Goal: Task Accomplishment & Management: Manage account settings

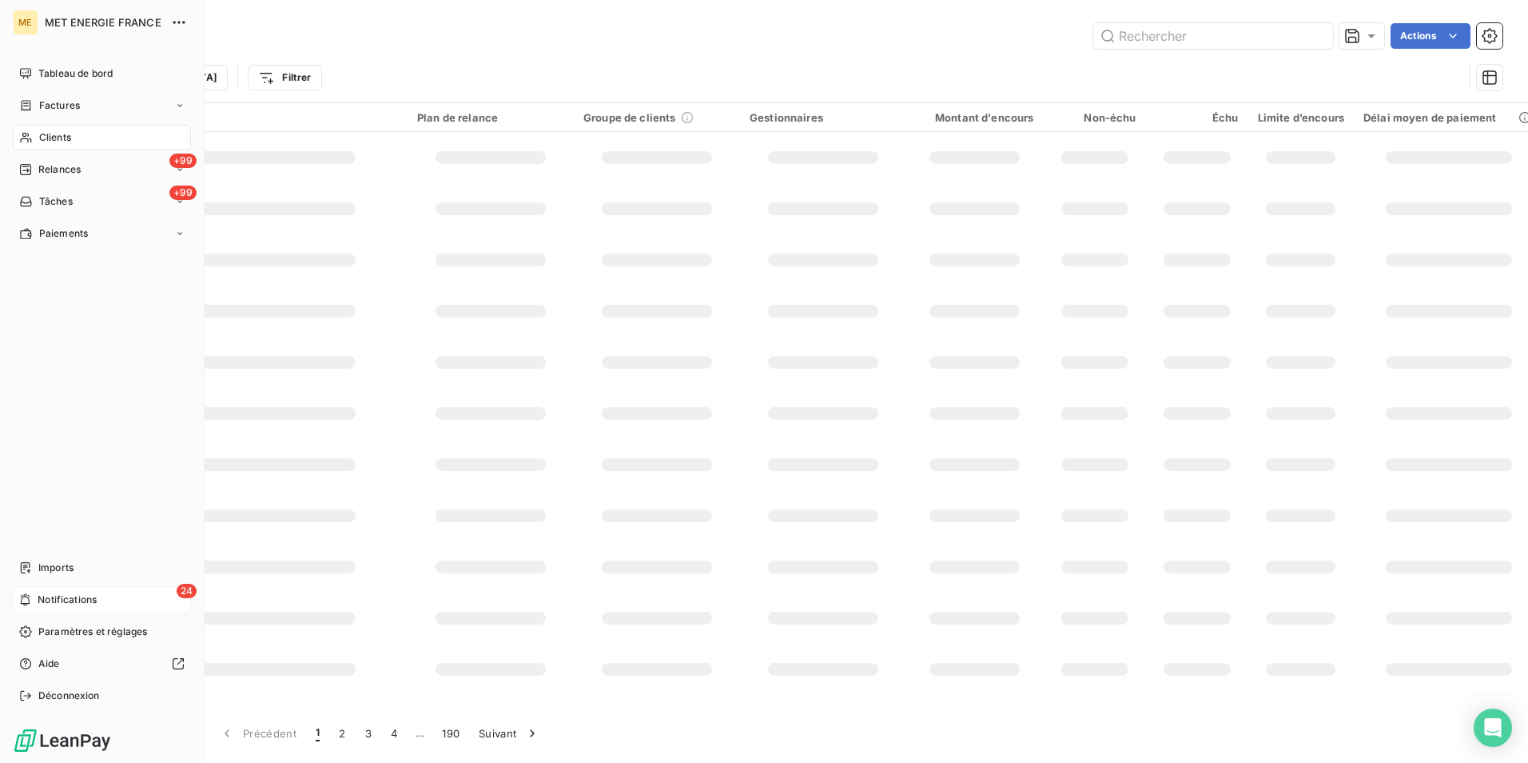
click at [118, 600] on div "24 Notifications" at bounding box center [102, 600] width 178 height 26
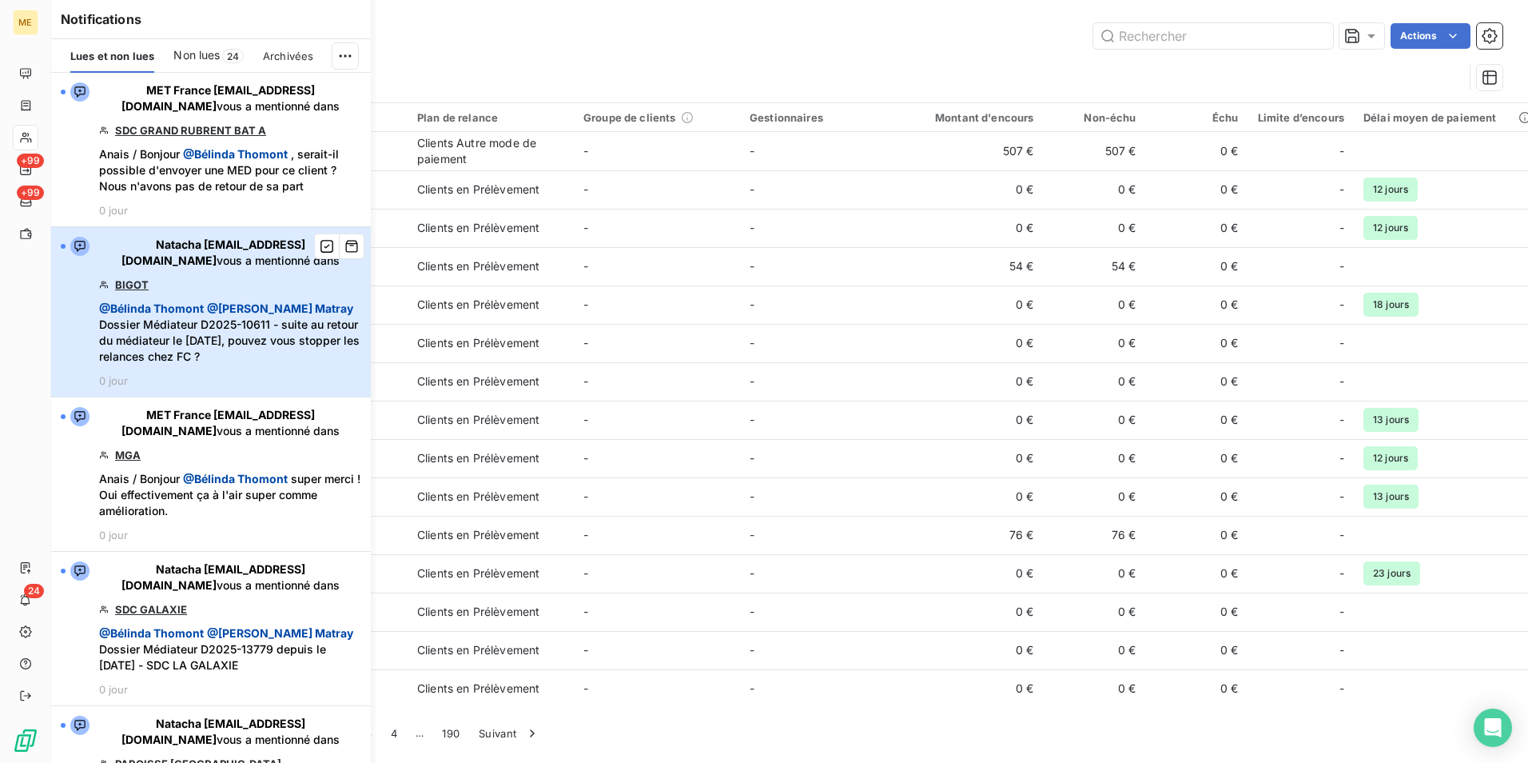
click at [205, 269] on span "Natacha natacha.procter@met.com vous a mentionné dans" at bounding box center [230, 253] width 262 height 32
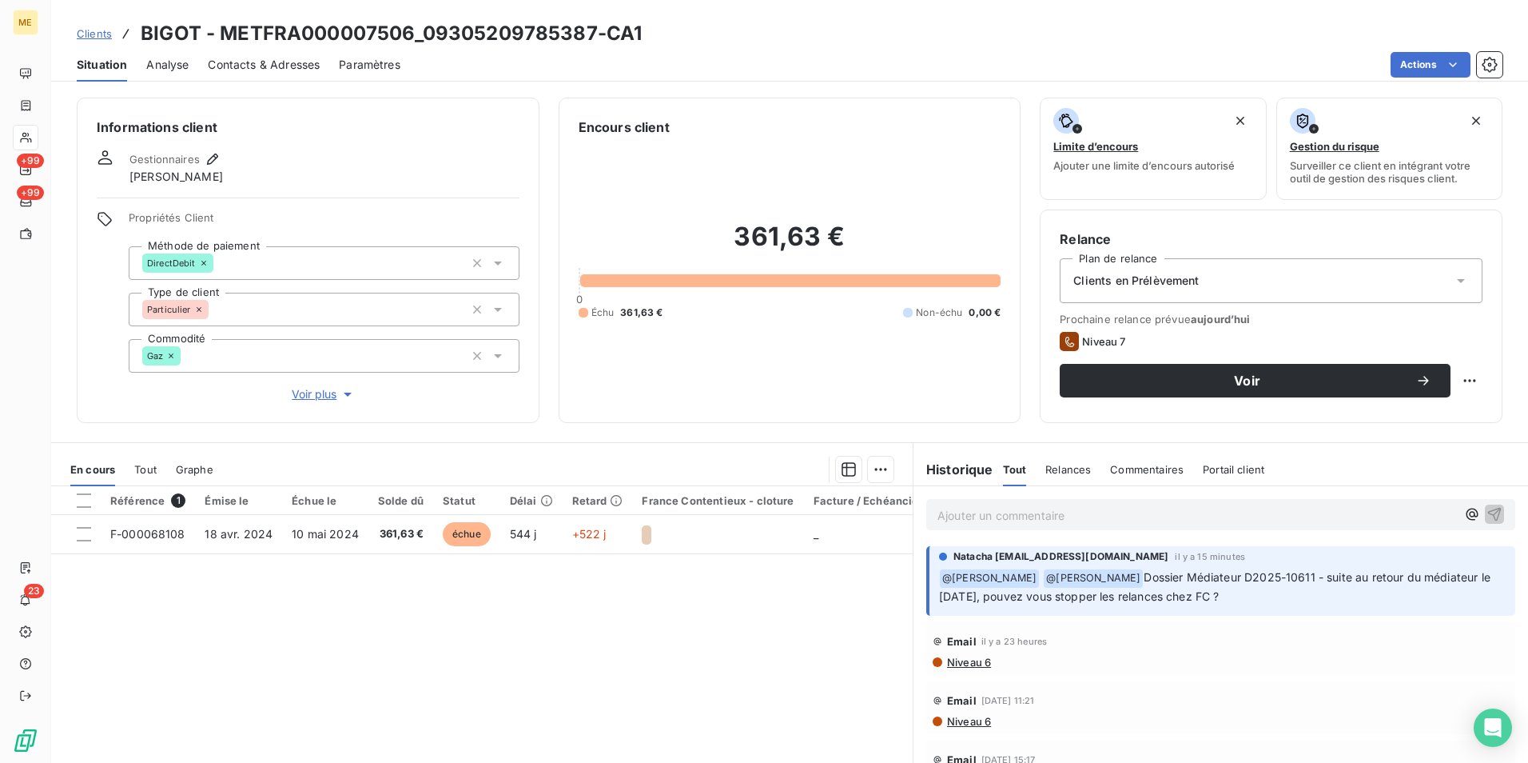
drag, startPoint x: 999, startPoint y: 600, endPoint x: 1276, endPoint y: 596, distance: 276.6
click at [1276, 596] on p "﻿ @ Bélinda Thomont @ Amélie Matray Dossier Médiateur D2025-10611 - suite au re…" at bounding box center [1222, 587] width 567 height 38
click at [782, 627] on div "Référence 1 Émise le Échue le Solde dû Statut Délai Retard France Contentieux -…" at bounding box center [482, 640] width 862 height 308
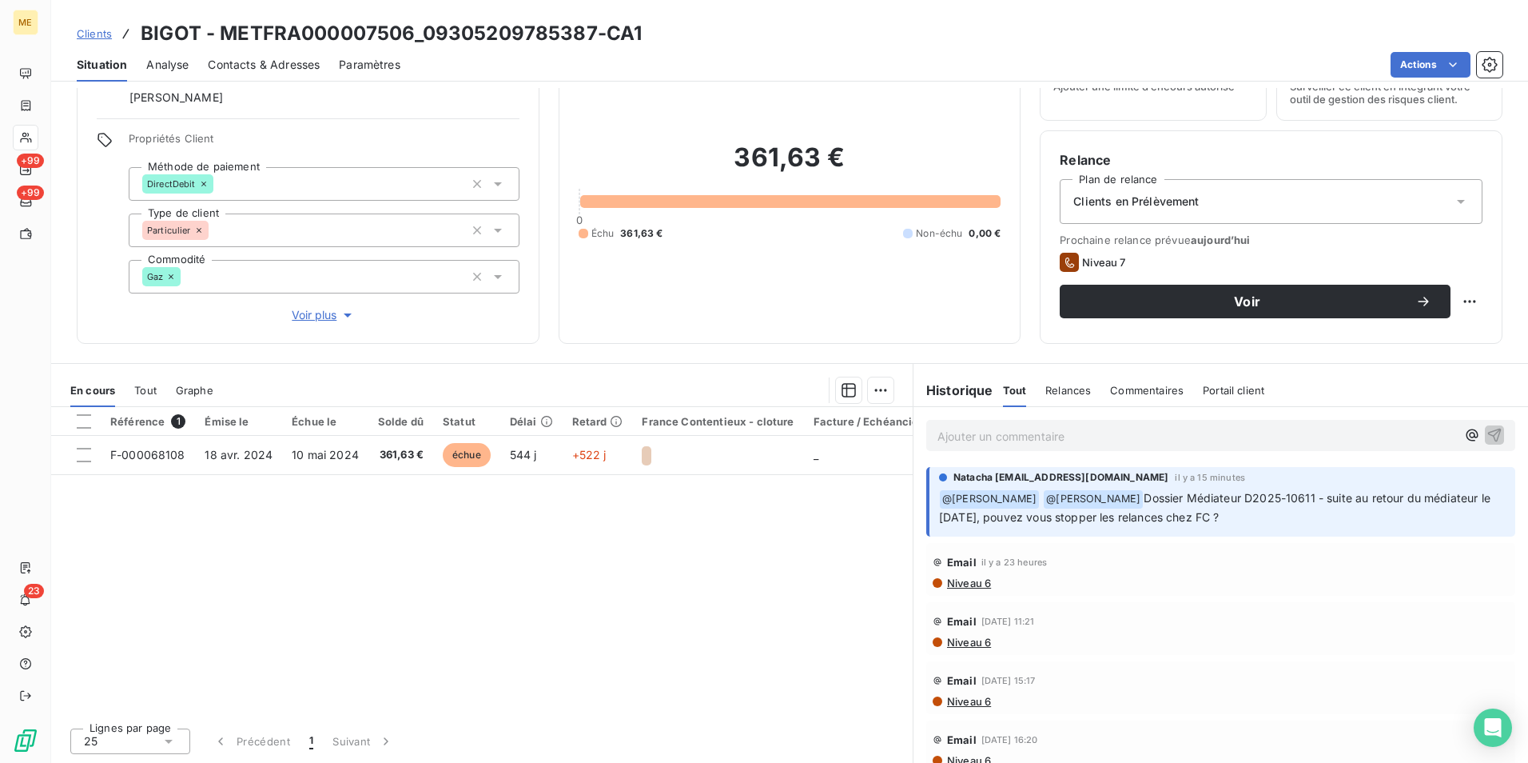
click at [1200, 516] on span "Dossier Médiateur D2025-10611 - suite au retour du médiateur le 10/10/2025, pou…" at bounding box center [1216, 507] width 555 height 33
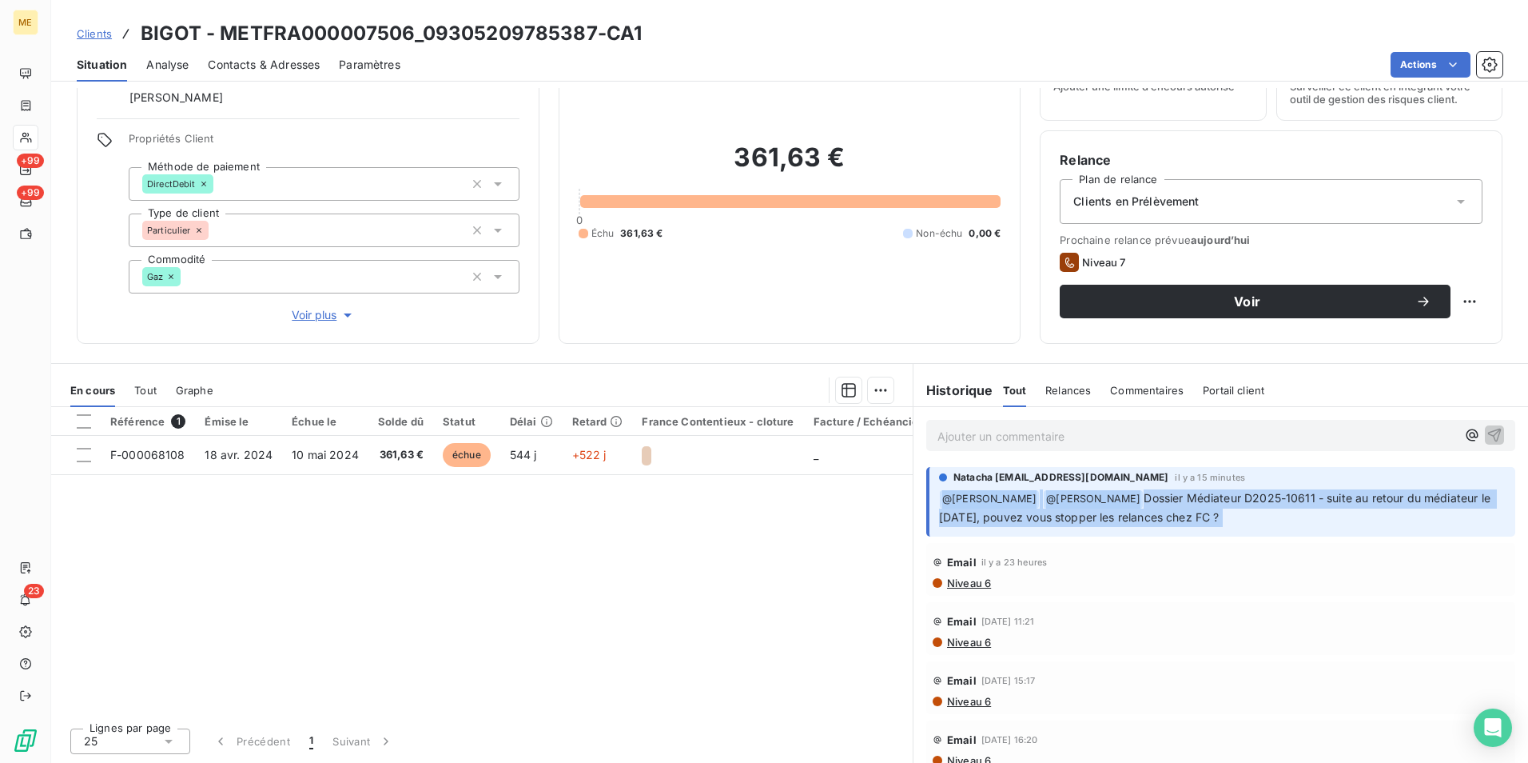
click at [1200, 516] on span "Dossier Médiateur D2025-10611 - suite au retour du médiateur le 10/10/2025, pou…" at bounding box center [1216, 507] width 555 height 33
drag, startPoint x: 1200, startPoint y: 516, endPoint x: 1271, endPoint y: 516, distance: 71.1
click at [1271, 516] on p "﻿ @ Bélinda Thomont @ Amélie Matray Dossier Médiateur D2025-10611 - suite au re…" at bounding box center [1222, 508] width 567 height 38
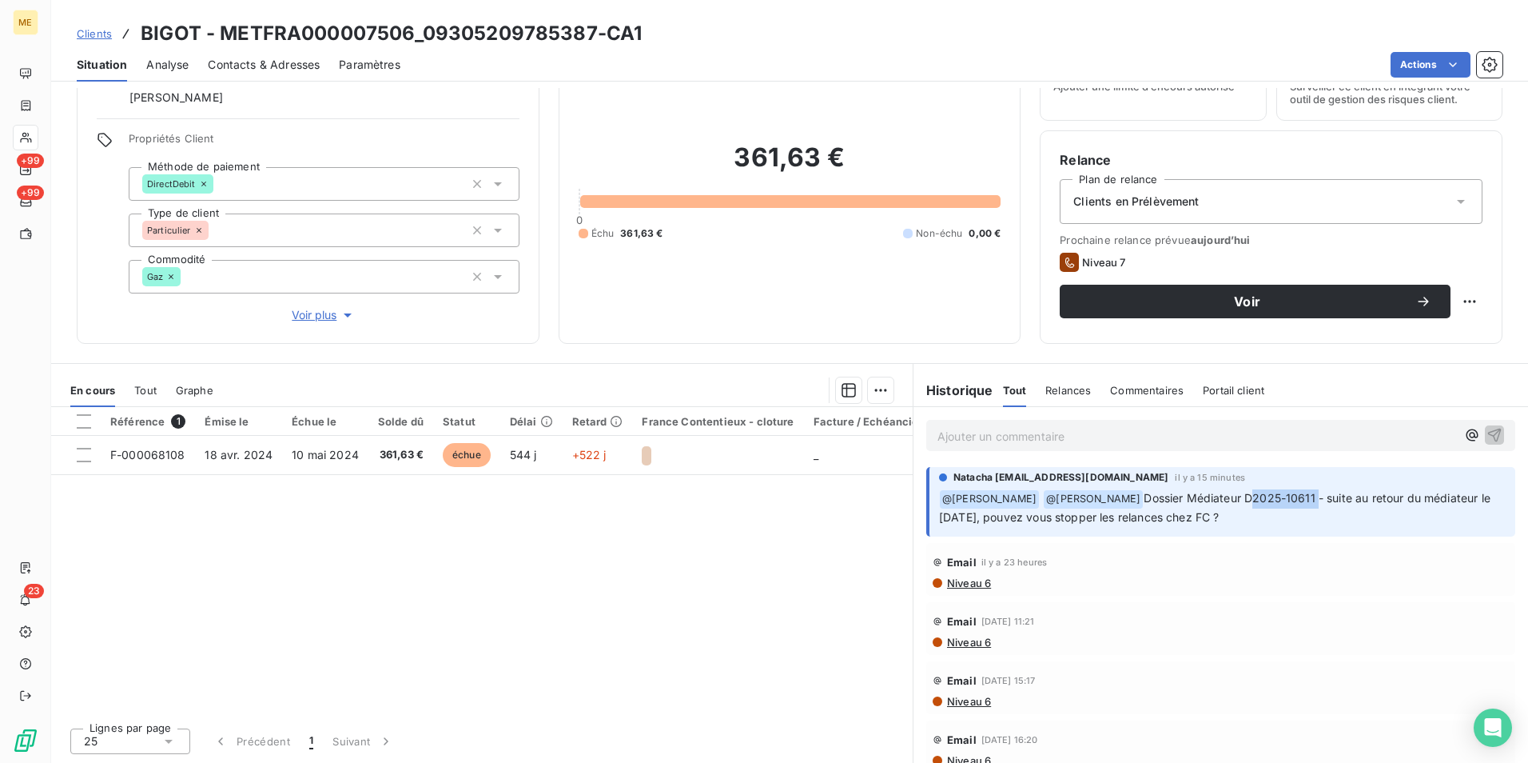
drag, startPoint x: 1296, startPoint y: 500, endPoint x: 1228, endPoint y: 500, distance: 67.9
click at [1228, 500] on span "Dossier Médiateur D2025-10611 - suite au retour du médiateur le 10/10/2025, pou…" at bounding box center [1216, 507] width 555 height 33
copy span "D2025-10611"
click at [357, 27] on h3 "BIGOT - METFRA000007506_09305209785387-CA1" at bounding box center [391, 33] width 501 height 29
drag, startPoint x: 410, startPoint y: 34, endPoint x: 224, endPoint y: 34, distance: 186.3
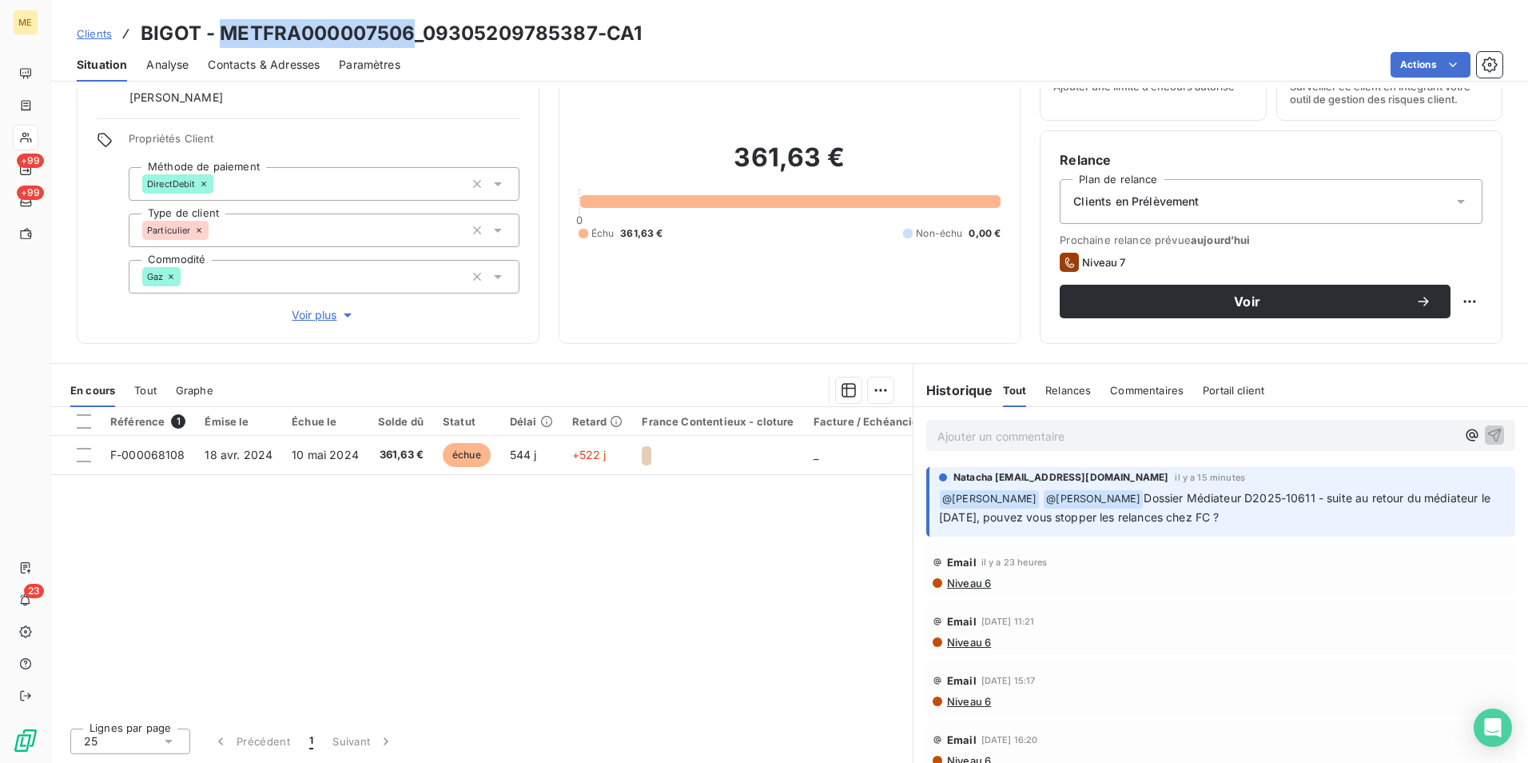
click at [224, 34] on h3 "BIGOT - METFRA000007506_09305209785387-CA1" at bounding box center [391, 33] width 501 height 29
copy h3 "METFRA000007506"
click at [1087, 441] on p "Ajouter un commentaire ﻿" at bounding box center [1197, 436] width 519 height 20
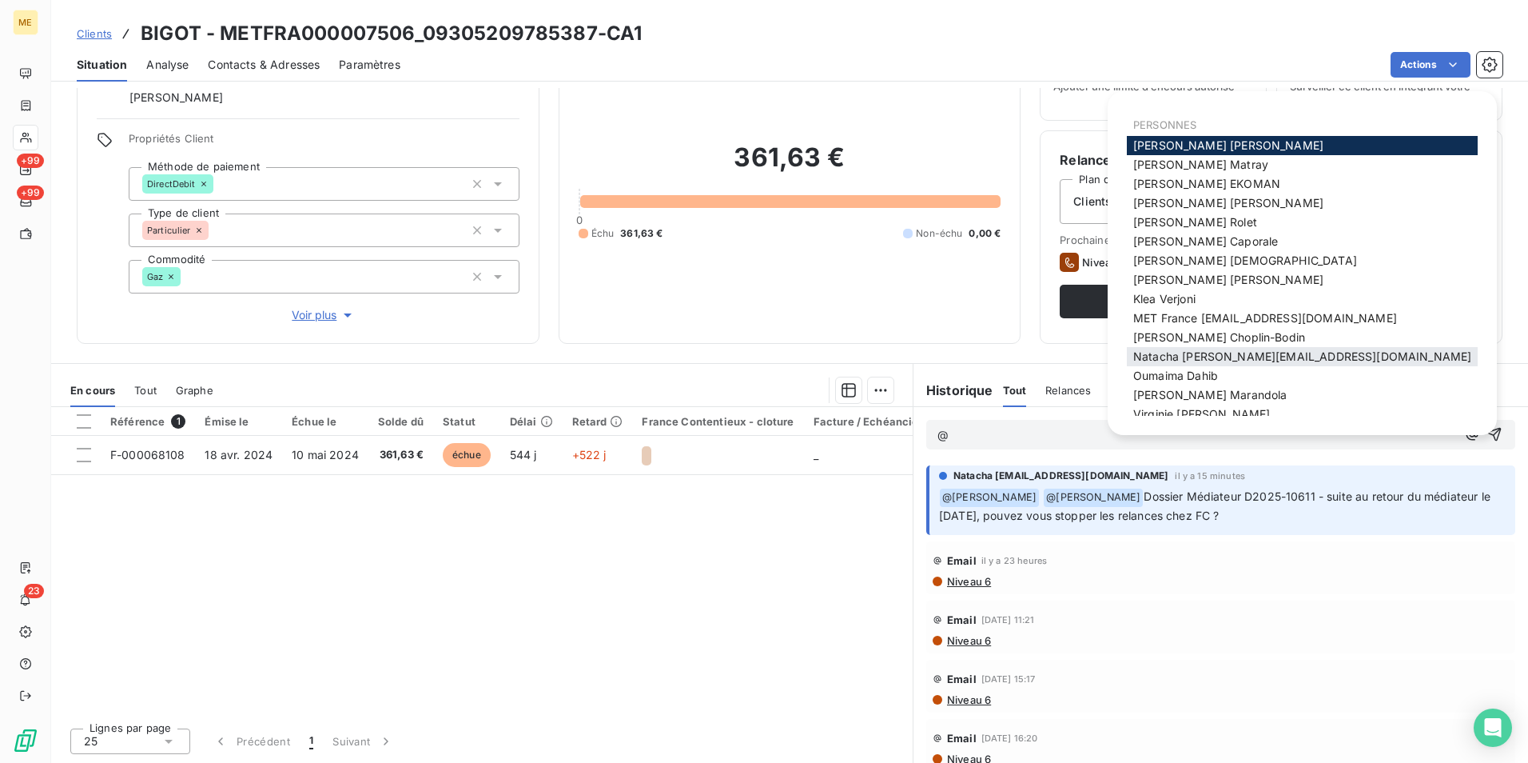
click at [1240, 360] on span "Natacha natacha.procter@met.com" at bounding box center [1303, 356] width 338 height 14
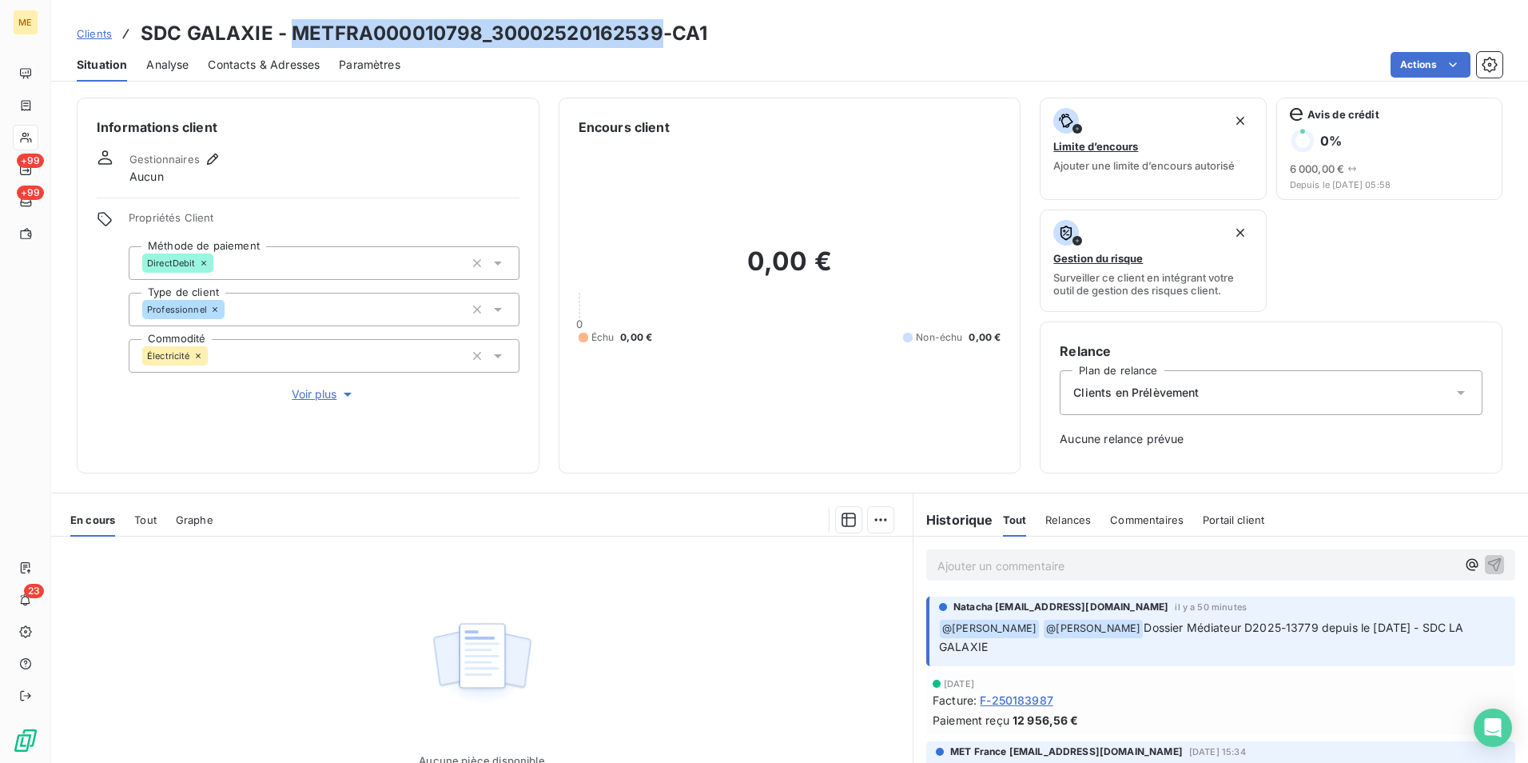
drag, startPoint x: 664, startPoint y: 36, endPoint x: 297, endPoint y: 20, distance: 368.1
click at [297, 20] on h3 "SDC GALAXIE - METFRA000010798_30002520162539-CA1" at bounding box center [424, 33] width 567 height 29
copy h3 "METFRA000010798_30002520162539"
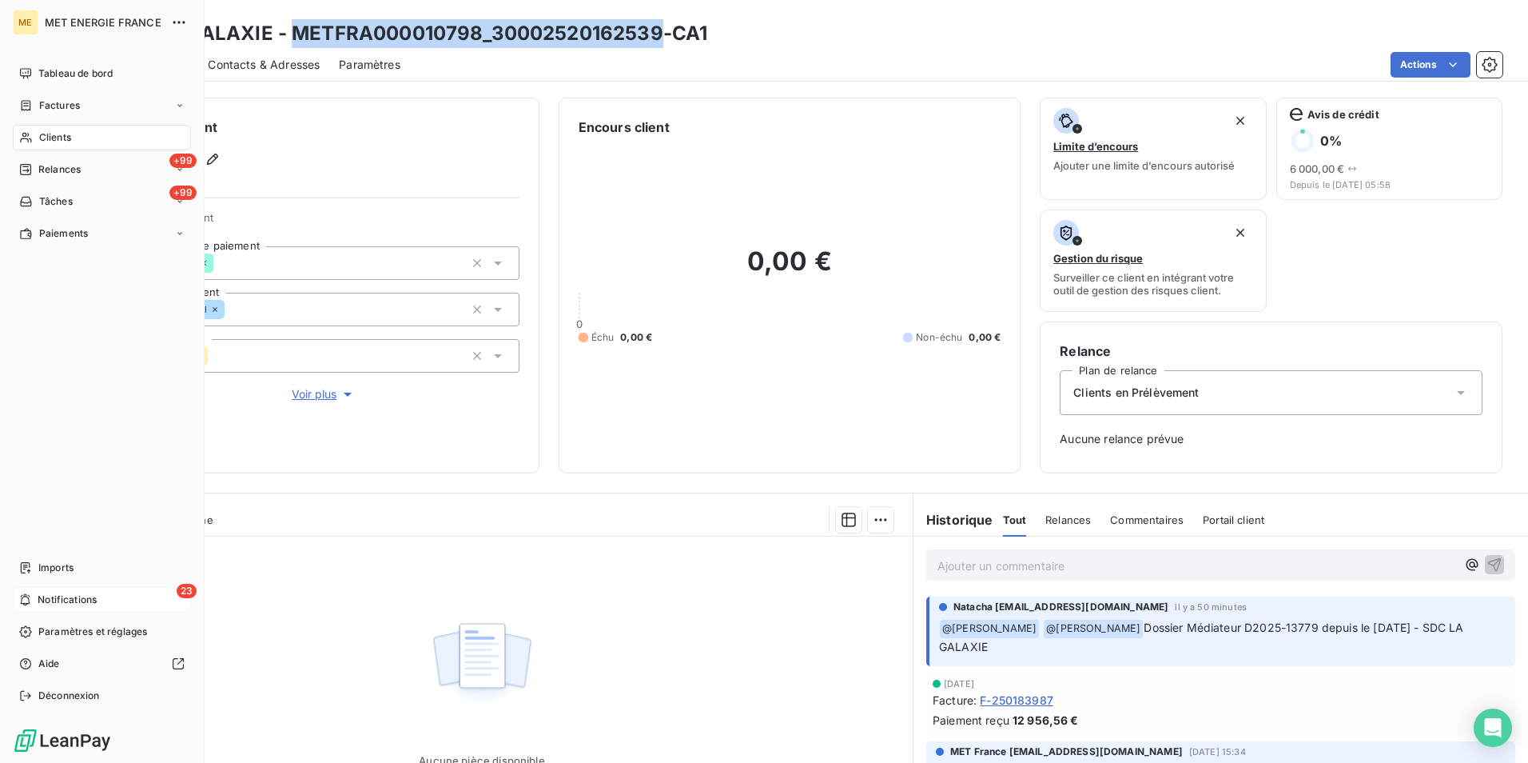
click at [98, 595] on div "23 Notifications" at bounding box center [102, 600] width 178 height 26
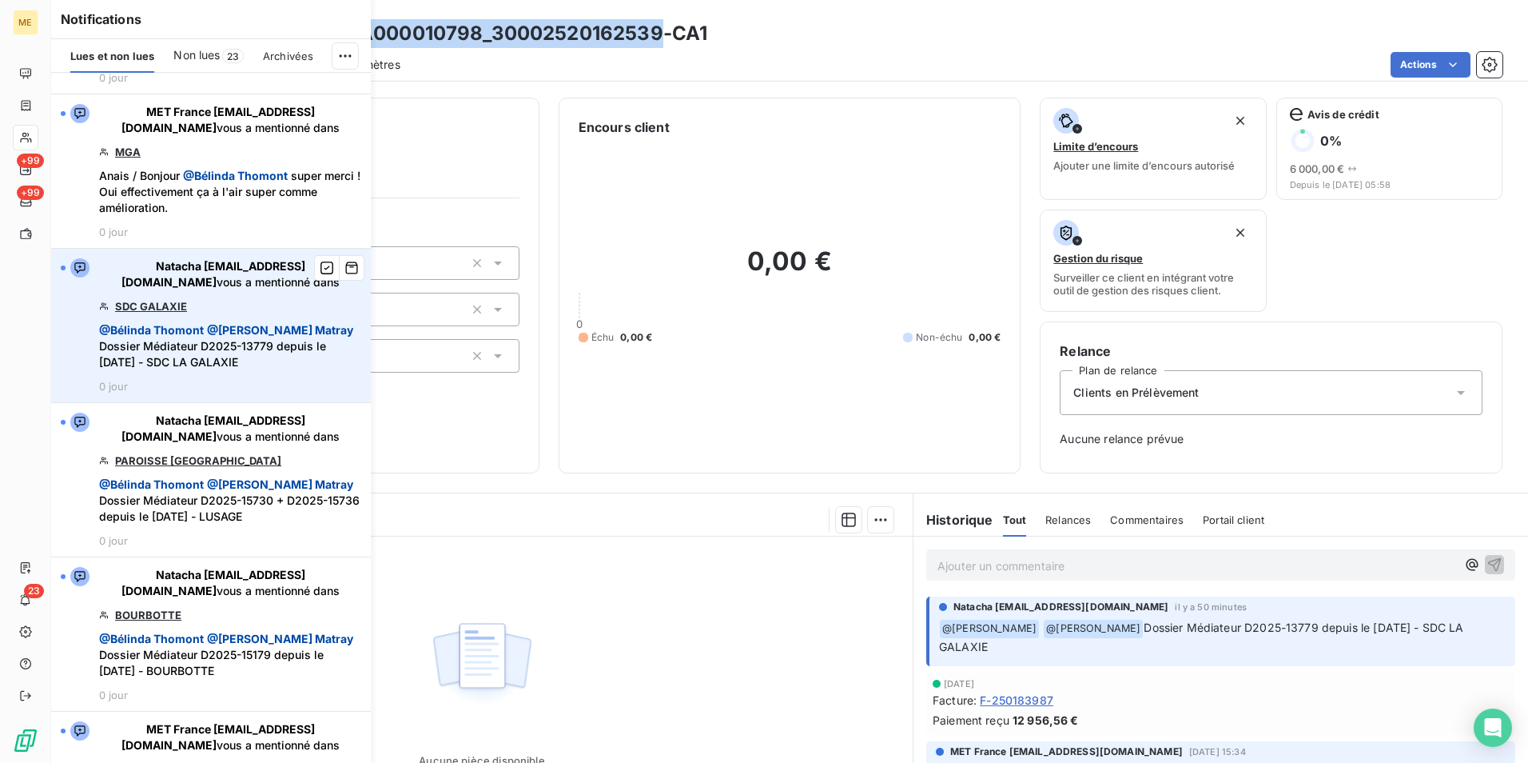
scroll to position [320, 0]
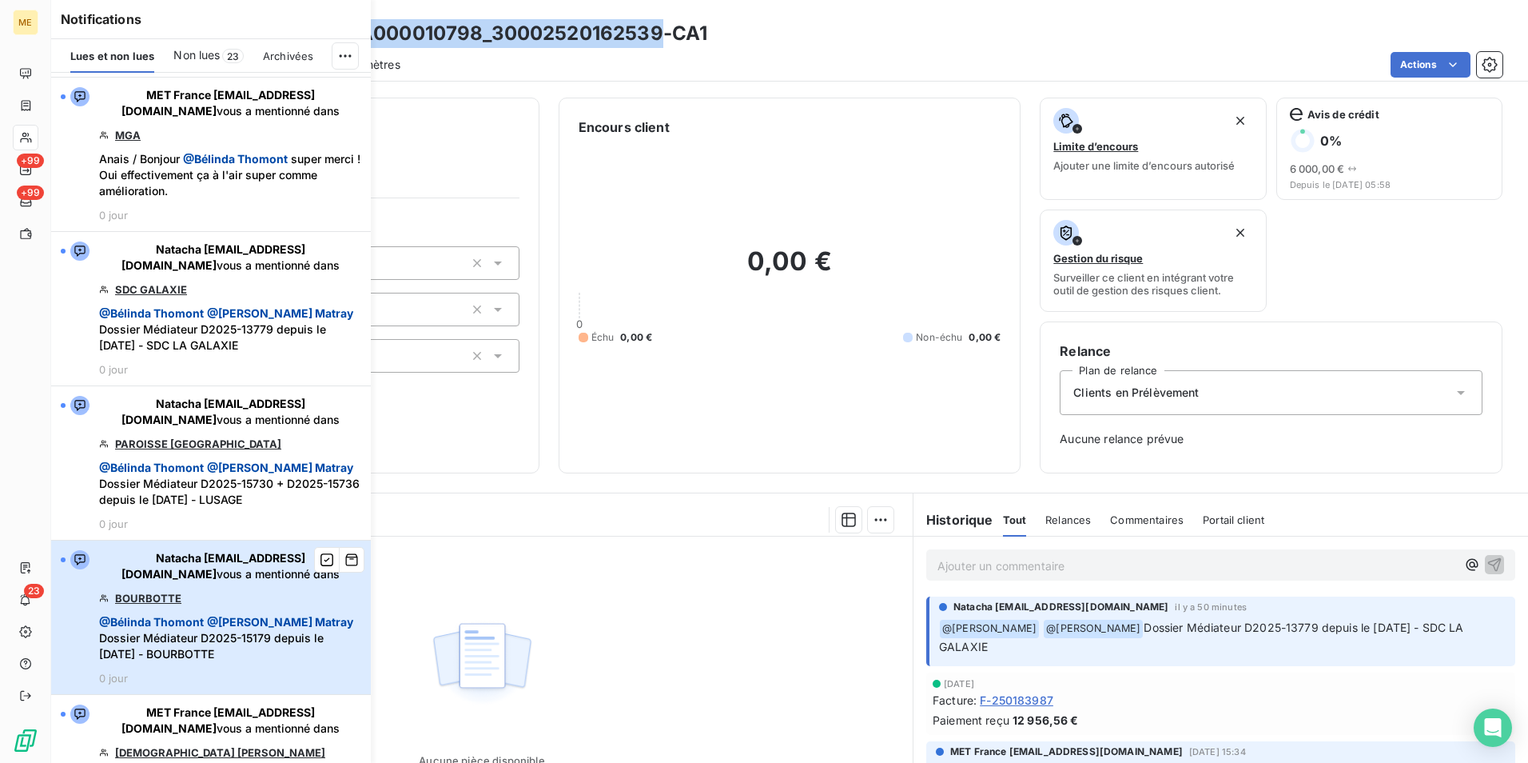
click at [292, 582] on span "Natacha natacha.procter@met.com vous a mentionné dans" at bounding box center [230, 566] width 262 height 32
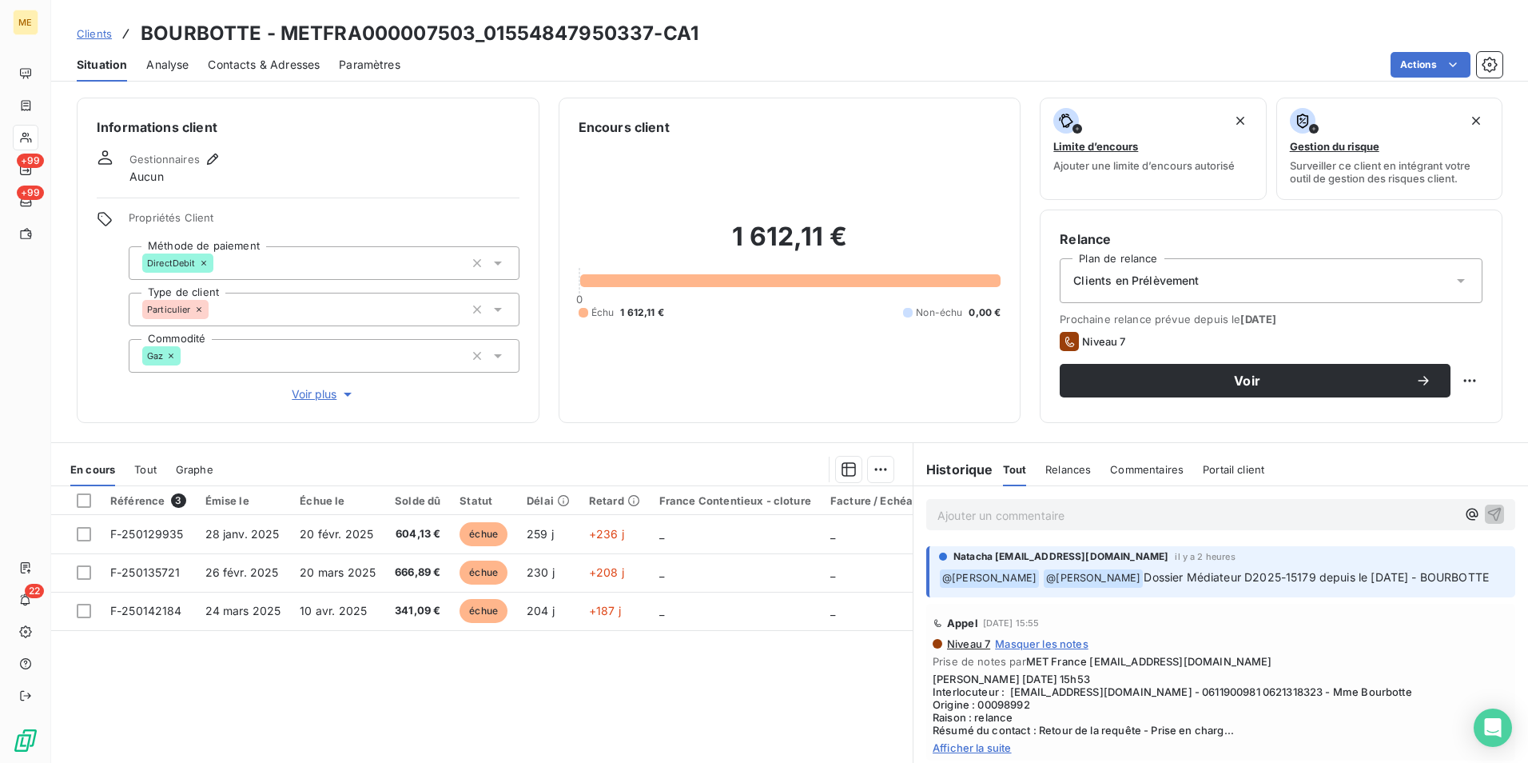
drag, startPoint x: 1136, startPoint y: 578, endPoint x: 1440, endPoint y: 592, distance: 304.1
click at [1440, 588] on p "﻿ @ Bélinda Thomont @ Amélie Matray Dossier Médiateur D2025-15179 depuis le 29/…" at bounding box center [1222, 577] width 567 height 19
drag, startPoint x: 904, startPoint y: 508, endPoint x: 926, endPoint y: 511, distance: 22.6
click at [926, 511] on div "En cours Tout Graphe Référence 3 Émise le Échue le Solde dû Statut Délai Retard…" at bounding box center [789, 642] width 1477 height 400
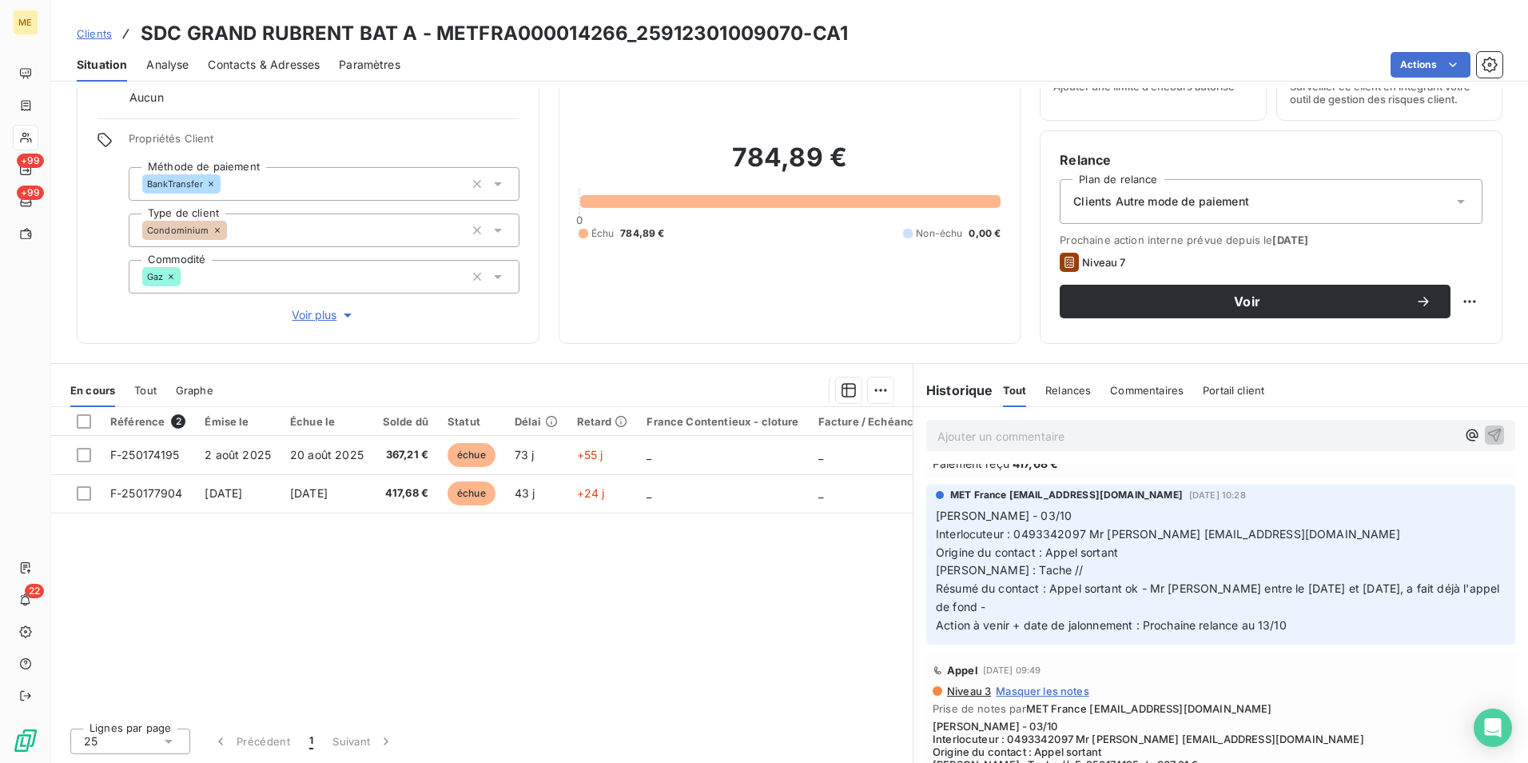
scroll to position [320, 0]
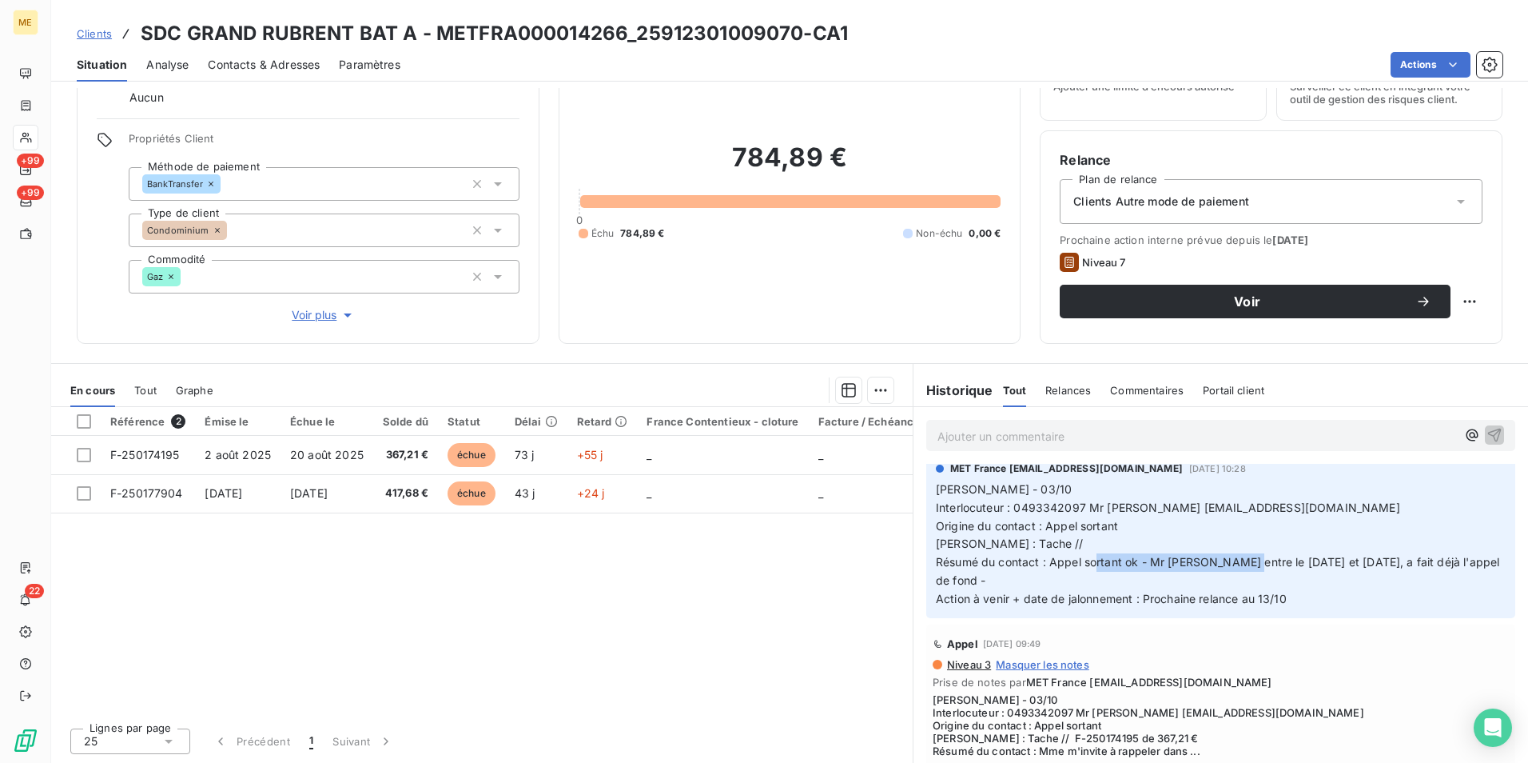
drag, startPoint x: 1249, startPoint y: 562, endPoint x: 1387, endPoint y: 572, distance: 138.6
click at [1387, 572] on p "[PERSON_NAME] - 03/10 Interlocuteur : 0493342097 Mr [PERSON_NAME] [EMAIL_ADDRES…" at bounding box center [1221, 544] width 570 height 128
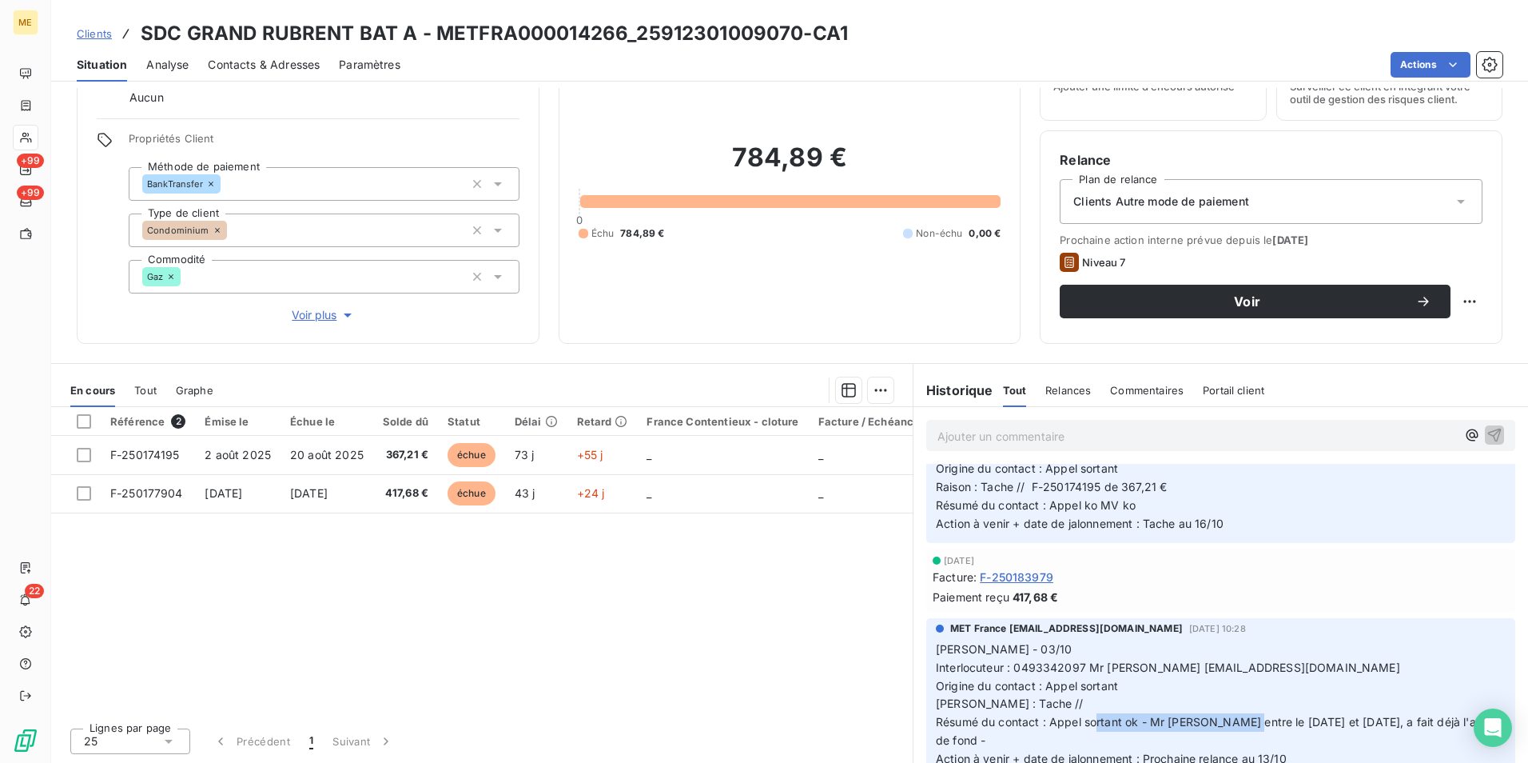
scroll to position [240, 0]
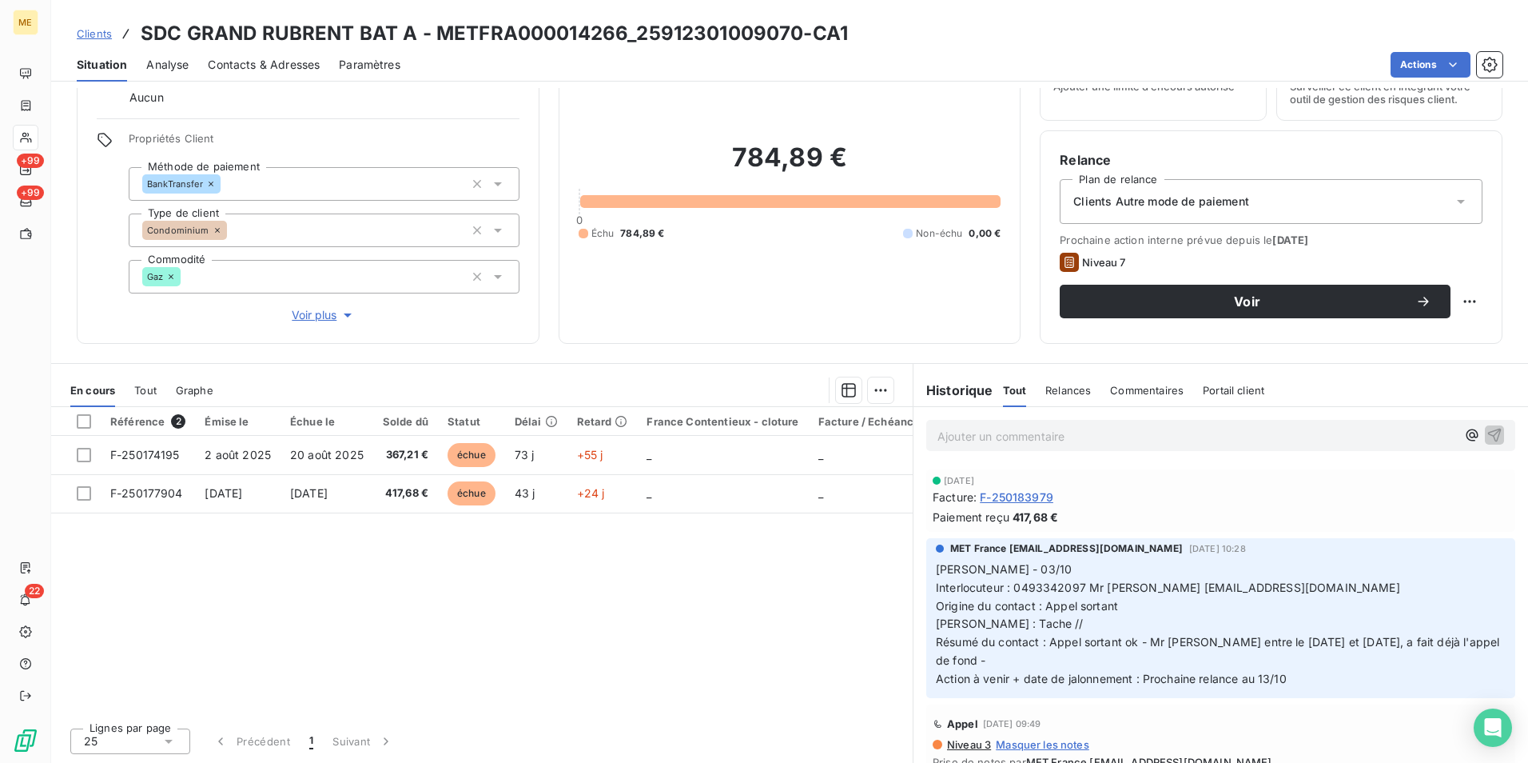
click at [1169, 638] on span "Lisa - 03/10 Interlocuteur : 0493342097 Mr STAGER compta06600@aia06.fr Origine …" at bounding box center [1219, 623] width 567 height 123
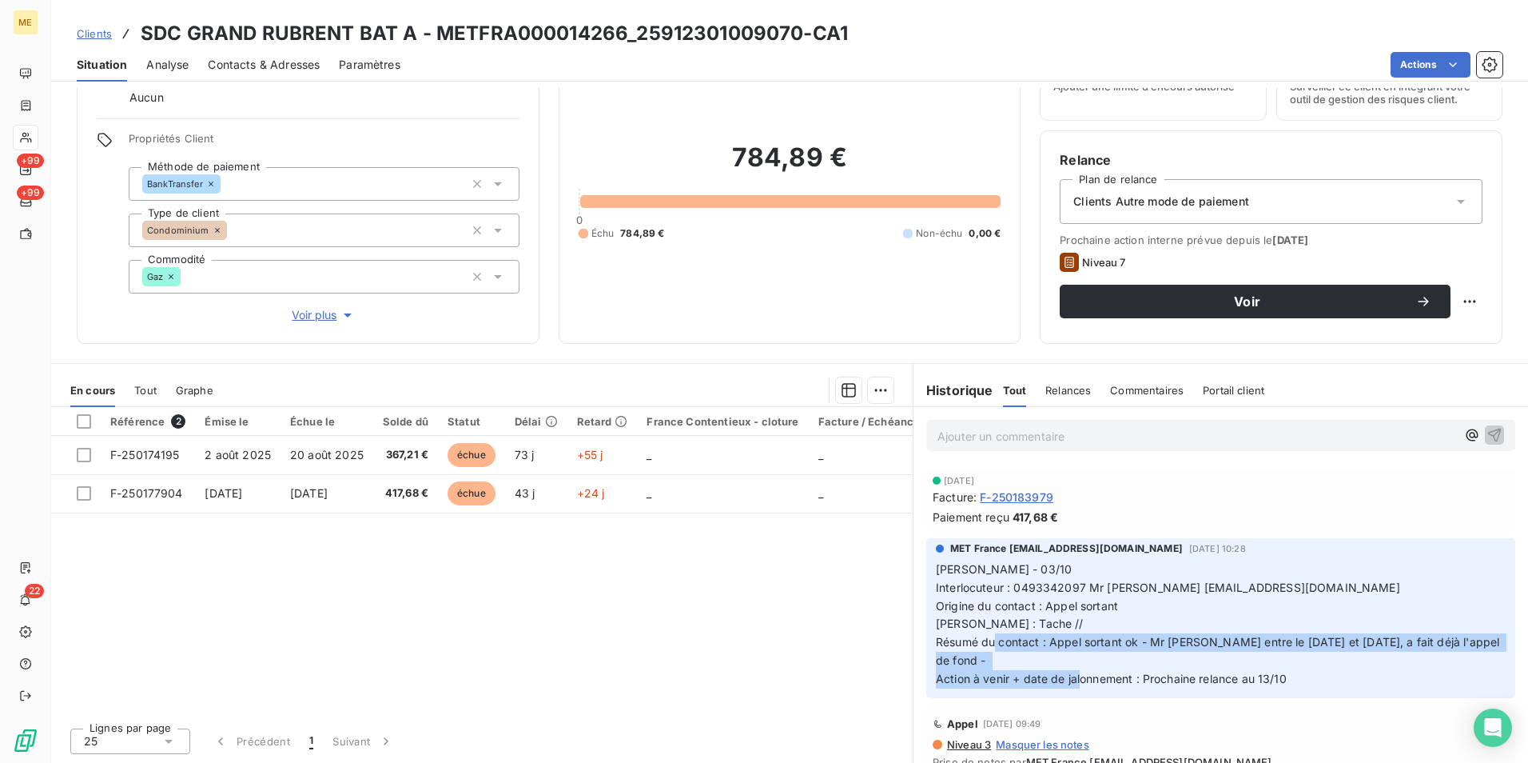
drag, startPoint x: 1154, startPoint y: 637, endPoint x: 1397, endPoint y: 676, distance: 246.9
click at [1397, 676] on p "Lisa - 03/10 Interlocuteur : 0493342097 Mr STAGER compta06600@aia06.fr Origine …" at bounding box center [1221, 624] width 570 height 128
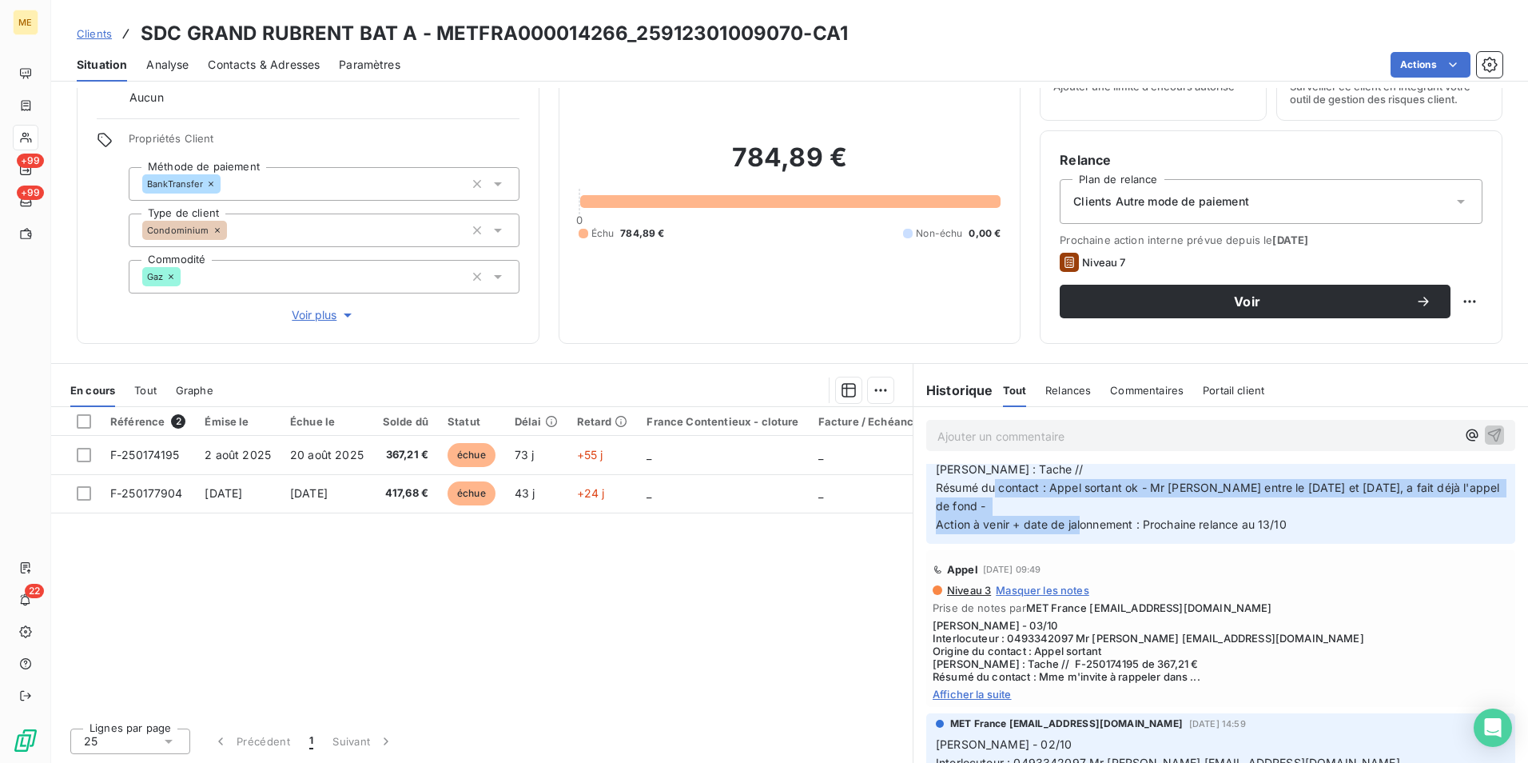
scroll to position [480, 0]
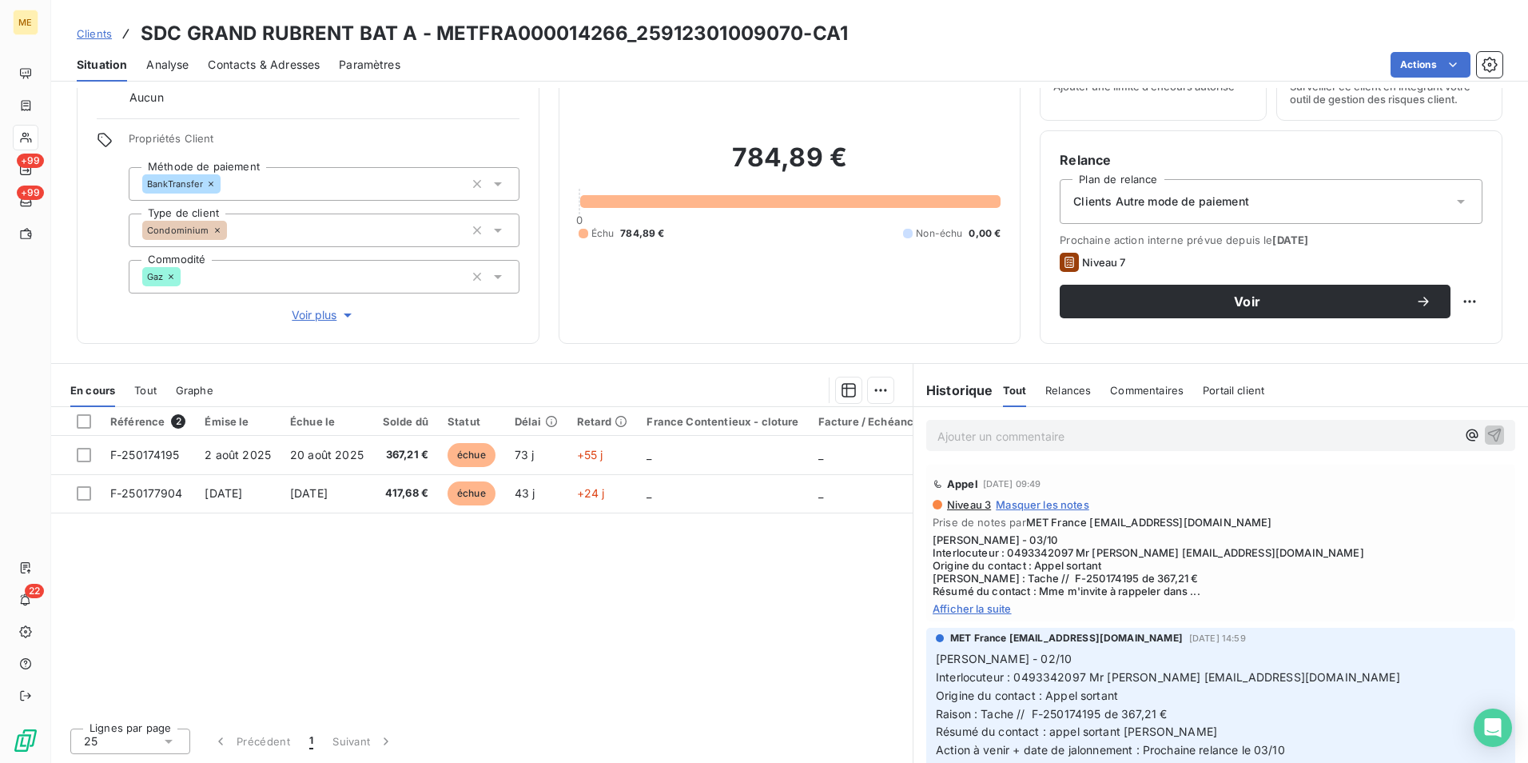
click at [973, 613] on span "Afficher la suite" at bounding box center [1221, 608] width 576 height 13
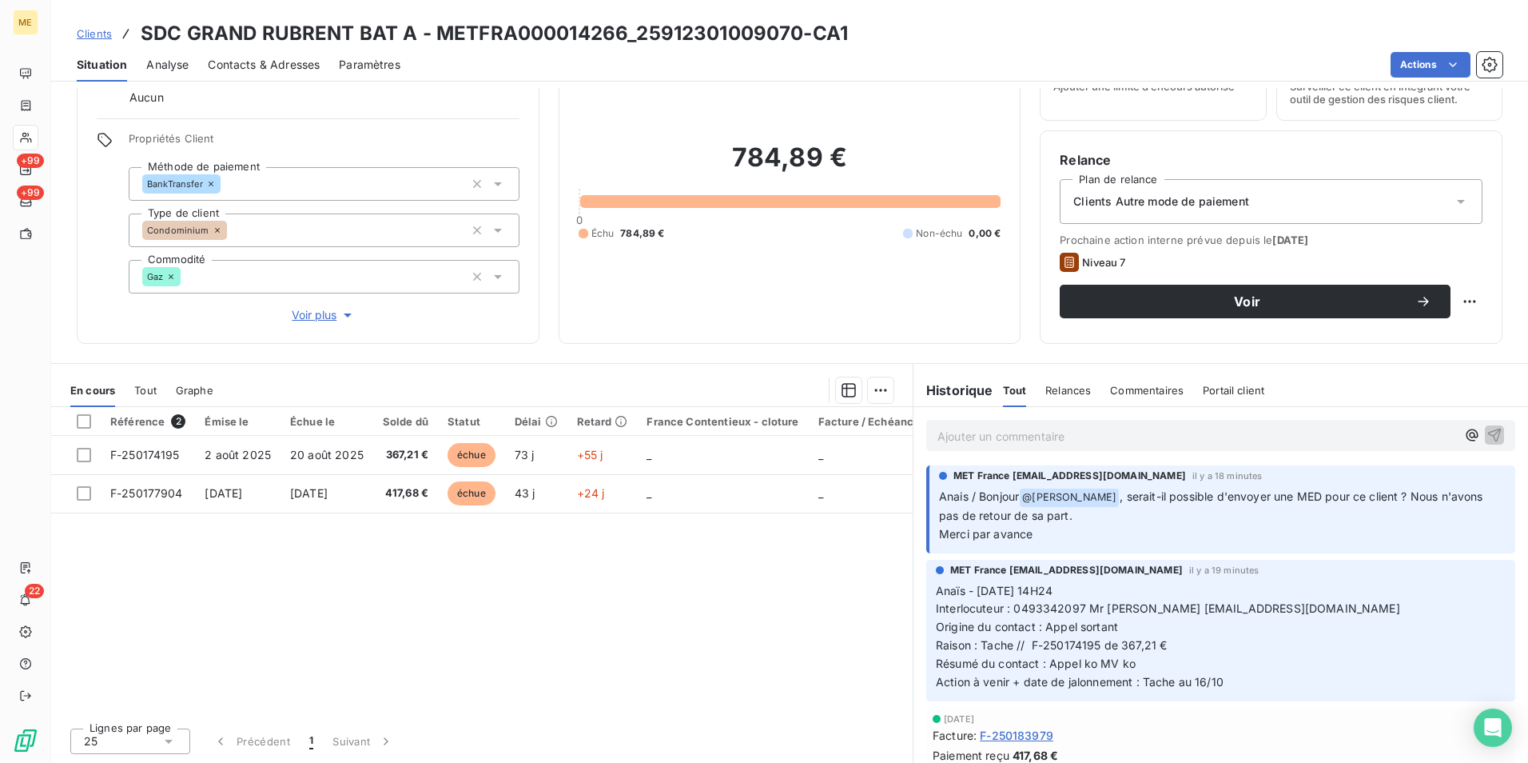
scroll to position [0, 0]
click at [1125, 435] on p "Ajouter un commentaire ﻿" at bounding box center [1197, 436] width 519 height 20
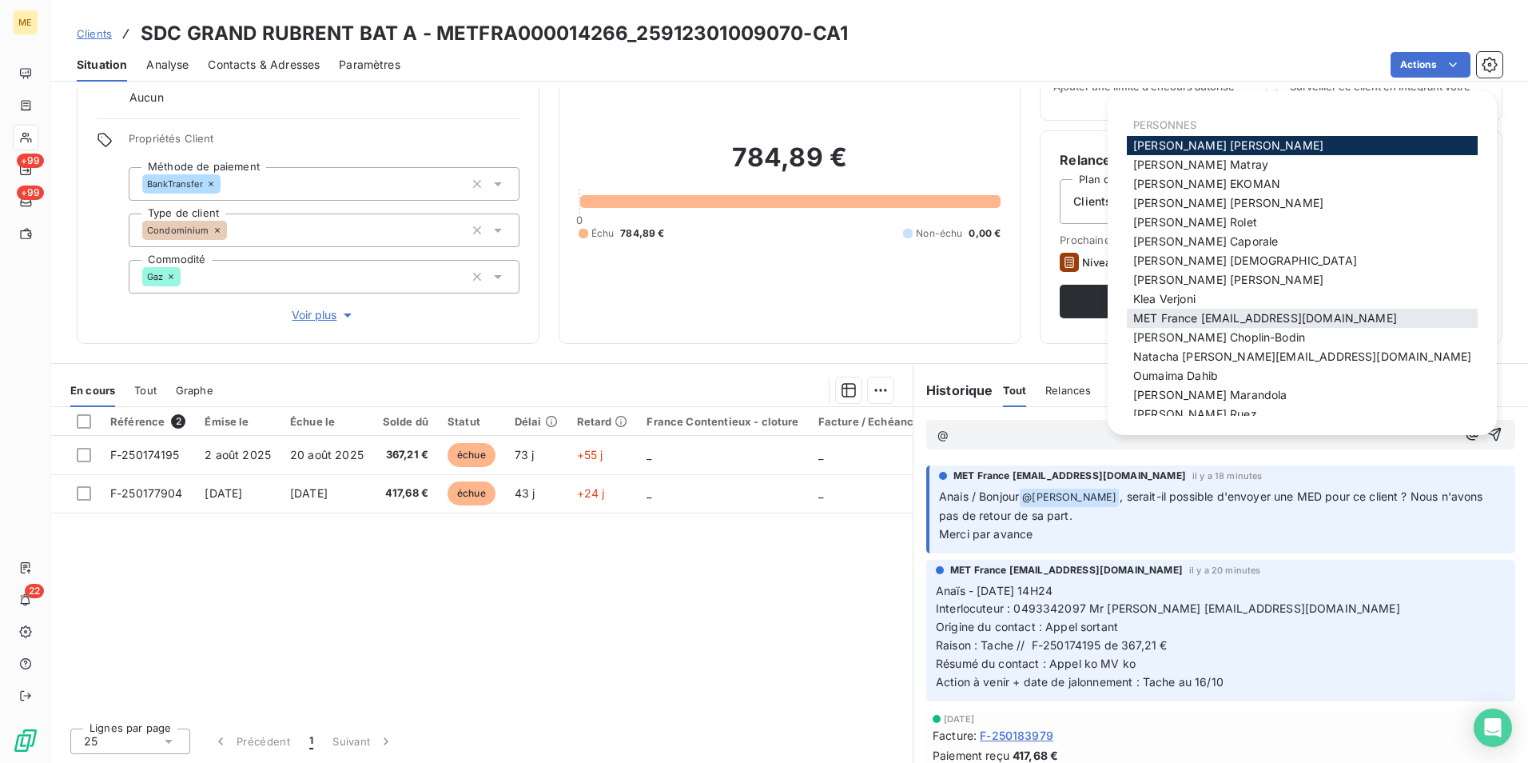
click at [1225, 327] on div "MET France [EMAIL_ADDRESS][DOMAIN_NAME]" at bounding box center [1302, 318] width 351 height 19
click at [1226, 317] on span "MET France [EMAIL_ADDRESS][DOMAIN_NAME]" at bounding box center [1266, 318] width 264 height 14
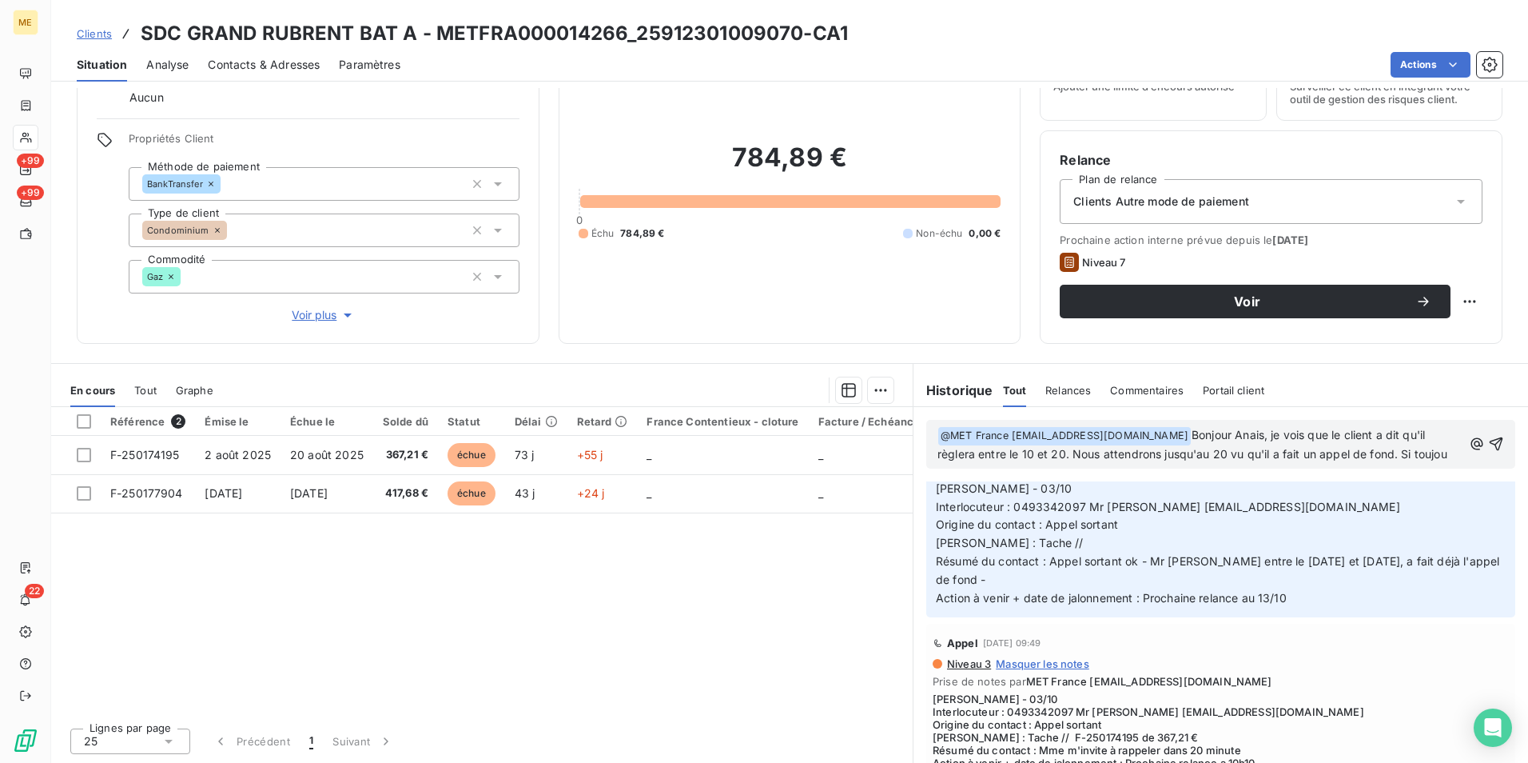
scroll to position [357, 0]
click at [1094, 472] on span "Bonjour Anais, je vois que le client a dit qu'il règlera entre le 10 et 20. Nou…" at bounding box center [1199, 453] width 523 height 51
click at [1198, 472] on p "﻿ @ MET France met-france@recouvrement.met.com ﻿ Bonjour Anais, je vois que le …" at bounding box center [1200, 454] width 525 height 56
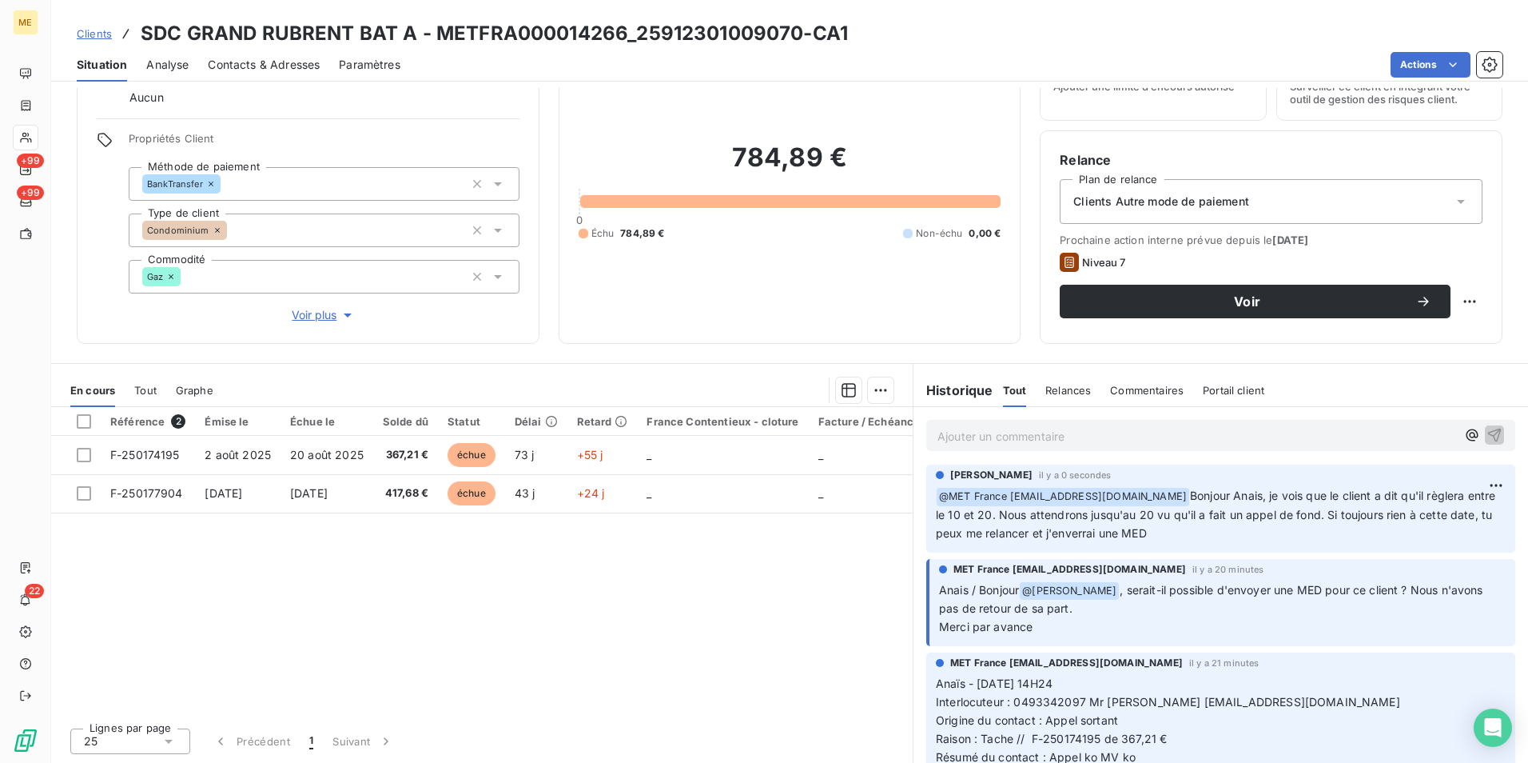
scroll to position [0, 0]
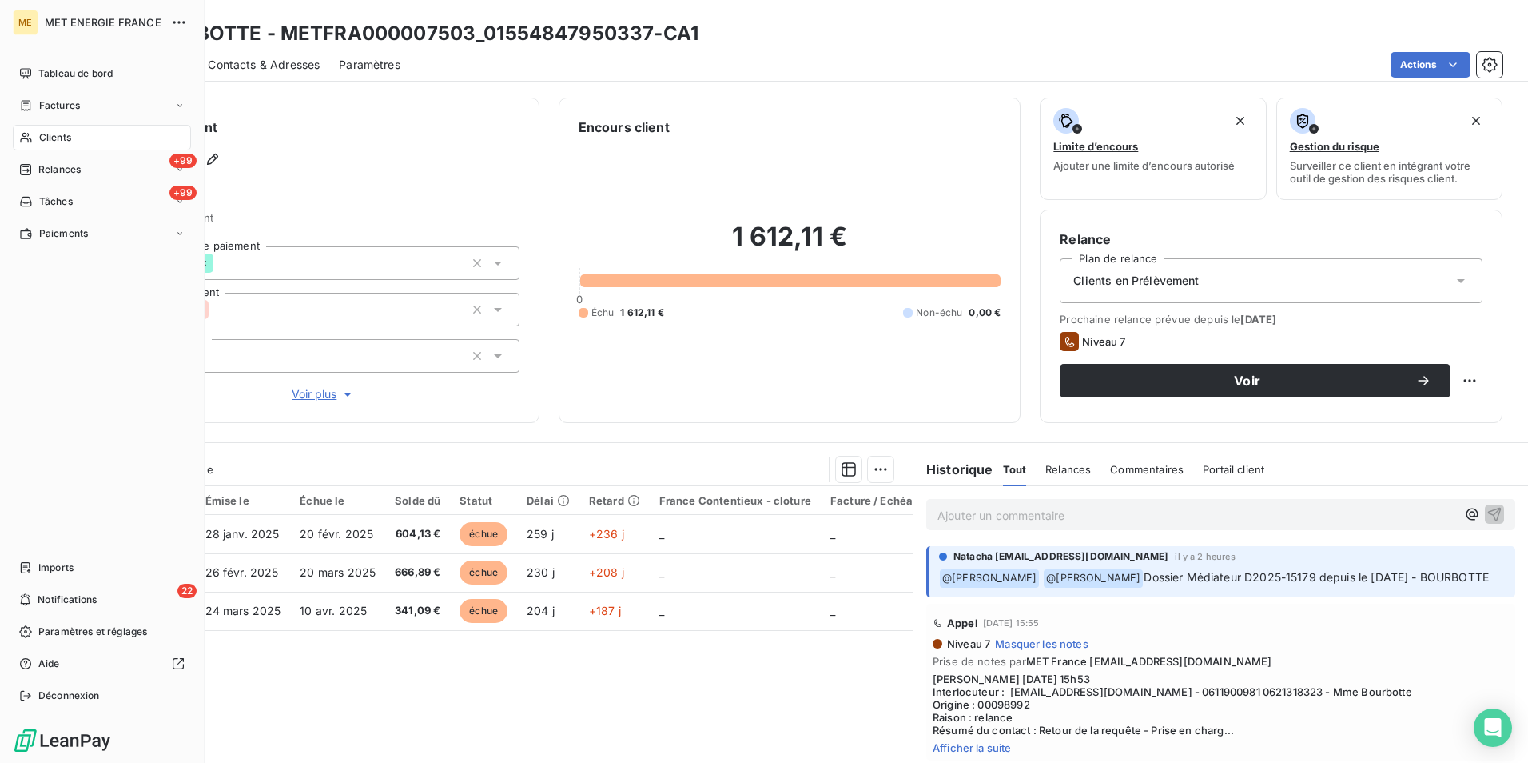
drag, startPoint x: 93, startPoint y: 133, endPoint x: 197, endPoint y: 142, distance: 105.2
click at [93, 133] on div "Clients" at bounding box center [102, 138] width 178 height 26
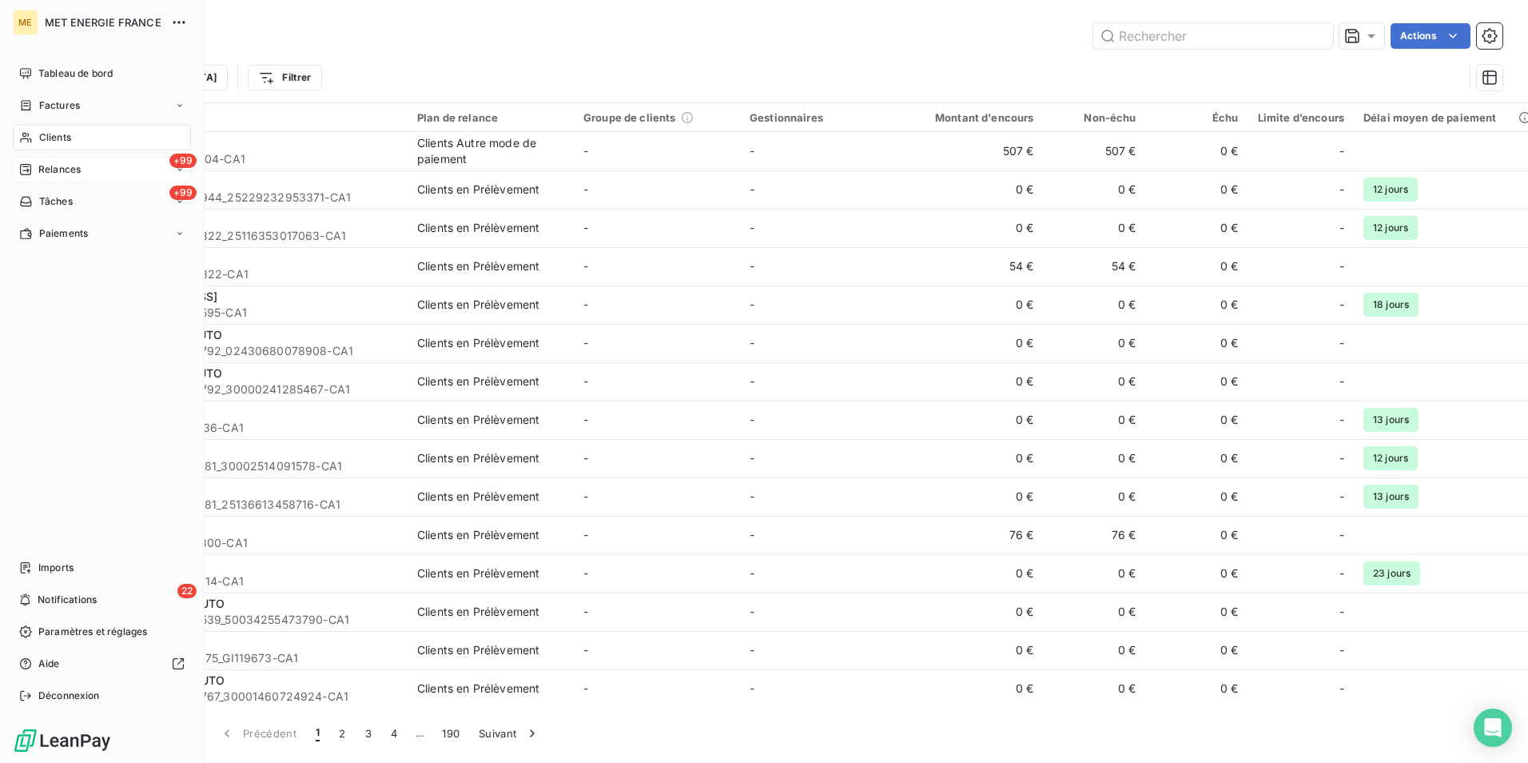
click at [88, 172] on div "+99 Relances" at bounding box center [102, 170] width 178 height 26
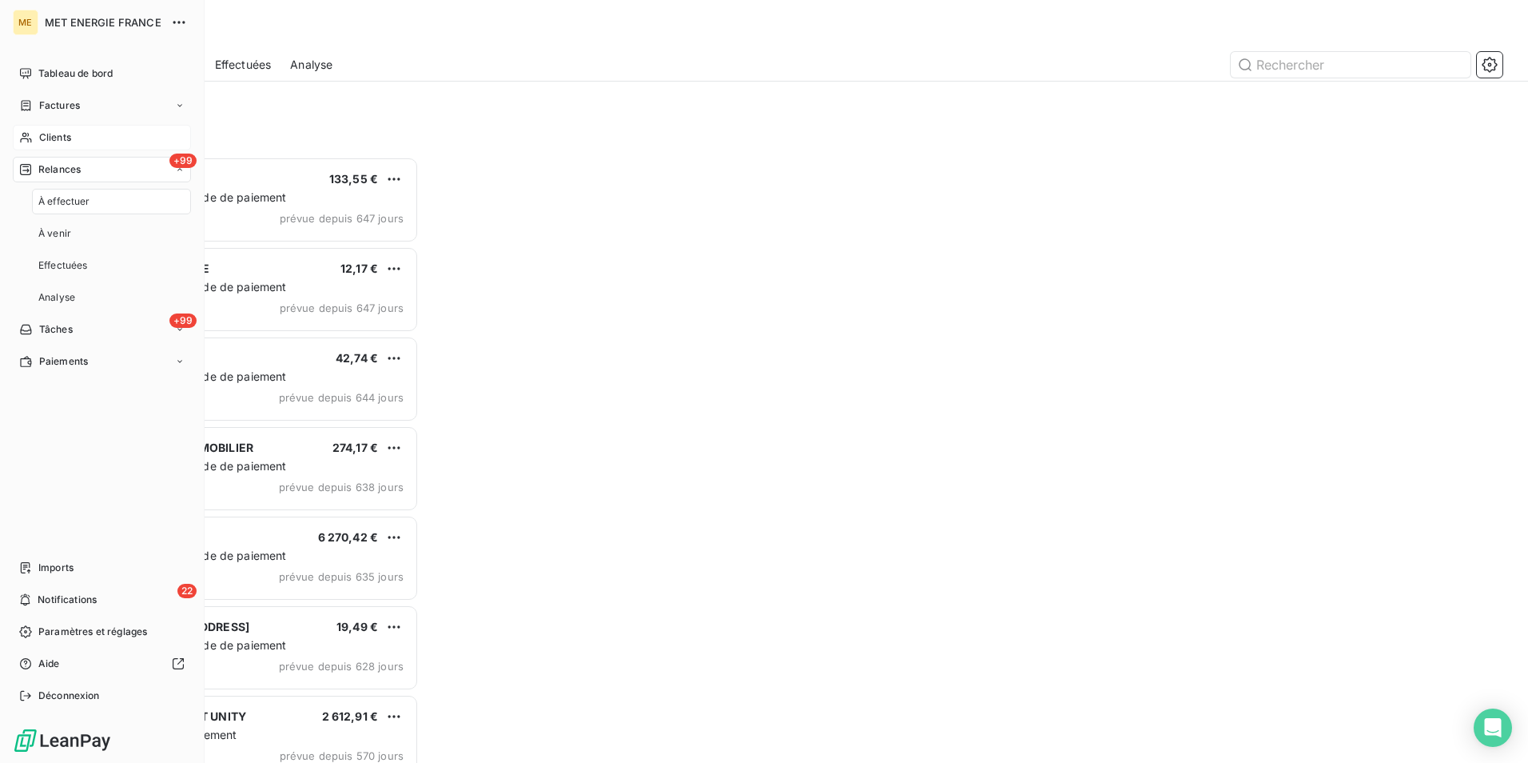
scroll to position [594, 330]
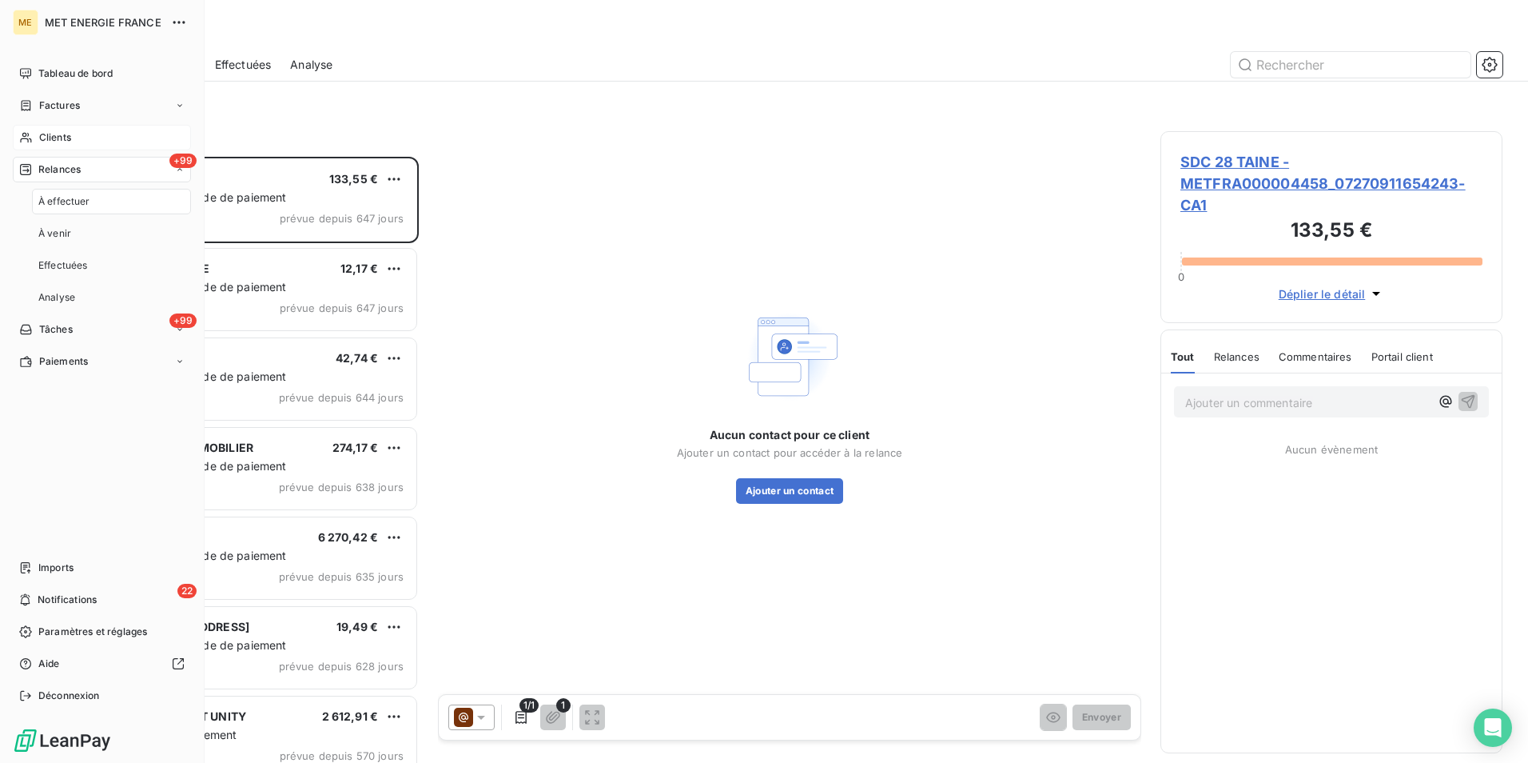
click at [116, 134] on div "Clients" at bounding box center [102, 138] width 178 height 26
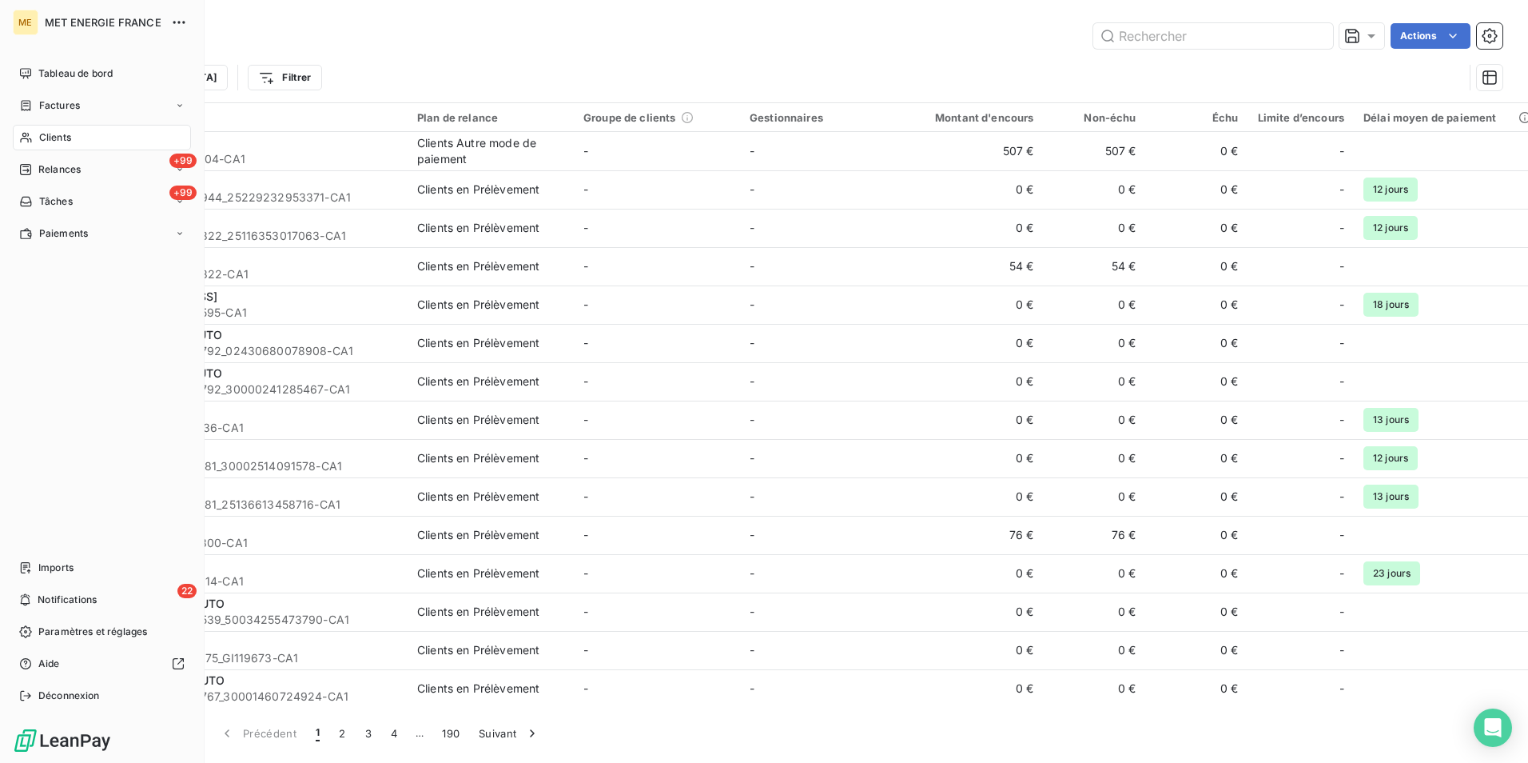
drag, startPoint x: 48, startPoint y: 569, endPoint x: 107, endPoint y: 554, distance: 61.1
click at [42, 564] on span "Imports" at bounding box center [55, 567] width 35 height 14
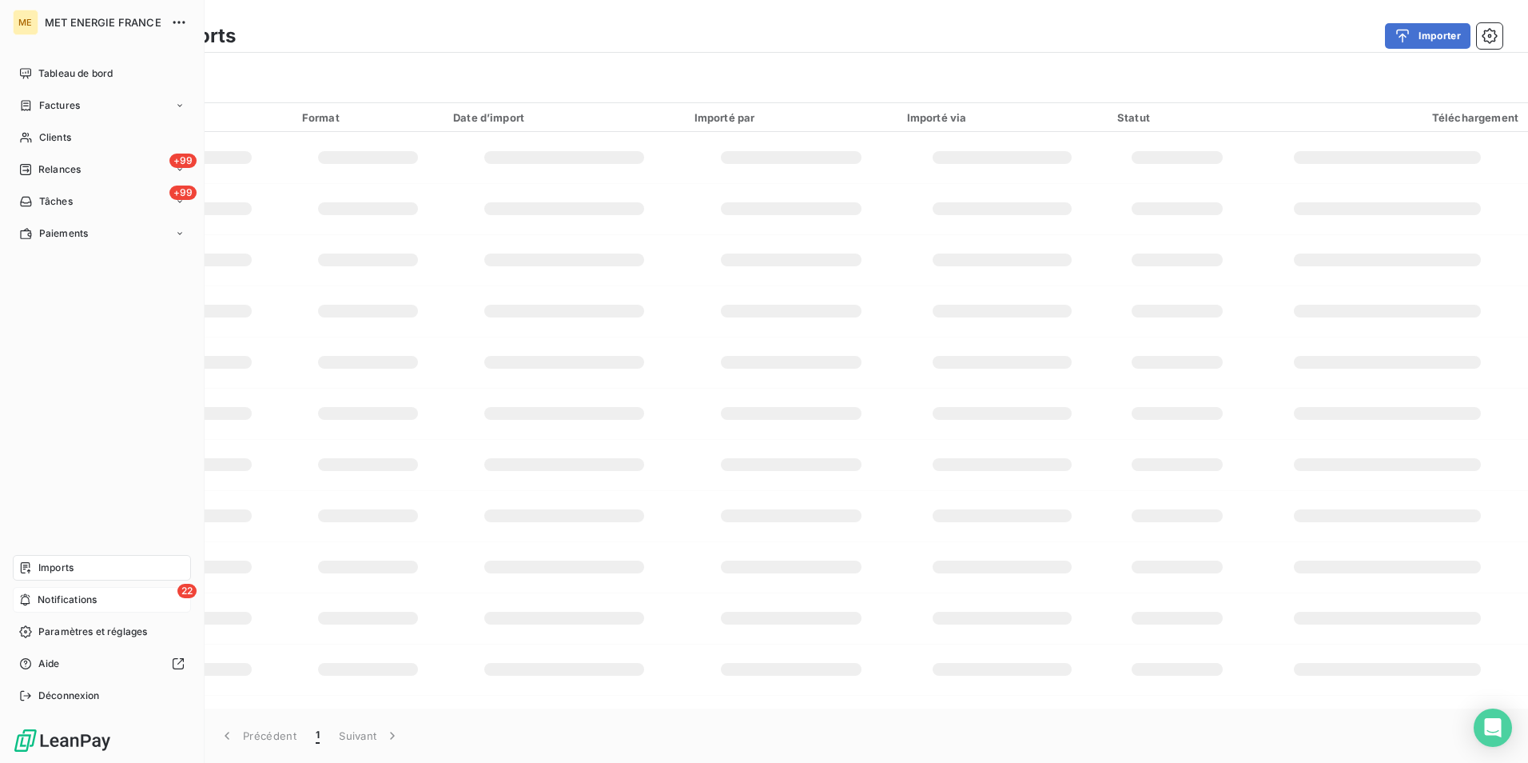
click at [62, 604] on span "Notifications" at bounding box center [67, 599] width 59 height 14
click at [78, 199] on div "+99 Tâches" at bounding box center [102, 202] width 178 height 26
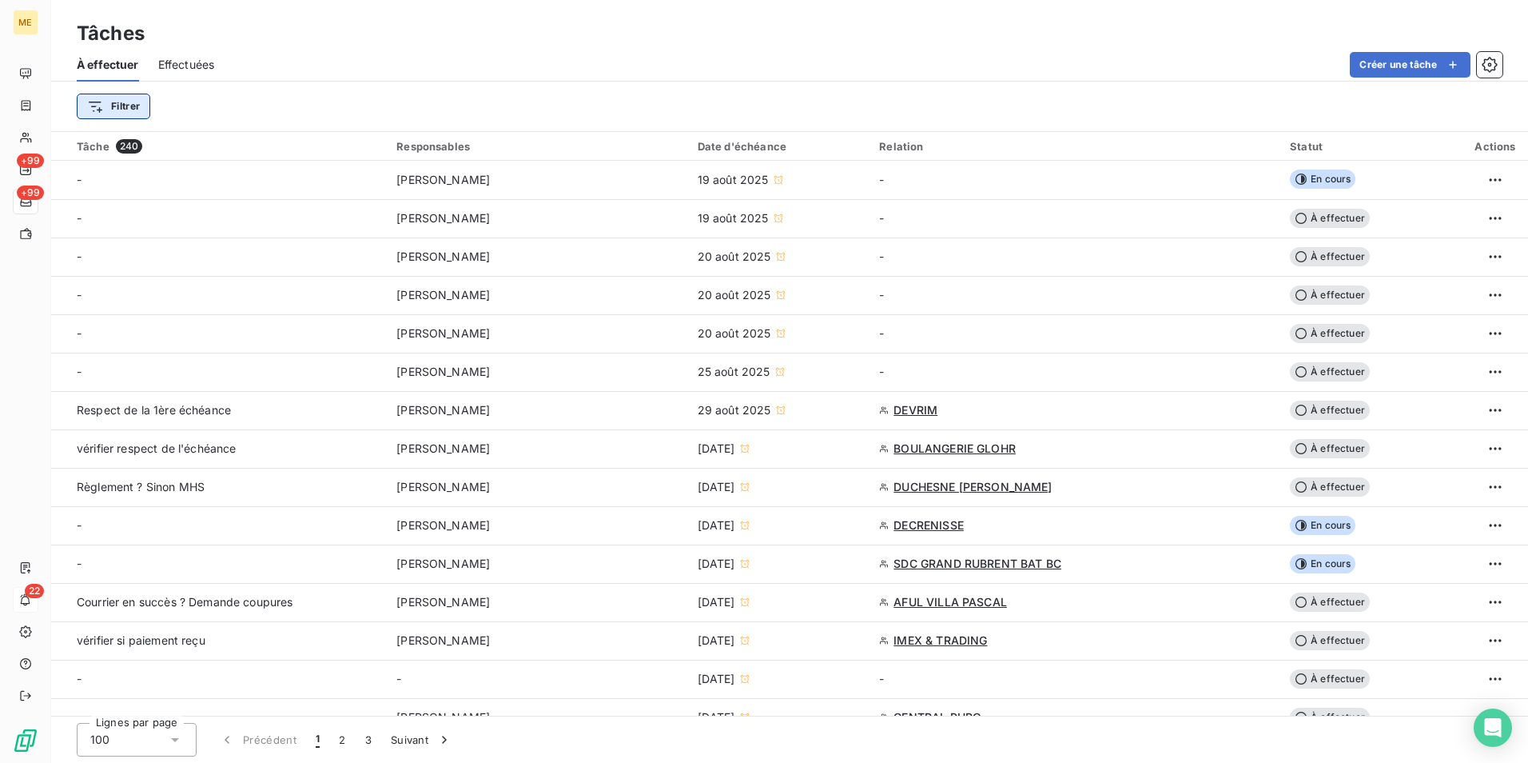
click at [118, 111] on html "ME +99 +99 22 Tâches À effectuer Effectuées Créer une tâche Filtrer Tâche 240 R…" at bounding box center [764, 381] width 1528 height 763
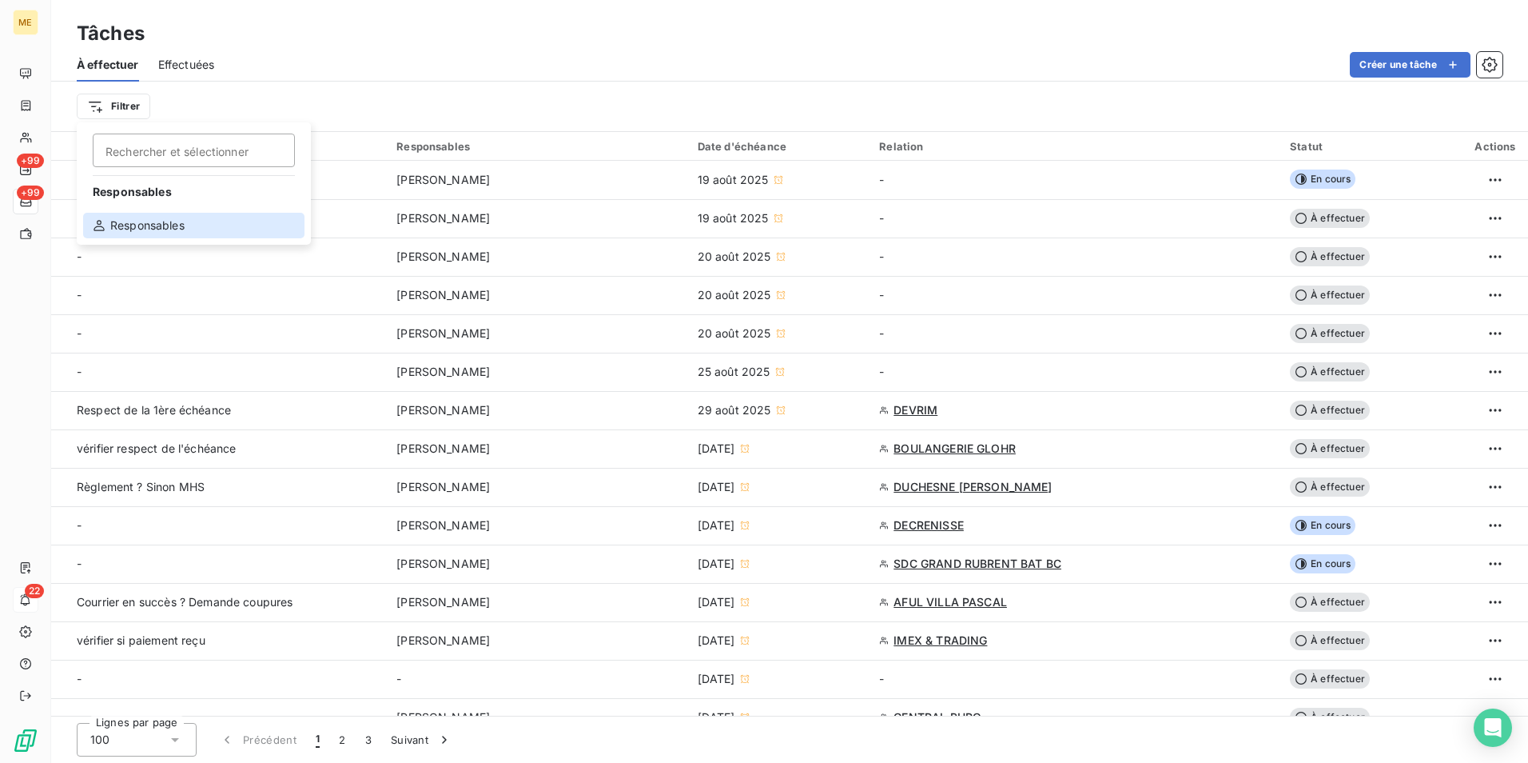
click at [161, 219] on div "Responsables" at bounding box center [193, 226] width 221 height 26
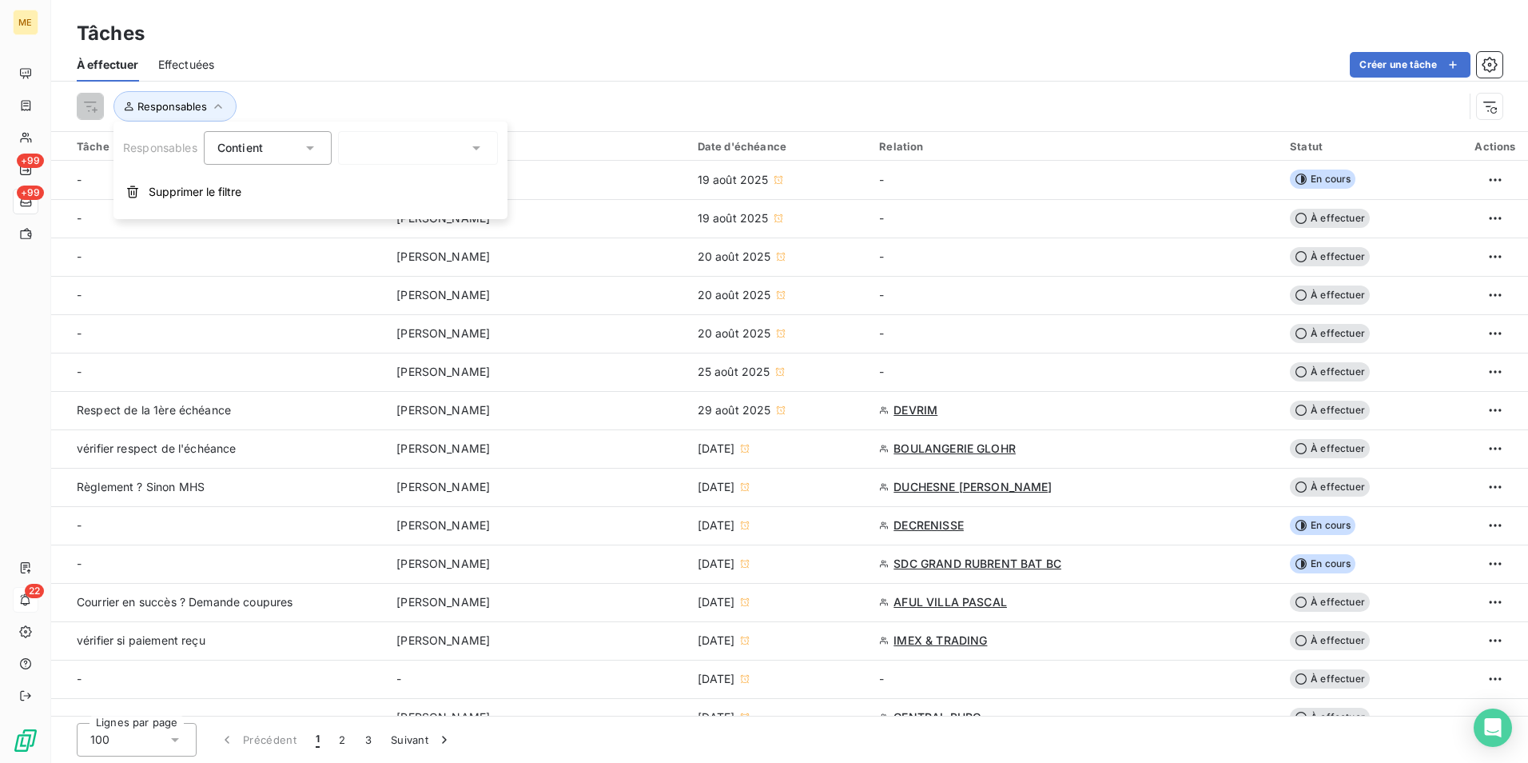
click at [381, 145] on div at bounding box center [418, 148] width 160 height 34
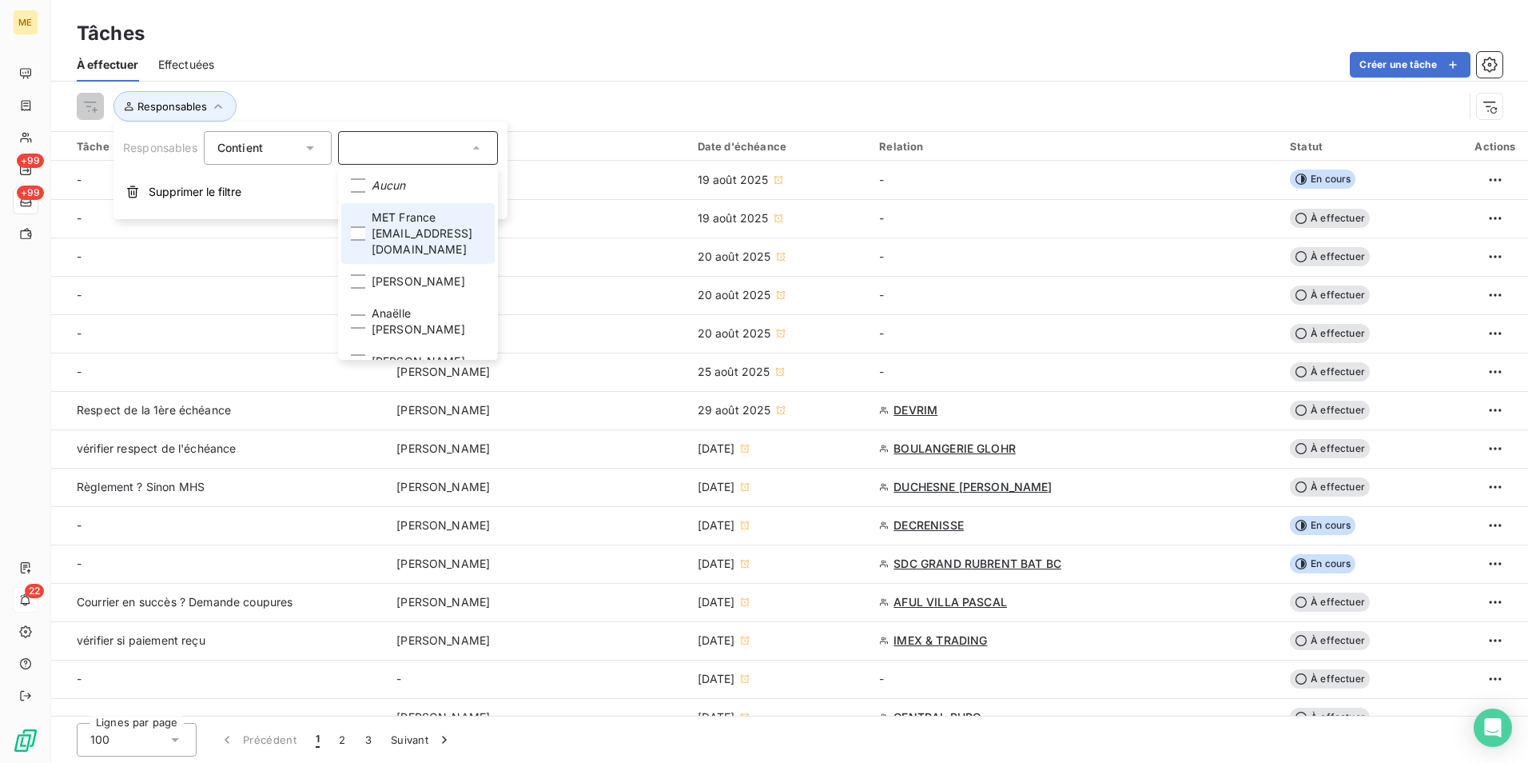
click at [441, 223] on span "MET France [EMAIL_ADDRESS][DOMAIN_NAME]" at bounding box center [429, 233] width 114 height 48
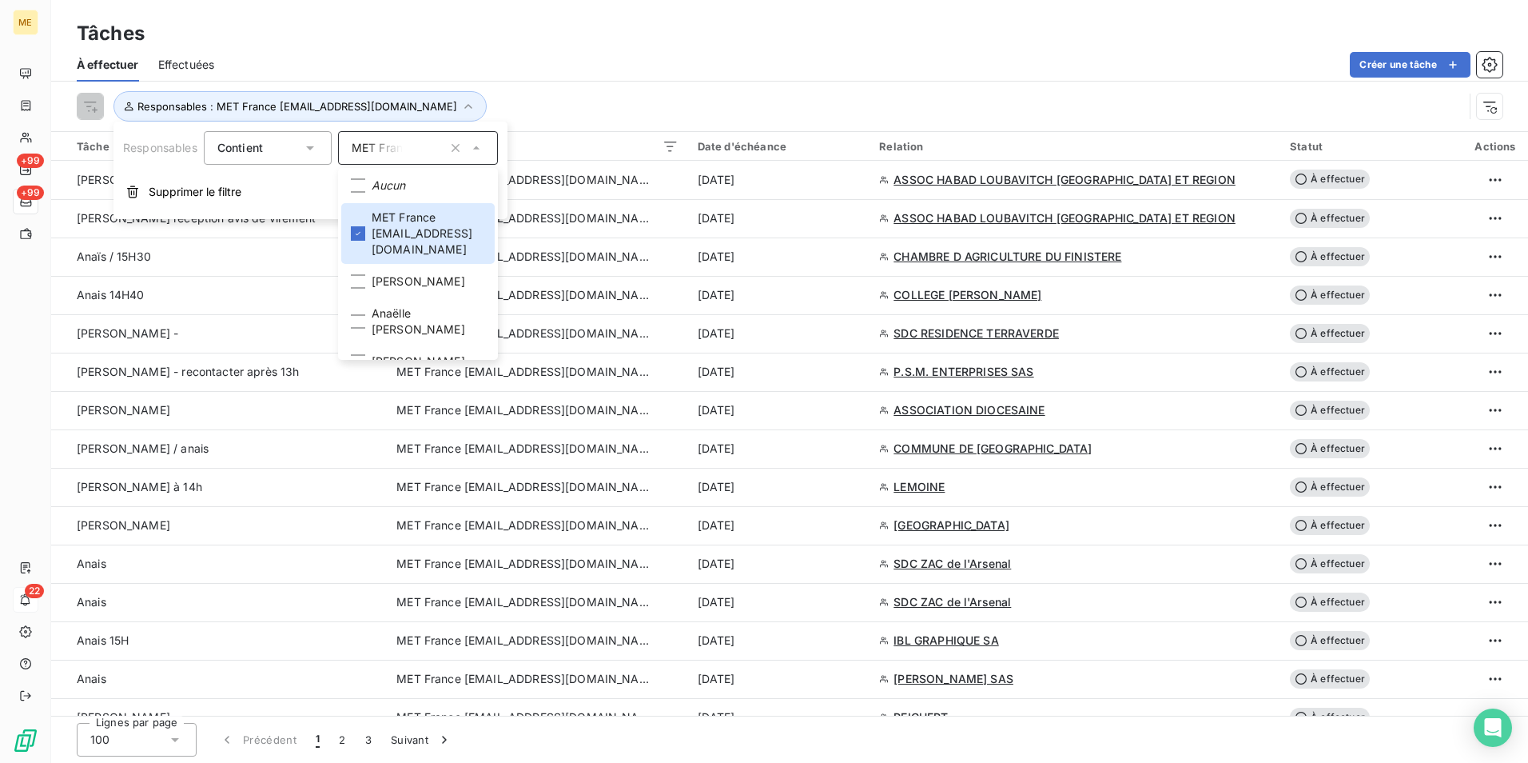
click at [711, 87] on div "Responsables : MET France met-france@recouvrement.met.com" at bounding box center [790, 107] width 1426 height 50
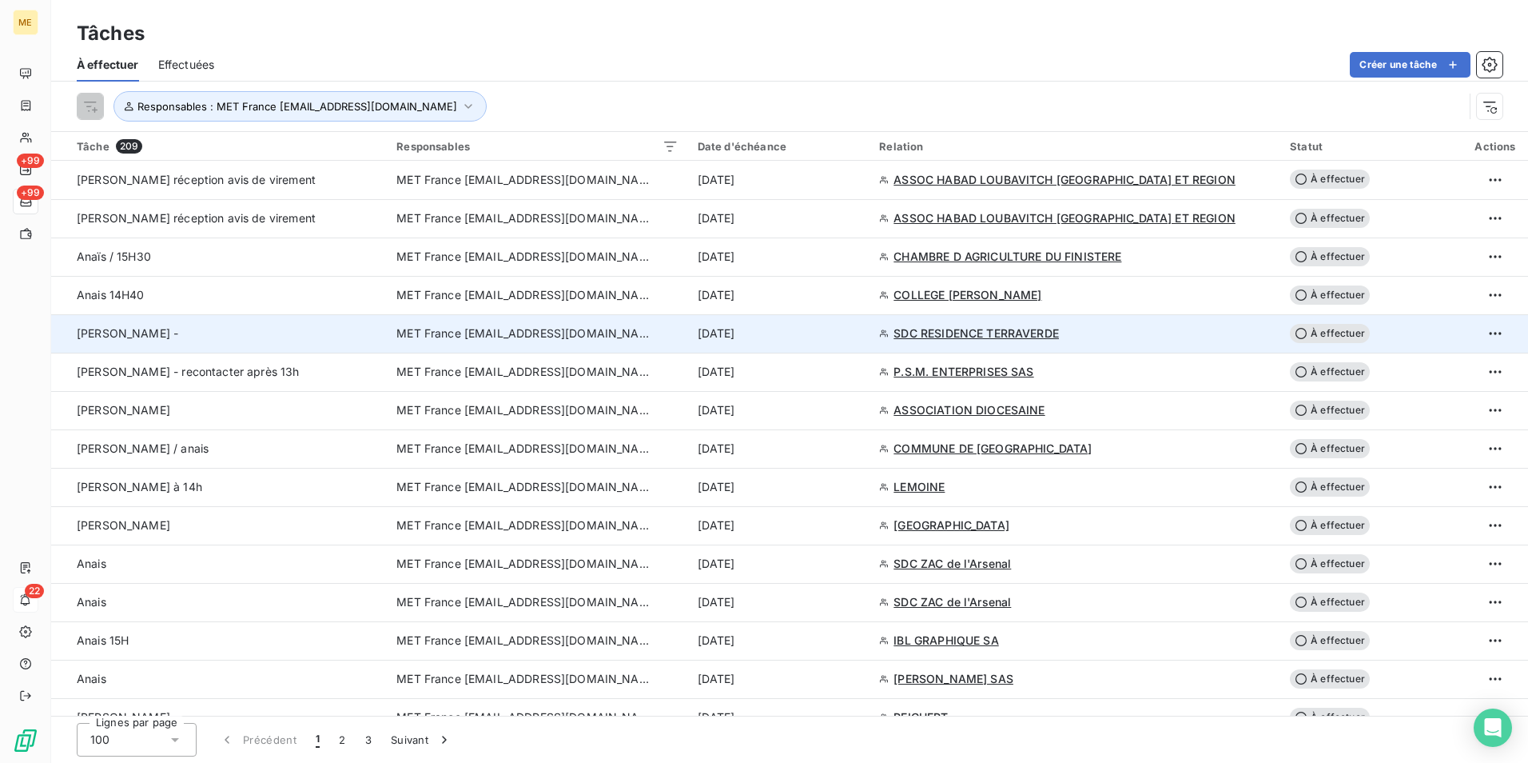
click at [285, 333] on div "Lisa -" at bounding box center [227, 333] width 301 height 16
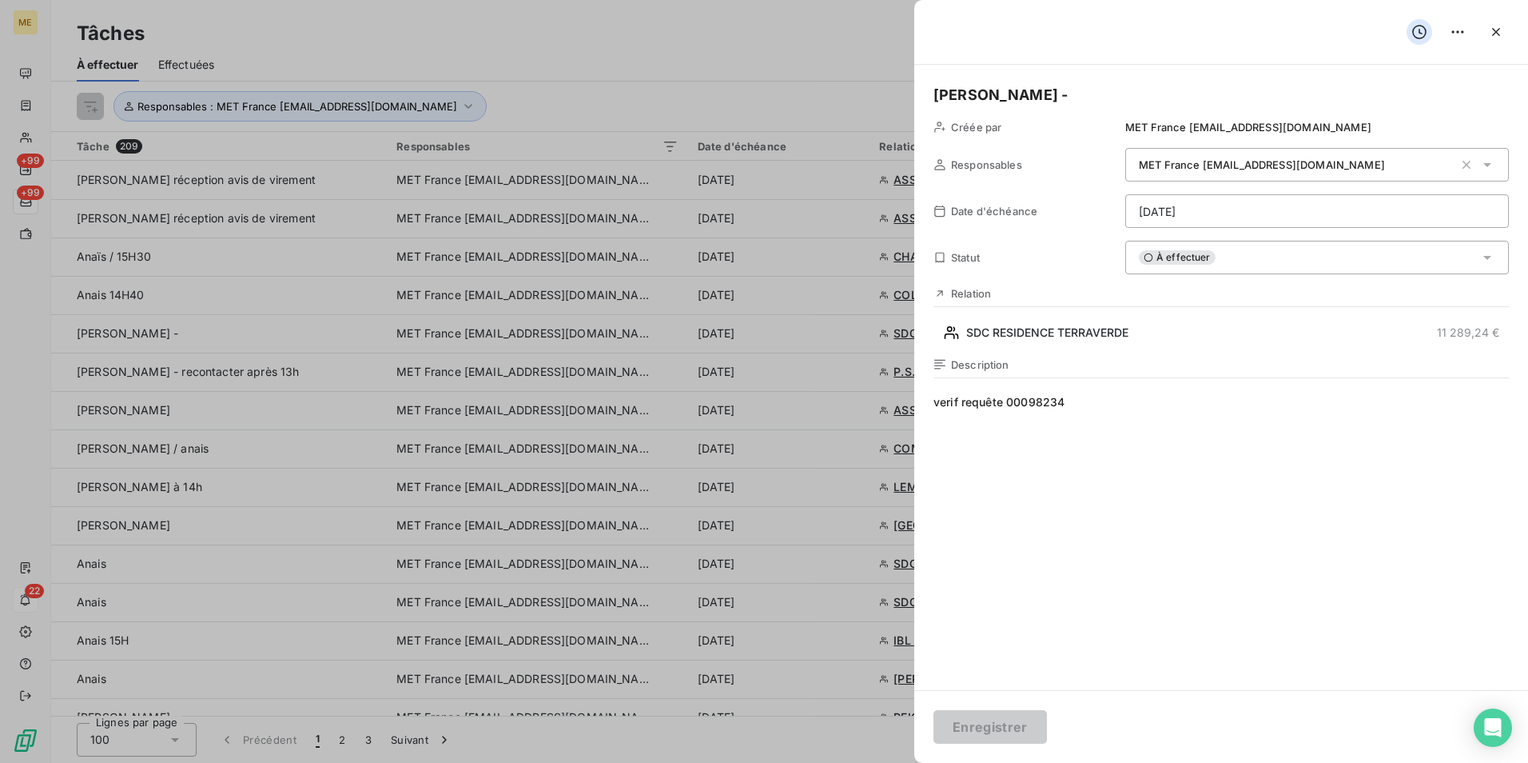
click at [647, 54] on div at bounding box center [764, 381] width 1528 height 763
click at [1496, 37] on icon "button" at bounding box center [1496, 32] width 16 height 16
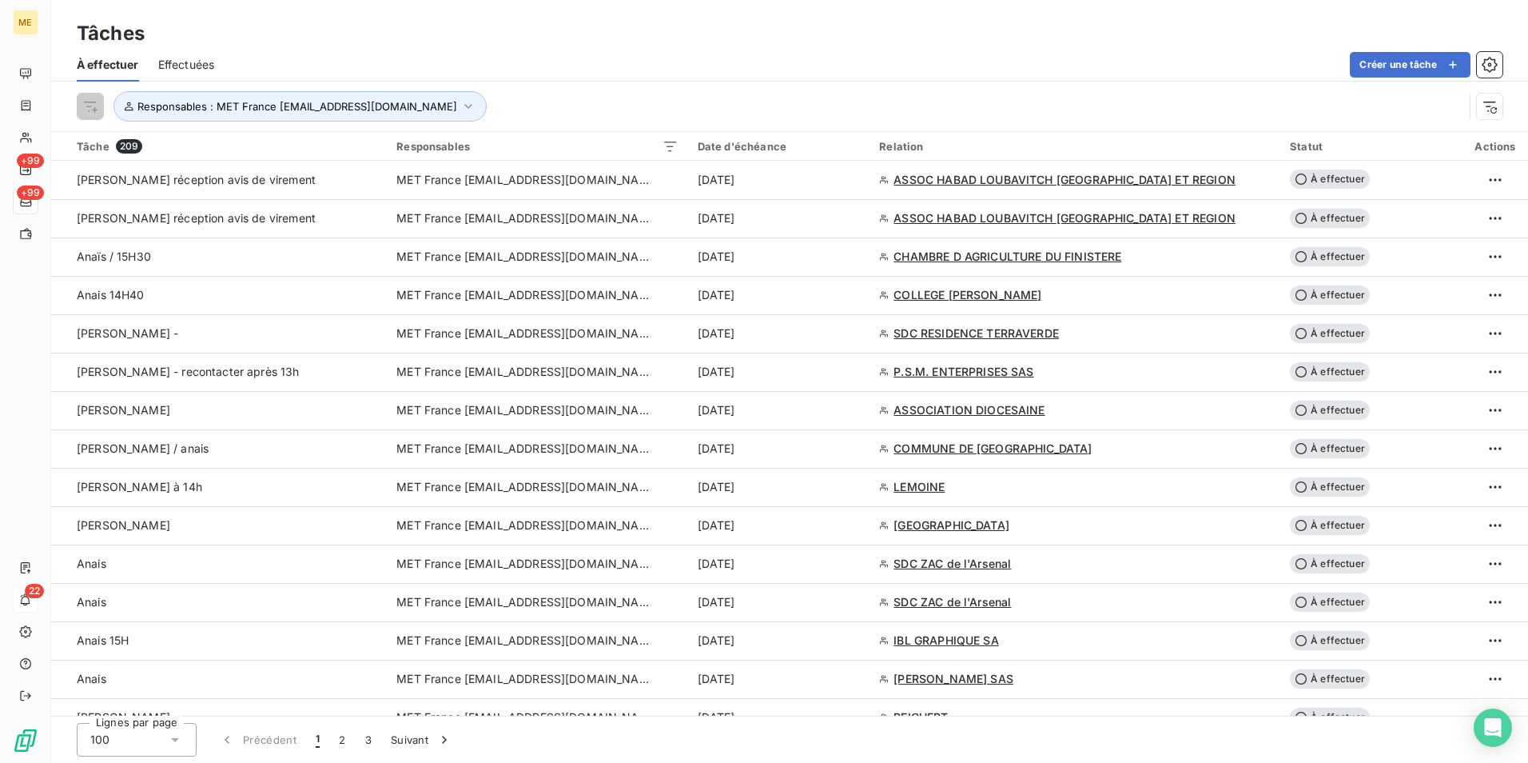
click at [575, 102] on div "Responsables : MET France met-france@recouvrement.met.com" at bounding box center [770, 106] width 1387 height 30
click at [452, 107] on span "Responsables : MET France met-france@recouvrement.met.com" at bounding box center [297, 106] width 320 height 13
click at [695, 93] on div "Responsables : MET France met-france@recouvrement.met.com" at bounding box center [770, 106] width 1387 height 30
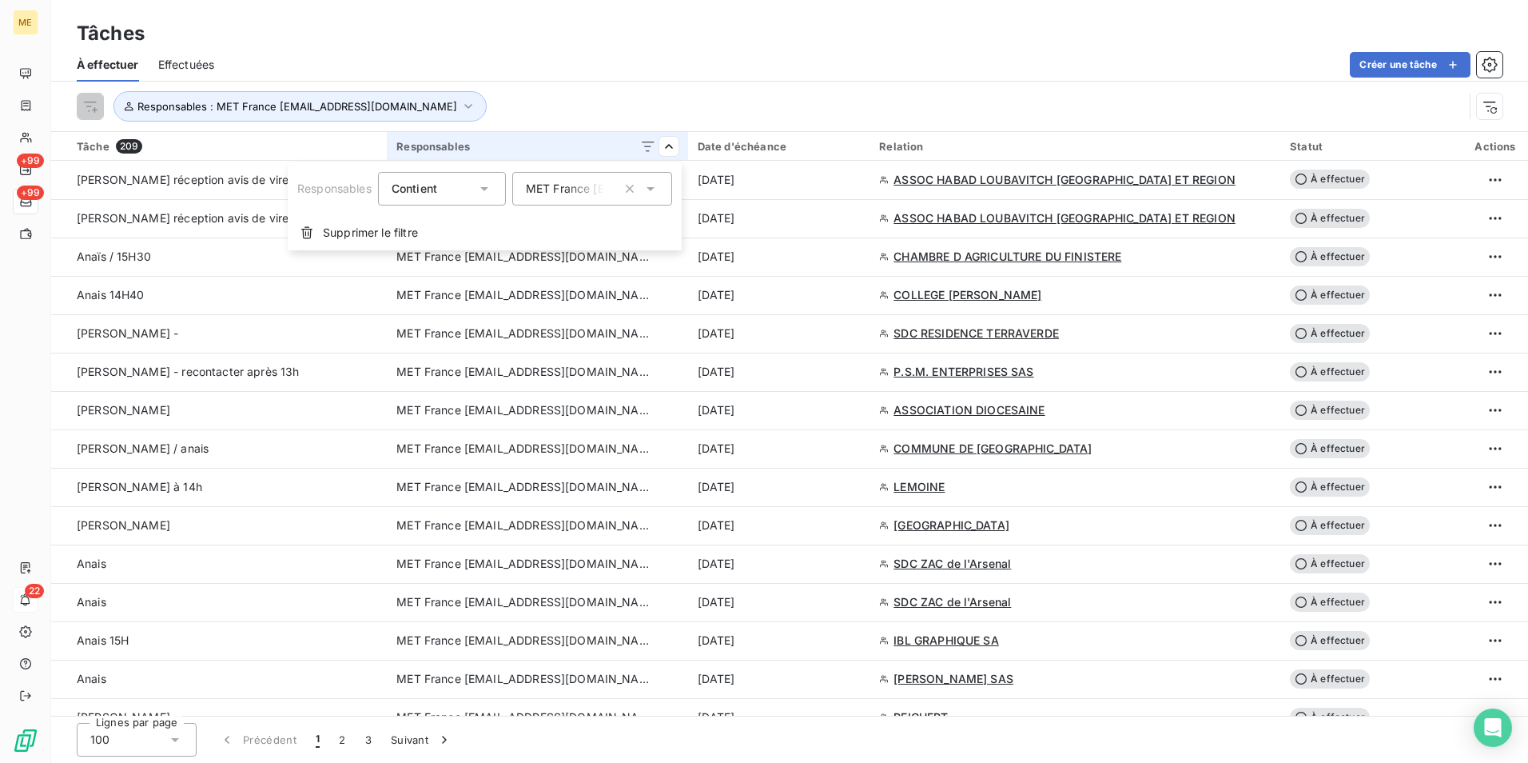
click at [681, 100] on html "ME +99 +99 22 Tâches À effectuer Effectuées Créer une tâche Responsables : MET …" at bounding box center [764, 381] width 1528 height 763
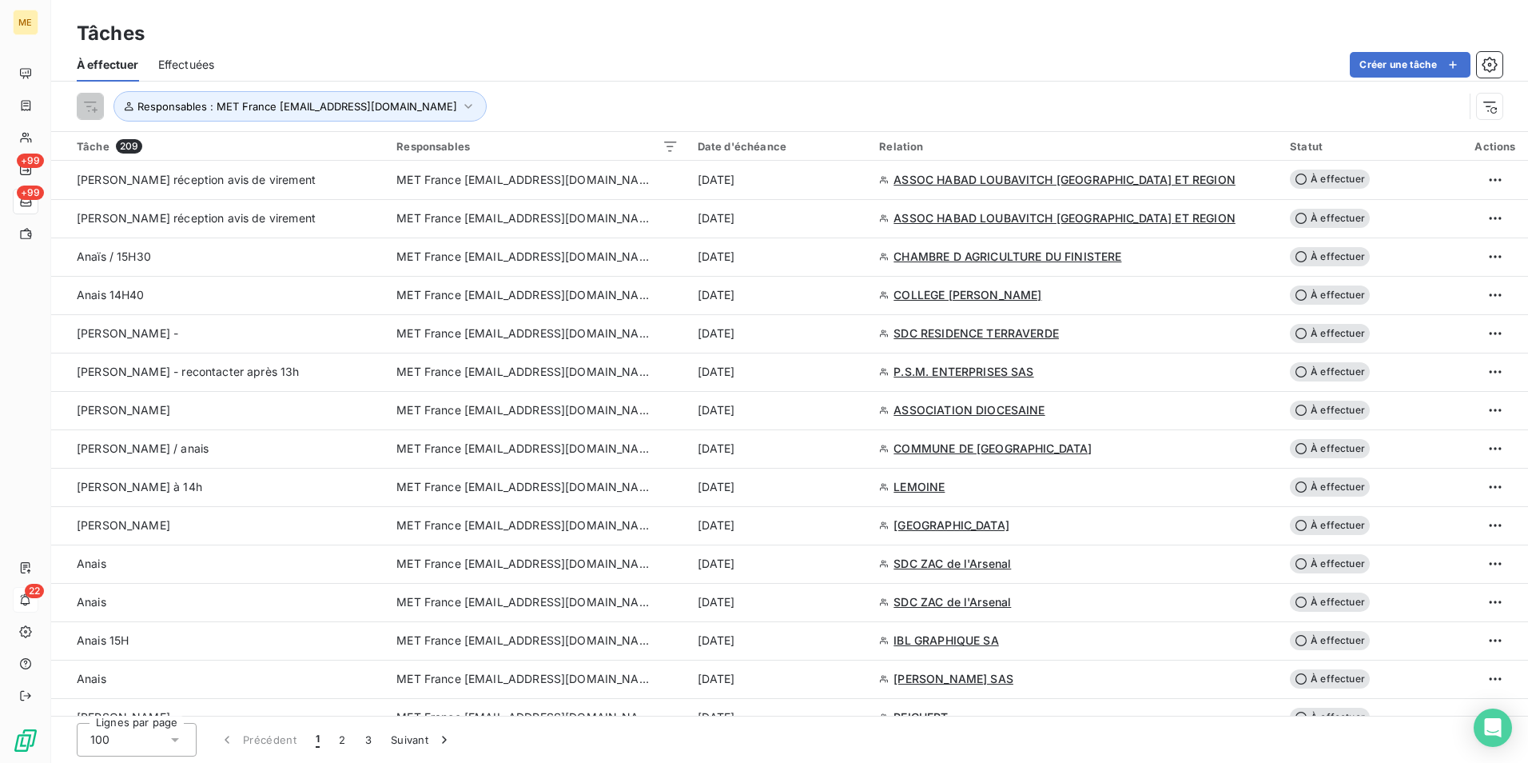
click at [731, 77] on div "Créer une tâche" at bounding box center [867, 65] width 1269 height 26
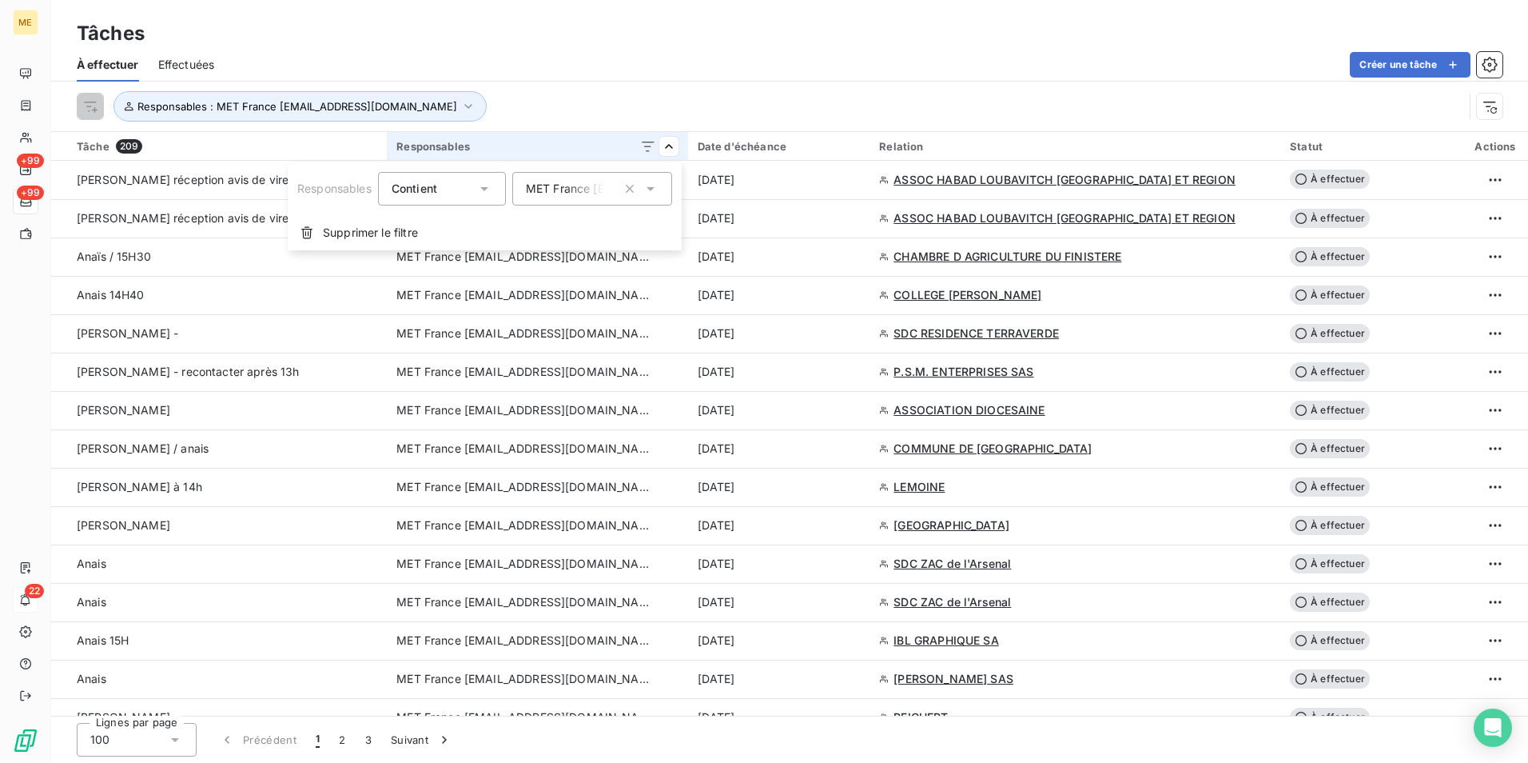
click at [679, 97] on html "ME +99 +99 22 Tâches À effectuer Effectuées Créer une tâche Responsables : MET …" at bounding box center [764, 381] width 1528 height 763
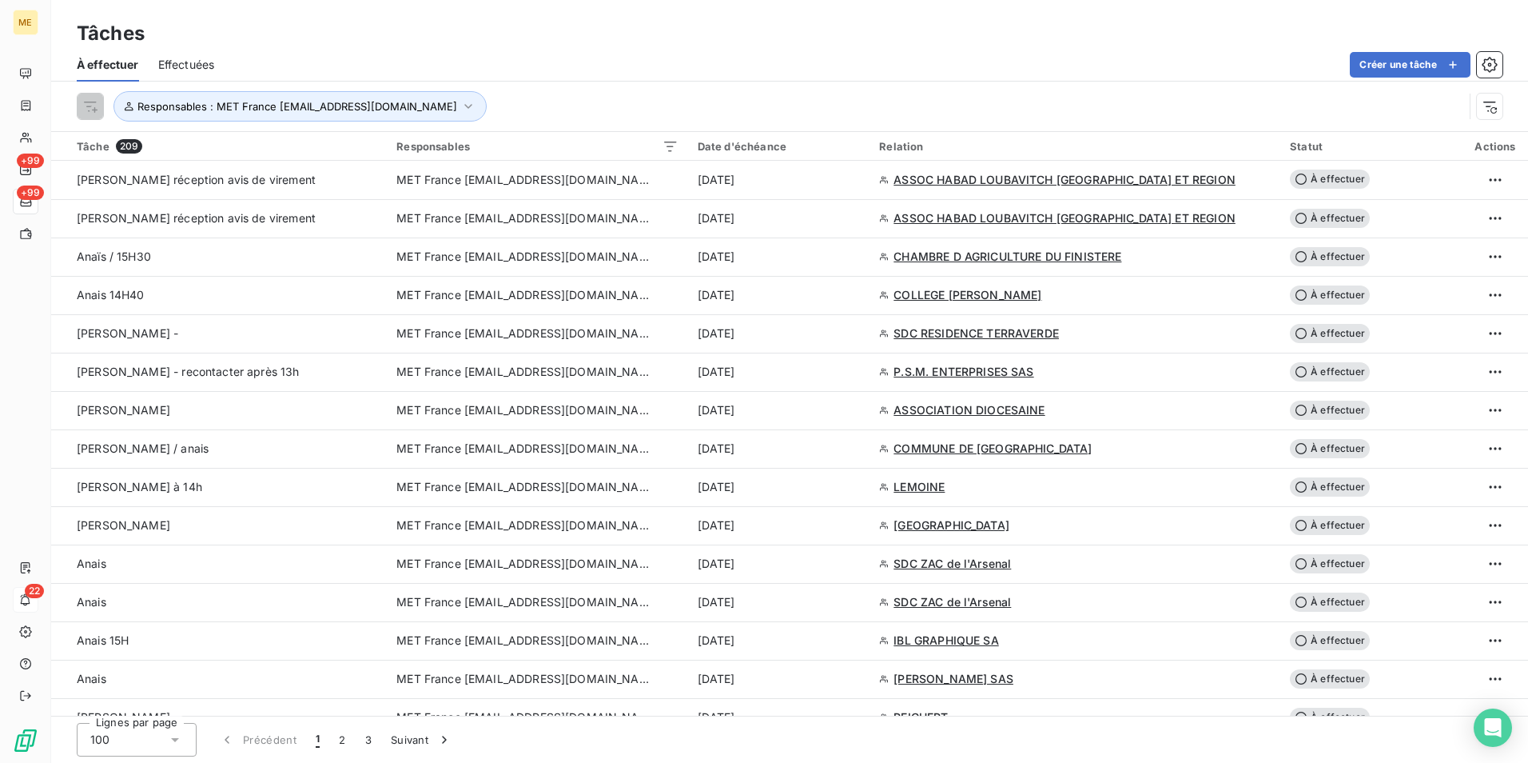
click at [669, 82] on div "Responsables : MET France met-france@recouvrement.met.com" at bounding box center [790, 107] width 1426 height 50
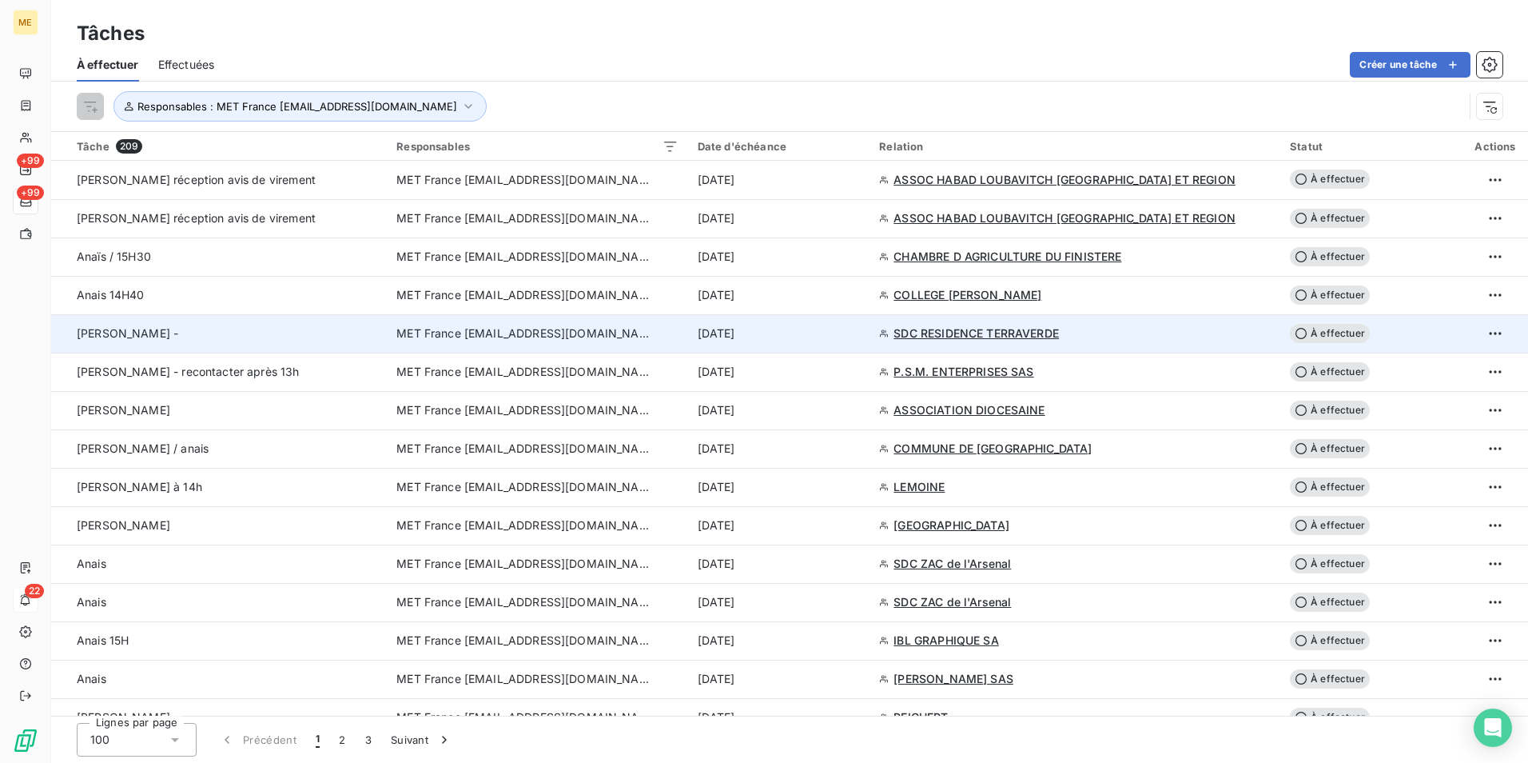
click at [199, 342] on td "Lisa -" at bounding box center [219, 333] width 336 height 38
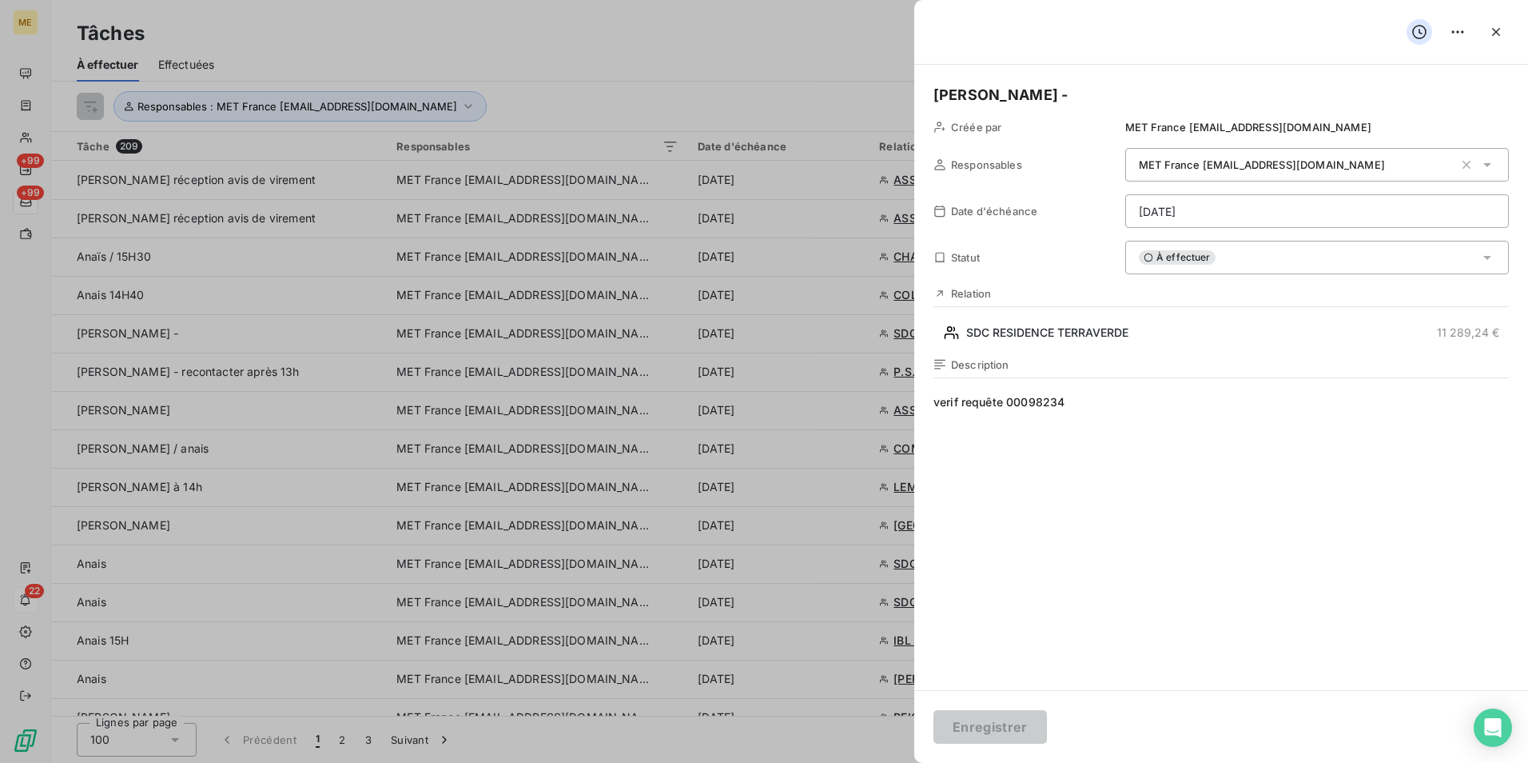
click at [1144, 416] on span "verif requête 00098234" at bounding box center [1222, 547] width 576 height 307
click at [1122, 411] on span "verif requête 00098234" at bounding box center [1222, 547] width 576 height 307
click at [628, 64] on div at bounding box center [764, 381] width 1528 height 763
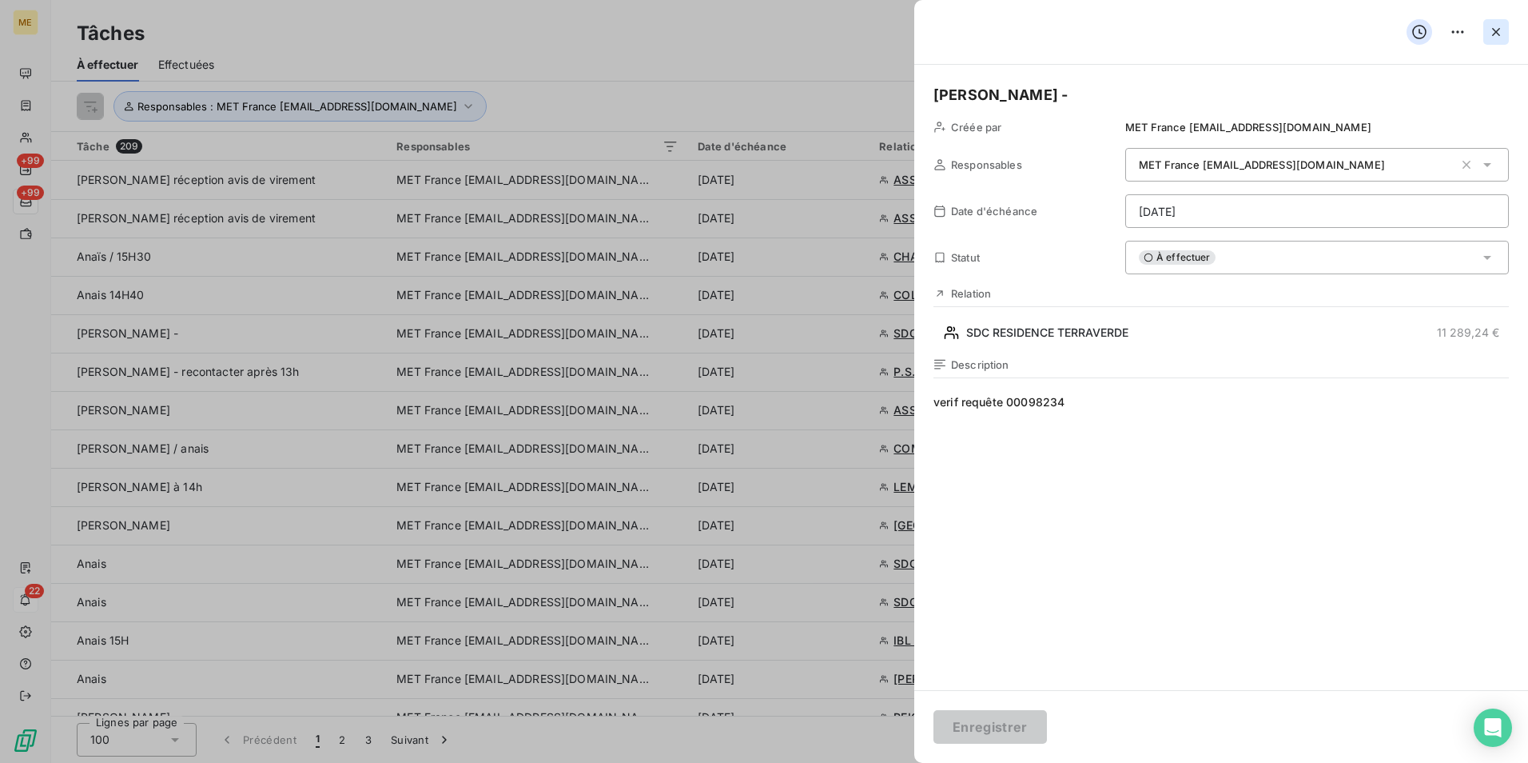
click at [1500, 34] on icon "button" at bounding box center [1496, 32] width 16 height 16
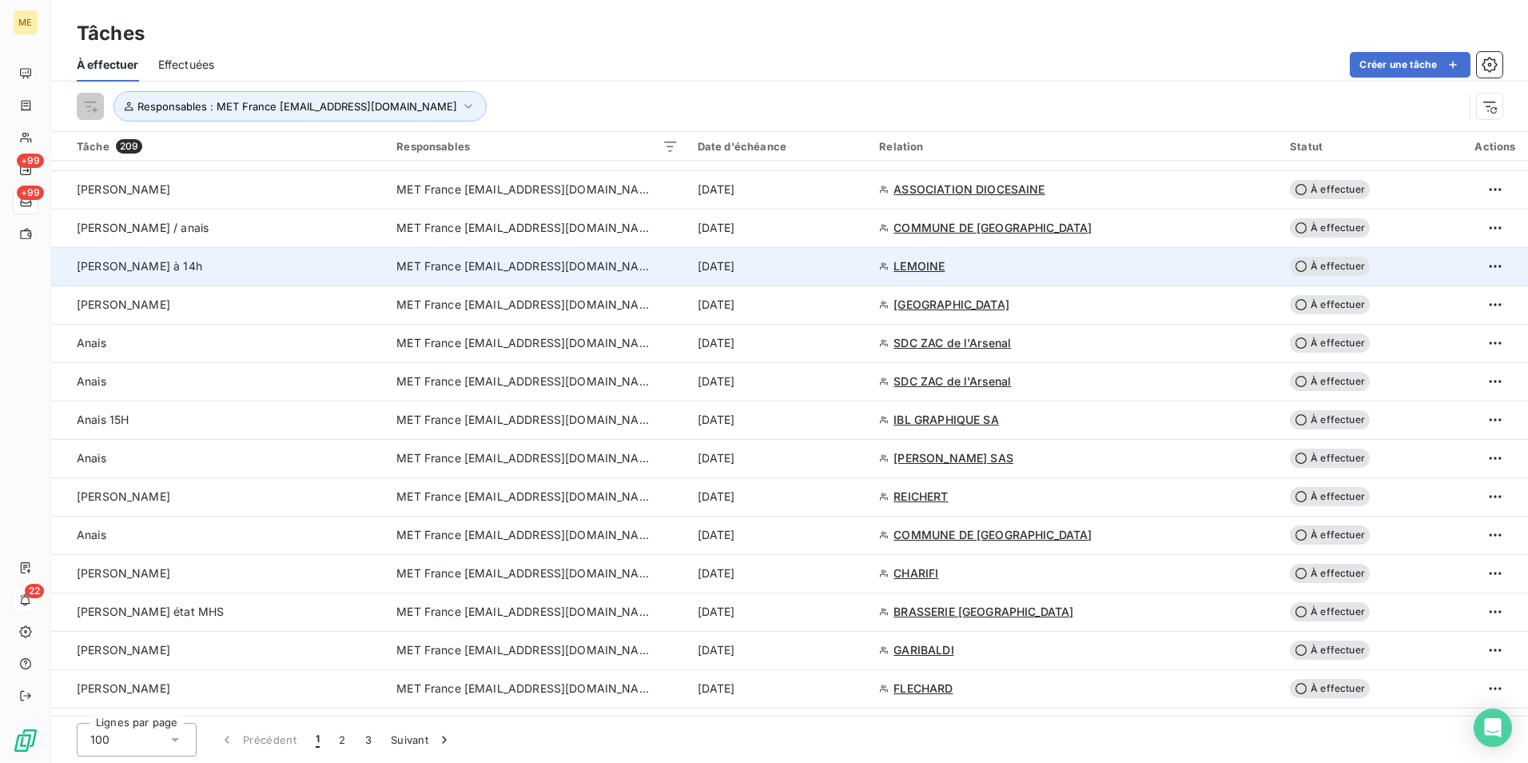
scroll to position [240, 0]
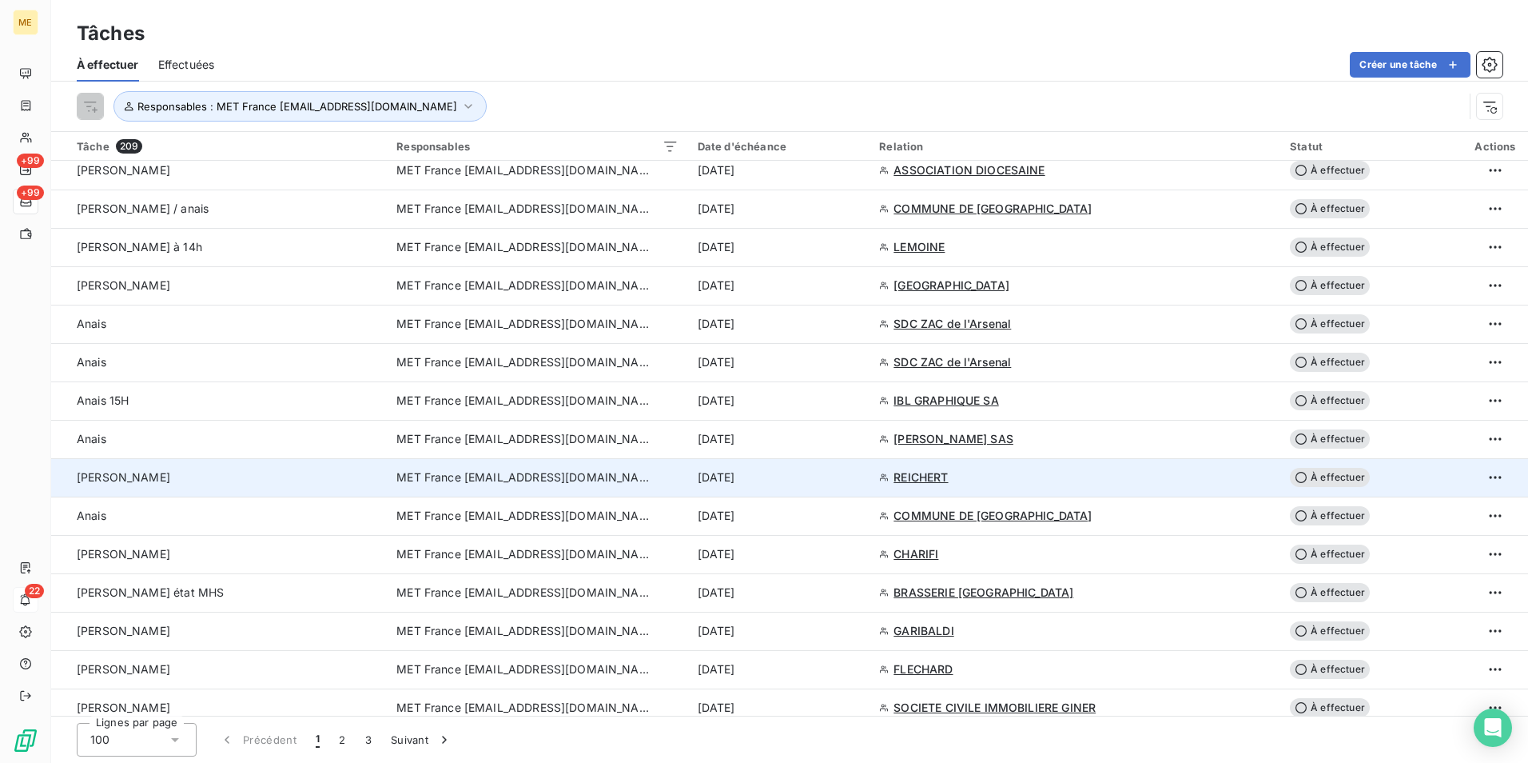
click at [349, 480] on div "Lisa - anais" at bounding box center [227, 477] width 301 height 16
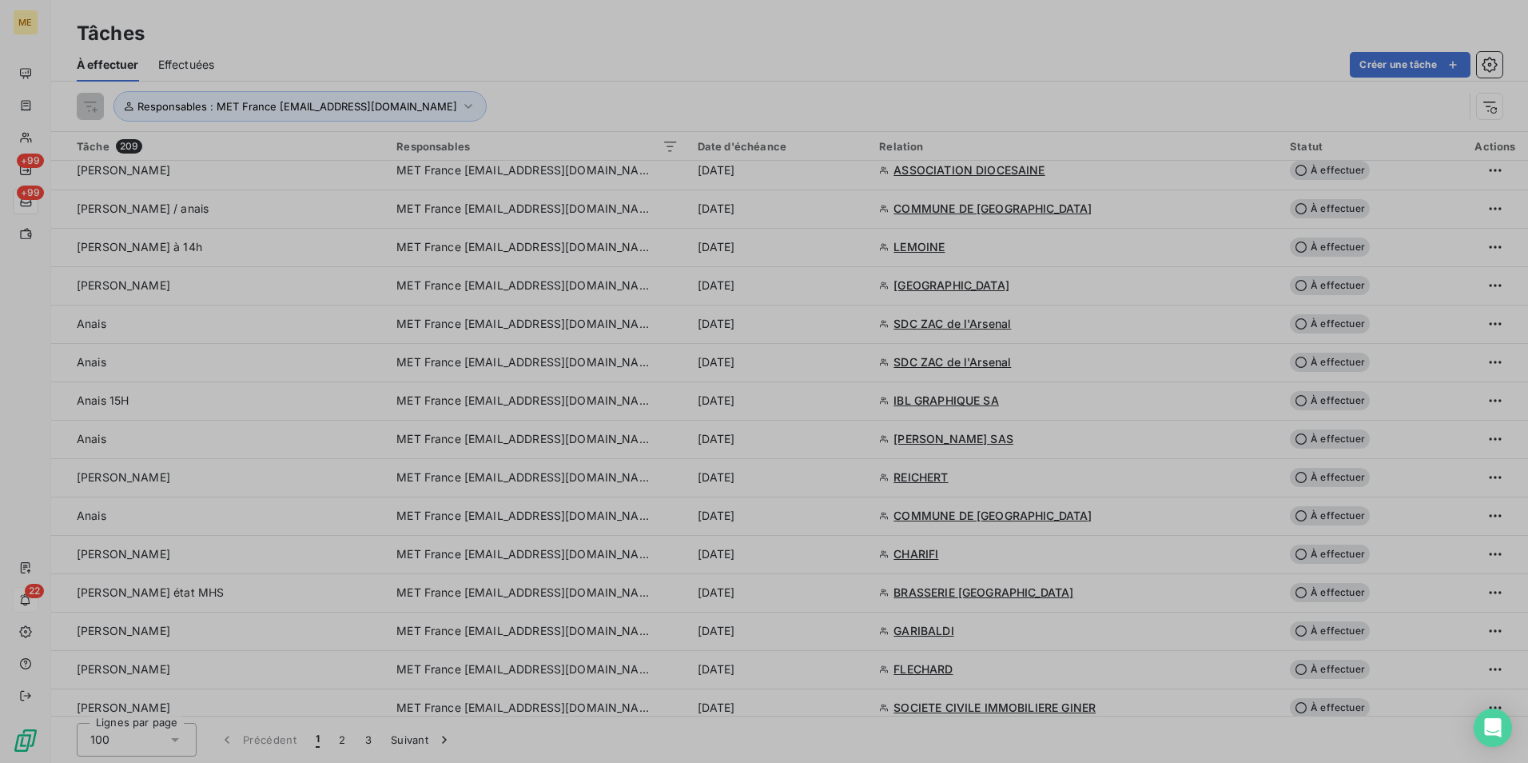
type input "15/10/2025"
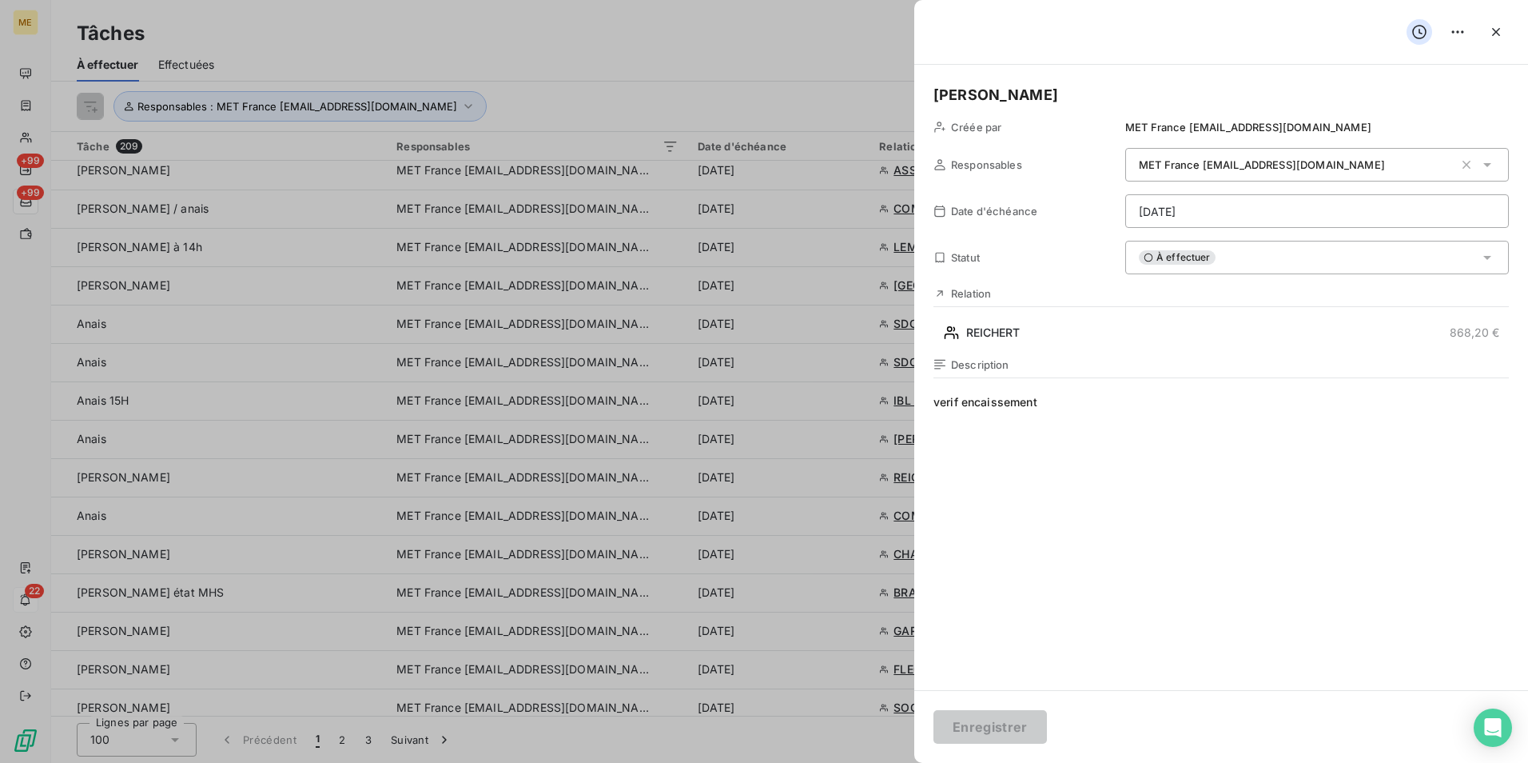
click at [1062, 406] on span "verif encaissement" at bounding box center [1222, 547] width 576 height 307
click at [876, 57] on div at bounding box center [764, 381] width 1528 height 763
click at [1491, 28] on icon "button" at bounding box center [1496, 32] width 16 height 16
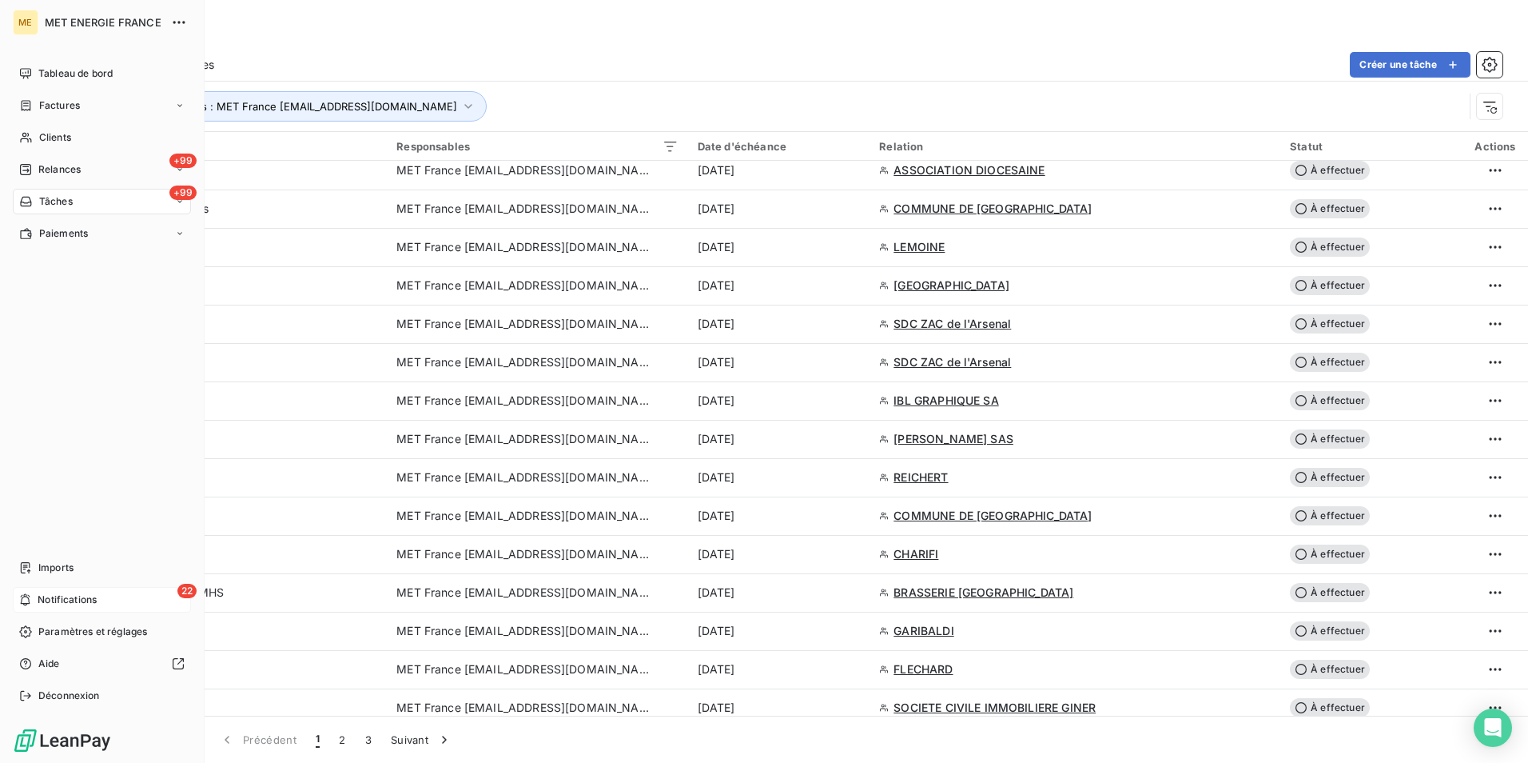
click at [85, 593] on span "Notifications" at bounding box center [67, 599] width 59 height 14
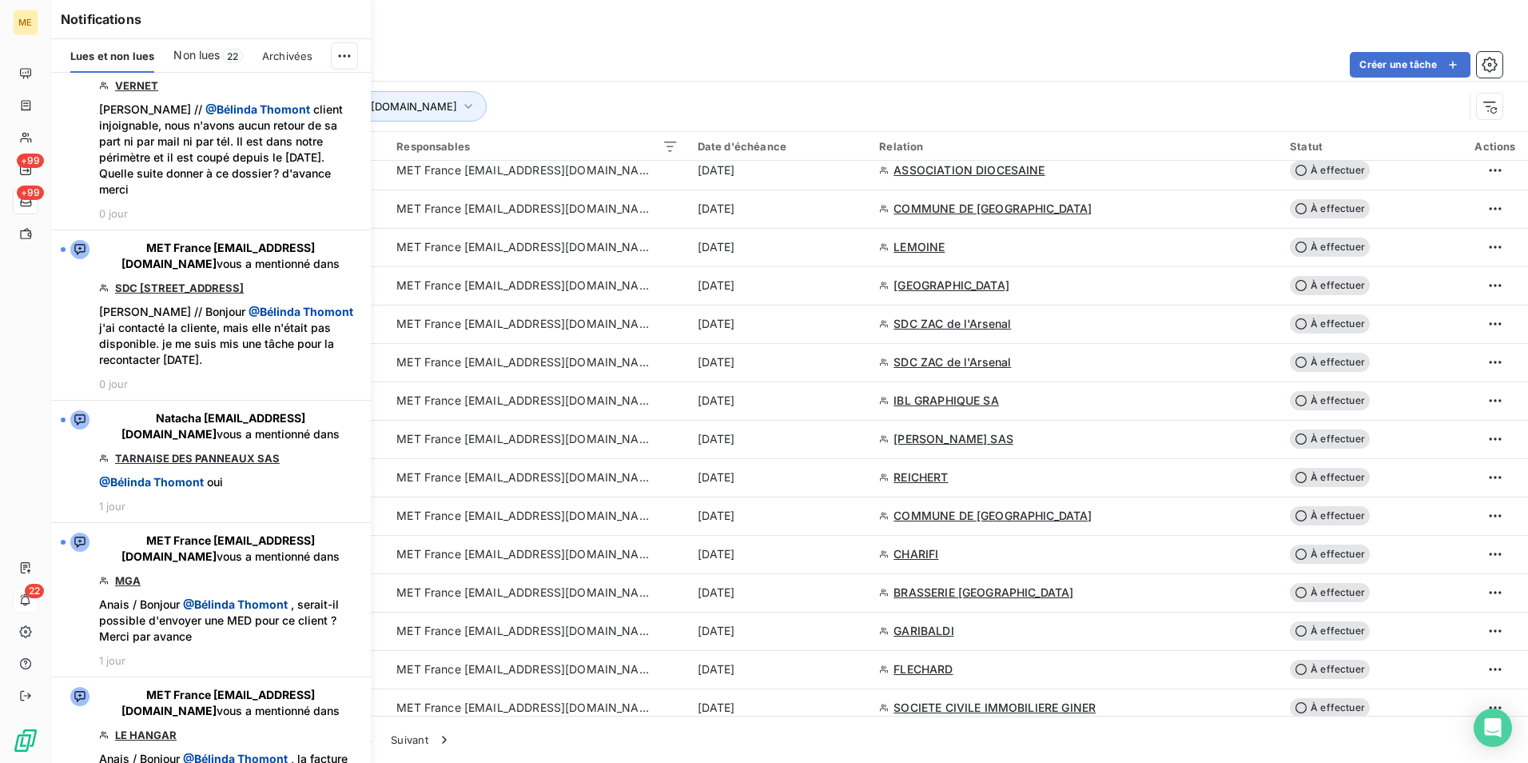
scroll to position [2651, 0]
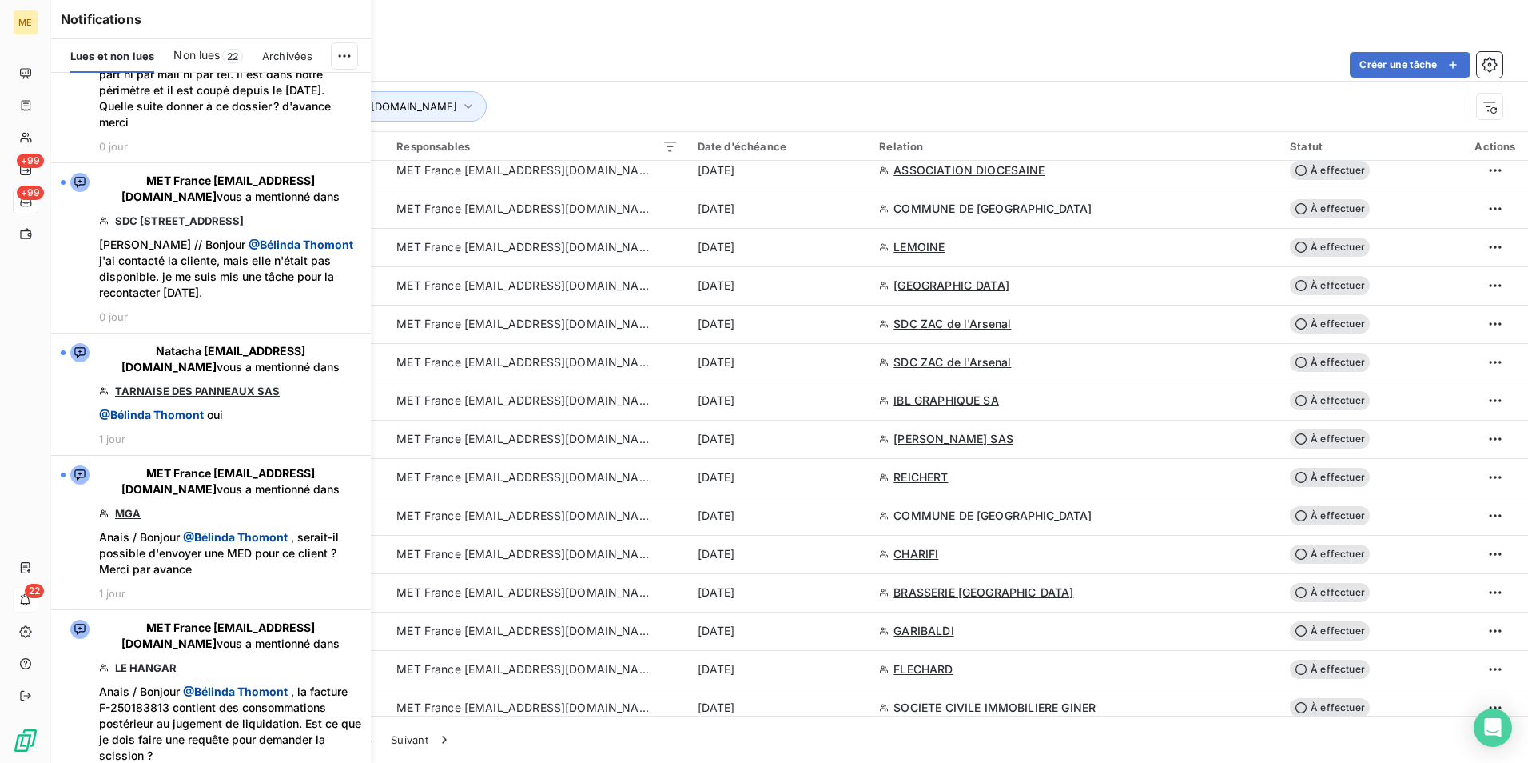
click at [577, 55] on div "Créer une tâche" at bounding box center [867, 65] width 1269 height 26
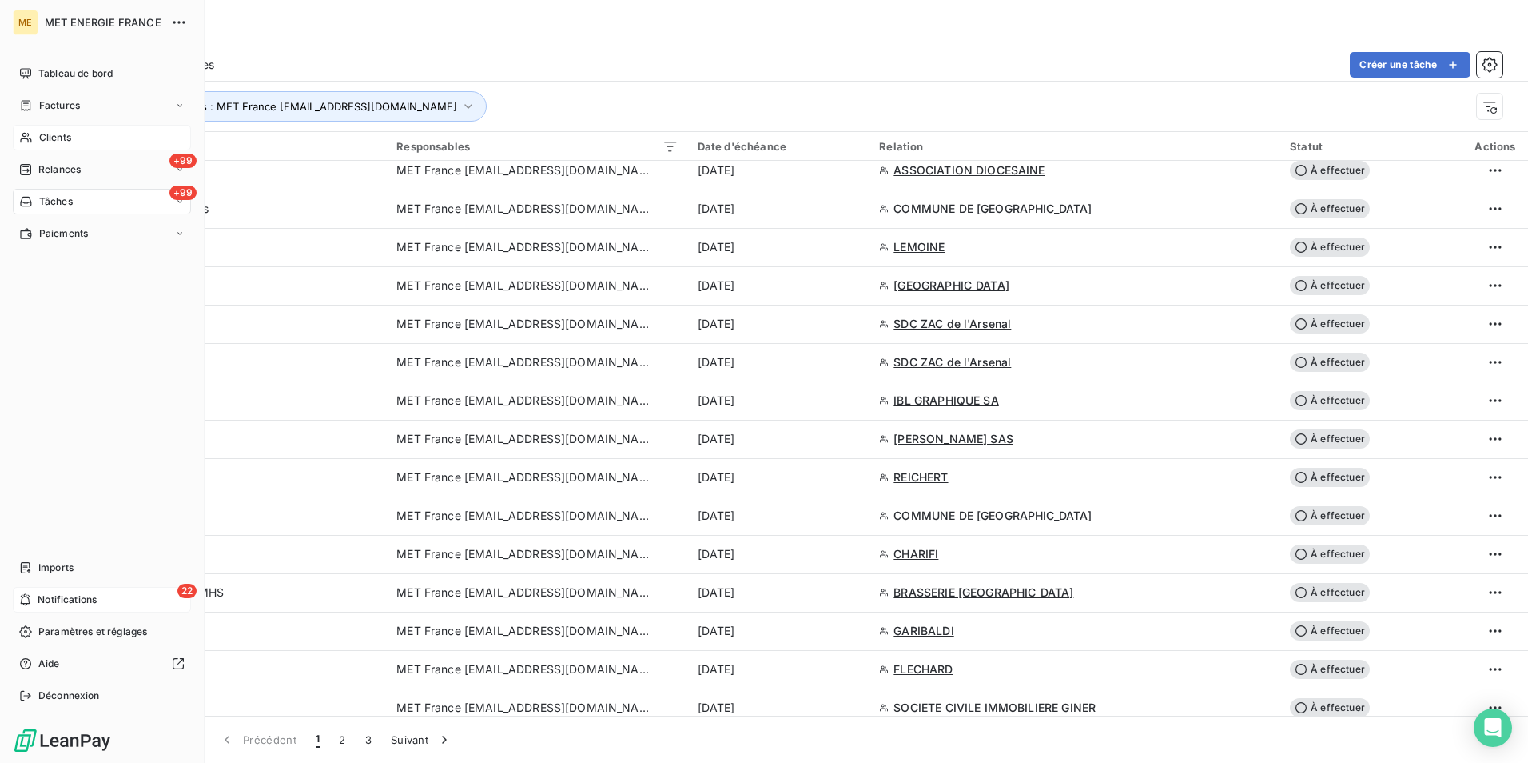
drag, startPoint x: 70, startPoint y: 142, endPoint x: 157, endPoint y: 142, distance: 87.1
click at [70, 142] on span "Clients" at bounding box center [55, 137] width 32 height 14
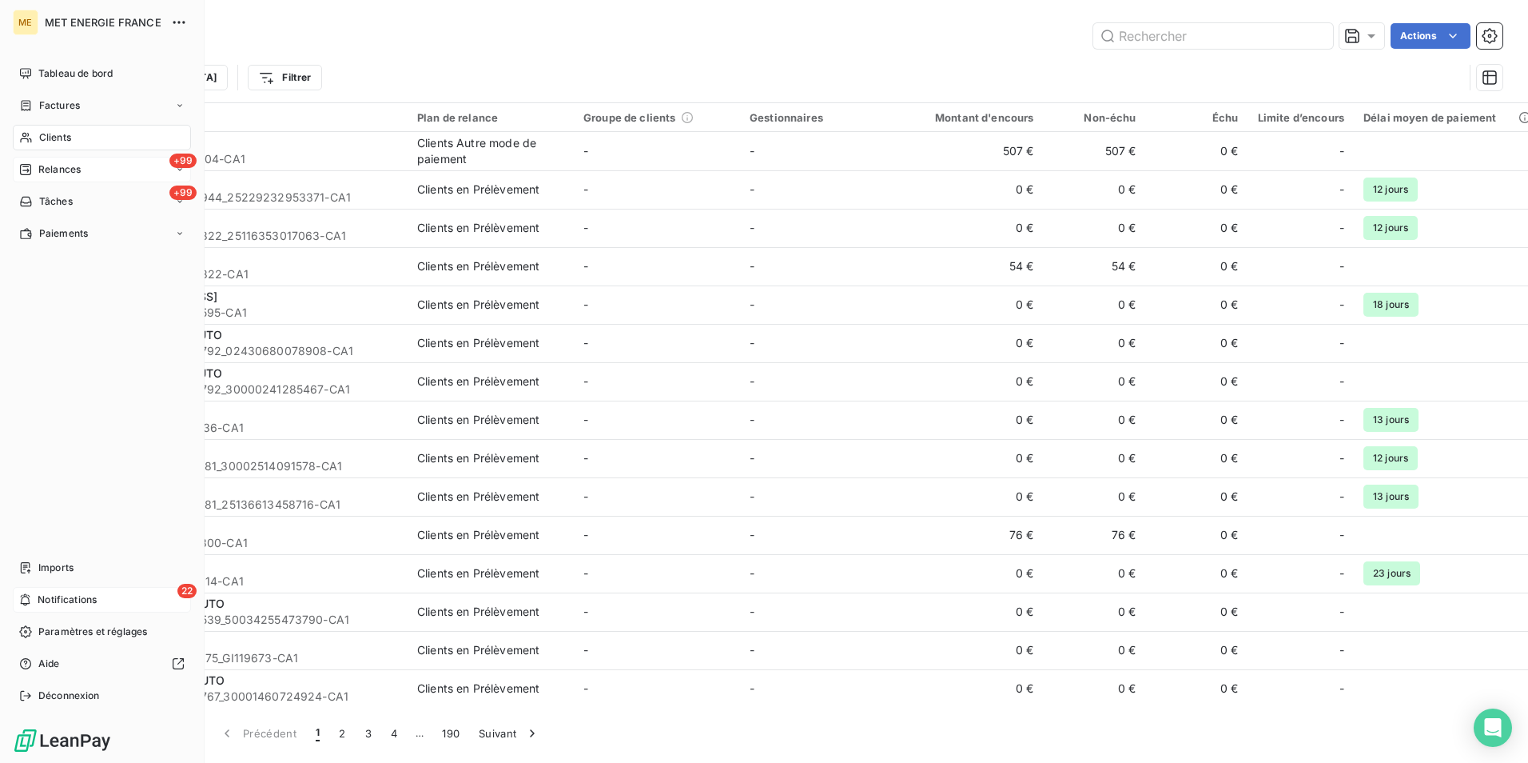
click at [99, 167] on div "+99 Relances" at bounding box center [102, 170] width 178 height 26
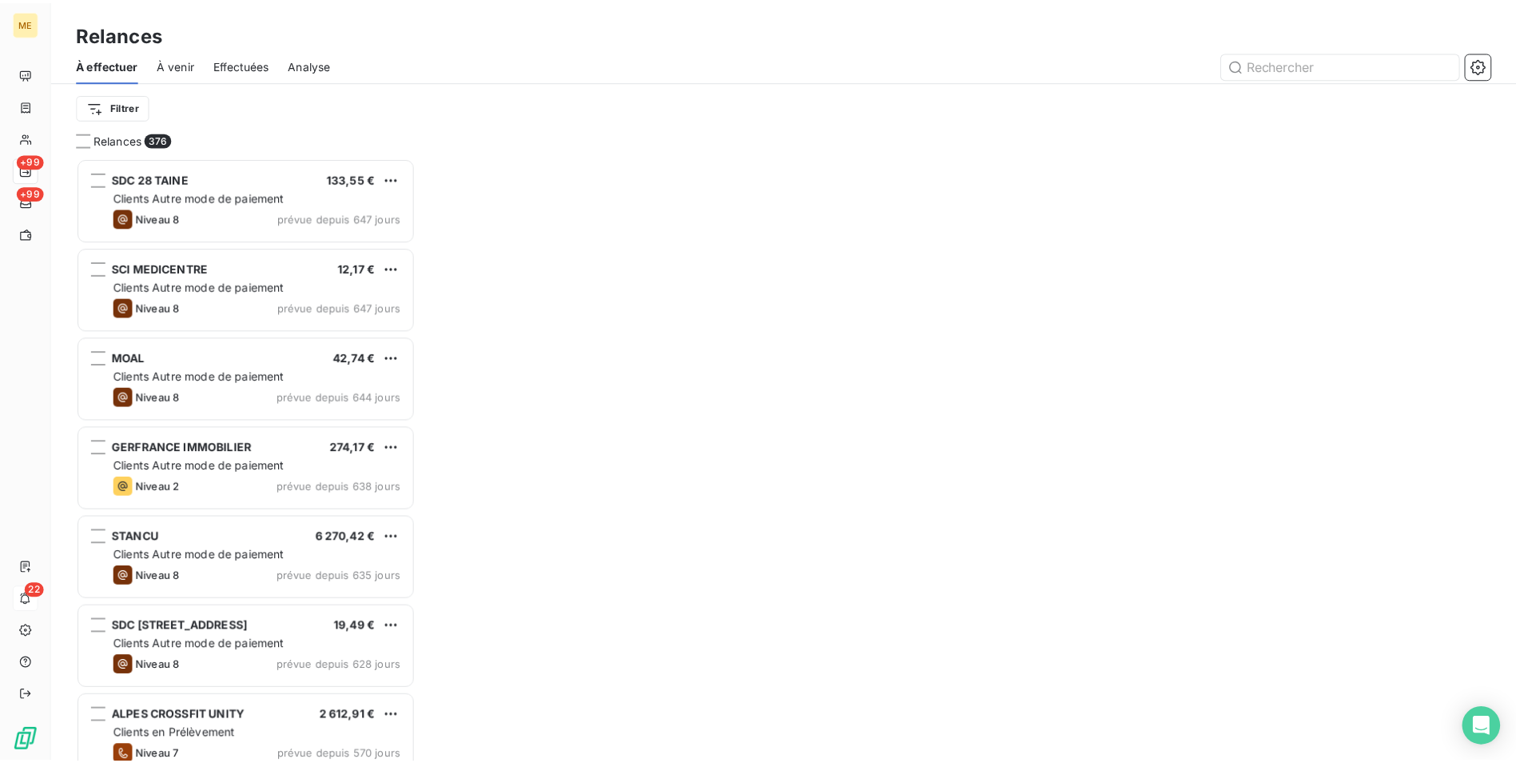
scroll to position [594, 330]
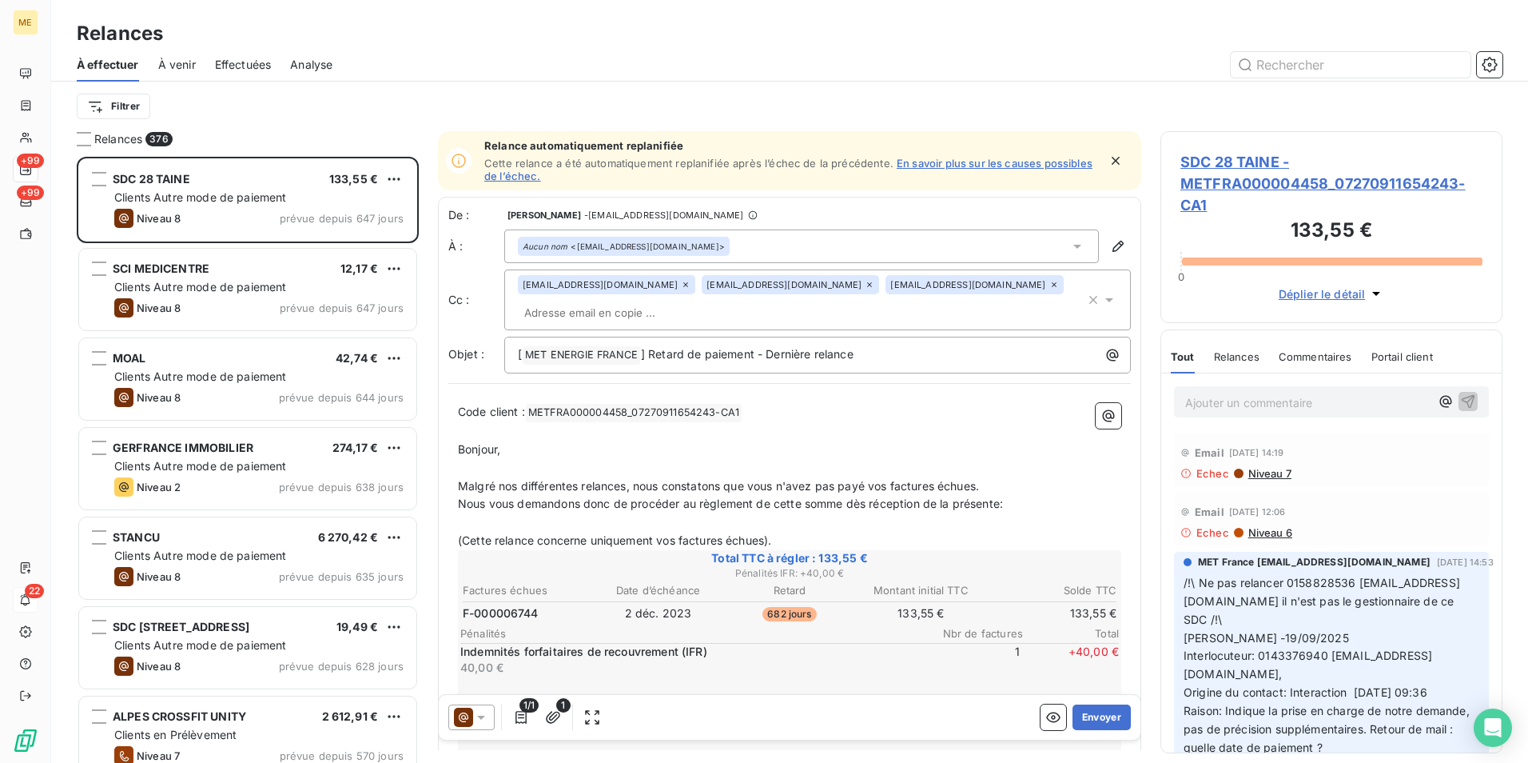
drag, startPoint x: 627, startPoint y: 51, endPoint x: 764, endPoint y: 51, distance: 137.5
click at [627, 52] on div at bounding box center [927, 65] width 1151 height 26
click at [1498, 66] on button "button" at bounding box center [1490, 65] width 26 height 26
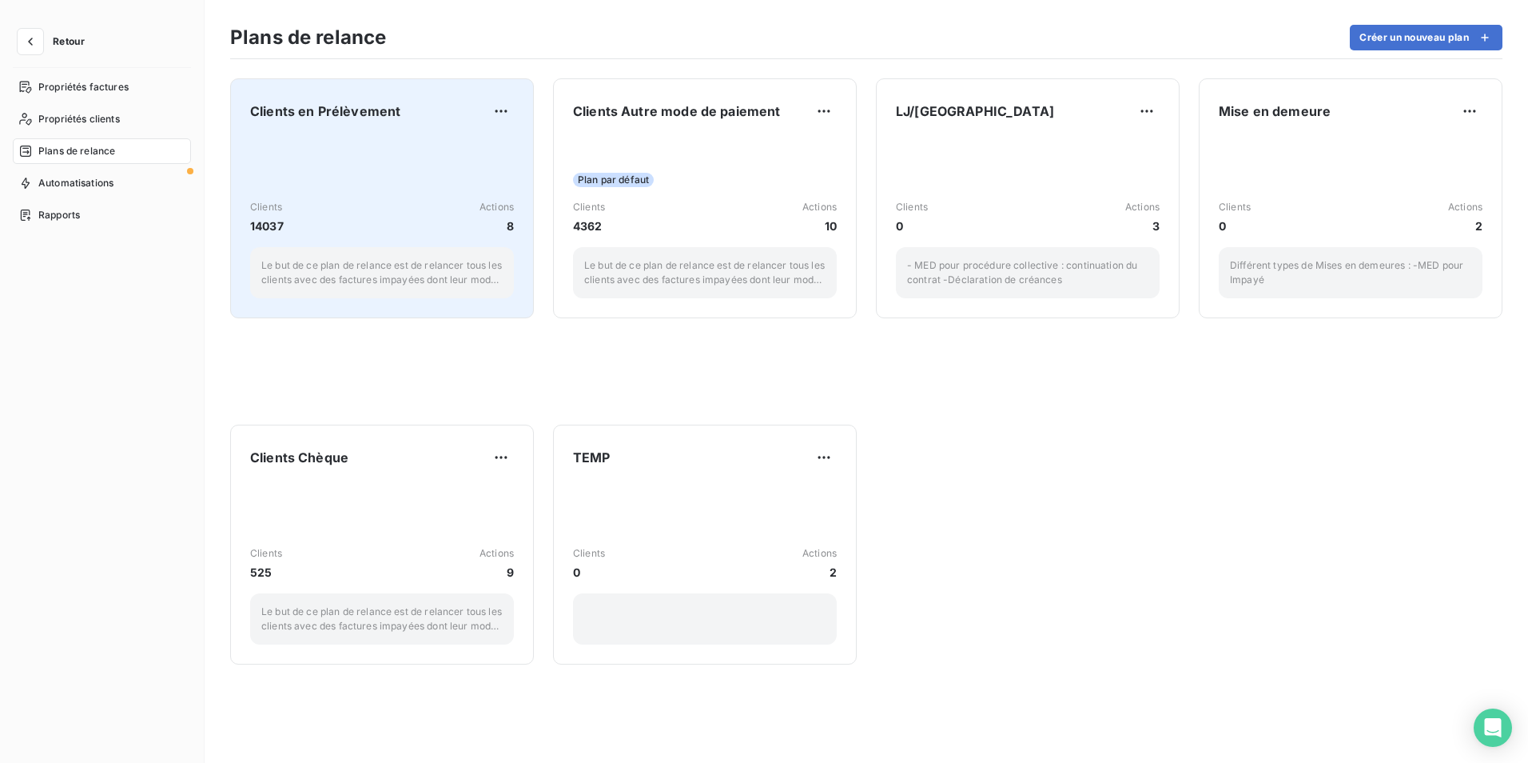
click at [433, 189] on div "Clients 14037 Actions 8 Le but de ce plan de relance est de relancer tous les c…" at bounding box center [382, 217] width 264 height 161
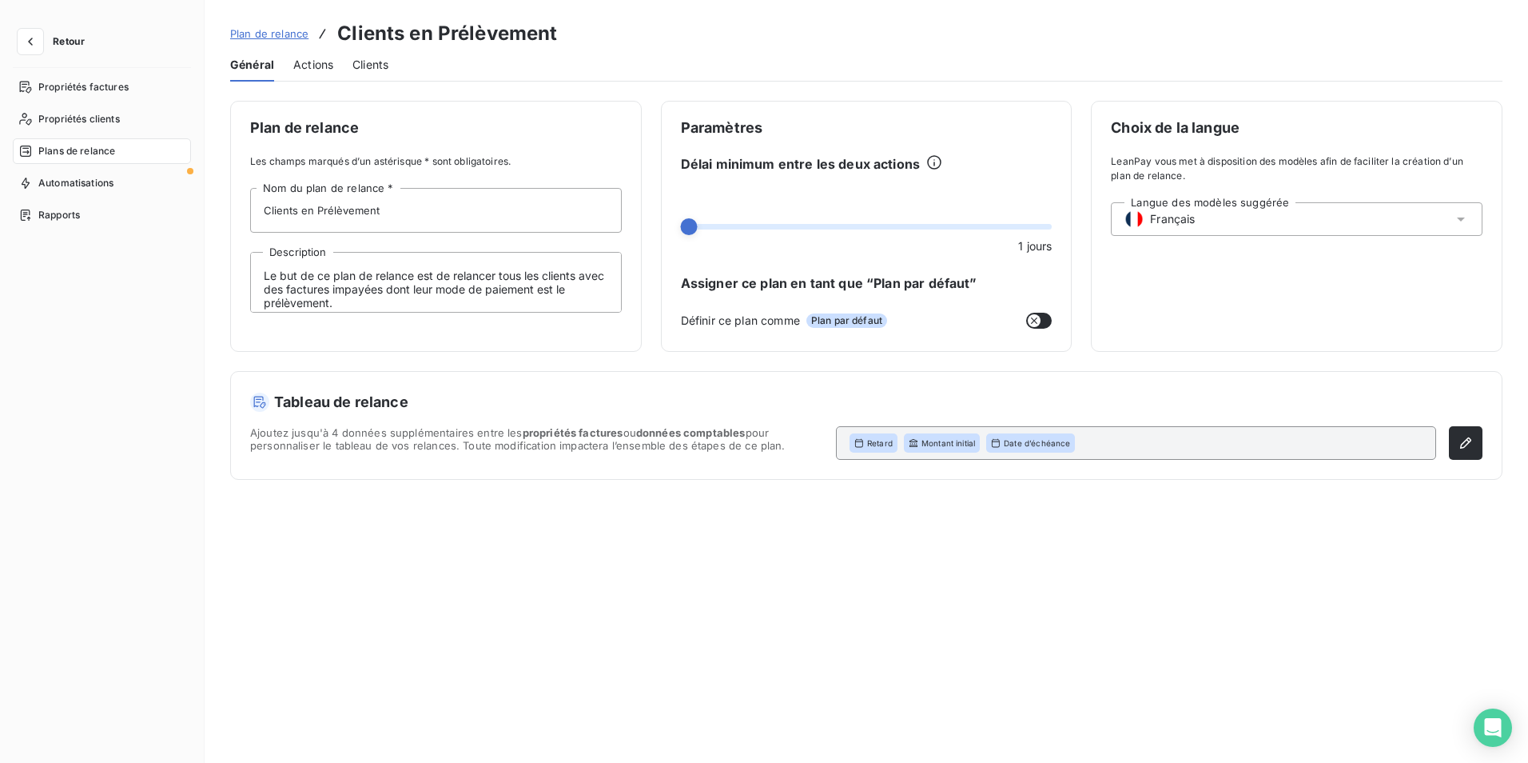
click at [326, 54] on div "Actions" at bounding box center [313, 65] width 40 height 34
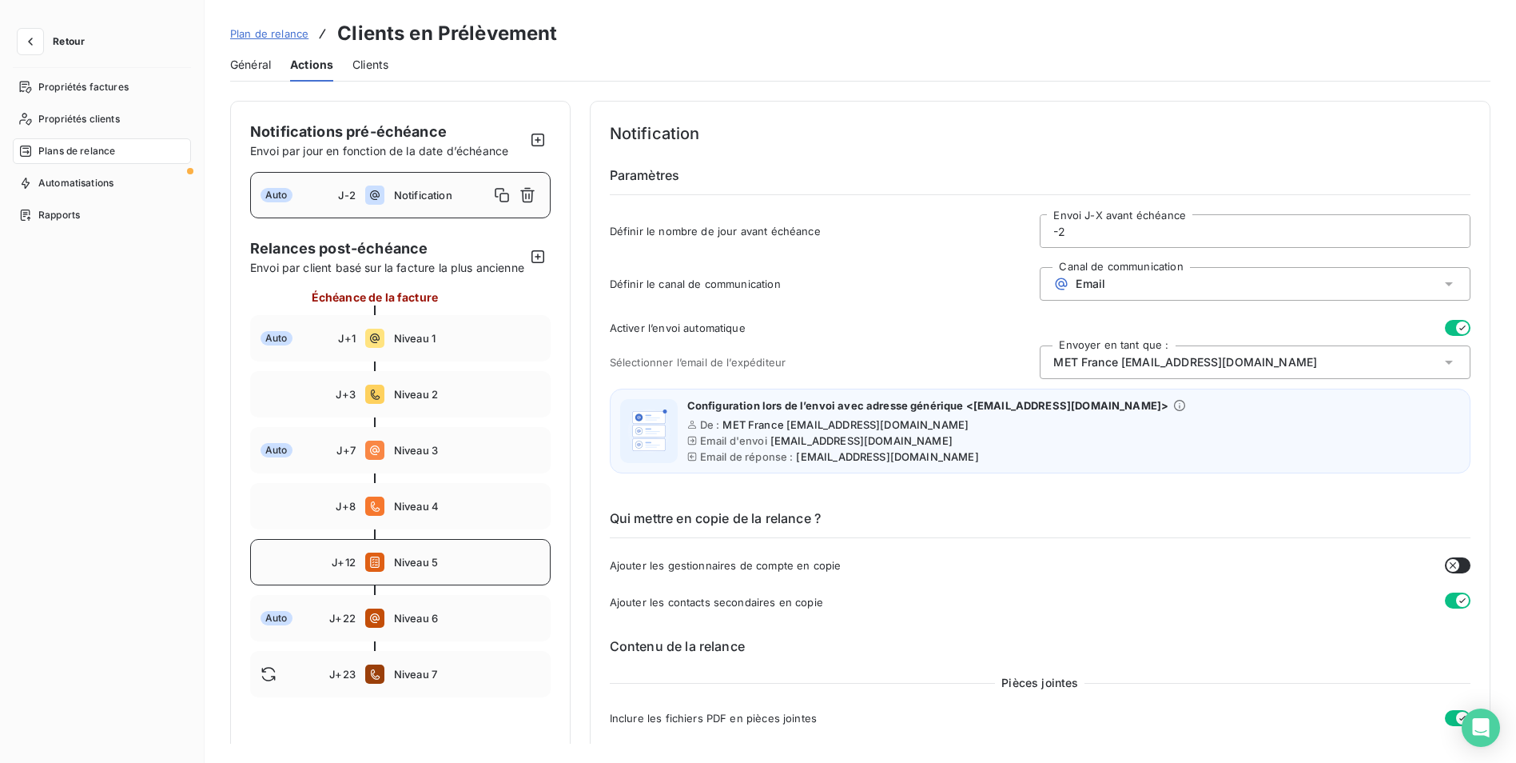
click at [449, 568] on span "Niveau 5" at bounding box center [467, 562] width 146 height 13
type input "12"
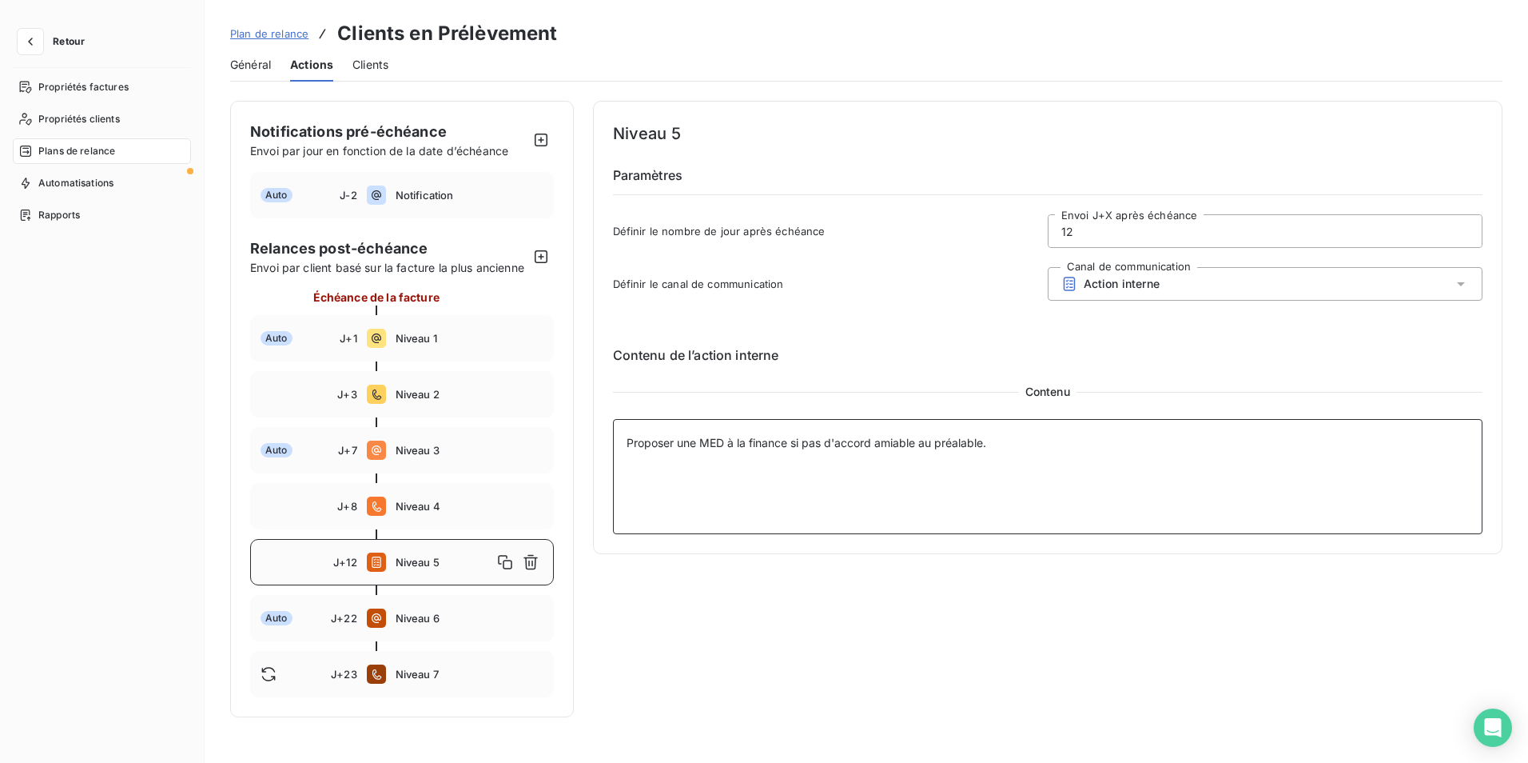
drag, startPoint x: 624, startPoint y: 448, endPoint x: 1030, endPoint y: 448, distance: 406.9
click at [1030, 448] on textarea "Proposer une MED à la finance si pas d'accord amiable au préalable." at bounding box center [1048, 476] width 871 height 115
click at [1066, 488] on textarea "Proposer une MED à la finance si pas d'accord amiable au préalable." at bounding box center [1048, 476] width 871 height 115
click at [895, 675] on div "Niveau 5 Paramètres Définir le nombre de jour après échéance 12 Envoi J+X après…" at bounding box center [1048, 409] width 910 height 616
drag, startPoint x: 628, startPoint y: 439, endPoint x: 1016, endPoint y: 452, distance: 387.9
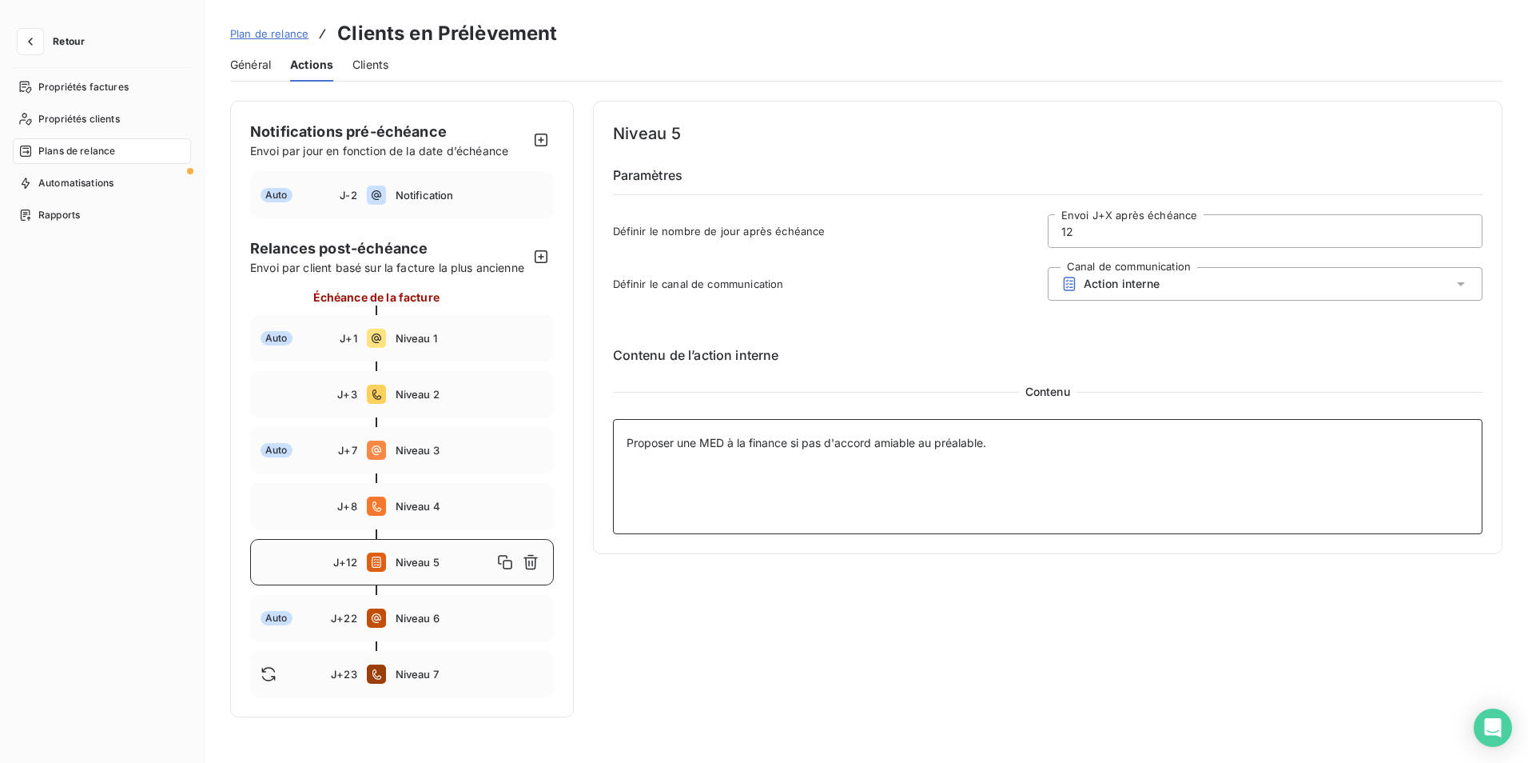
click at [1016, 452] on textarea "Proposer une MED à la finance si pas d'accord amiable au préalable." at bounding box center [1048, 476] width 871 height 115
click at [1106, 456] on textarea "Proposer une MED à la finance si pas d'accord amiable au préalable." at bounding box center [1048, 476] width 871 height 115
click at [268, 30] on span "Plan de relance" at bounding box center [269, 33] width 78 height 13
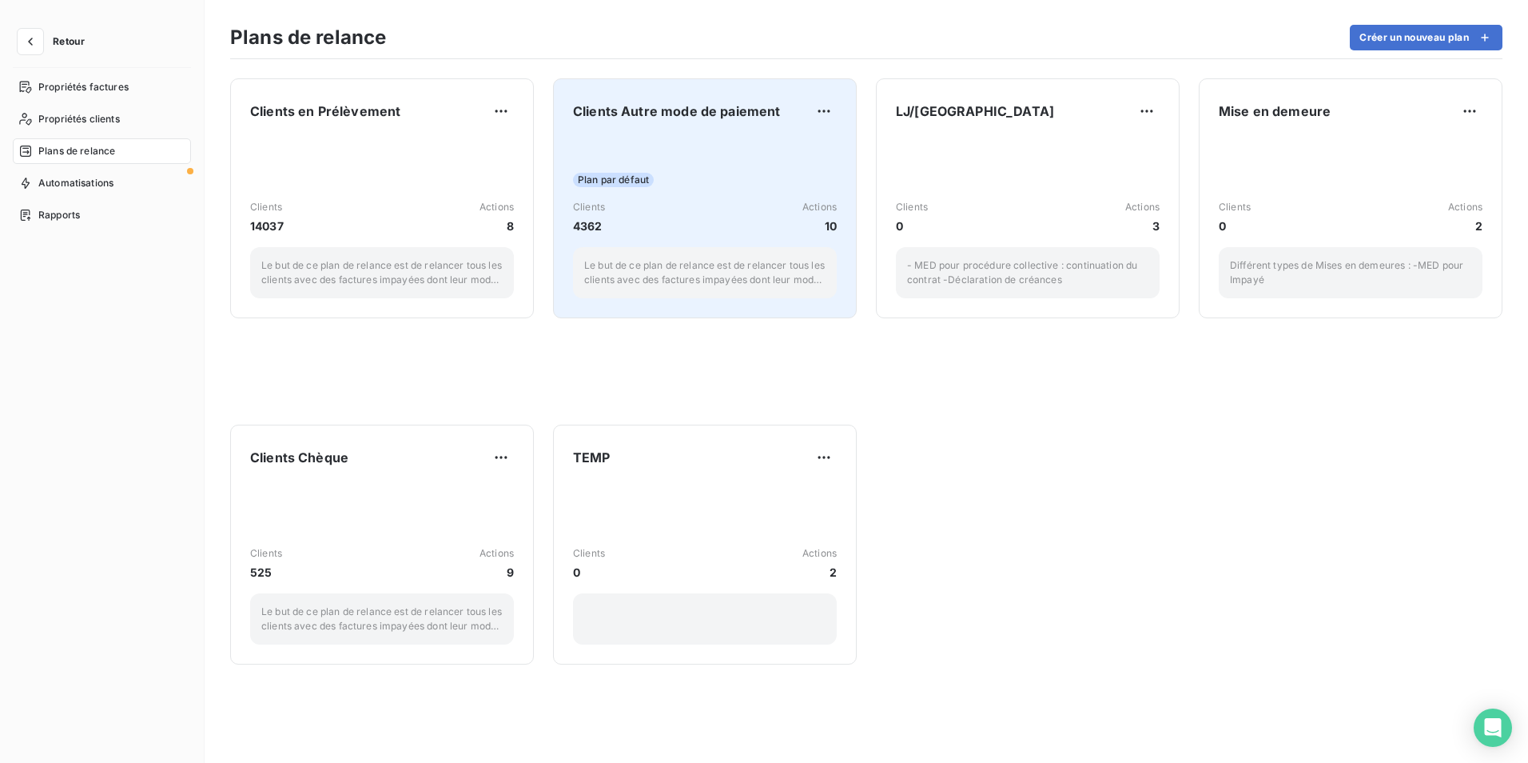
click at [725, 181] on div "Plan par défaut" at bounding box center [705, 180] width 264 height 14
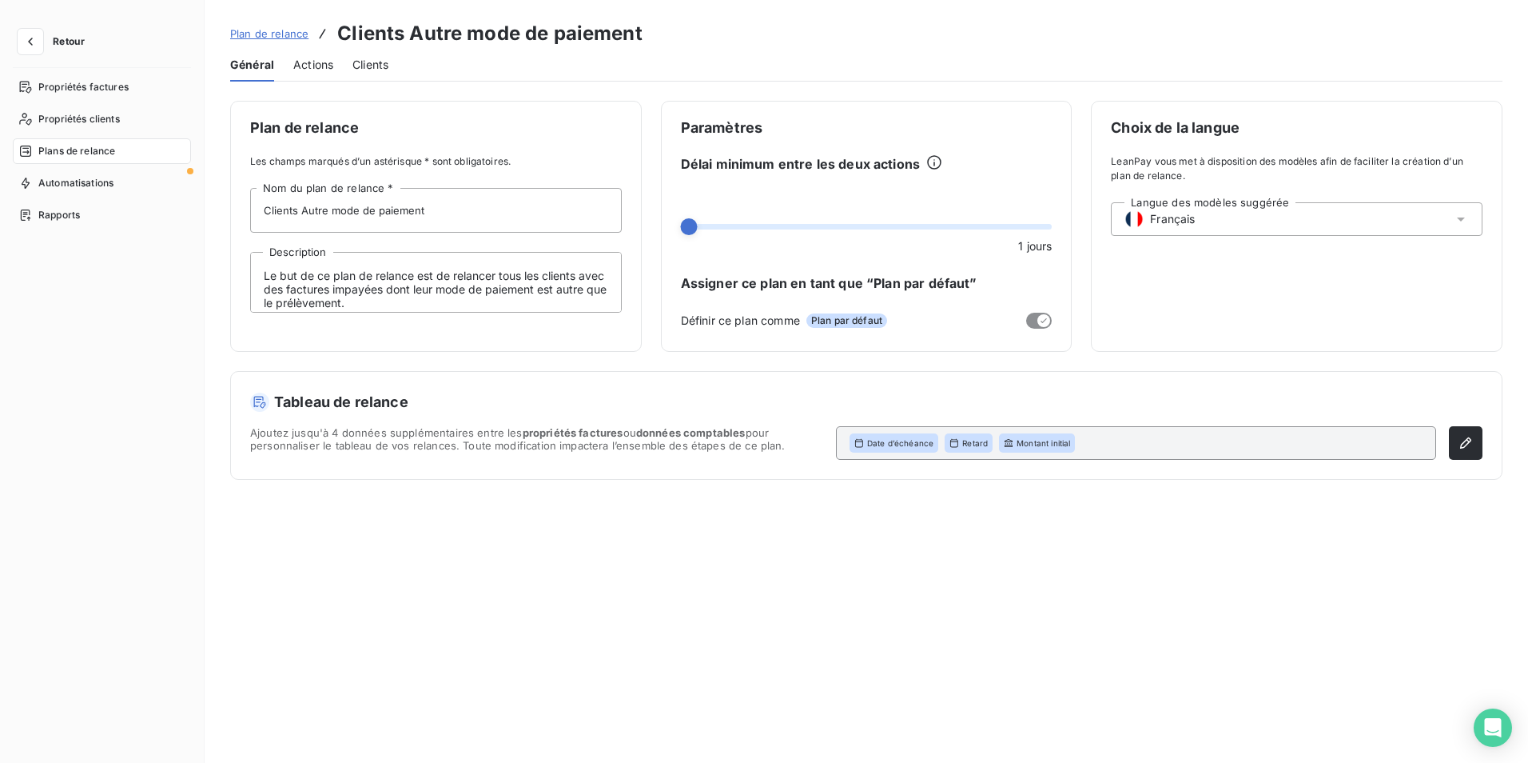
click at [301, 62] on span "Actions" at bounding box center [313, 65] width 40 height 16
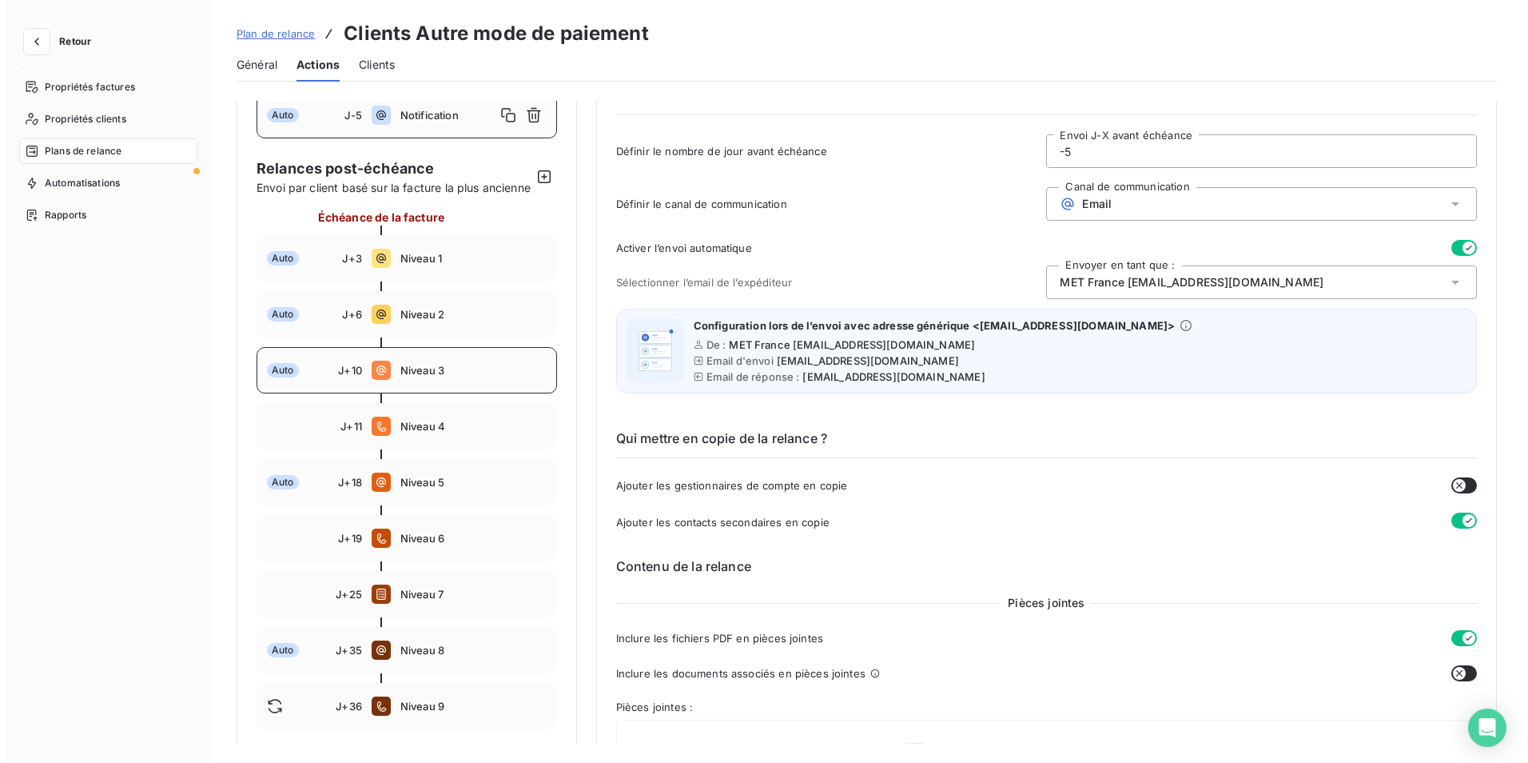
scroll to position [160, 0]
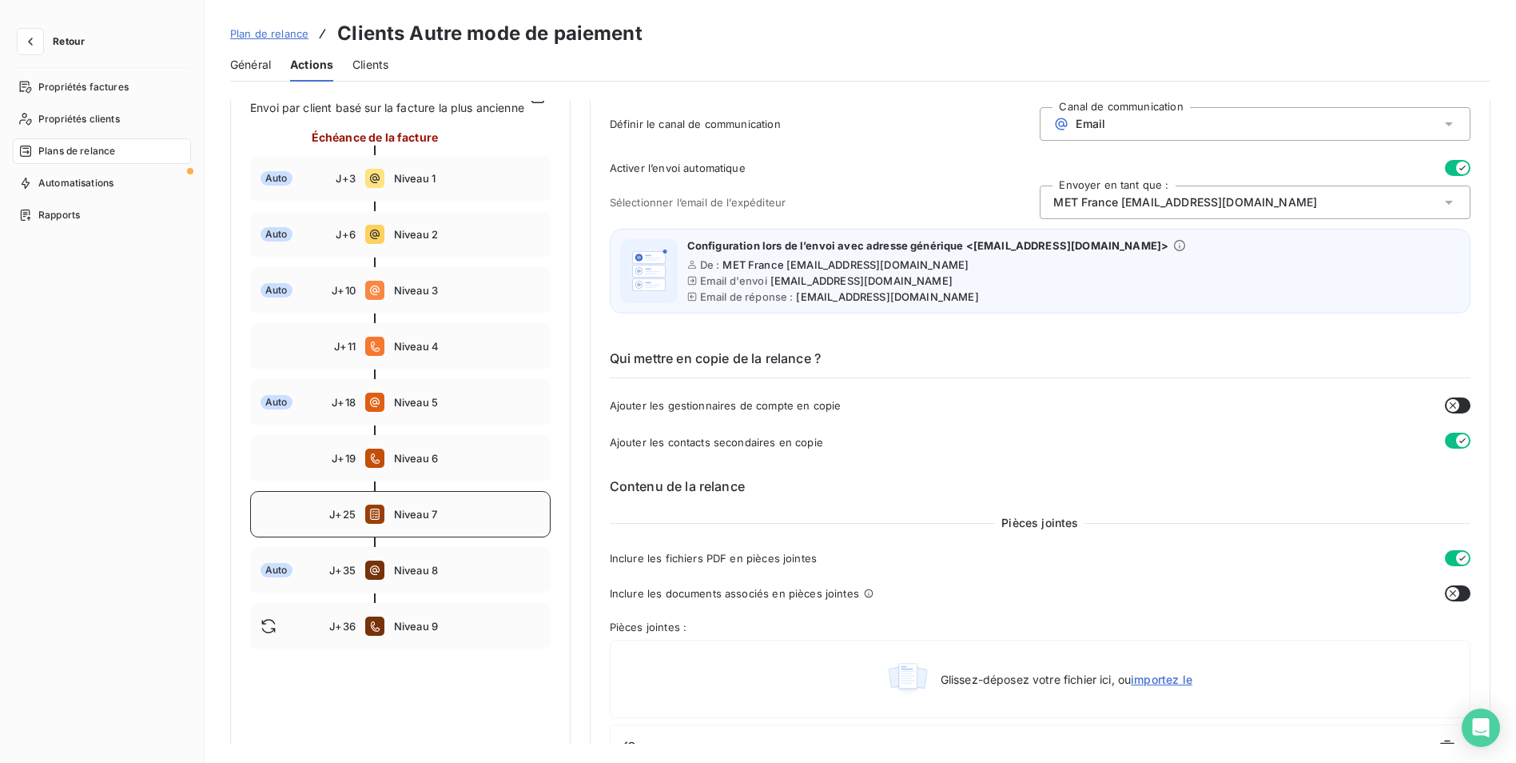
click at [428, 516] on div "J+25 Niveau 7" at bounding box center [400, 514] width 301 height 46
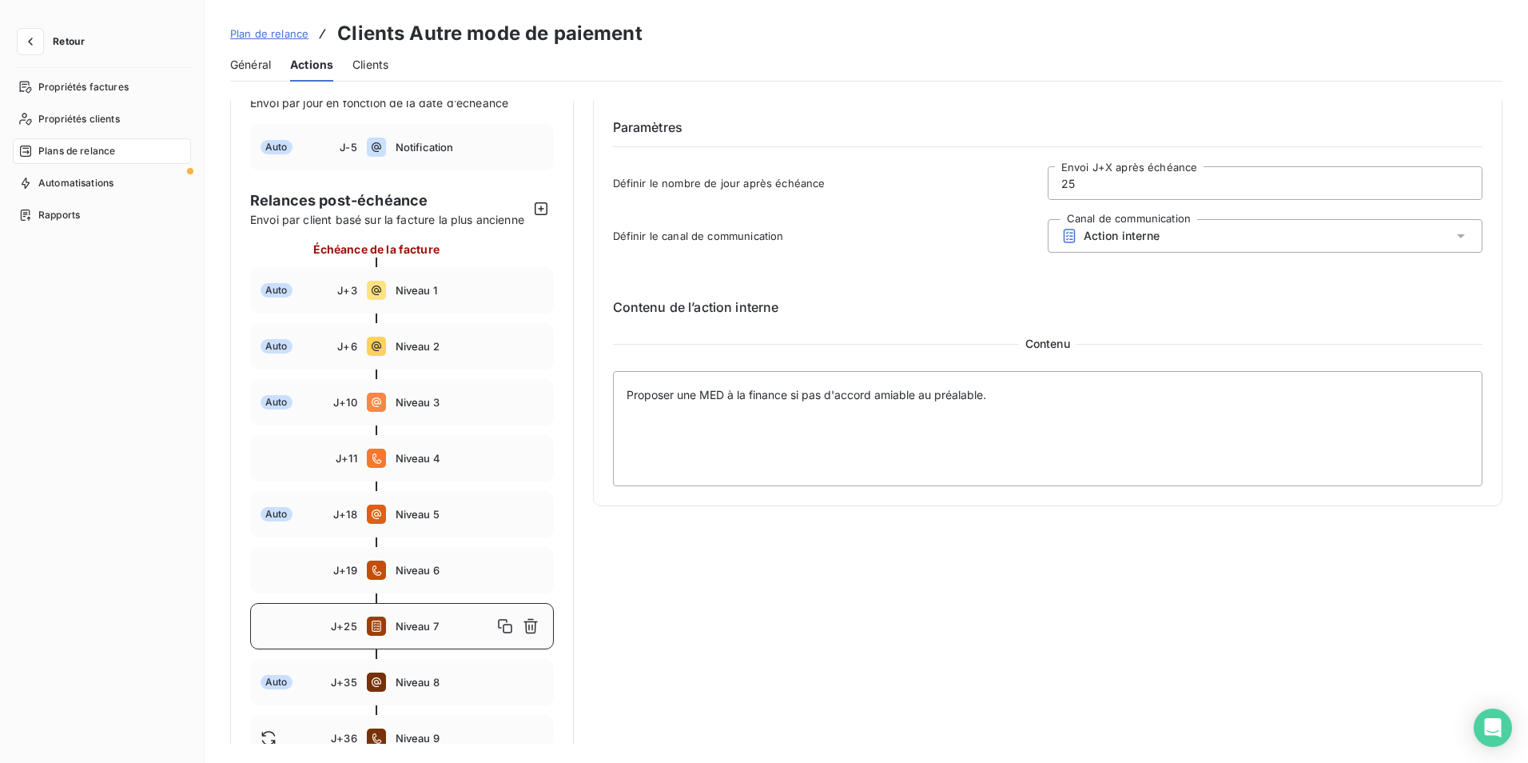
scroll to position [22, 0]
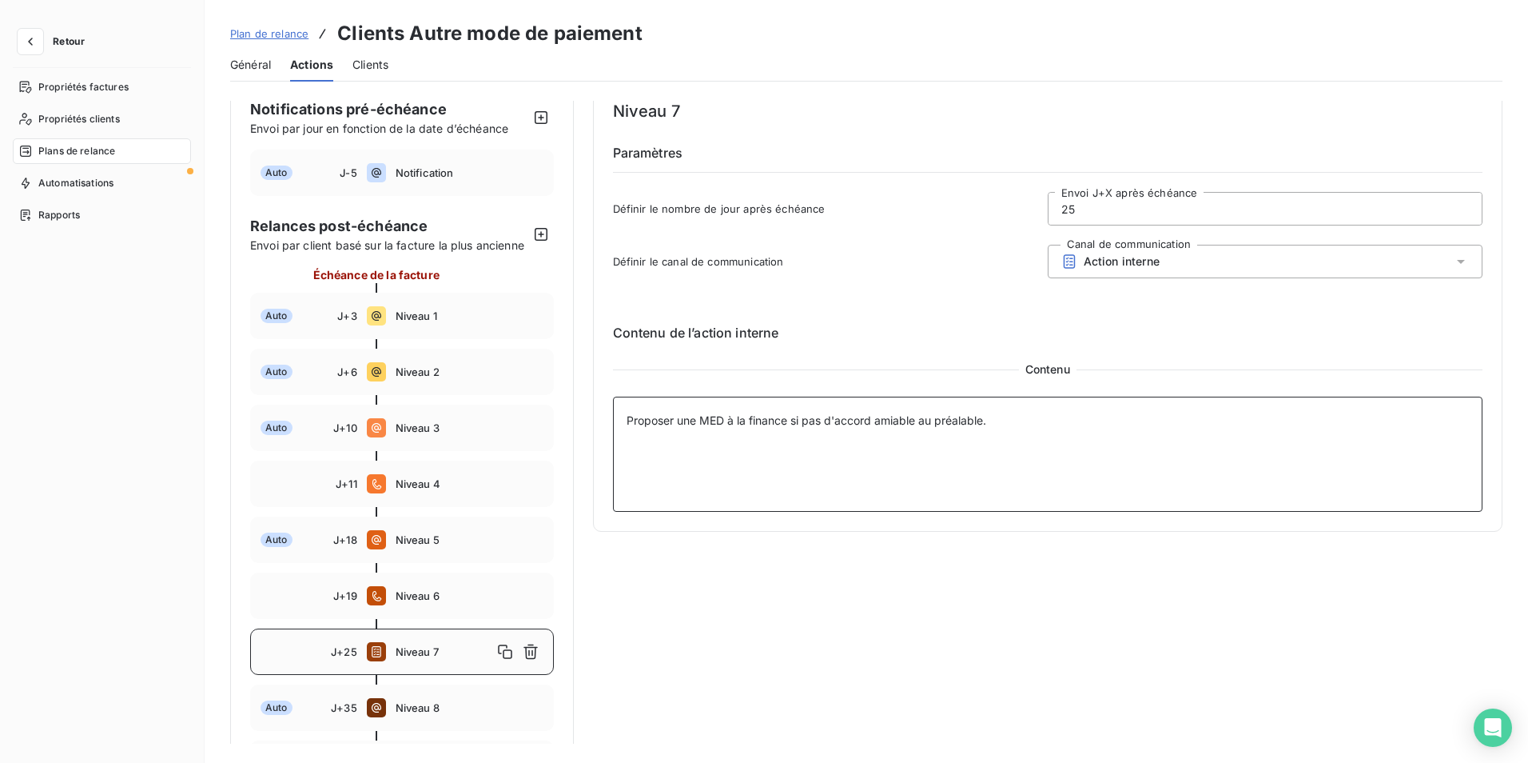
drag, startPoint x: 623, startPoint y: 421, endPoint x: 995, endPoint y: 424, distance: 372.5
click at [995, 424] on textarea "Proposer une MED à la finance si pas d'accord amiable au préalable." at bounding box center [1048, 453] width 871 height 115
click at [771, 605] on div "Niveau 7 Paramètres Définir le nombre de jour après échéance 25 Envoi J+X après…" at bounding box center [1048, 442] width 910 height 728
click at [426, 507] on div "J+11 Niveau 4" at bounding box center [402, 483] width 304 height 46
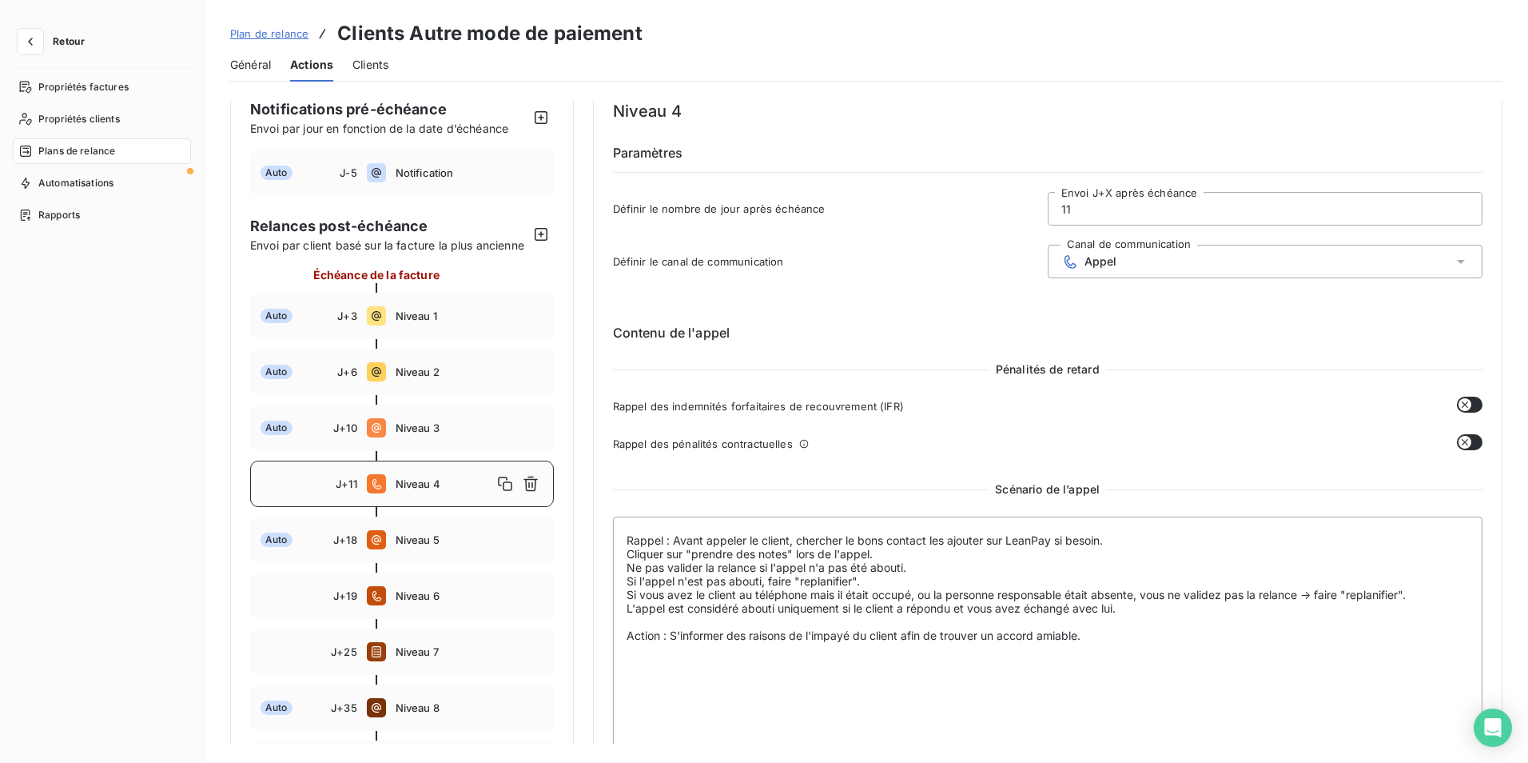
scroll to position [102, 0]
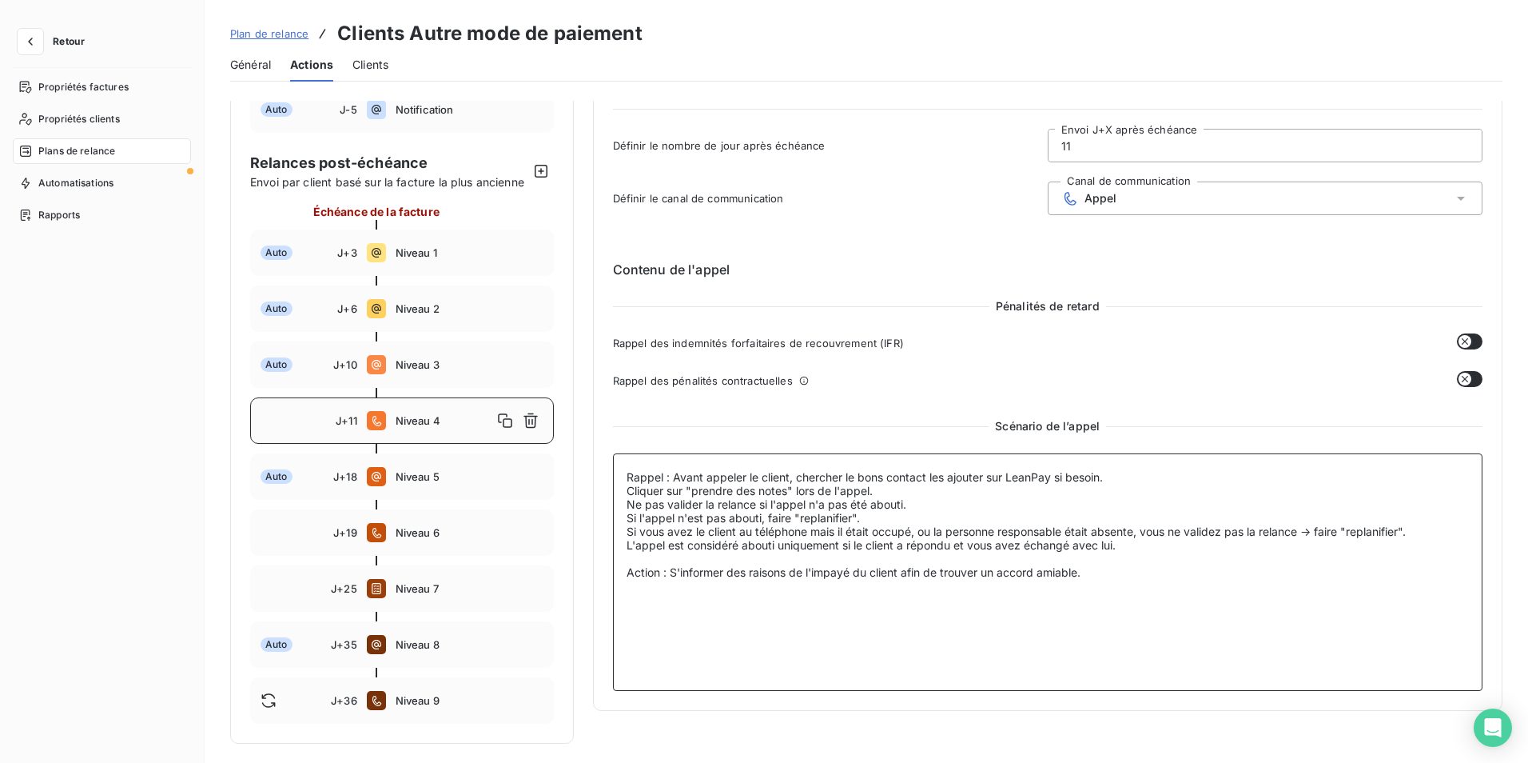
drag, startPoint x: 625, startPoint y: 558, endPoint x: 1104, endPoint y: 569, distance: 479.0
click at [1104, 569] on textarea "Rappel : Avant appeler le client, chercher le bons contact les ajouter sur Lean…" at bounding box center [1048, 571] width 871 height 237
click at [424, 542] on div "J+19 Niveau 6" at bounding box center [402, 532] width 304 height 46
type input "19"
type textarea "Rappel : Avant appeler le client, chercher le bons contact les ajouter sur Lean…"
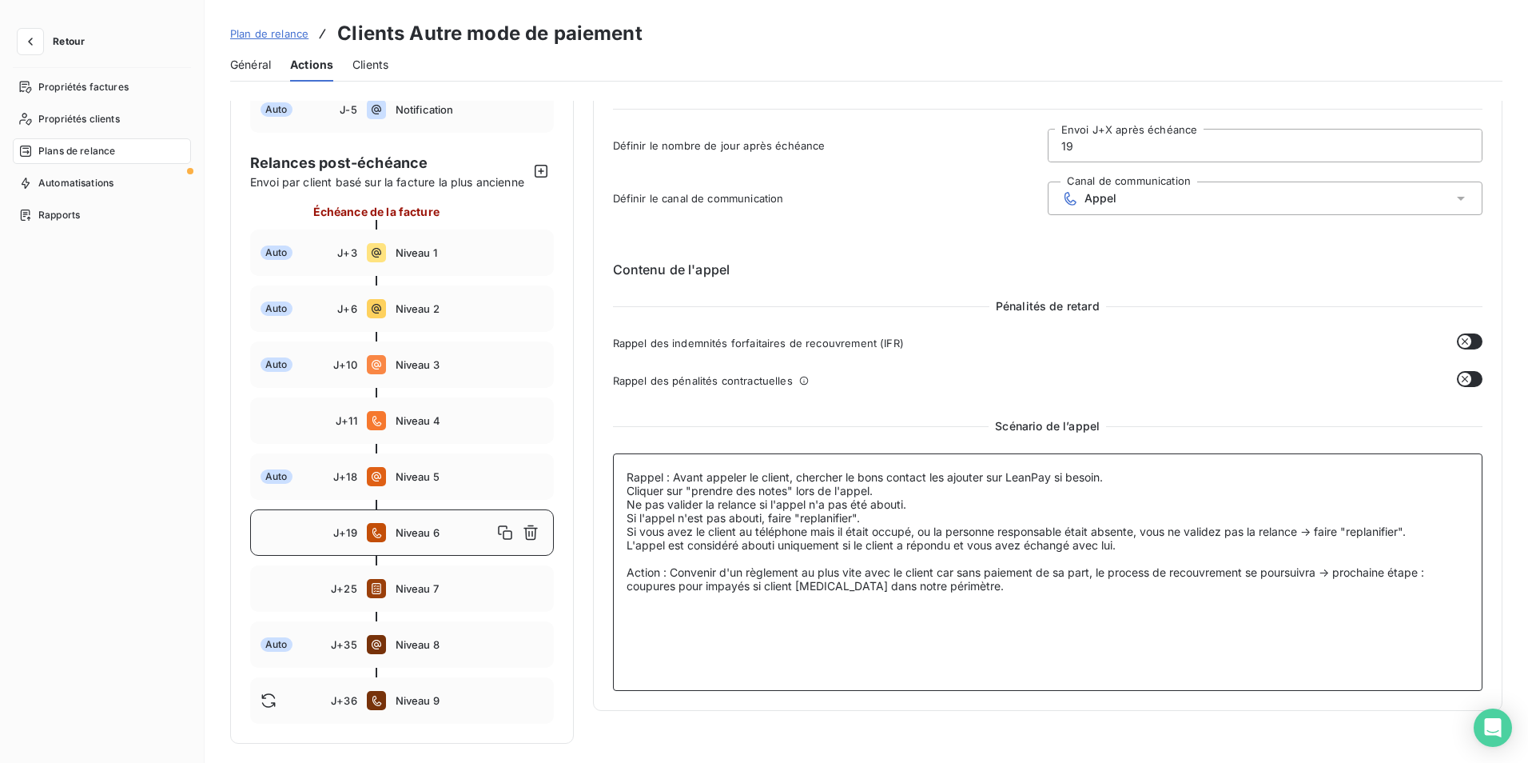
drag, startPoint x: 669, startPoint y: 553, endPoint x: 1090, endPoint y: 554, distance: 421.3
click at [1090, 554] on textarea "Rappel : Avant appeler le client, chercher le bons contact les ajouter sur Lean…" at bounding box center [1048, 571] width 871 height 237
click at [1189, 588] on textarea "Rappel : Avant appeler le client, chercher le bons contact les ajouter sur Lean…" at bounding box center [1048, 571] width 871 height 237
drag, startPoint x: 1076, startPoint y: 556, endPoint x: 1299, endPoint y: 556, distance: 223.0
click at [1299, 556] on textarea "Rappel : Avant appeler le client, chercher le bons contact les ajouter sur Lean…" at bounding box center [1048, 571] width 871 height 237
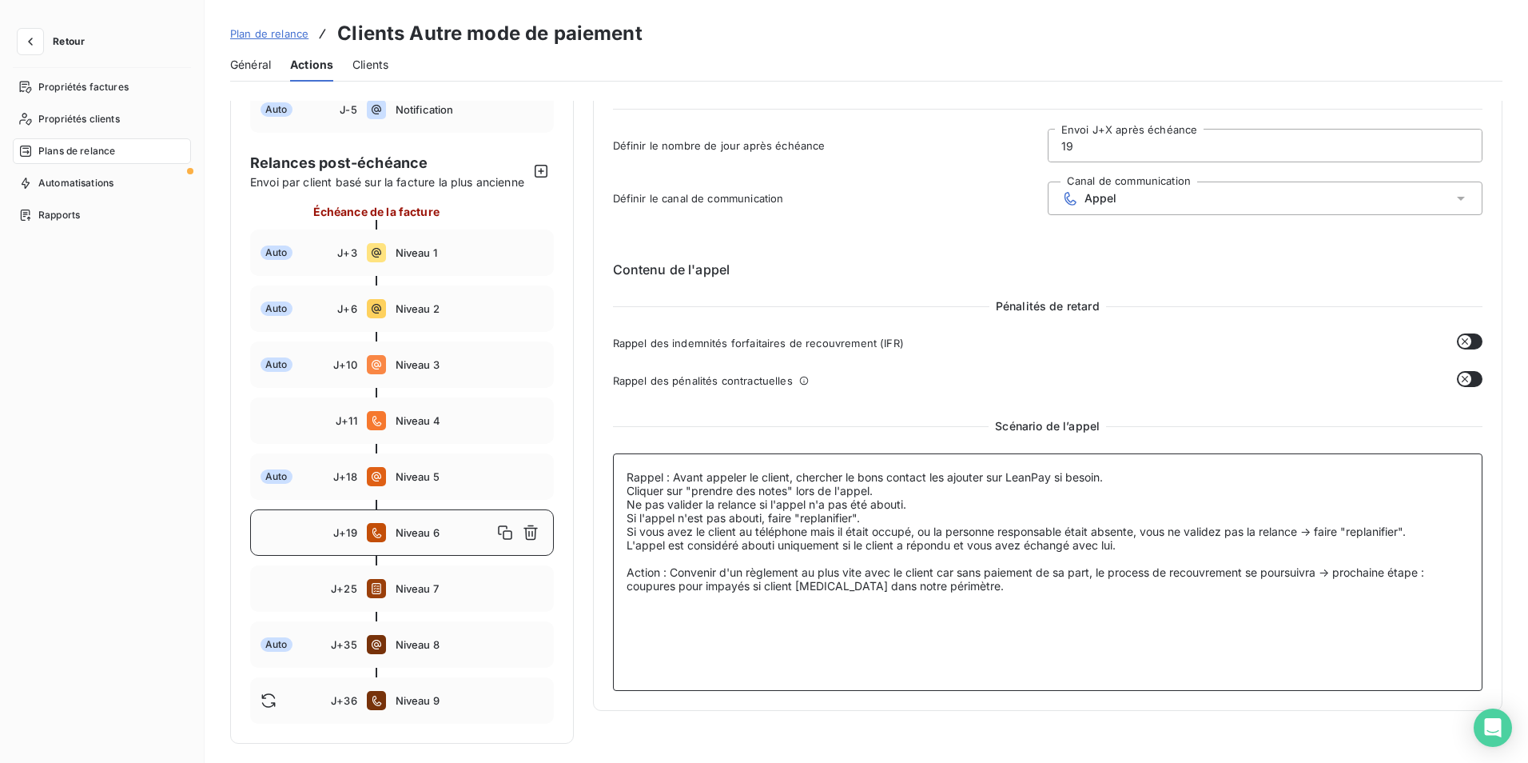
drag, startPoint x: 970, startPoint y: 577, endPoint x: 618, endPoint y: 558, distance: 352.2
click at [618, 558] on textarea "Rappel : Avant appeler le client, chercher le bons contact les ajouter sur Lean…" at bounding box center [1048, 571] width 871 height 237
click at [397, 422] on span "Niveau 4" at bounding box center [470, 420] width 148 height 13
type input "11"
type textarea "Rappel : Avant appeler le client, chercher le bons contact les ajouter sur Lean…"
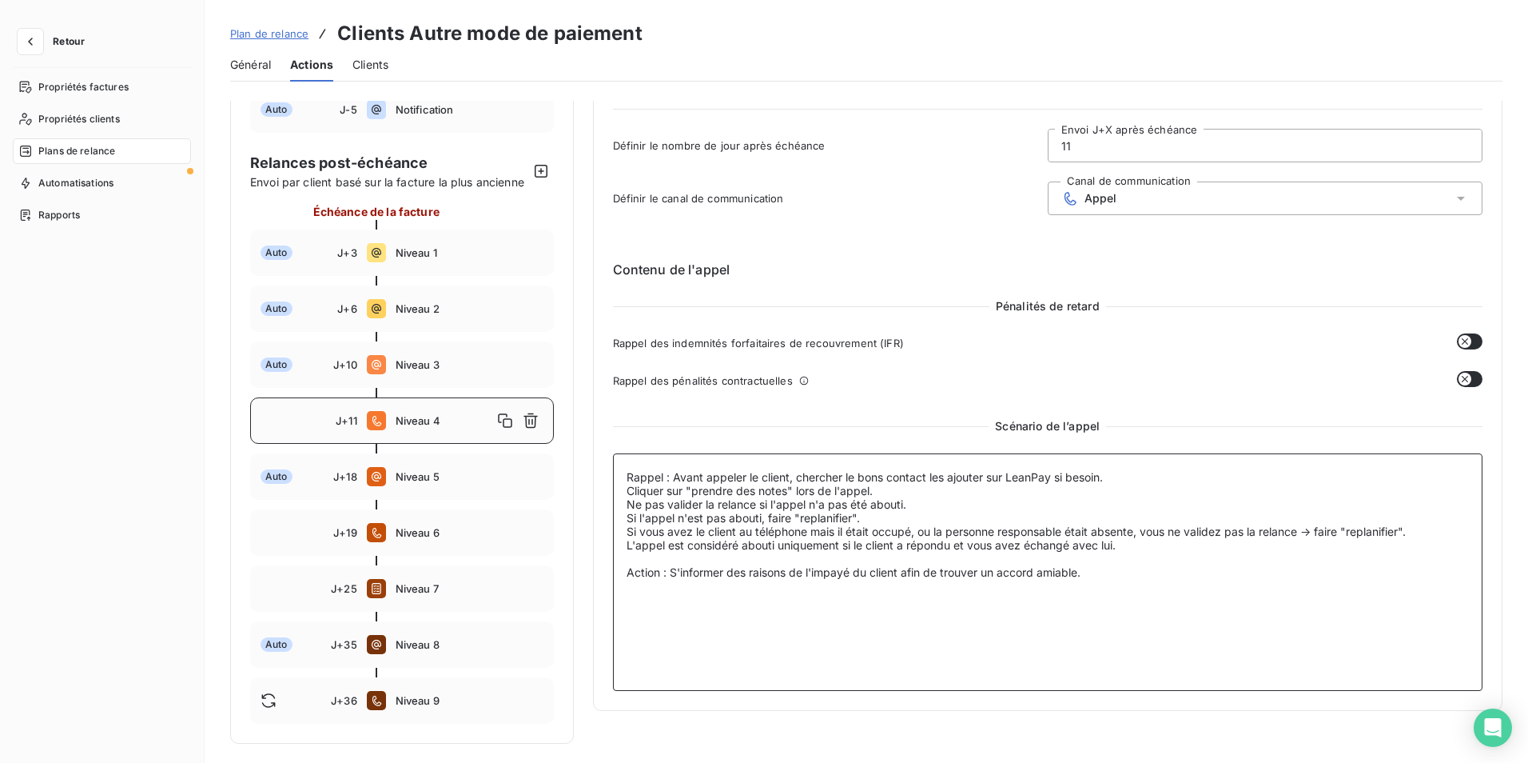
drag, startPoint x: 1094, startPoint y: 553, endPoint x: 679, endPoint y: 558, distance: 414.9
click at [679, 558] on textarea "Rappel : Avant appeler le client, chercher le bons contact les ajouter sur Lean…" at bounding box center [1048, 571] width 871 height 237
click at [444, 538] on span "Niveau 6" at bounding box center [470, 532] width 148 height 13
type input "19"
type textarea "Rappel : Avant appeler le client, chercher le bons contact les ajouter sur Lean…"
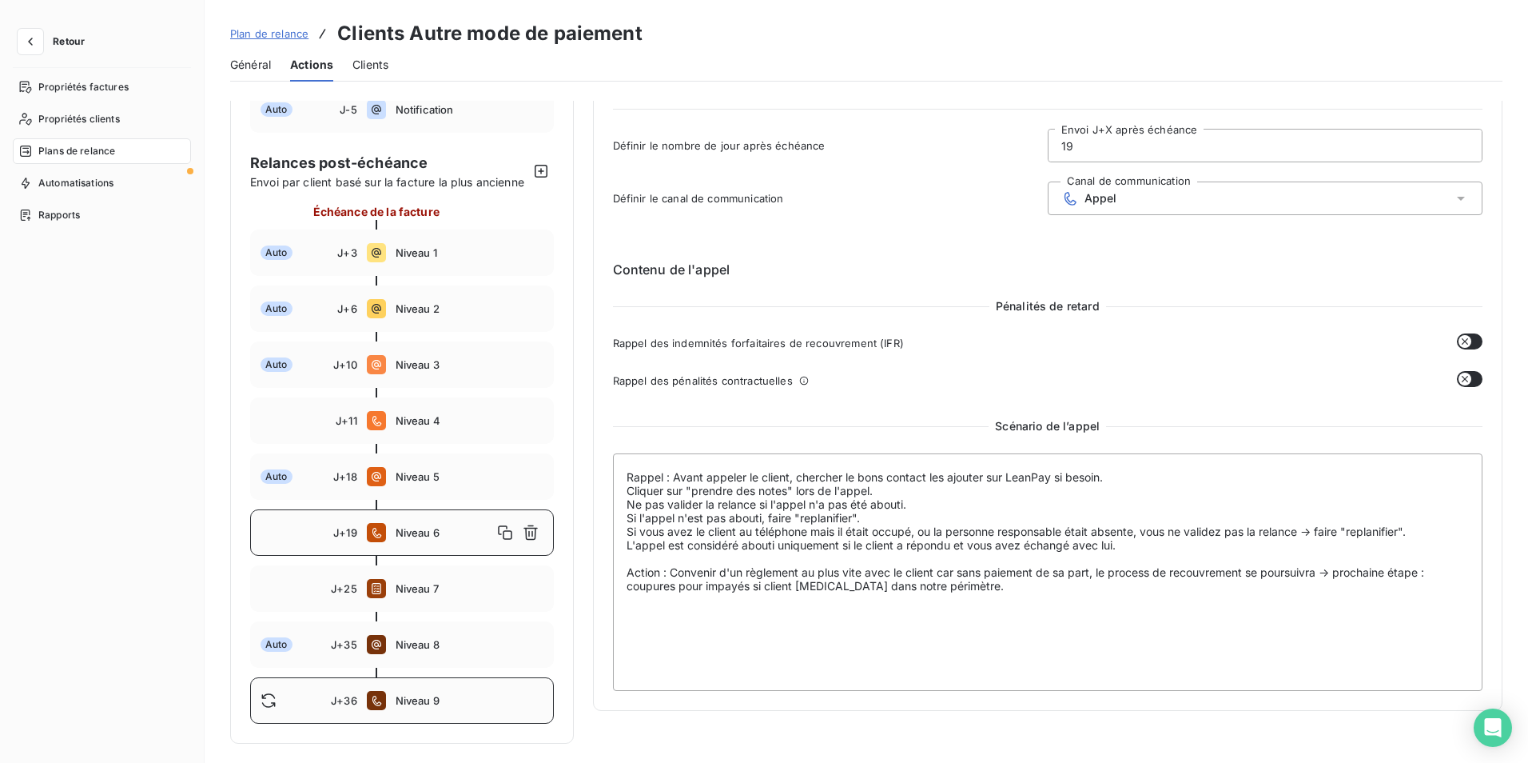
click at [454, 687] on div "J+36 Niveau 9" at bounding box center [402, 700] width 304 height 46
type input "36"
type textarea "Rappel : Avant appeler le client, chercher le bons contact les ajouter sur Lean…"
click at [381, 576] on div "J+25 Niveau 7" at bounding box center [402, 588] width 304 height 46
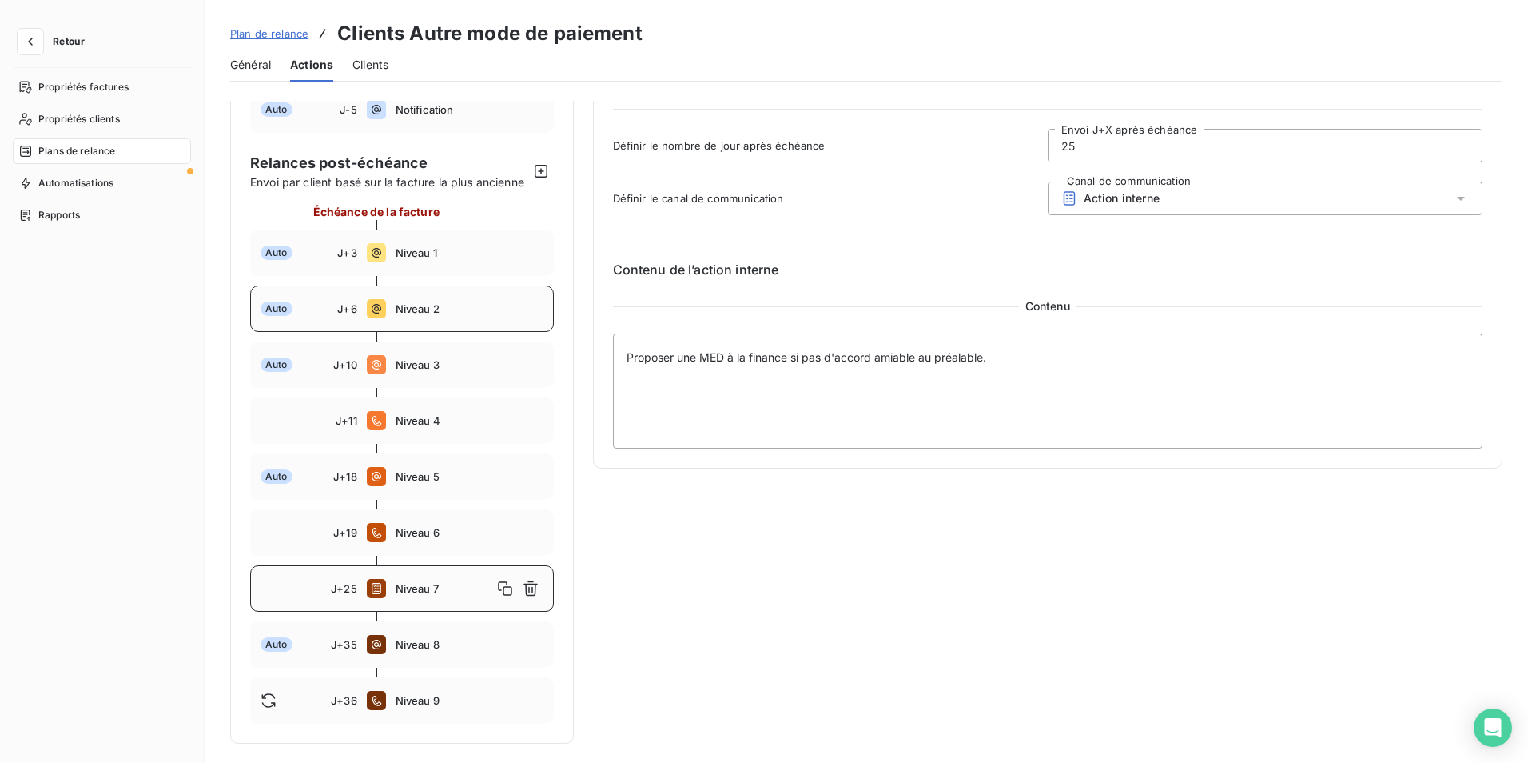
click at [398, 304] on span "Niveau 2" at bounding box center [470, 308] width 148 height 13
type input "6"
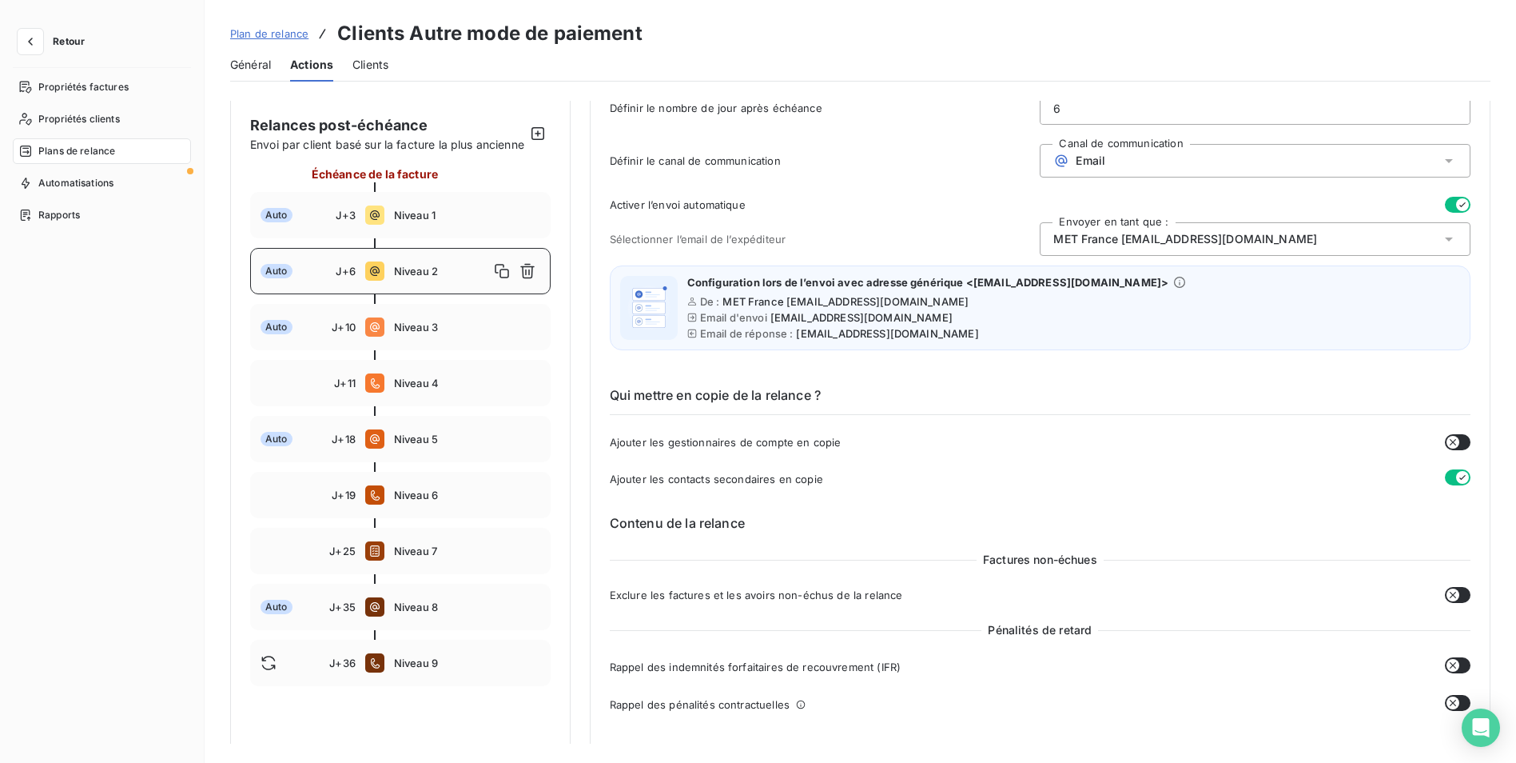
scroll to position [0, 0]
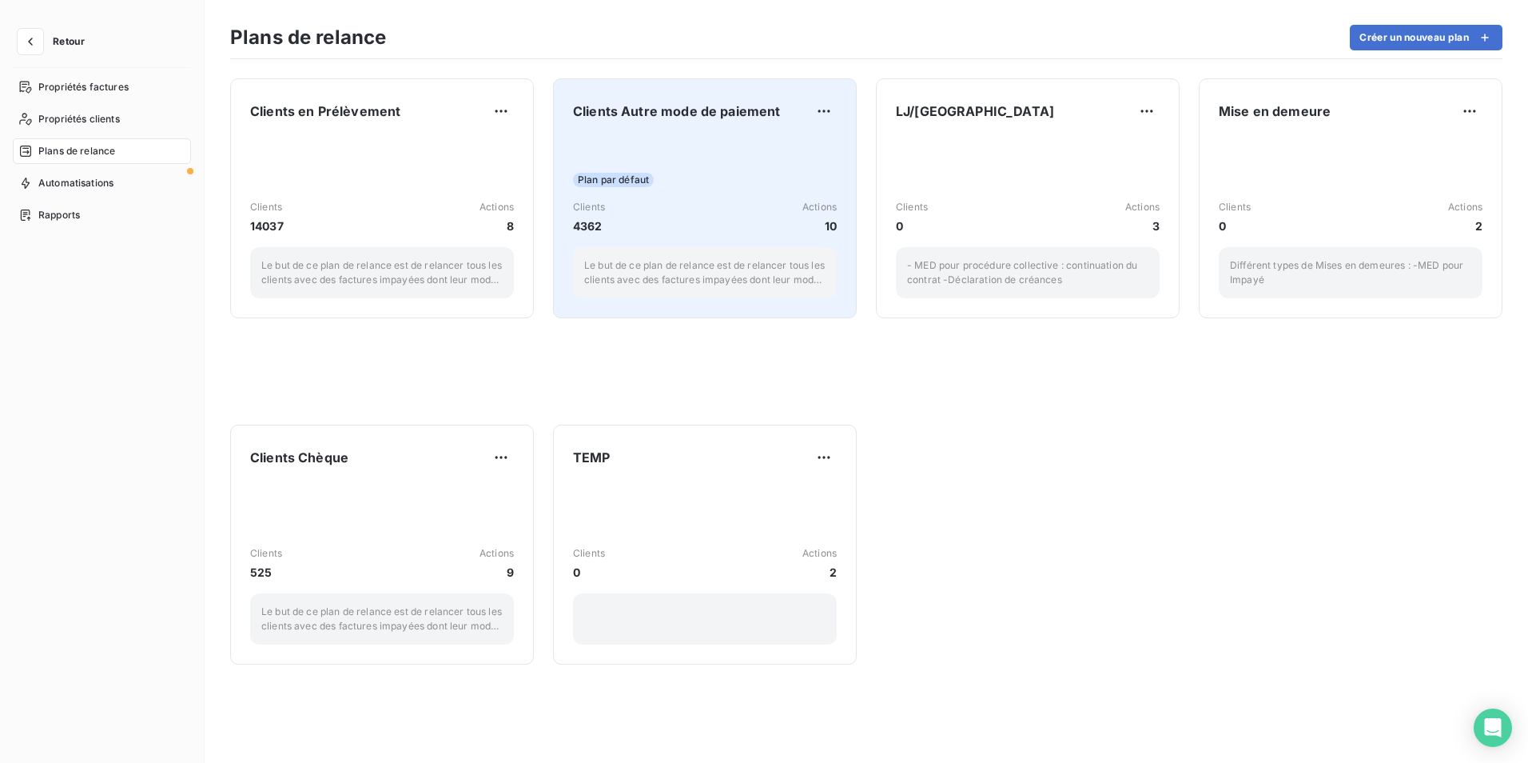
click at [723, 169] on div "Plan par défaut Clients 4362 Actions 10 Le but de ce plan de relance est de rel…" at bounding box center [705, 217] width 264 height 161
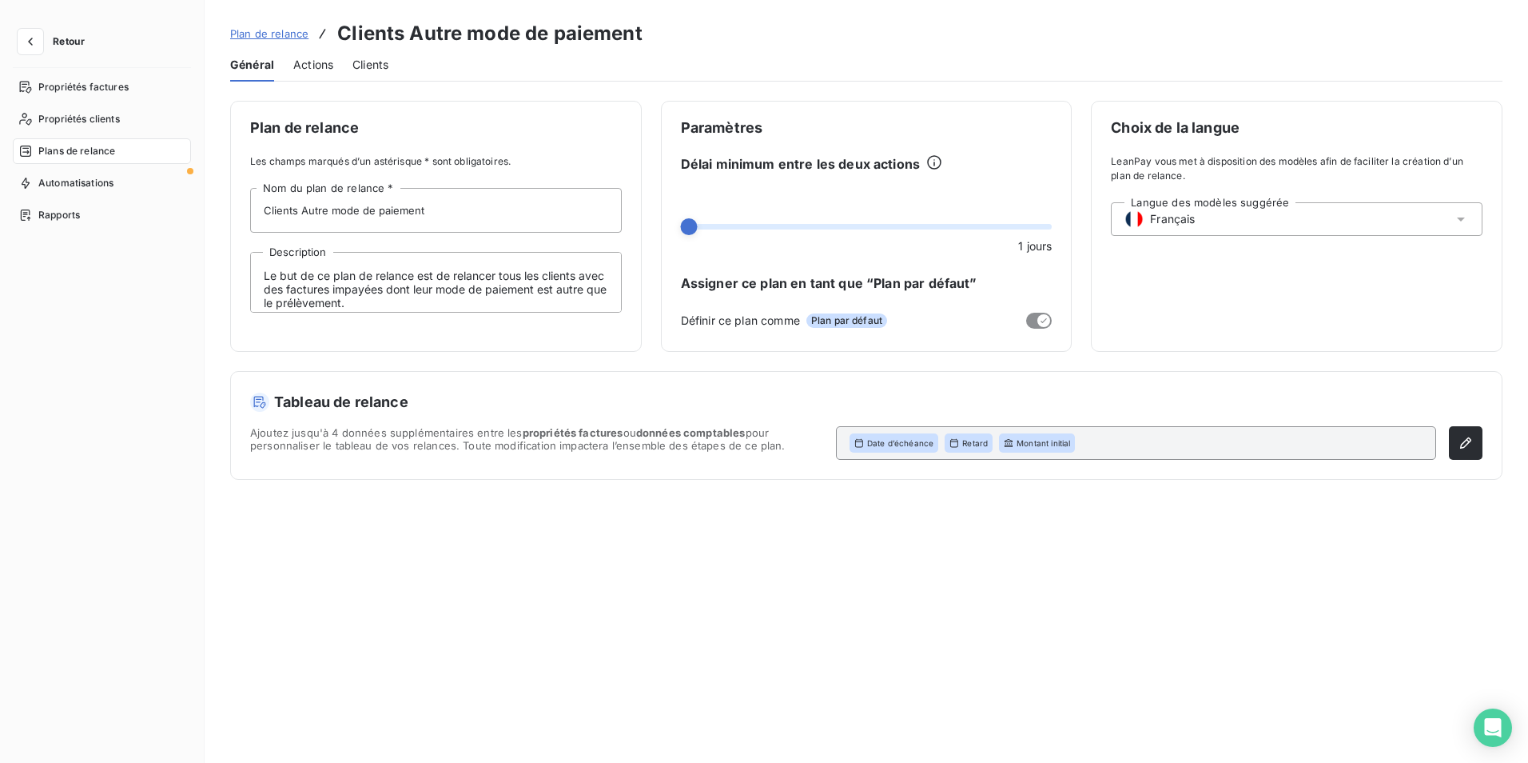
click at [309, 62] on span "Actions" at bounding box center [313, 65] width 40 height 16
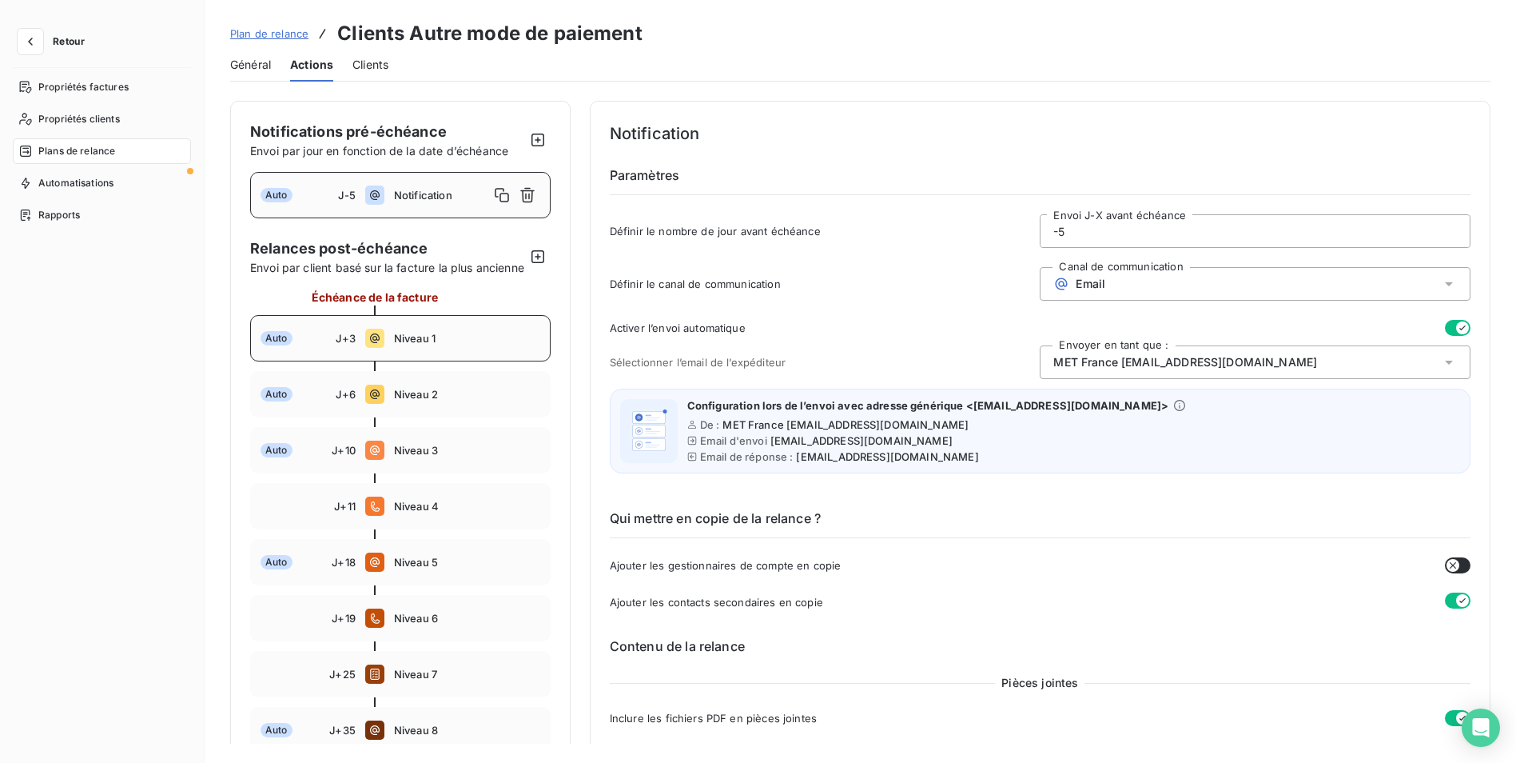
click at [431, 343] on div "Auto J+3 Niveau 1" at bounding box center [400, 338] width 301 height 46
click at [445, 400] on span "Niveau 2" at bounding box center [467, 394] width 146 height 13
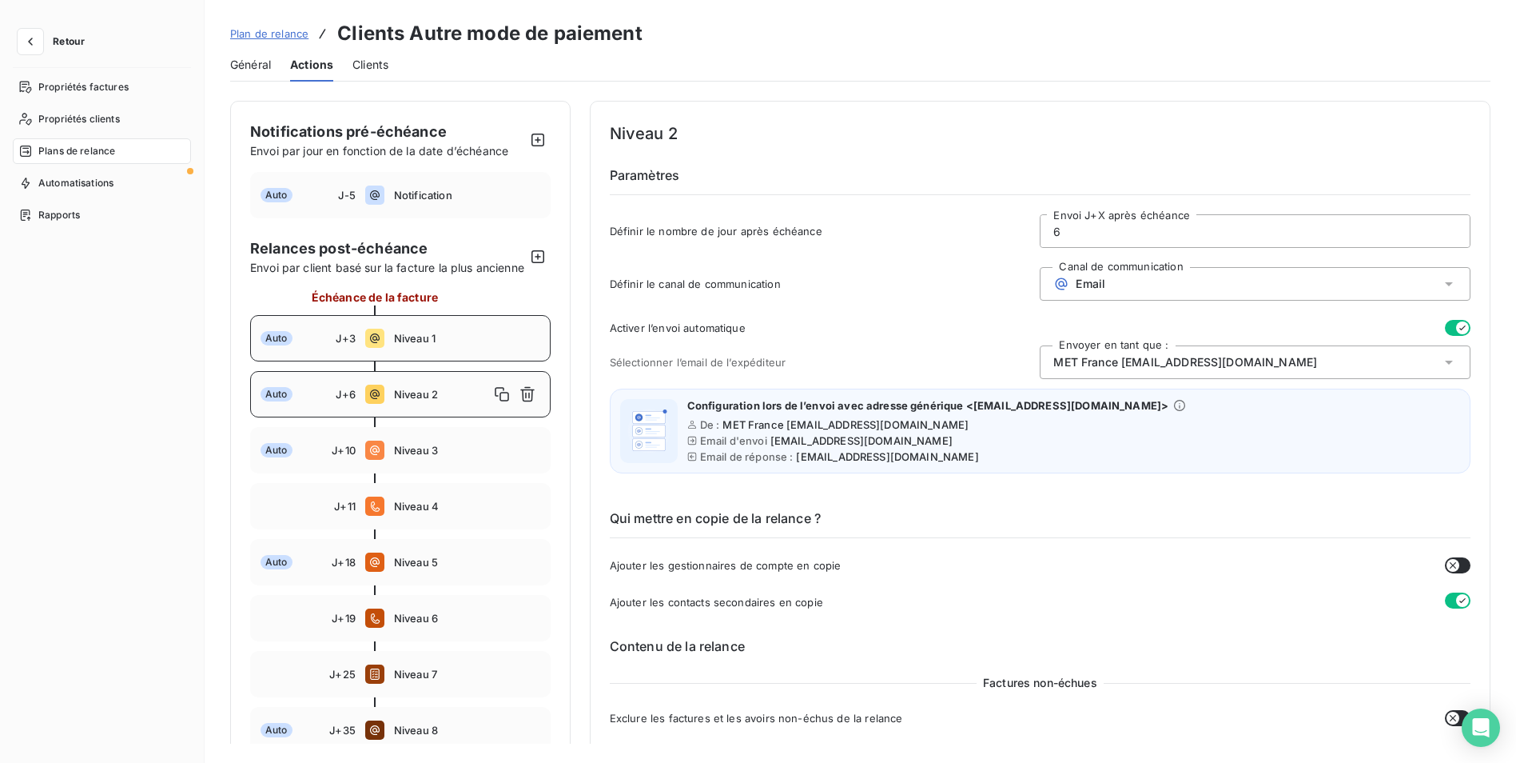
click at [444, 345] on span "Niveau 1" at bounding box center [467, 338] width 146 height 13
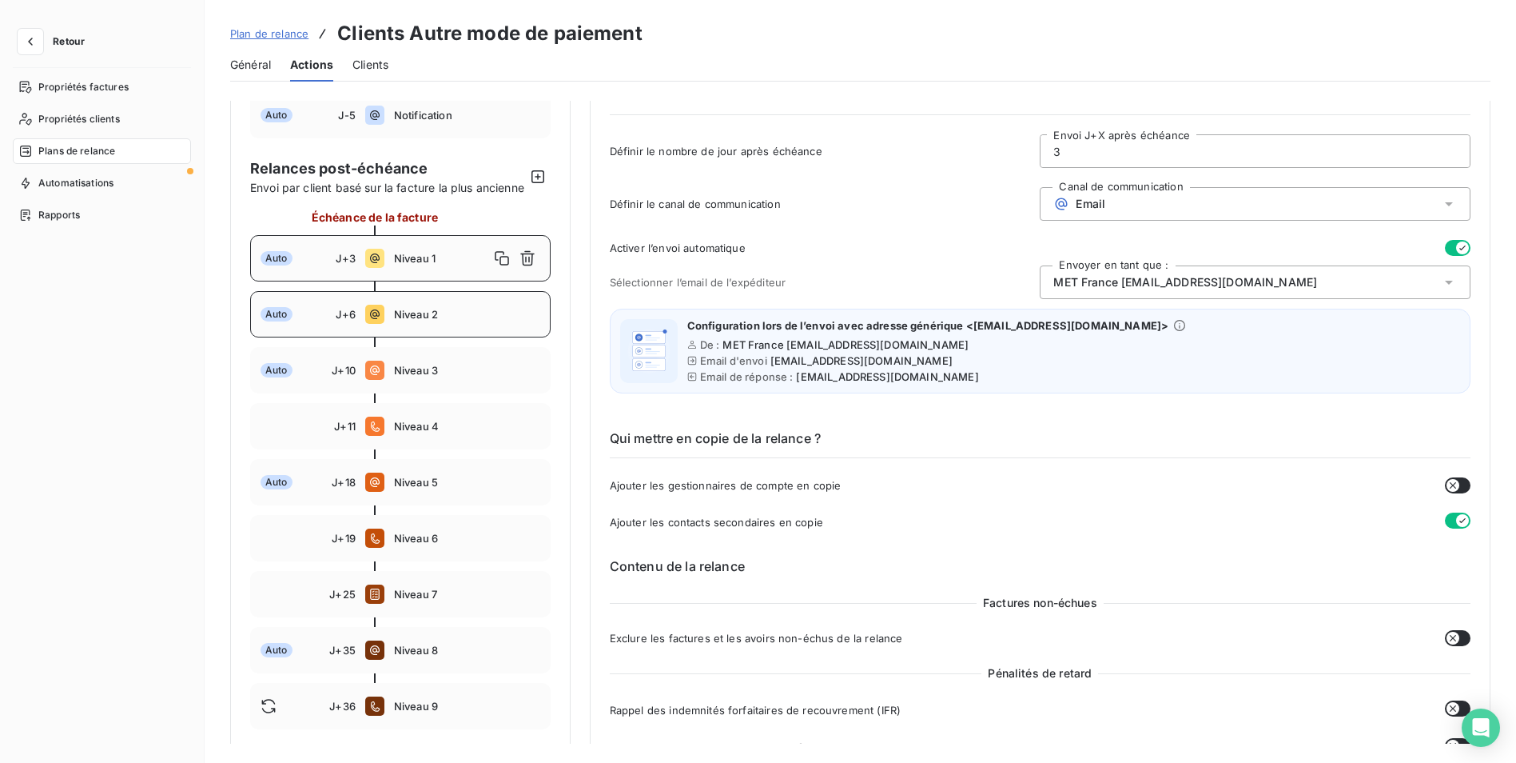
click at [447, 337] on div "Auto J+6 Niveau 2" at bounding box center [400, 314] width 301 height 46
click at [446, 377] on span "Niveau 3" at bounding box center [467, 370] width 146 height 13
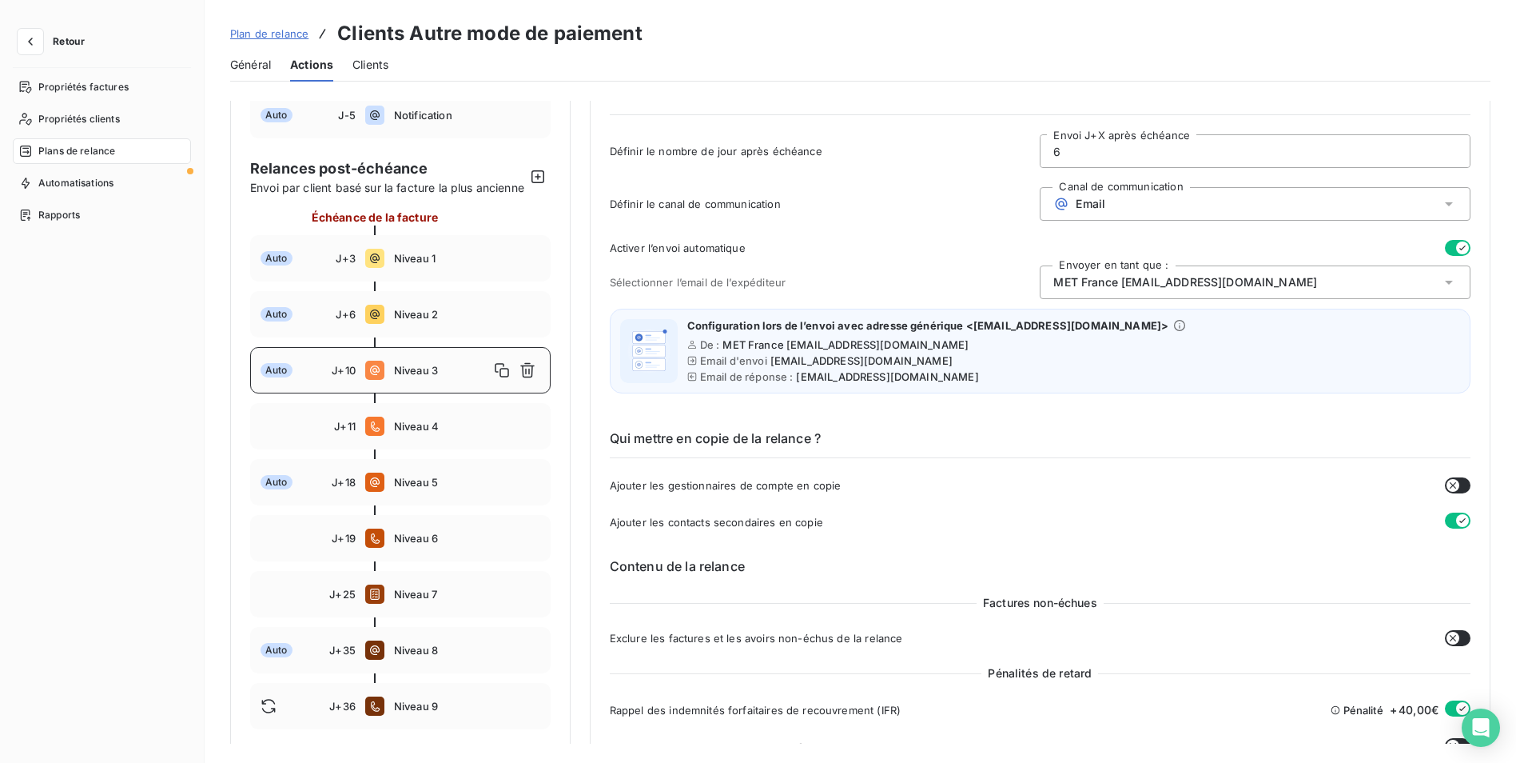
type input "10"
click at [272, 34] on span "Plan de relance" at bounding box center [269, 33] width 78 height 13
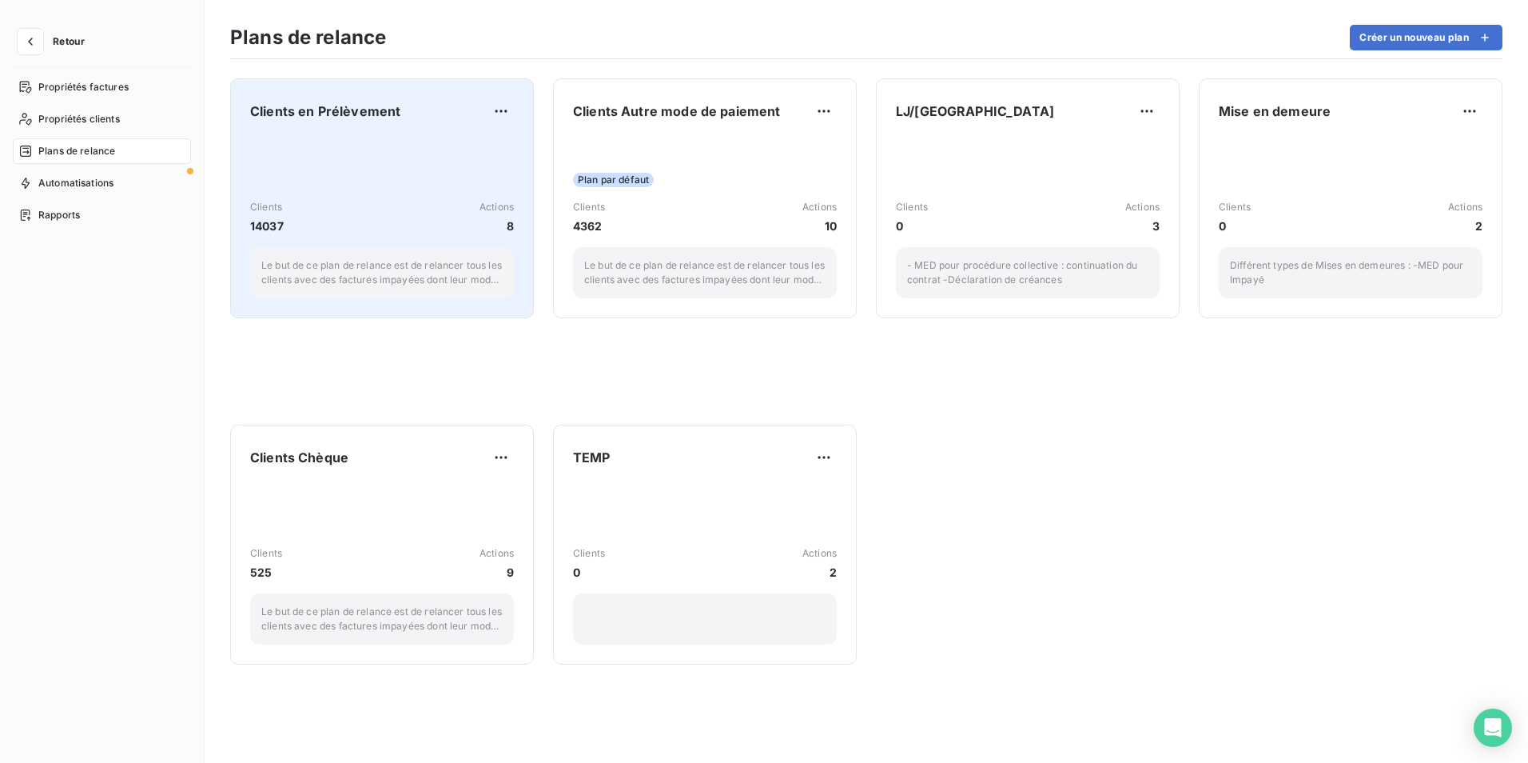
click at [400, 198] on div "Clients 14037 Actions 8 Le but de ce plan de relance est de relancer tous les c…" at bounding box center [382, 217] width 264 height 161
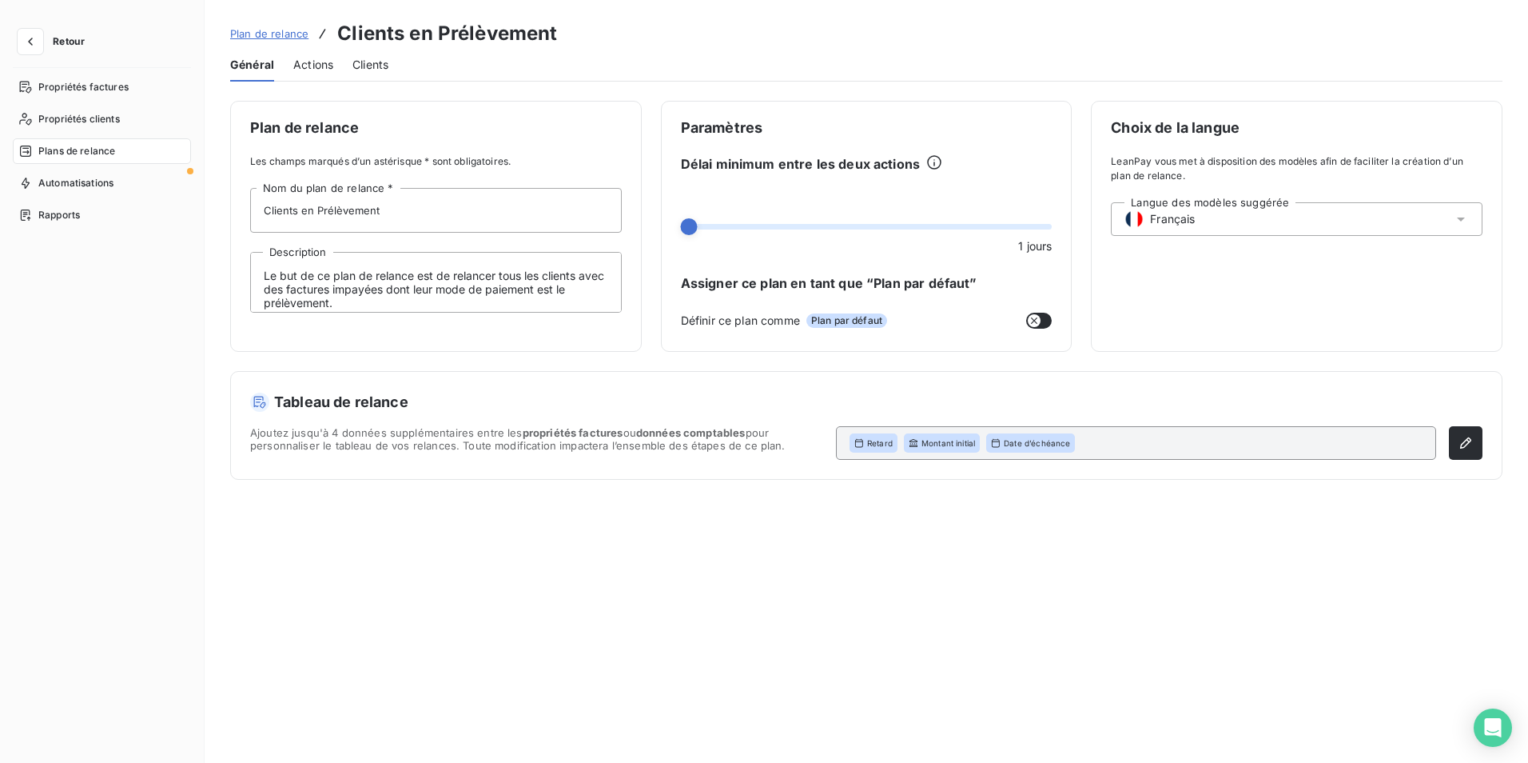
click at [318, 68] on span "Actions" at bounding box center [313, 65] width 40 height 16
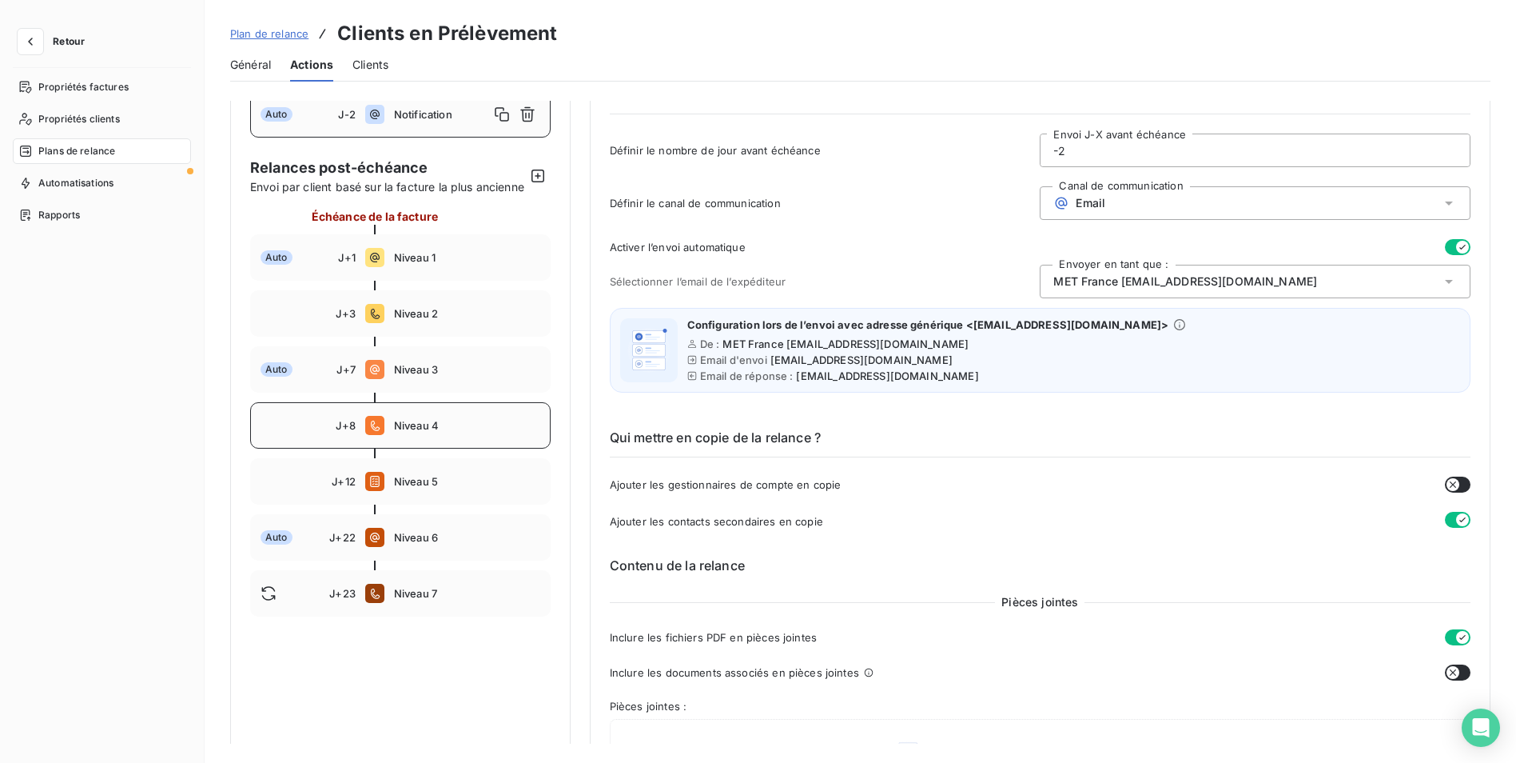
scroll to position [80, 0]
click at [480, 393] on div "Auto J+7 Niveau 3" at bounding box center [400, 370] width 301 height 46
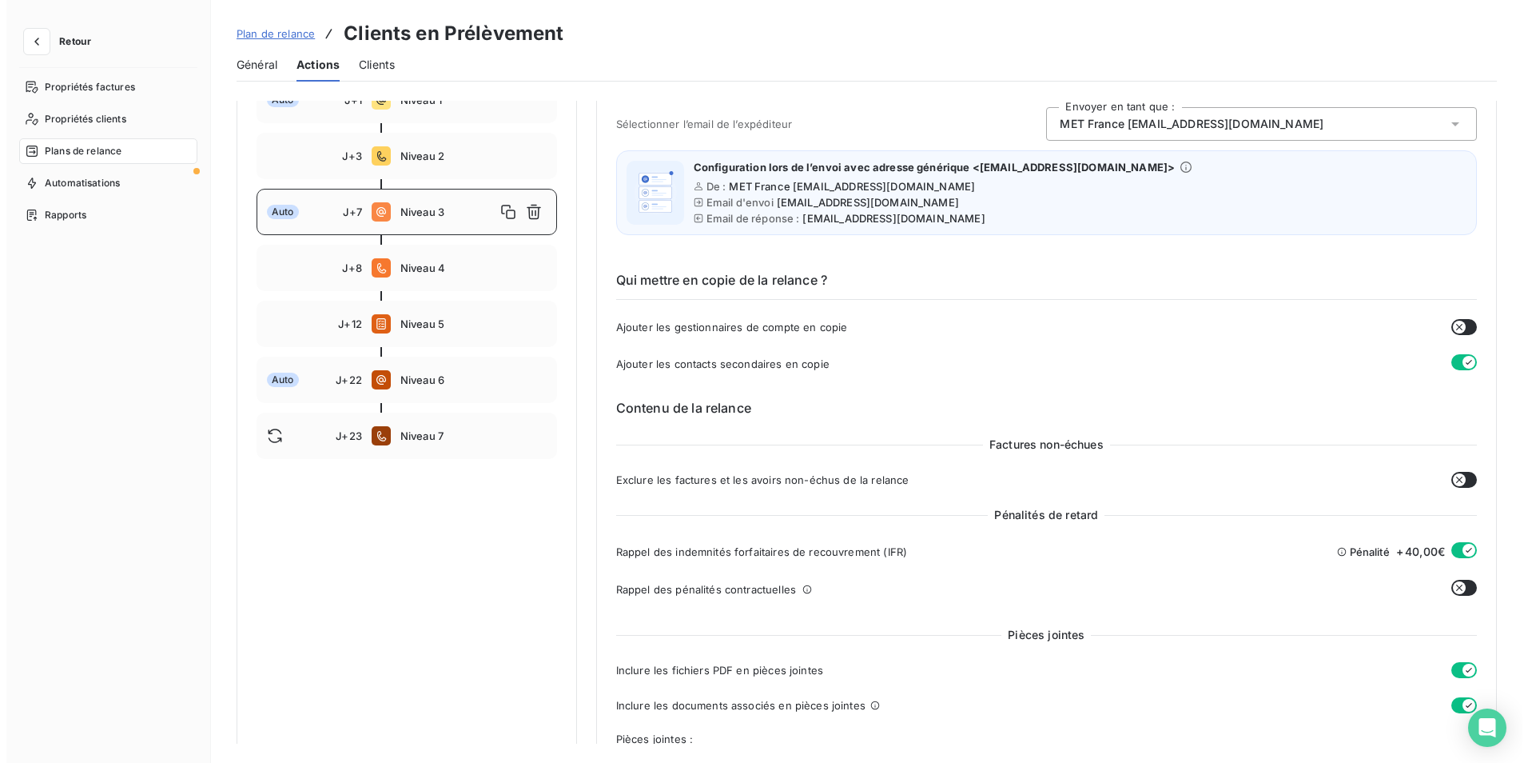
scroll to position [240, 0]
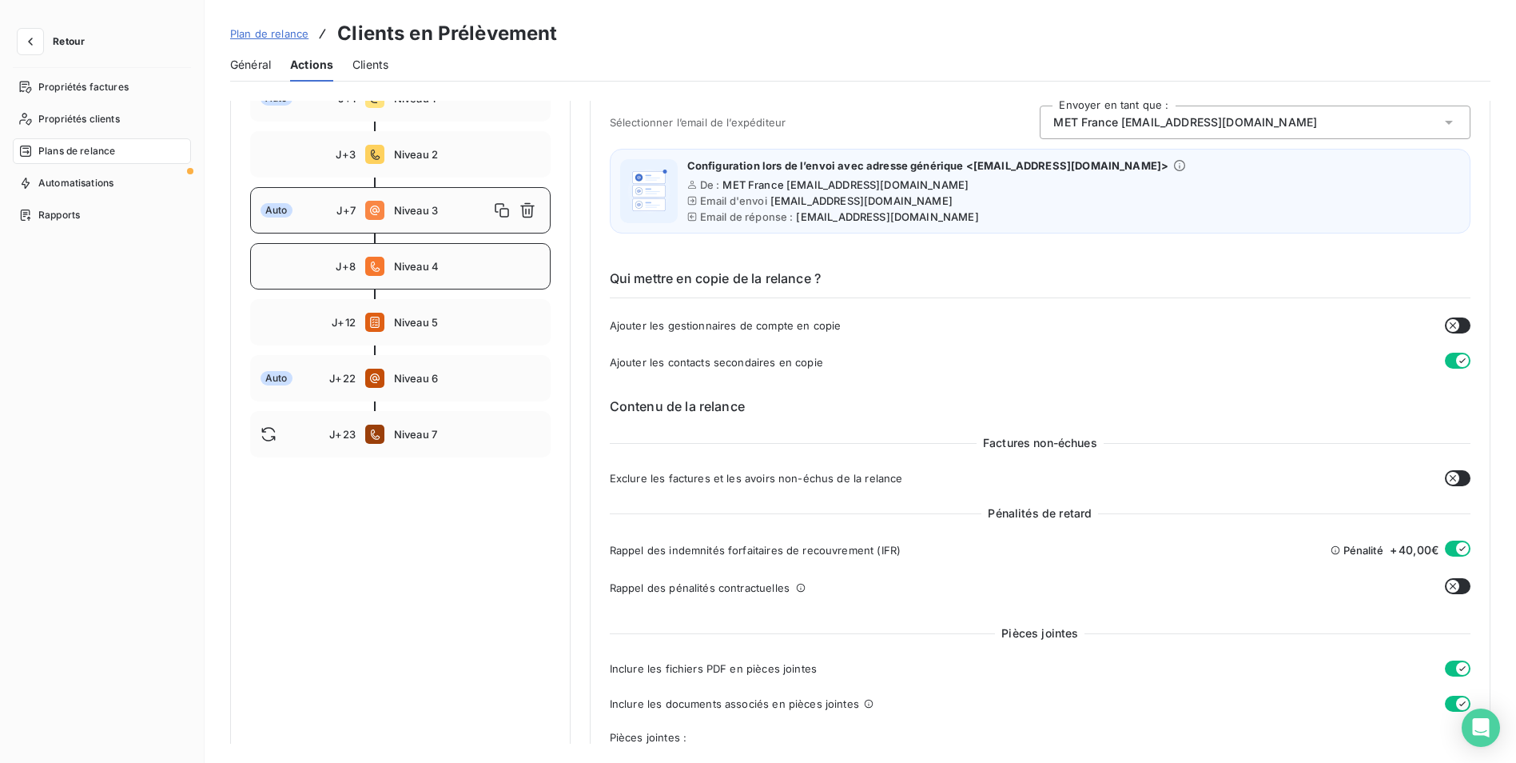
click at [434, 273] on span "Niveau 4" at bounding box center [467, 266] width 146 height 13
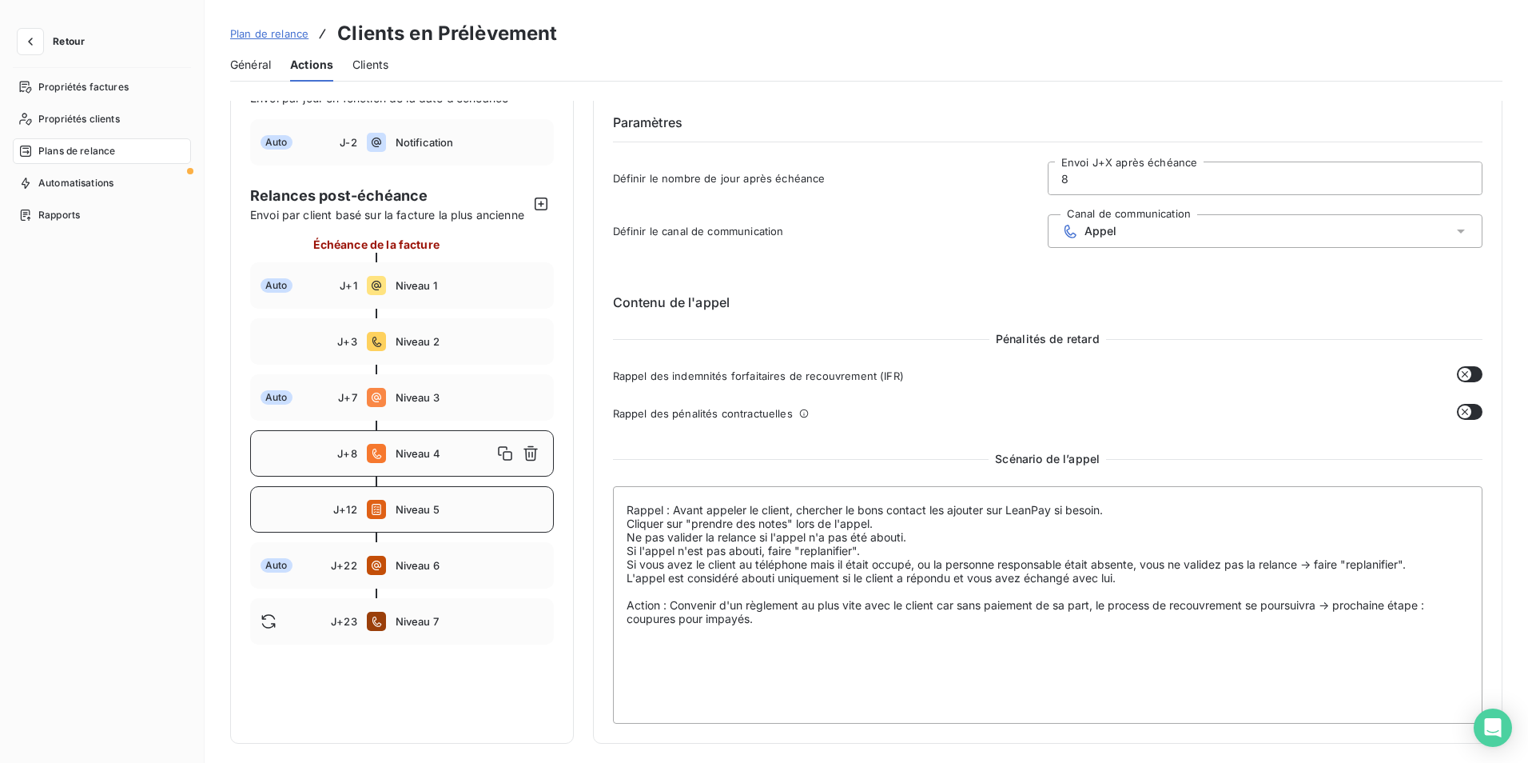
click at [450, 516] on span "Niveau 5" at bounding box center [470, 509] width 148 height 13
type input "12"
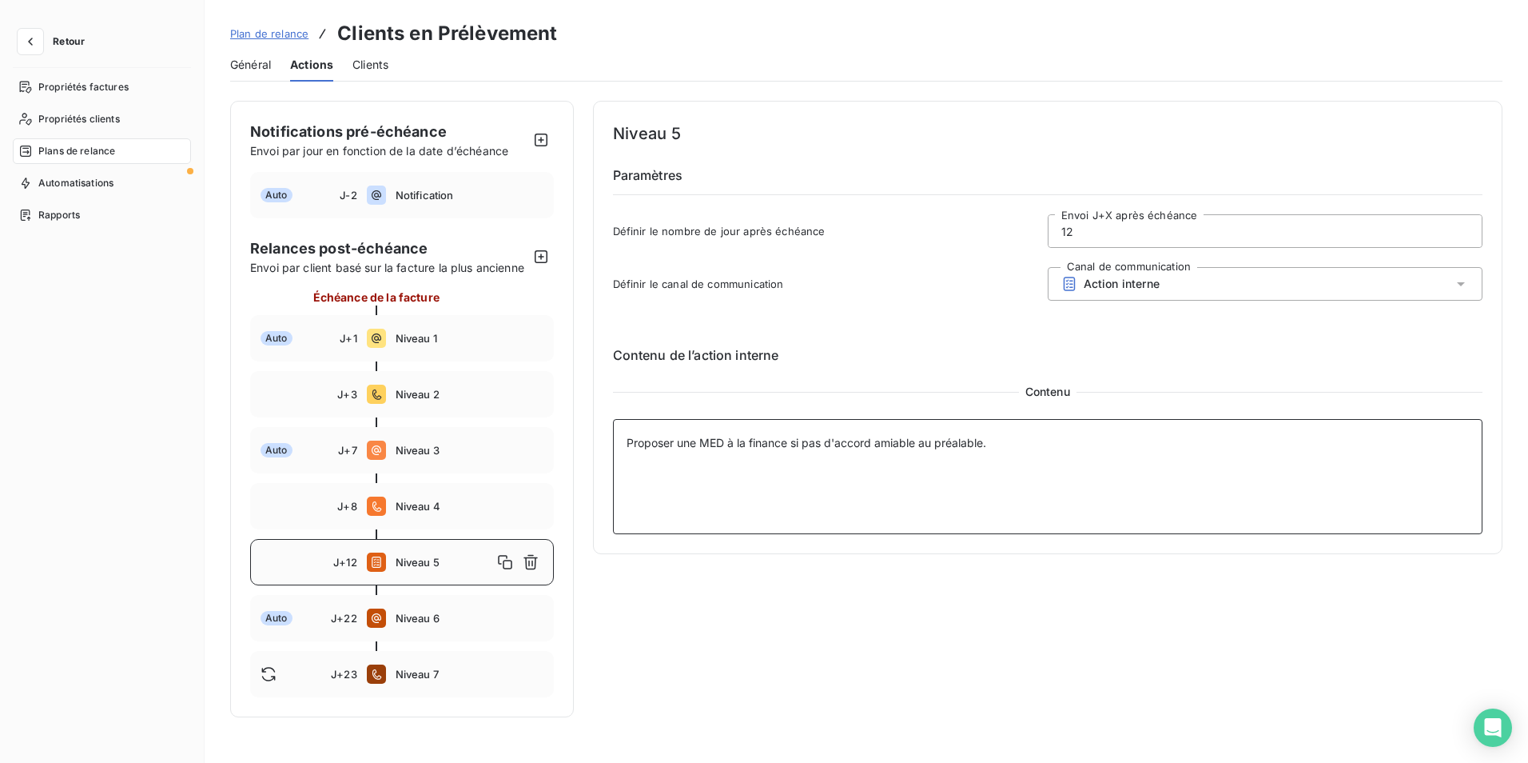
drag, startPoint x: 1074, startPoint y: 468, endPoint x: 581, endPoint y: 475, distance: 493.3
click at [581, 475] on div "Notifications pré-échéance Envoi par jour en fonction de la date d’échéance Aut…" at bounding box center [866, 409] width 1273 height 616
drag, startPoint x: 32, startPoint y: 42, endPoint x: 71, endPoint y: 42, distance: 39.2
click at [32, 42] on icon "button" at bounding box center [30, 42] width 16 height 16
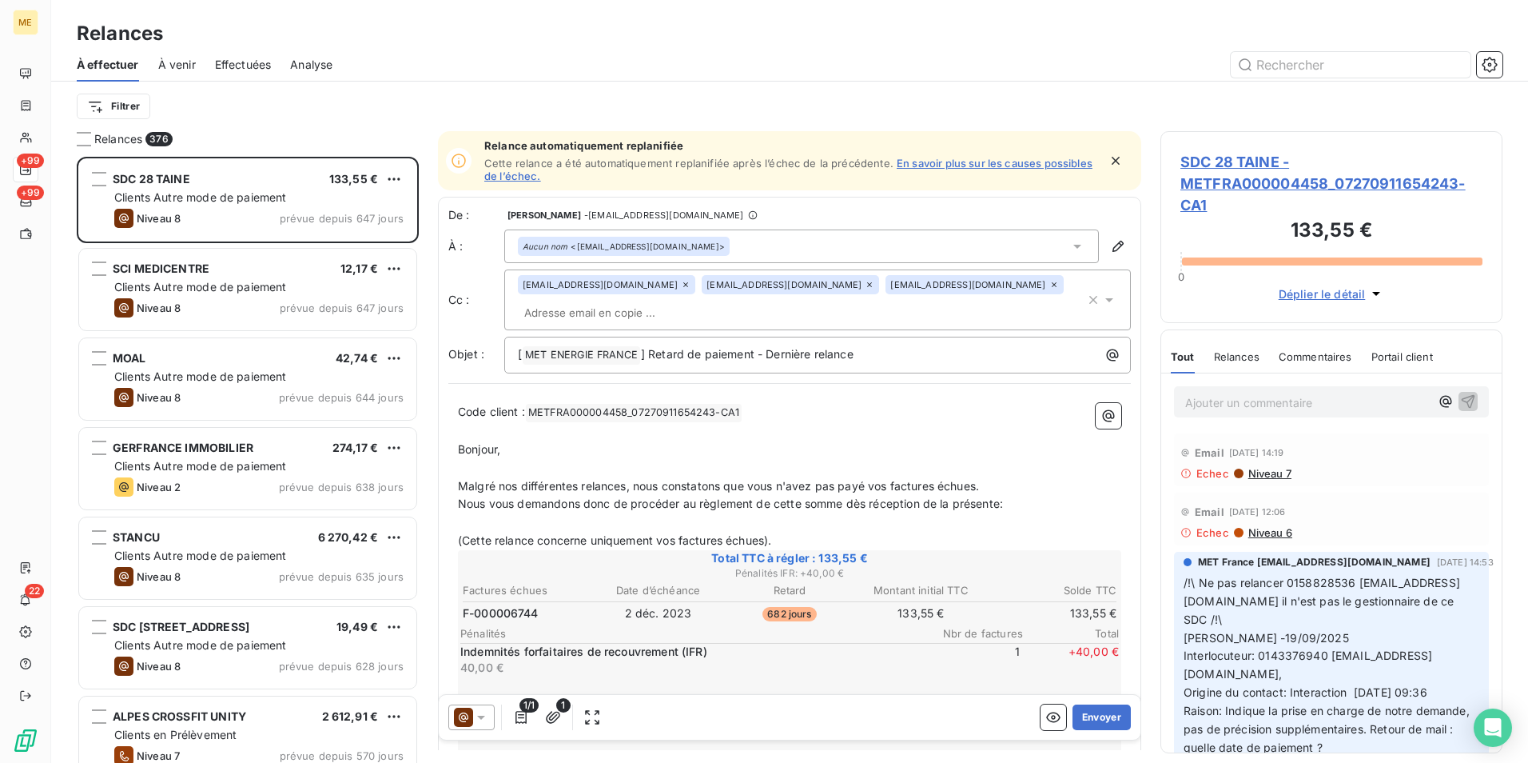
scroll to position [594, 330]
click at [1488, 67] on icon "button" at bounding box center [1490, 65] width 16 height 16
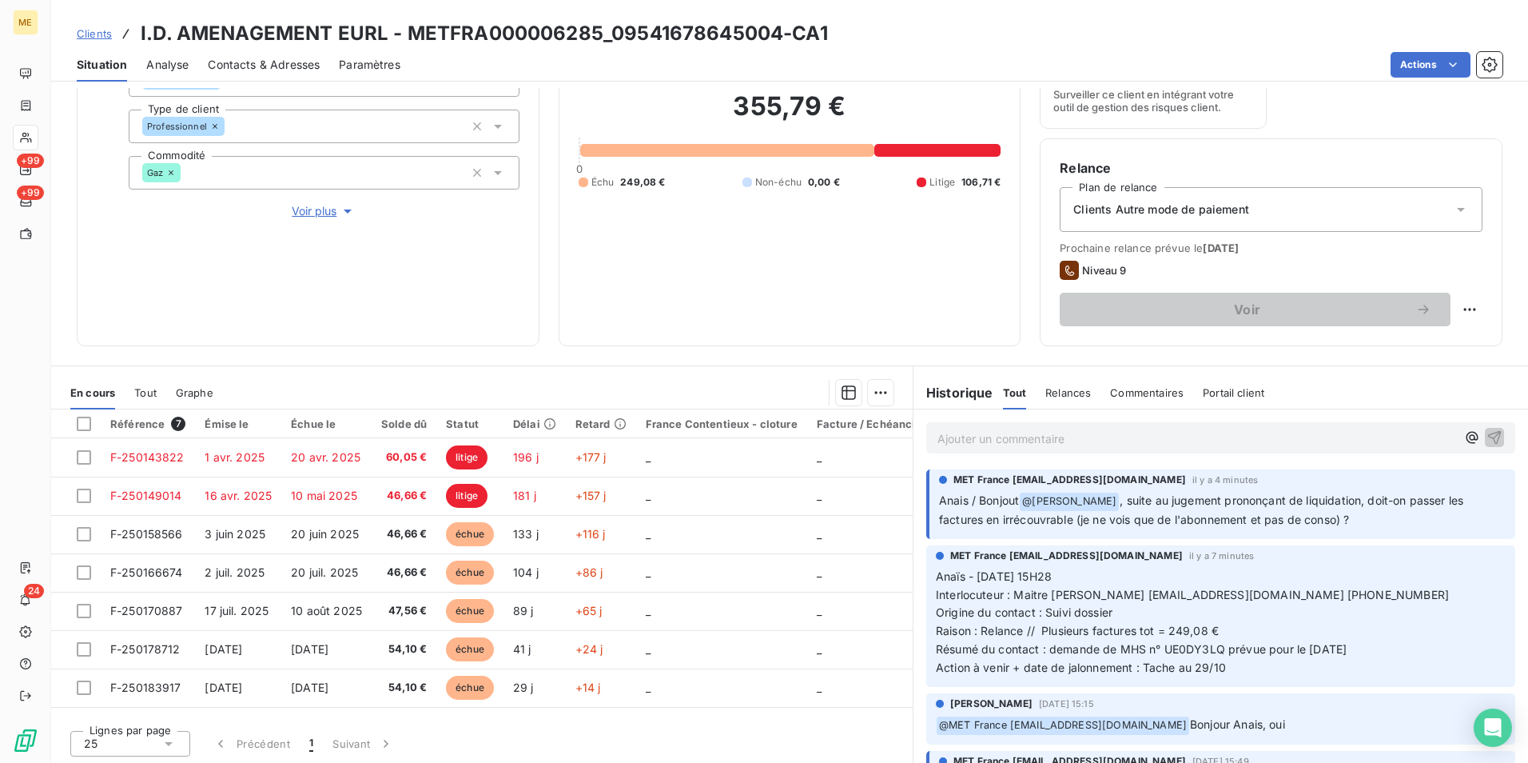
scroll to position [185, 0]
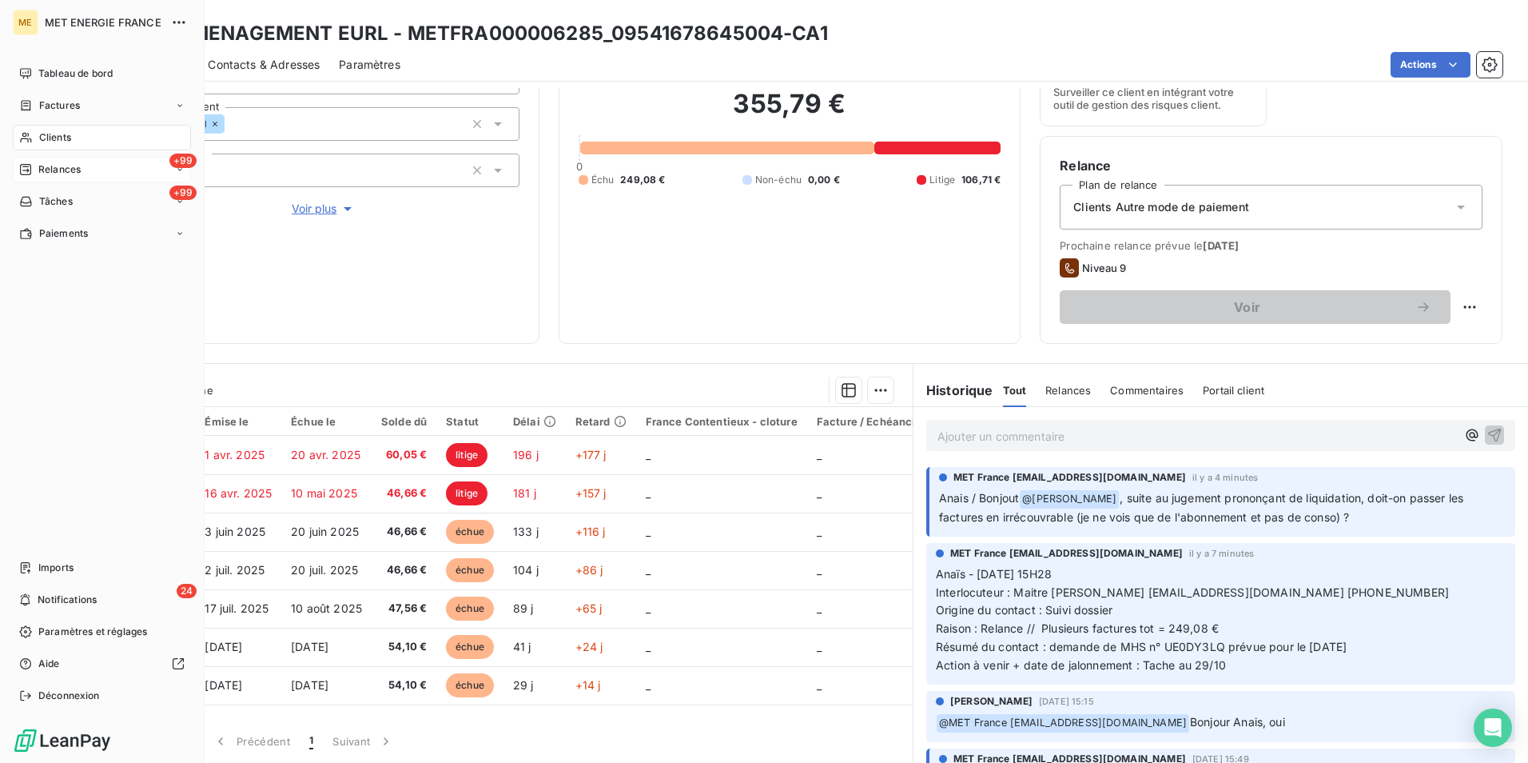
click at [134, 178] on div "+99 Relances" at bounding box center [102, 170] width 178 height 26
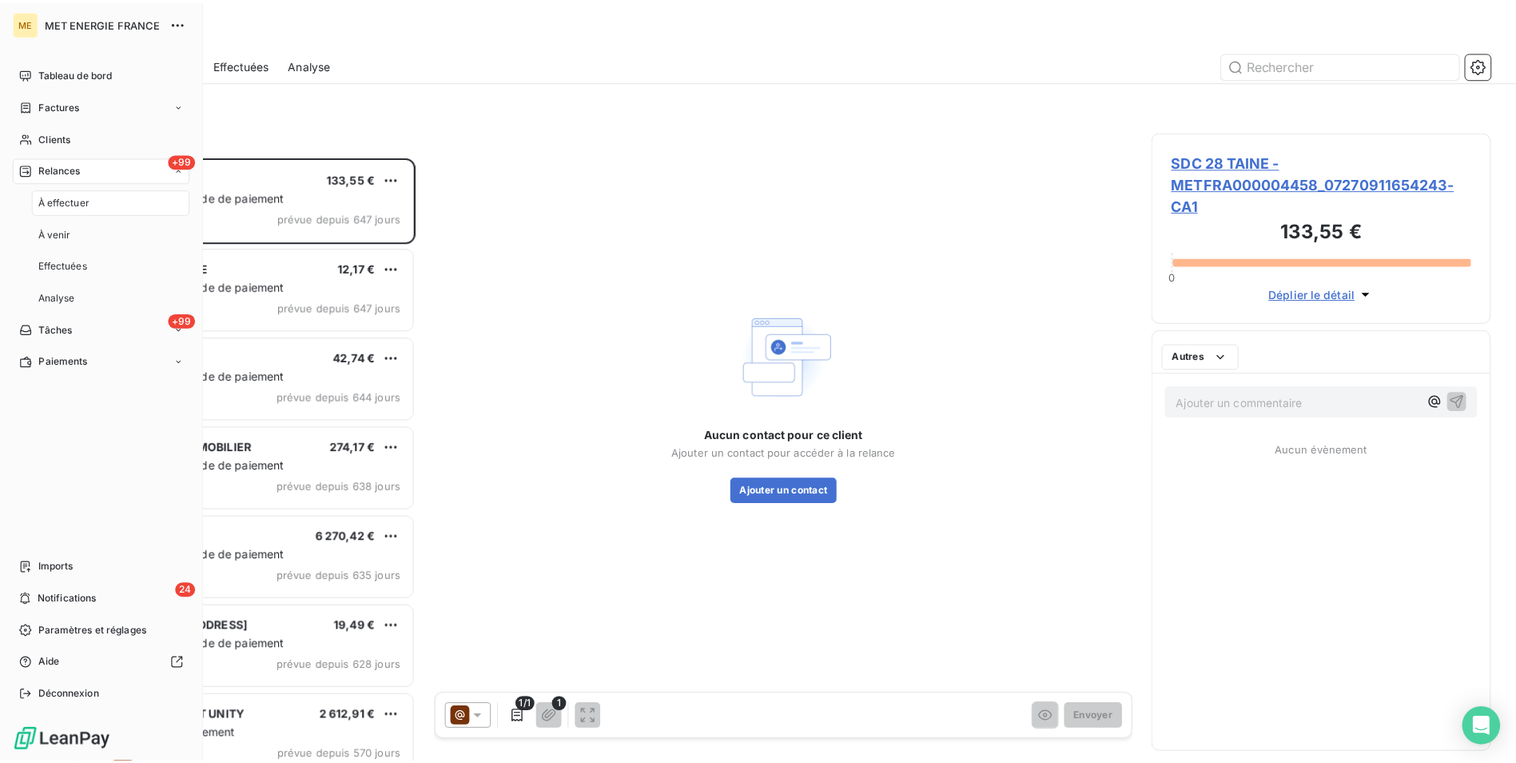
scroll to position [594, 330]
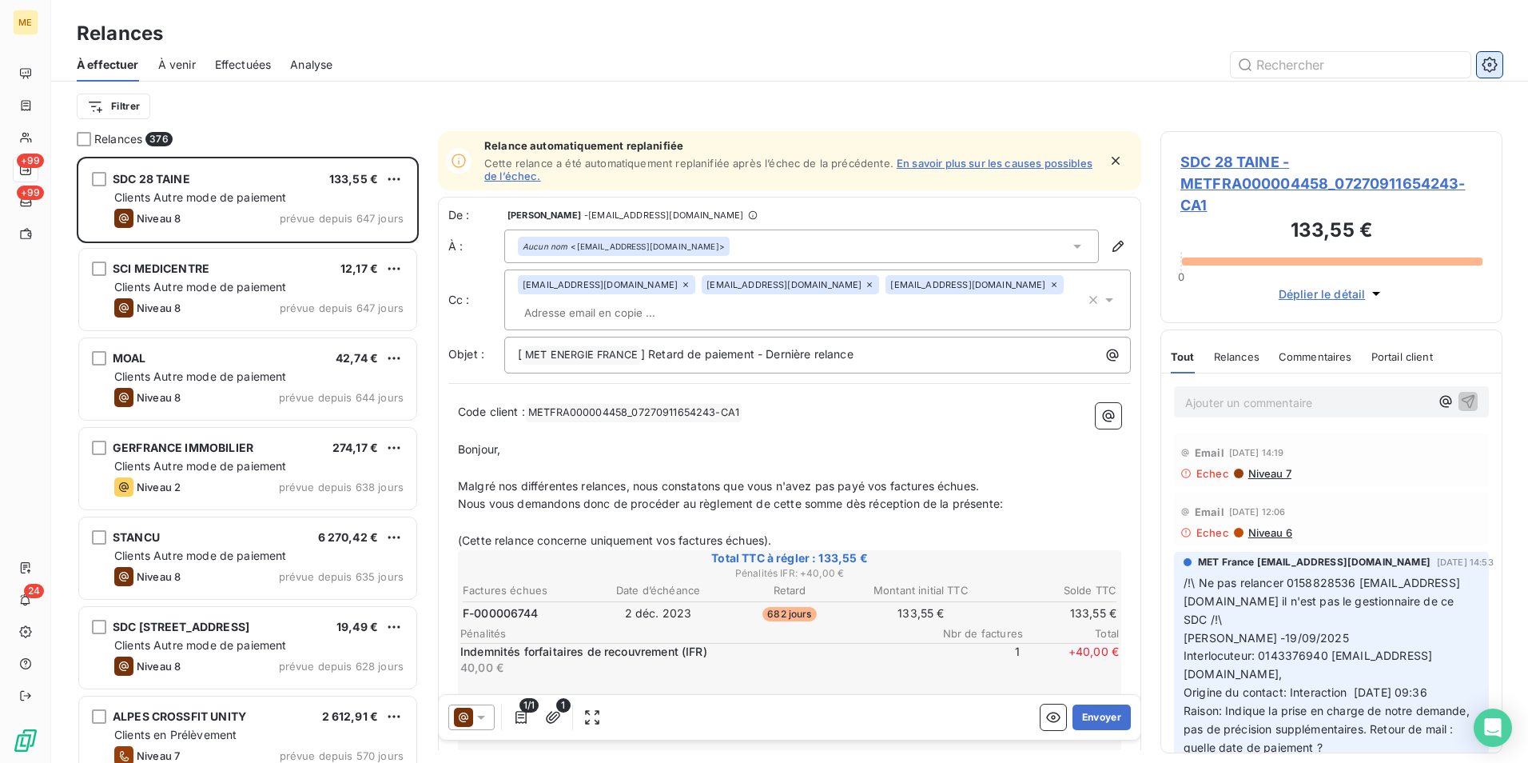
click at [1490, 70] on icon "button" at bounding box center [1490, 65] width 16 height 16
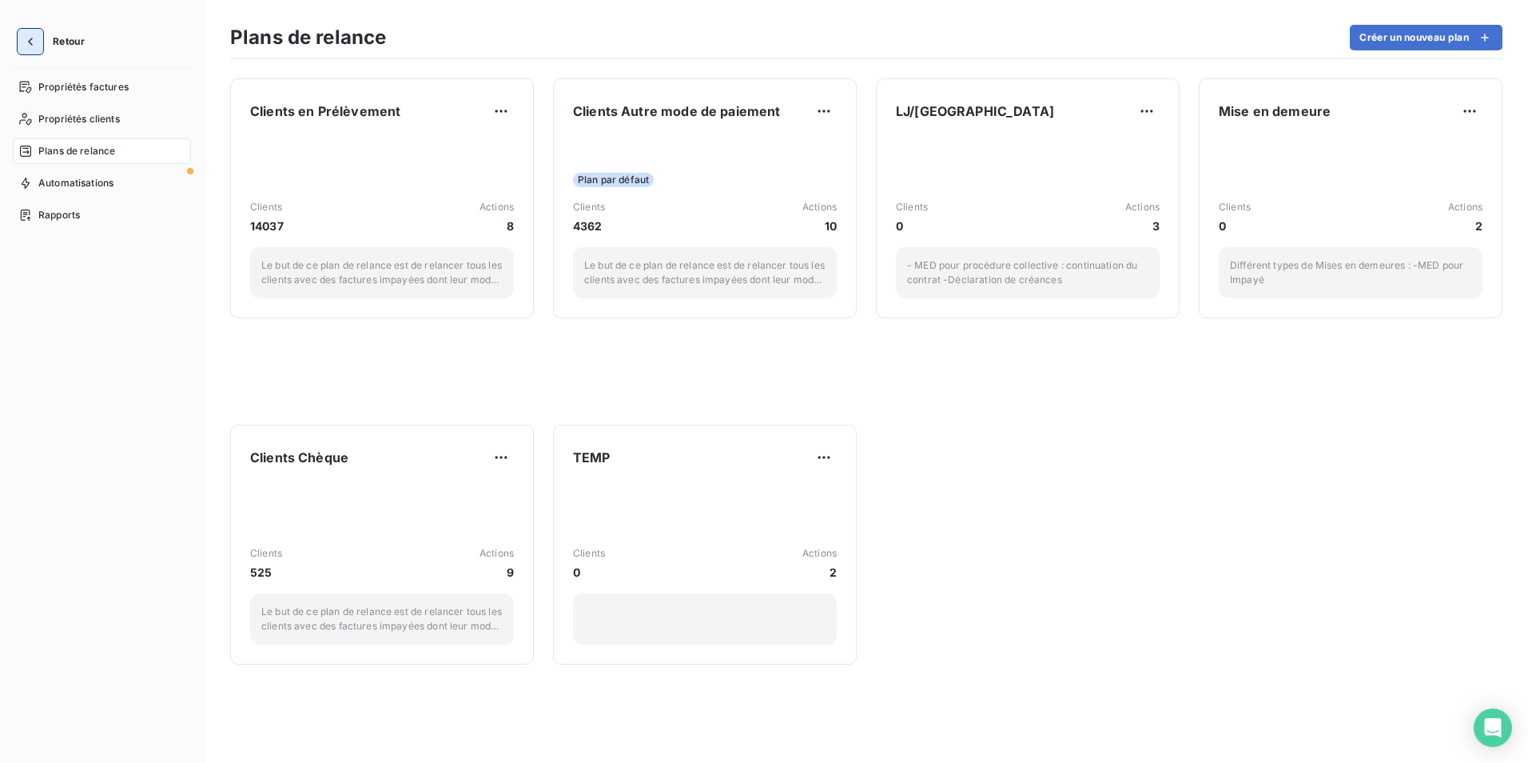
click at [34, 52] on button "button" at bounding box center [31, 42] width 26 height 26
click at [99, 149] on span "Plans de relance" at bounding box center [76, 151] width 77 height 14
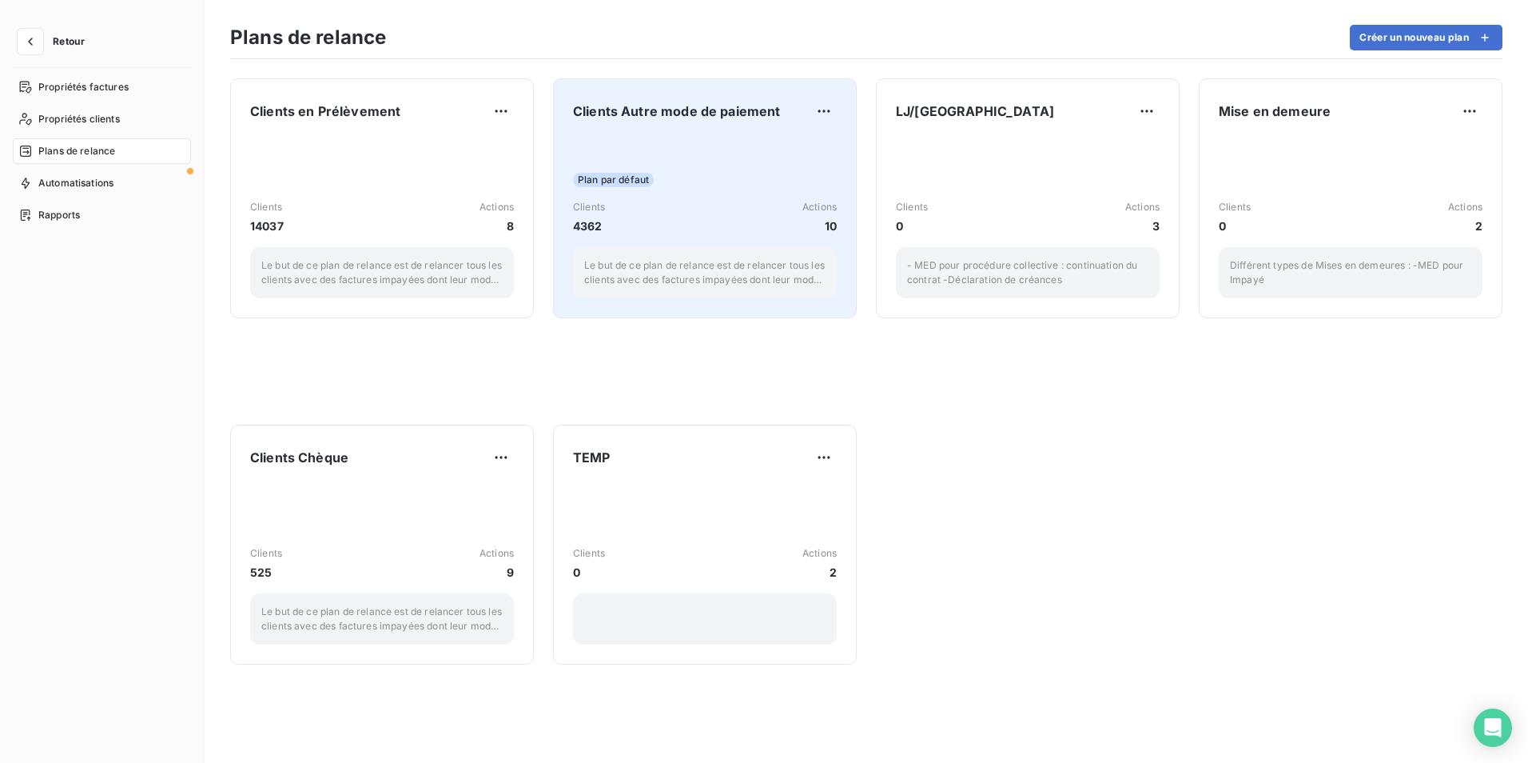
click at [703, 159] on div "Plan par défaut Clients 4362 Actions 10 Le but de ce plan de relance est de rel…" at bounding box center [705, 217] width 264 height 161
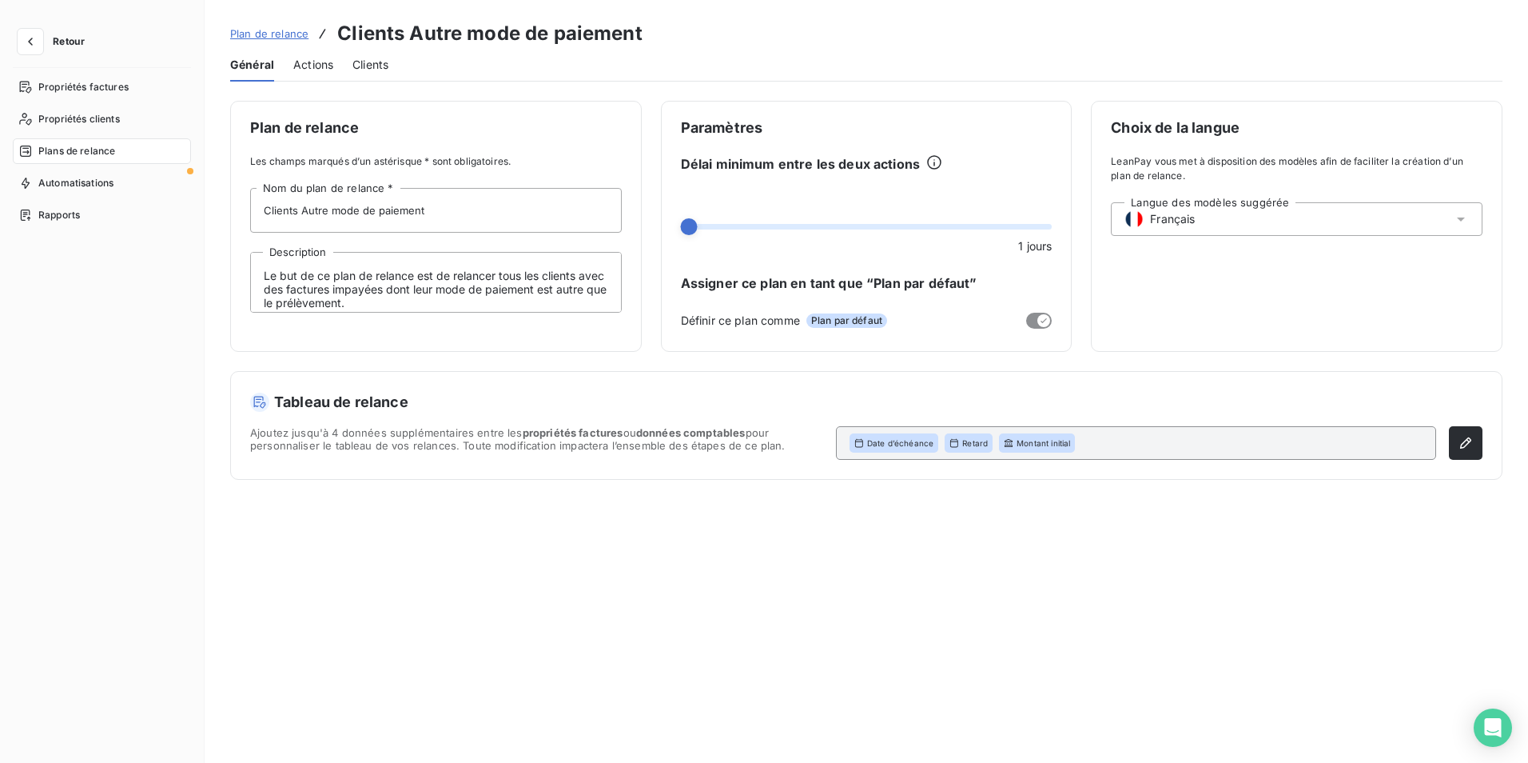
click at [318, 62] on span "Actions" at bounding box center [313, 65] width 40 height 16
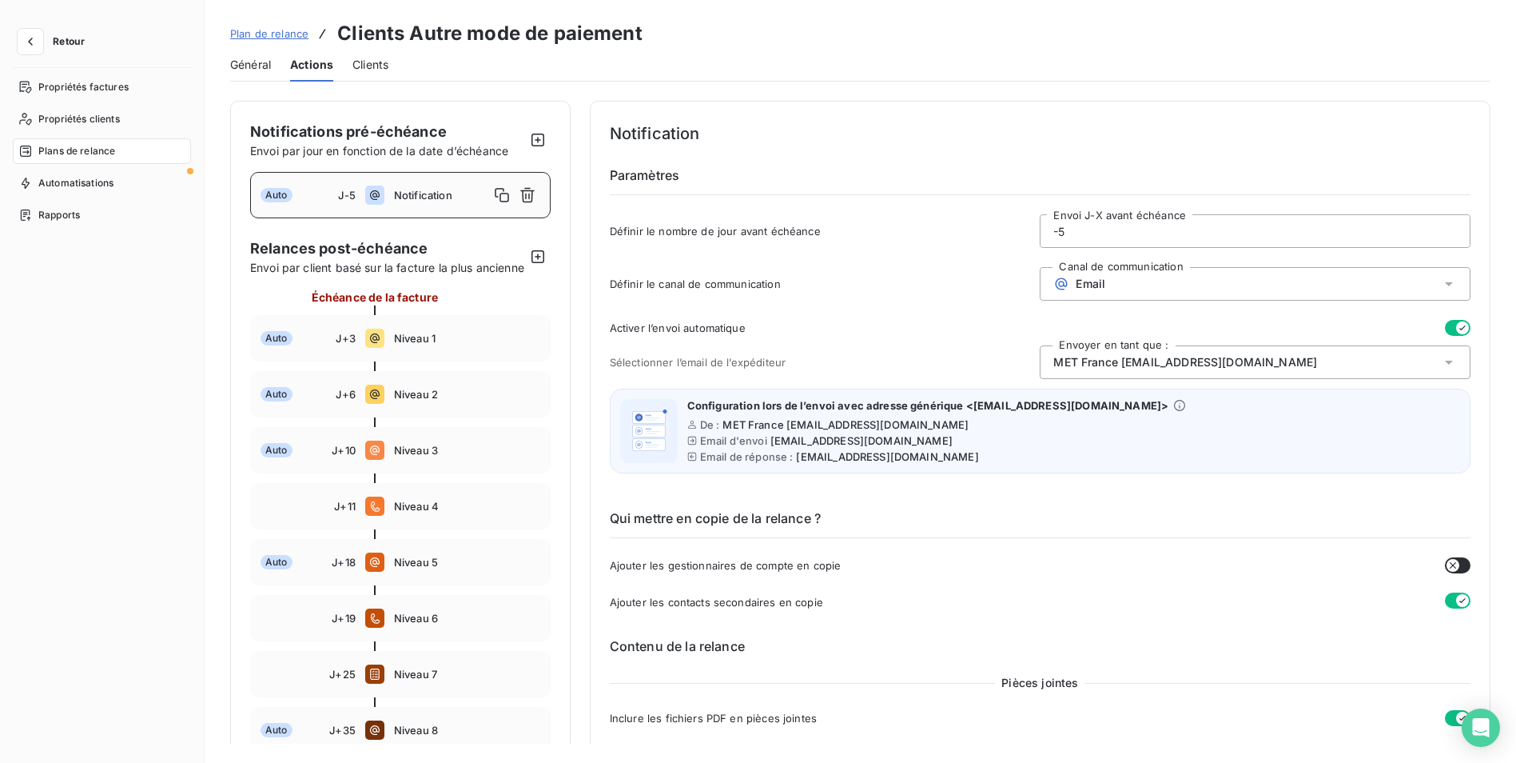
click at [403, 185] on div "Notification" at bounding box center [467, 195] width 146 height 26
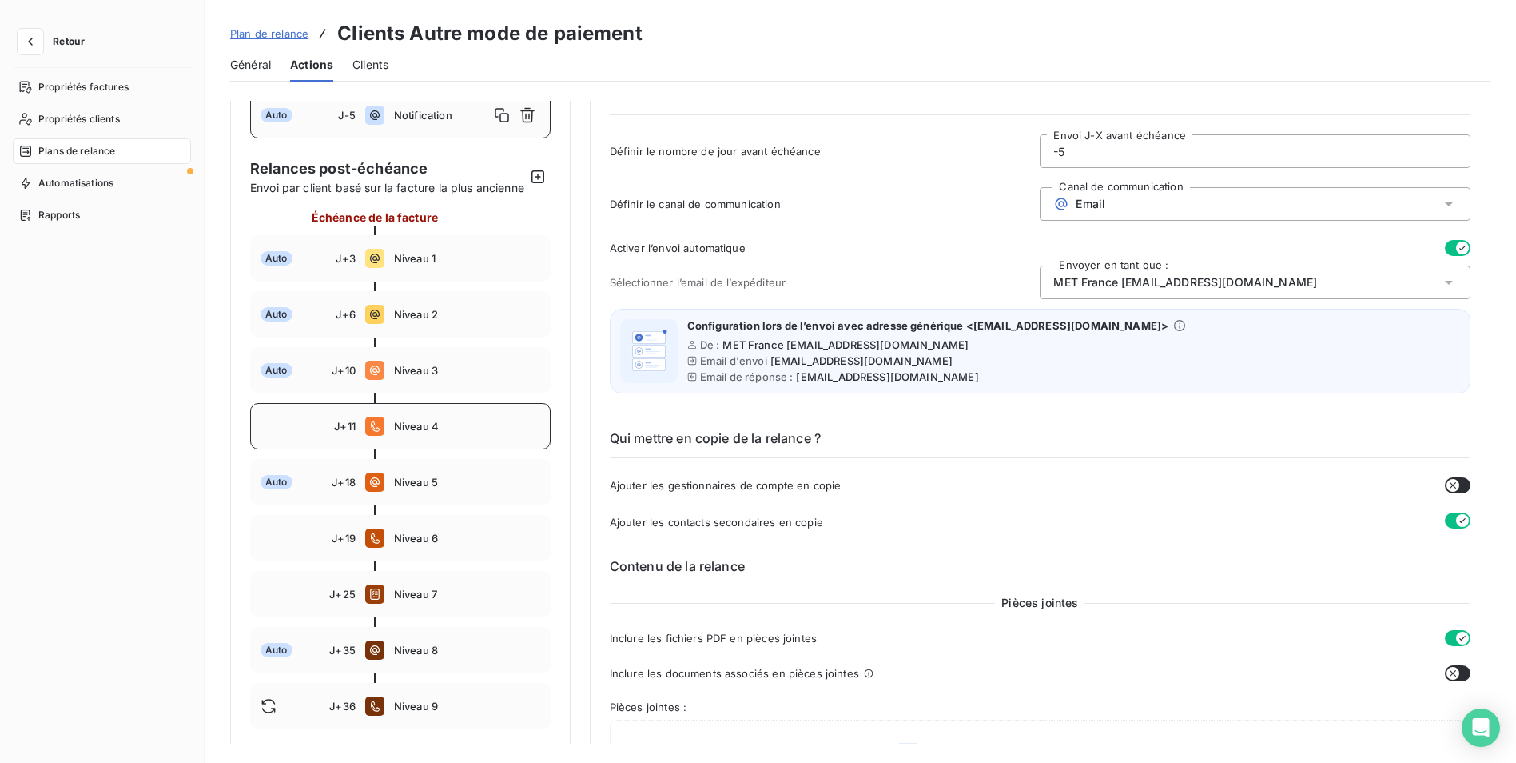
click at [498, 432] on span "Niveau 4" at bounding box center [467, 426] width 146 height 13
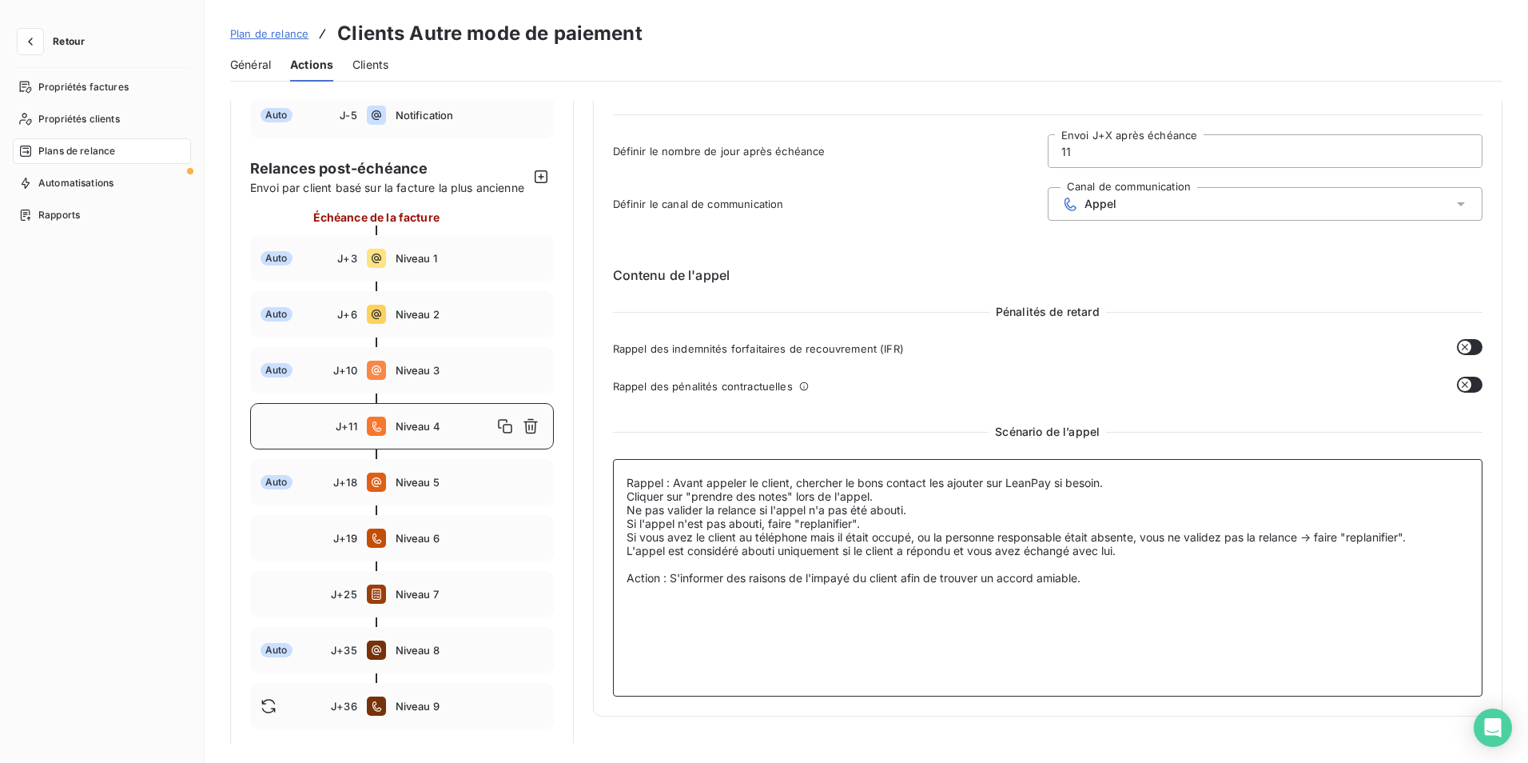
drag, startPoint x: 626, startPoint y: 484, endPoint x: 1156, endPoint y: 575, distance: 537.6
click at [1156, 575] on textarea "Rappel : Avant appeler le client, chercher le bons contact les ajouter sur Lean…" at bounding box center [1048, 577] width 871 height 237
click at [1005, 632] on textarea "Rappel : Avant appeler le client, chercher le bons contact les ajouter sur Lean…" at bounding box center [1048, 577] width 871 height 237
drag, startPoint x: 669, startPoint y: 576, endPoint x: 1118, endPoint y: 590, distance: 448.7
click at [1118, 590] on textarea "Rappel : Avant appeler le client, chercher le bons contact les ajouter sur Lean…" at bounding box center [1048, 577] width 871 height 237
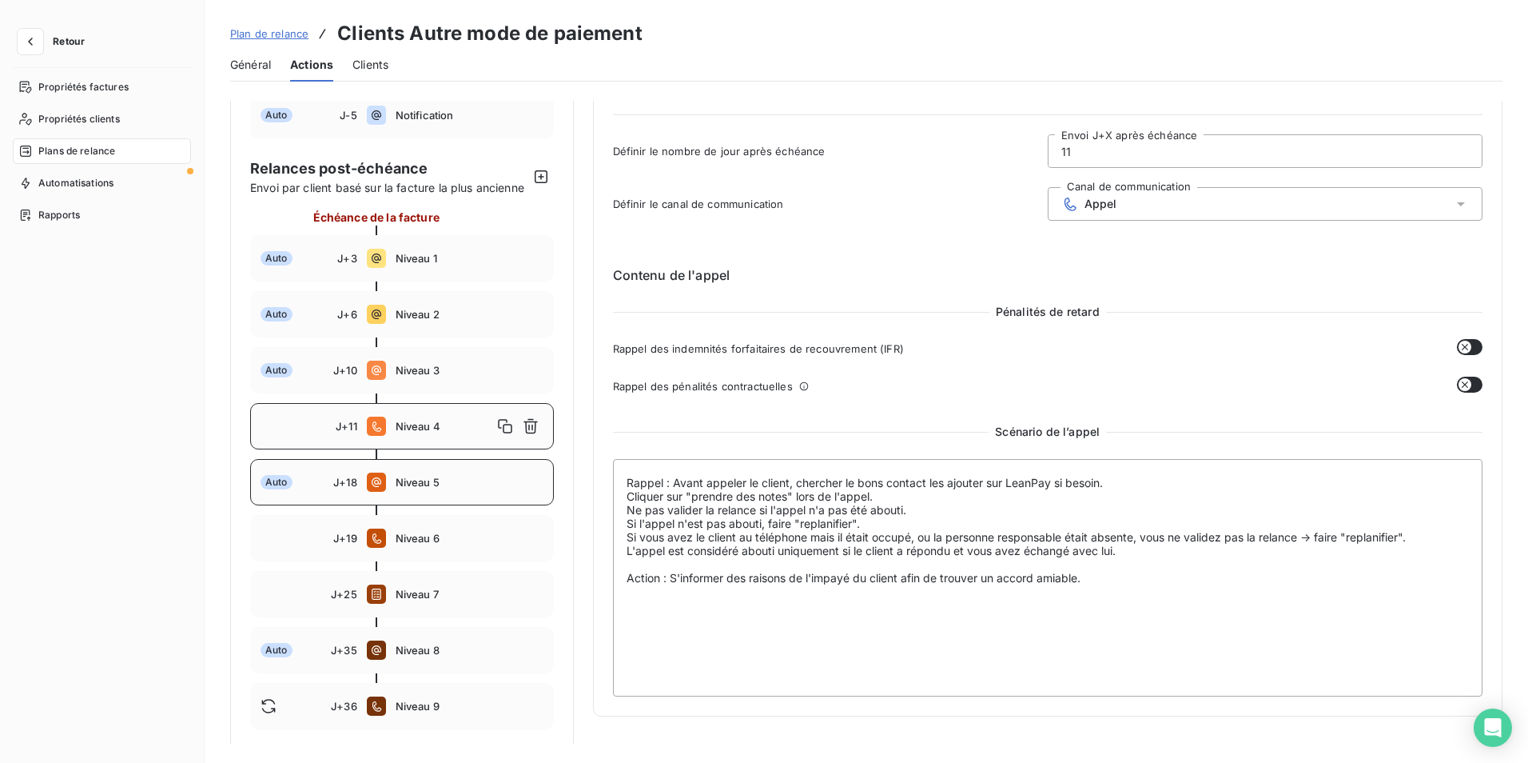
click at [409, 488] on span "Niveau 5" at bounding box center [470, 482] width 148 height 13
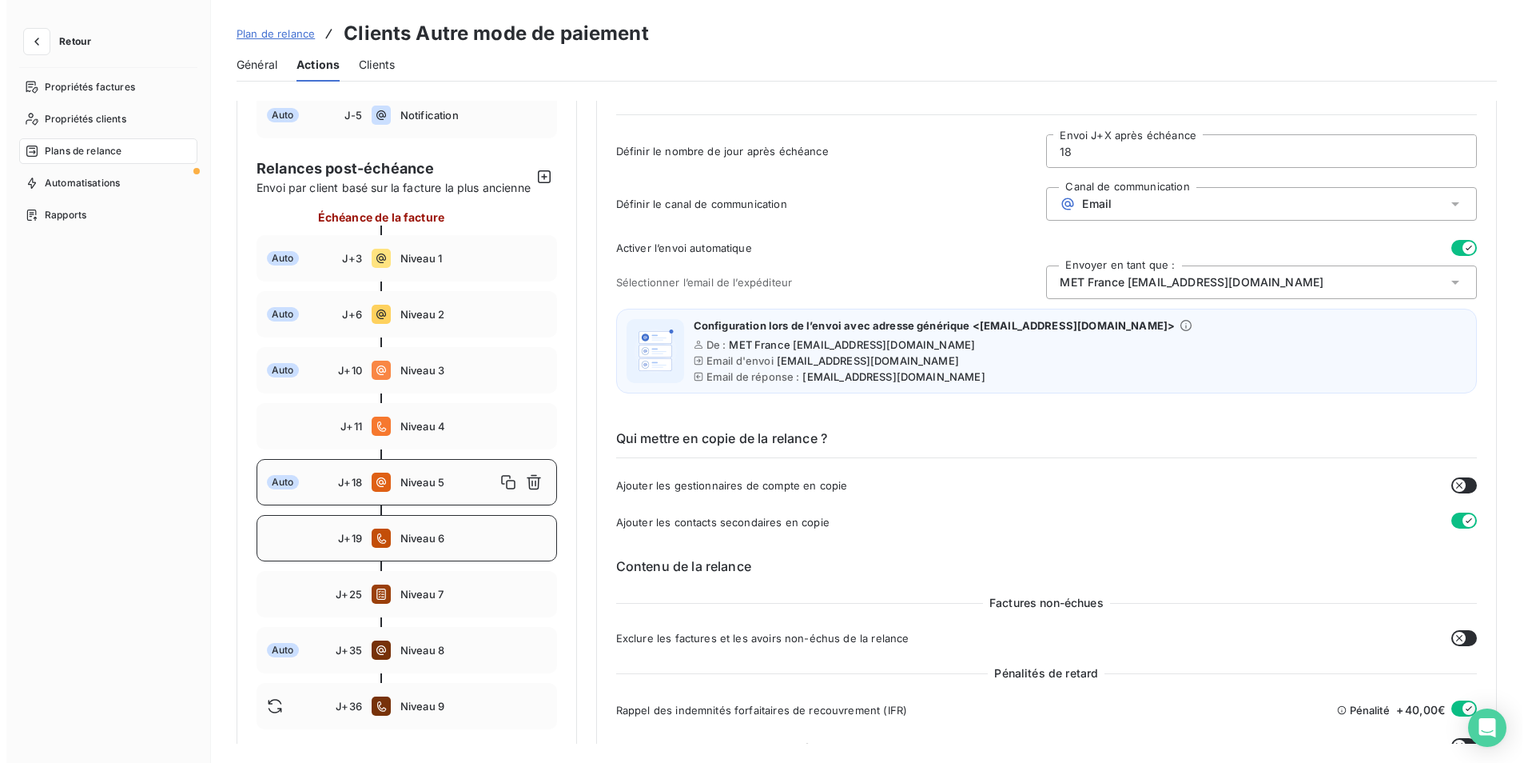
scroll to position [160, 0]
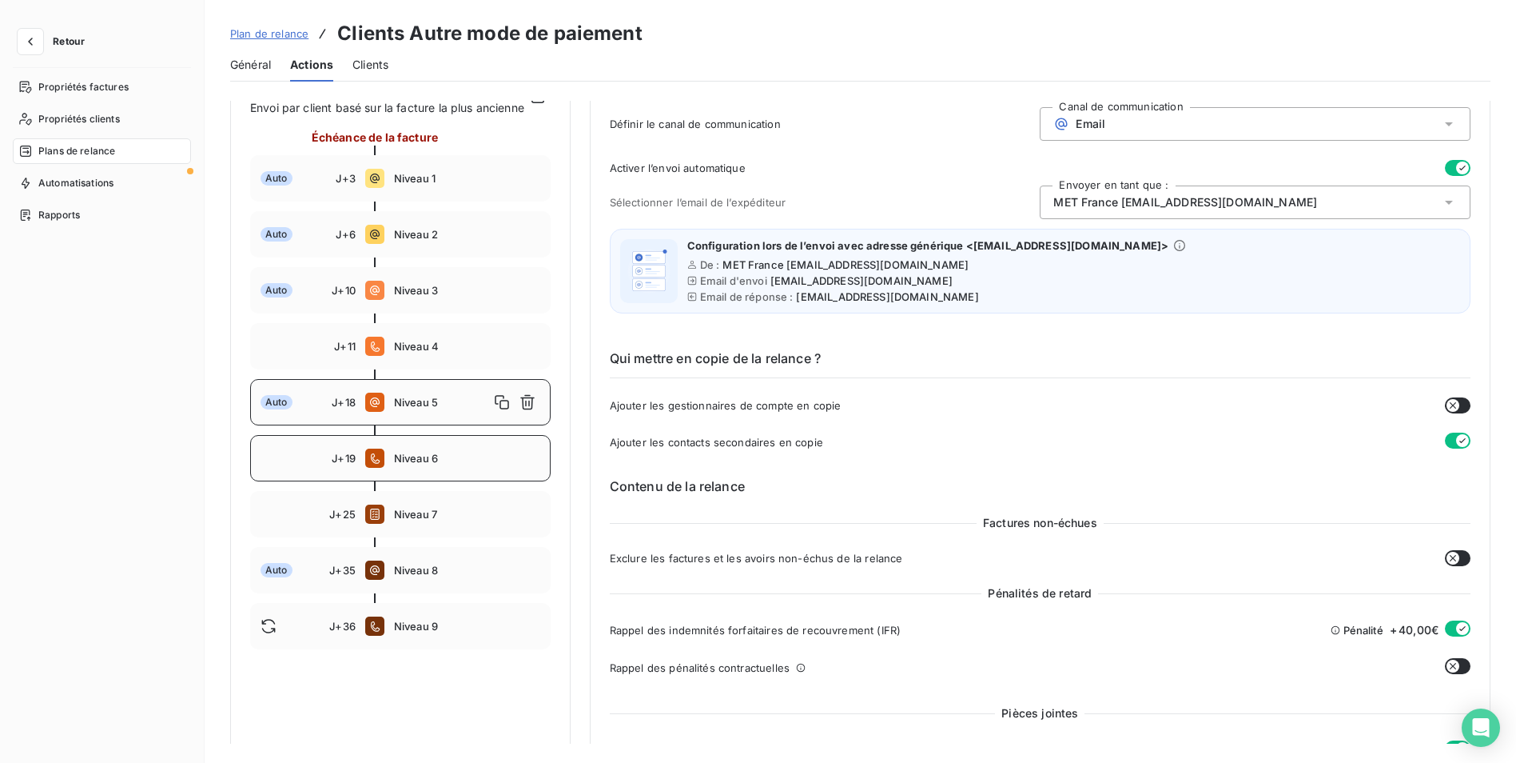
click at [409, 464] on span "Niveau 6" at bounding box center [467, 458] width 146 height 13
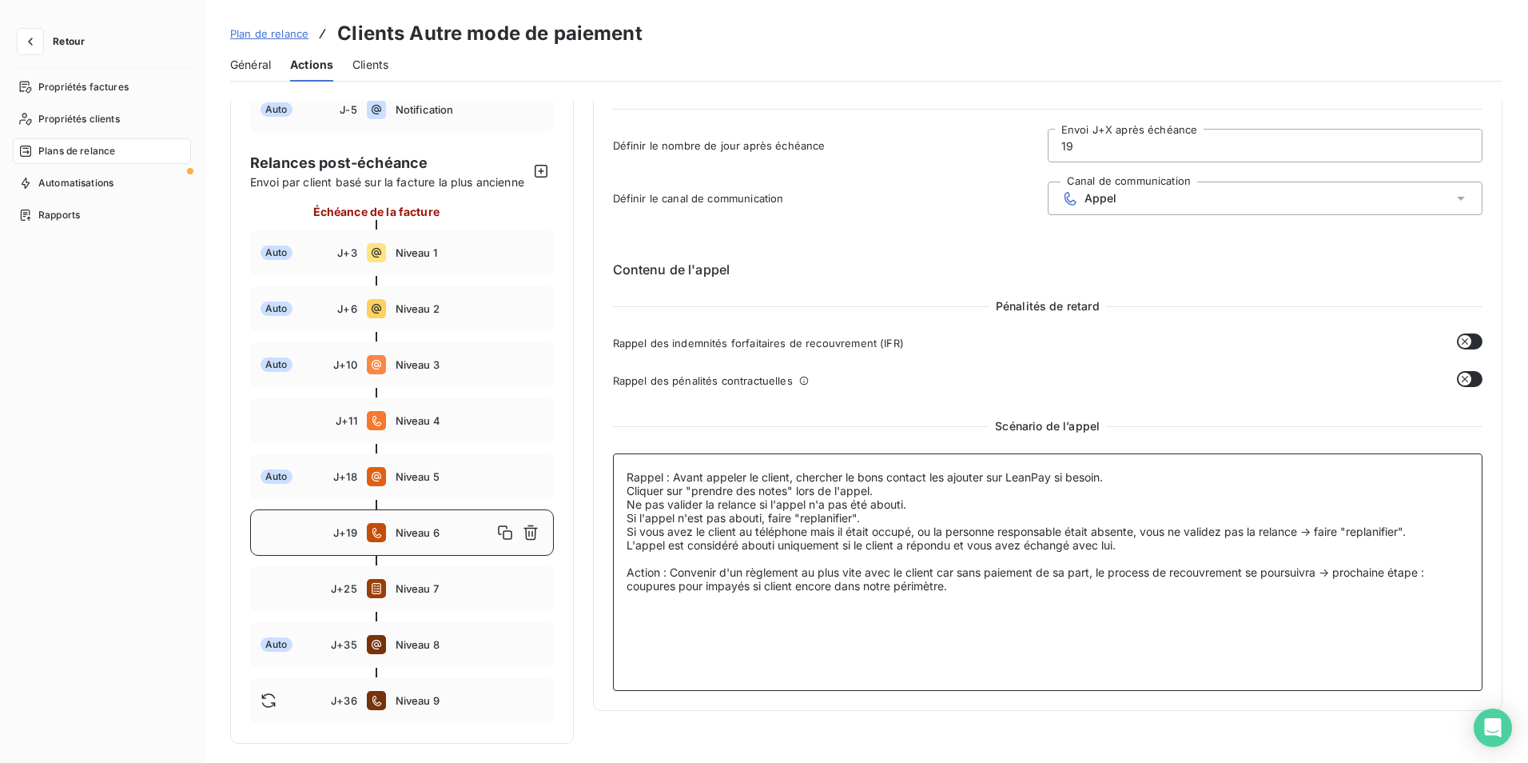
drag, startPoint x: 1037, startPoint y: 578, endPoint x: 621, endPoint y: 440, distance: 437.8
click at [621, 453] on textarea "Rappel : Avant appeler le client, chercher le bons contact les ajouter sur Lean…" at bounding box center [1048, 571] width 871 height 237
click at [746, 609] on textarea "Rappel : Avant appeler le client, chercher le bons contact les ajouter sur Lean…" at bounding box center [1048, 571] width 871 height 237
click at [785, 577] on textarea "Rappel : Avant appeler le client, chercher le bons contact les ajouter sur Lean…" at bounding box center [1048, 571] width 871 height 237
drag, startPoint x: 634, startPoint y: 575, endPoint x: 743, endPoint y: 581, distance: 109.7
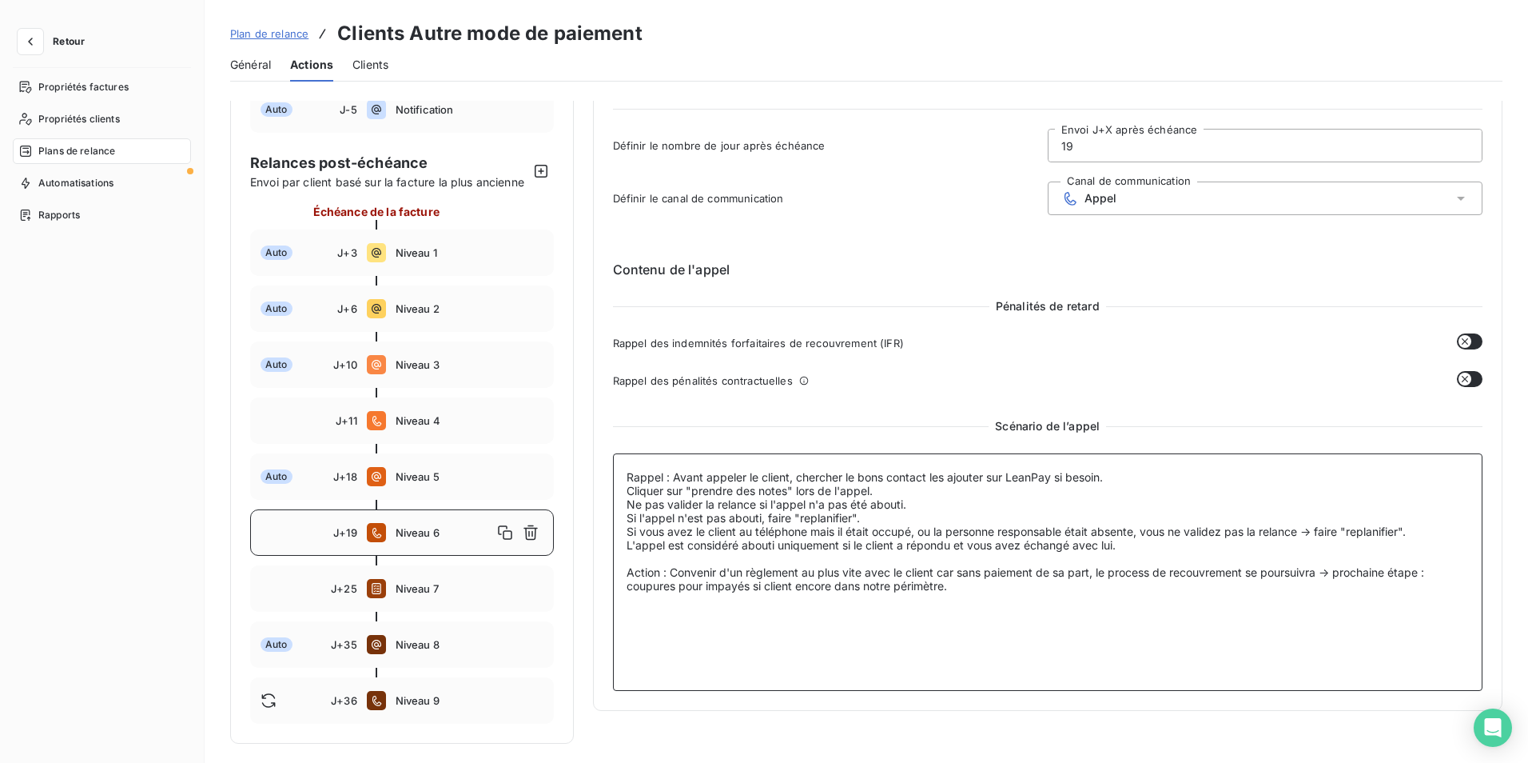
click at [743, 581] on textarea "Rappel : Avant appeler le client, chercher le bons contact les ajouter sur Lean…" at bounding box center [1048, 571] width 871 height 237
click at [919, 590] on textarea "Rappel : Avant appeler le client, chercher le bons contact les ajouter sur Lean…" at bounding box center [1048, 571] width 871 height 237
click at [336, 593] on span "J+25" at bounding box center [344, 588] width 26 height 13
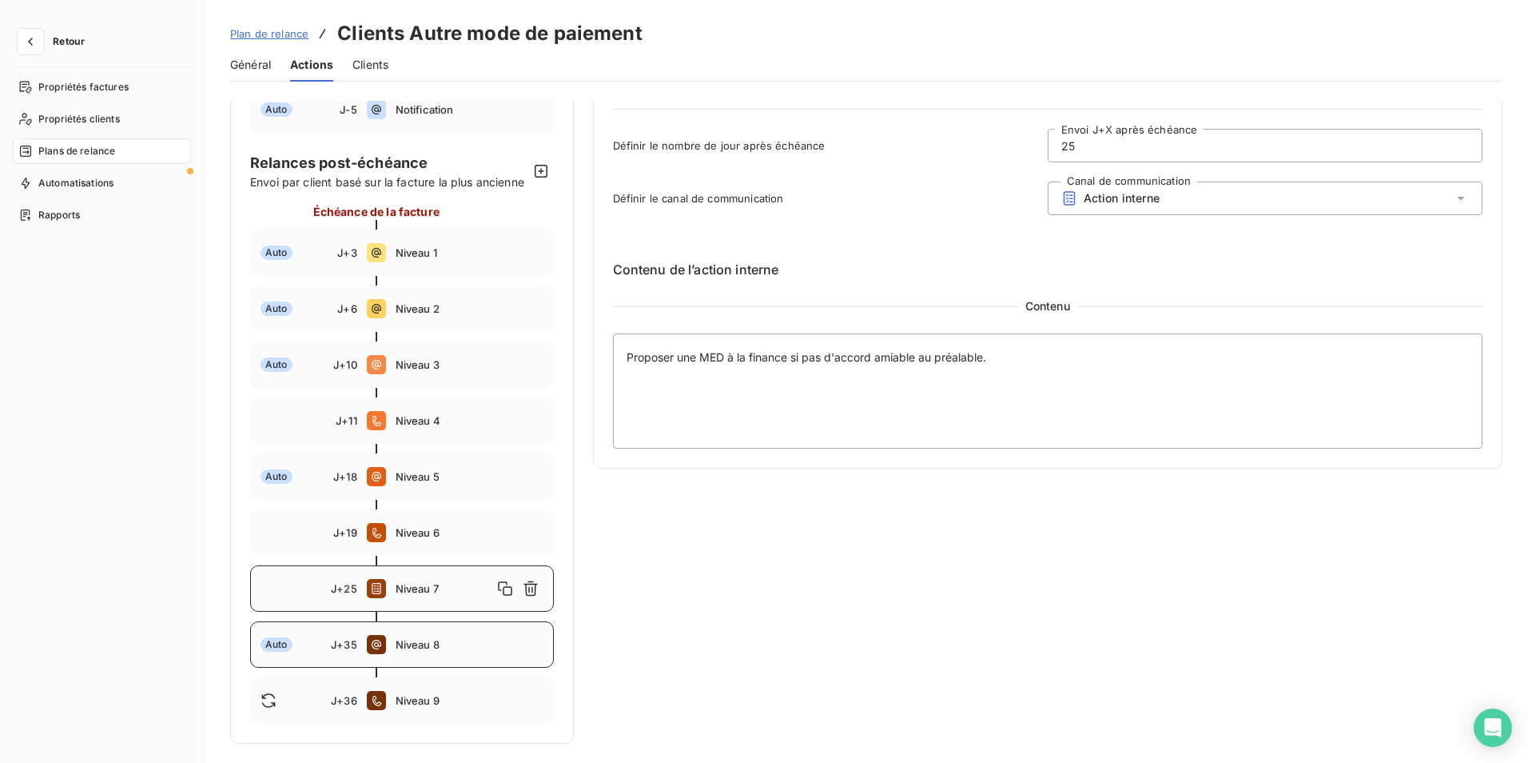
click at [447, 638] on span "Niveau 8" at bounding box center [470, 644] width 148 height 13
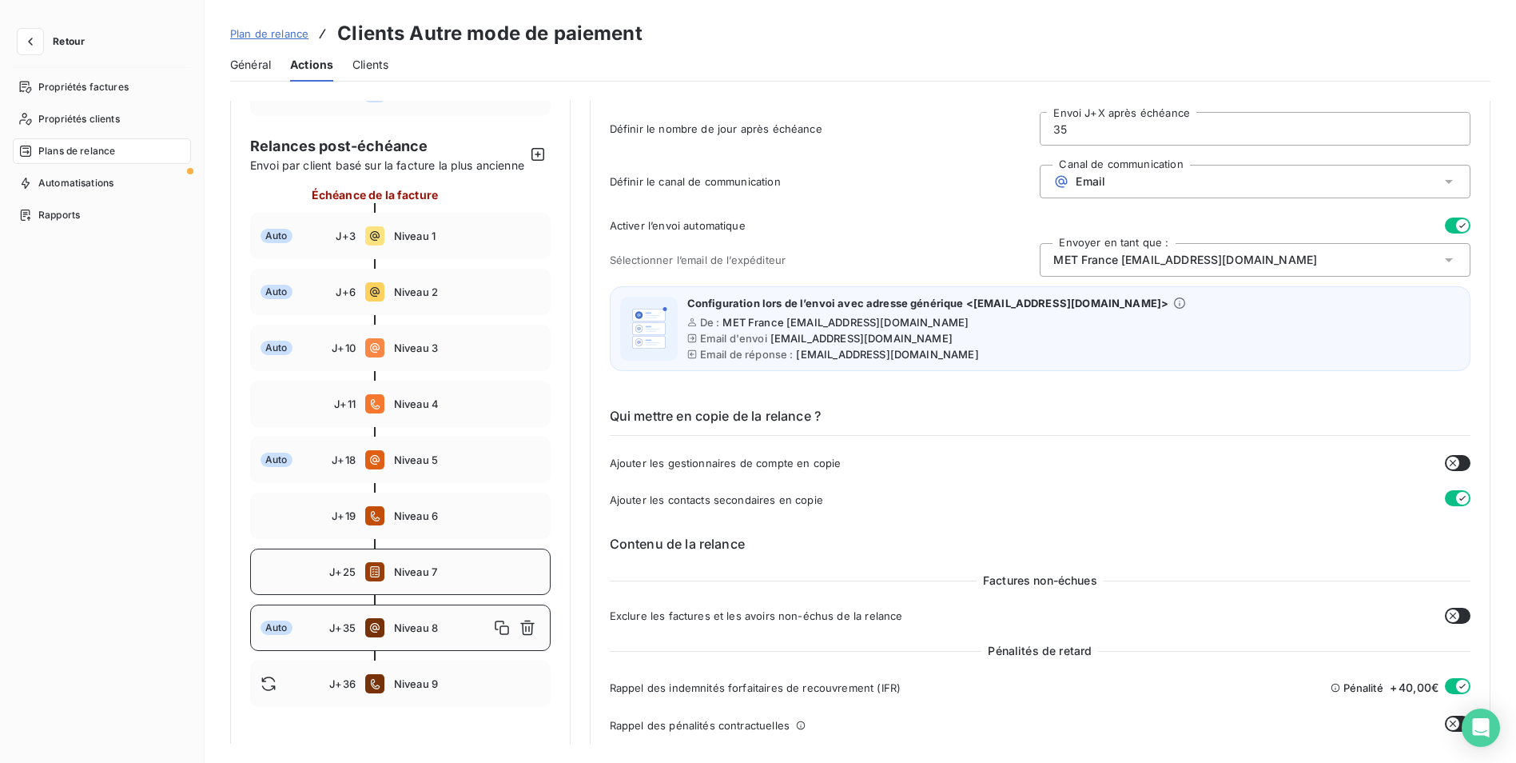
click at [336, 578] on span "J+25" at bounding box center [342, 571] width 26 height 13
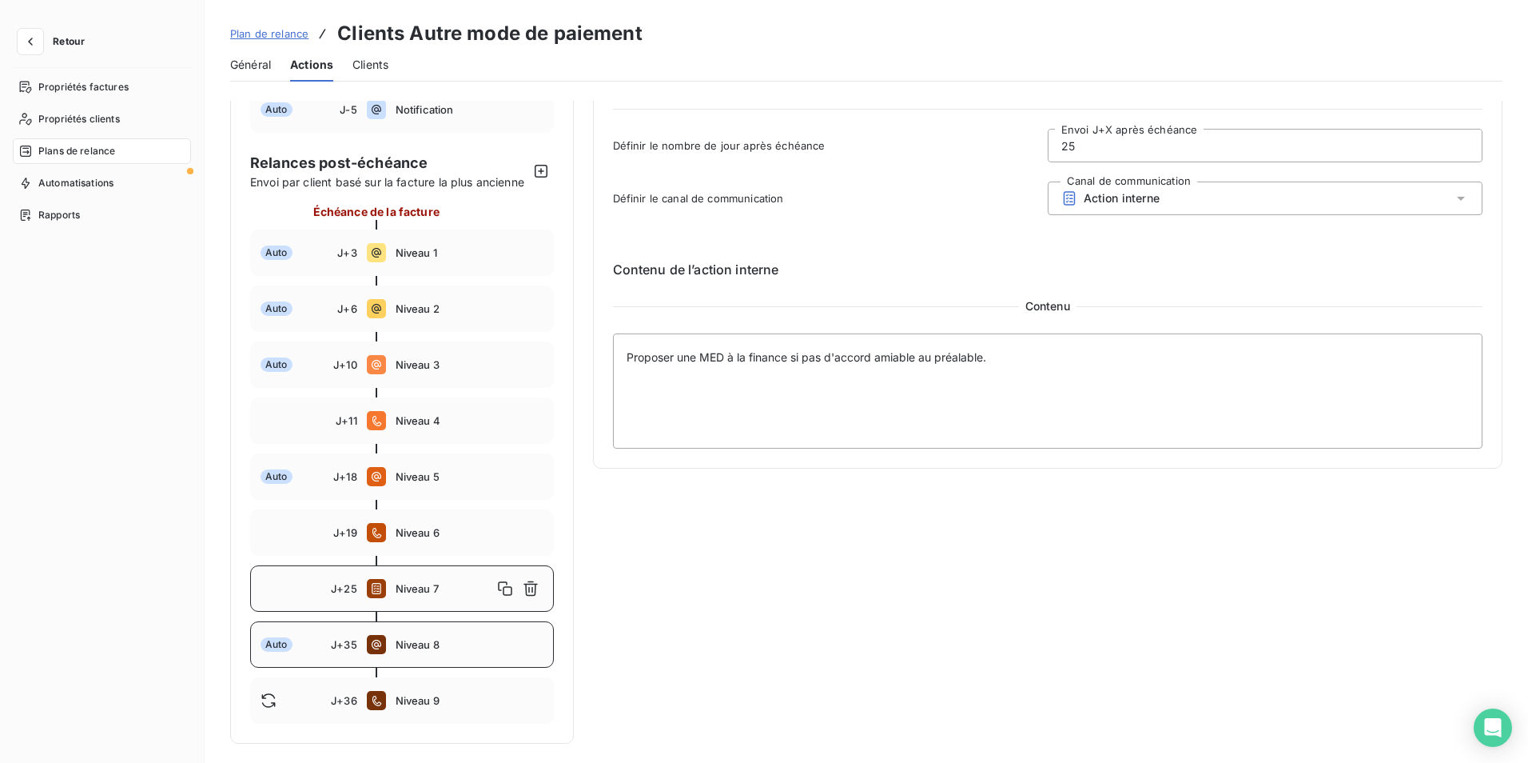
click at [427, 636] on div "Auto J+35 Niveau 8" at bounding box center [402, 644] width 304 height 46
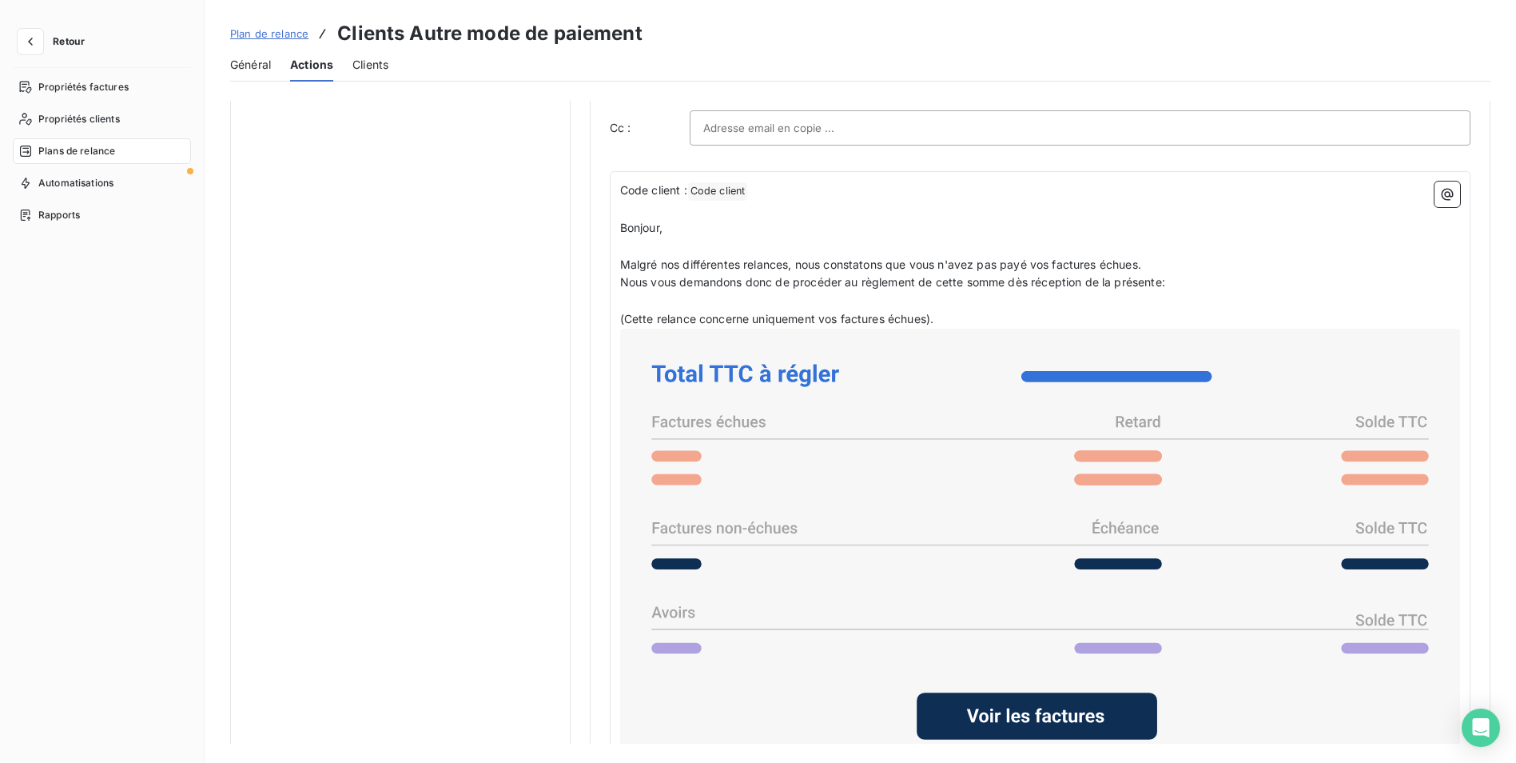
scroll to position [1142, 0]
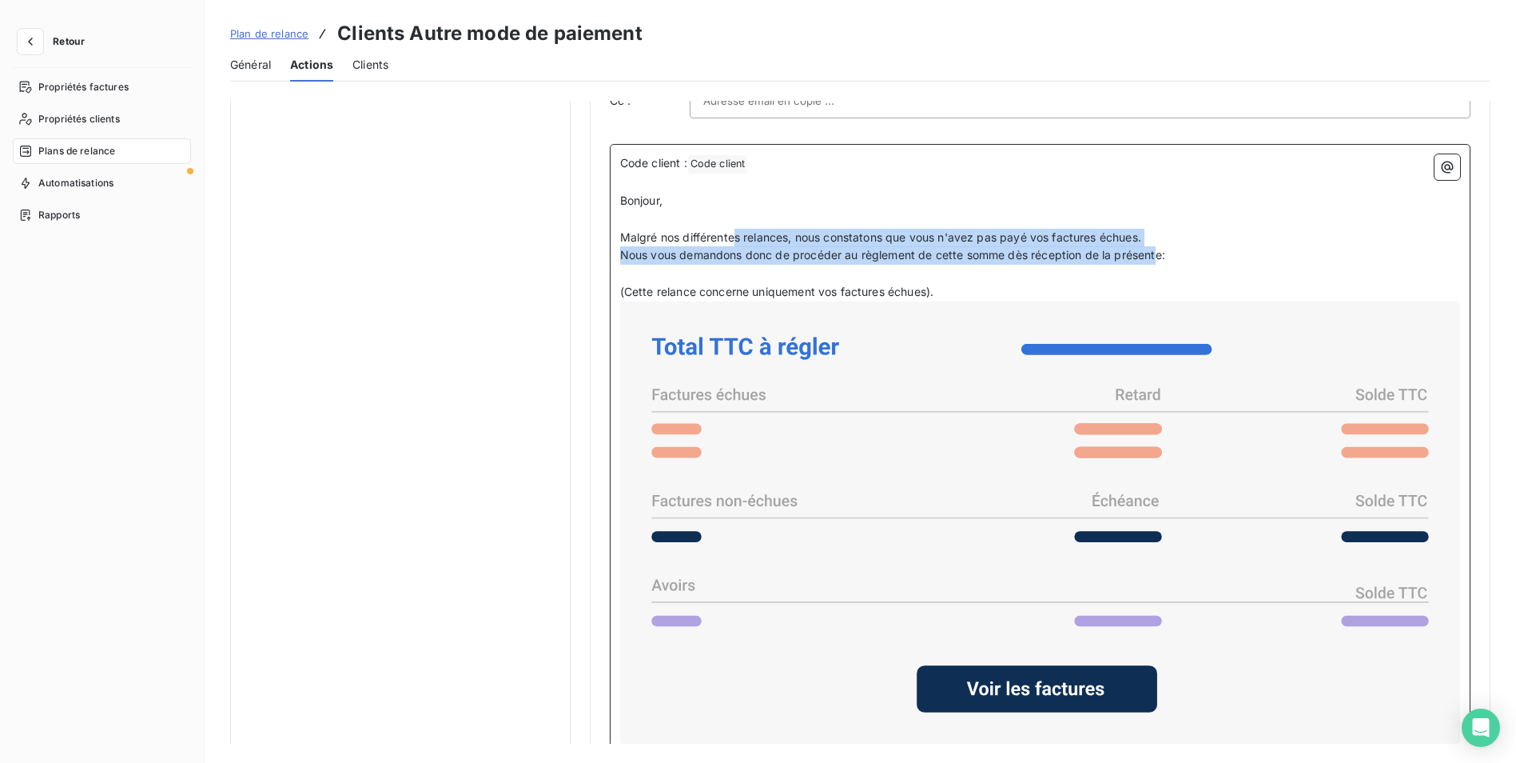
drag, startPoint x: 731, startPoint y: 237, endPoint x: 1156, endPoint y: 252, distance: 425.5
click at [1156, 252] on div "Code client : Code client ﻿ ﻿ ﻿ Bonjour, ﻿ Malgré nos différentes relances, nou…" at bounding box center [1040, 739] width 840 height 1170
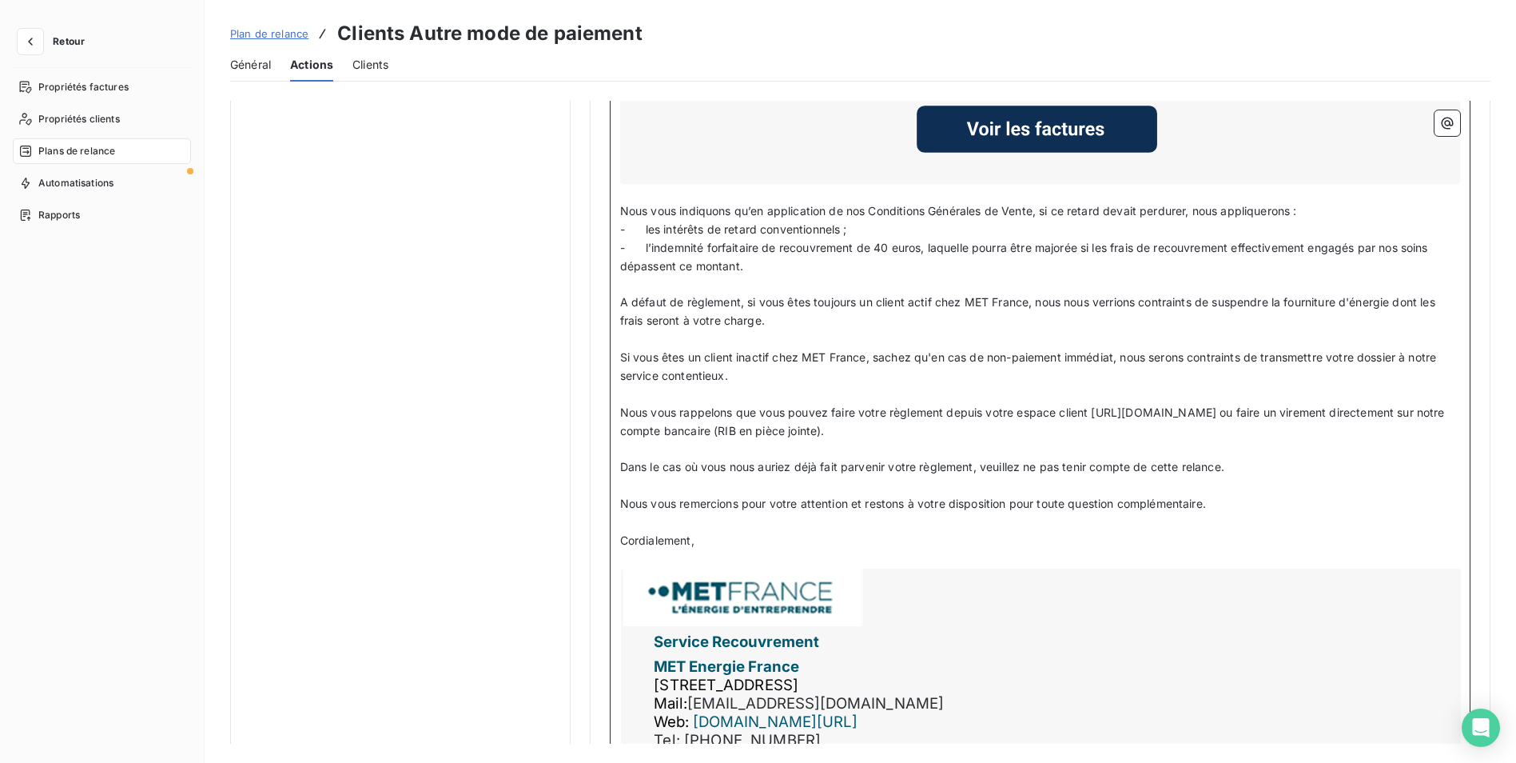
scroll to position [1541, 0]
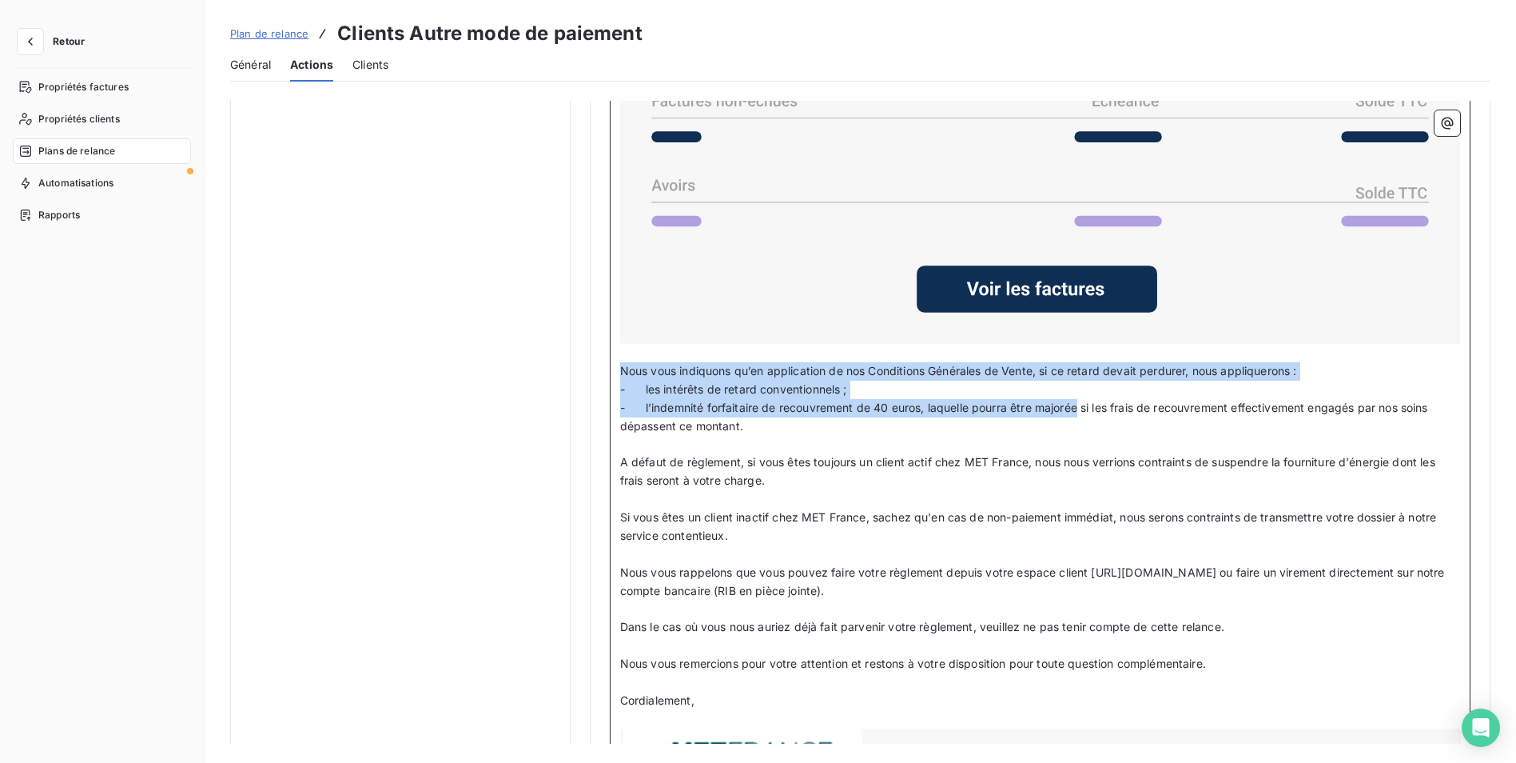
drag, startPoint x: 622, startPoint y: 363, endPoint x: 1078, endPoint y: 407, distance: 458.6
click at [1078, 407] on div "Code client : Code client ﻿ ﻿ ﻿ Bonjour, ﻿ Malgré nos différentes relances, nou…" at bounding box center [1040, 340] width 840 height 1170
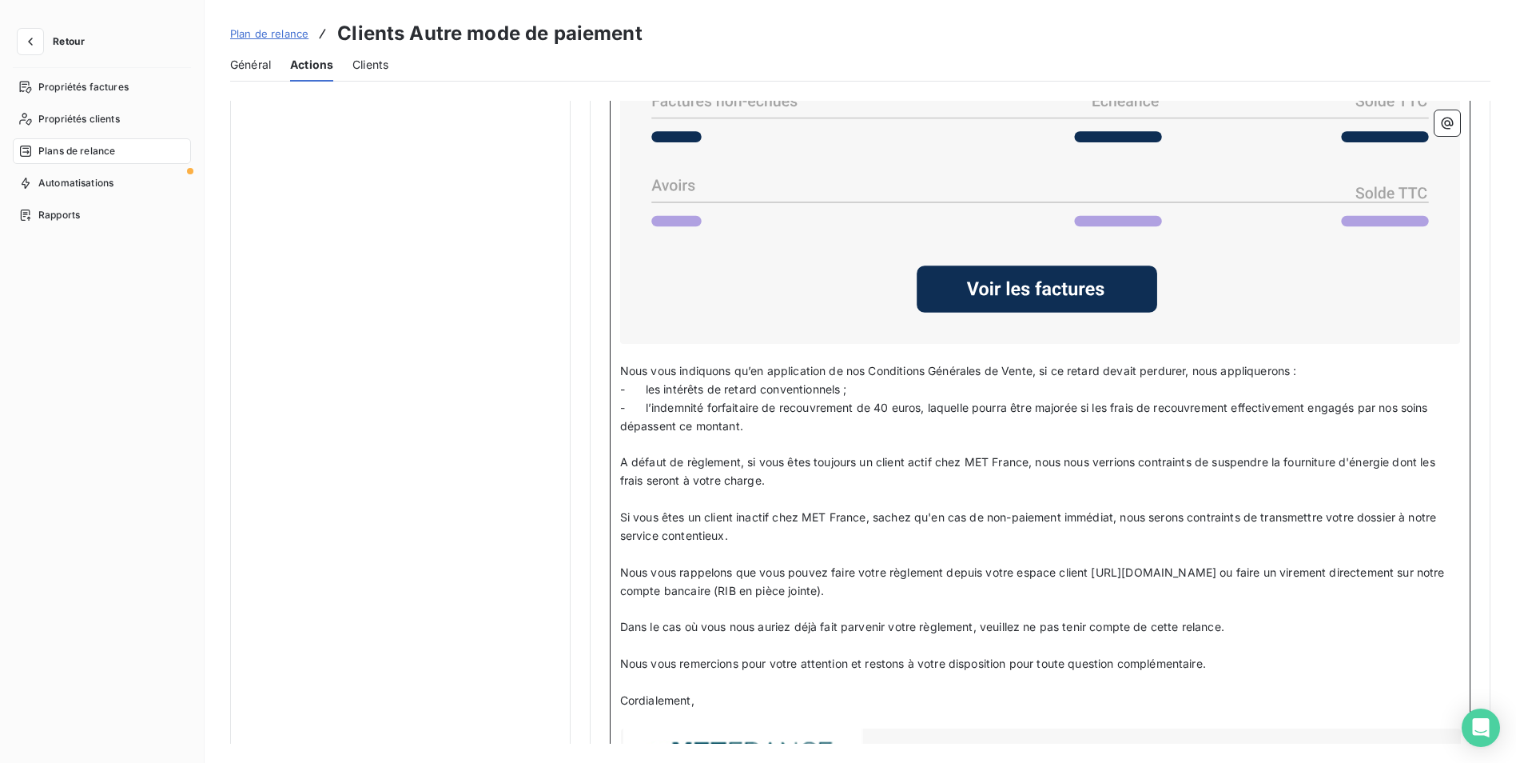
click at [838, 516] on span "Si vous êtes un client inactif chez MET France, sachez qu'en cas de non-paiemen…" at bounding box center [1030, 526] width 820 height 32
drag, startPoint x: 675, startPoint y: 519, endPoint x: 810, endPoint y: 506, distance: 135.7
click at [810, 508] on p "Si vous êtes un client inactif chez MET France, sachez qu'en cas de non-paiemen…" at bounding box center [1040, 526] width 840 height 37
drag, startPoint x: 926, startPoint y: 455, endPoint x: 1019, endPoint y: 452, distance: 93.6
click at [1019, 455] on span "A défaut de règlement, si vous êtes toujours un client actif chez MET France, n…" at bounding box center [1029, 471] width 819 height 32
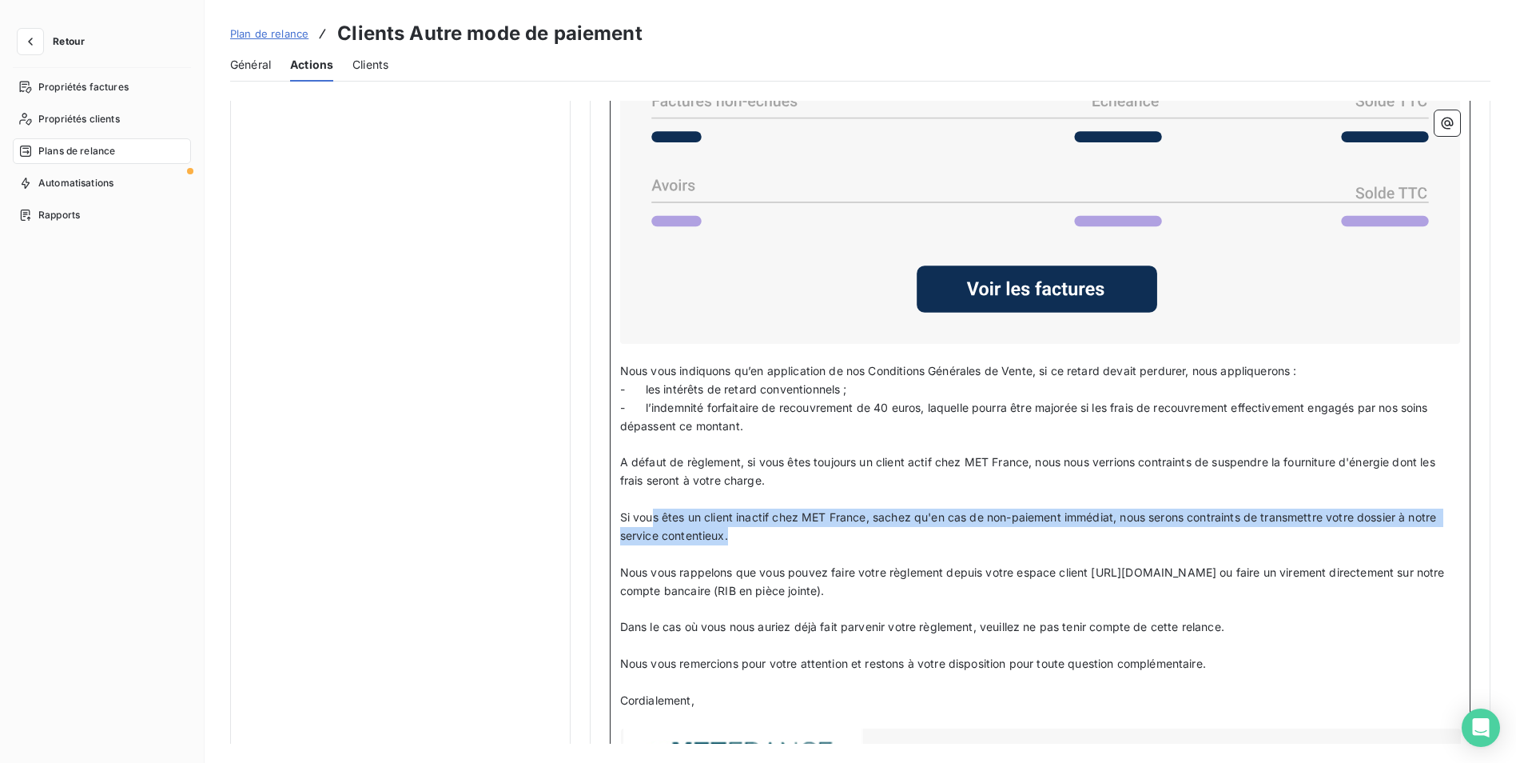
drag, startPoint x: 651, startPoint y: 515, endPoint x: 765, endPoint y: 536, distance: 115.4
click at [765, 536] on p "Si vous êtes un client inactif chez MET France, sachez qu'en cas de non-paiemen…" at bounding box center [1040, 526] width 840 height 37
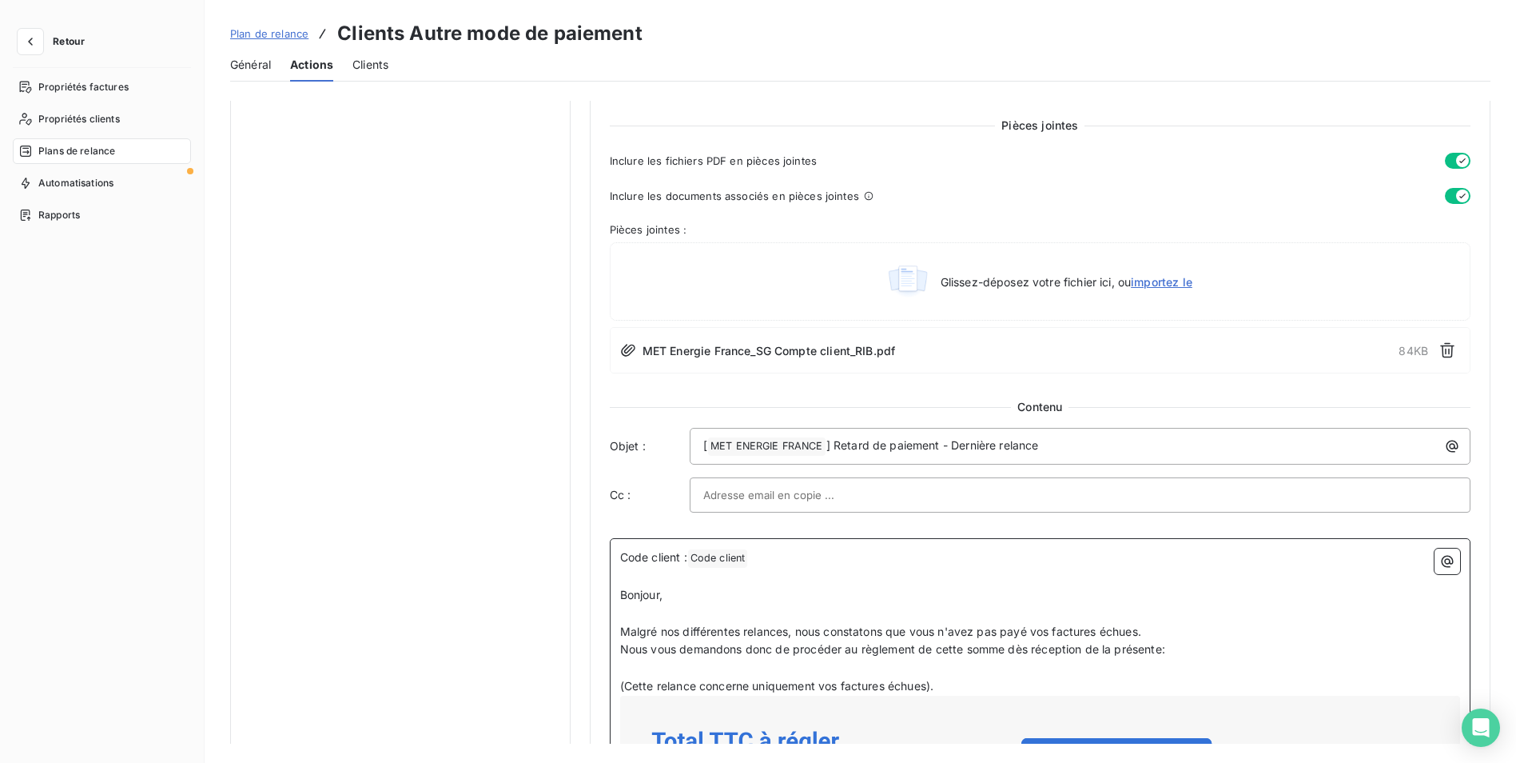
scroll to position [822, 0]
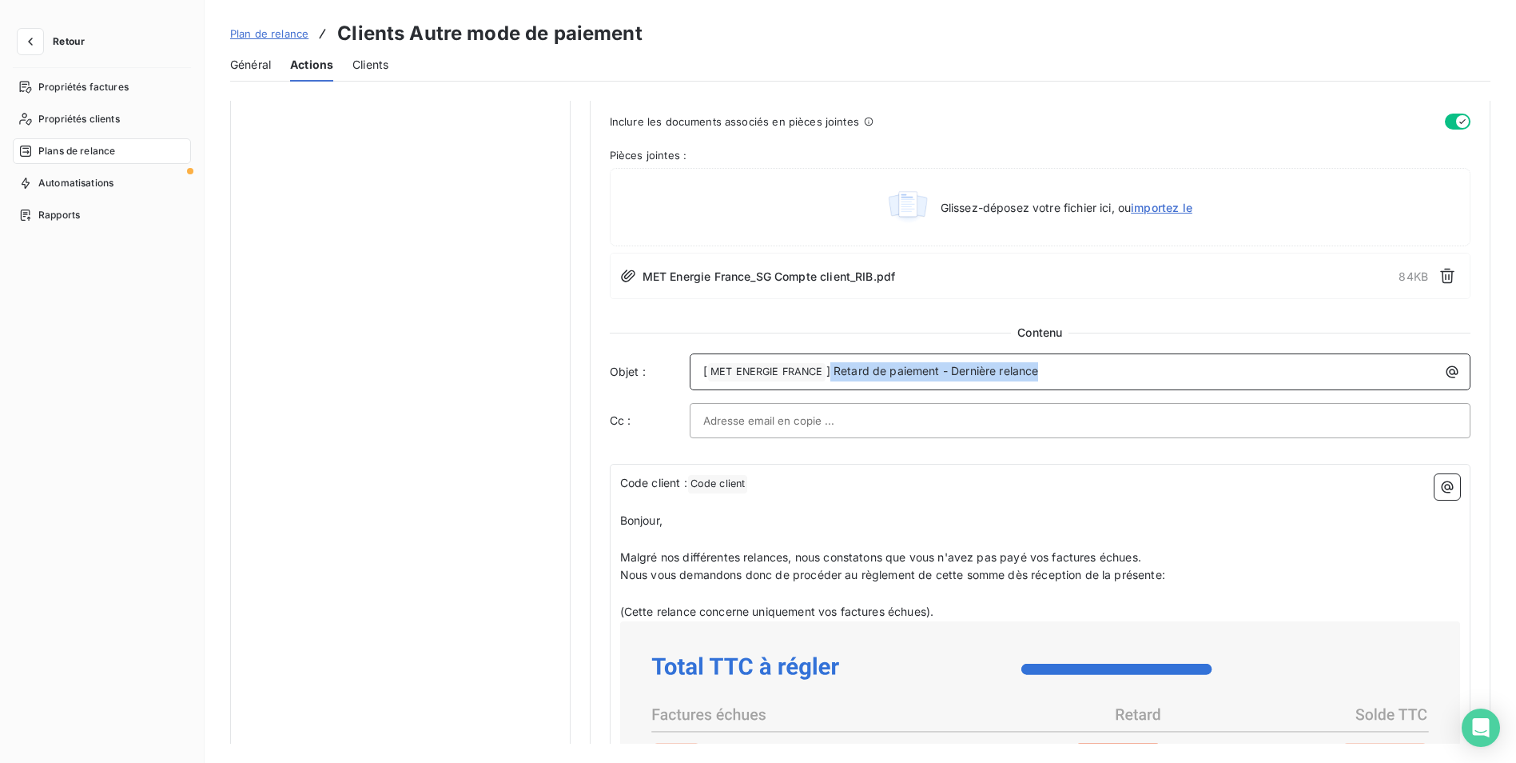
drag, startPoint x: 830, startPoint y: 369, endPoint x: 1038, endPoint y: 347, distance: 209.8
click at [1038, 347] on div "Contenu Objet : [ MET ENERGIE FRANCE ﻿ ] Retard de paiement - Dernière relance …" at bounding box center [1040, 382] width 861 height 114
click at [853, 370] on span "] Retard de paiement - Dernière relance" at bounding box center [933, 371] width 213 height 14
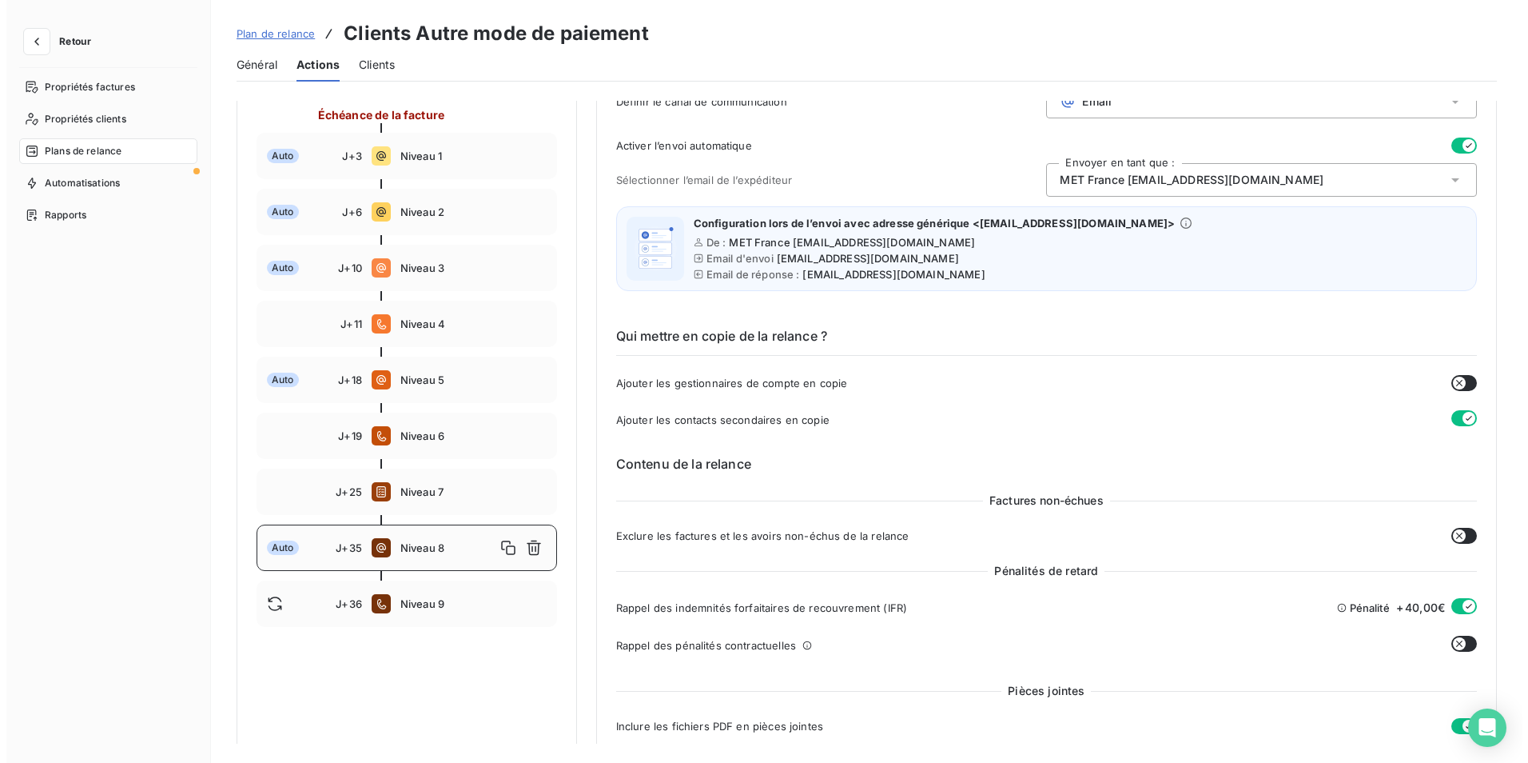
scroll to position [262, 0]
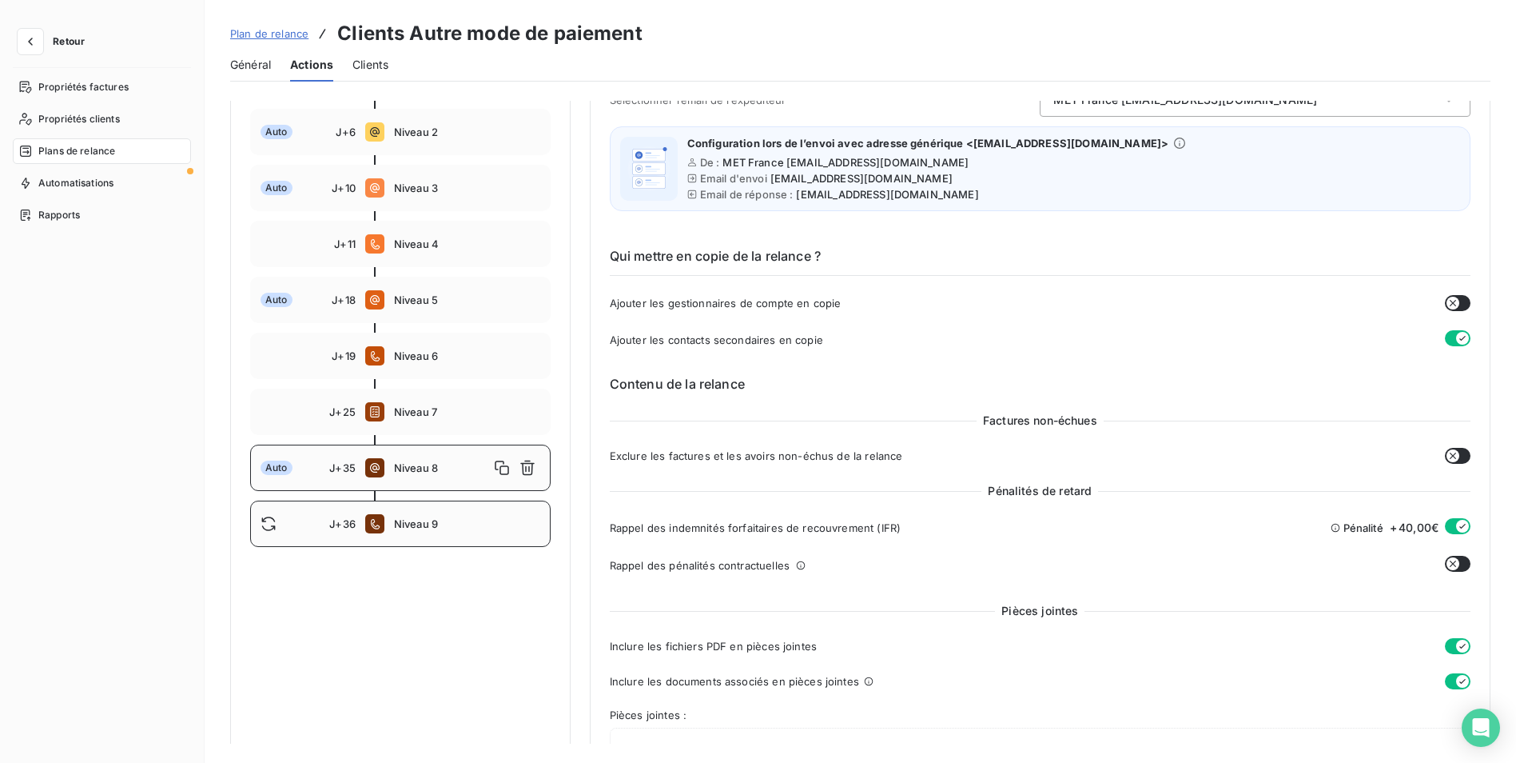
click at [428, 530] on span "Niveau 9" at bounding box center [467, 523] width 146 height 13
type input "36"
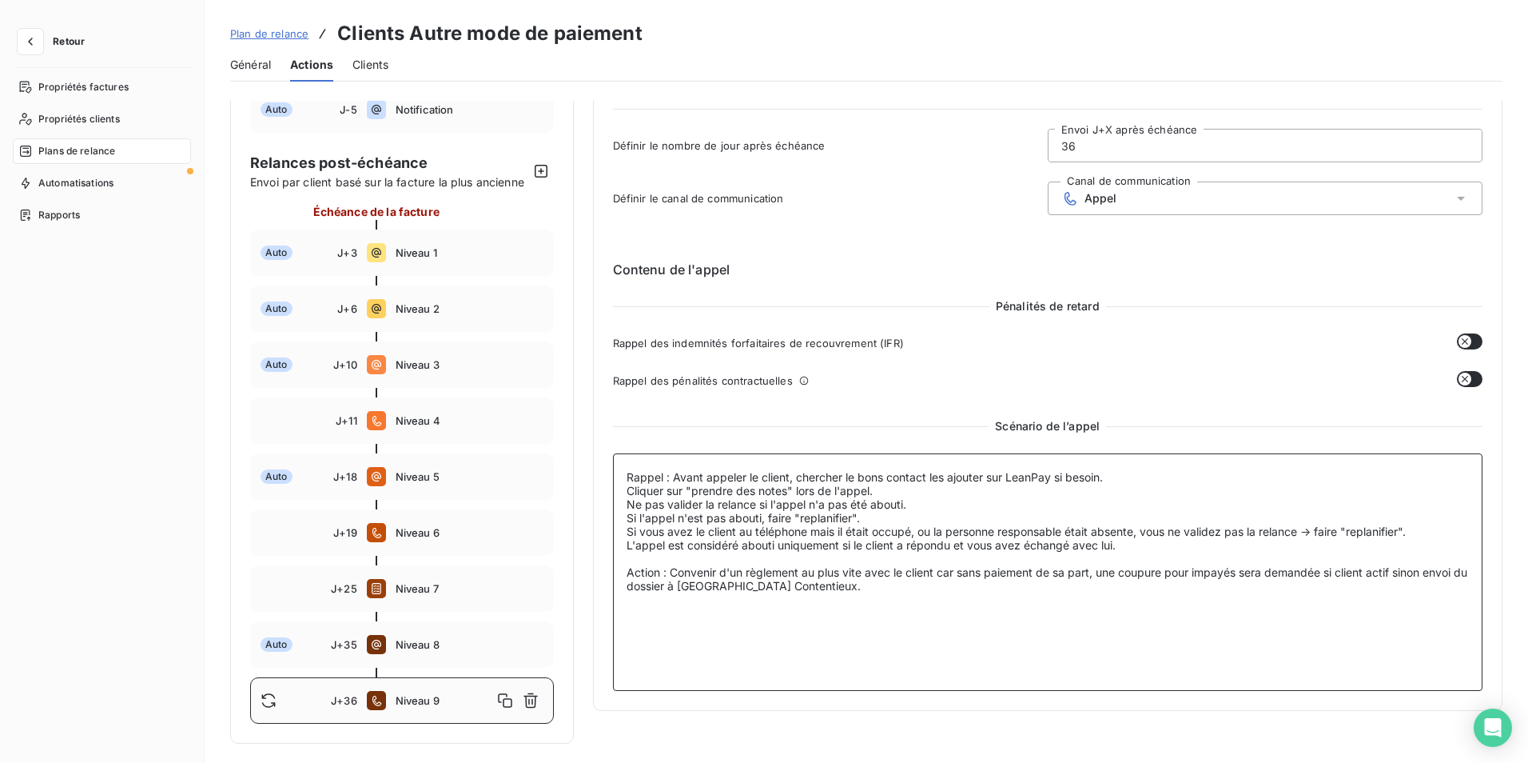
drag, startPoint x: 905, startPoint y: 550, endPoint x: 1389, endPoint y: 556, distance: 484.5
click at [1389, 556] on textarea "Rappel : Avant appeler le client, chercher le bons contact les ajouter sur Lean…" at bounding box center [1048, 571] width 871 height 237
click at [1389, 557] on textarea "Rappel : Avant appeler le client, chercher le bons contact les ajouter sur Lean…" at bounding box center [1048, 571] width 871 height 237
click at [1299, 555] on textarea "Rappel : Avant appeler le client, chercher le bons contact les ajouter sur Lean…" at bounding box center [1048, 571] width 871 height 237
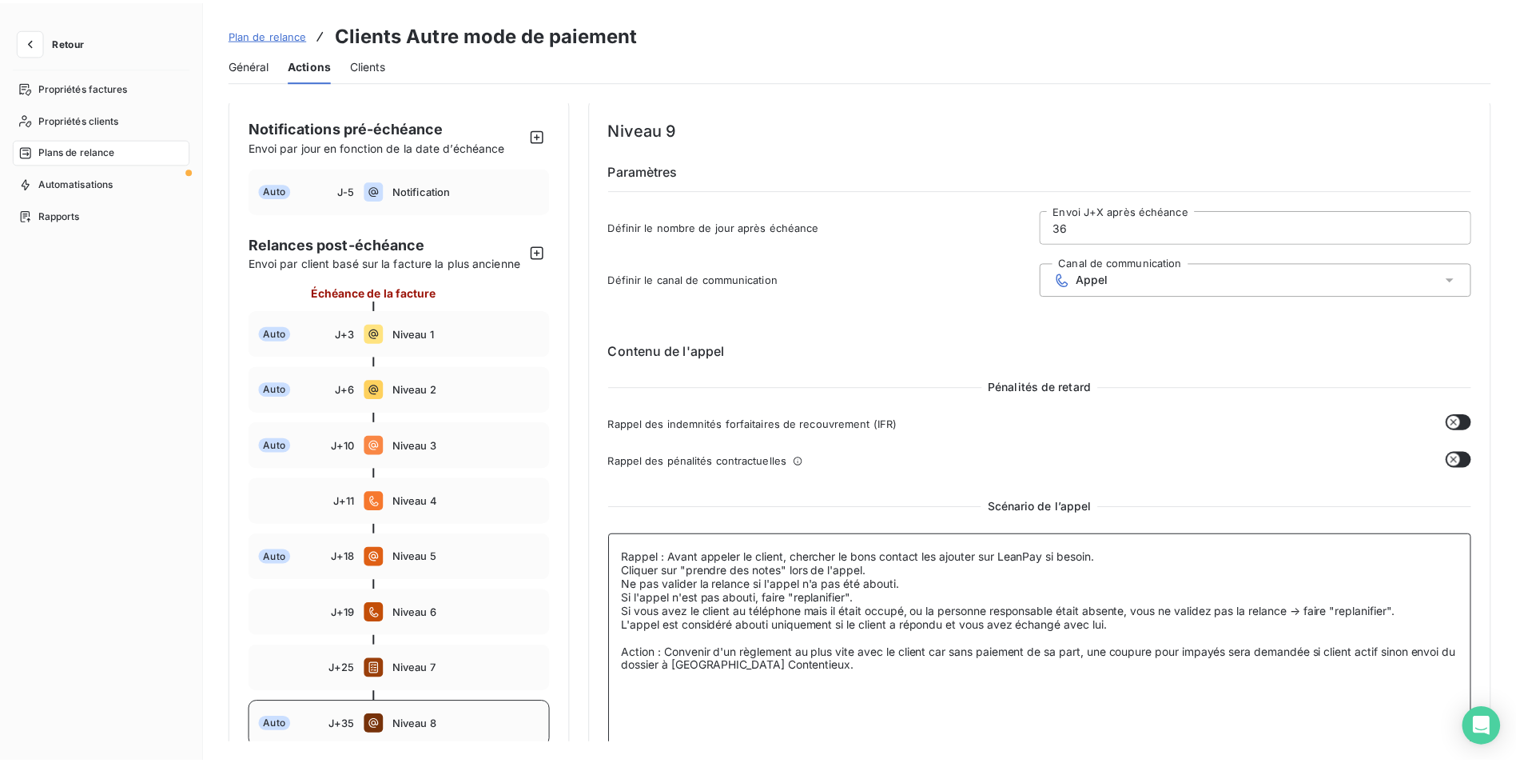
scroll to position [0, 0]
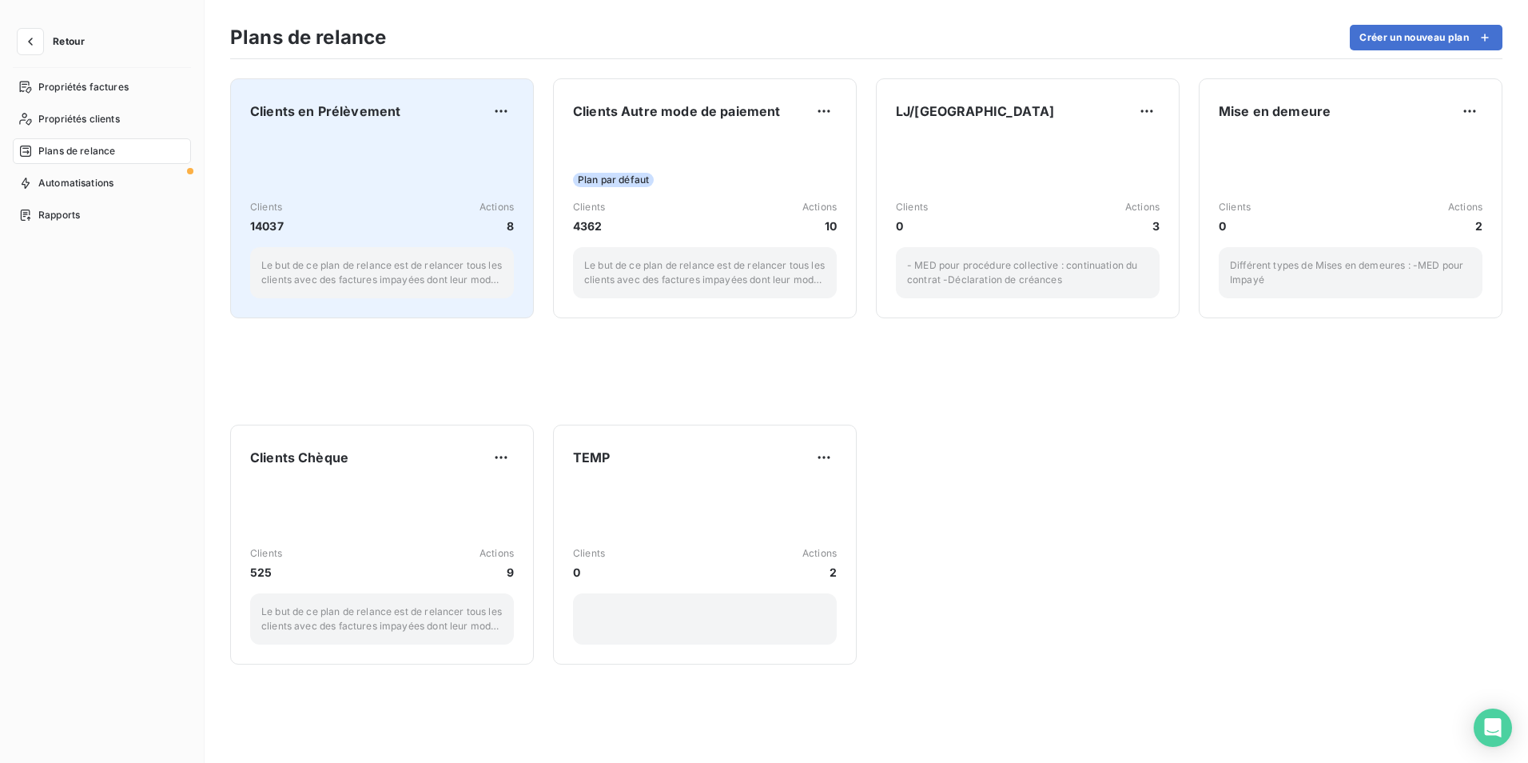
click at [447, 156] on div "Clients 14037 Actions 8 Le but de ce plan de relance est de relancer tous les c…" at bounding box center [382, 217] width 264 height 161
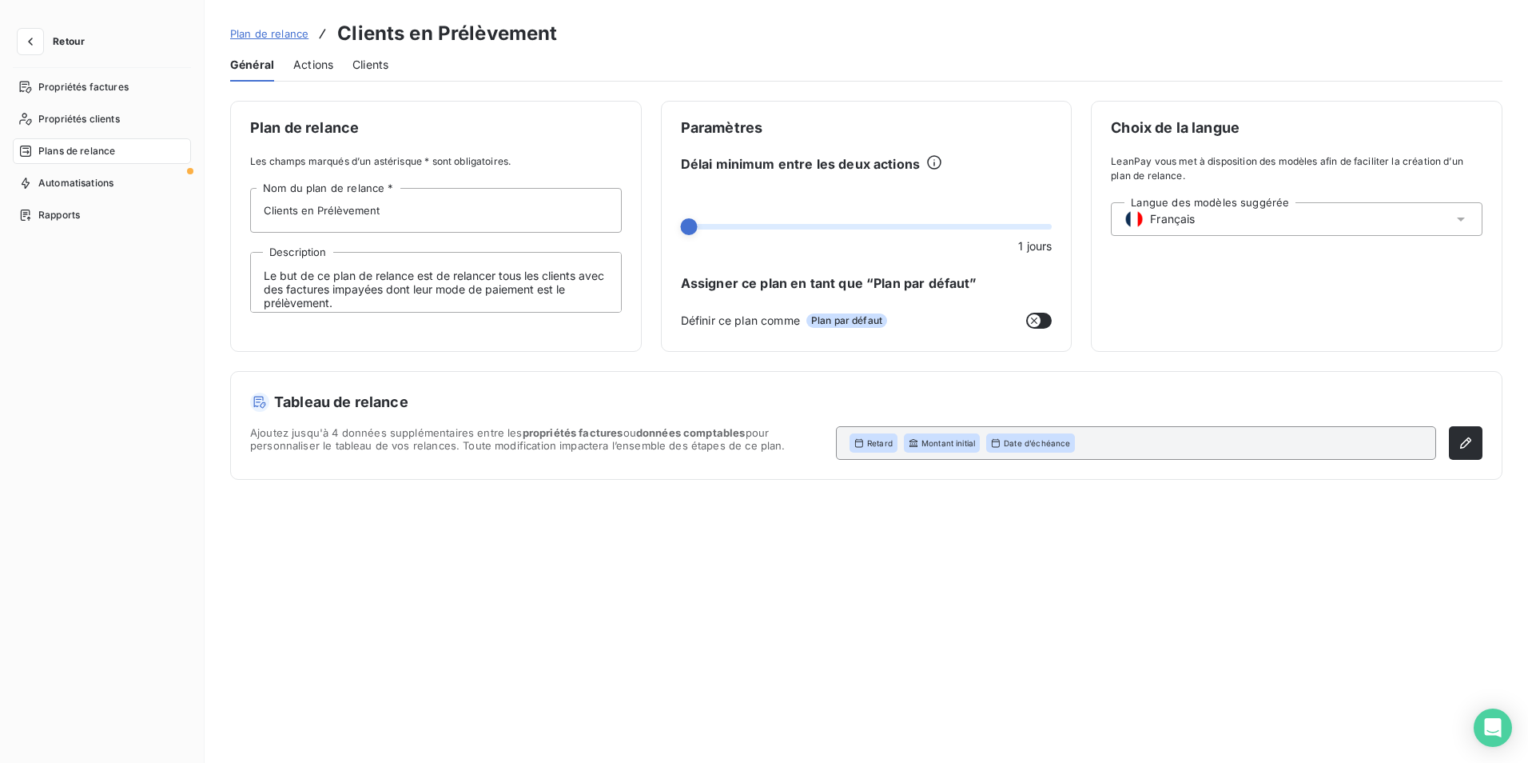
click at [321, 58] on span "Actions" at bounding box center [313, 65] width 40 height 16
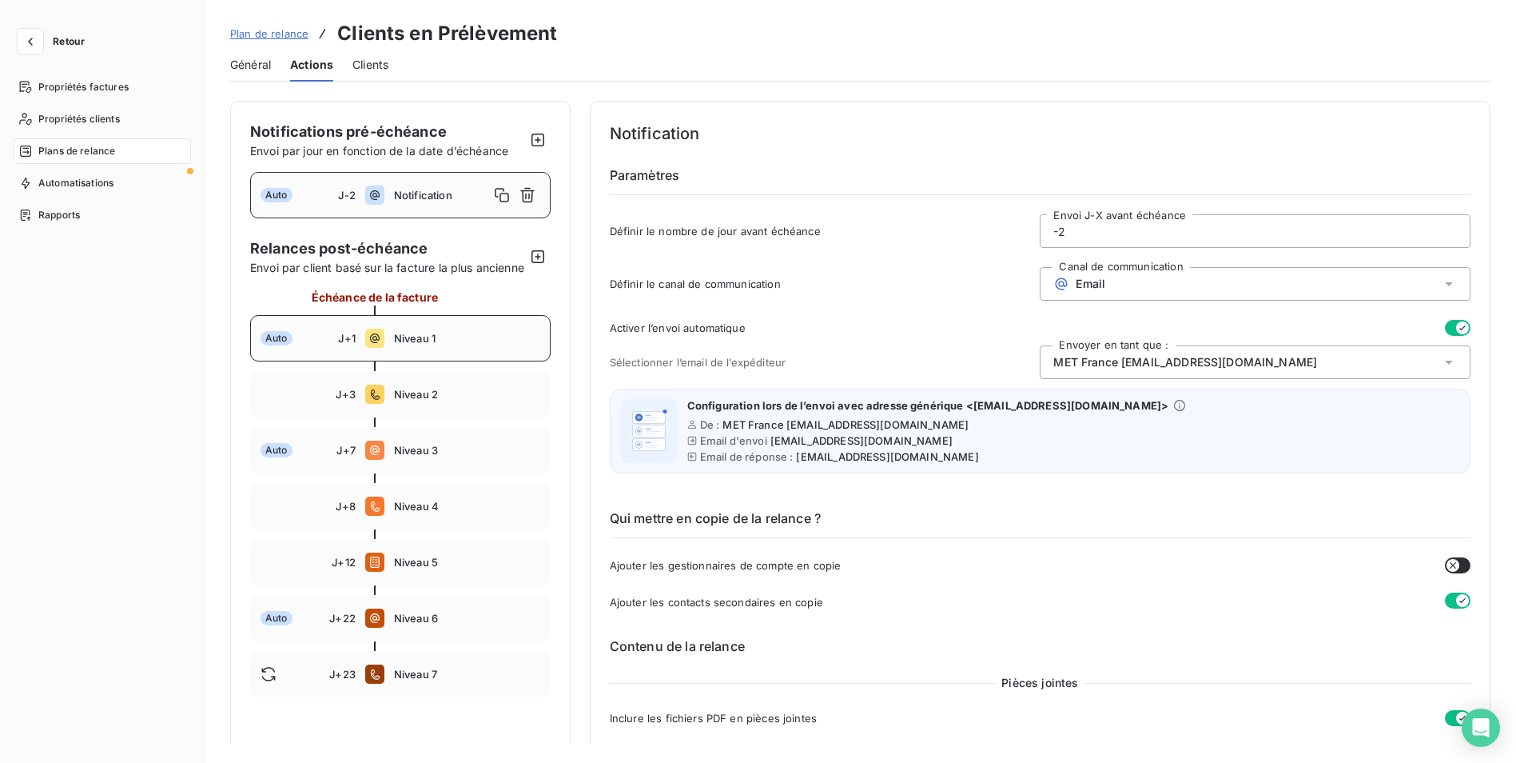
click at [385, 336] on div "Auto J+1 Niveau 1" at bounding box center [400, 338] width 301 height 46
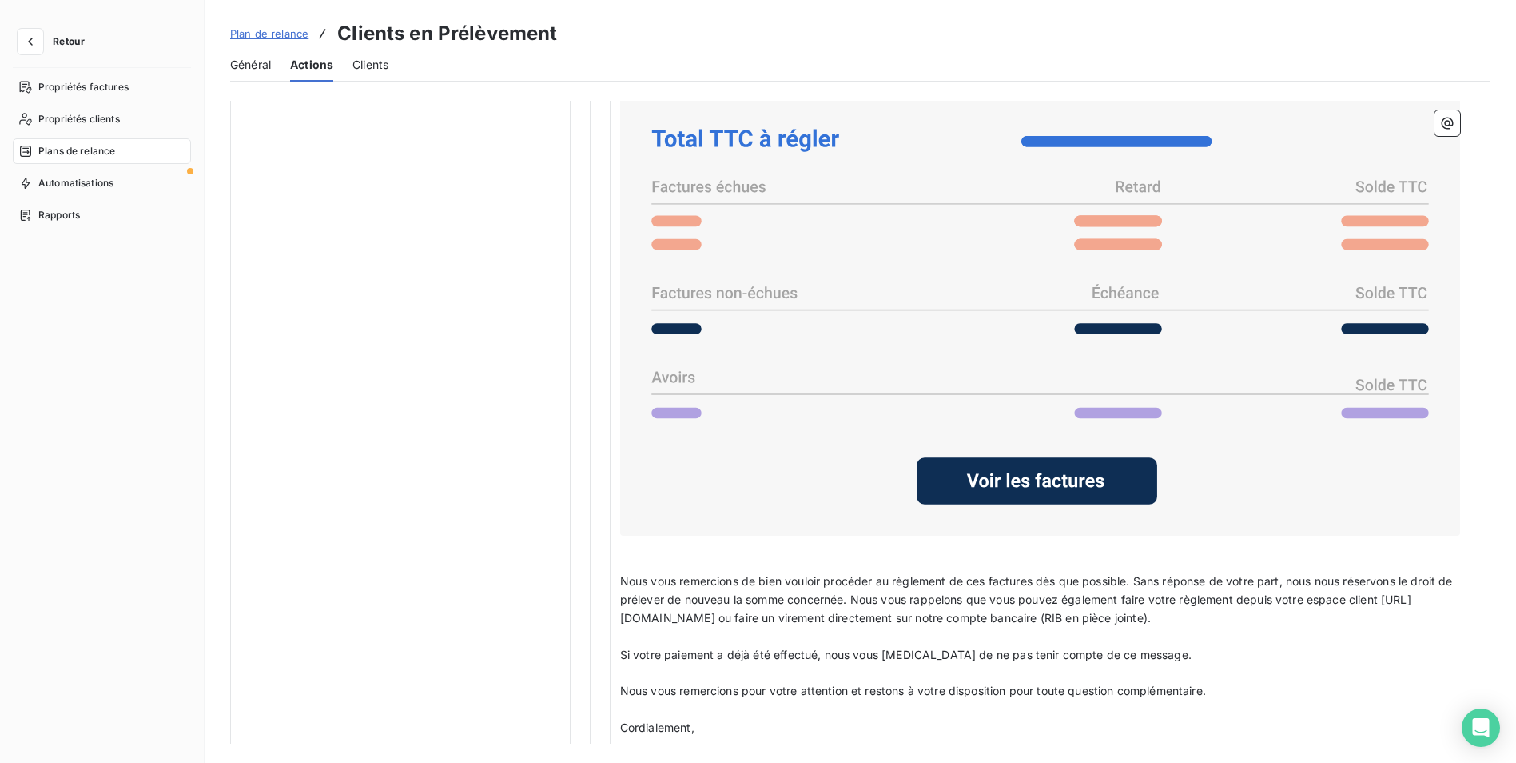
scroll to position [1359, 0]
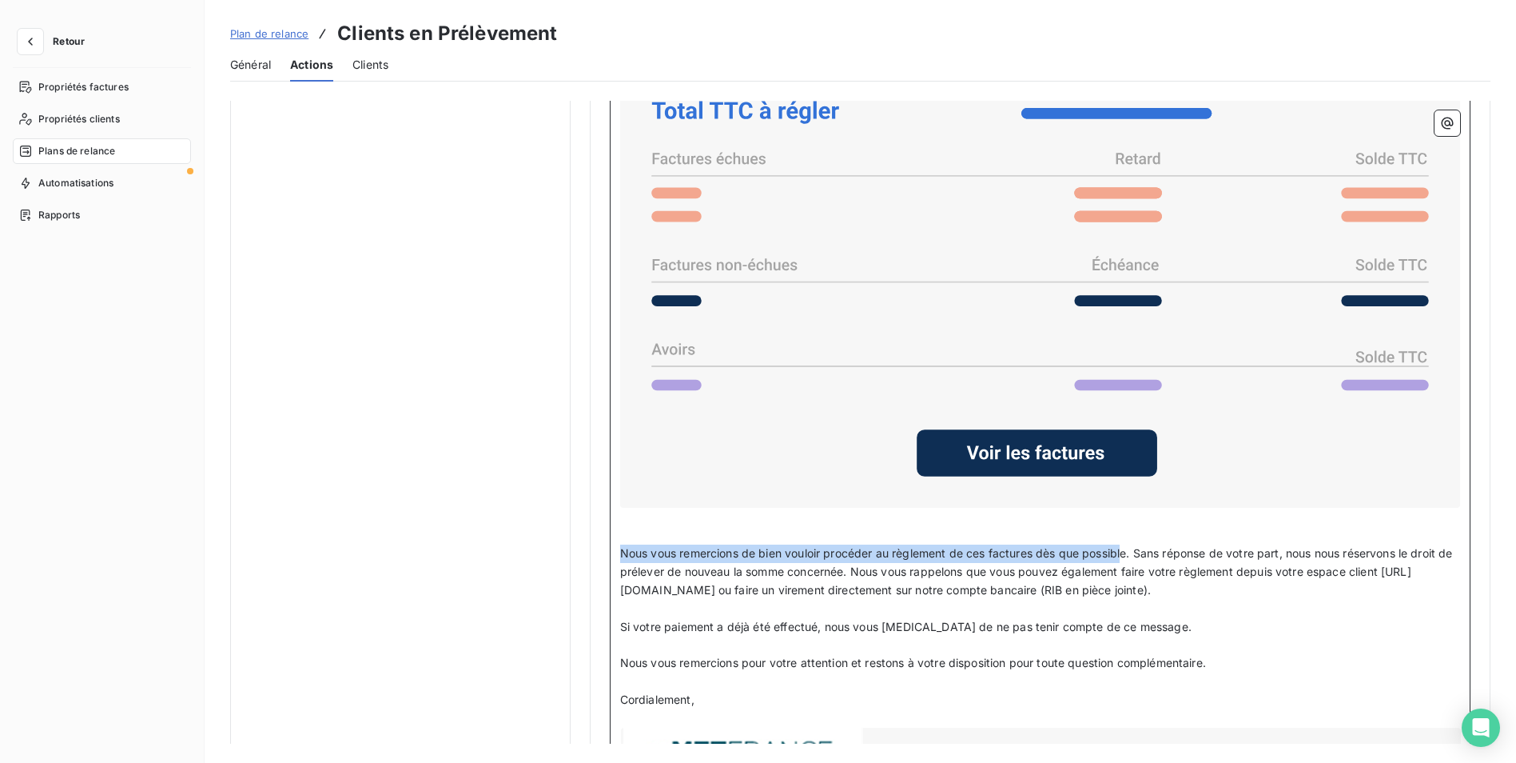
drag, startPoint x: 623, startPoint y: 551, endPoint x: 1126, endPoint y: 542, distance: 502.9
click at [1126, 544] on p "Nous vous remercions de bien vouloir procéder au règlement de ces factures dès …" at bounding box center [1040, 571] width 840 height 55
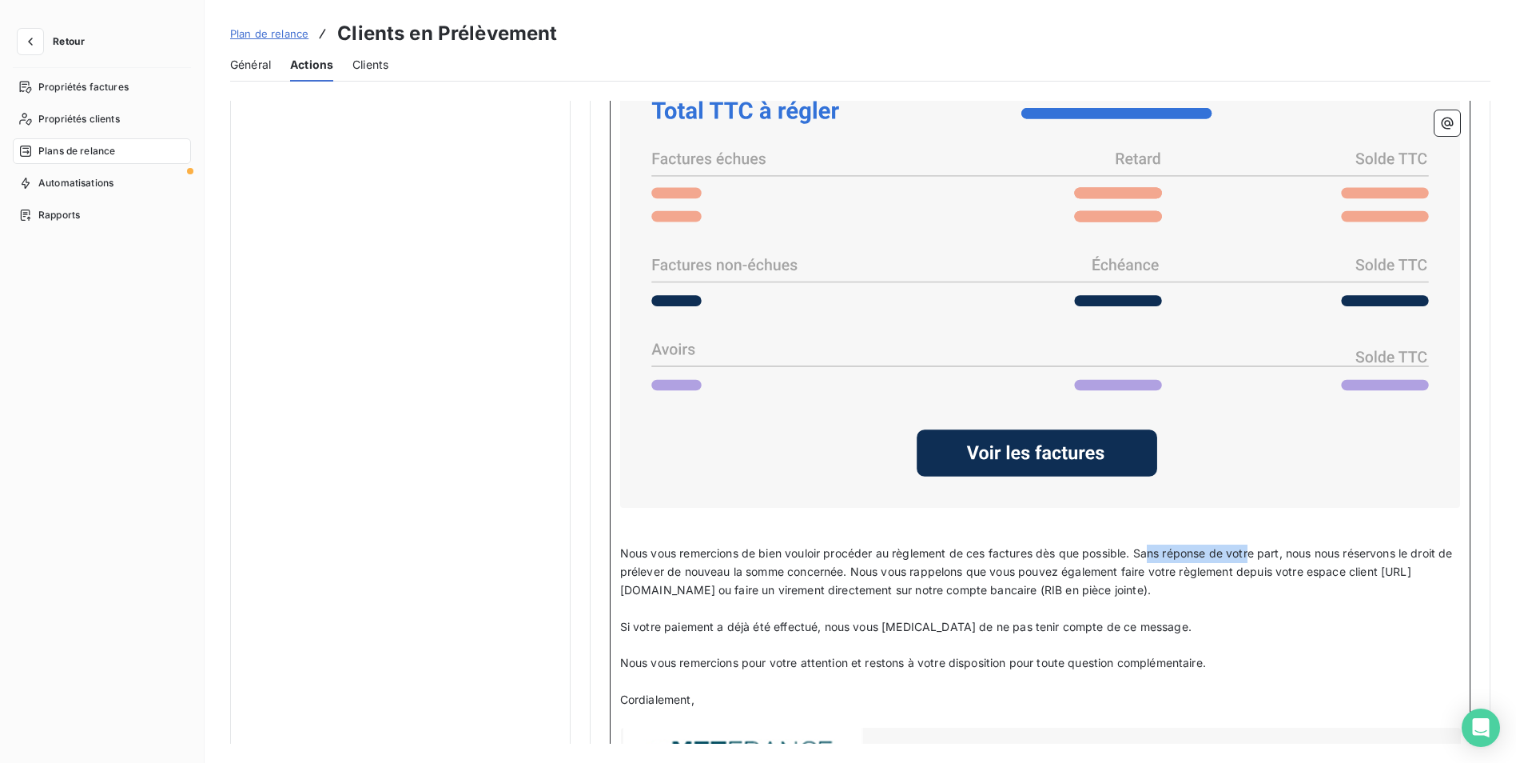
drag, startPoint x: 1150, startPoint y: 543, endPoint x: 1251, endPoint y: 548, distance: 100.8
click at [1251, 548] on span "Nous vous remercions de bien vouloir procéder au règlement de ces factures dès …" at bounding box center [1038, 571] width 836 height 50
drag, startPoint x: 644, startPoint y: 568, endPoint x: 860, endPoint y: 560, distance: 216.0
click at [860, 560] on p "Nous vous remercions de bien vouloir procéder au règlement de ces factures dès …" at bounding box center [1040, 571] width 840 height 55
click at [985, 606] on p "﻿" at bounding box center [1040, 609] width 840 height 18
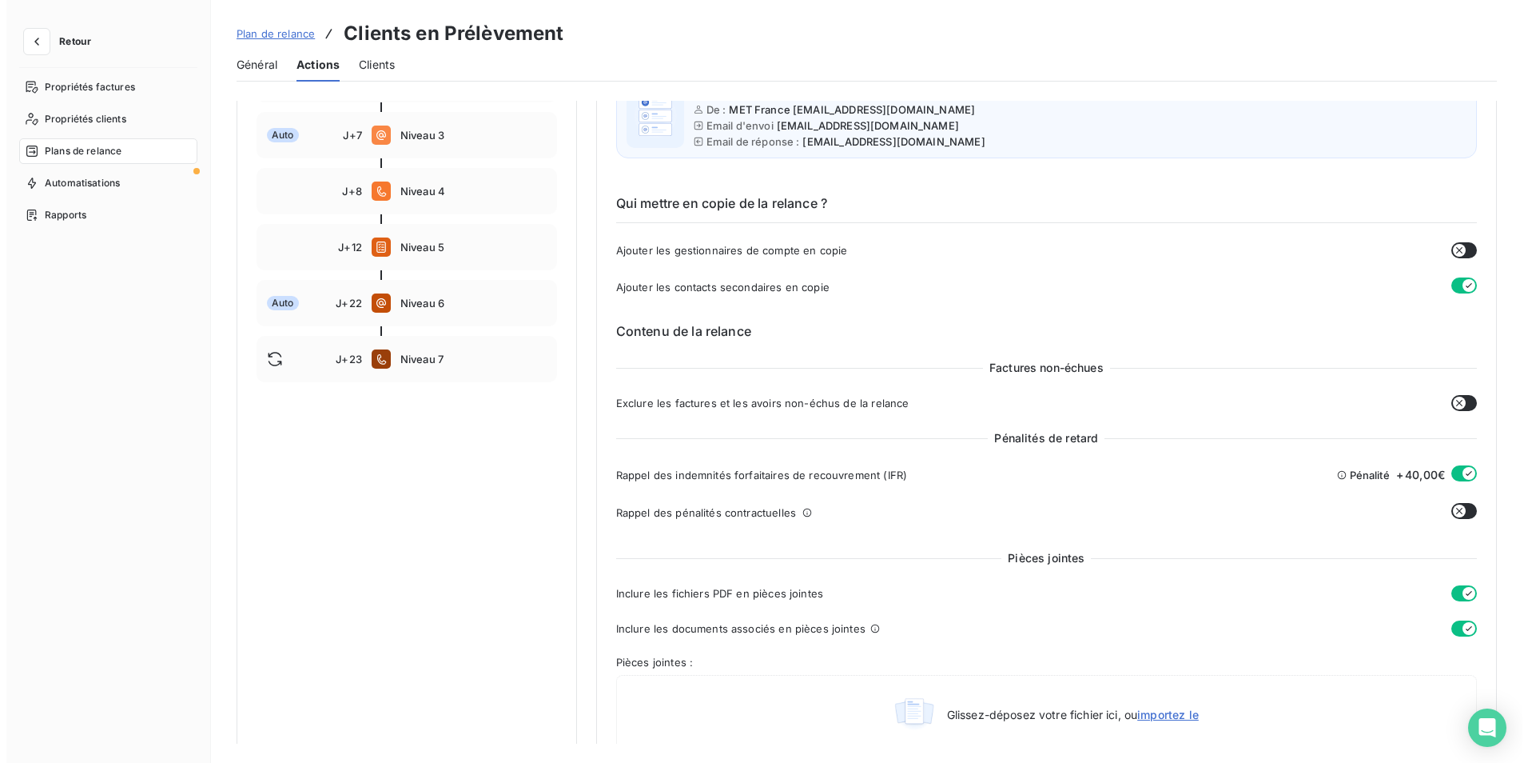
scroll to position [0, 0]
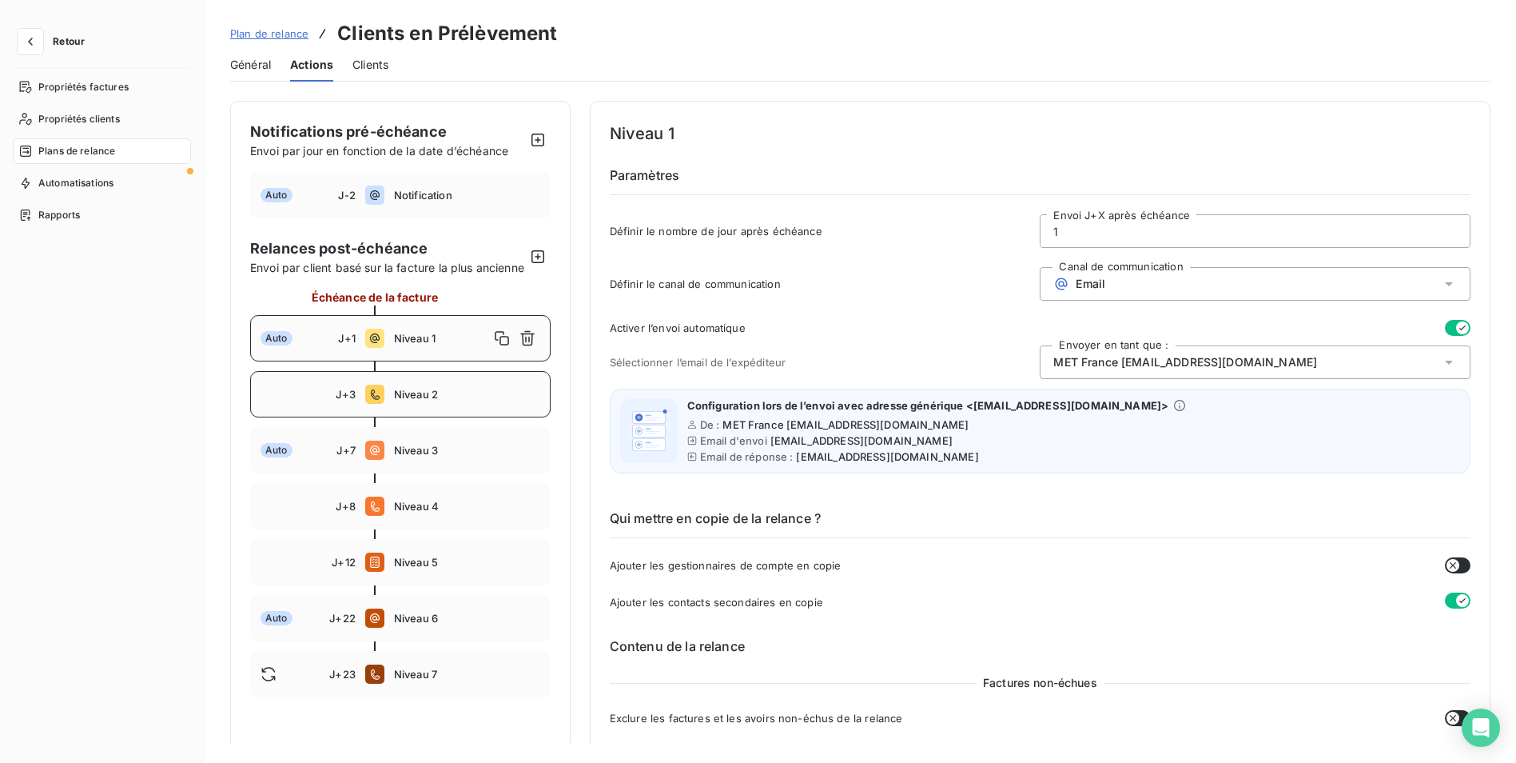
click at [428, 417] on div "J+3 Niveau 2" at bounding box center [400, 394] width 301 height 46
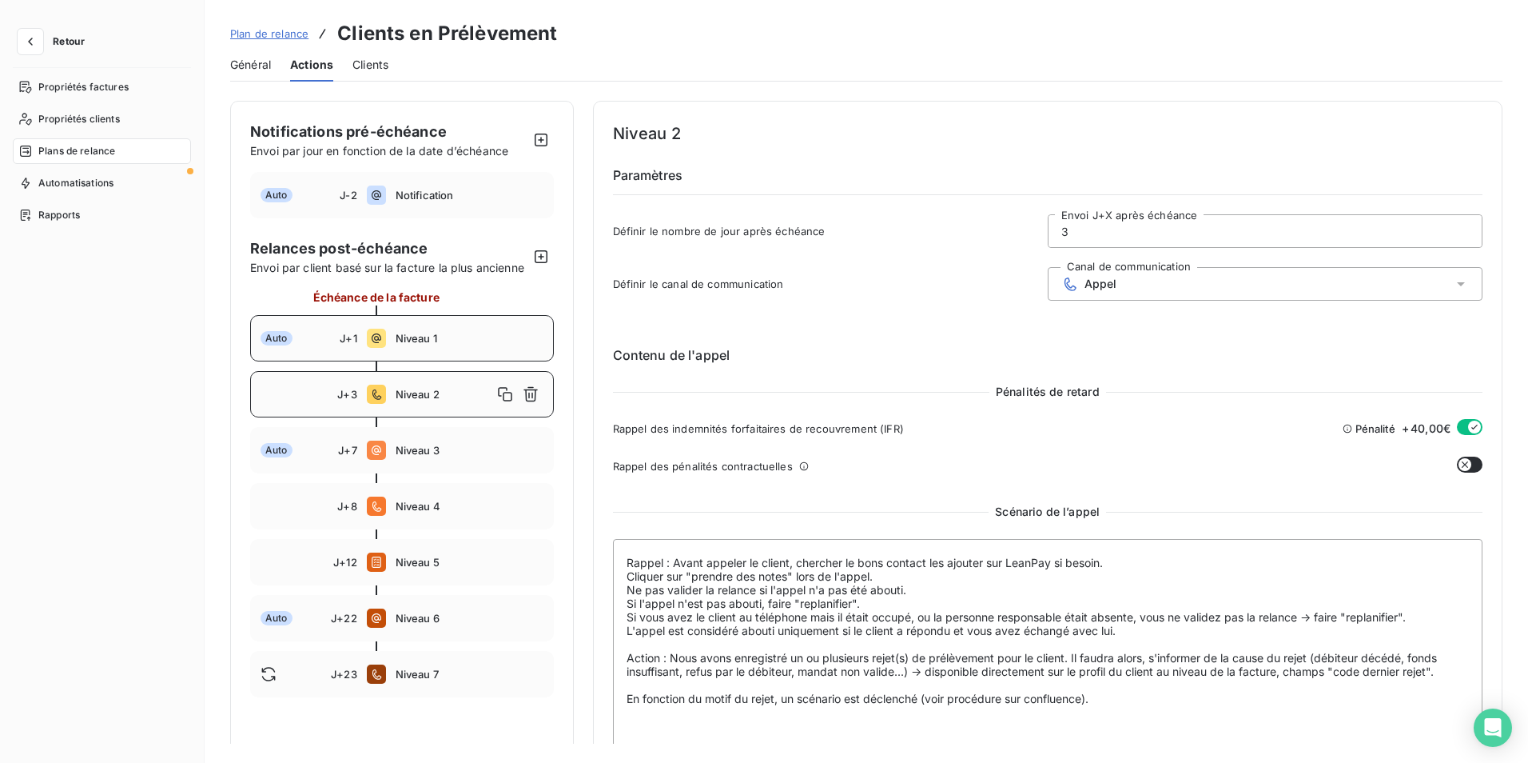
click at [396, 345] on span "Niveau 1" at bounding box center [470, 338] width 148 height 13
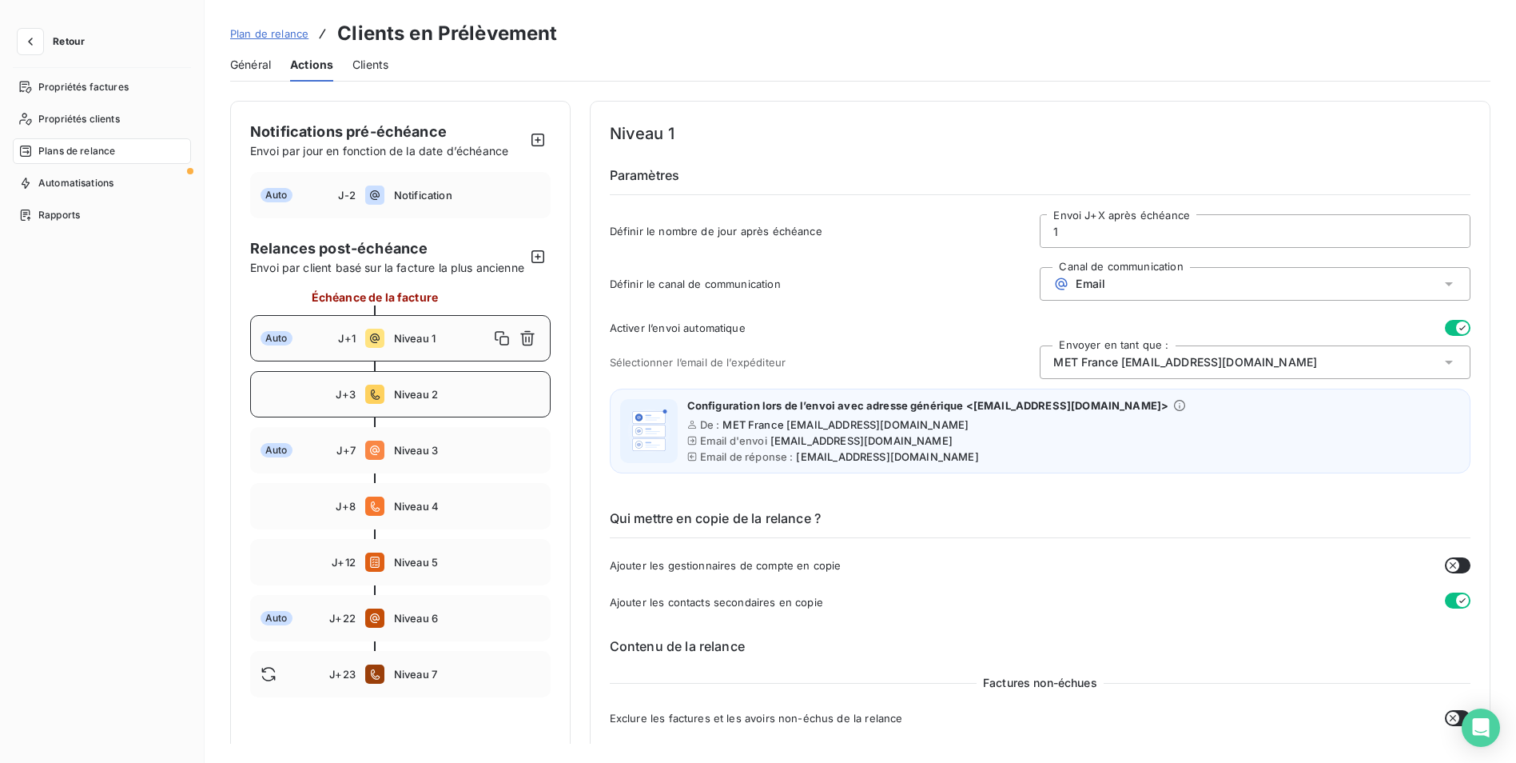
click at [418, 400] on span "Niveau 2" at bounding box center [467, 394] width 146 height 13
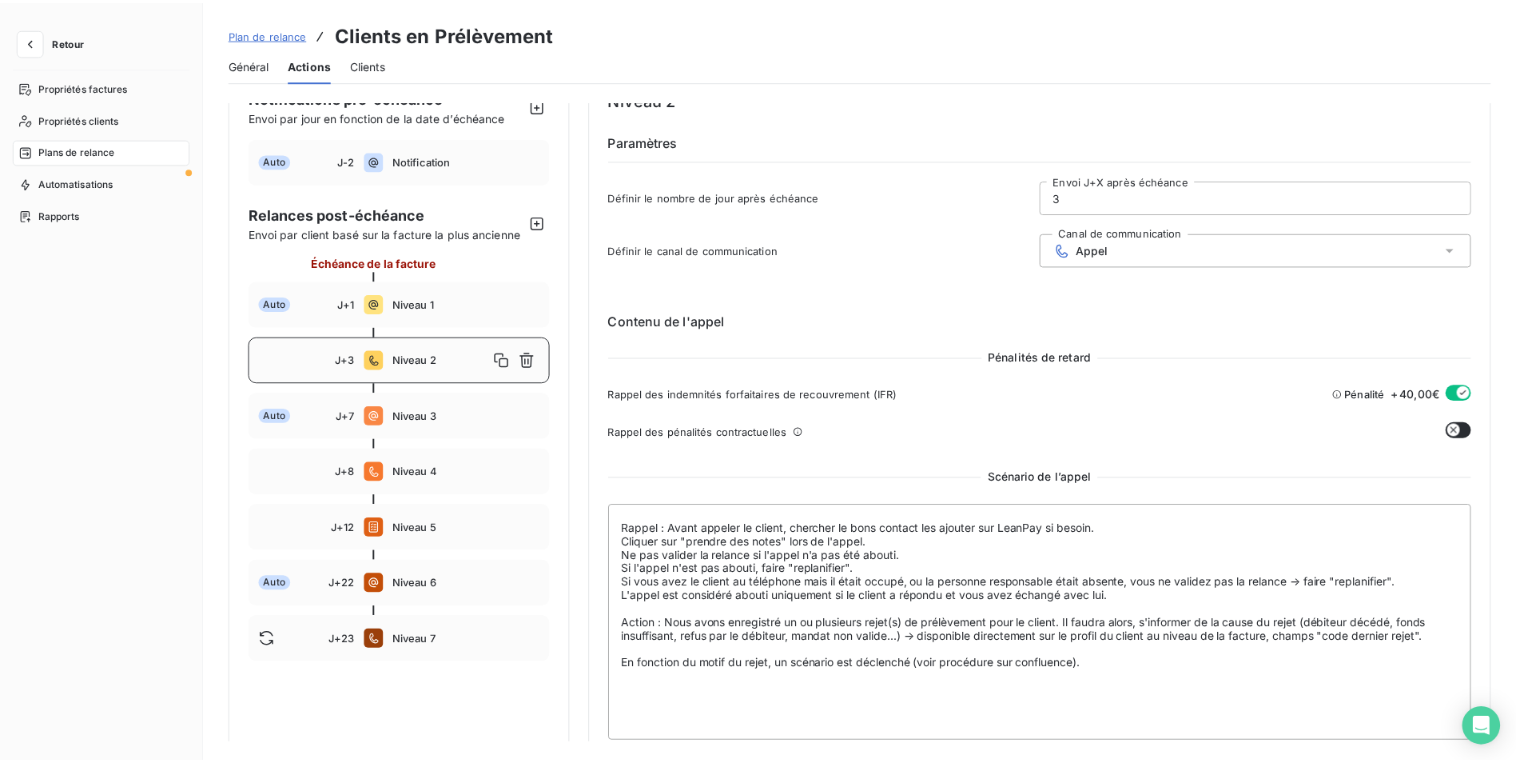
scroll to position [53, 0]
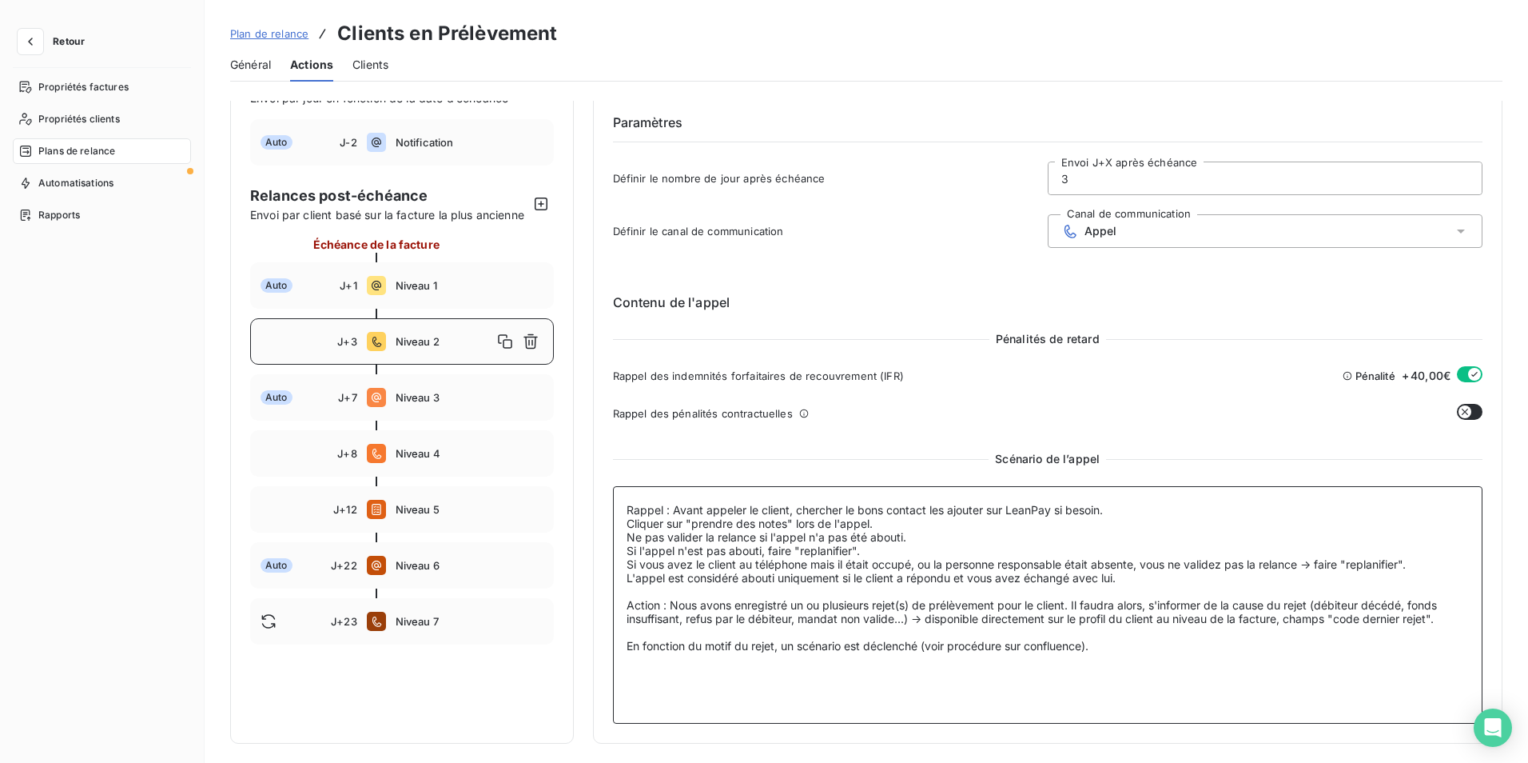
drag, startPoint x: 626, startPoint y: 606, endPoint x: 1445, endPoint y: 619, distance: 819.5
click at [1445, 619] on textarea "Rappel : Avant appeler le client, chercher le bons contact les ajouter sur Lean…" at bounding box center [1048, 604] width 871 height 237
click at [1077, 599] on textarea "Rappel : Avant appeler le client, chercher le bons contact les ajouter sur Lean…" at bounding box center [1048, 604] width 871 height 237
drag, startPoint x: 629, startPoint y: 647, endPoint x: 1111, endPoint y: 648, distance: 482.0
click at [1111, 648] on textarea "Rappel : Avant appeler le client, chercher le bons contact les ajouter sur Lean…" at bounding box center [1048, 604] width 871 height 237
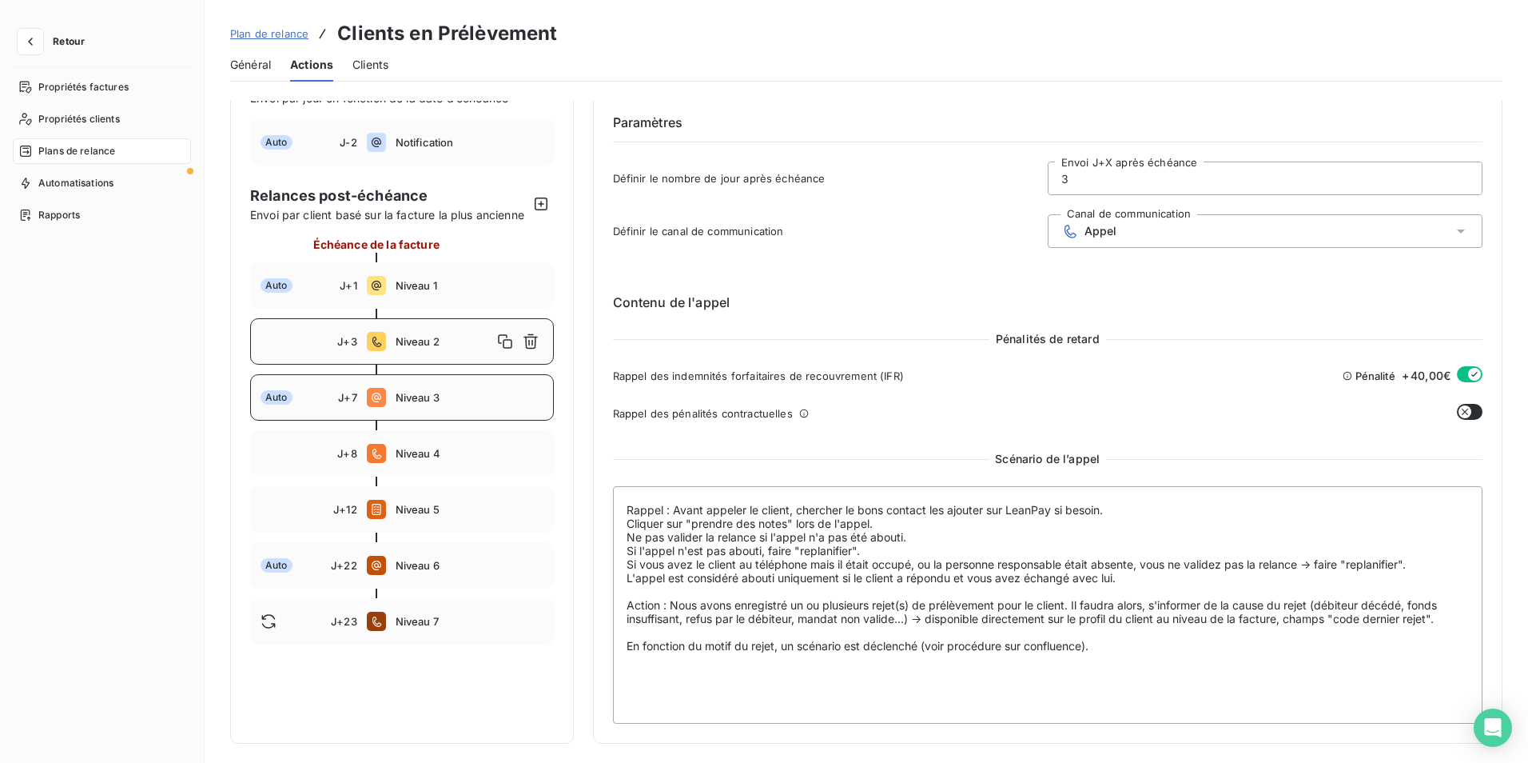
click at [425, 404] on span "Niveau 3" at bounding box center [470, 397] width 148 height 13
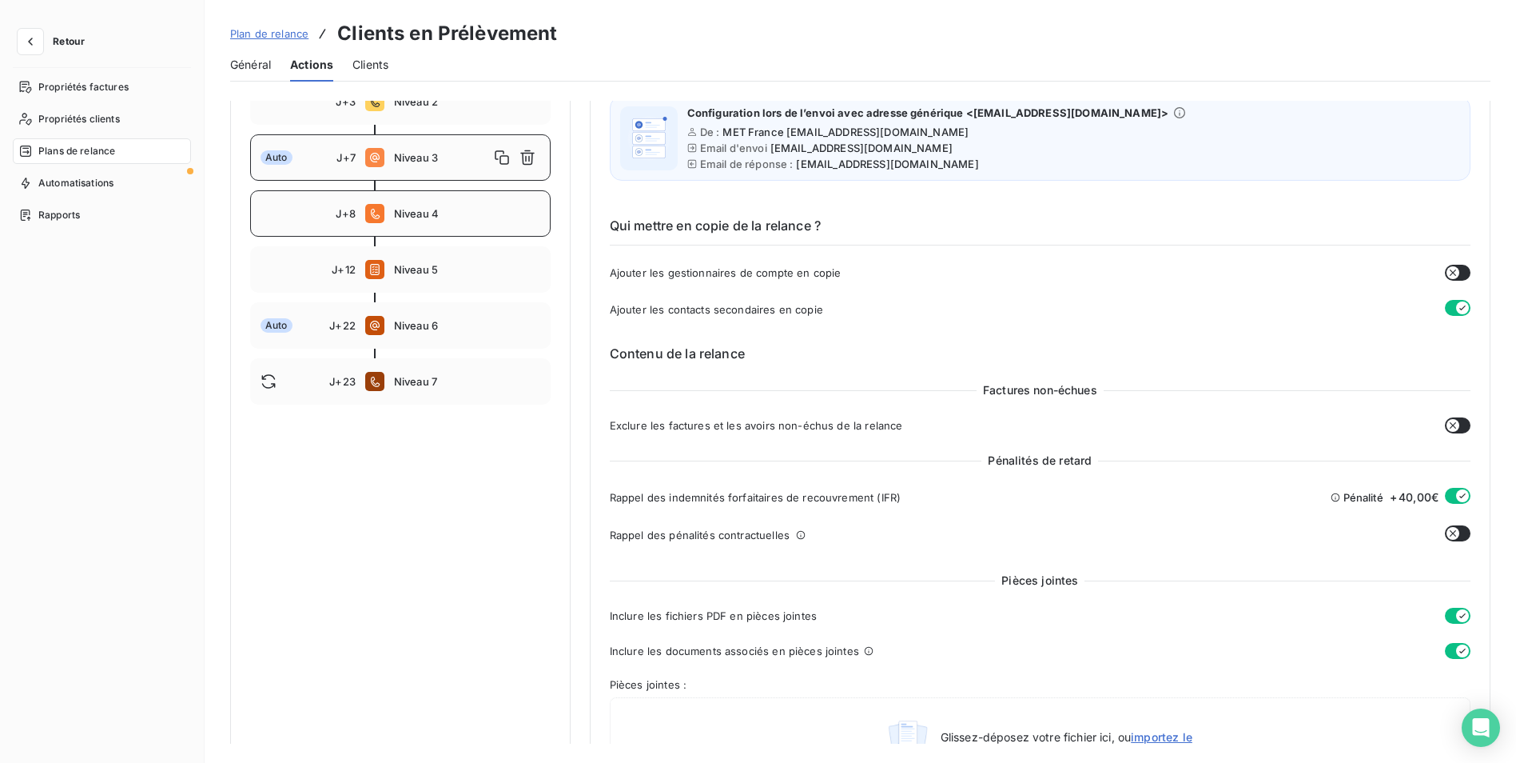
click at [404, 214] on div "J+8 Niveau 4" at bounding box center [400, 213] width 301 height 46
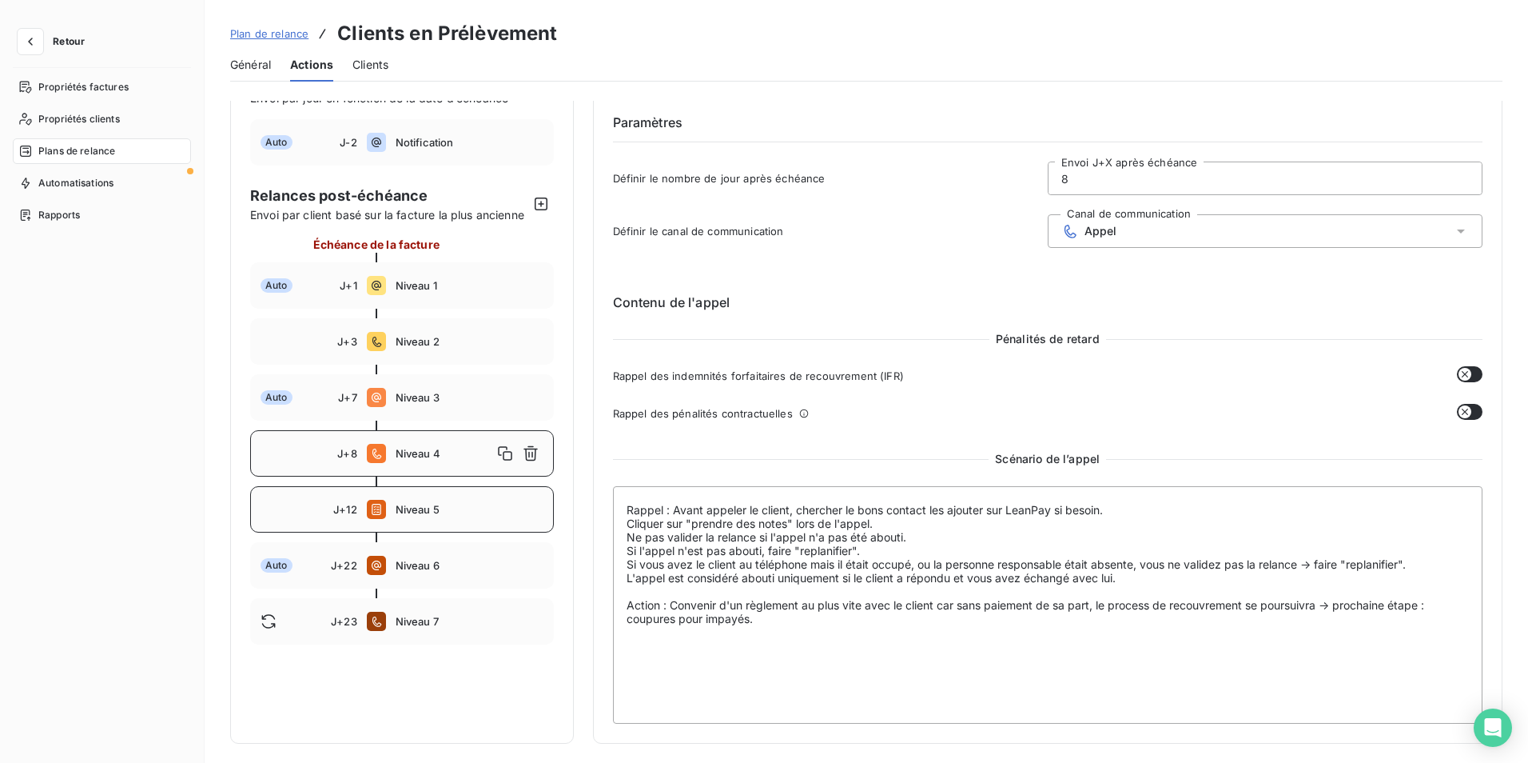
click at [423, 516] on span "Niveau 5" at bounding box center [470, 509] width 148 height 13
type input "12"
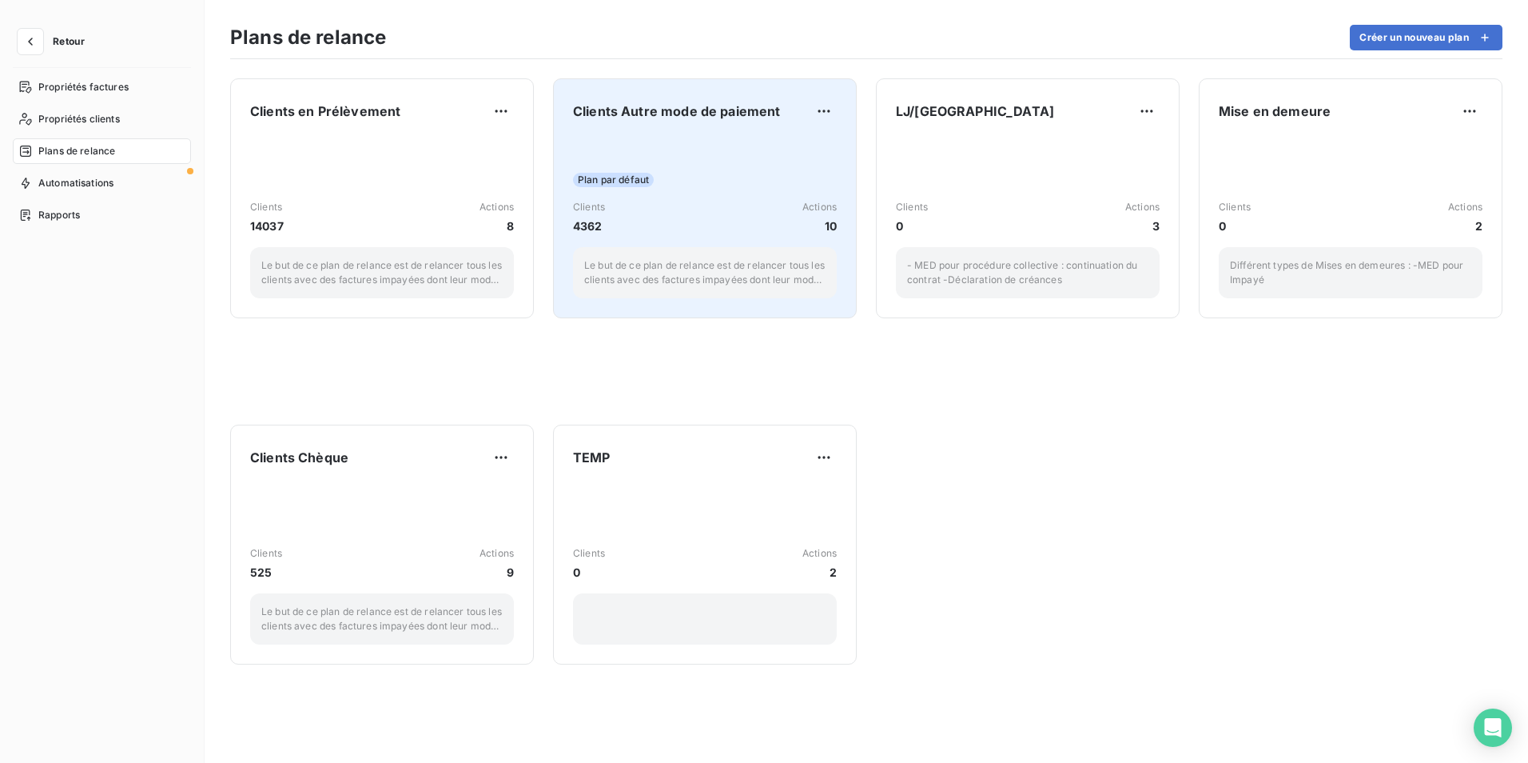
click at [699, 129] on div "Clients Autre mode de paiement Plan par défaut Clients 4362 Actions 10 Le but d…" at bounding box center [705, 198] width 264 height 200
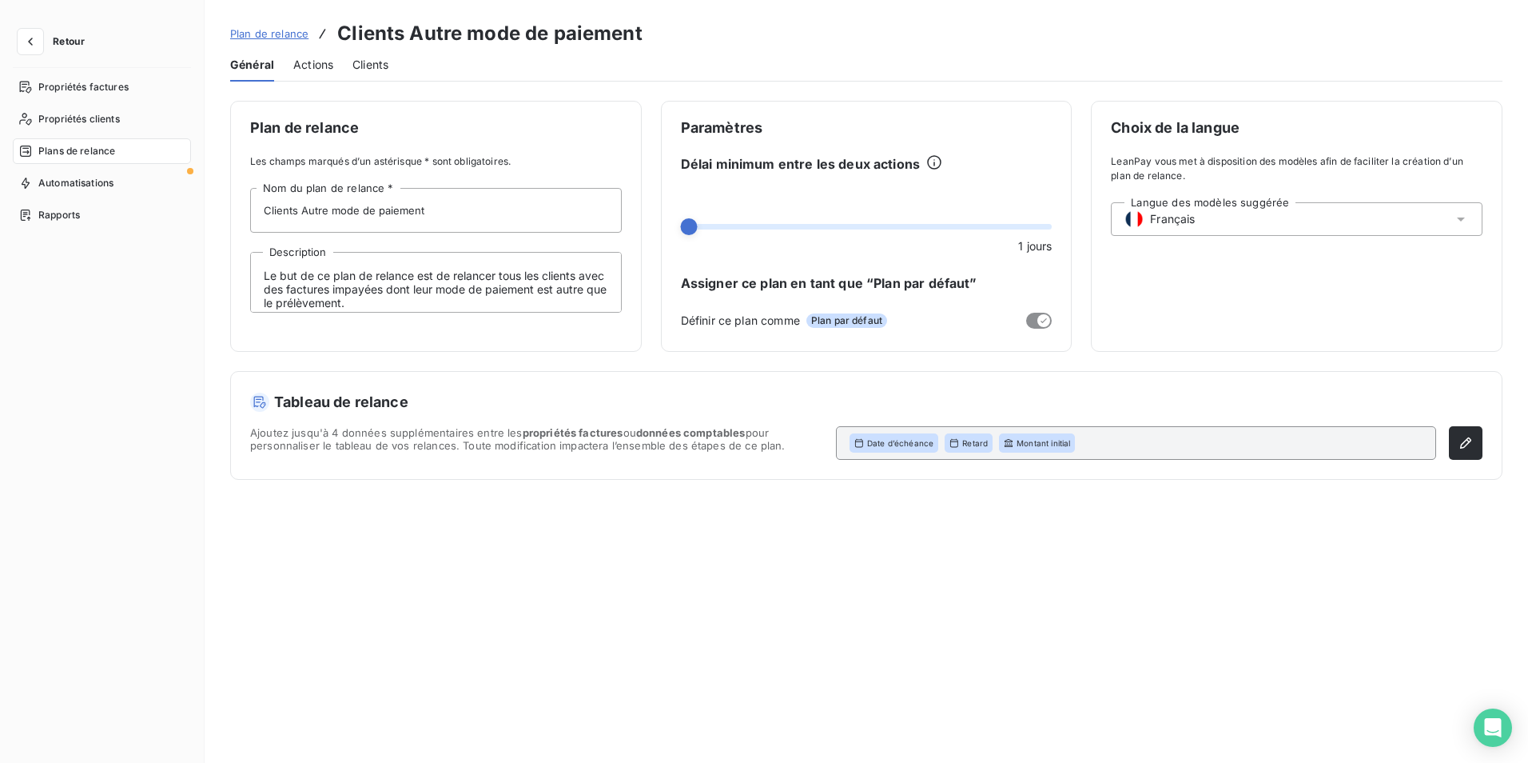
click at [304, 66] on span "Actions" at bounding box center [313, 65] width 40 height 16
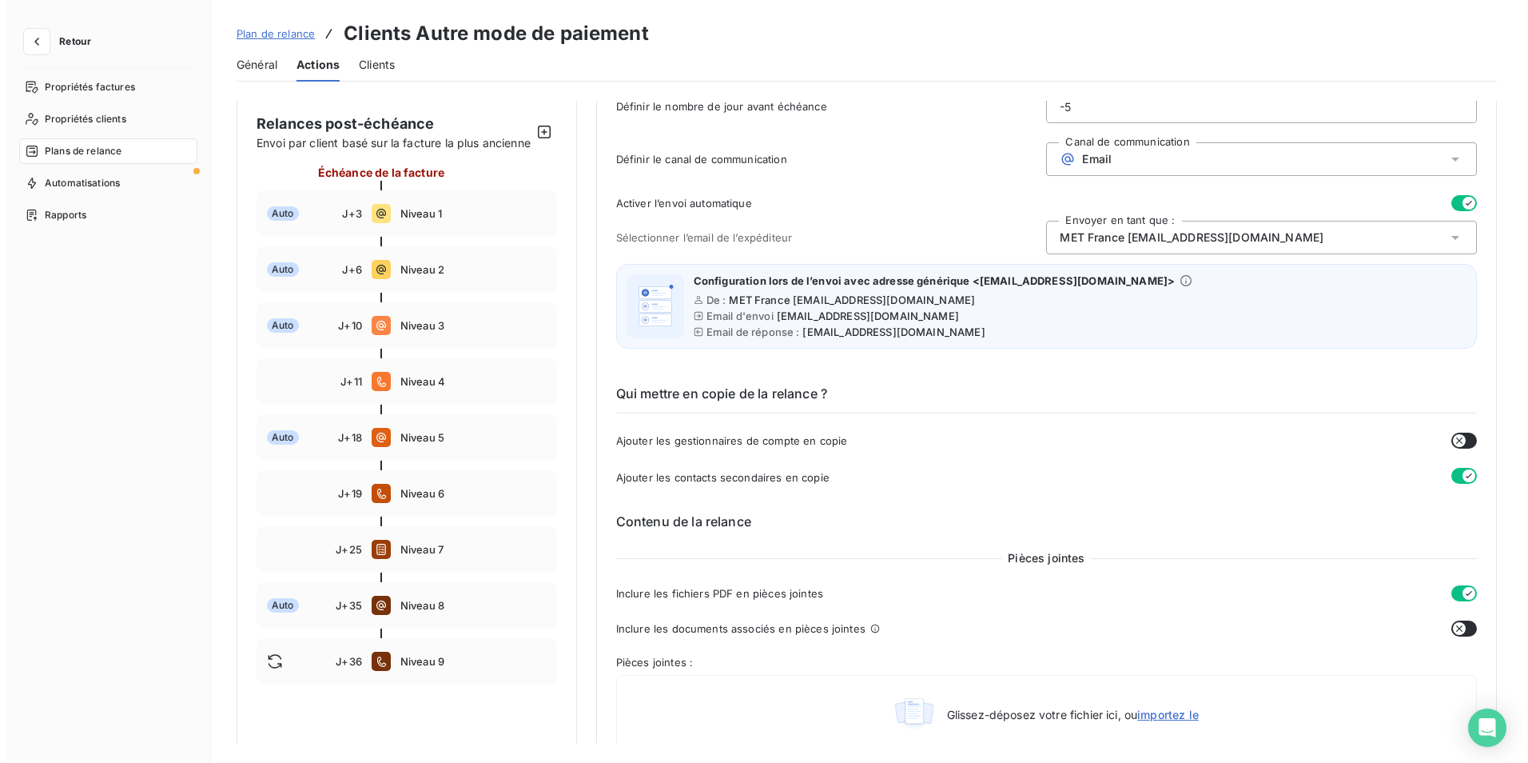
scroll to position [160, 0]
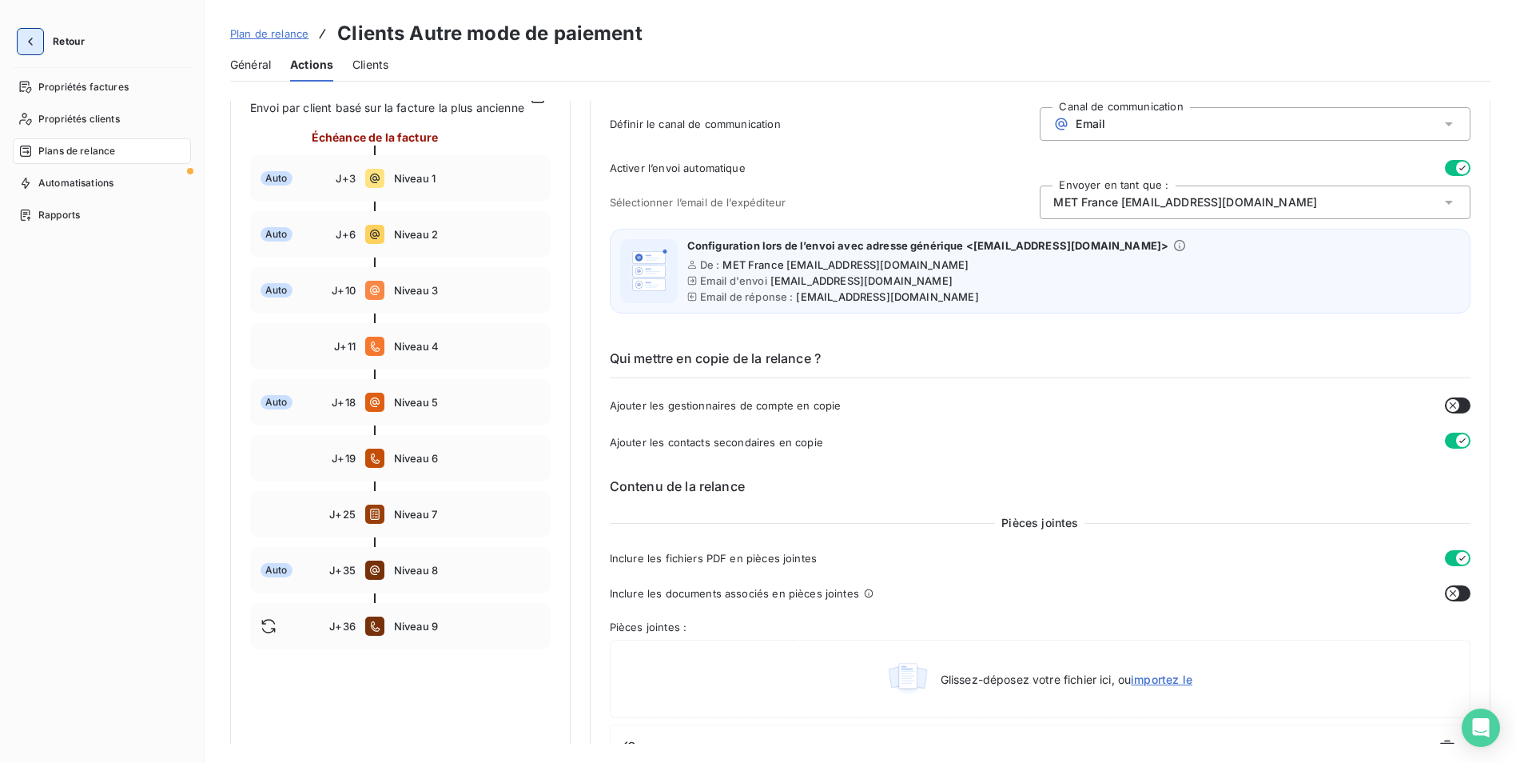
click at [38, 38] on icon "button" at bounding box center [30, 42] width 16 height 16
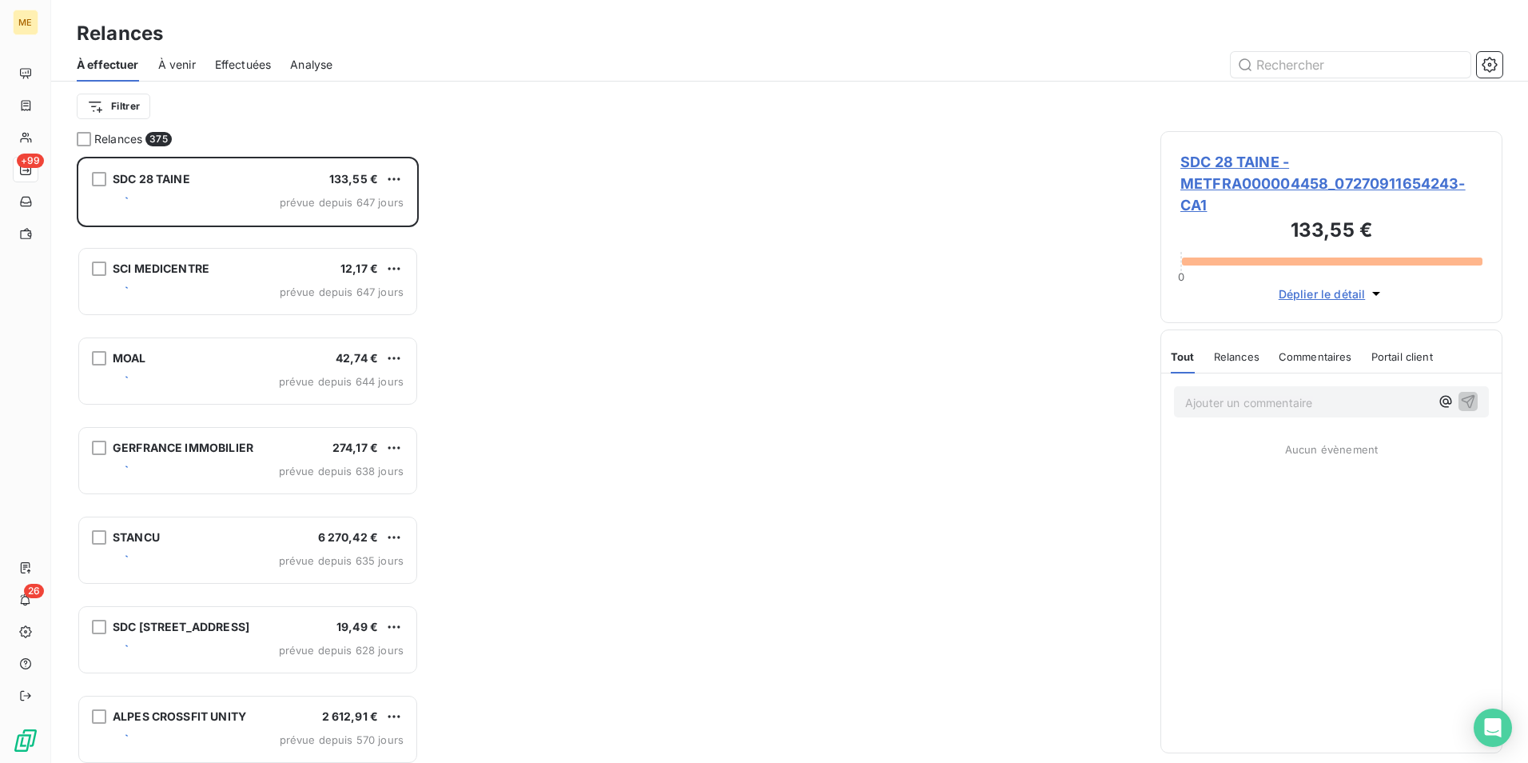
scroll to position [594, 330]
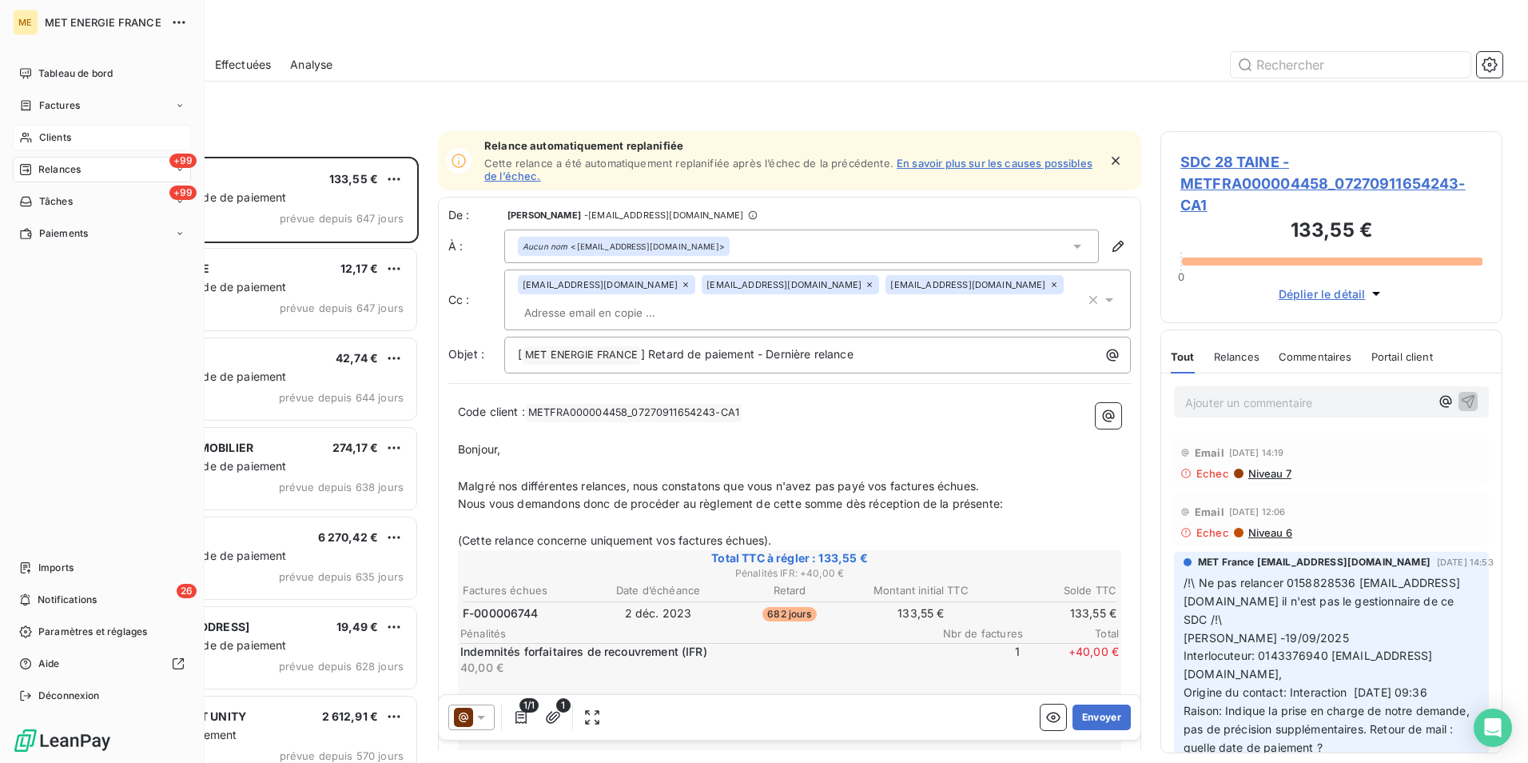
click at [66, 134] on span "Clients" at bounding box center [55, 137] width 32 height 14
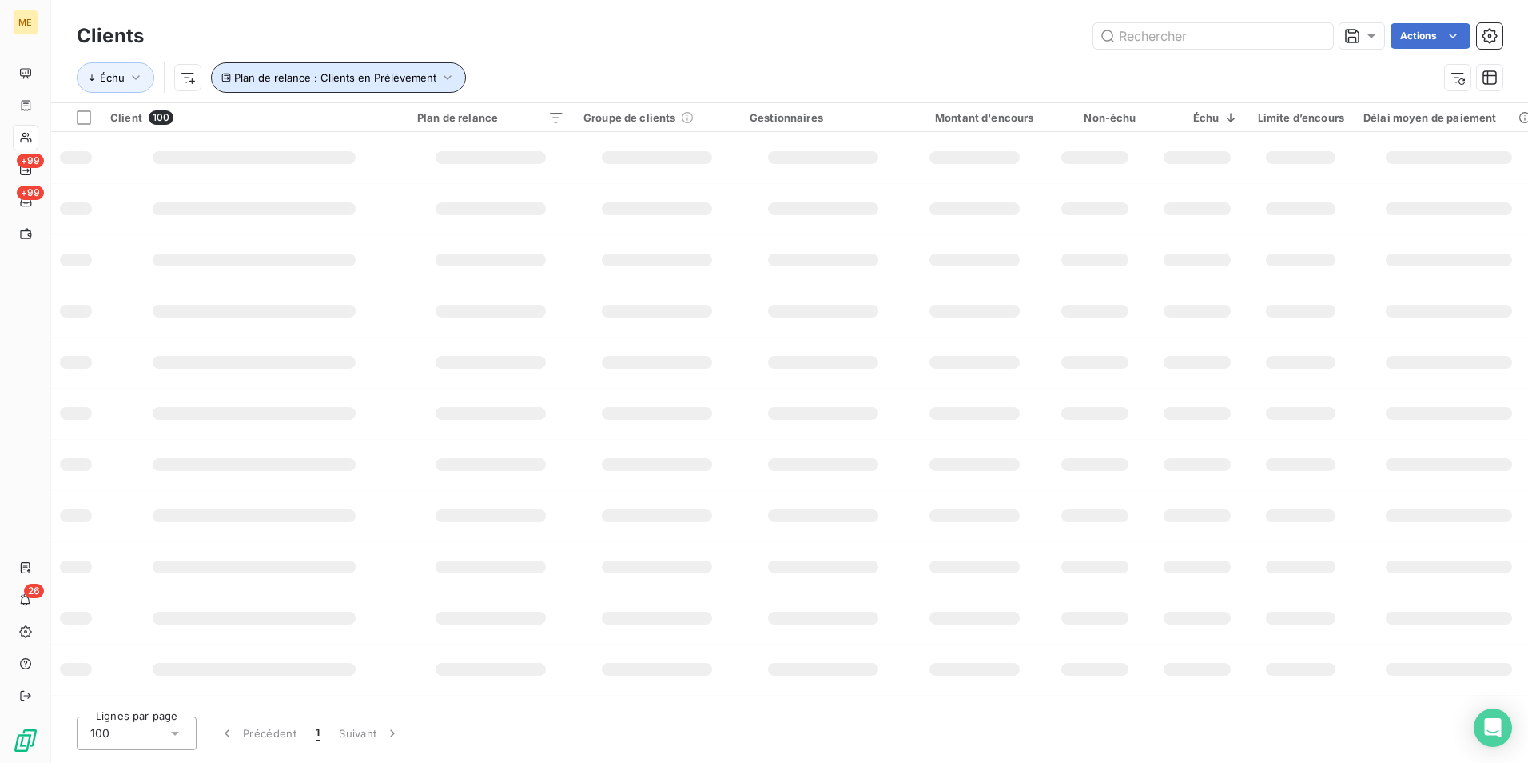
click at [383, 74] on span "Plan de relance : Clients en Prélèvement" at bounding box center [335, 77] width 202 height 13
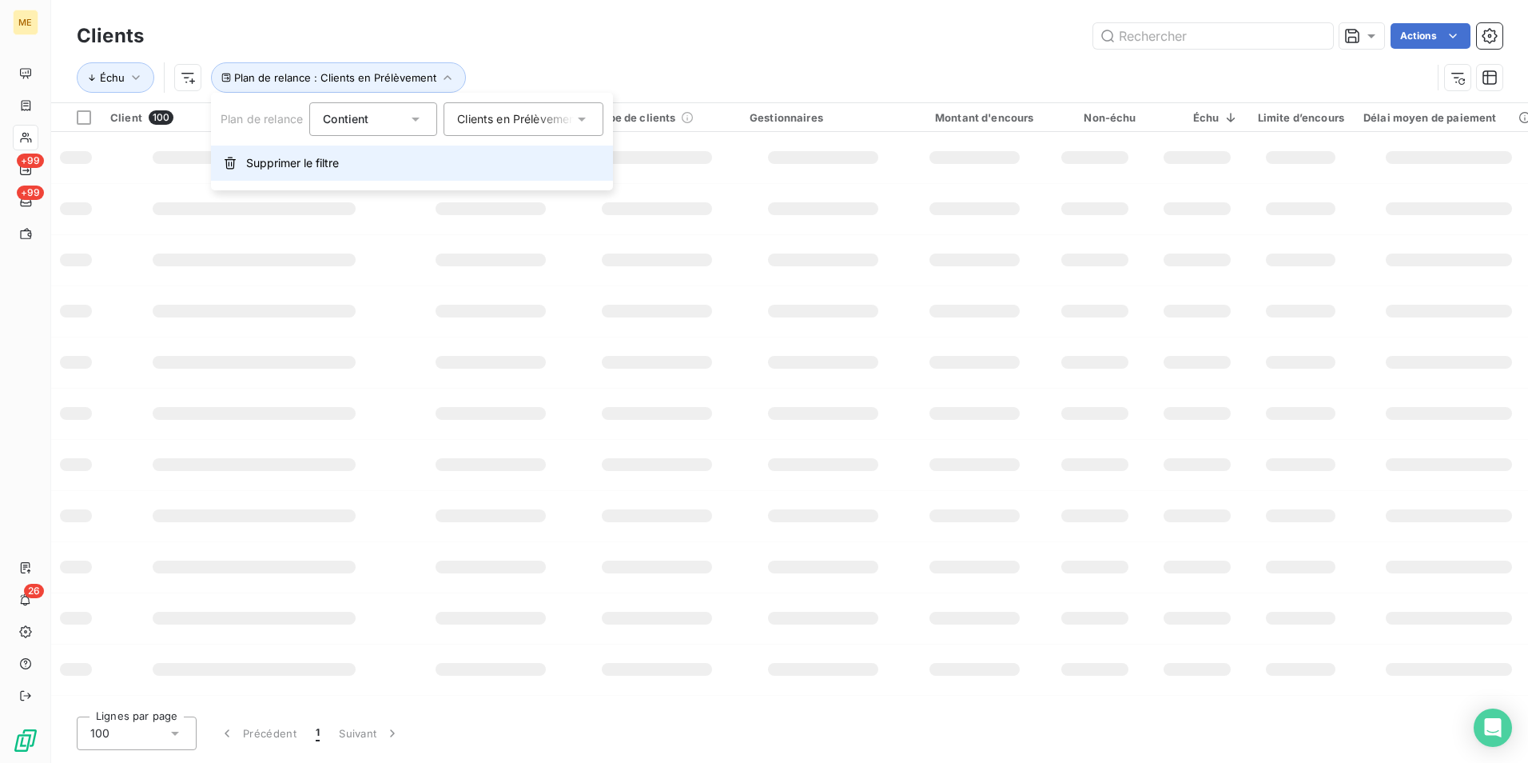
click at [365, 157] on button "Supprimer le filtre" at bounding box center [412, 162] width 402 height 35
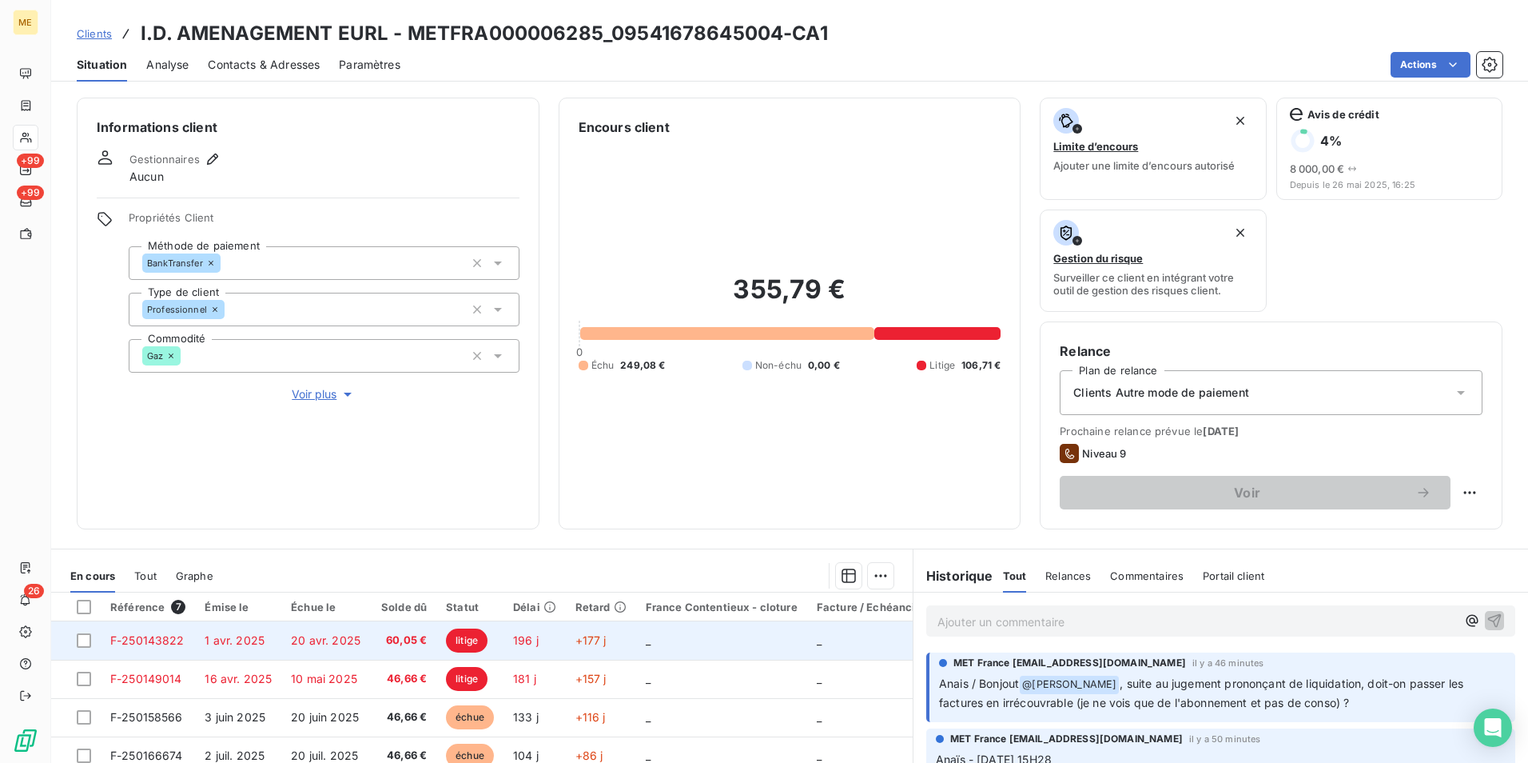
scroll to position [185, 0]
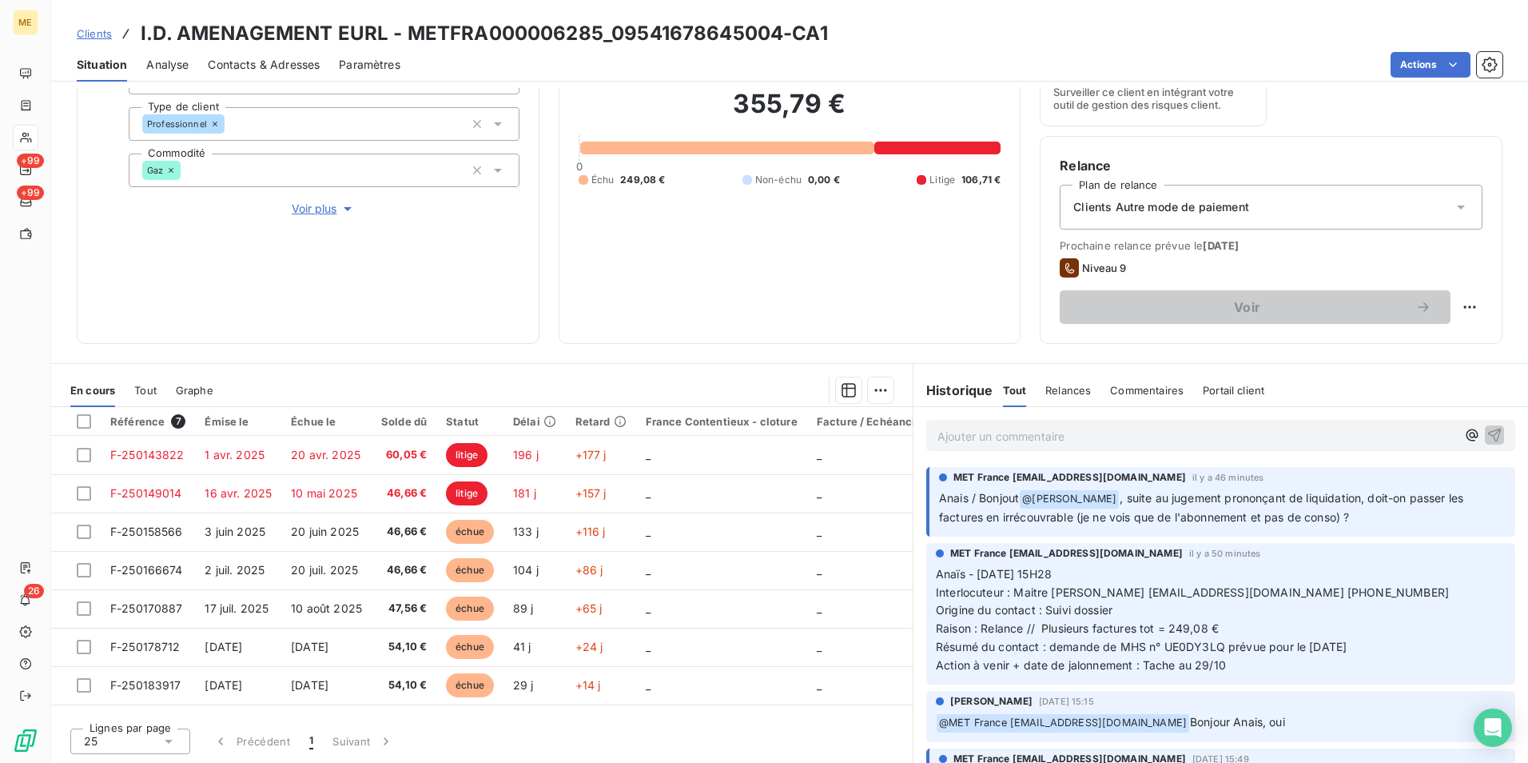
click at [524, 707] on div "Référence 7 Émise le Échue le Solde dû Statut Délai Retard France Contentieux -…" at bounding box center [482, 561] width 862 height 308
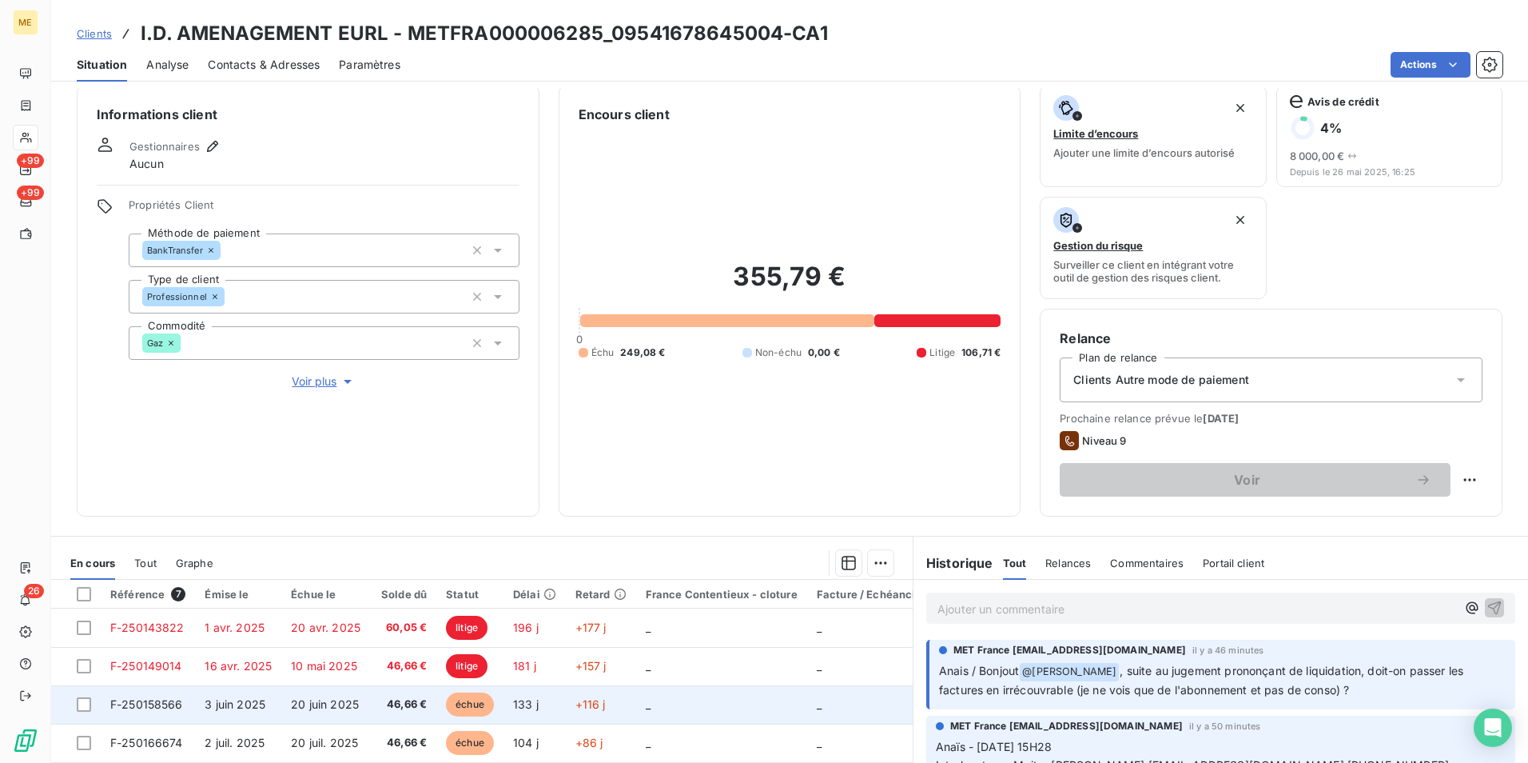
scroll to position [0, 0]
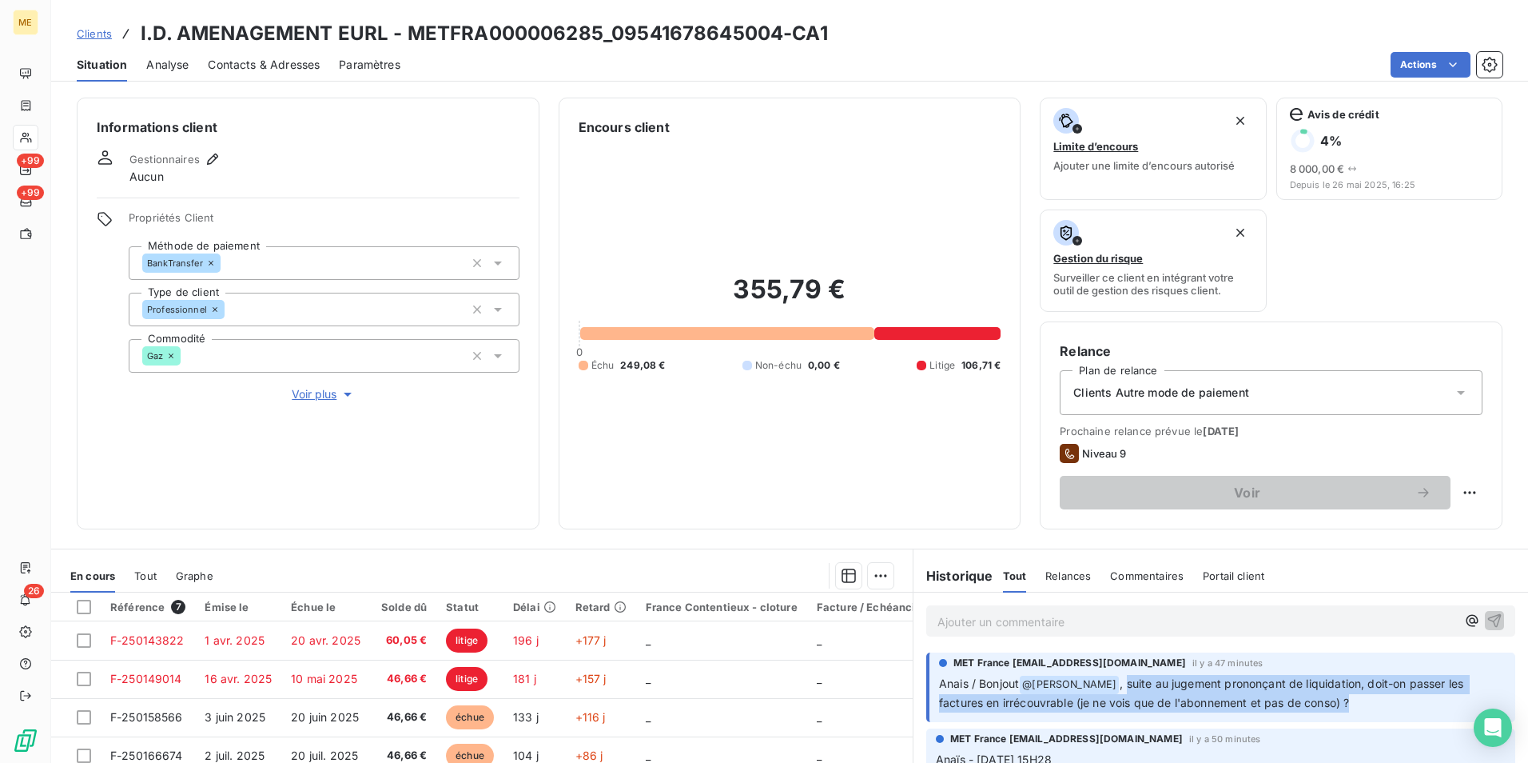
drag, startPoint x: 1122, startPoint y: 686, endPoint x: 1374, endPoint y: 698, distance: 252.1
click at [1374, 698] on p "Anais / Bonjout @ Bélinda Thomont , suite au jugement prononçant de liquidation…" at bounding box center [1222, 694] width 567 height 38
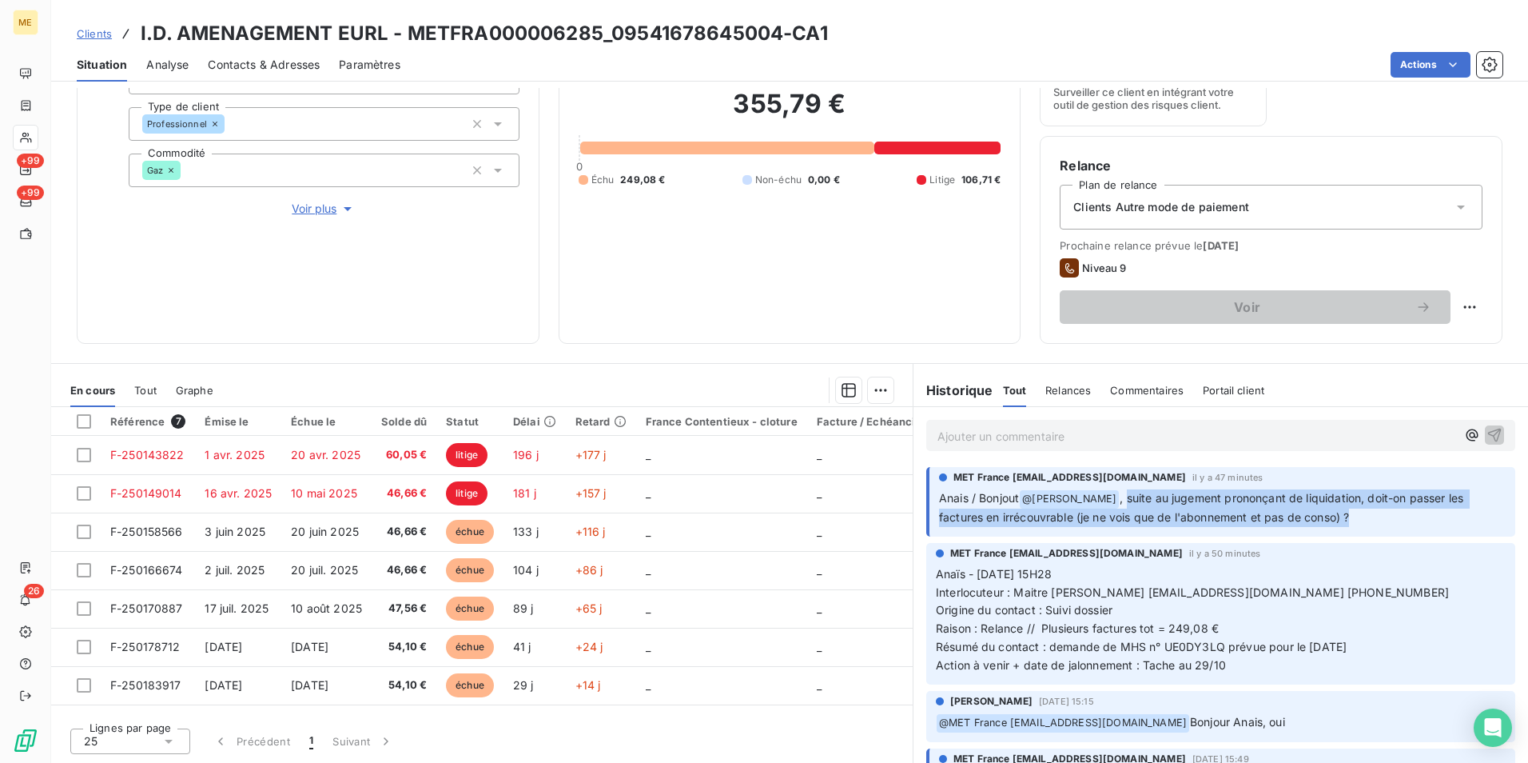
click at [1203, 506] on p "Anais / Bonjout @ Bélinda Thomont , suite au jugement prononçant de liquidation…" at bounding box center [1222, 508] width 567 height 38
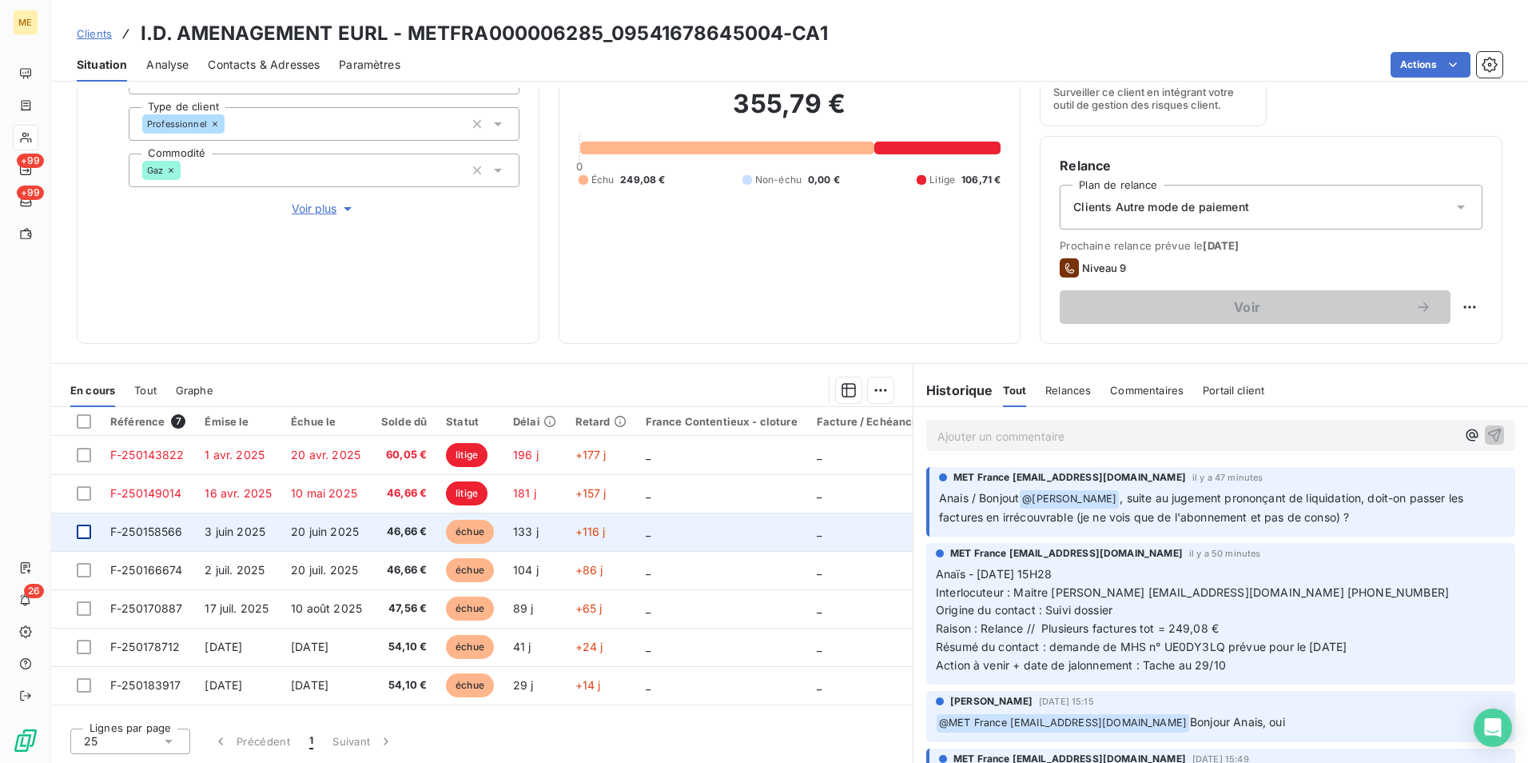
click at [85, 528] on div at bounding box center [84, 531] width 14 height 14
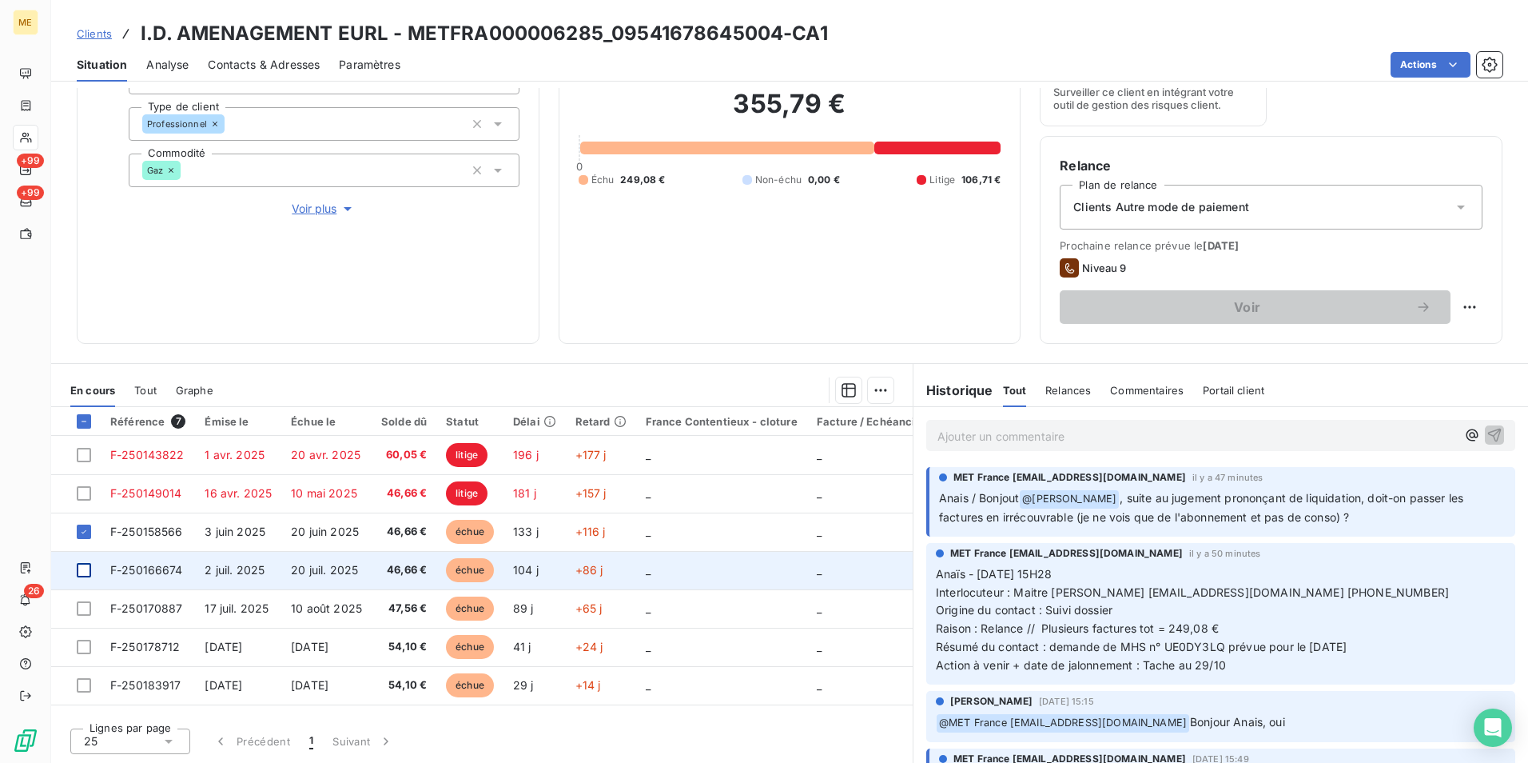
click at [87, 569] on div at bounding box center [84, 570] width 14 height 14
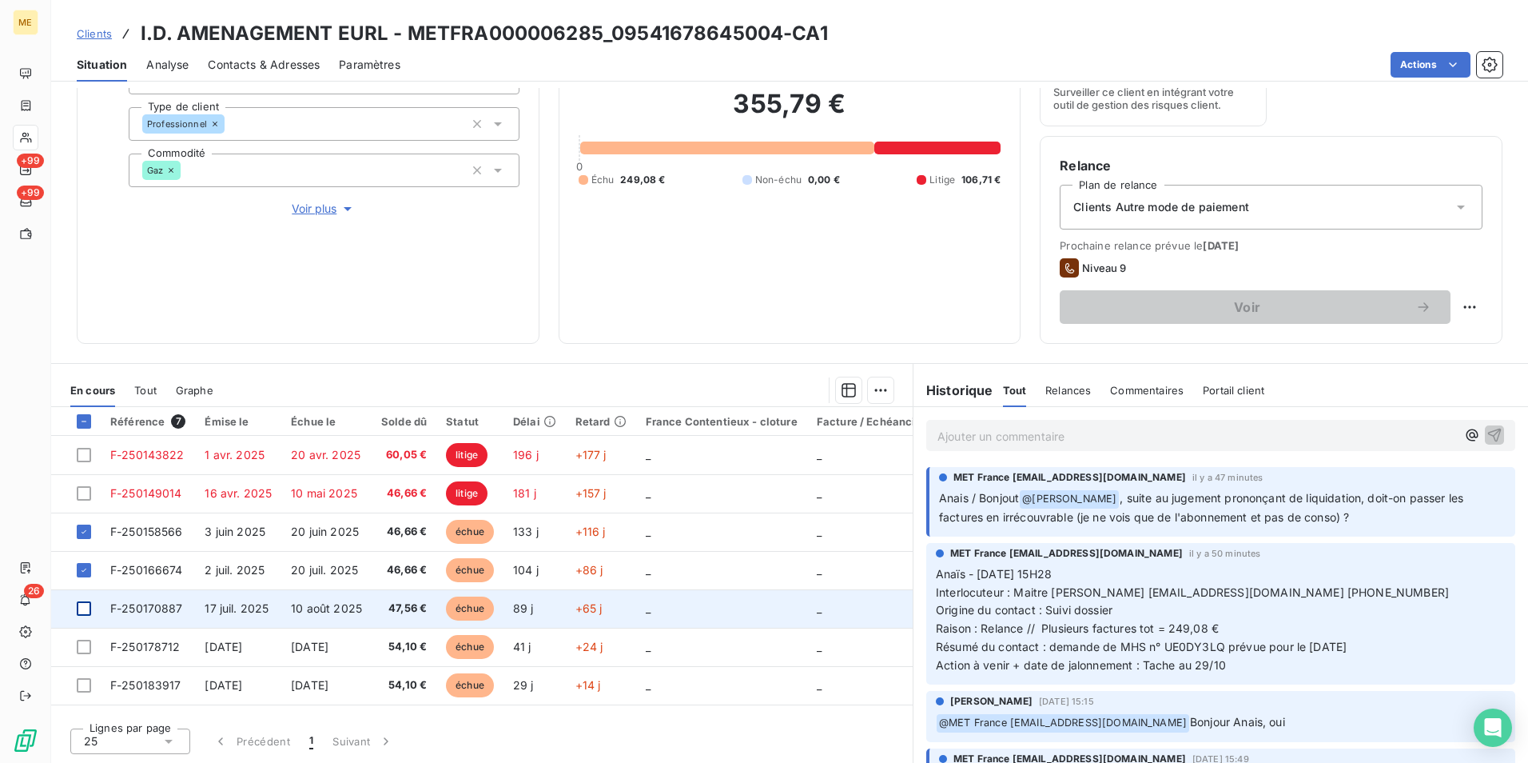
click at [85, 612] on div at bounding box center [84, 608] width 14 height 14
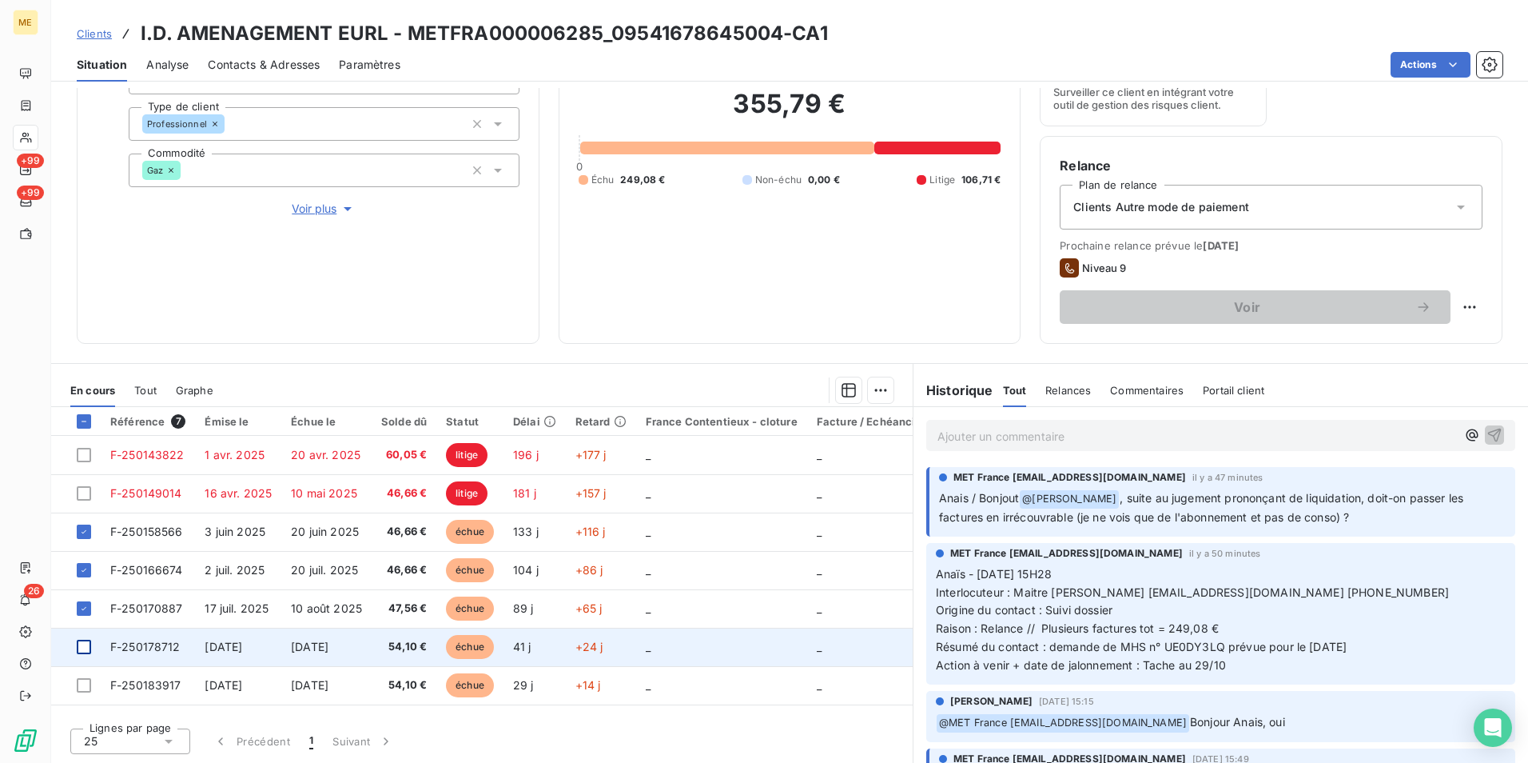
click at [85, 653] on div at bounding box center [84, 647] width 14 height 14
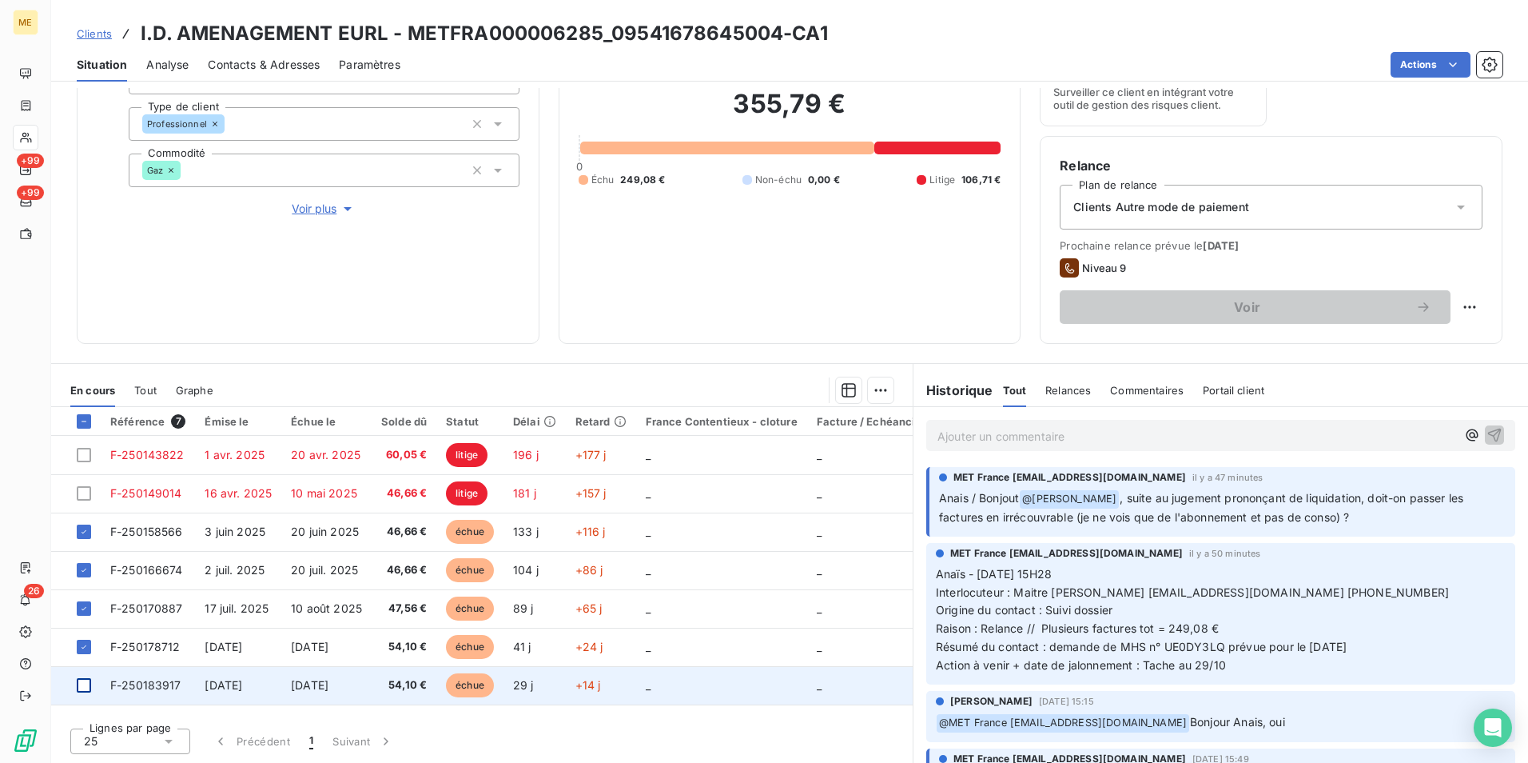
click at [87, 689] on div at bounding box center [84, 685] width 14 height 14
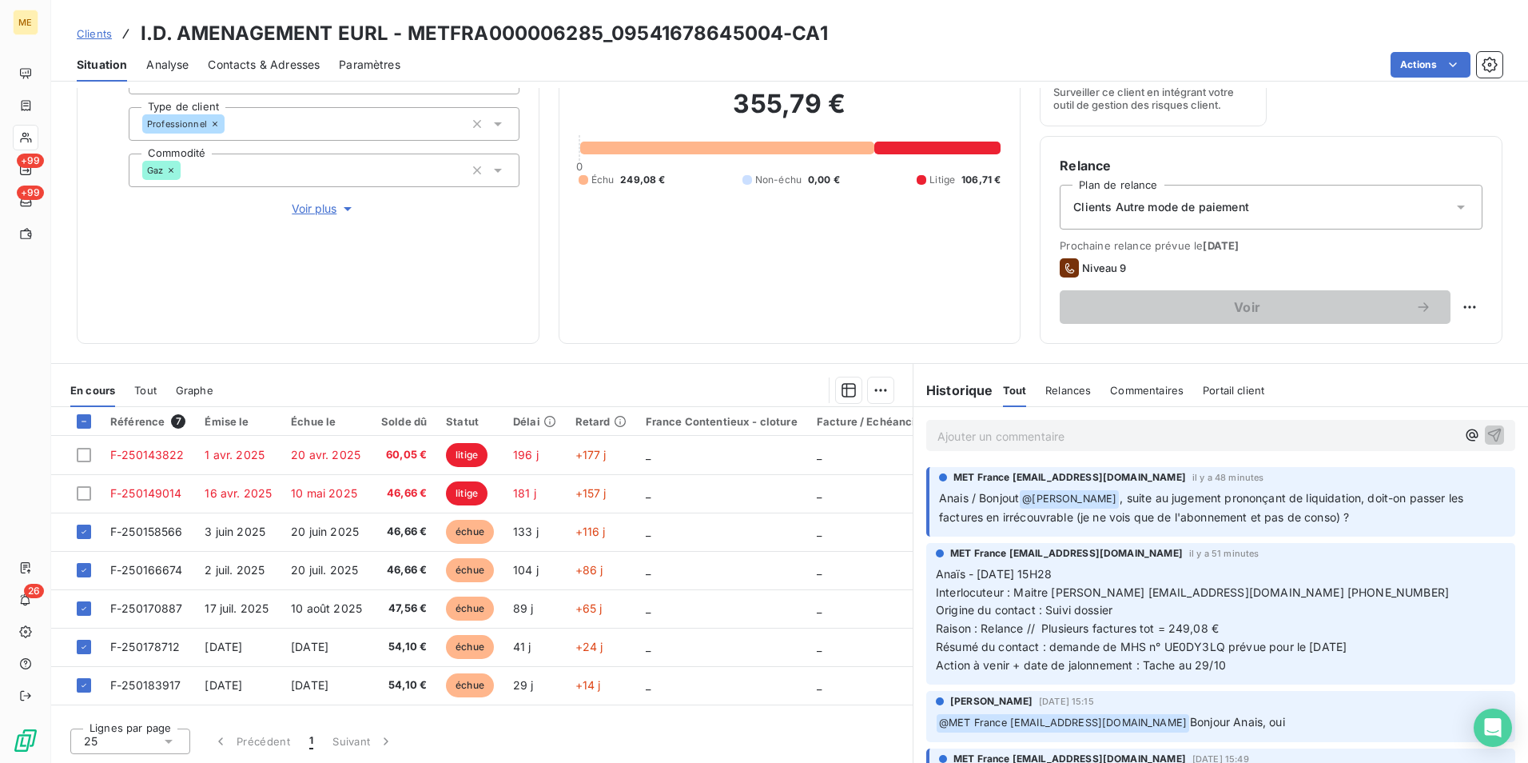
click at [1184, 434] on p "Ajouter un commentaire ﻿" at bounding box center [1197, 436] width 519 height 20
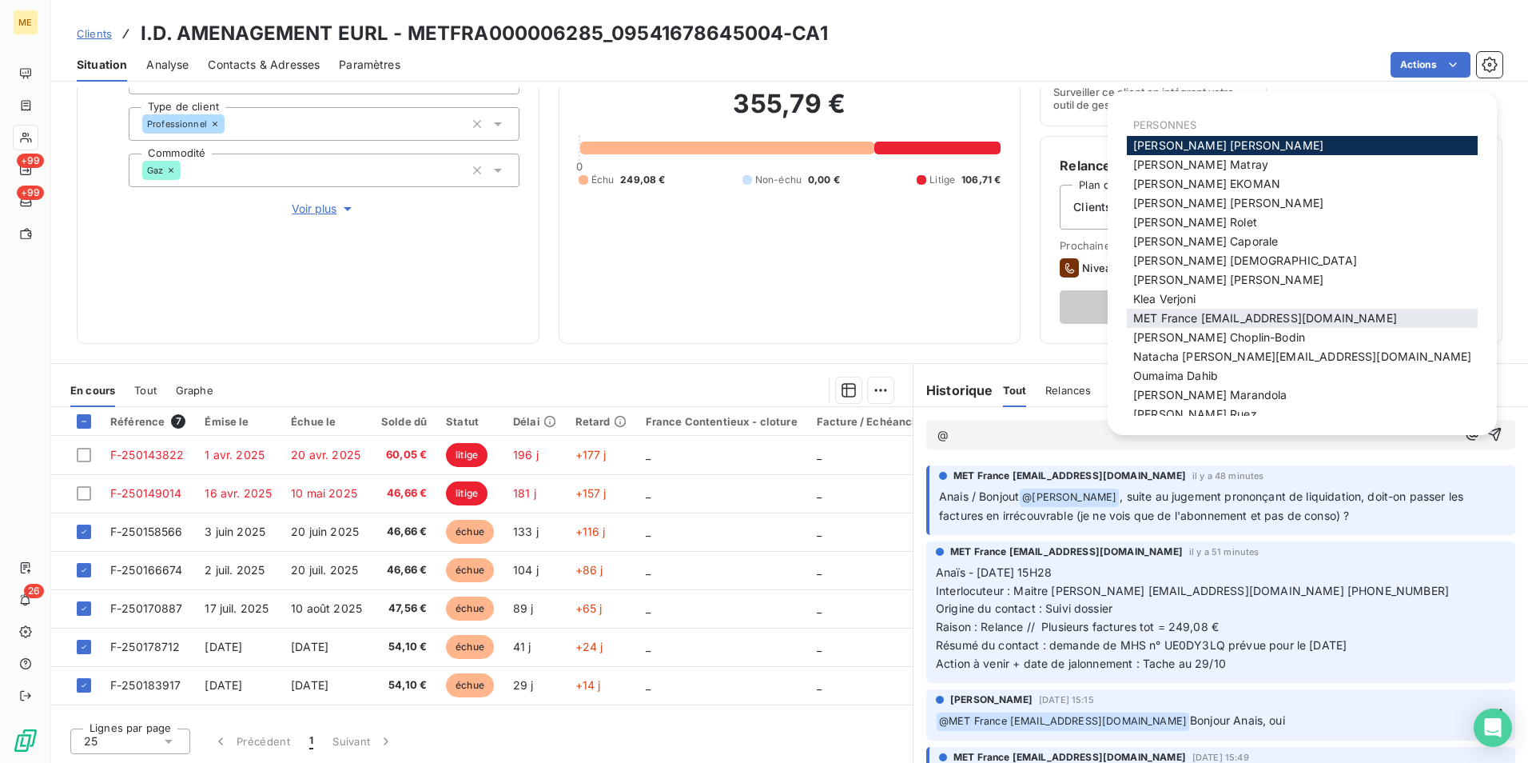
click at [1174, 320] on span "MET France [EMAIL_ADDRESS][DOMAIN_NAME]" at bounding box center [1266, 318] width 264 height 14
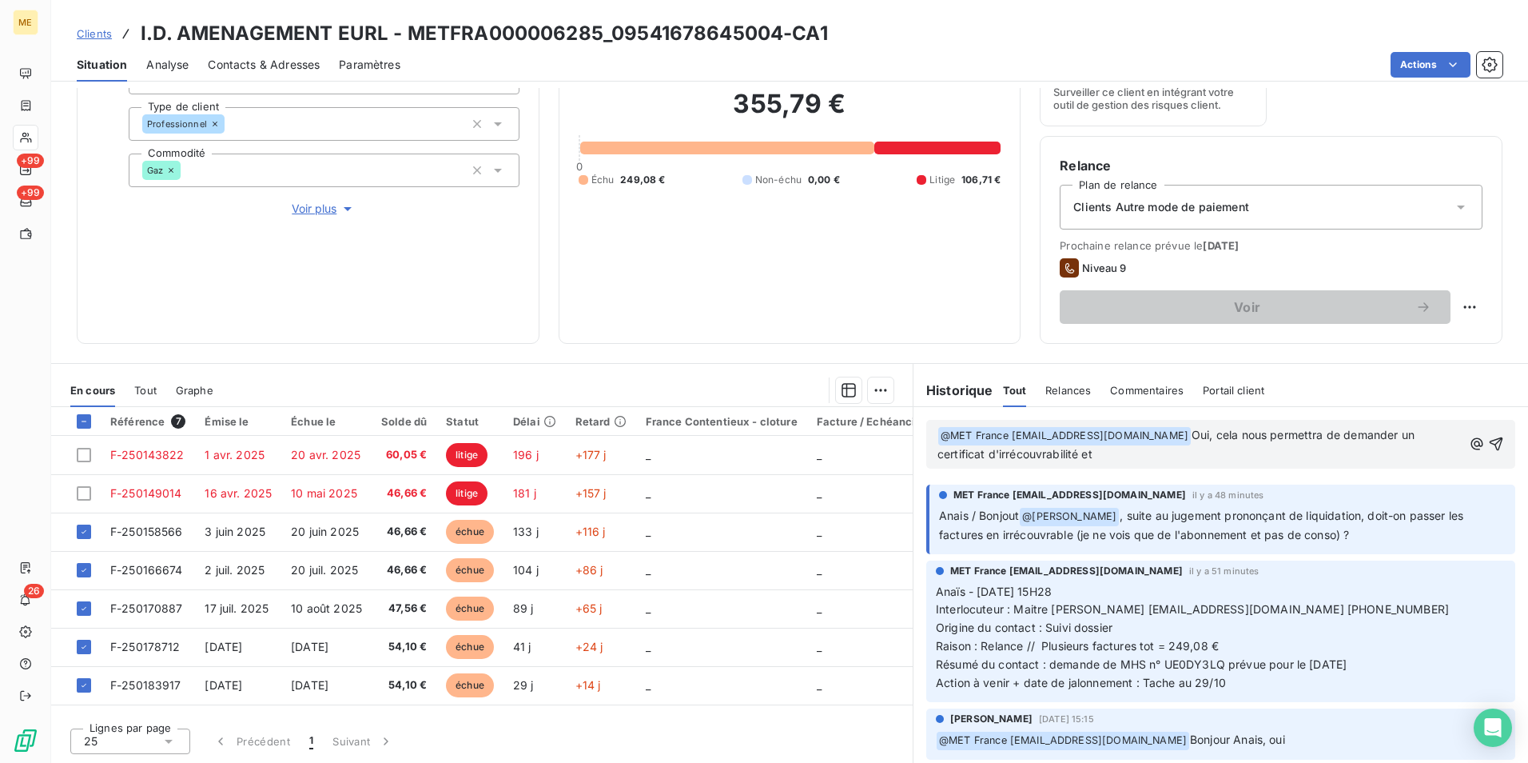
drag, startPoint x: 1189, startPoint y: 436, endPoint x: 1241, endPoint y: 453, distance: 54.1
click at [1241, 453] on p "﻿ @ MET France met-france@recouvrement.met.com ﻿ Oui, cela nous permettra de de…" at bounding box center [1200, 445] width 525 height 38
click at [1169, 455] on p "﻿ @ MET France met-france@recouvrement.met.com ﻿ Oui, cela nous permettra de de…" at bounding box center [1200, 445] width 525 height 38
drag, startPoint x: 1187, startPoint y: 430, endPoint x: 1248, endPoint y: 452, distance: 64.7
click at [1248, 452] on p "﻿ @ MET France met-france@recouvrement.met.com ﻿ Oui, cela nous permettra de de…" at bounding box center [1200, 445] width 525 height 38
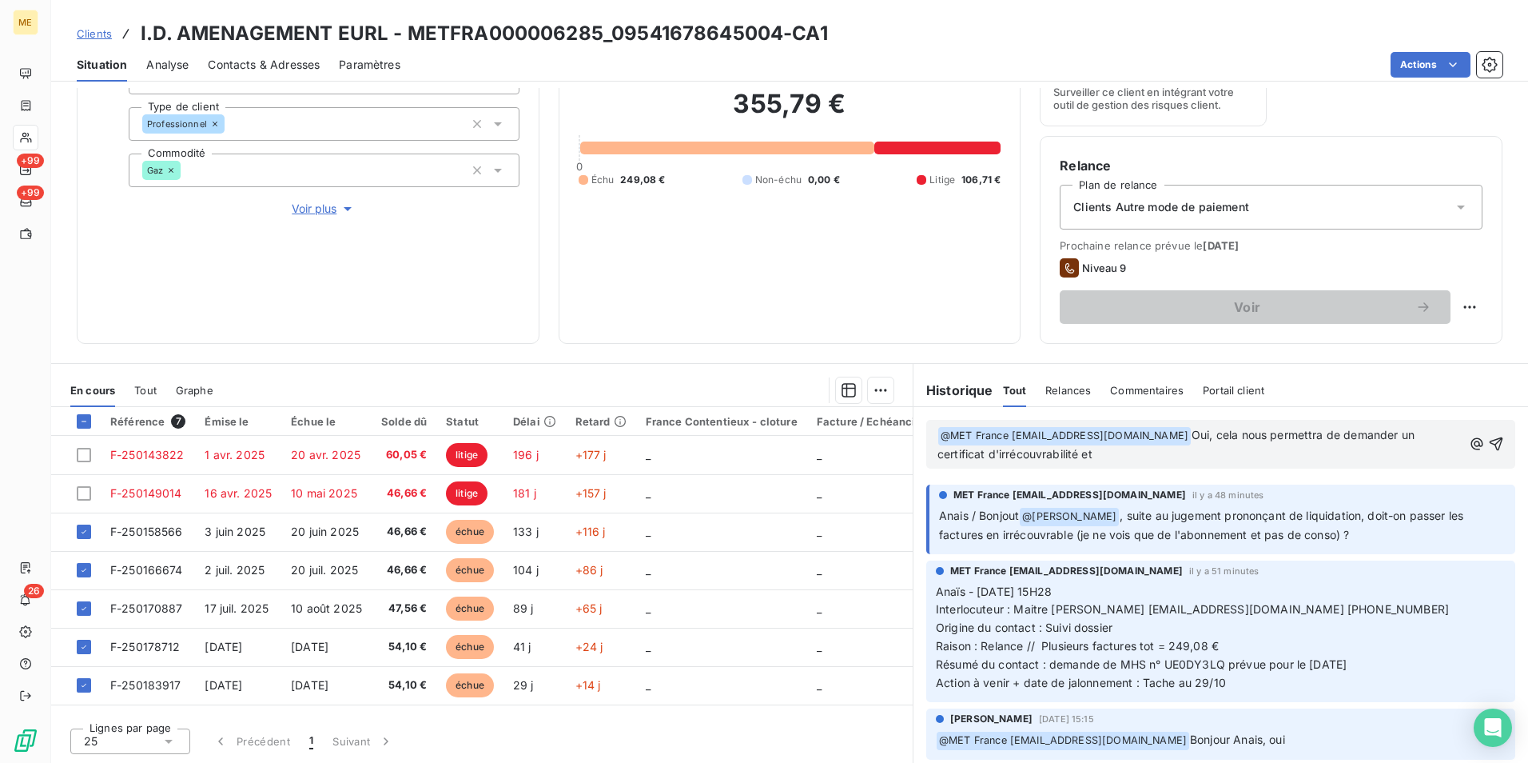
click at [1181, 457] on p "﻿ @ MET France met-france@recouvrement.met.com ﻿ Oui, cela nous permettra de de…" at bounding box center [1200, 445] width 525 height 38
click at [1205, 434] on span "Oui, cela nous permettra de demander un certificat d'irrécouvrabilité et de réc…" at bounding box center [1178, 444] width 480 height 33
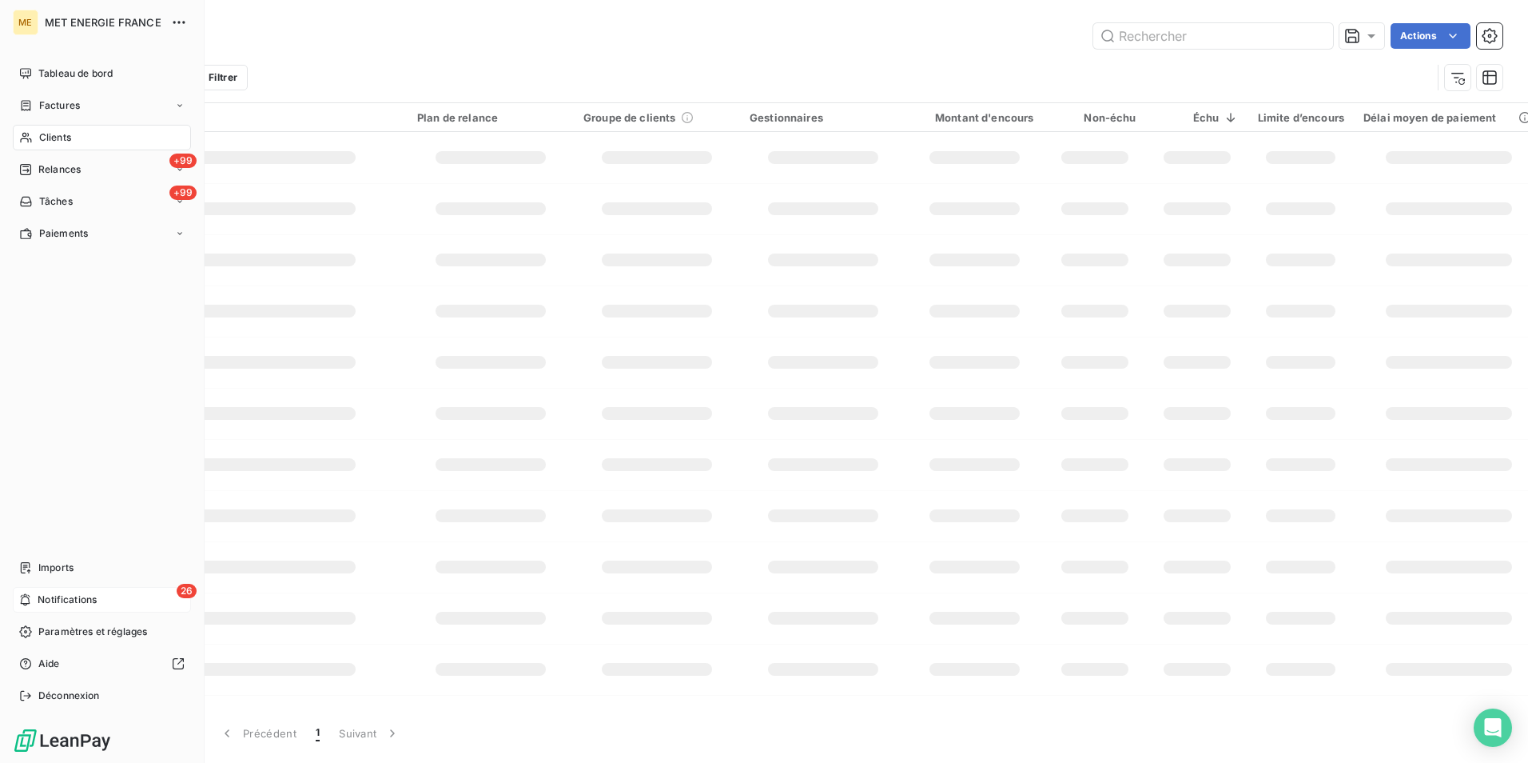
click at [135, 588] on div "26 Notifications" at bounding box center [102, 600] width 178 height 26
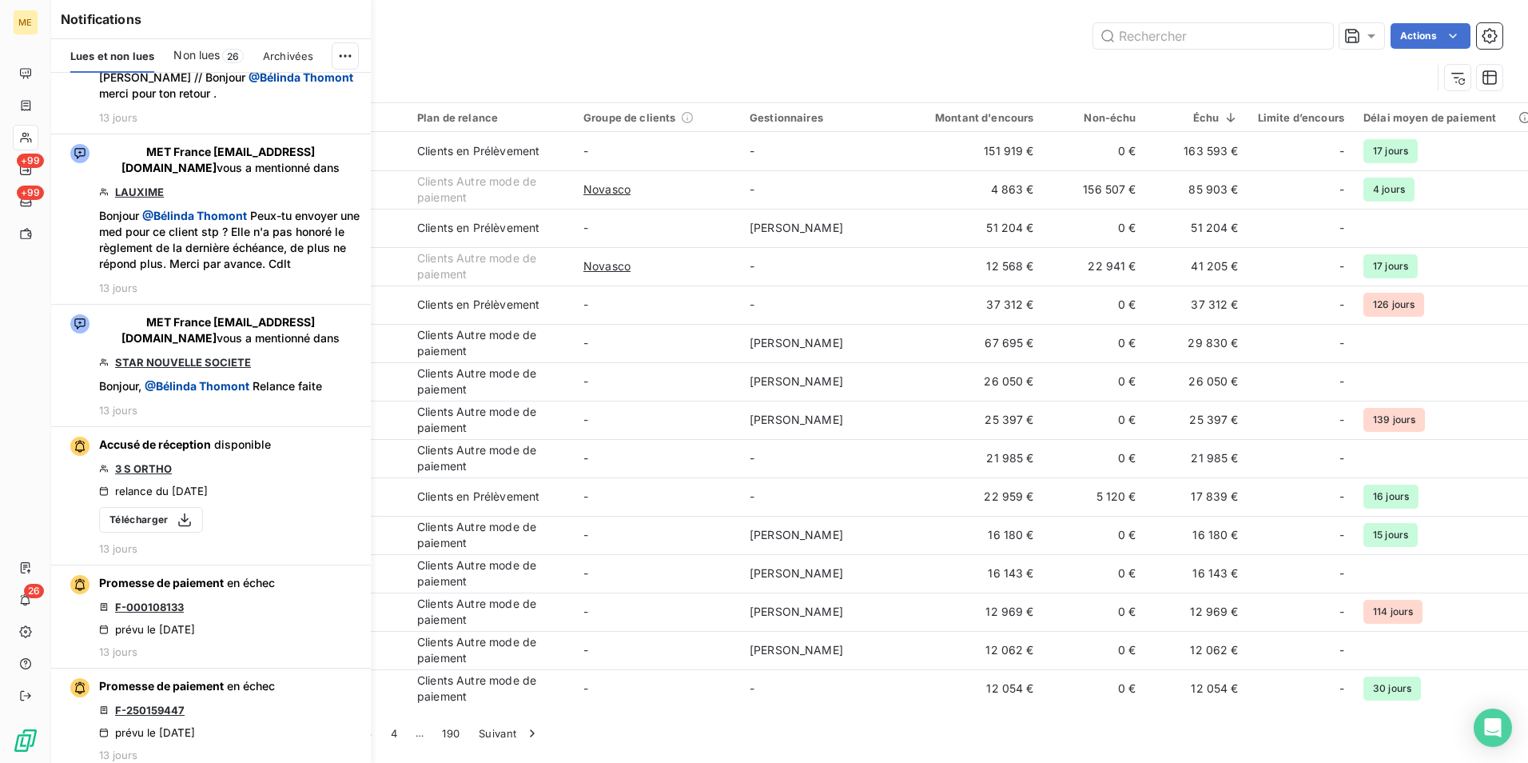
scroll to position [22303, 0]
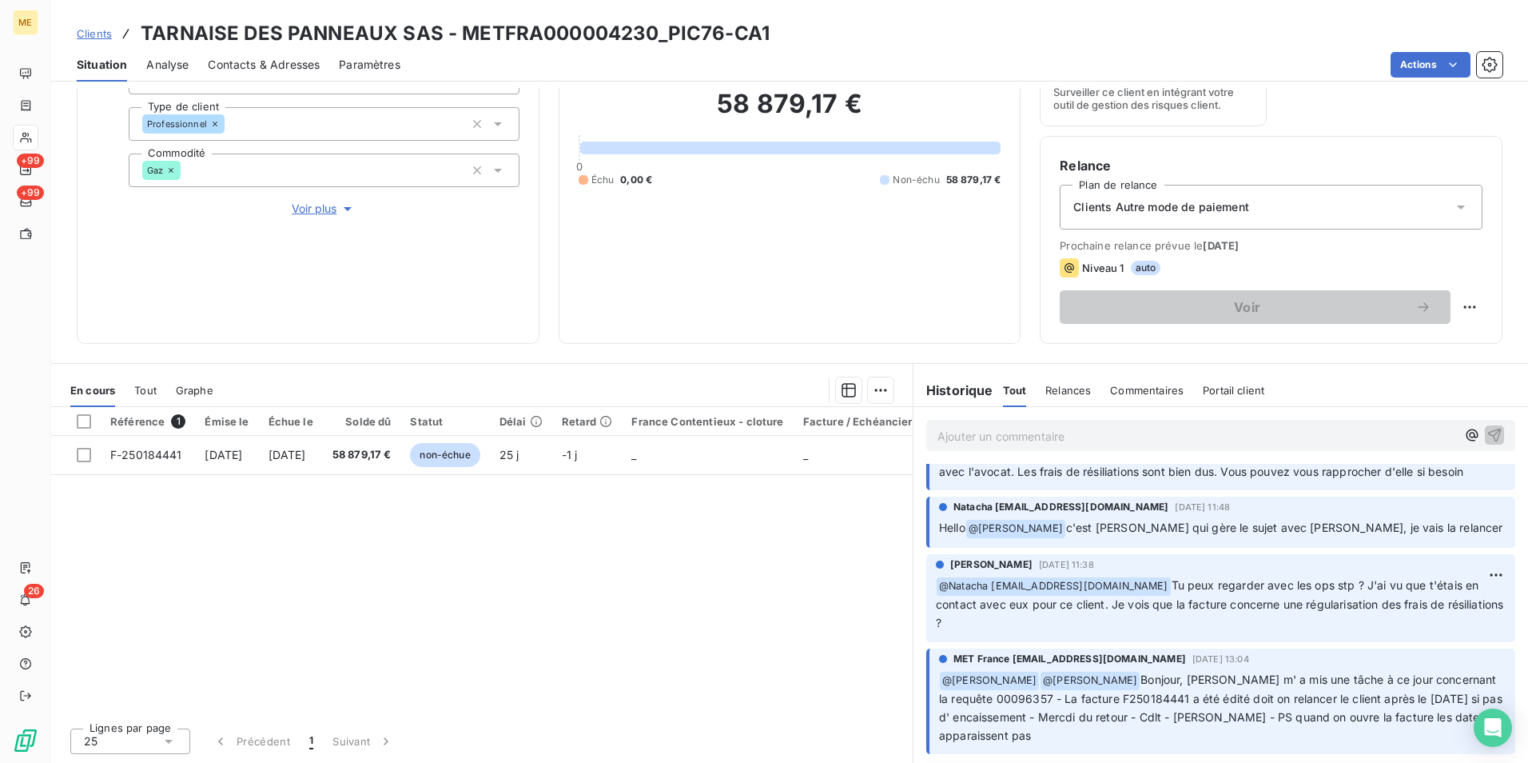
scroll to position [320, 0]
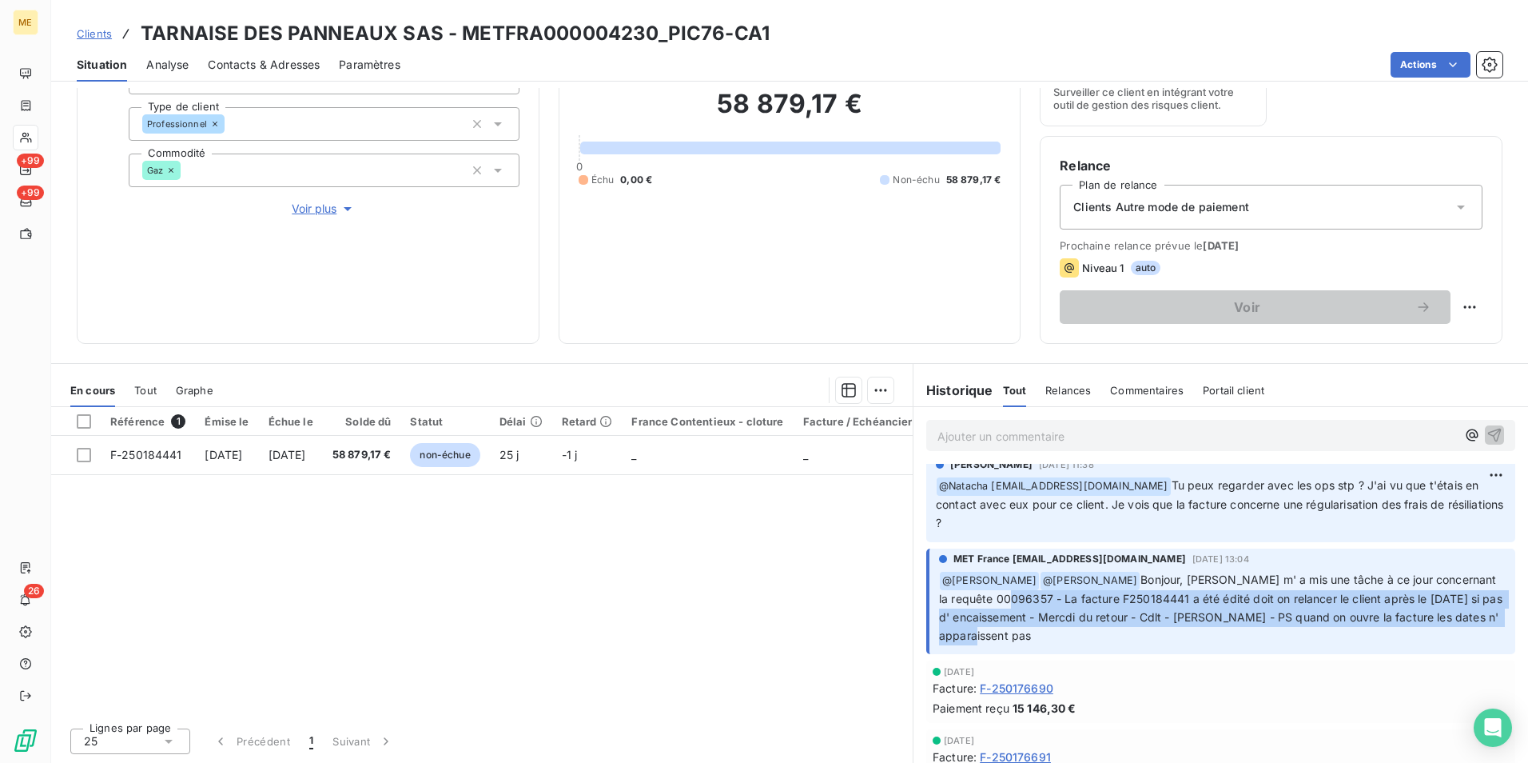
drag, startPoint x: 1000, startPoint y: 578, endPoint x: 1427, endPoint y: 612, distance: 428.2
click at [1427, 612] on p "﻿ @ [PERSON_NAME] ﻿ @ [PERSON_NAME], [PERSON_NAME] m' a mis une tâche à ce jour…" at bounding box center [1222, 608] width 567 height 74
drag, startPoint x: 1119, startPoint y: 560, endPoint x: 1443, endPoint y: 610, distance: 327.6
click at [1443, 610] on p "﻿ @ [PERSON_NAME] ﻿ @ [PERSON_NAME], [PERSON_NAME] m' a mis une tâche à ce jour…" at bounding box center [1222, 608] width 567 height 74
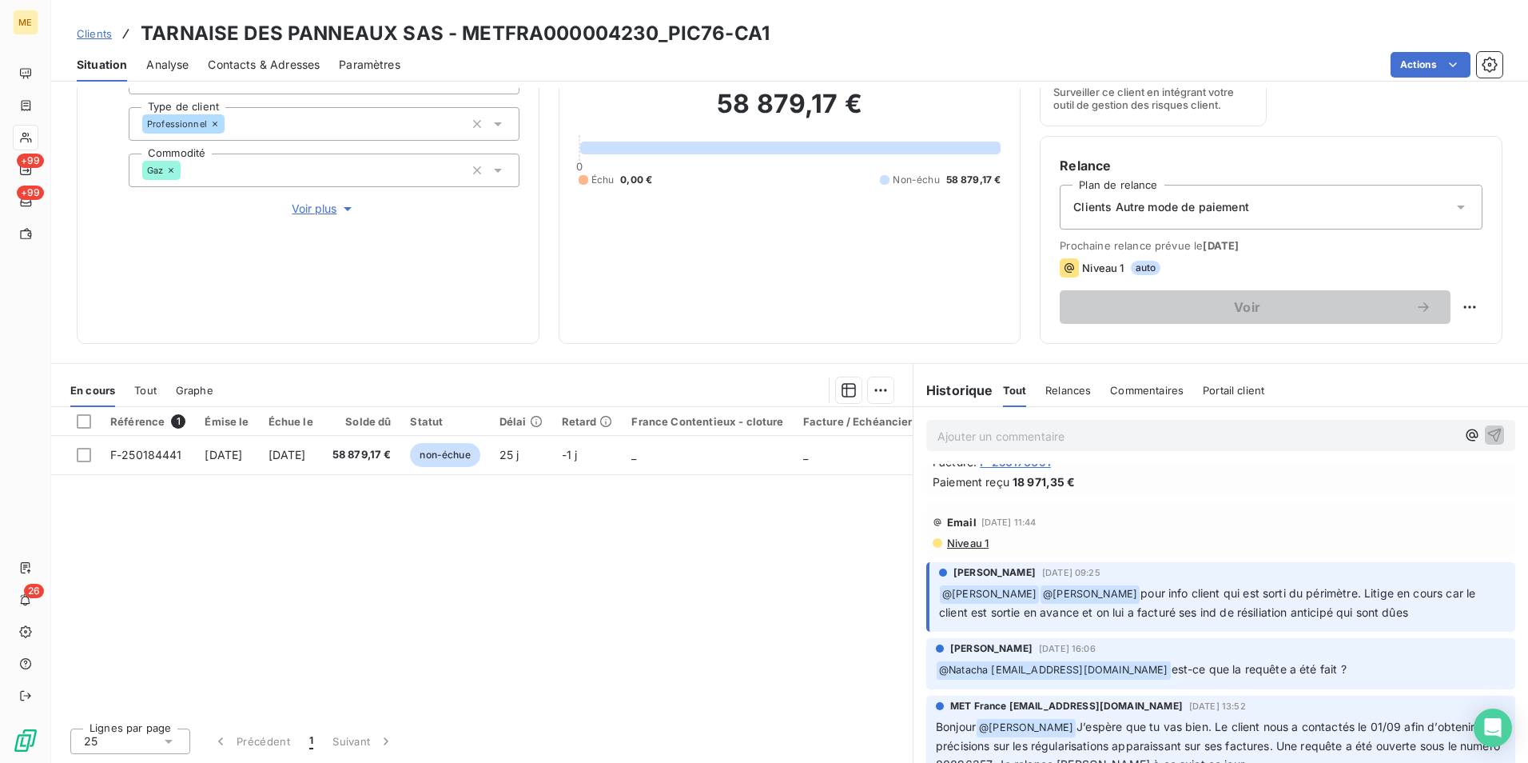
scroll to position [640, 0]
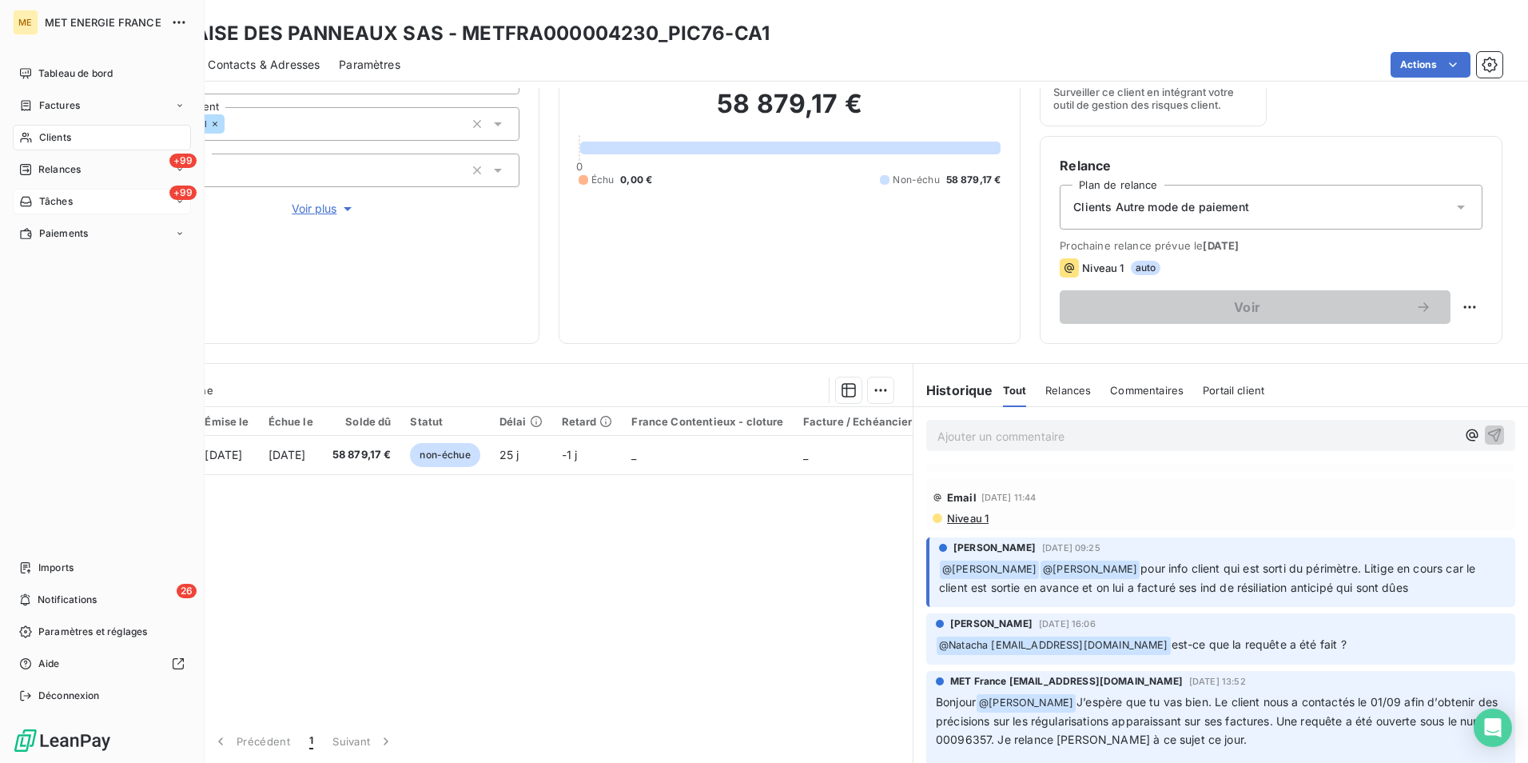
click at [117, 201] on div "+99 Tâches" at bounding box center [102, 202] width 178 height 26
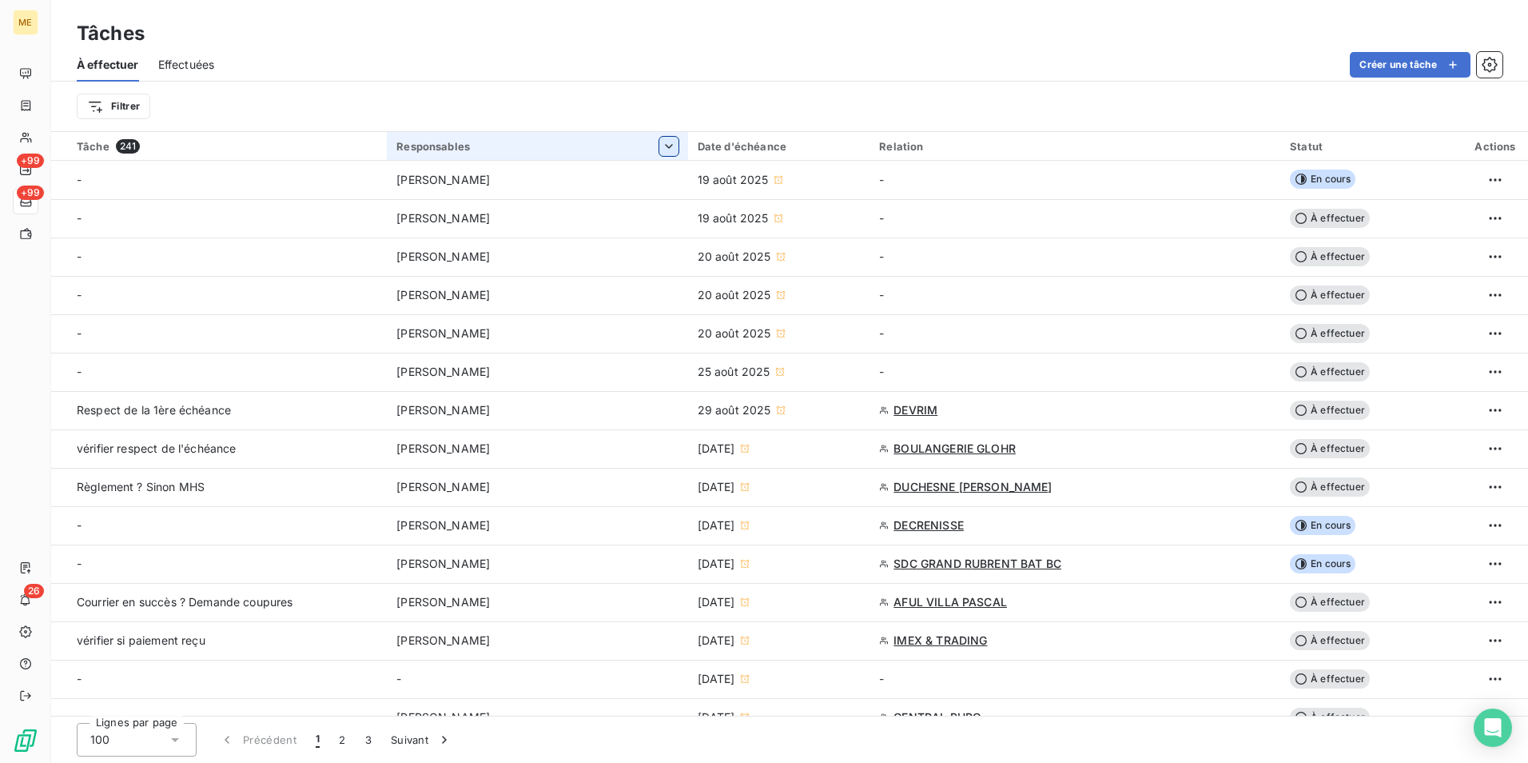
click at [683, 147] on th "Responsables" at bounding box center [537, 146] width 301 height 29
click at [611, 185] on div at bounding box center [592, 189] width 160 height 34
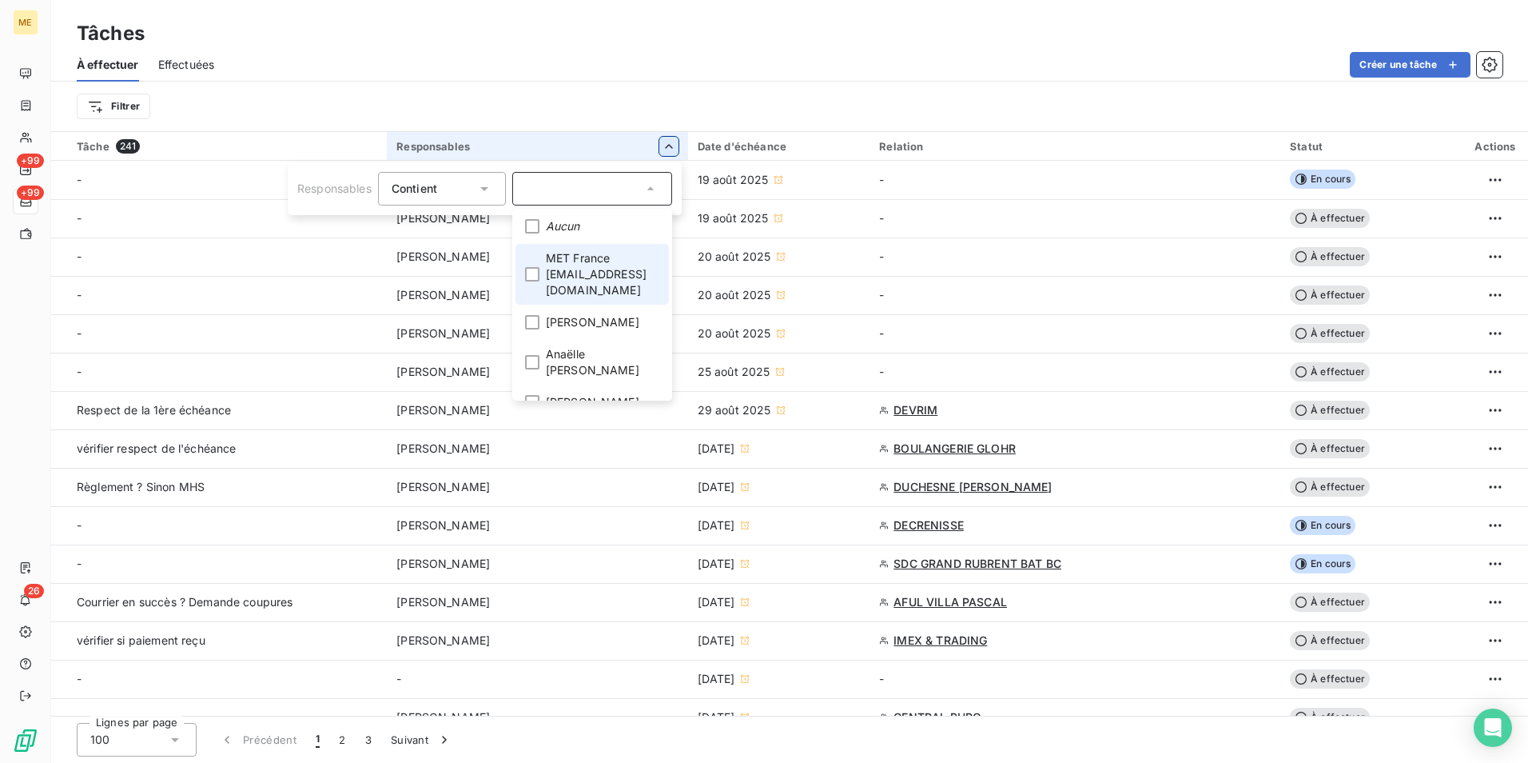
click at [610, 280] on span "MET France [EMAIL_ADDRESS][DOMAIN_NAME]" at bounding box center [603, 274] width 114 height 48
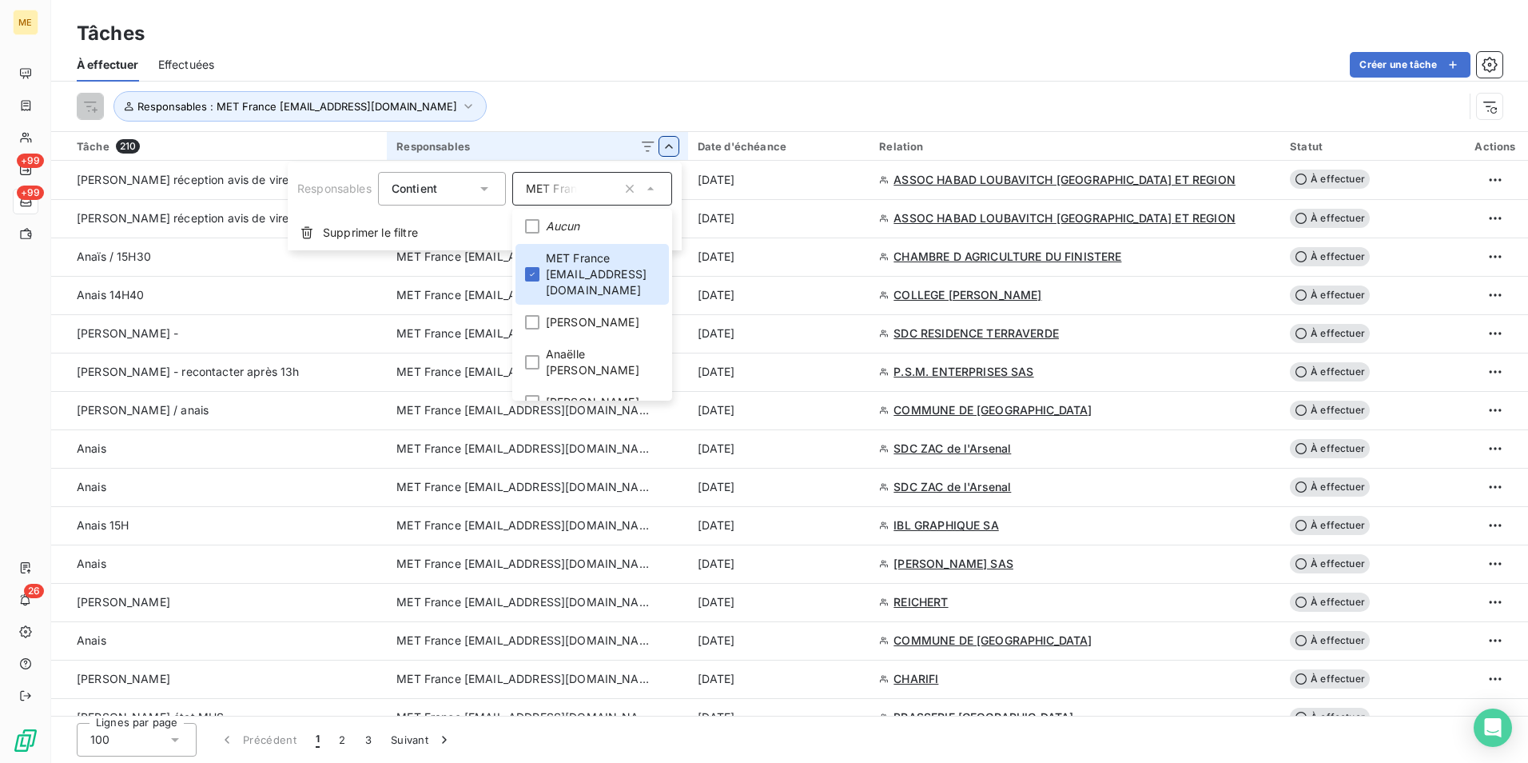
click at [614, 58] on html "ME +99 +99 26 Tâches À effectuer Effectuées Créer une tâche Responsables : MET …" at bounding box center [764, 381] width 1528 height 763
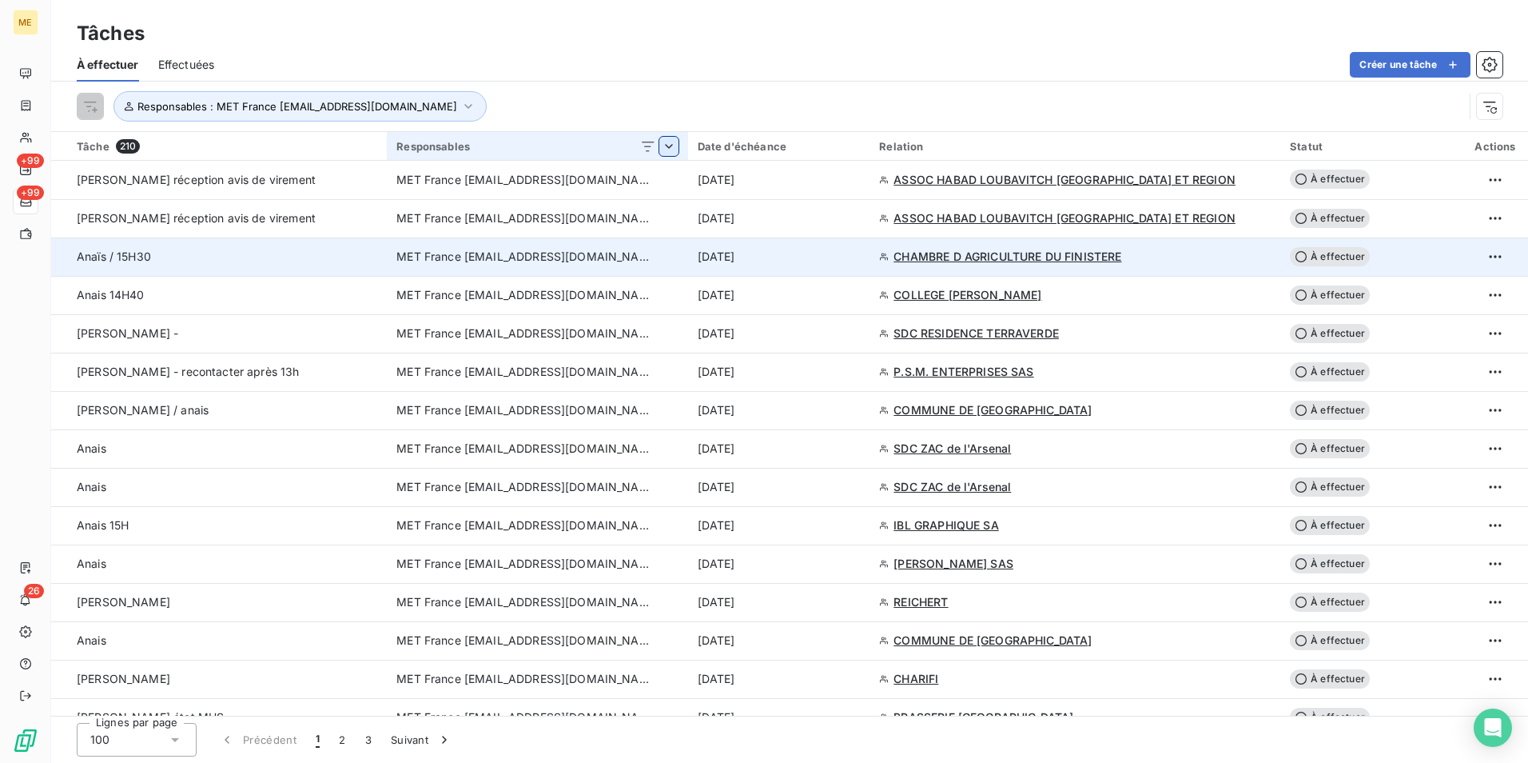
click at [321, 264] on div "Anaïs / 15H30" at bounding box center [227, 257] width 301 height 16
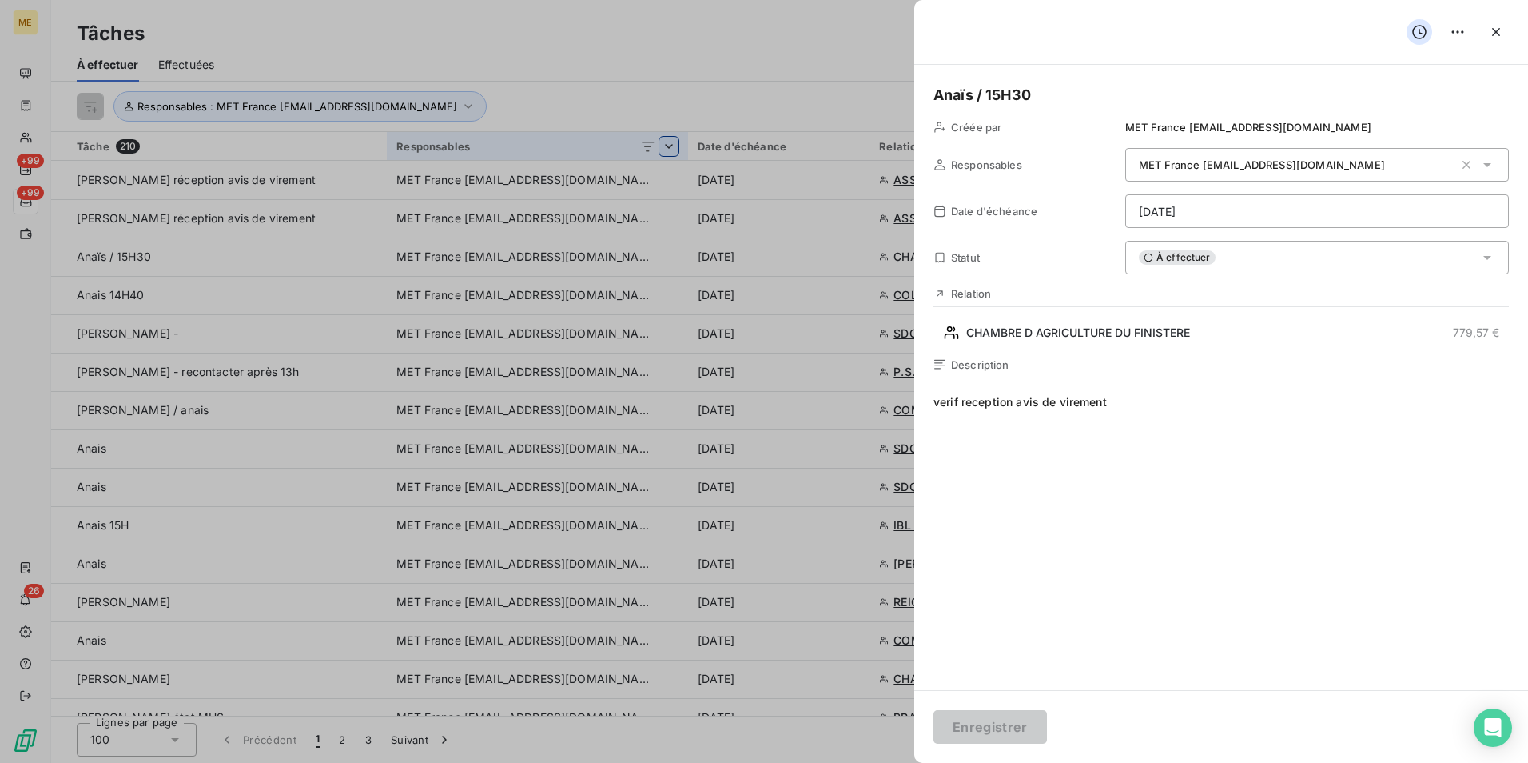
click at [485, 48] on div at bounding box center [764, 381] width 1528 height 763
click at [1494, 33] on icon "button" at bounding box center [1496, 32] width 16 height 16
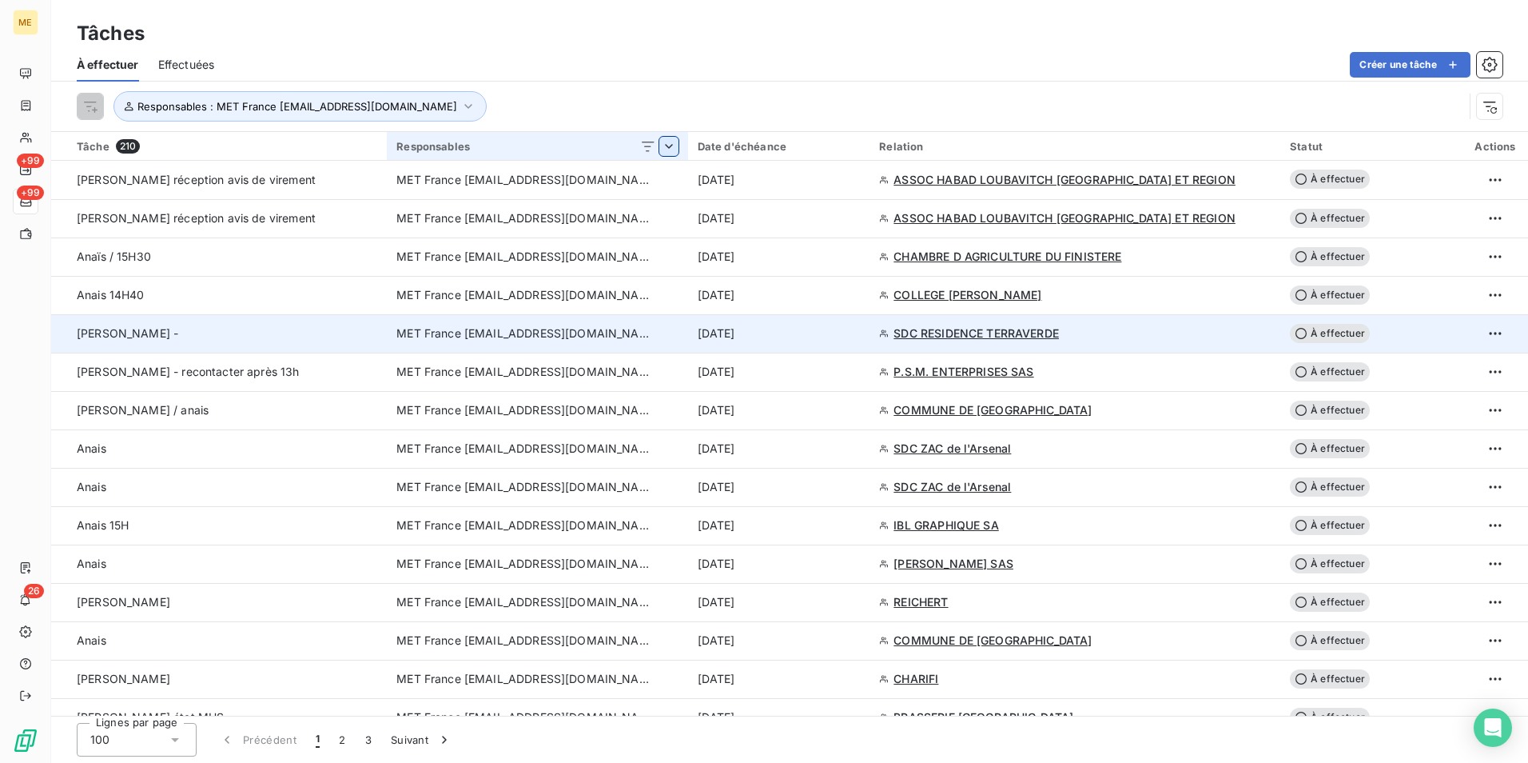
click at [319, 330] on div "[PERSON_NAME] -" at bounding box center [227, 333] width 301 height 16
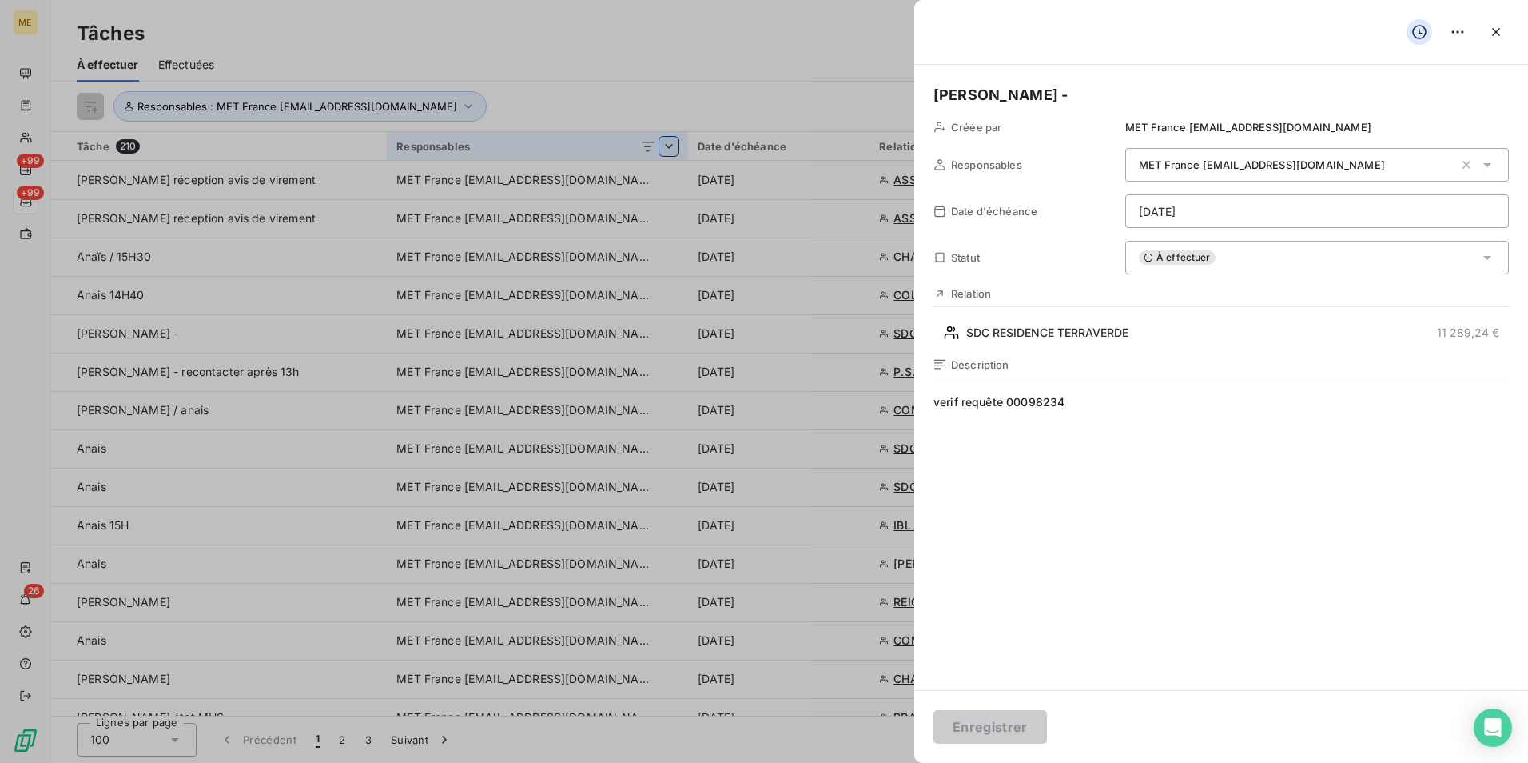
click at [1035, 408] on span "verif requête 00098234" at bounding box center [1222, 547] width 576 height 307
copy span "00098234"
click at [620, 44] on div at bounding box center [764, 381] width 1528 height 763
click at [1496, 34] on icon "button" at bounding box center [1496, 32] width 16 height 16
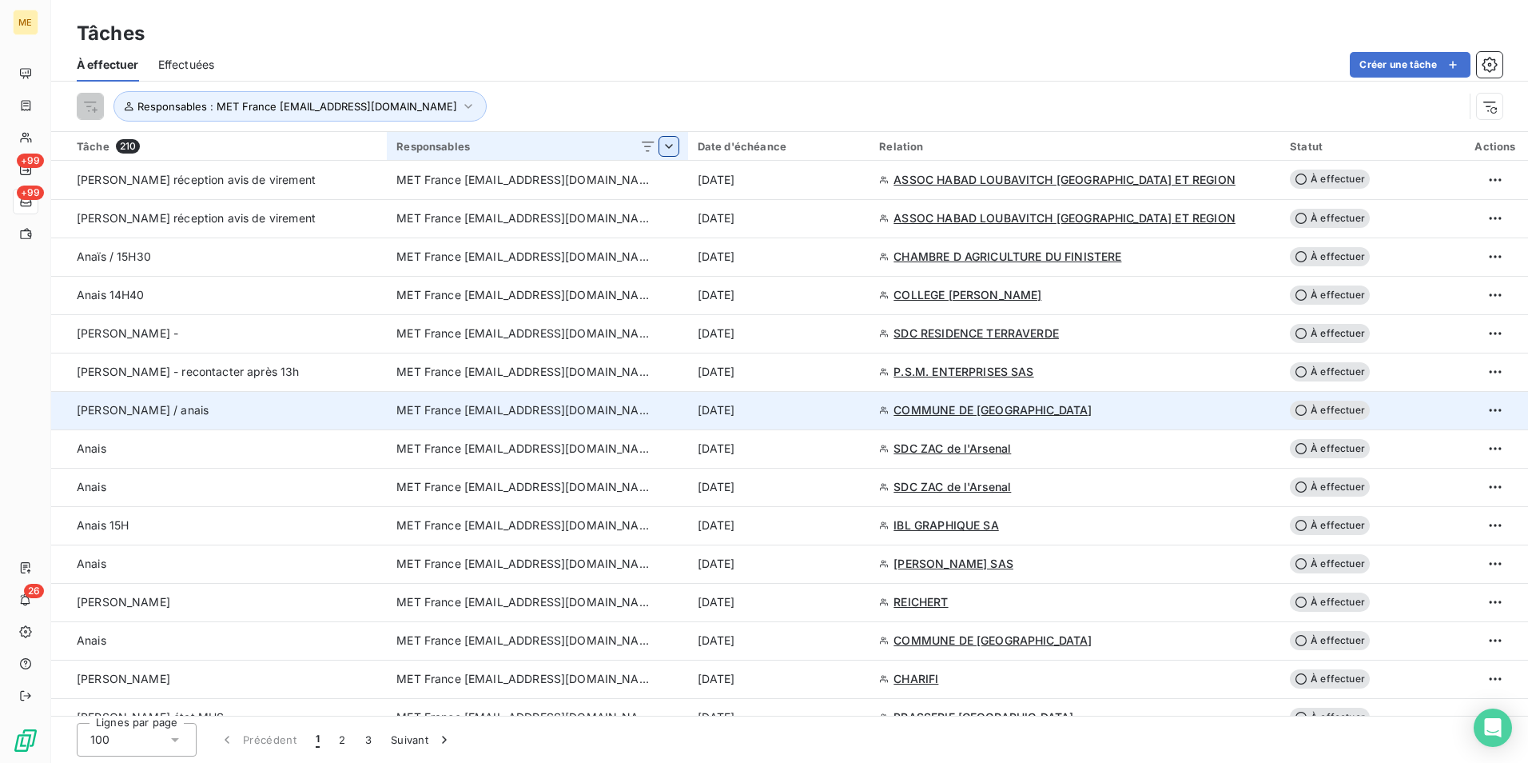
click at [318, 416] on div "[PERSON_NAME] / anais" at bounding box center [227, 410] width 301 height 16
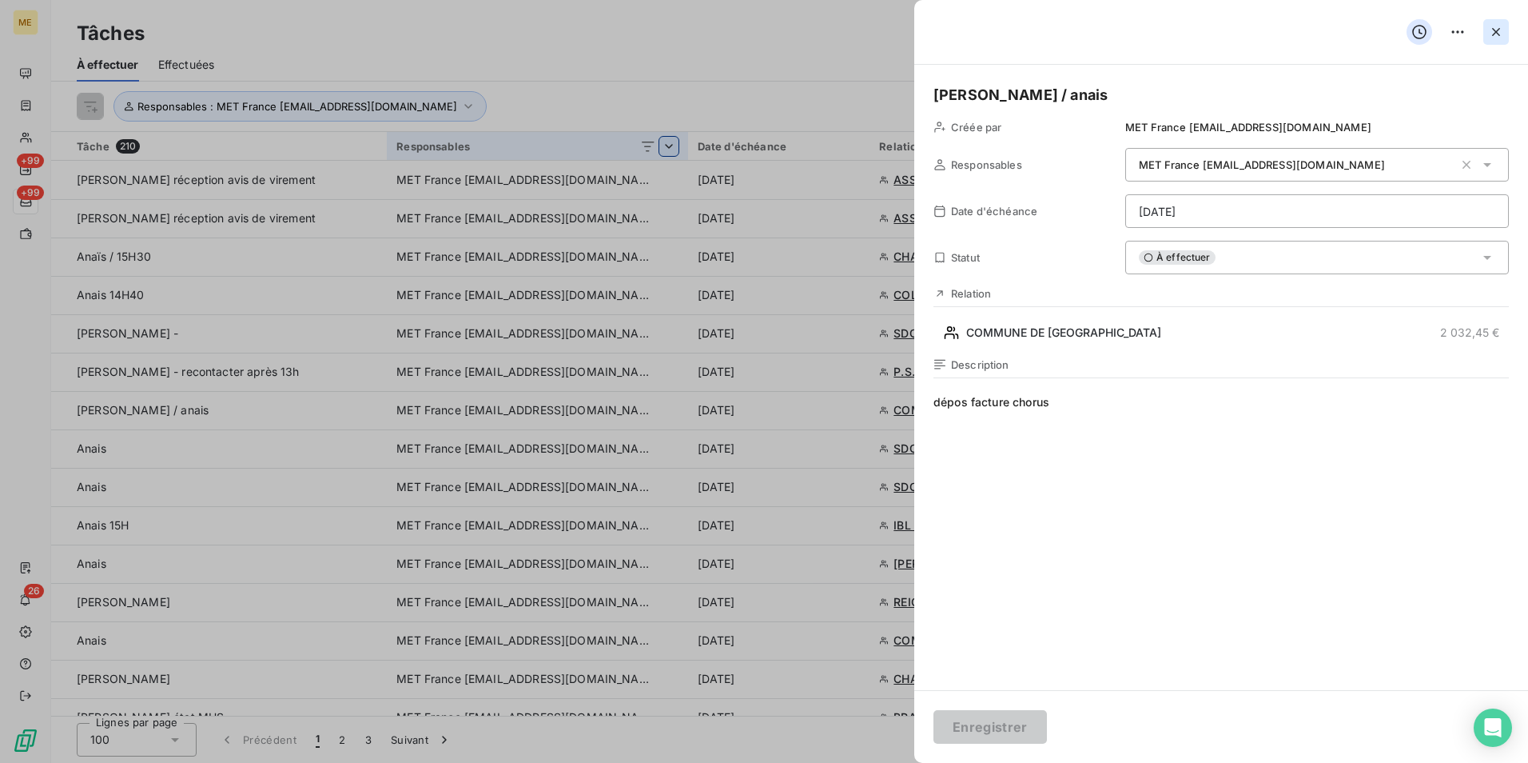
click at [1489, 38] on icon "button" at bounding box center [1496, 32] width 16 height 16
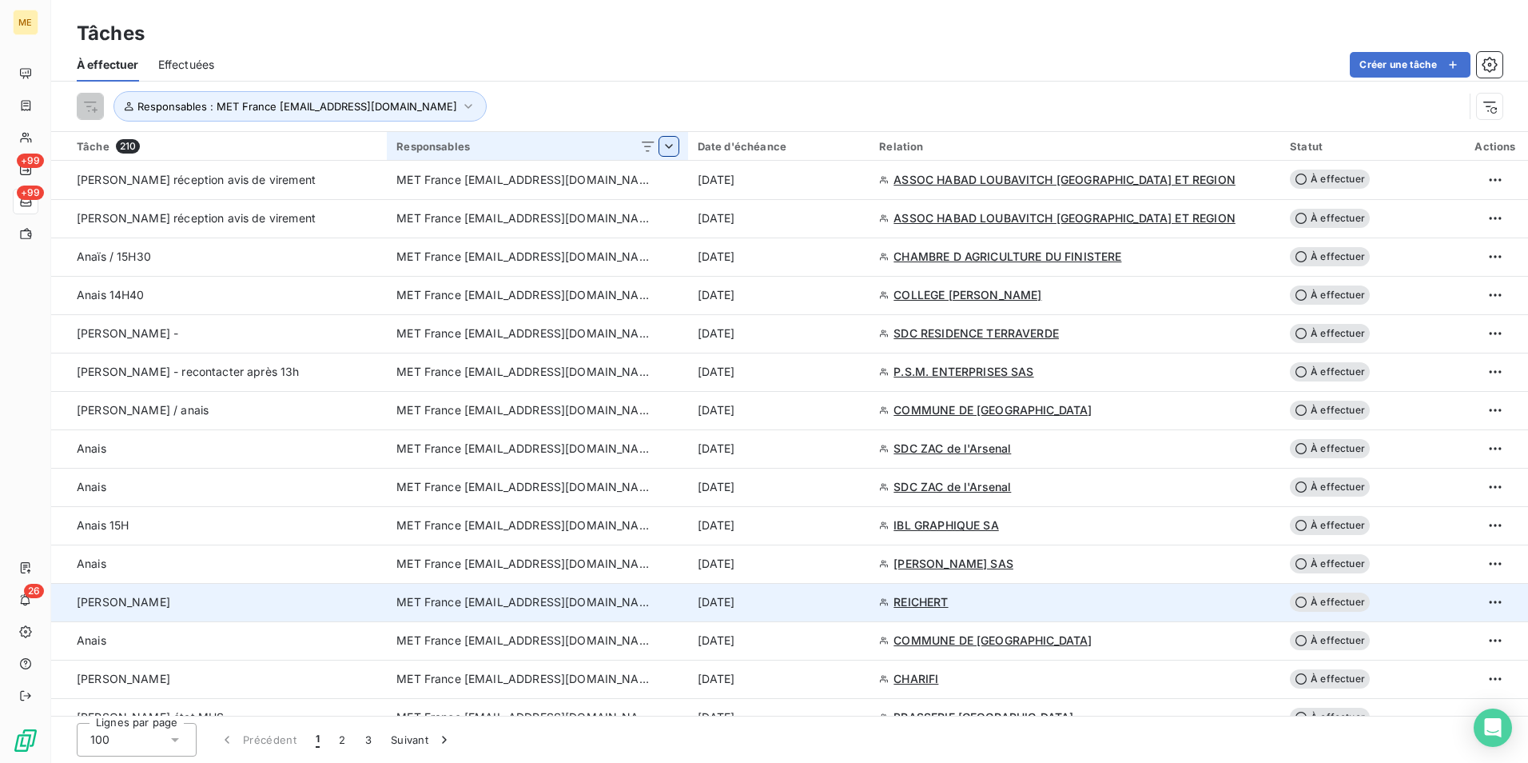
click at [290, 605] on div "[PERSON_NAME]" at bounding box center [227, 602] width 301 height 16
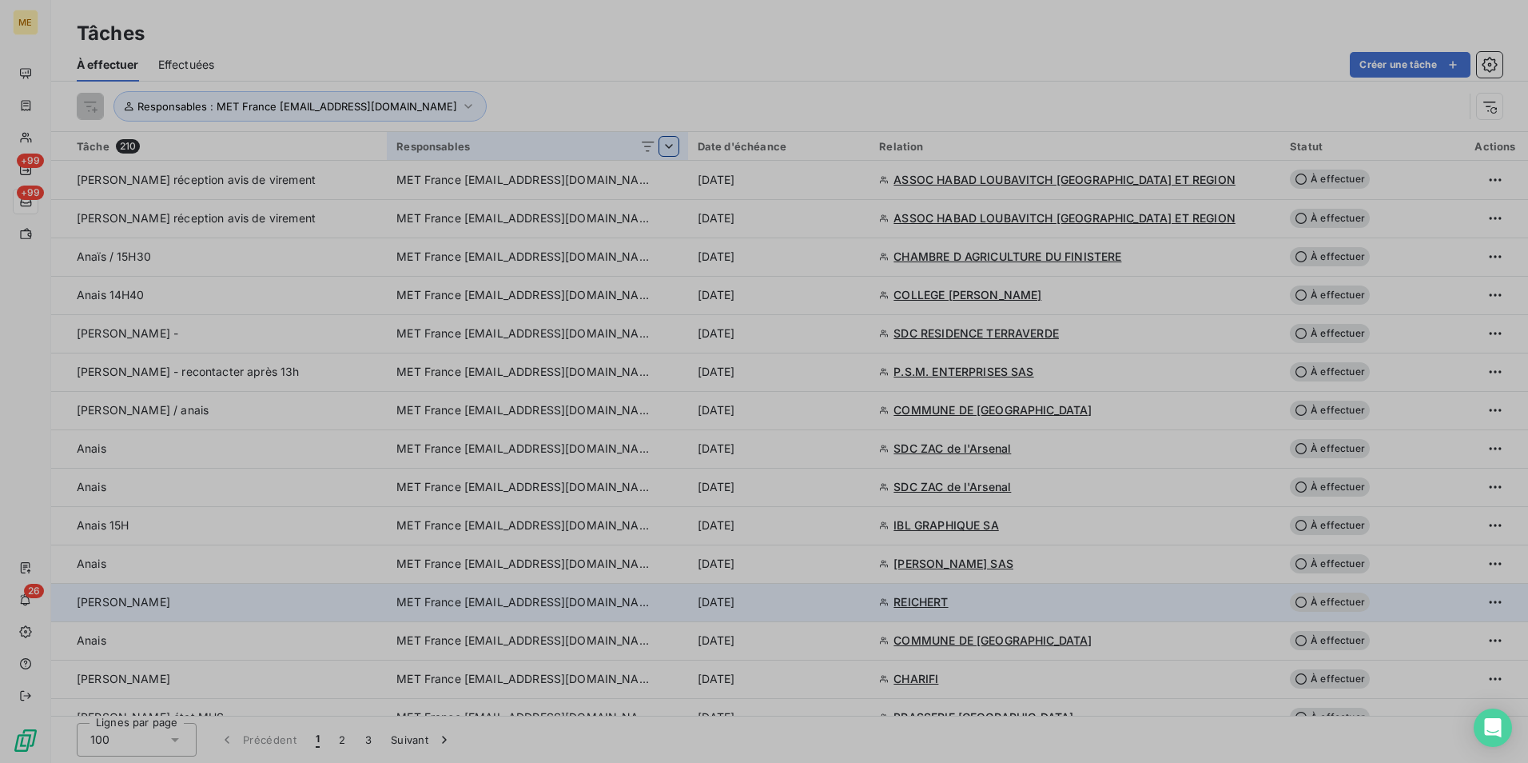
type input "[DATE]"
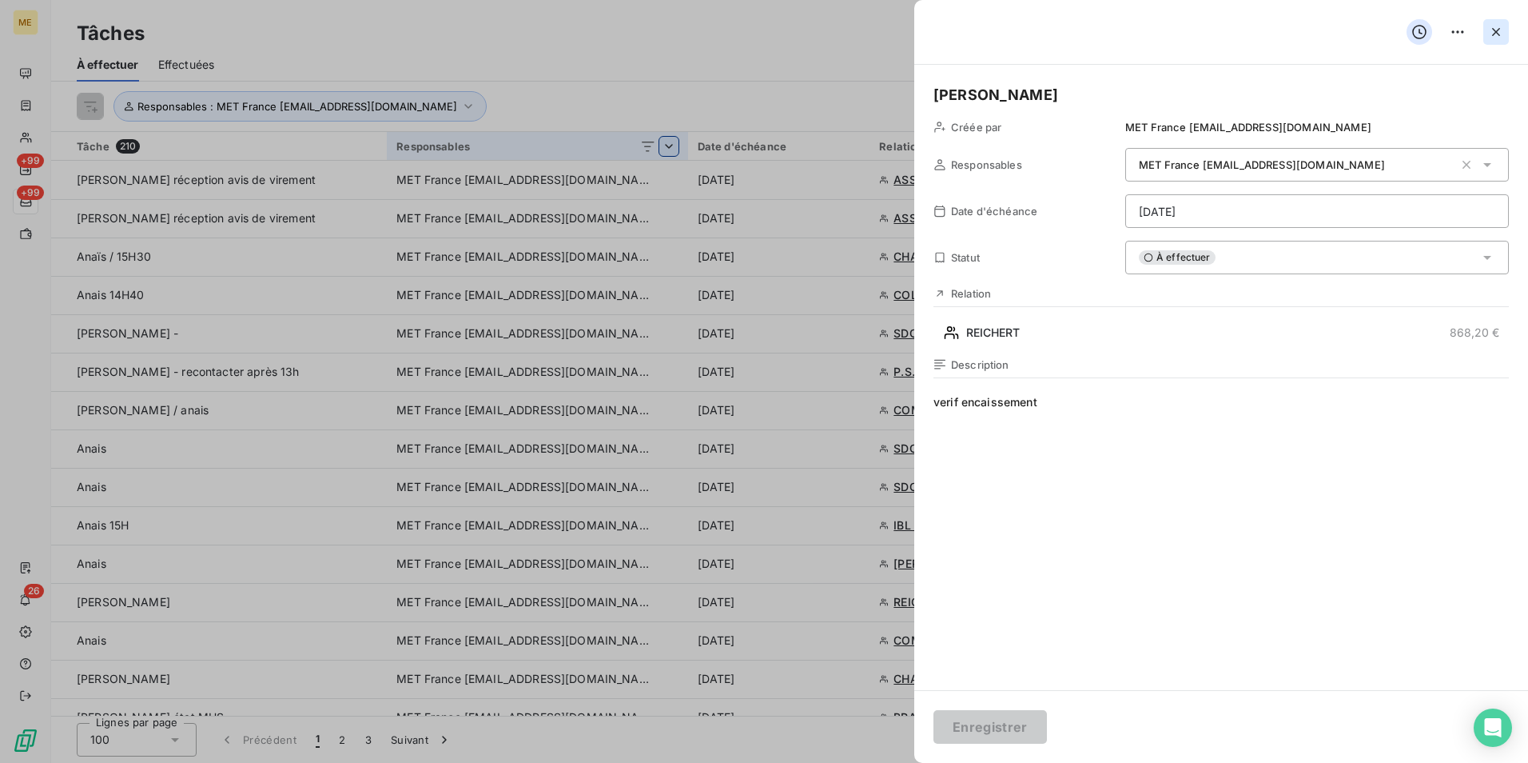
click at [1494, 34] on icon "button" at bounding box center [1496, 32] width 8 height 8
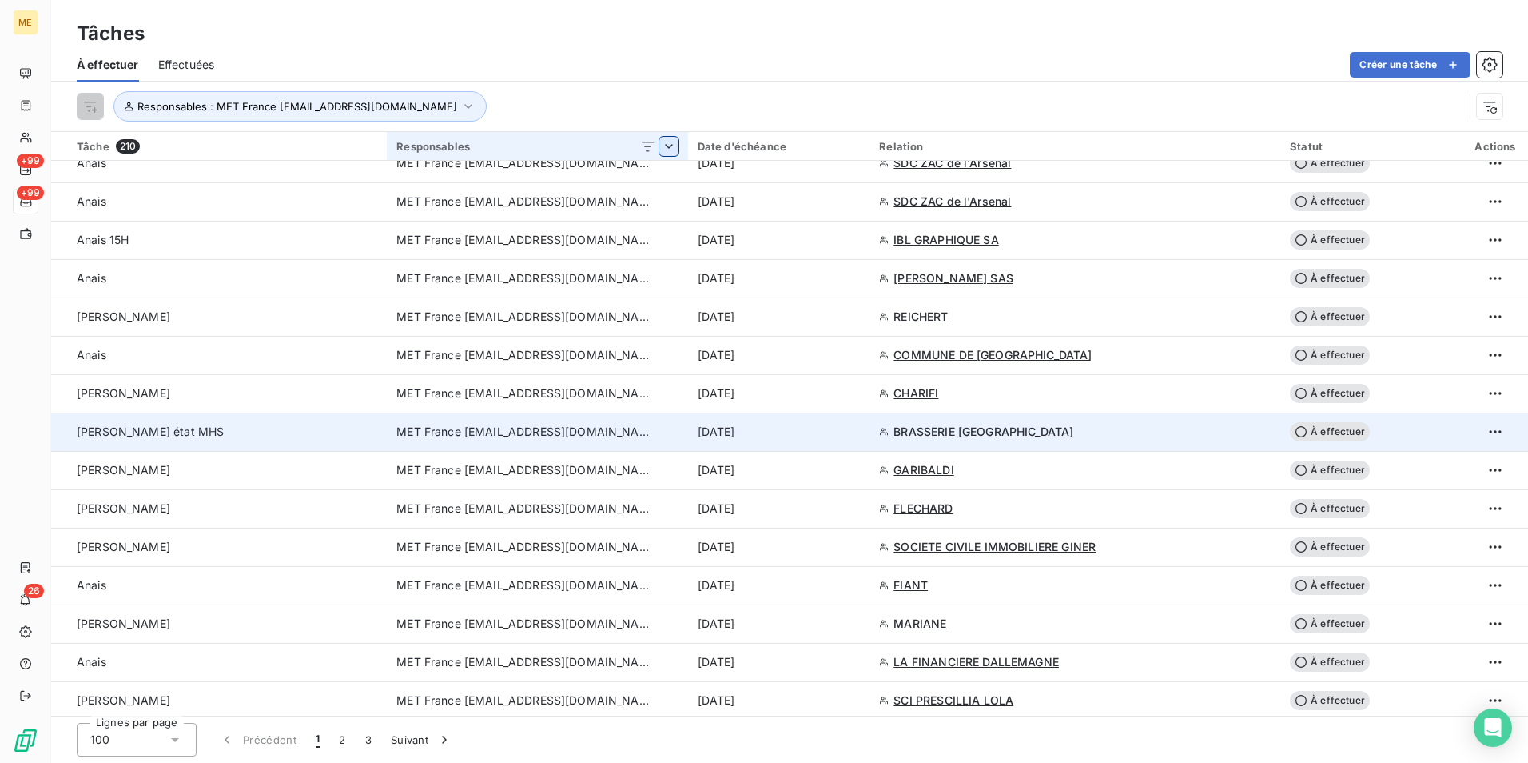
scroll to position [320, 0]
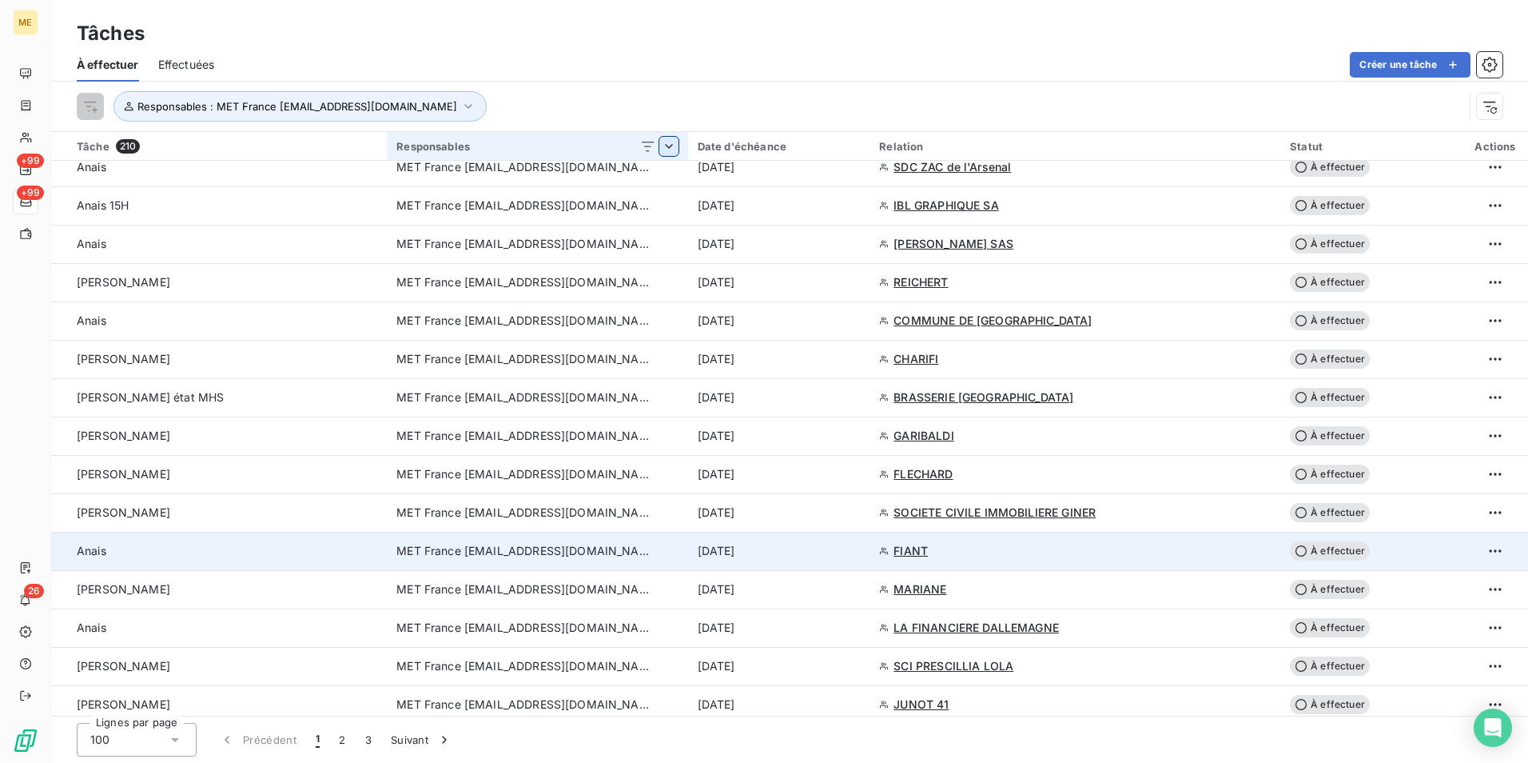
click at [288, 550] on div "Anais" at bounding box center [227, 551] width 301 height 16
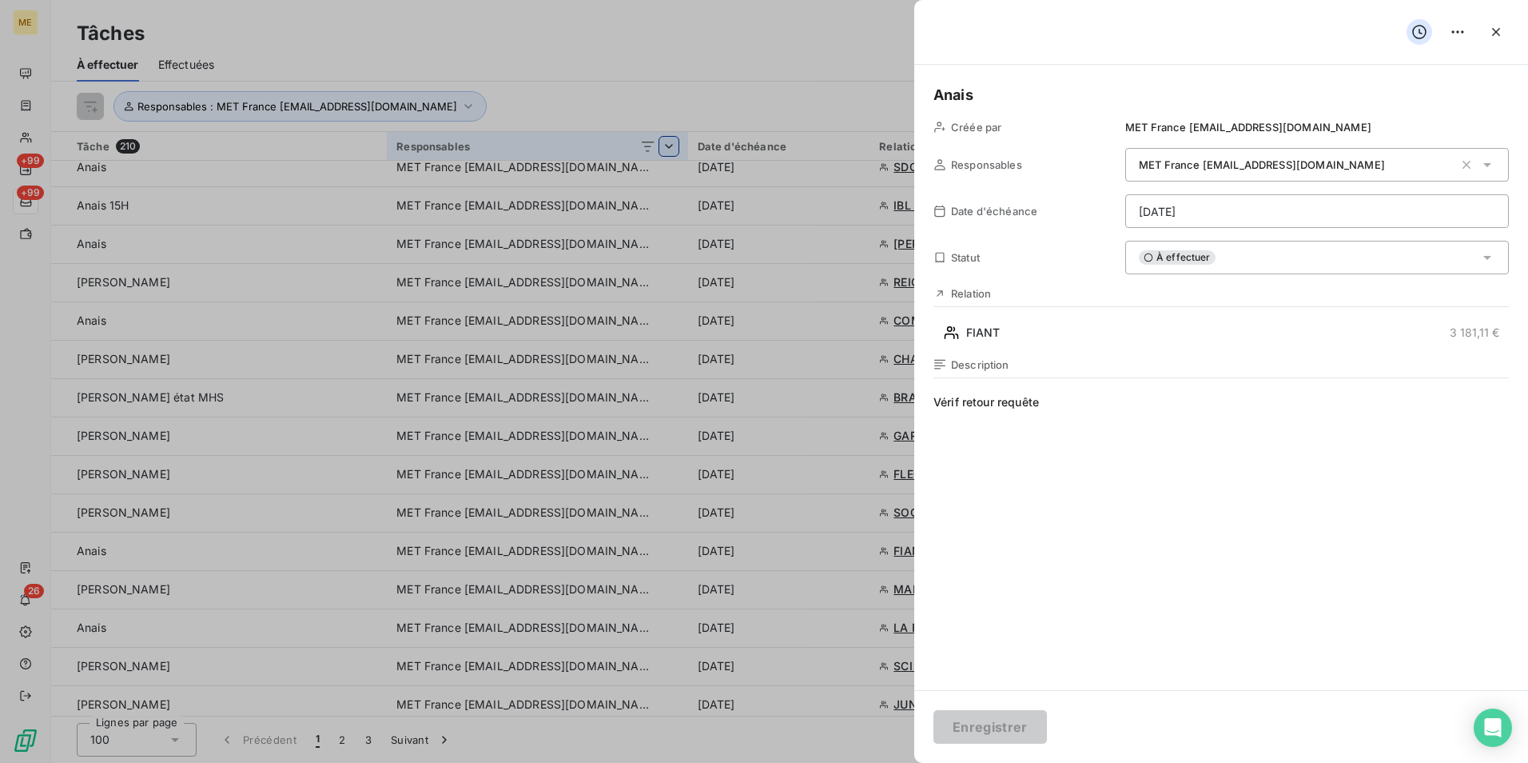
click at [575, 34] on div at bounding box center [764, 381] width 1528 height 763
click at [1498, 38] on icon "button" at bounding box center [1496, 32] width 16 height 16
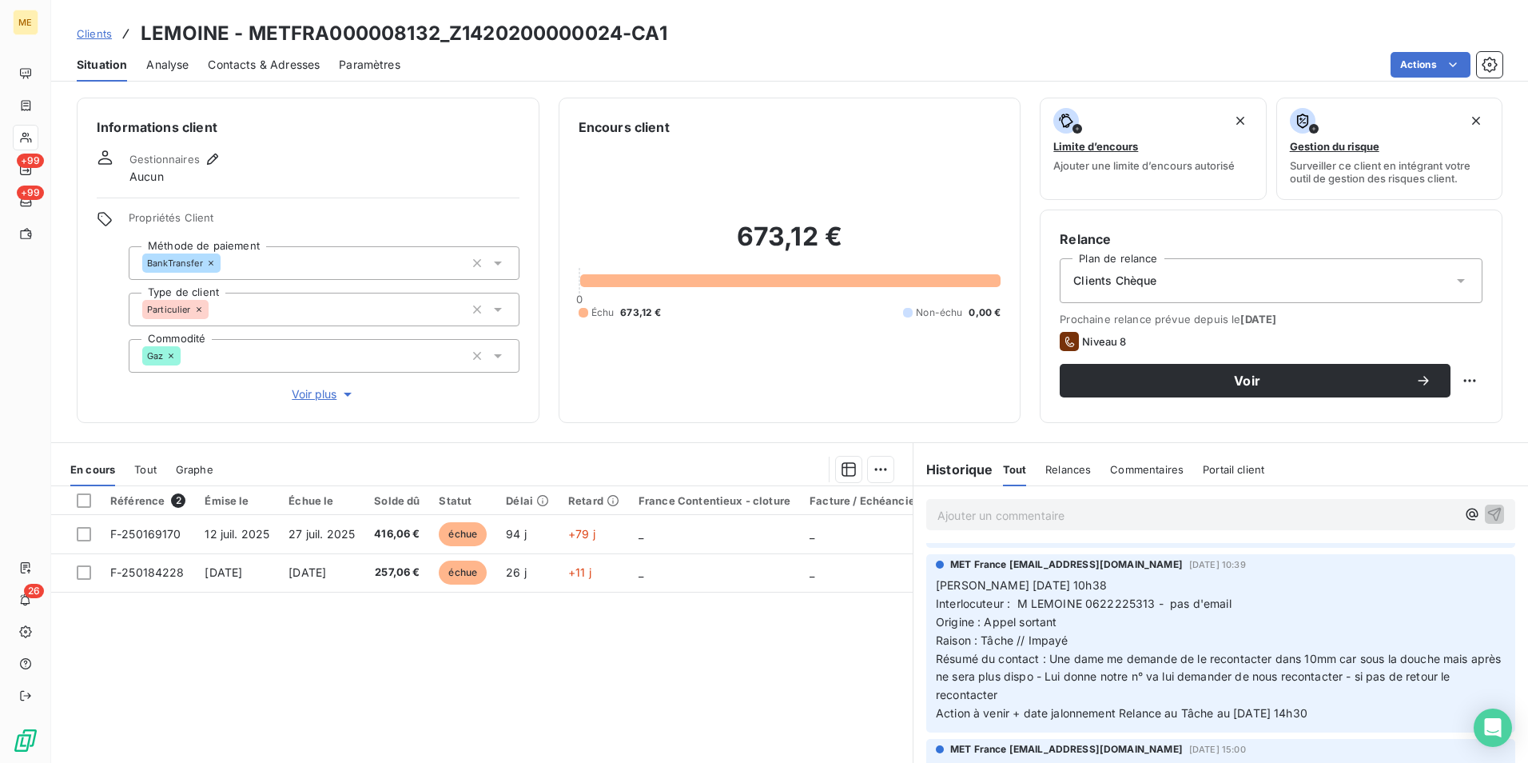
scroll to position [240, 0]
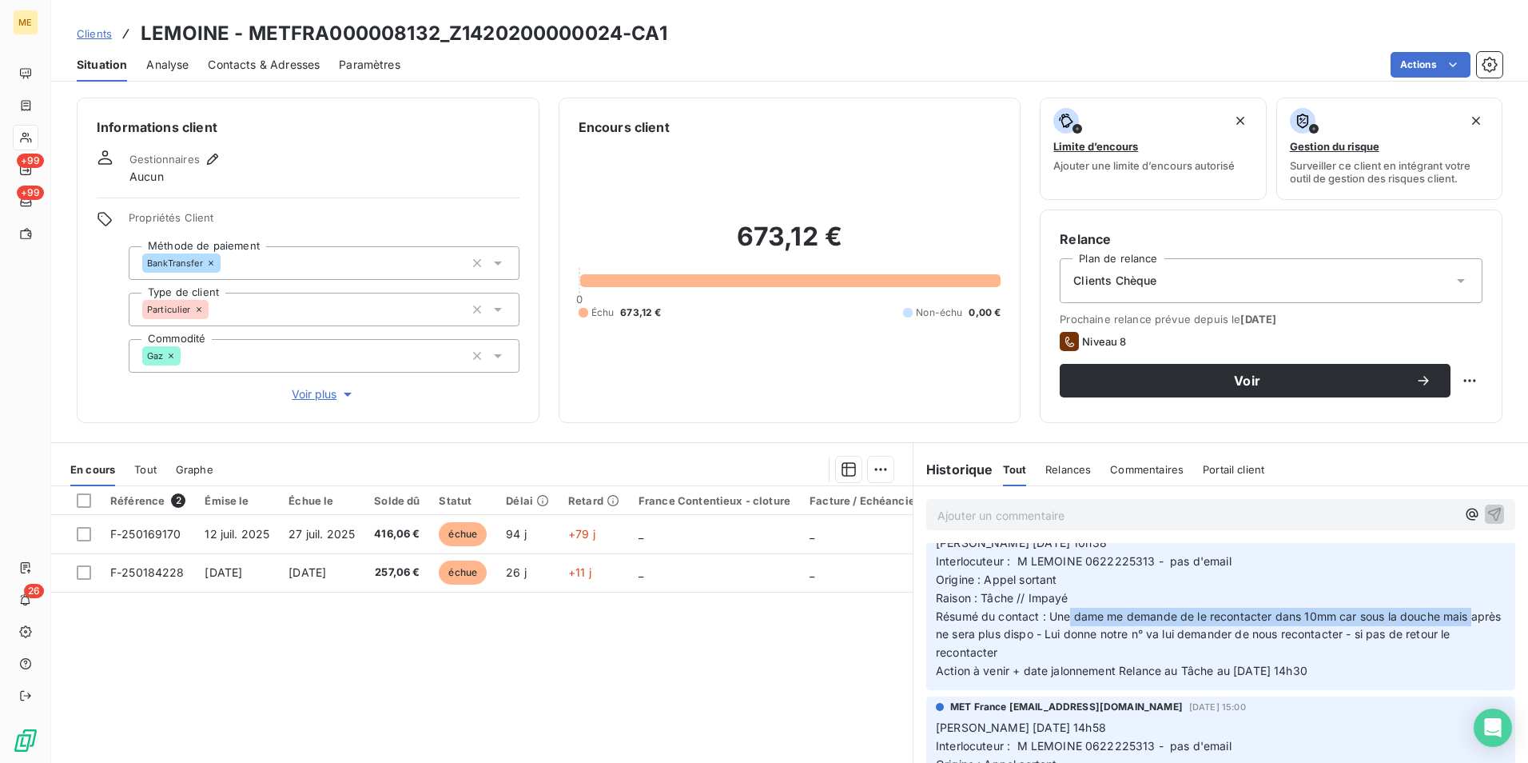
drag, startPoint x: 1062, startPoint y: 612, endPoint x: 1472, endPoint y: 610, distance: 410.9
click at [1472, 610] on p "[PERSON_NAME] [DATE] 10h38 Interlocuteur : M LEMOINE 0622225313 - pas d'email O…" at bounding box center [1221, 607] width 570 height 146
click at [1173, 635] on span "Résumé du contact : Une dame me demande de le recontacter dans 10mm car sous la…" at bounding box center [1220, 634] width 569 height 50
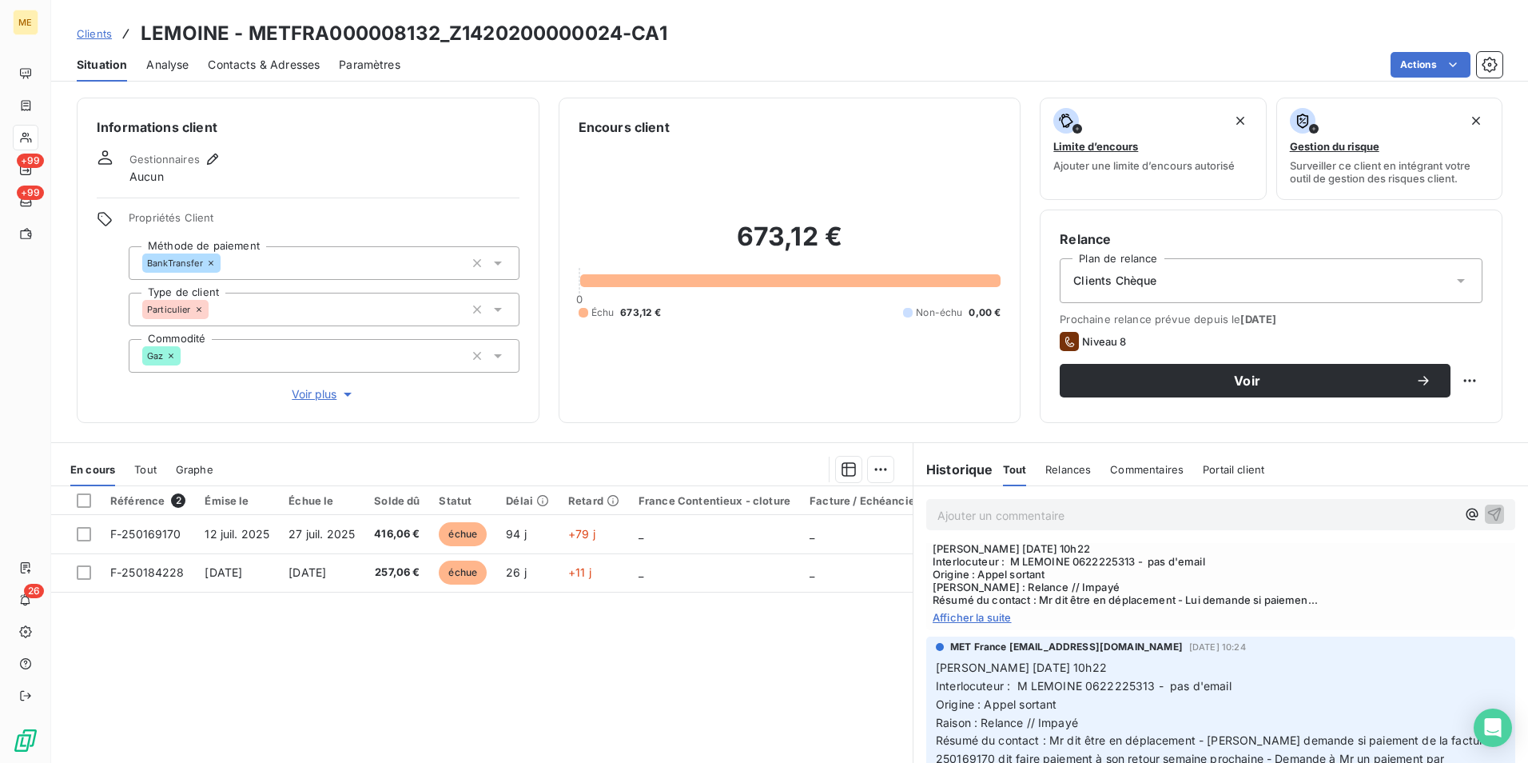
scroll to position [719, 0]
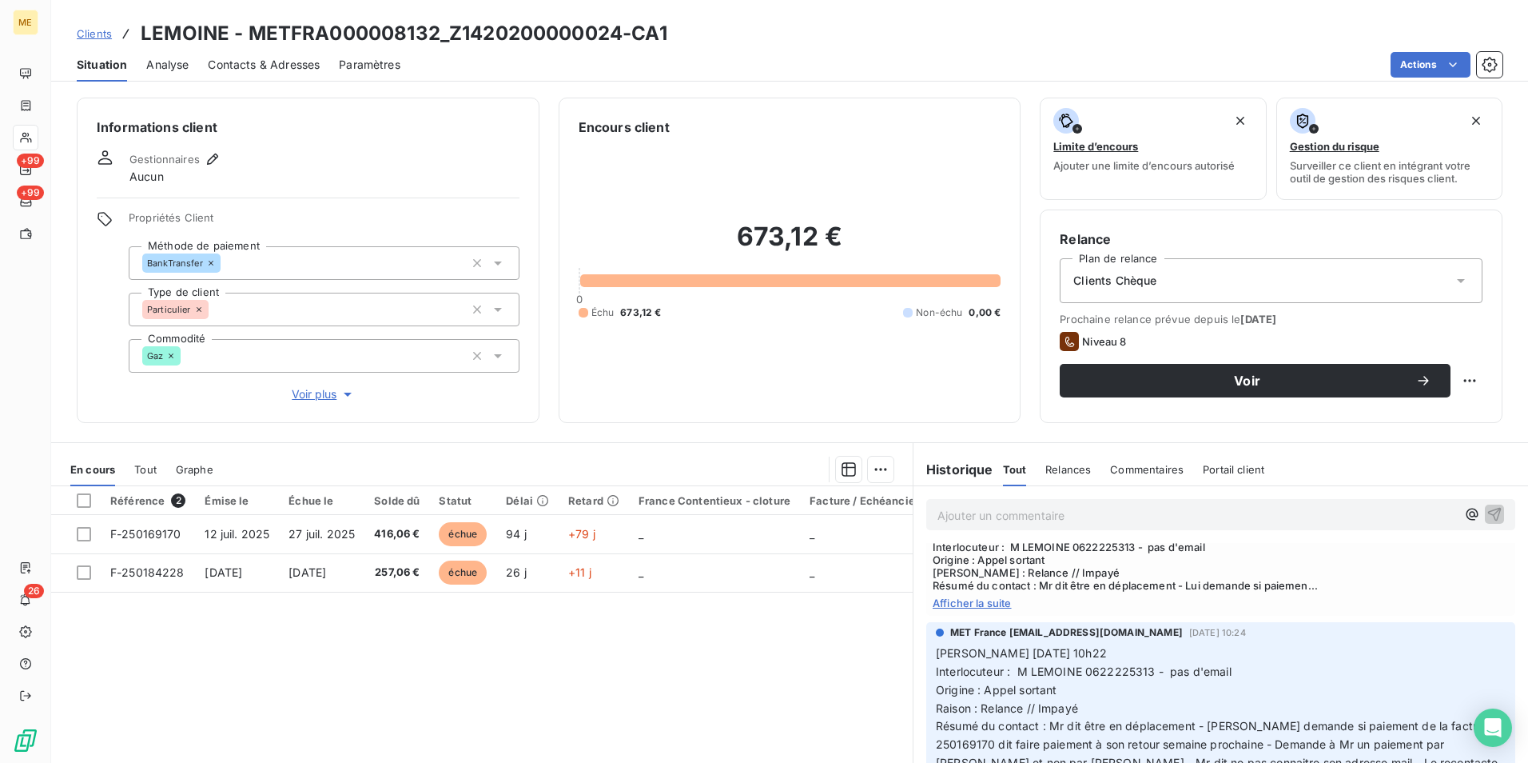
click at [963, 602] on span "Afficher la suite" at bounding box center [1221, 602] width 576 height 13
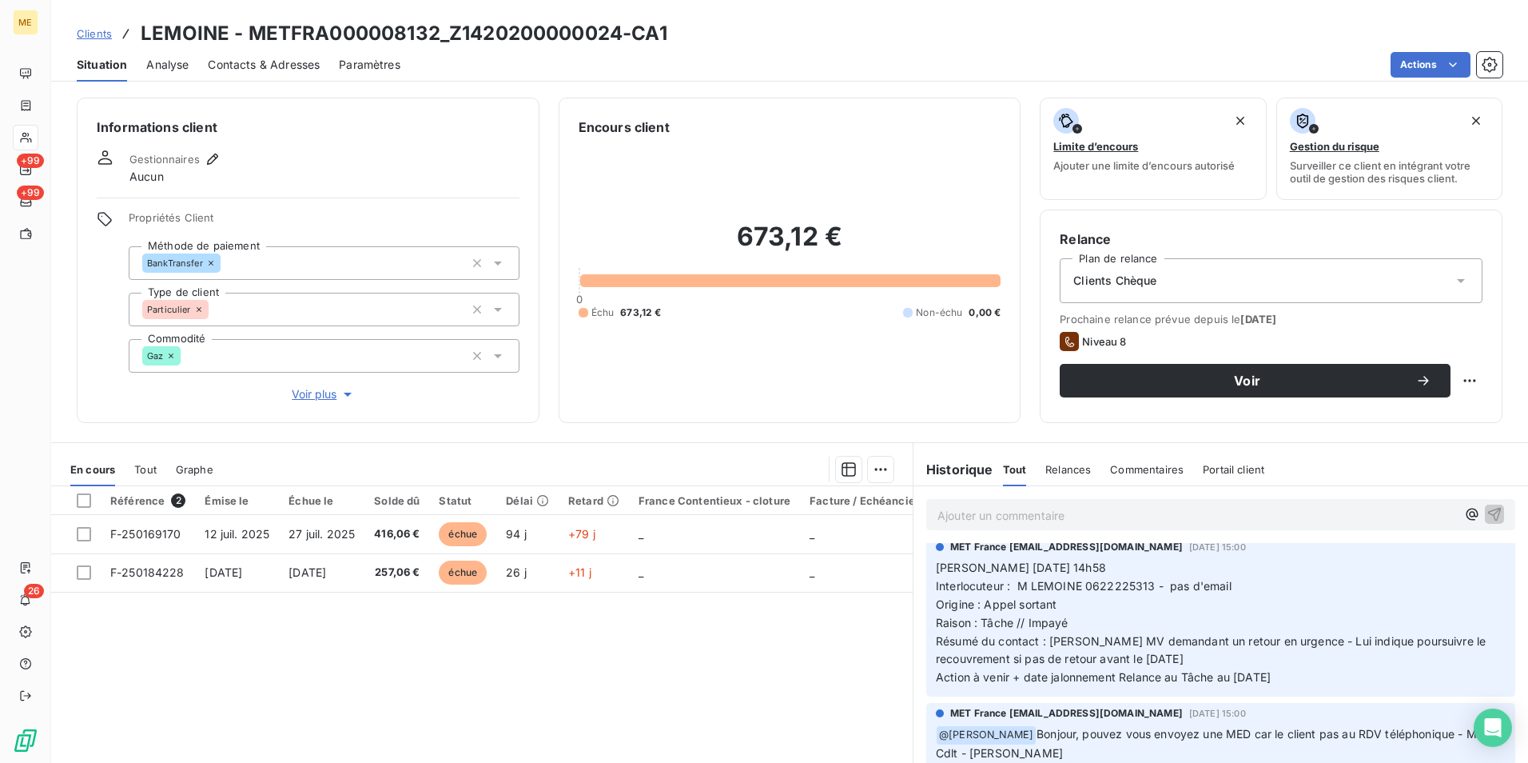
scroll to position [0, 0]
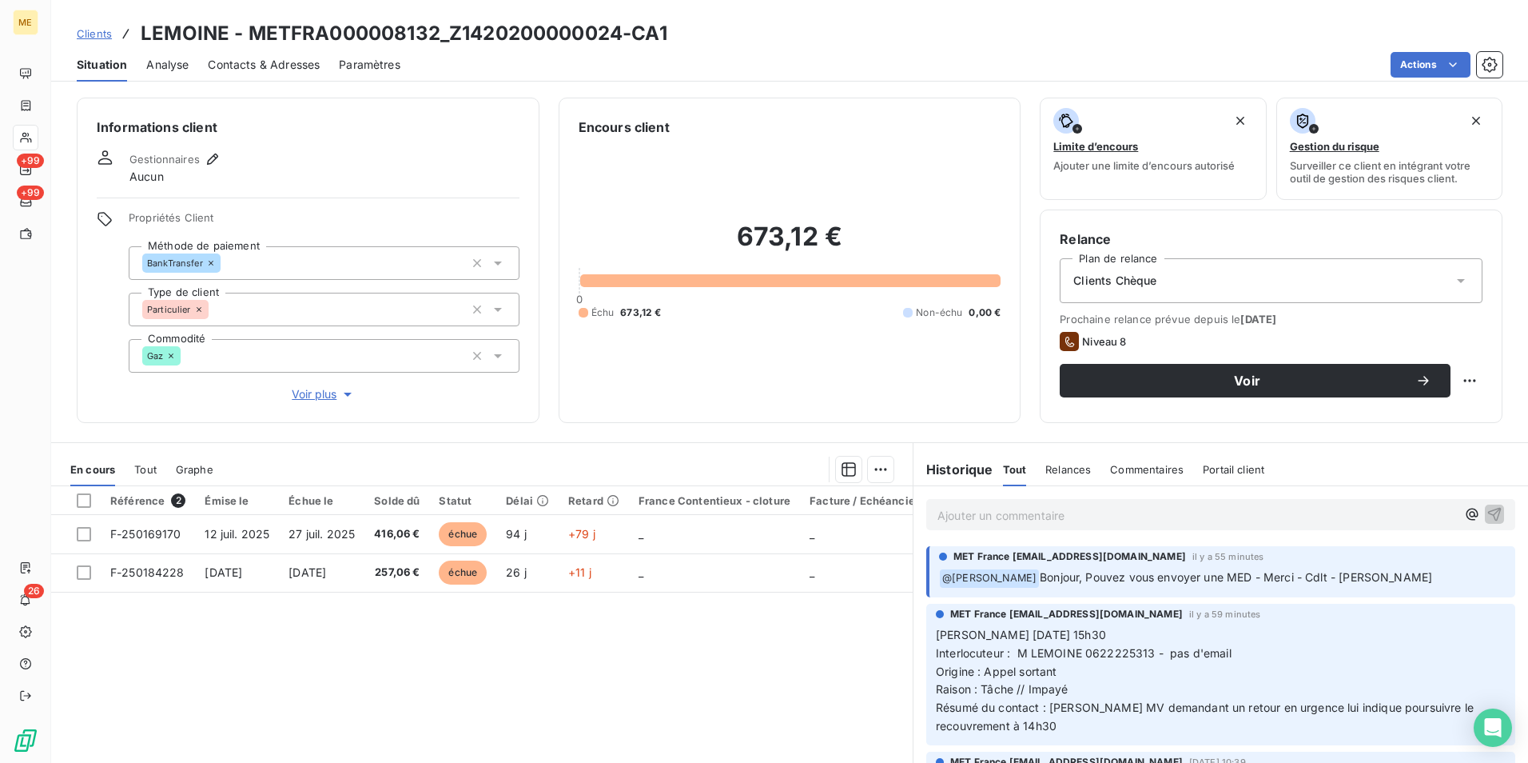
click at [1399, 276] on div "Clients Chèque" at bounding box center [1271, 280] width 423 height 45
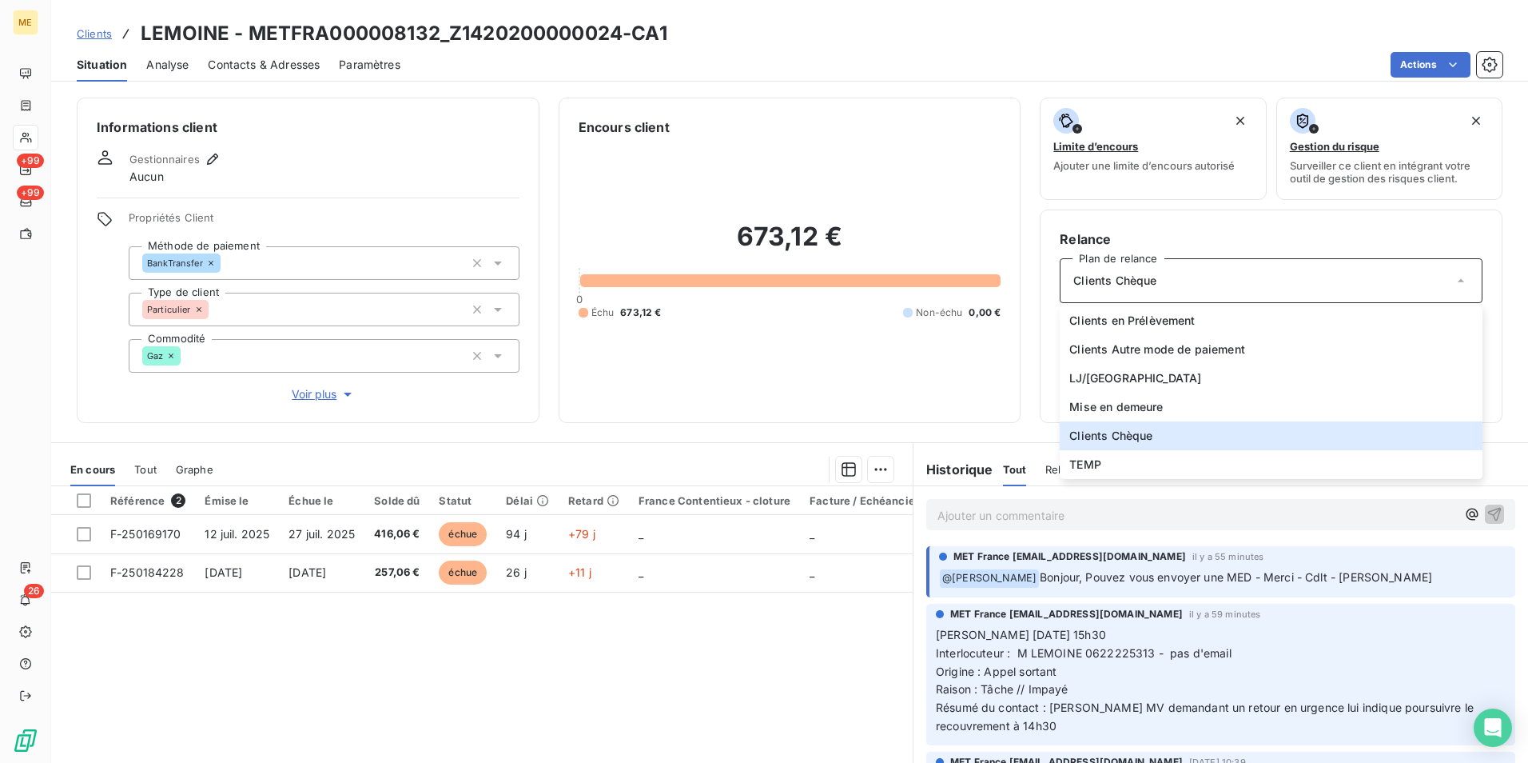
click at [1285, 229] on div "Relance Plan de relance Clients Chèque Clients en Prélèvement Clients Autre mod…" at bounding box center [1271, 315] width 463 height 213
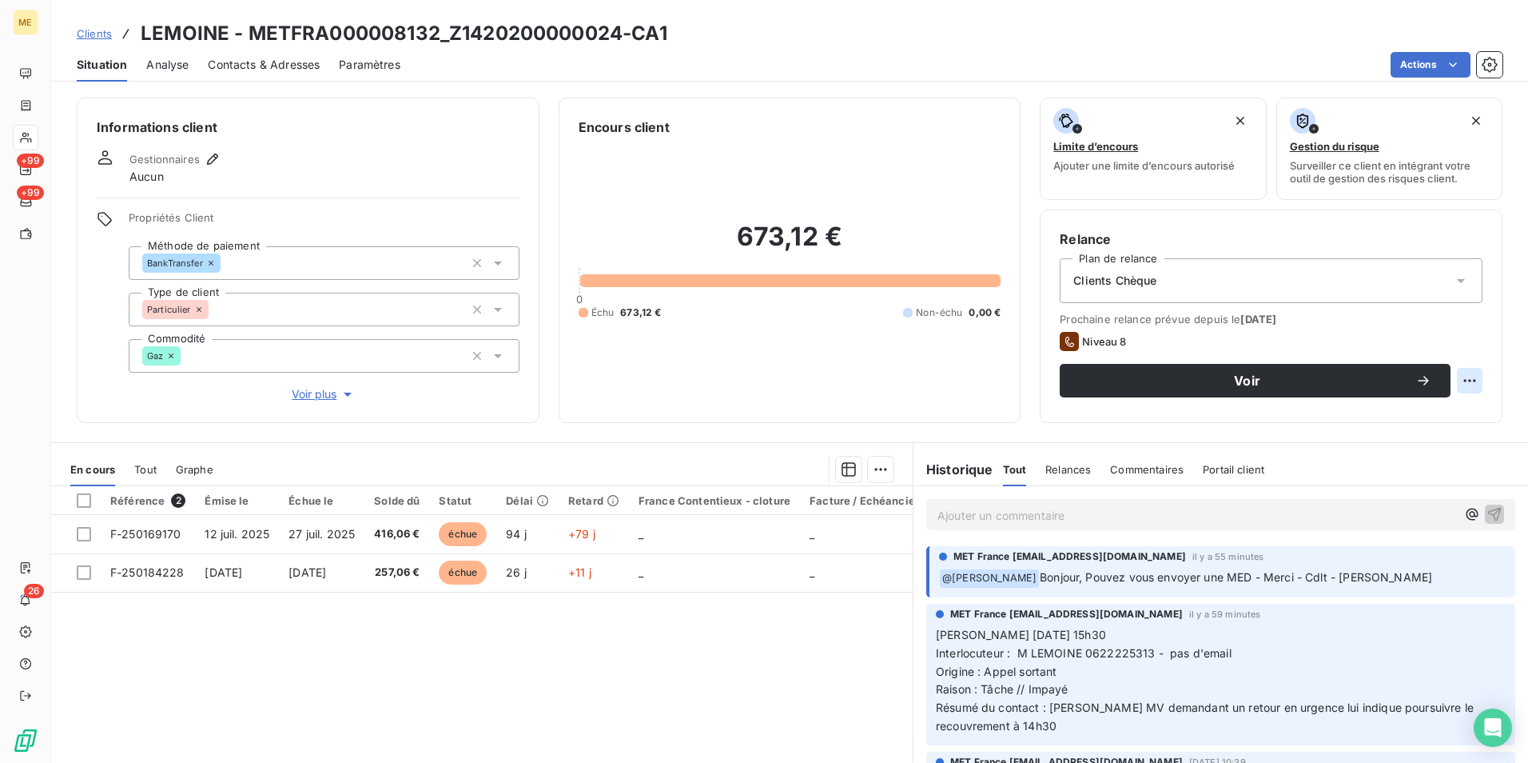
click at [1456, 381] on html "ME +99 +99 26 Clients LEMOINE - METFRA000008132_Z1420200000024-CA1 Situation An…" at bounding box center [764, 381] width 1528 height 763
click at [1377, 410] on div "Replanifier cette action" at bounding box center [1392, 416] width 143 height 26
select select "9"
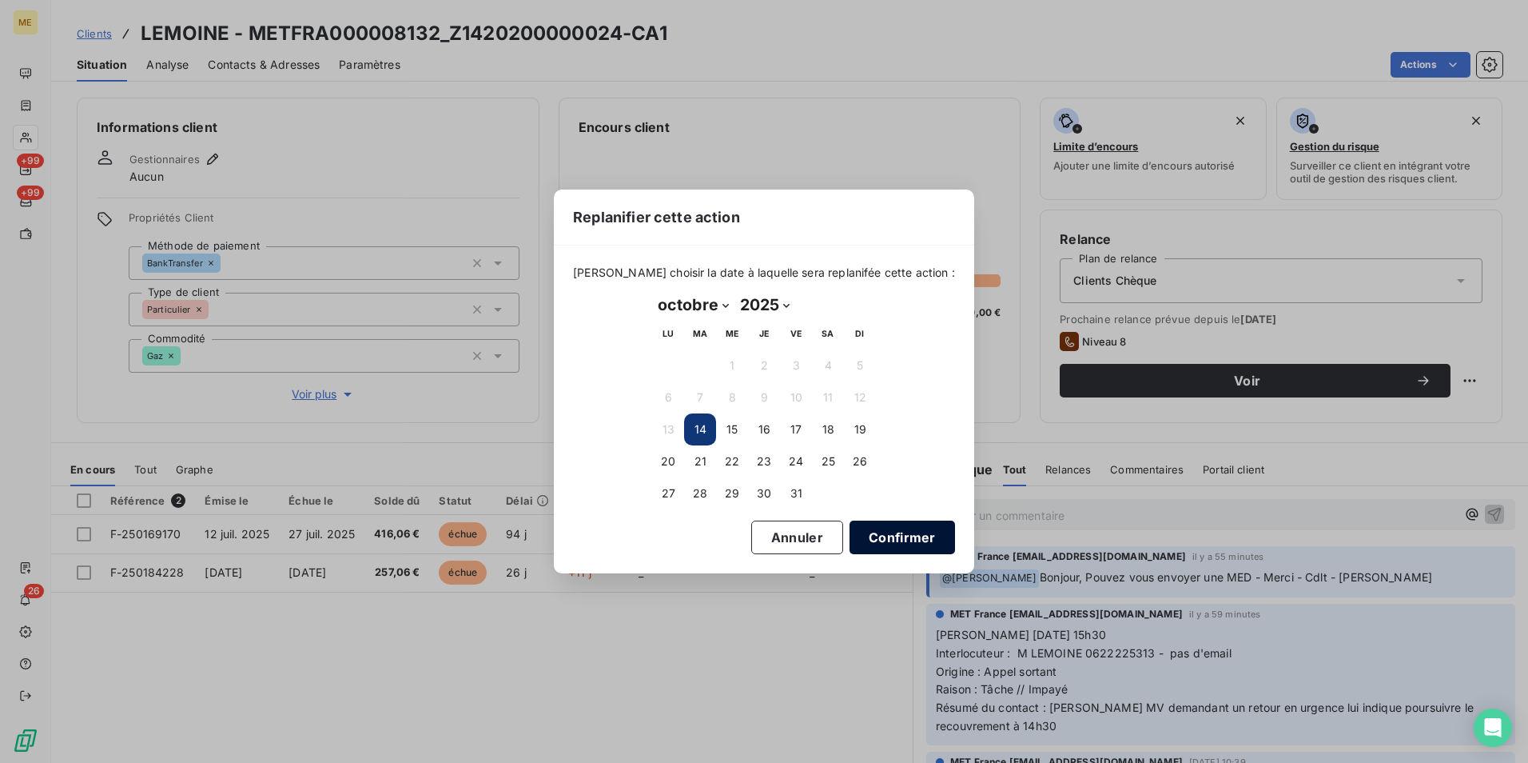
click at [855, 541] on button "Confirmer" at bounding box center [903, 537] width 106 height 34
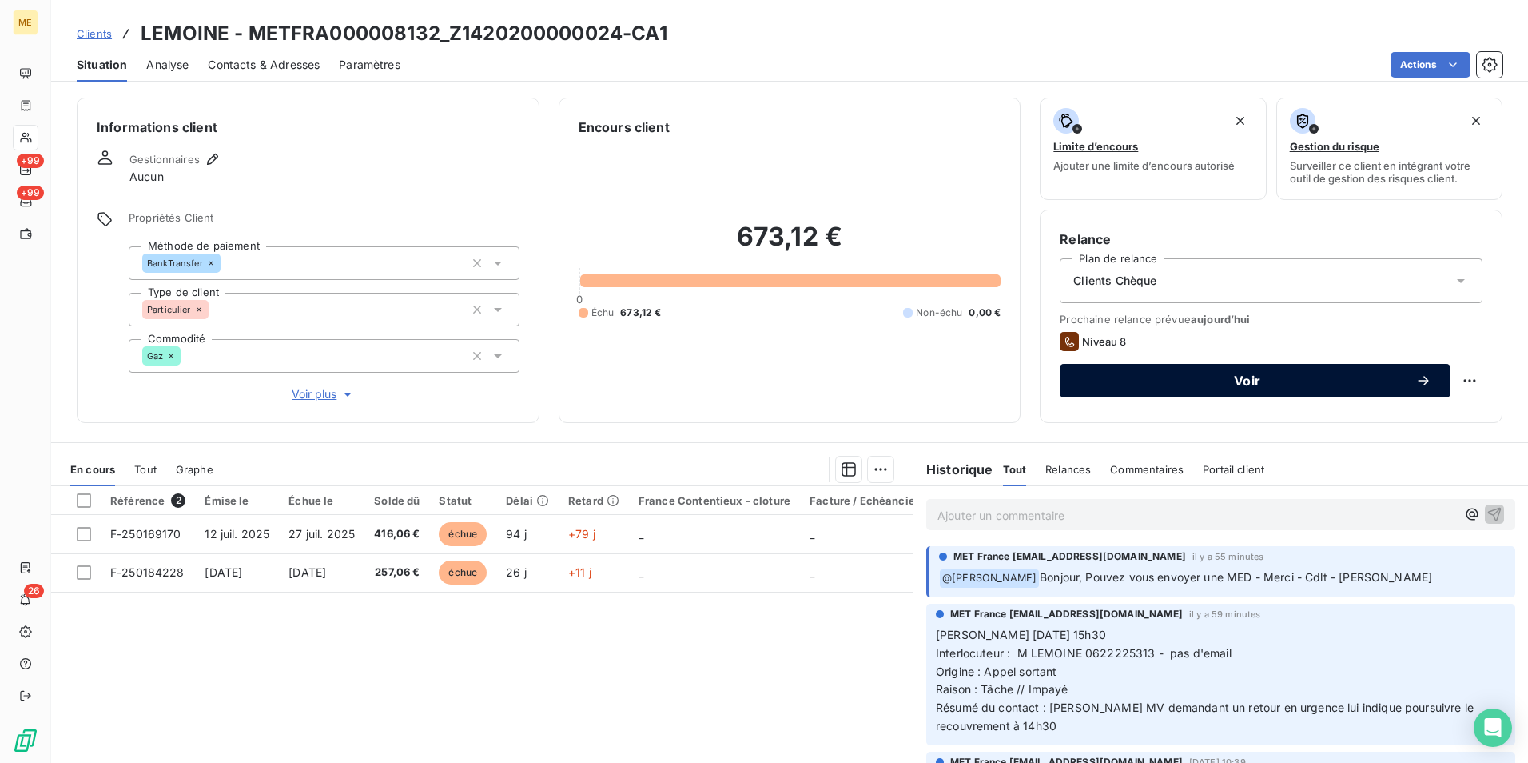
click at [1163, 372] on button "Voir" at bounding box center [1255, 381] width 391 height 34
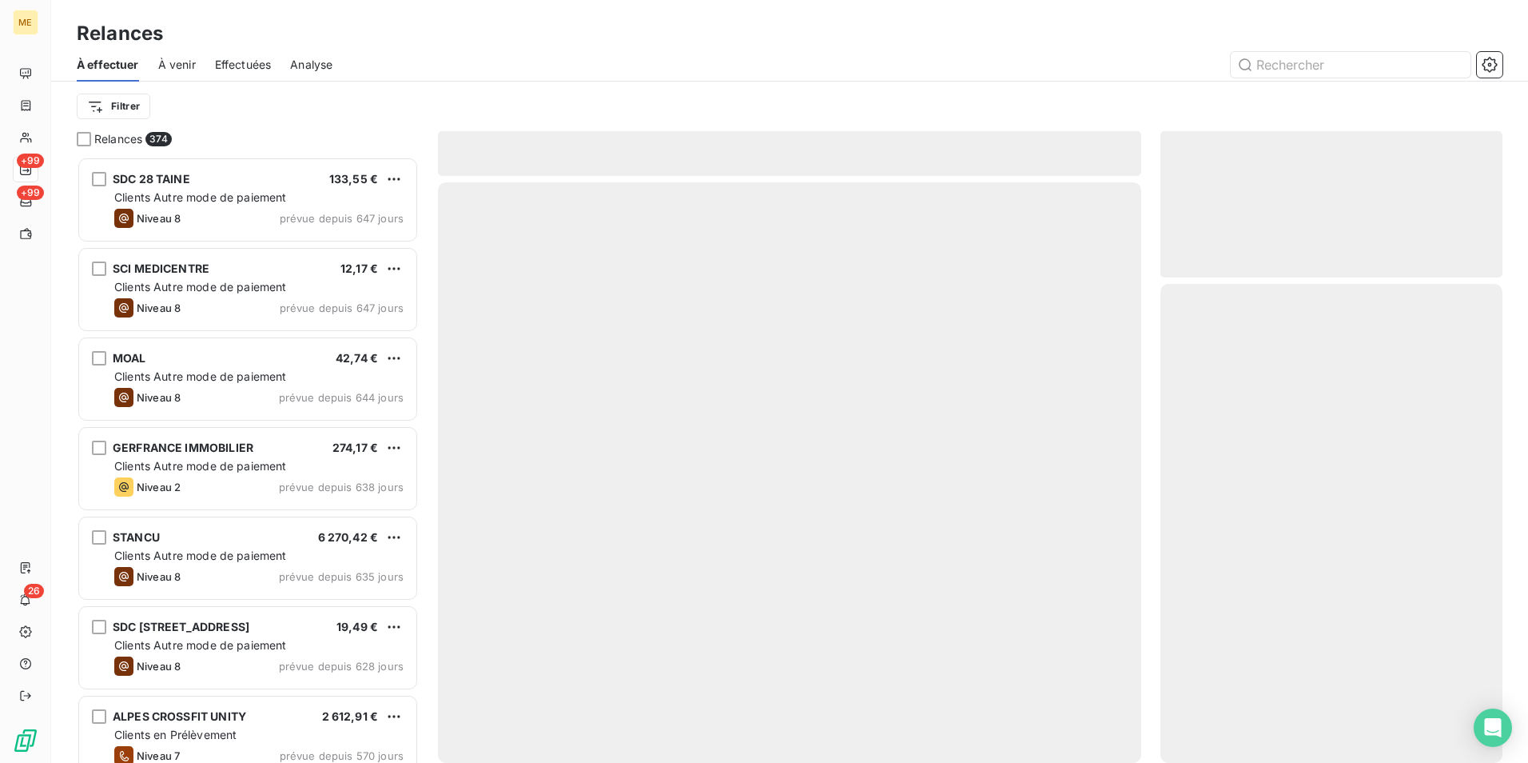
scroll to position [594, 330]
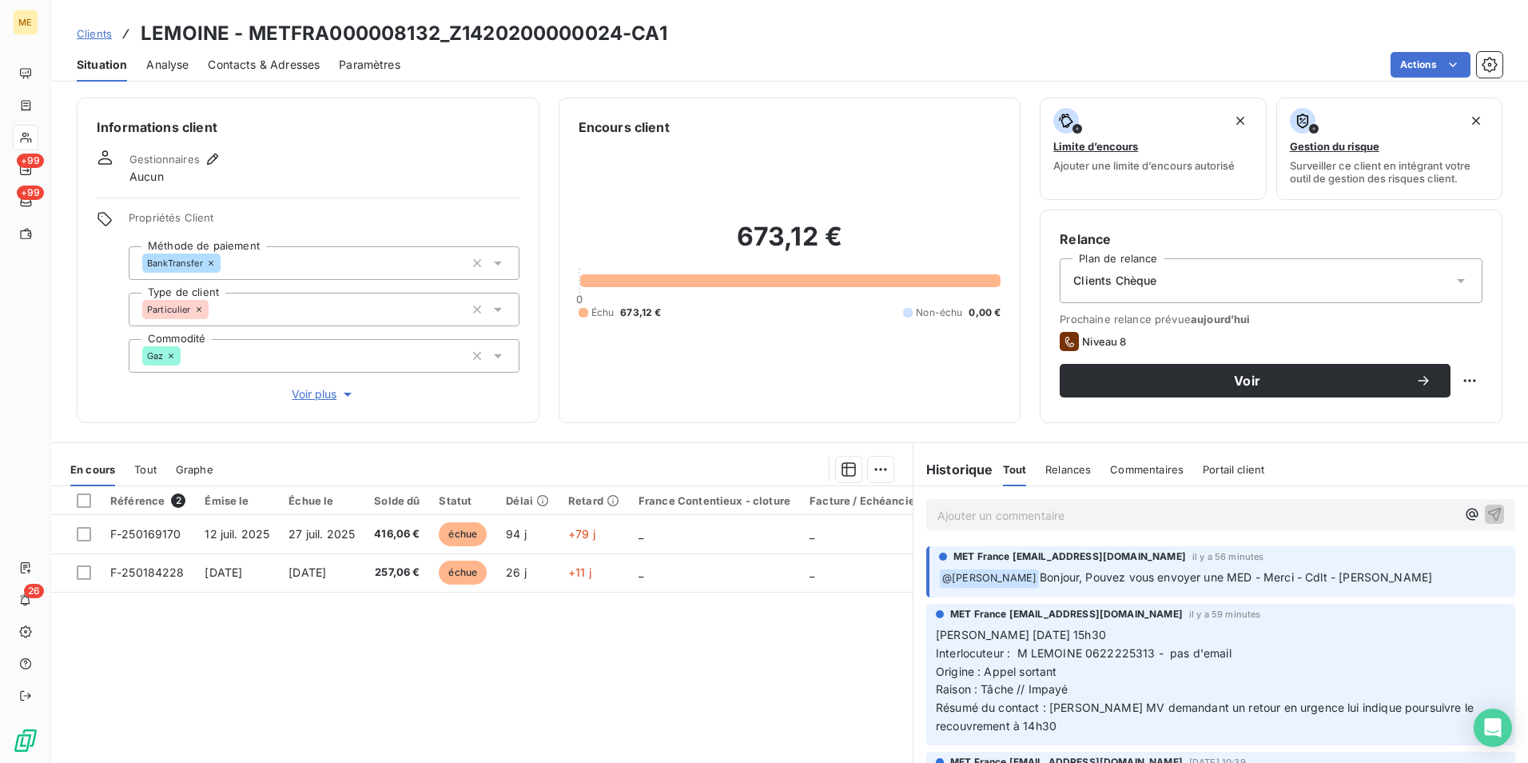
click at [1361, 287] on div "Clients Chèque" at bounding box center [1271, 280] width 423 height 45
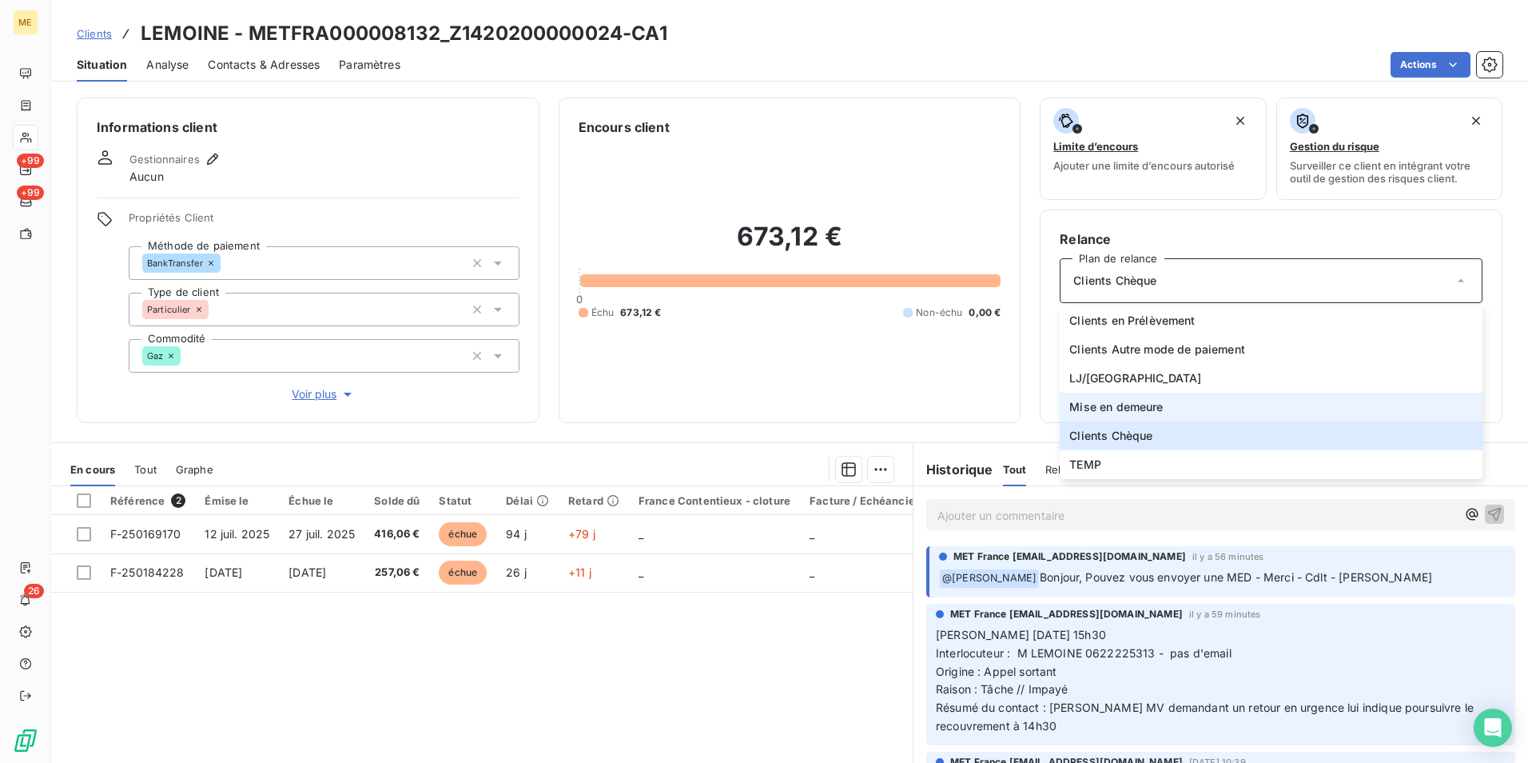
click at [1233, 404] on li "Mise en demeure" at bounding box center [1271, 406] width 423 height 29
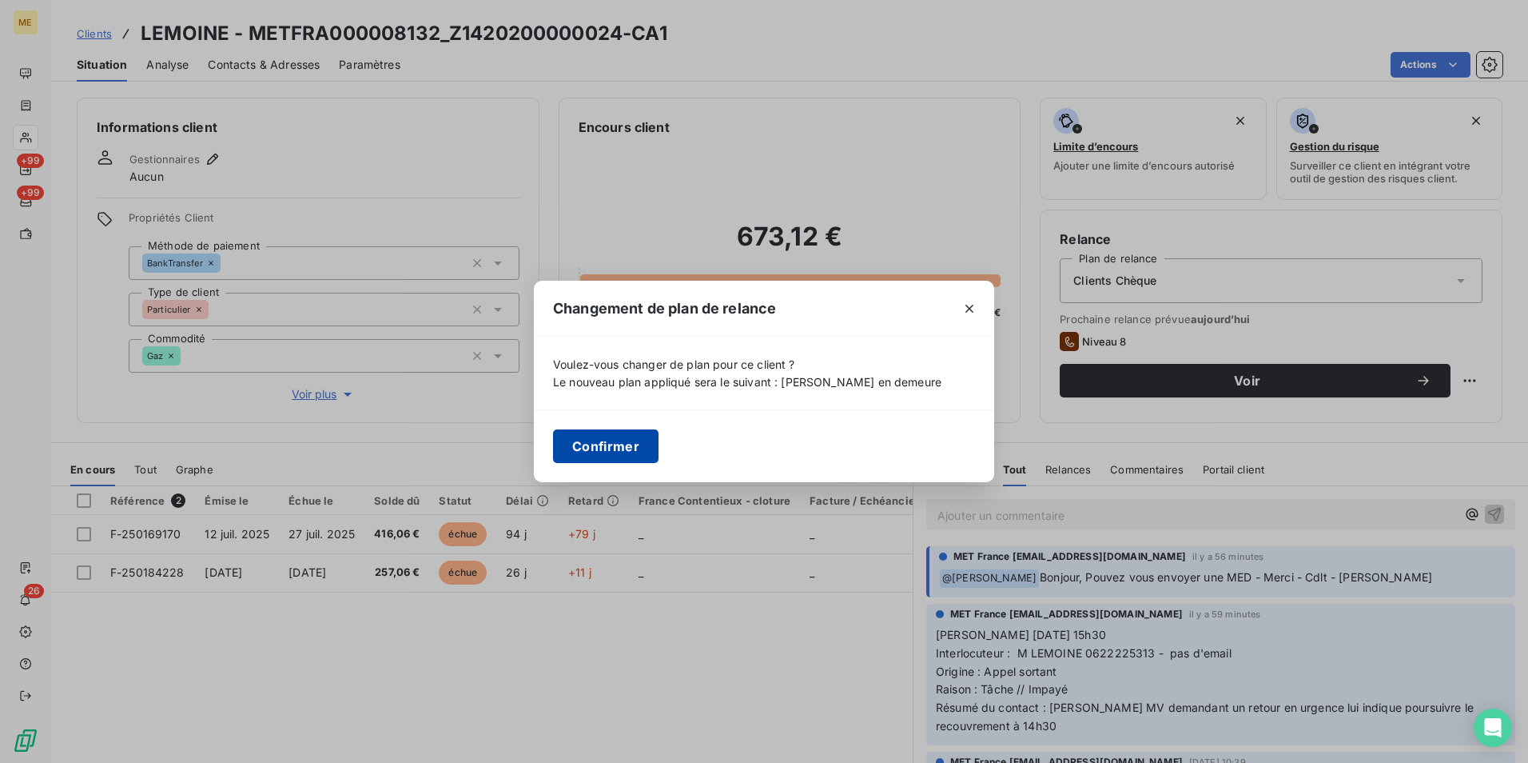
click at [588, 456] on button "Confirmer" at bounding box center [606, 446] width 106 height 34
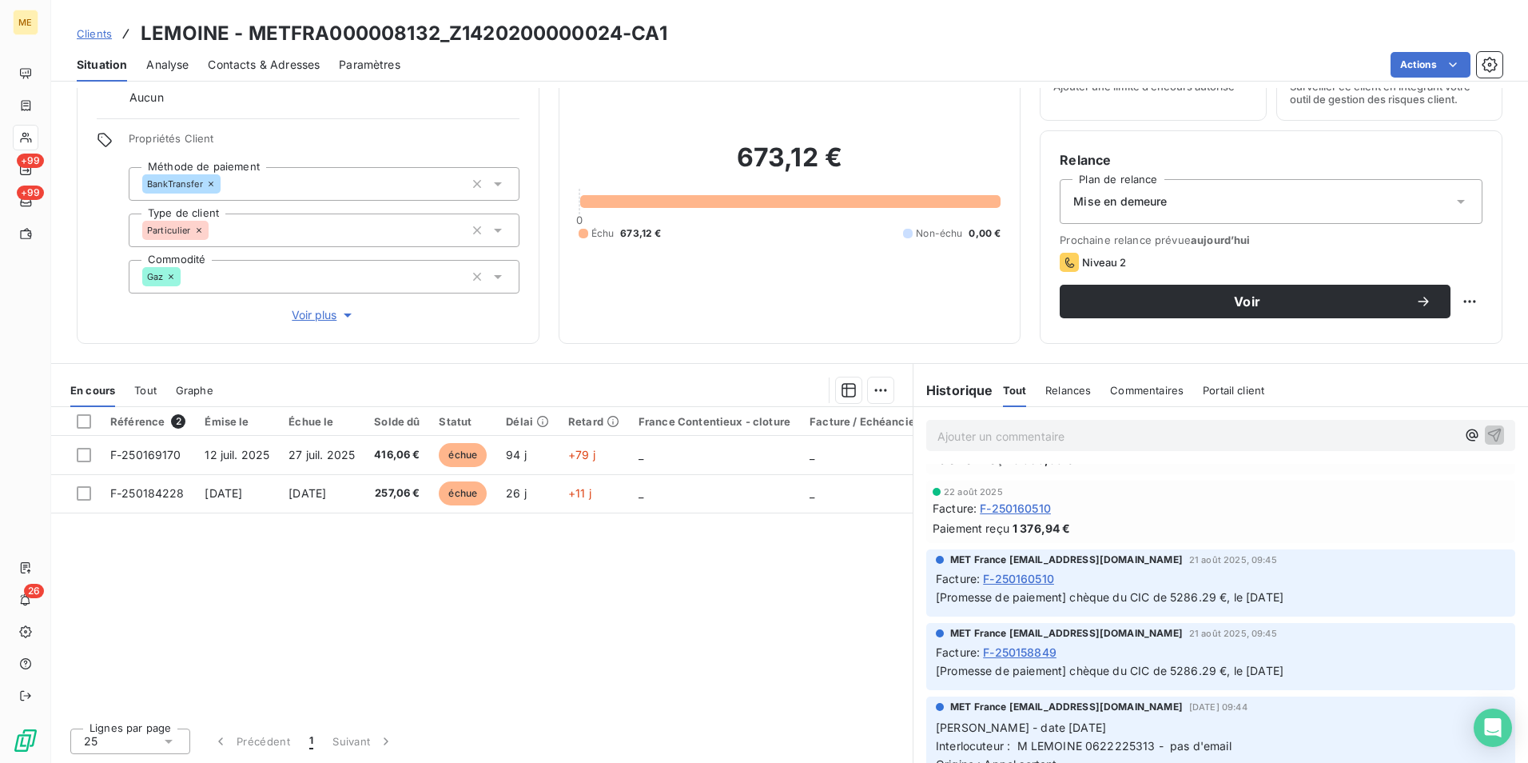
scroll to position [1998, 0]
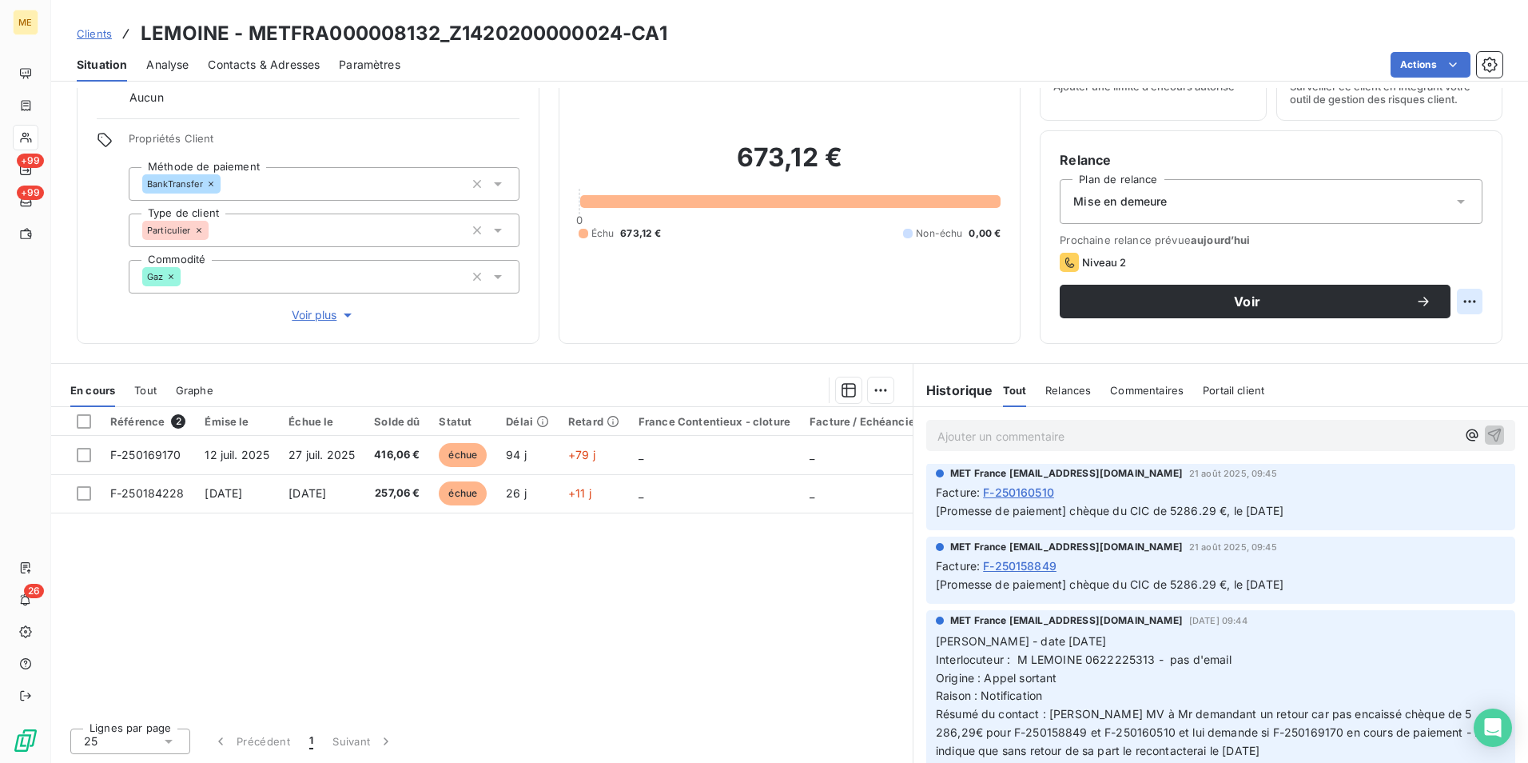
click at [1458, 298] on html "ME +99 +99 26 Clients LEMOINE - METFRA000008132_Z1420200000024-CA1 Situation An…" at bounding box center [764, 381] width 1528 height 763
click at [1406, 333] on div "Replanifier cette action" at bounding box center [1392, 337] width 143 height 26
select select "9"
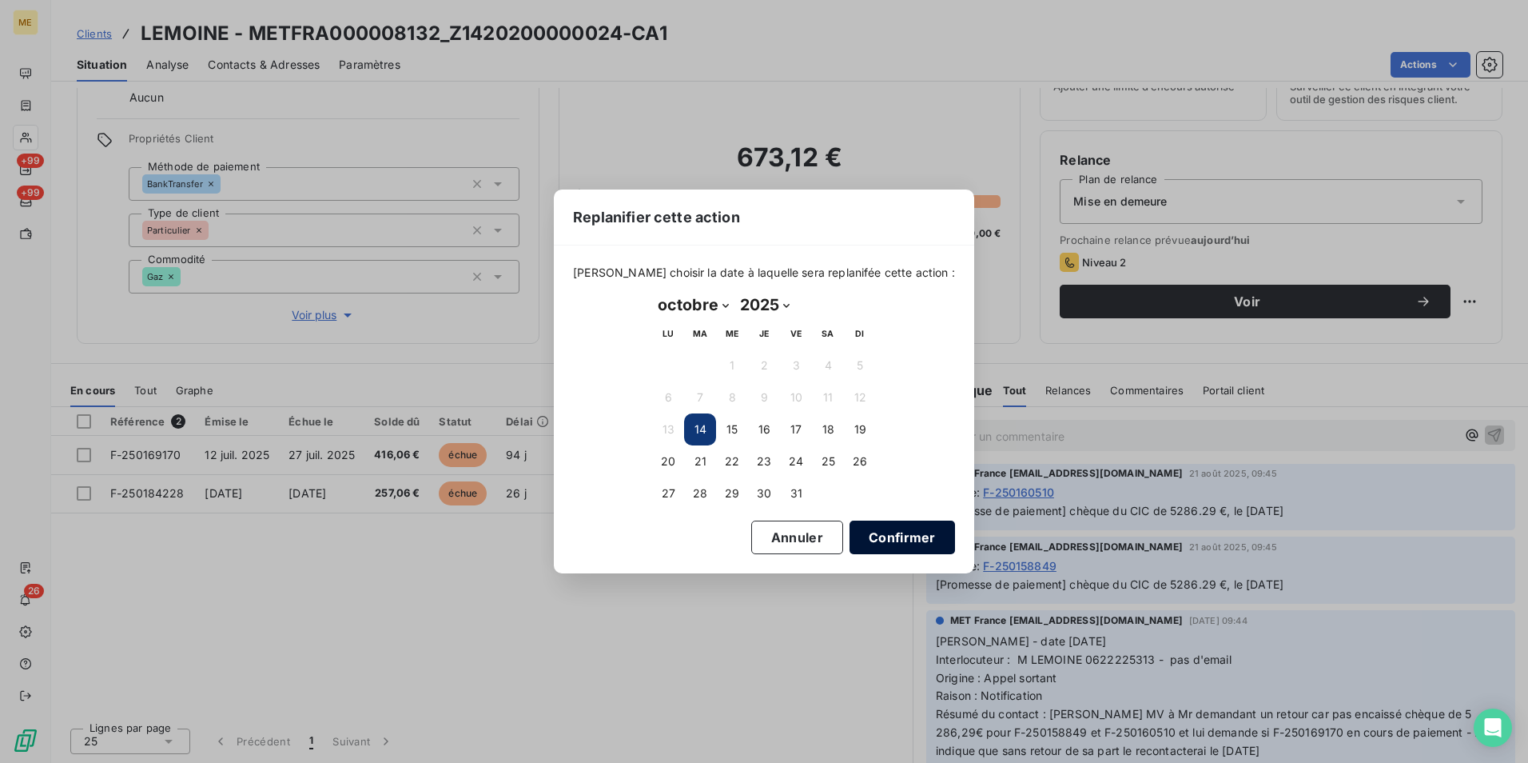
click at [900, 538] on button "Confirmer" at bounding box center [903, 537] width 106 height 34
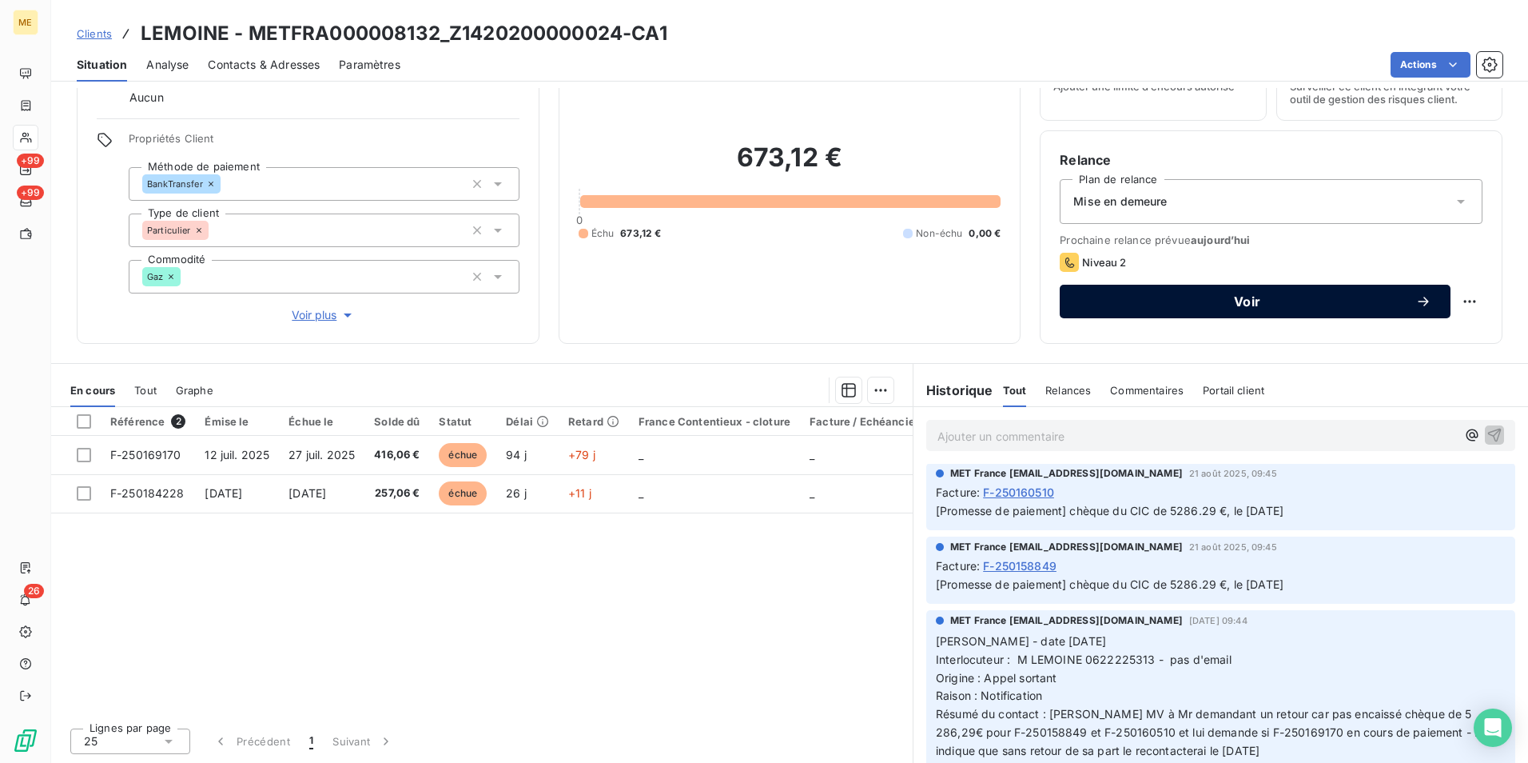
click at [1200, 295] on span "Voir" at bounding box center [1247, 301] width 337 height 13
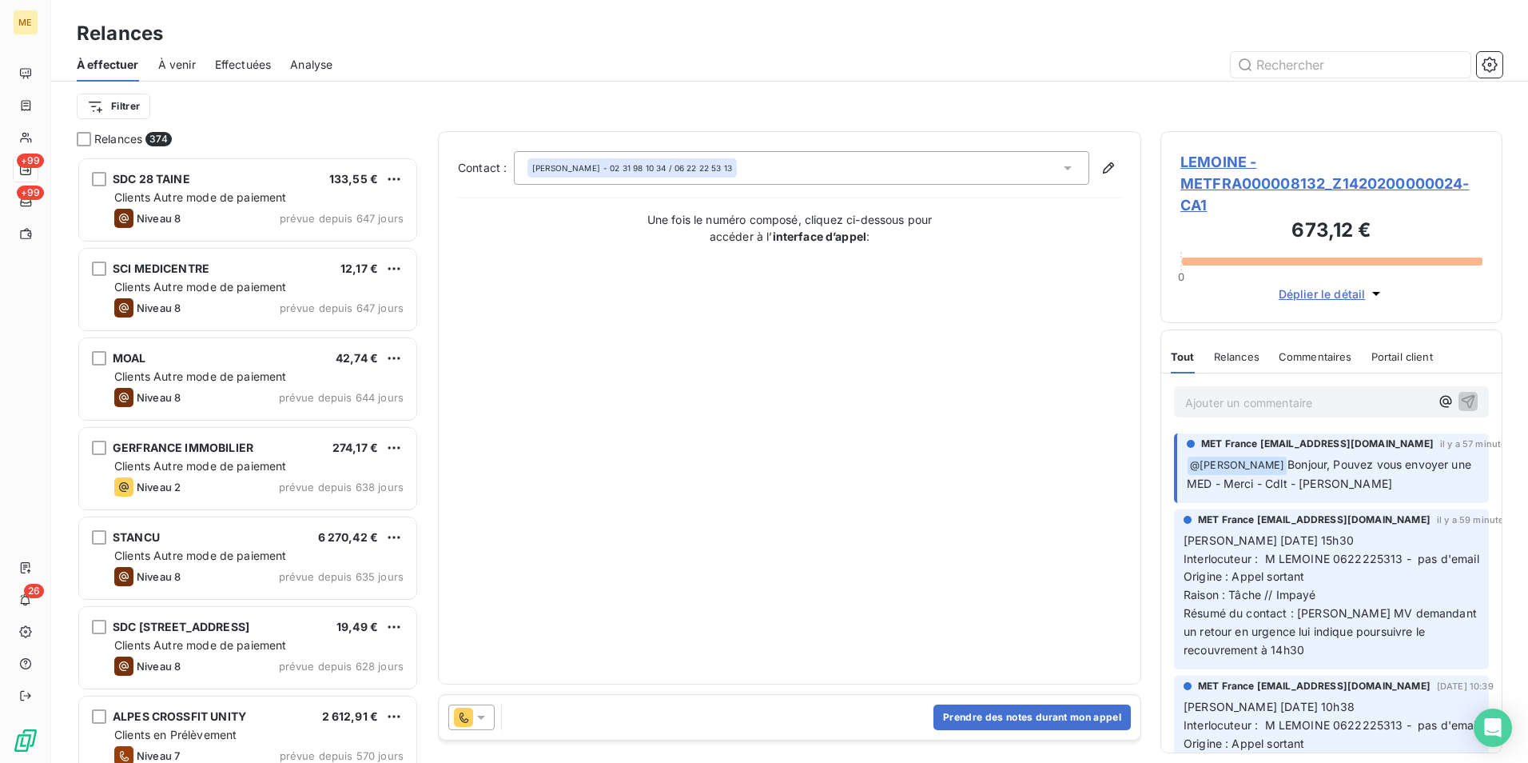
scroll to position [594, 330]
click at [486, 719] on icon at bounding box center [481, 717] width 16 height 16
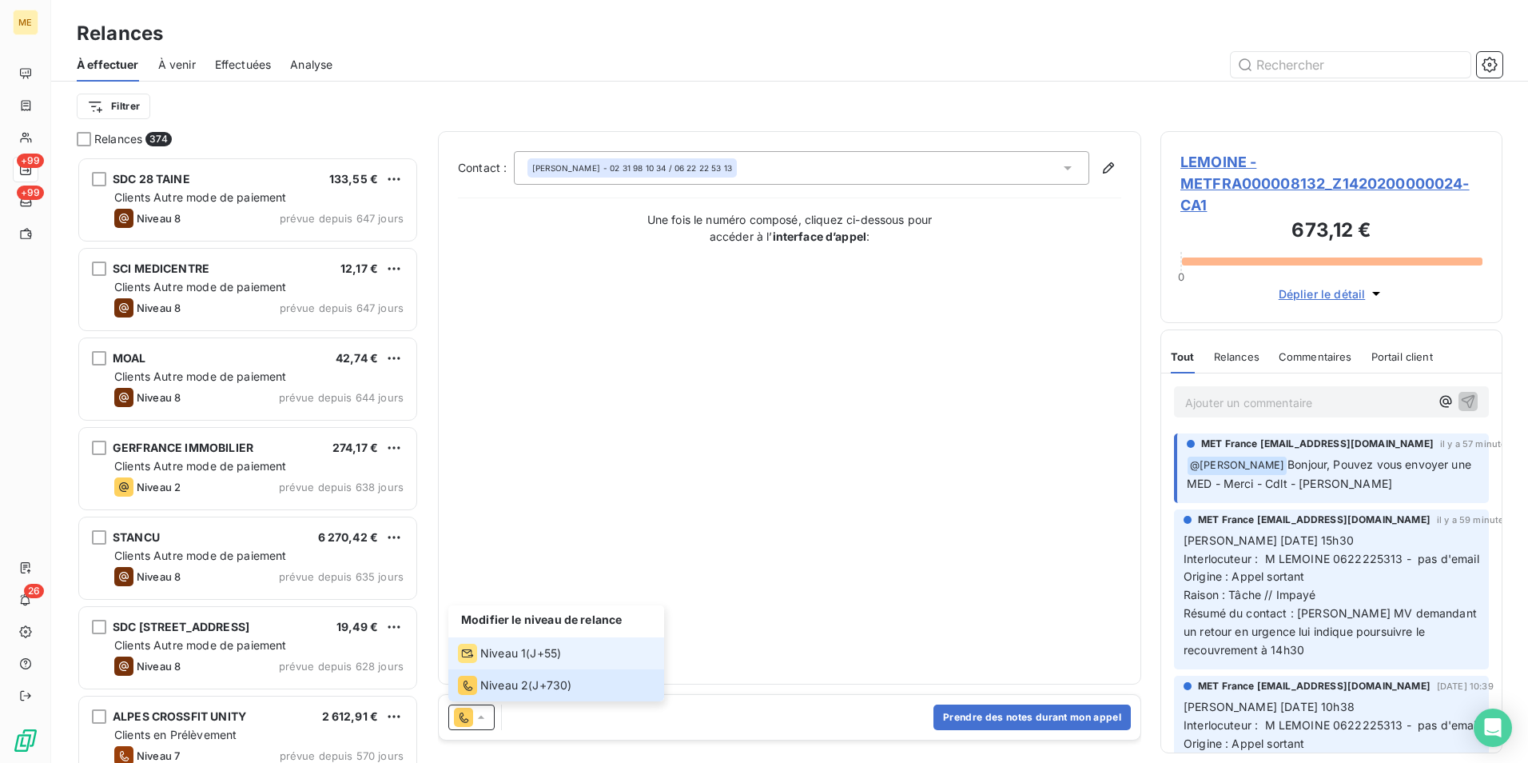
click at [524, 655] on span "Niveau 1" at bounding box center [503, 653] width 46 height 16
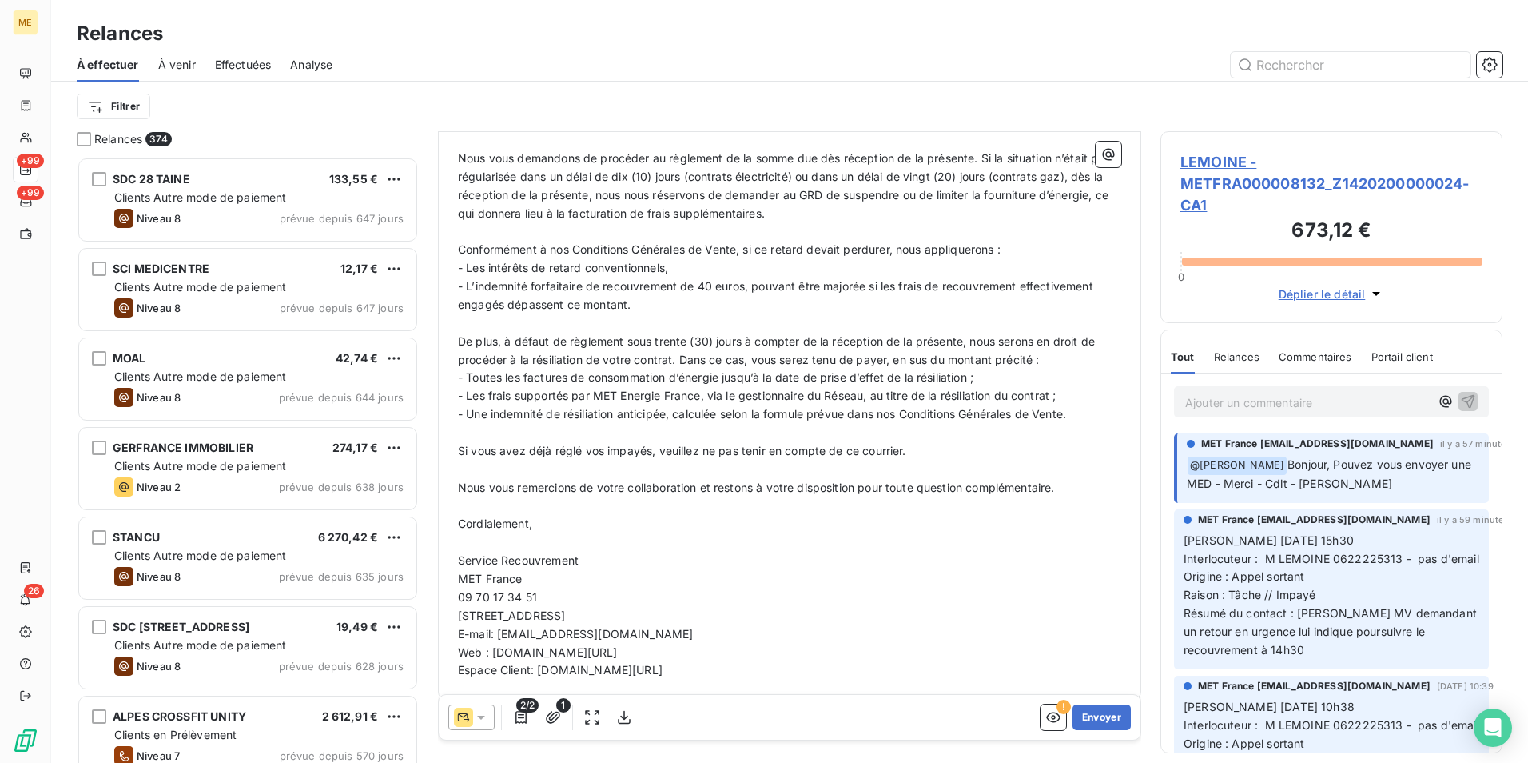
scroll to position [428, 0]
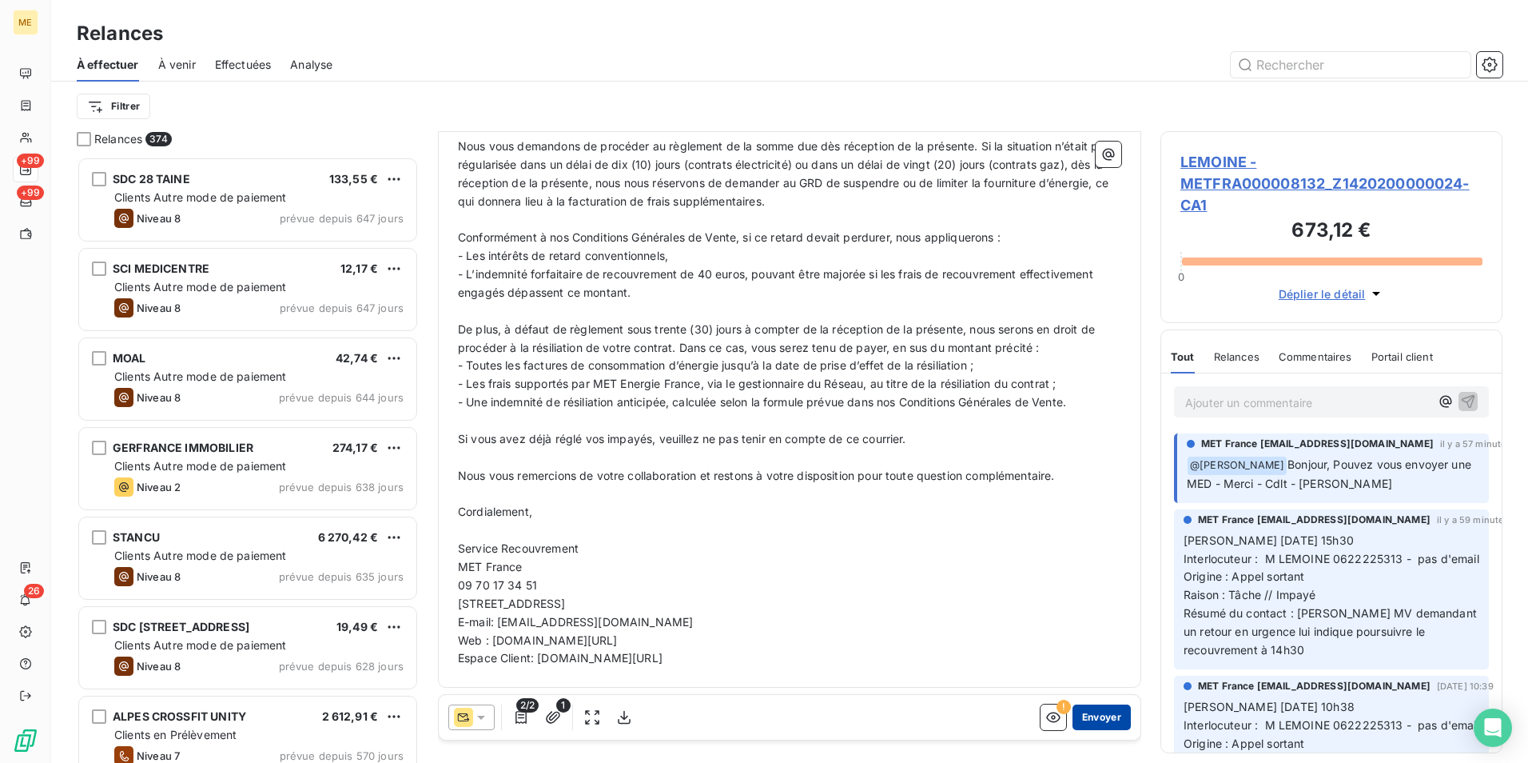
click at [1110, 715] on button "Envoyer" at bounding box center [1102, 717] width 58 height 26
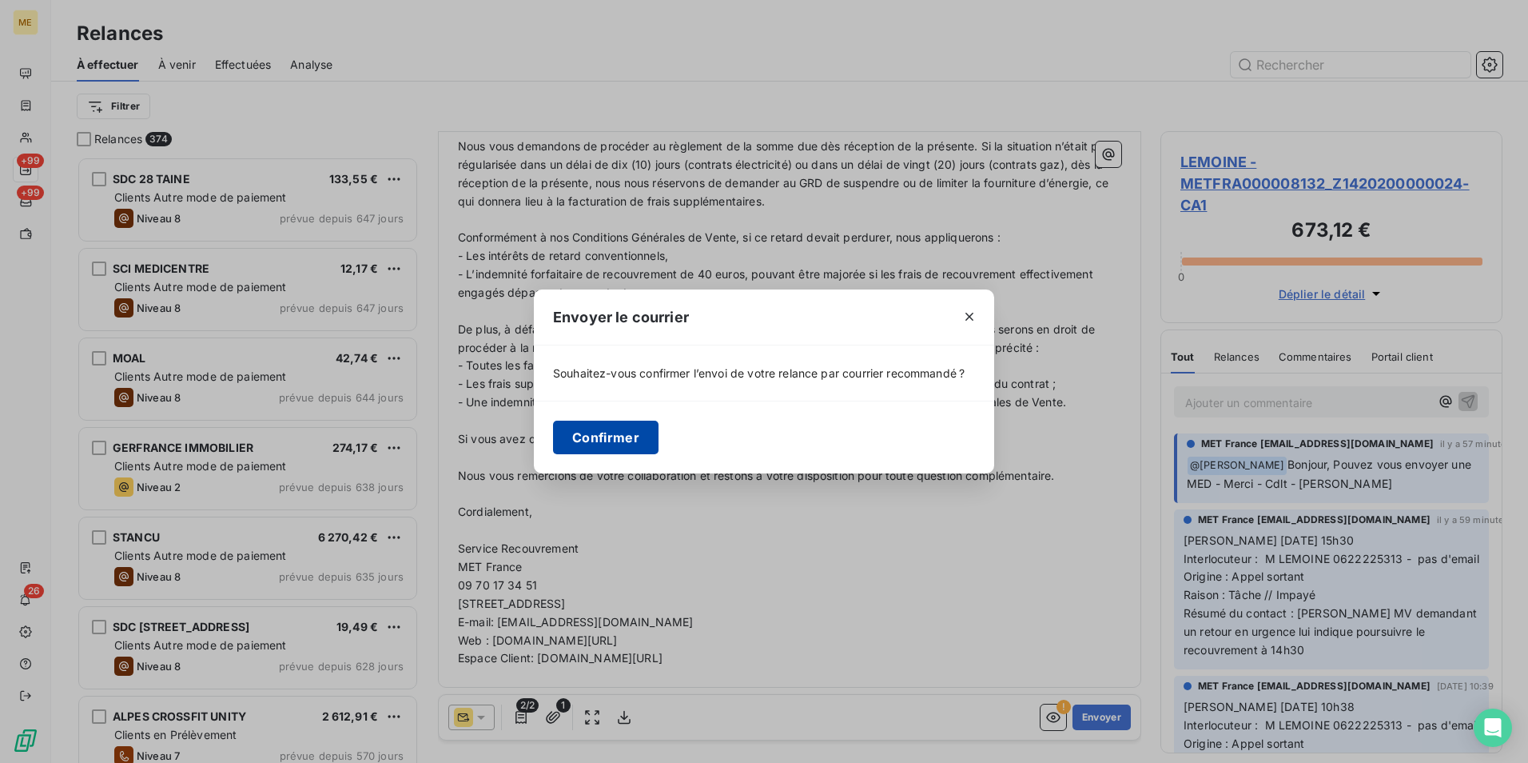
click at [637, 439] on button "Confirmer" at bounding box center [606, 437] width 106 height 34
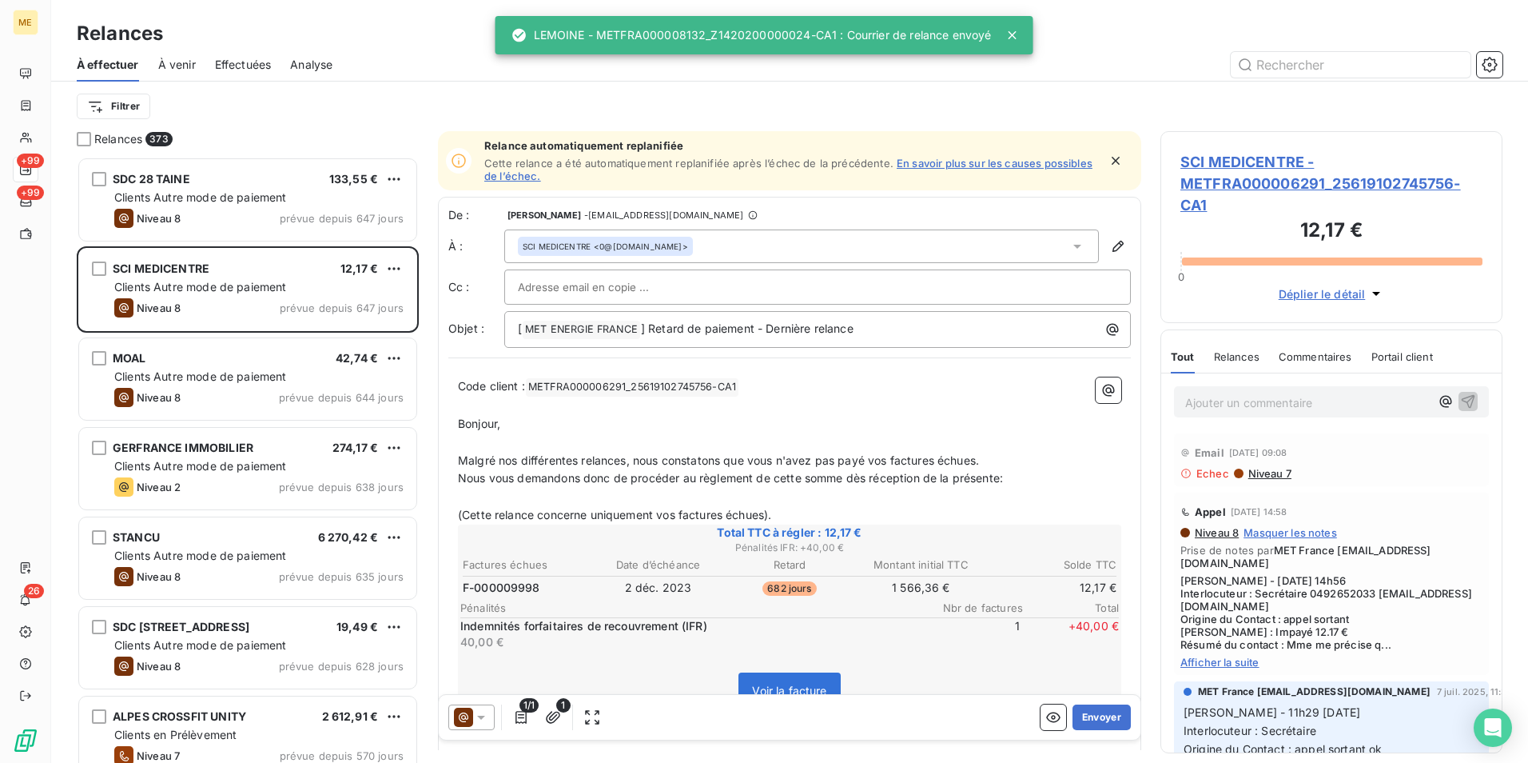
click at [794, 36] on div "LEMOINE - METFRA000008132_Z1420200000024-CA1 : Courrier de relance envoyé" at bounding box center [752, 35] width 480 height 29
copy div "METFRA000008132_Z1420200000024"
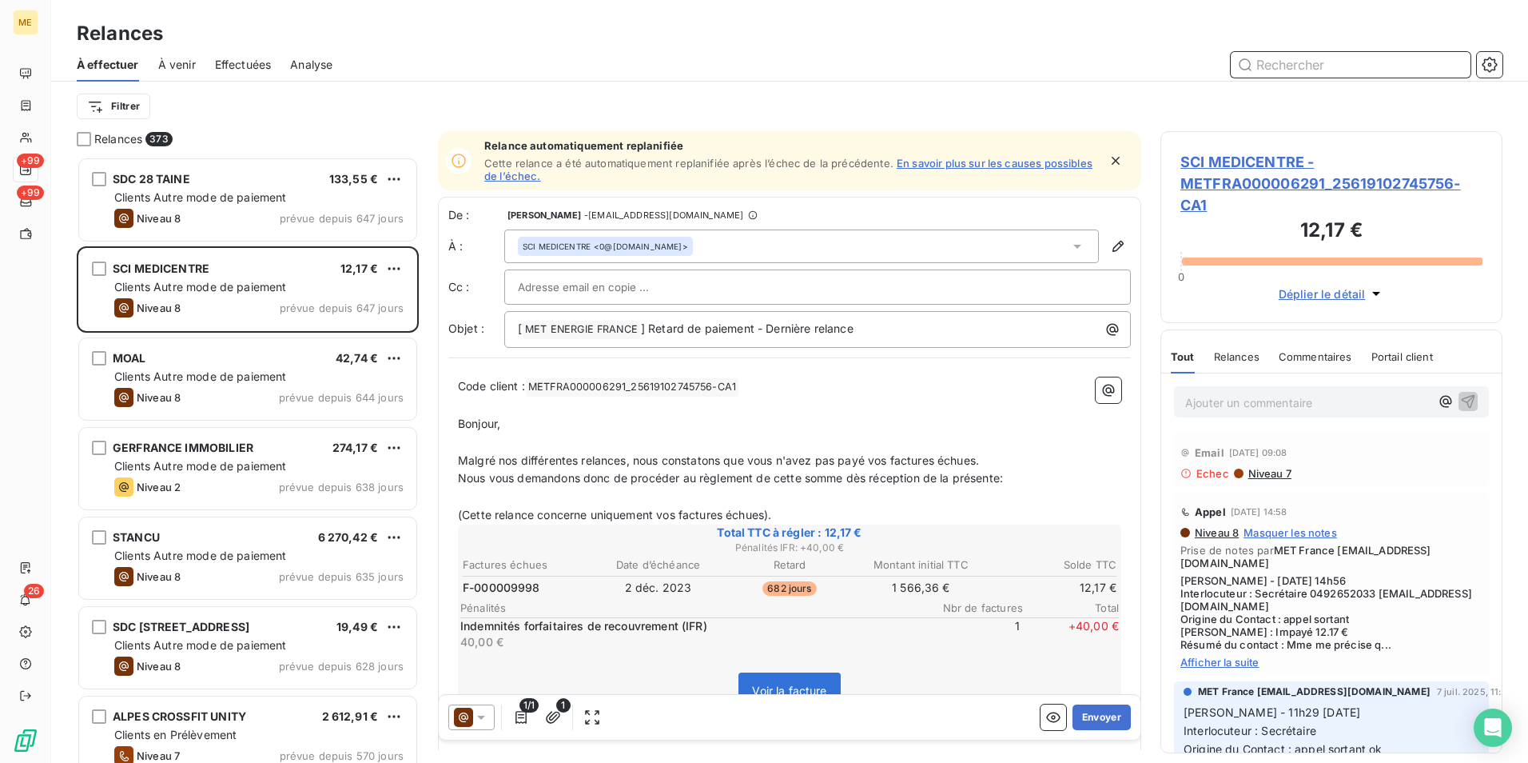
click at [1298, 70] on input "text" at bounding box center [1351, 65] width 240 height 26
paste input "METFRA000008132_Z1420200000024"
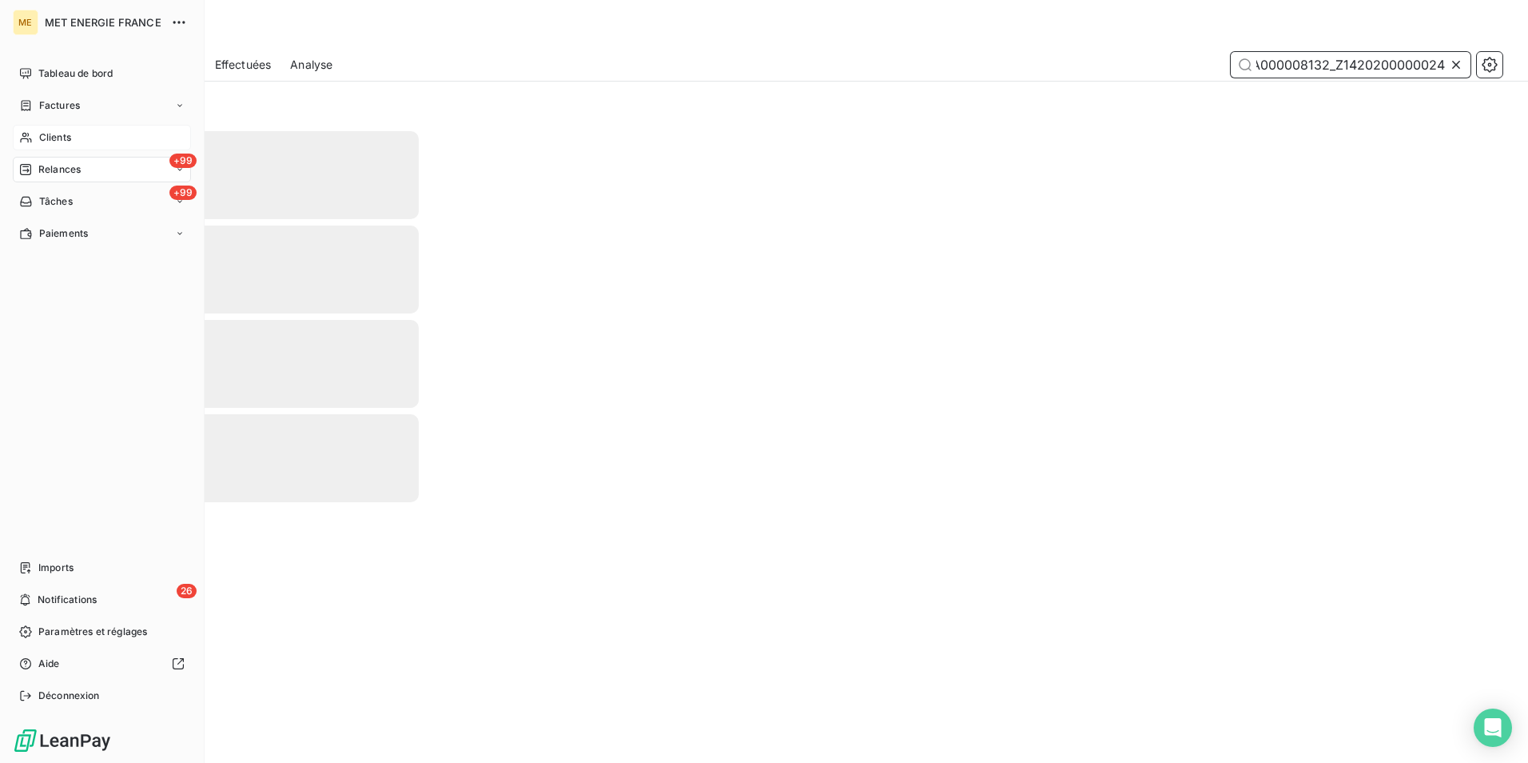
type input "METFRA000008132_Z1420200000024"
click at [44, 138] on span "Clients" at bounding box center [55, 137] width 32 height 14
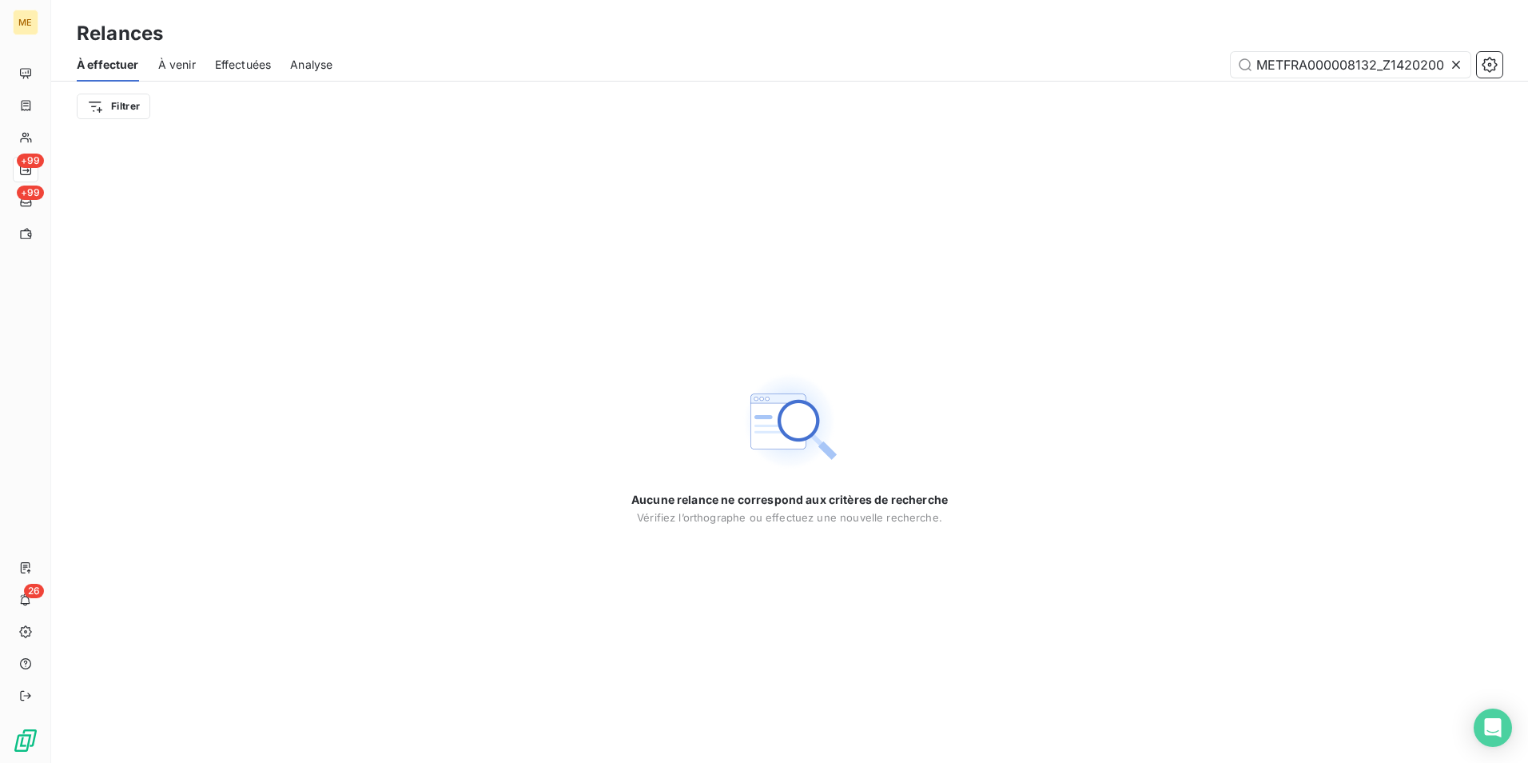
click at [1460, 58] on icon at bounding box center [1456, 65] width 16 height 16
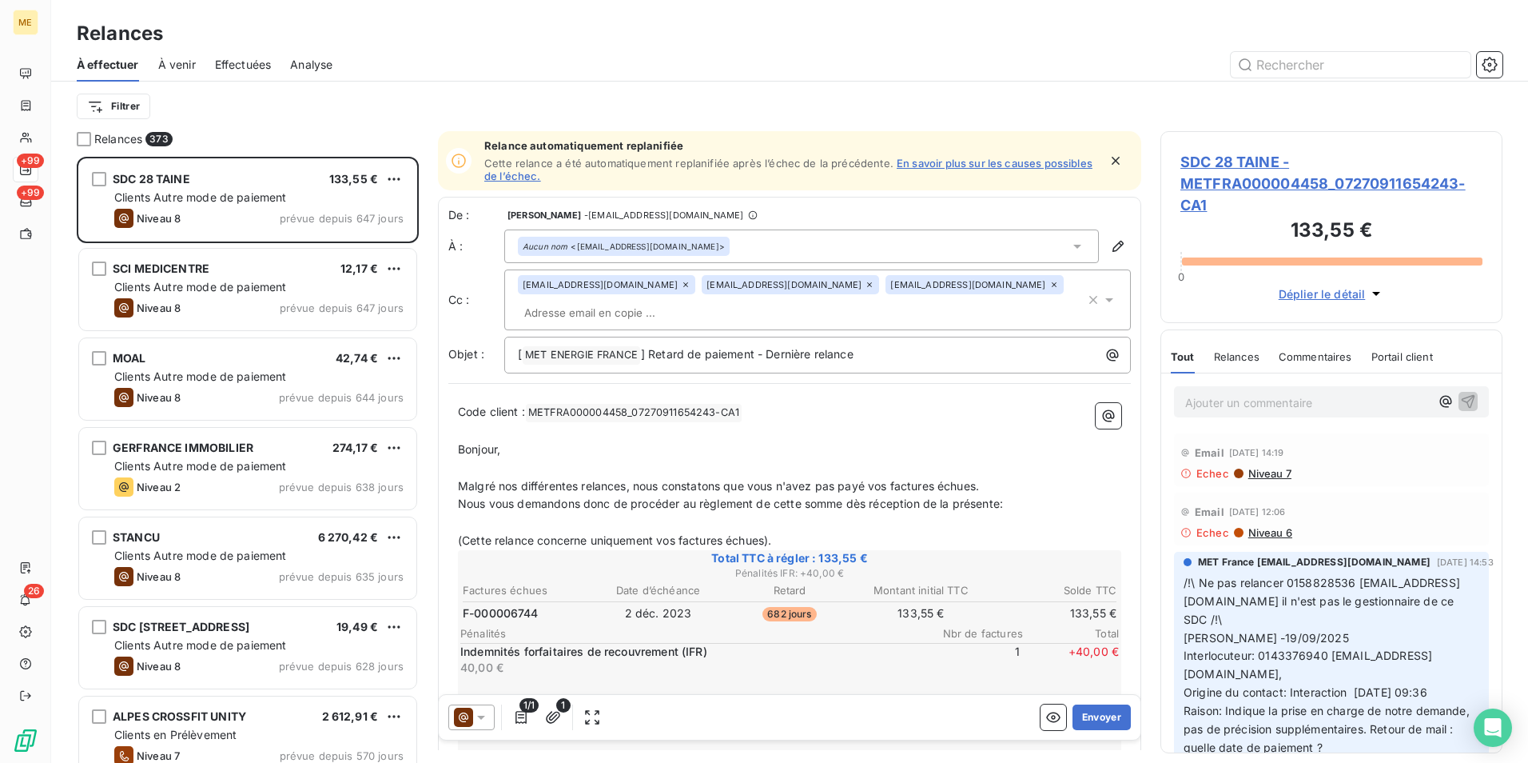
scroll to position [594, 330]
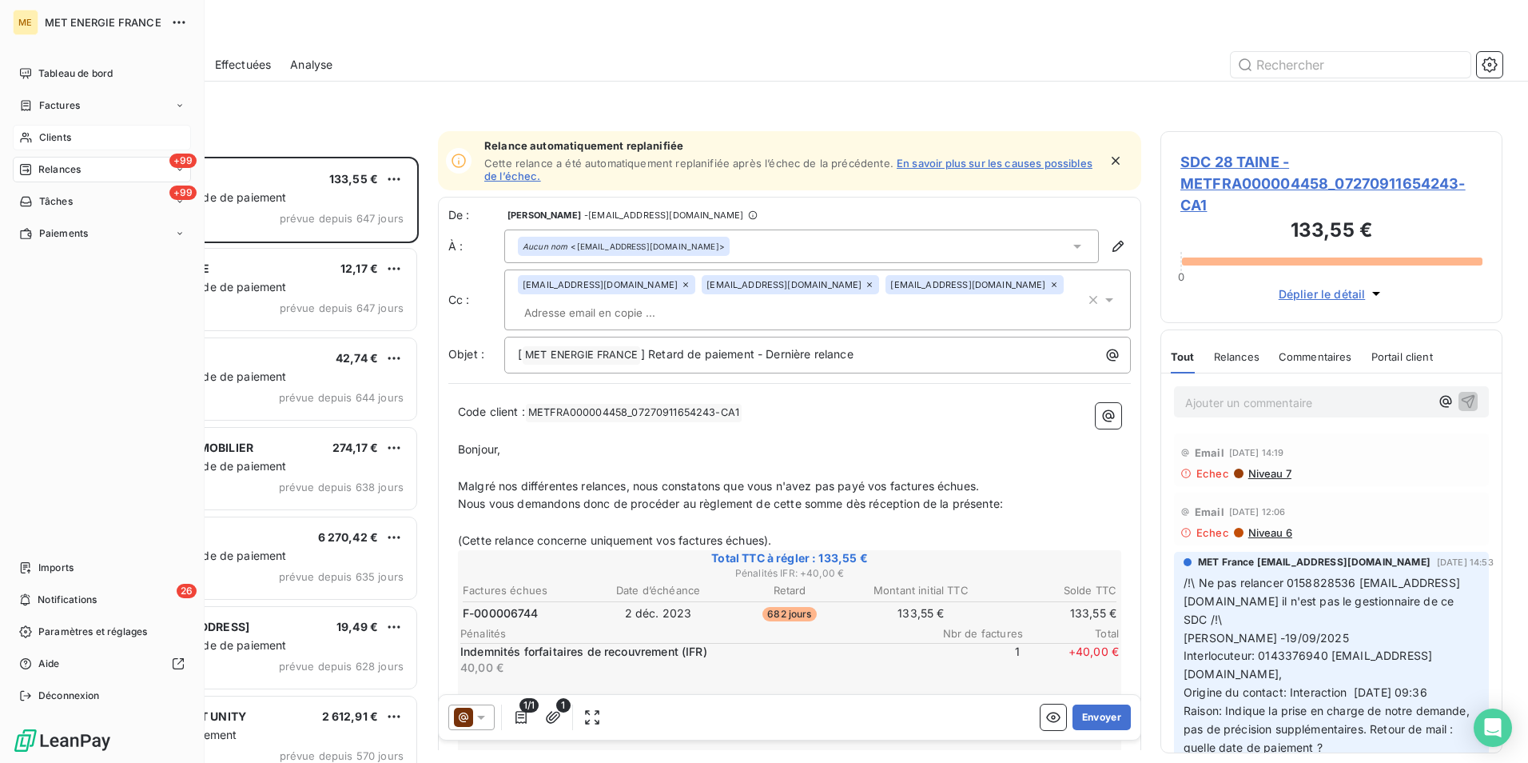
click at [33, 132] on div "Clients" at bounding box center [102, 138] width 178 height 26
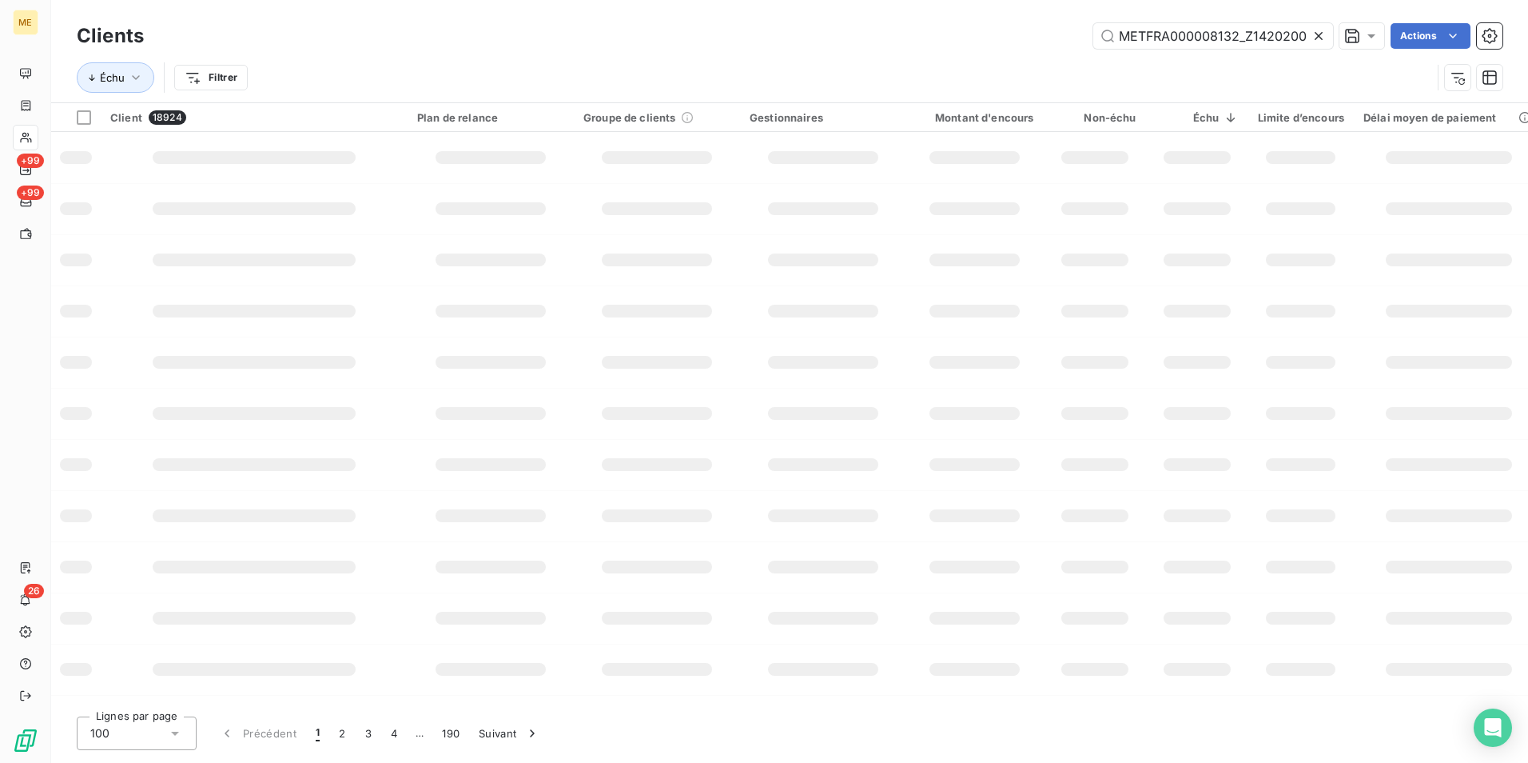
scroll to position [0, 47]
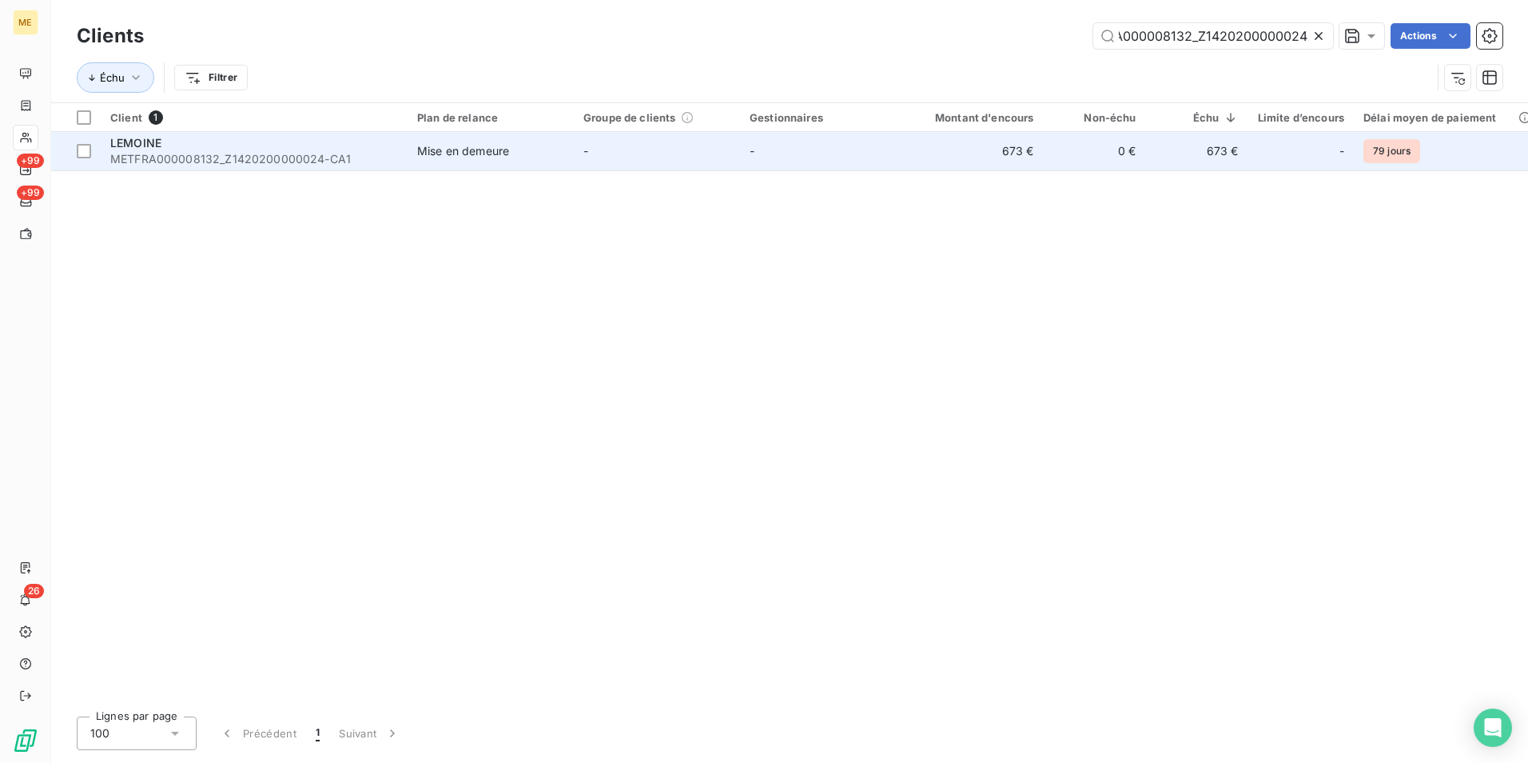
type input "METFRA000008132_Z1420200000024"
click at [454, 141] on td "Mise en demeure" at bounding box center [491, 151] width 166 height 38
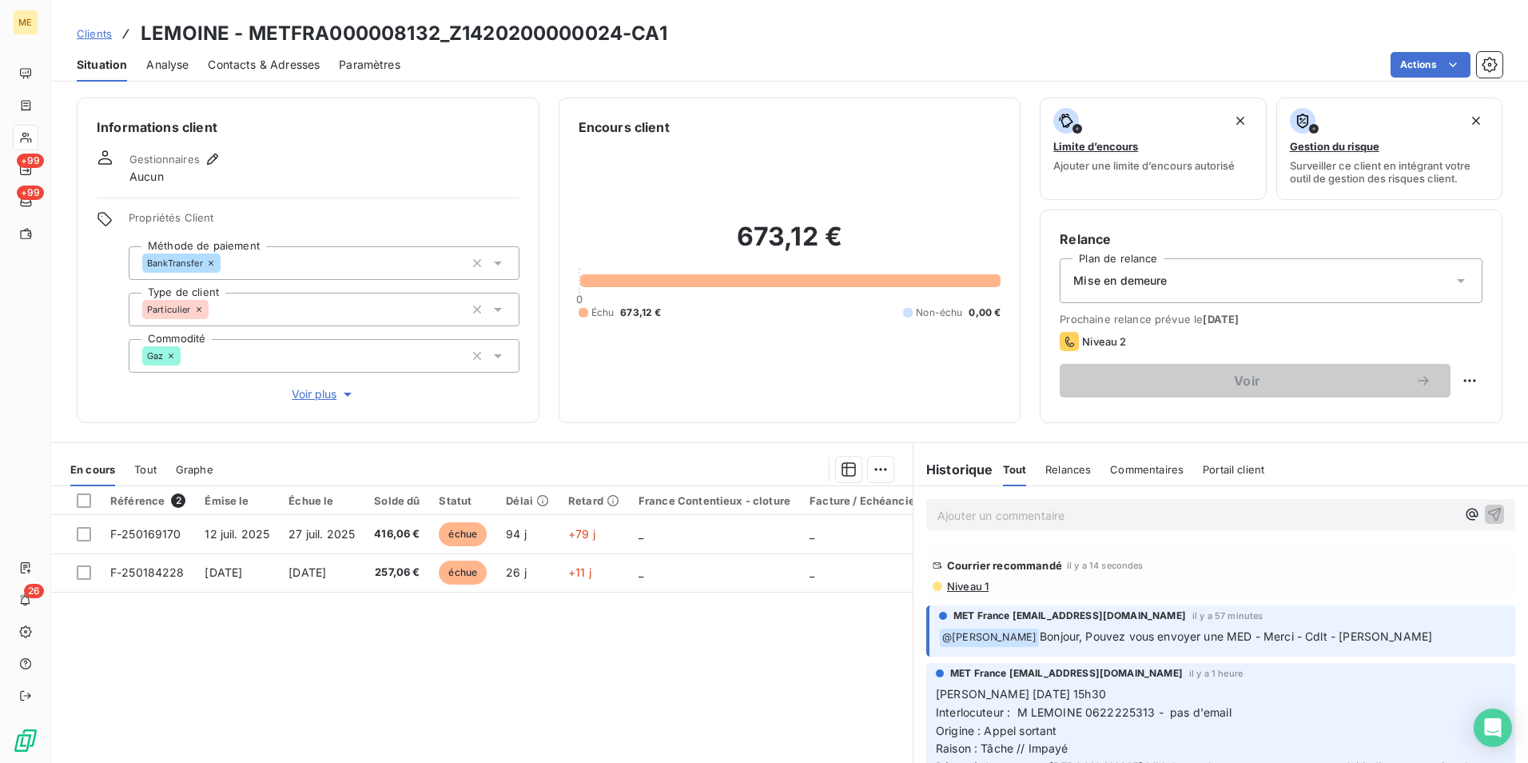
click at [1033, 513] on p "Ajouter un commentaire ﻿" at bounding box center [1197, 515] width 519 height 20
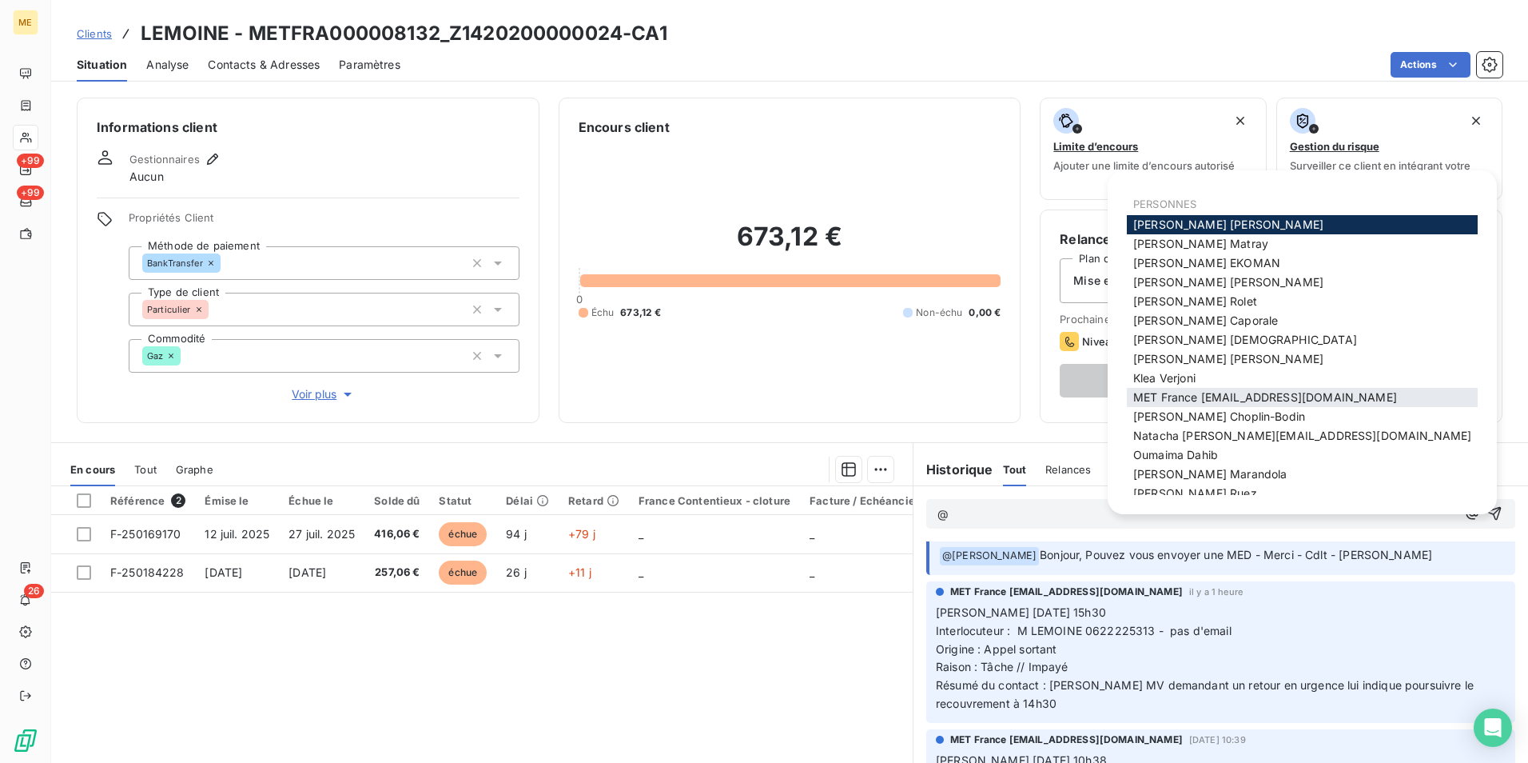
click at [1217, 402] on span "MET France [EMAIL_ADDRESS][DOMAIN_NAME]" at bounding box center [1266, 397] width 264 height 14
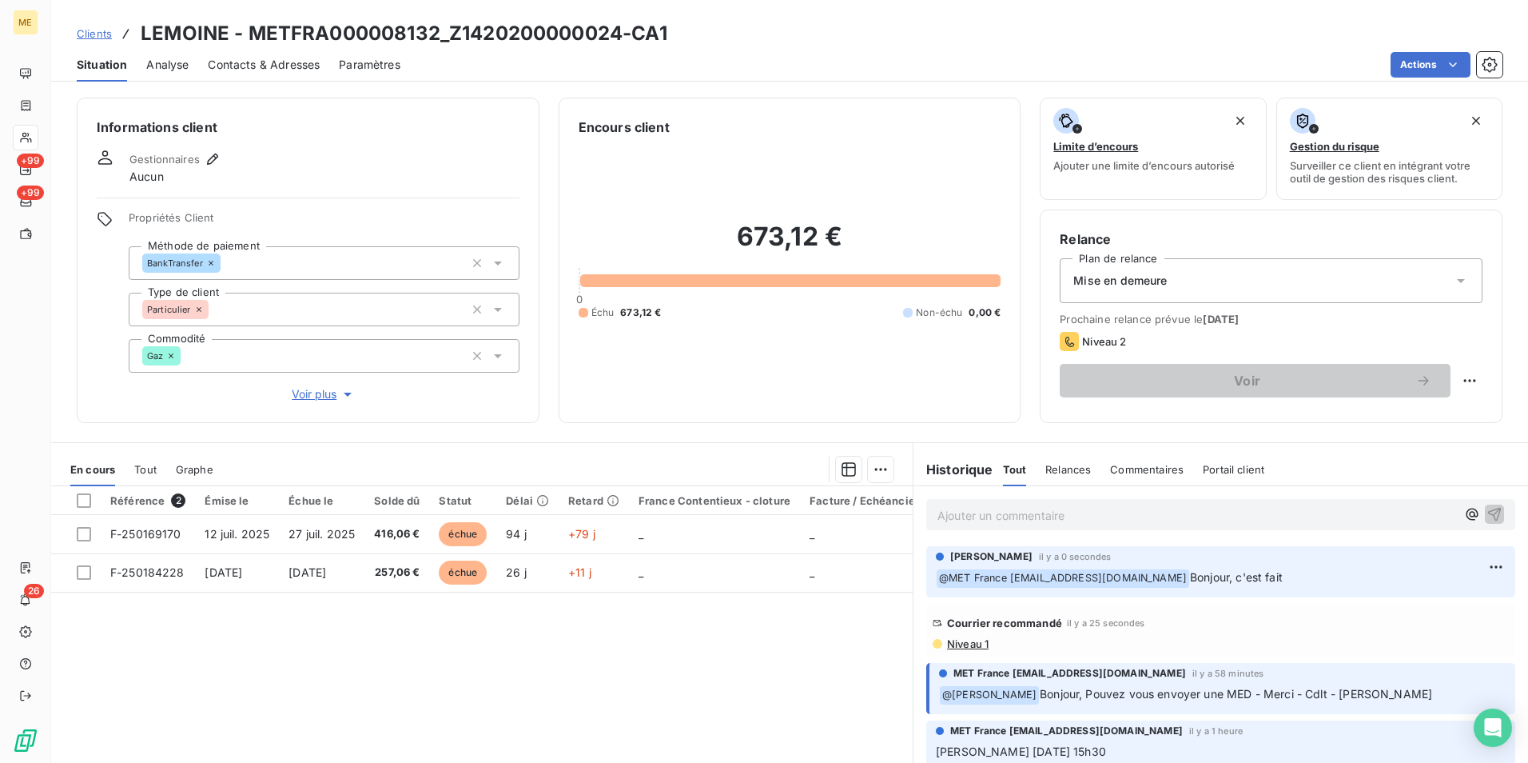
click at [1428, 289] on div "Mise en demeure" at bounding box center [1271, 280] width 423 height 45
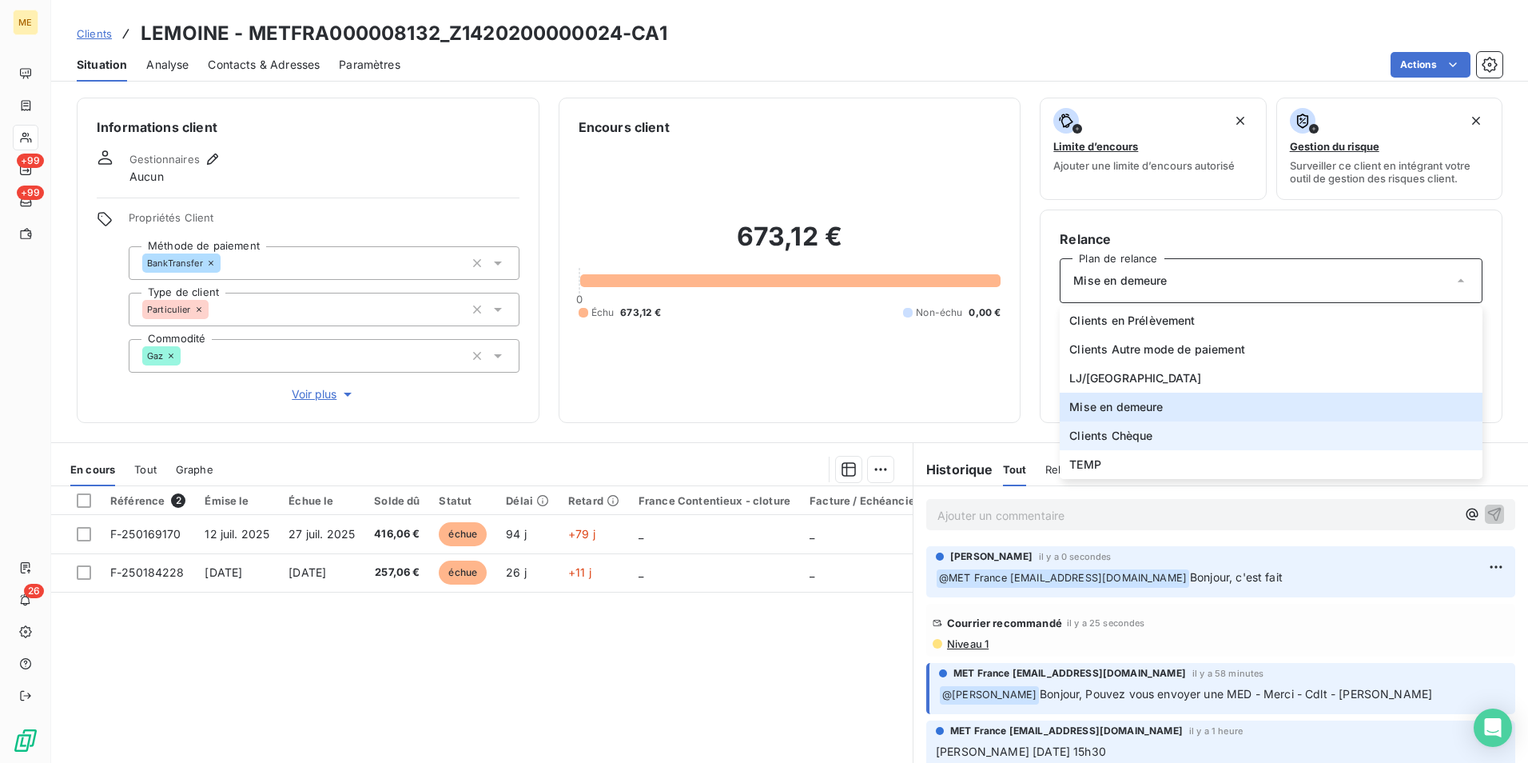
click at [1237, 430] on li "Clients Chèque" at bounding box center [1271, 435] width 423 height 29
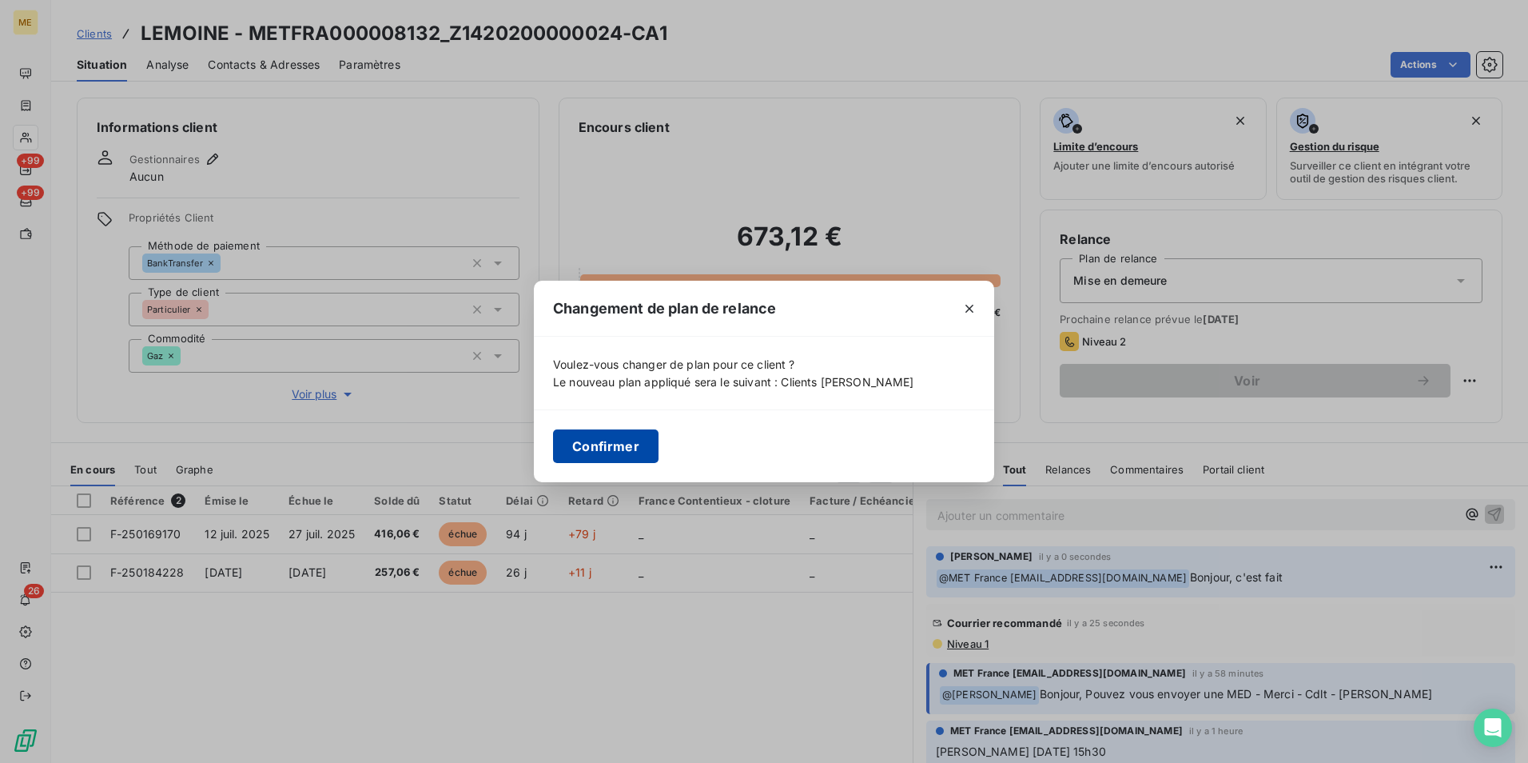
click at [622, 446] on button "Confirmer" at bounding box center [606, 446] width 106 height 34
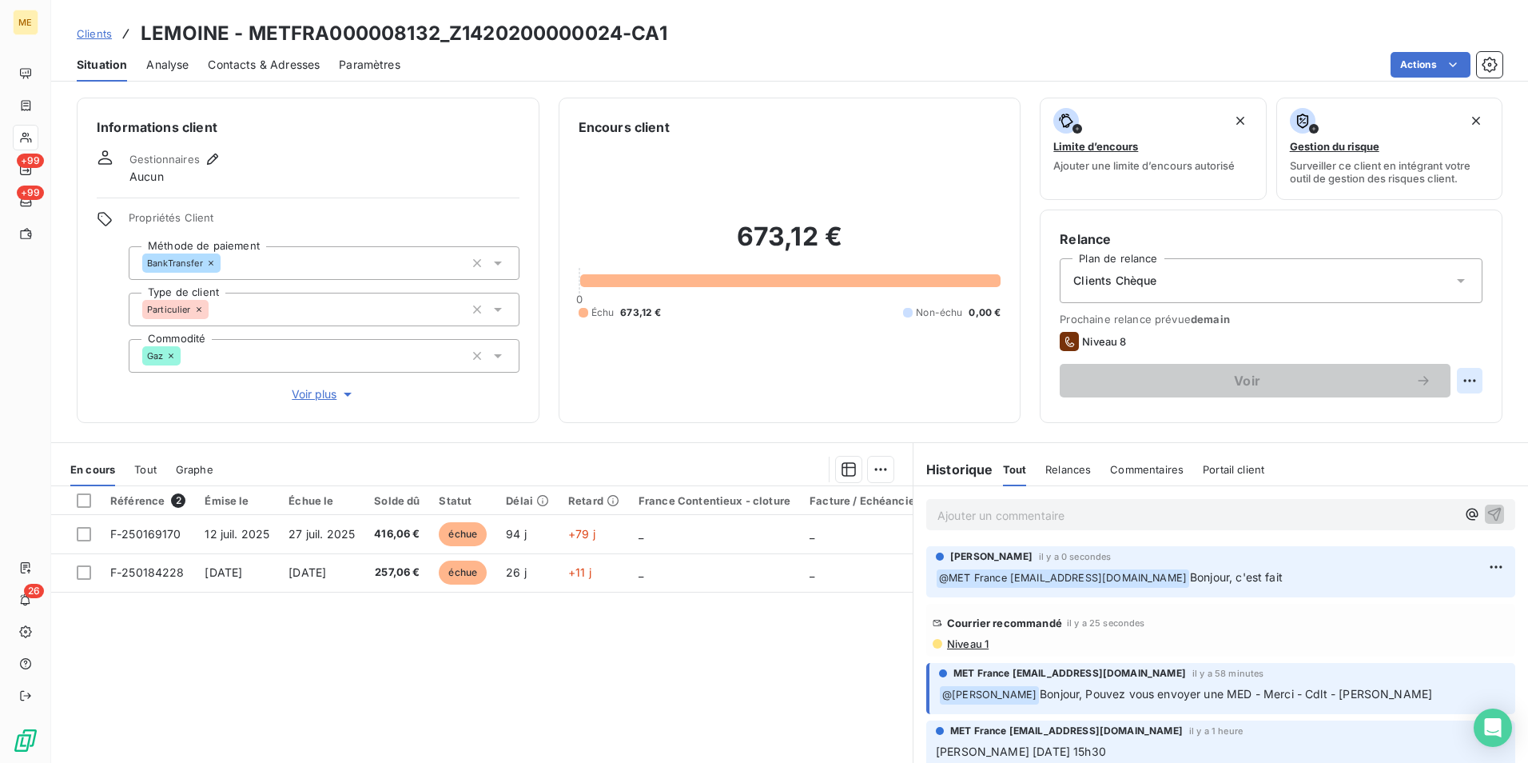
click at [1455, 380] on html "ME +99 +99 26 Clients LEMOINE - METFRA000008132_Z1420200000024-CA1 Situation An…" at bounding box center [764, 381] width 1528 height 763
click at [1193, 329] on html "ME +99 +99 26 Clients LEMOINE - METFRA000008132_Z1420200000024-CA1 Situation An…" at bounding box center [764, 381] width 1528 height 763
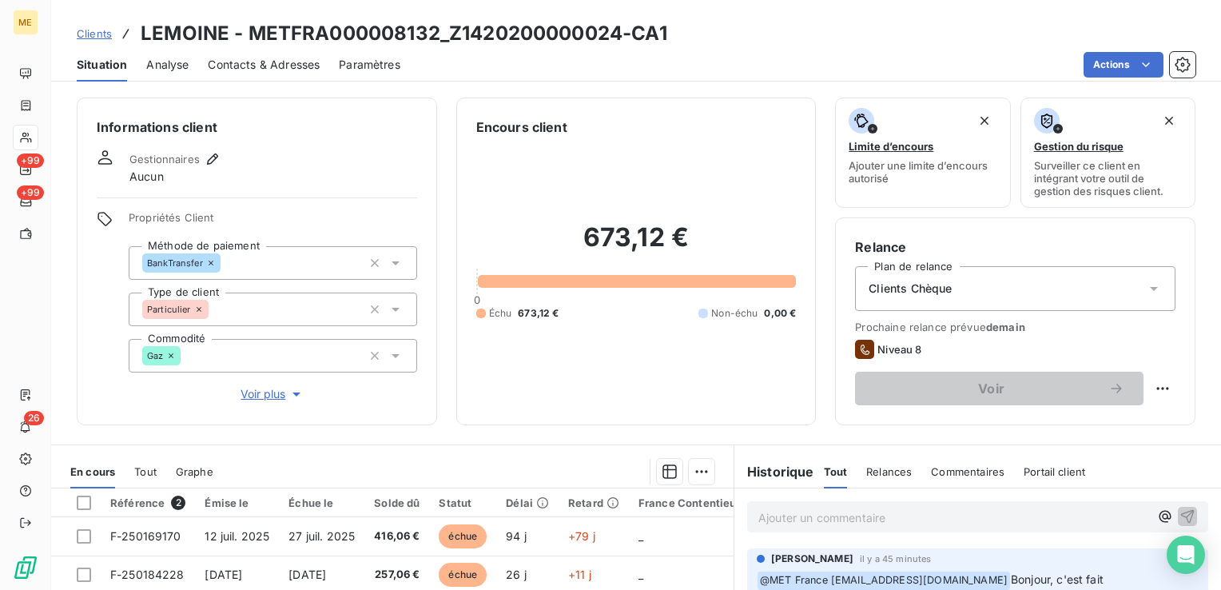
click at [531, 39] on h3 "LEMOINE - METFRA000008132_Z1420200000024-CA1" at bounding box center [404, 33] width 527 height 29
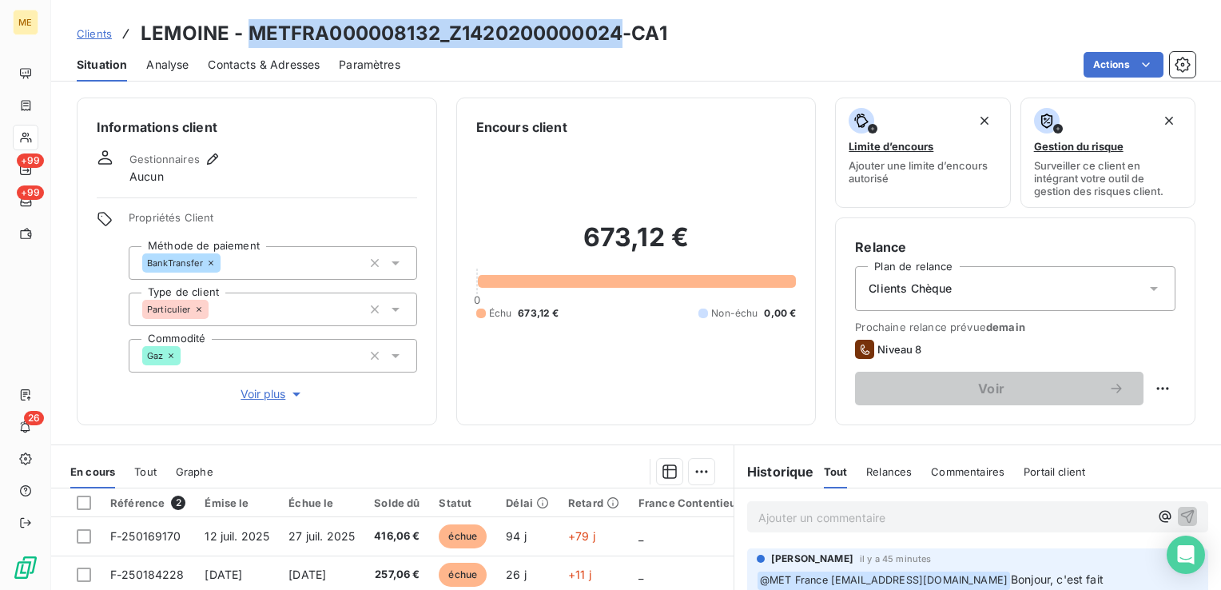
click at [531, 39] on h3 "LEMOINE - METFRA000008132_Z1420200000024-CA1" at bounding box center [404, 33] width 527 height 29
copy h3 "METFRA000008132_Z1420200000024"
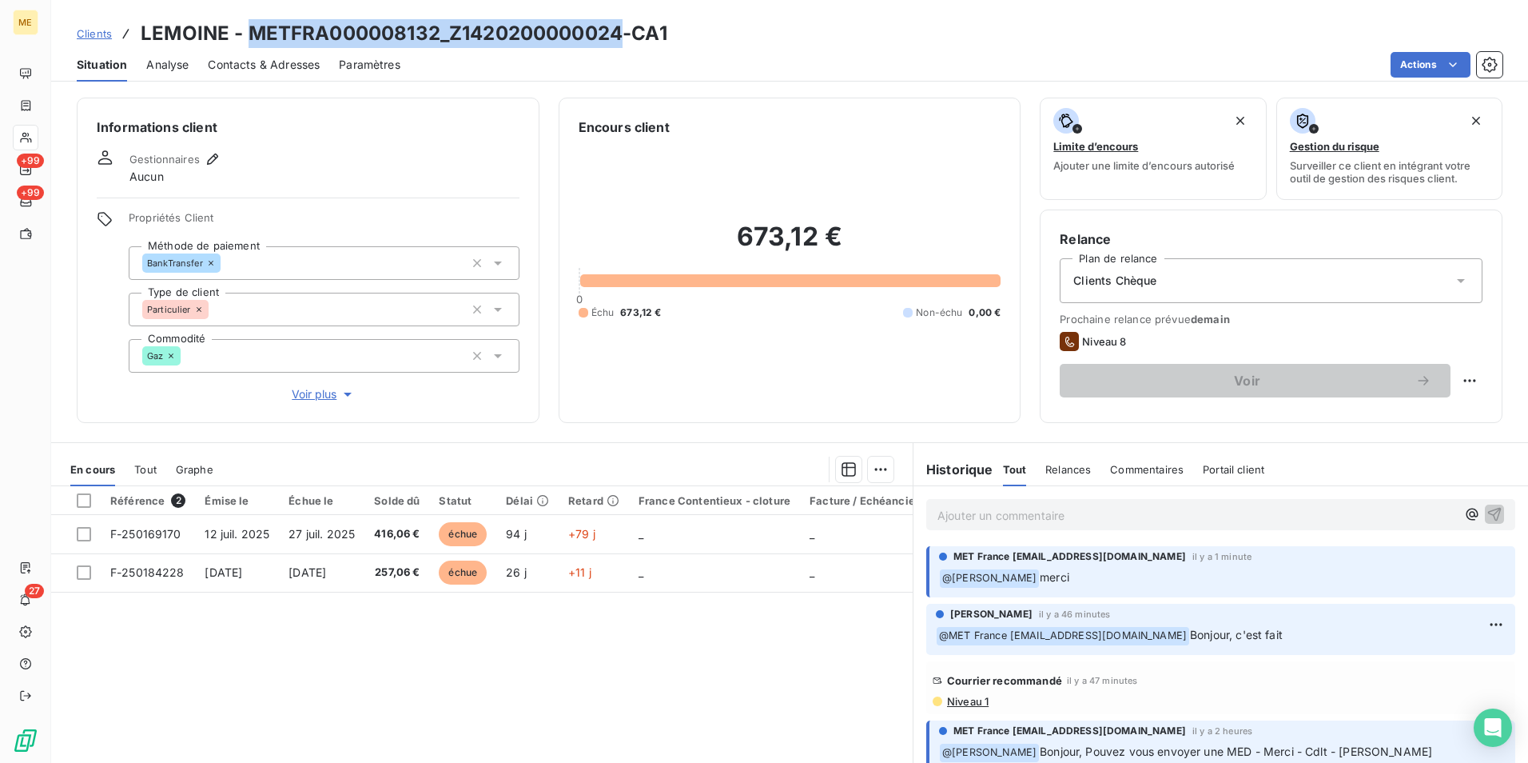
click at [93, 32] on span "Clients" at bounding box center [94, 33] width 35 height 13
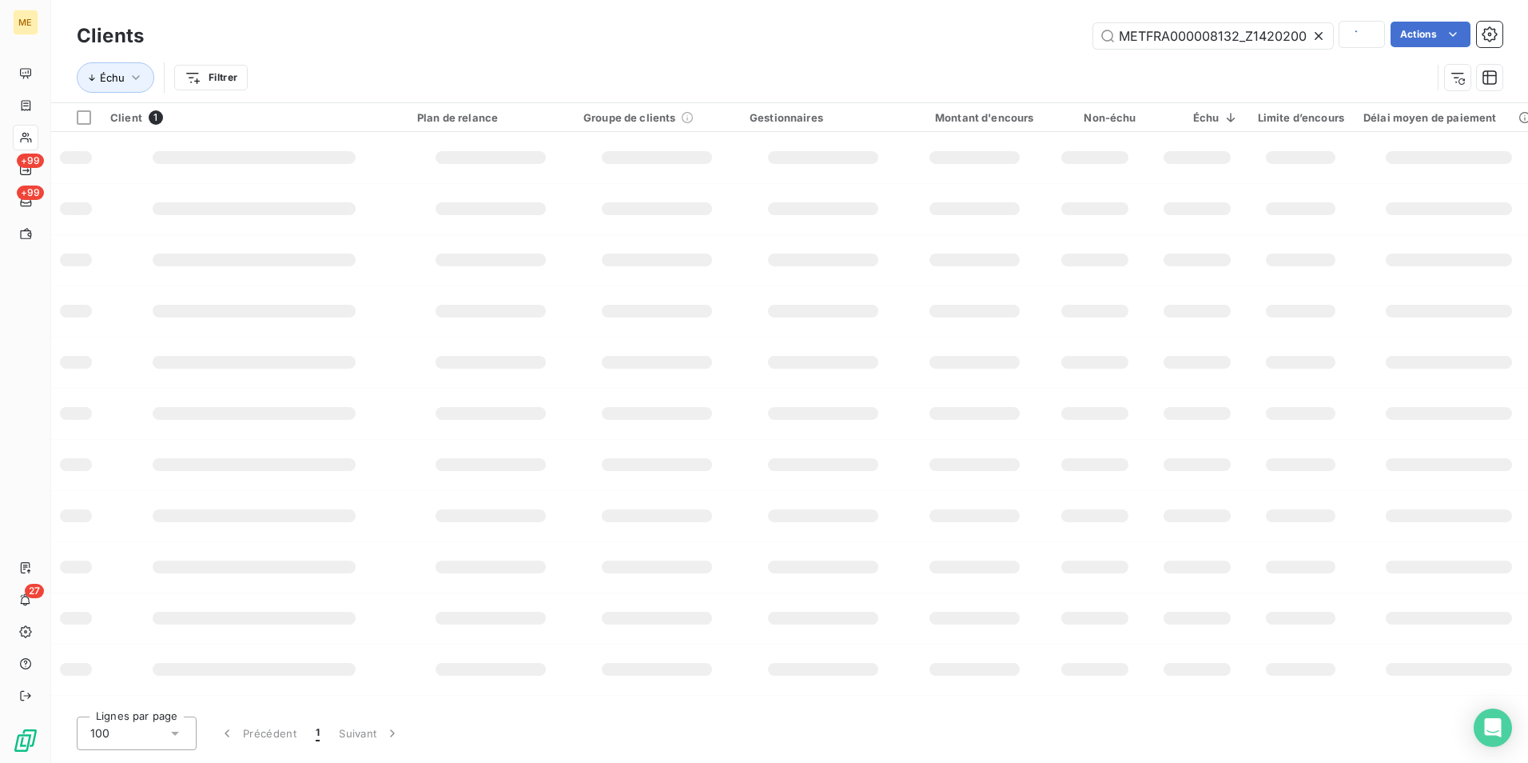
scroll to position [0, 48]
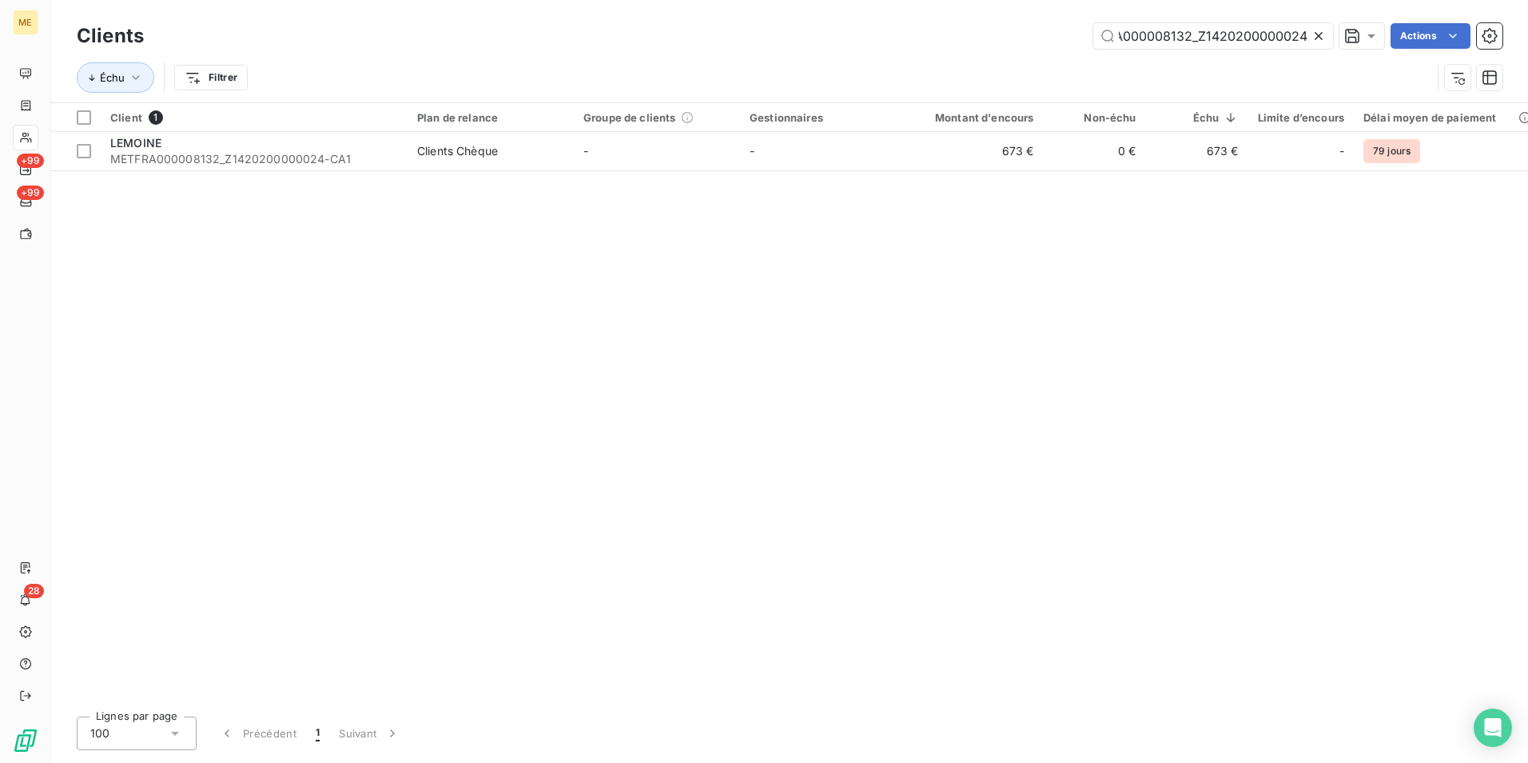
click at [1317, 36] on icon at bounding box center [1319, 36] width 16 height 16
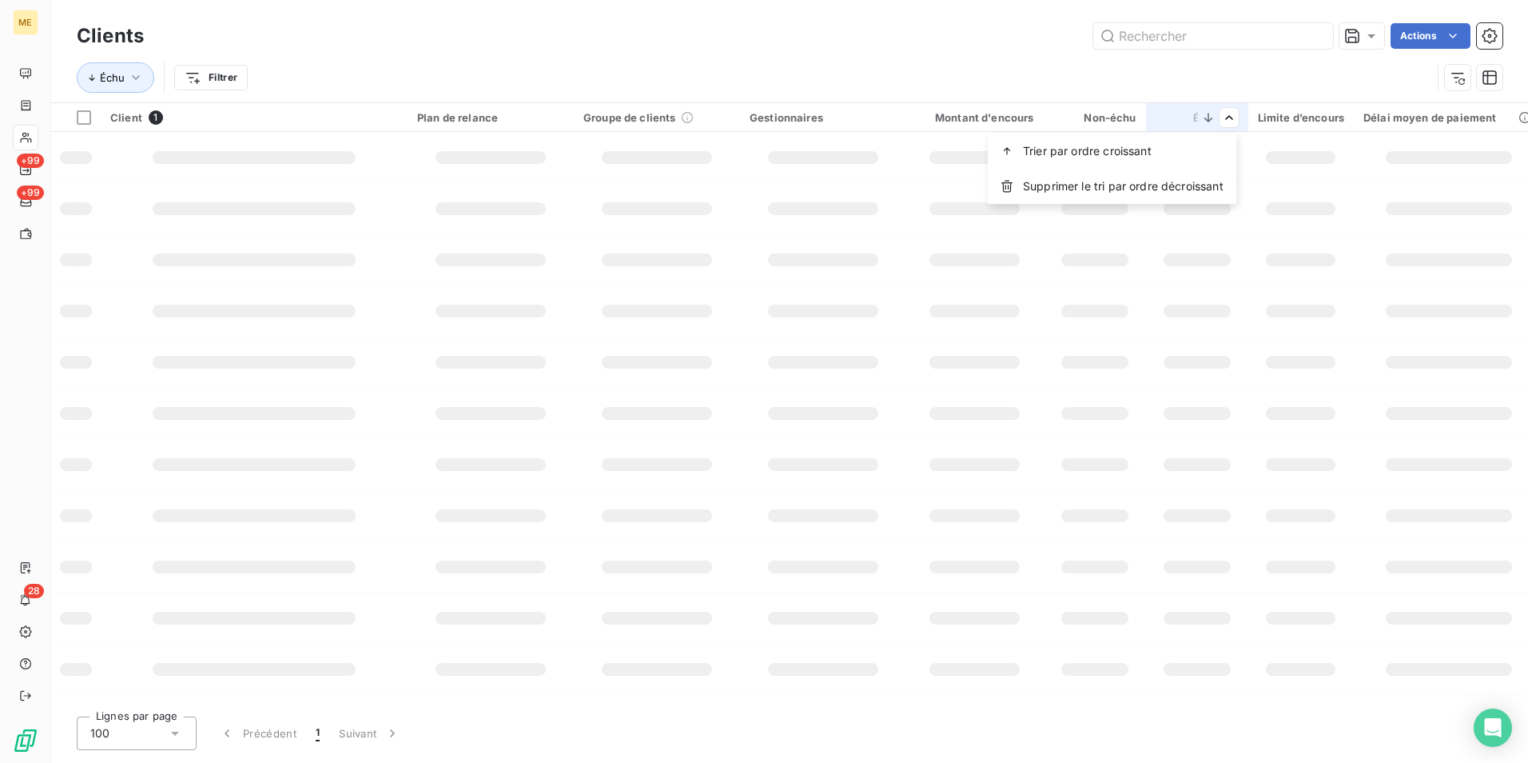
click at [1155, 71] on html "ME +99 +99 28 Clients Actions Échu Filtrer Client 1 Plan de relance Groupe de c…" at bounding box center [764, 381] width 1528 height 763
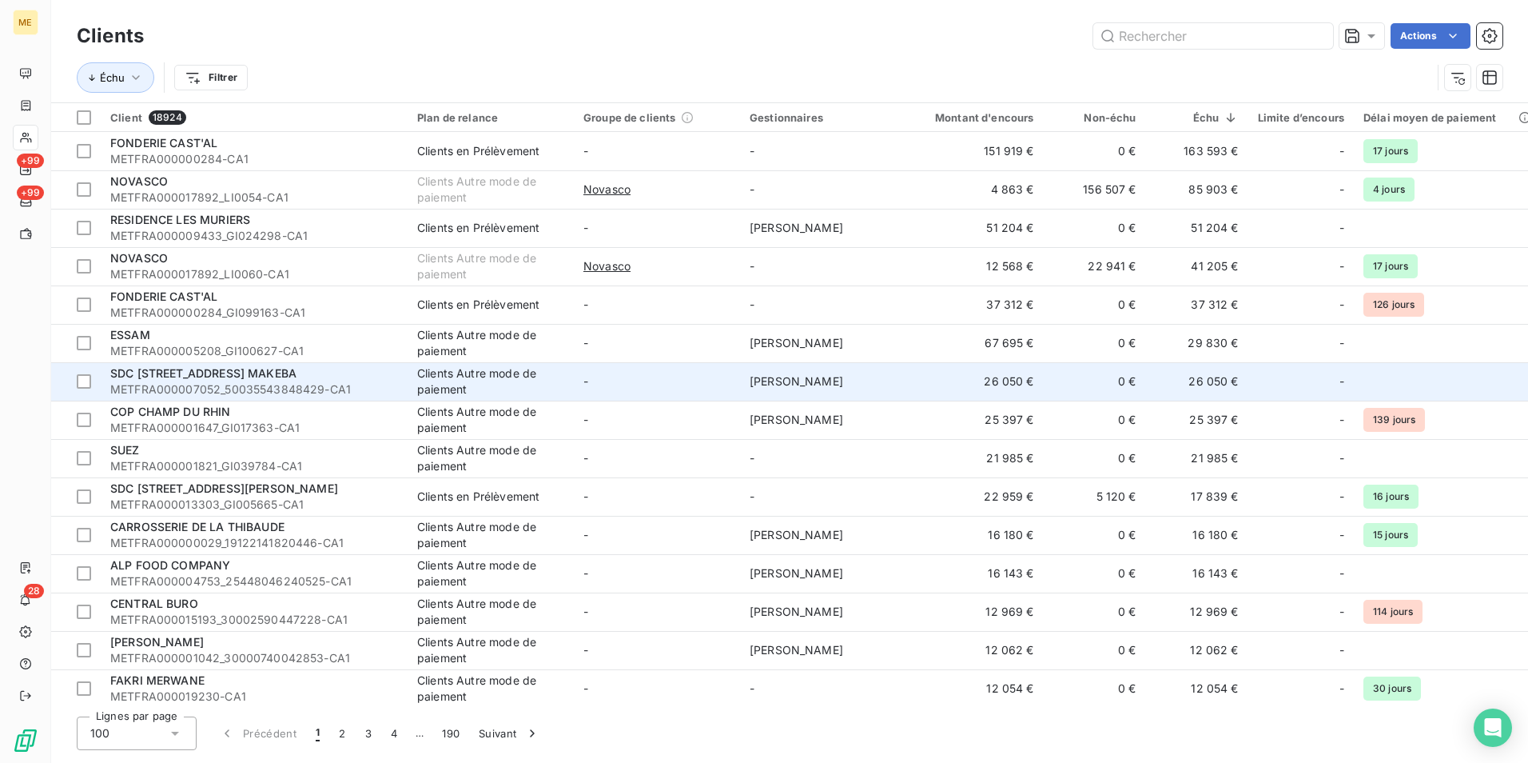
scroll to position [80, 0]
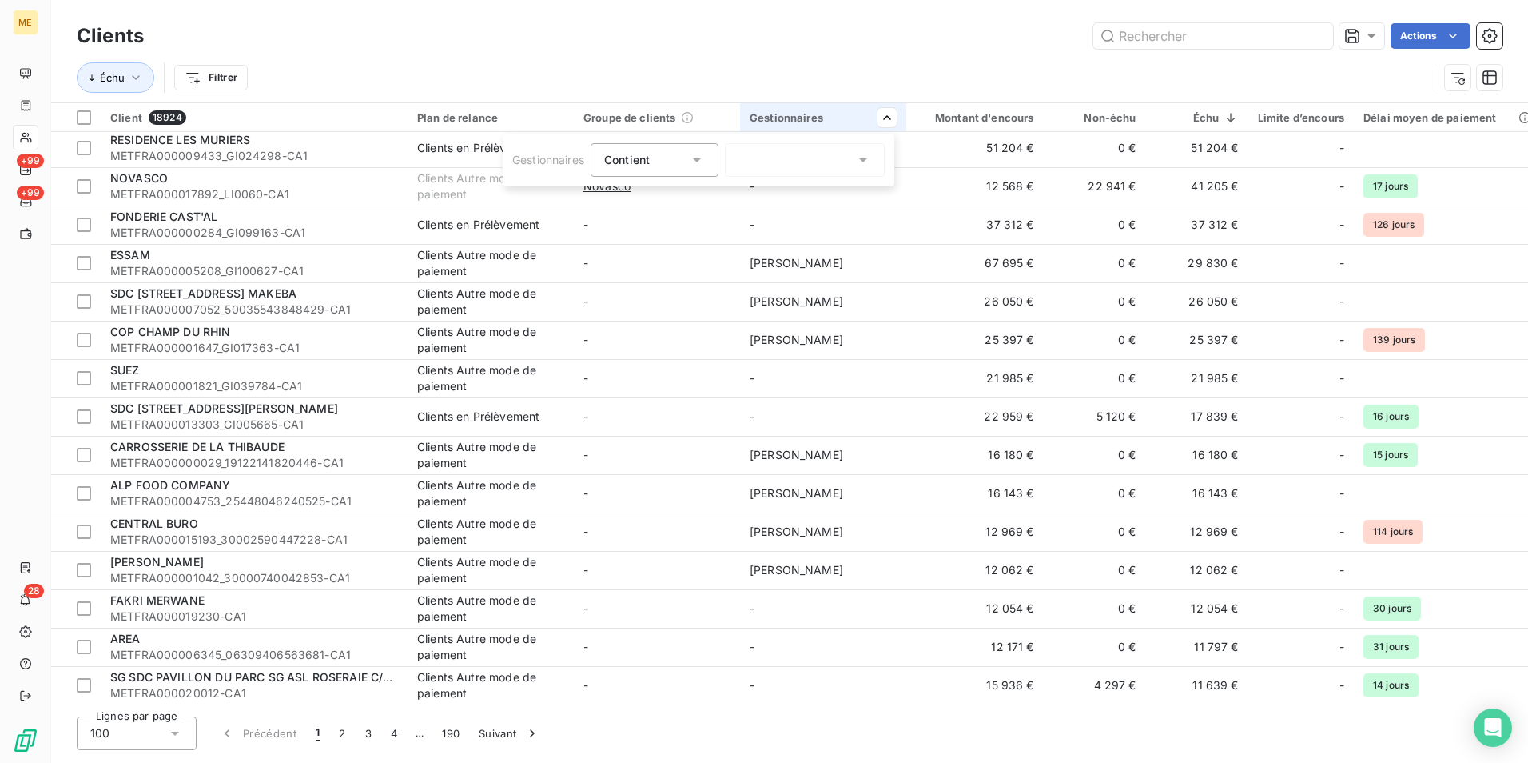
click at [803, 161] on div at bounding box center [805, 160] width 160 height 34
click at [783, 221] on span "Virginie Garcia" at bounding box center [806, 229] width 94 height 16
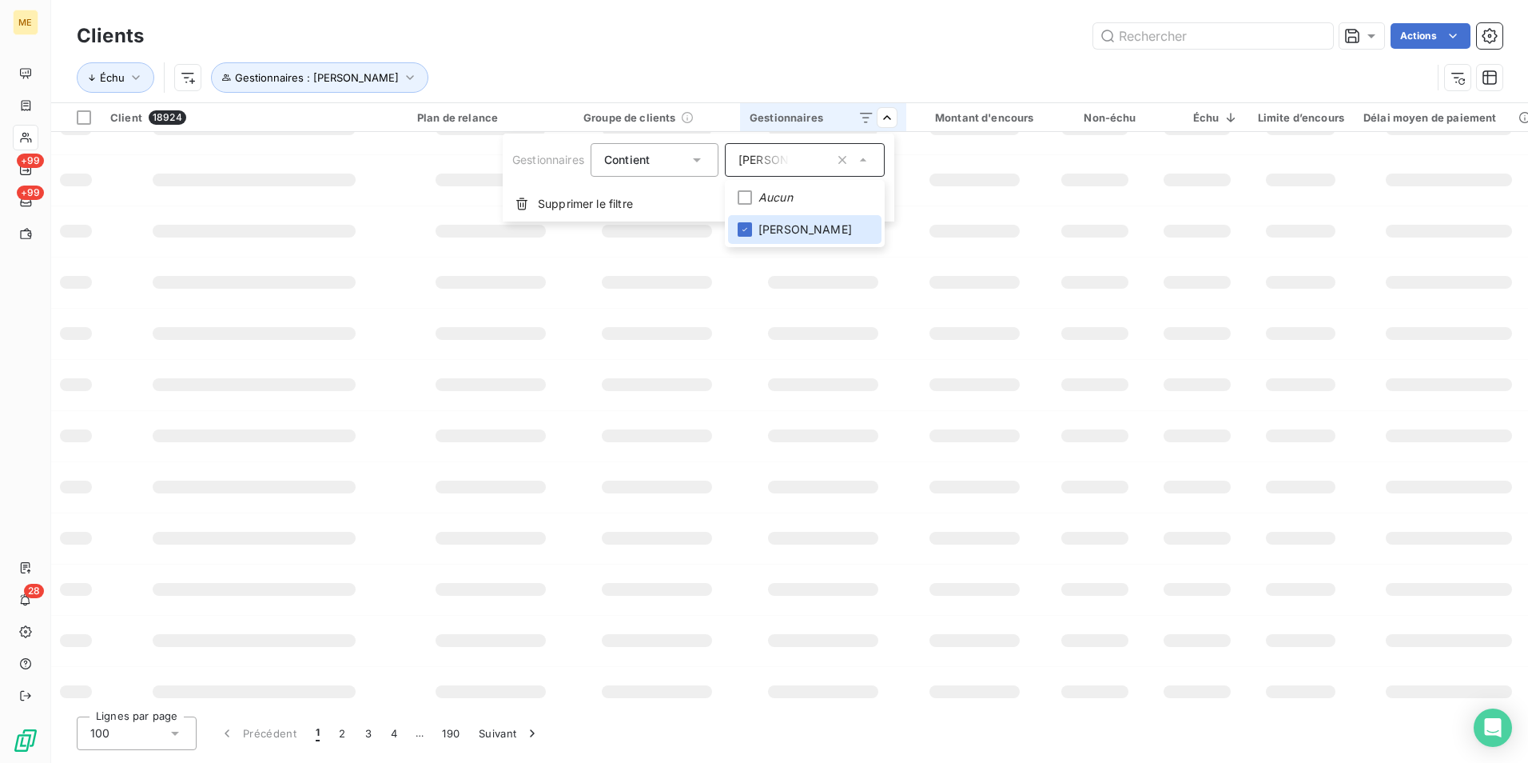
click at [697, 163] on icon at bounding box center [697, 160] width 16 height 16
click at [700, 153] on icon at bounding box center [697, 160] width 16 height 16
click at [803, 158] on span "Virginie Garcia" at bounding box center [786, 160] width 94 height 16
click at [847, 154] on icon "button" at bounding box center [843, 160] width 16 height 16
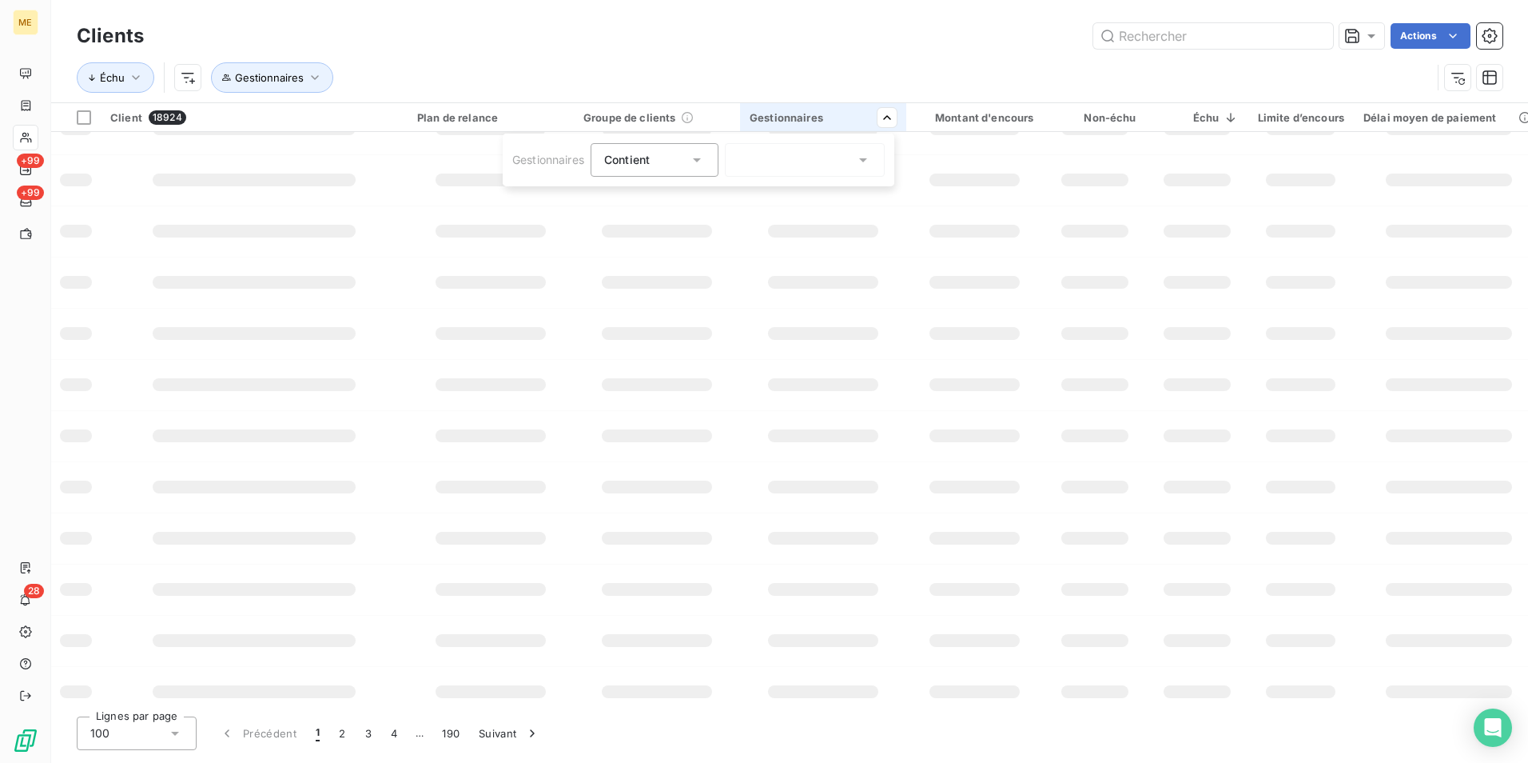
click at [848, 157] on div at bounding box center [805, 160] width 160 height 34
click at [819, 200] on li "Aucun" at bounding box center [804, 197] width 153 height 29
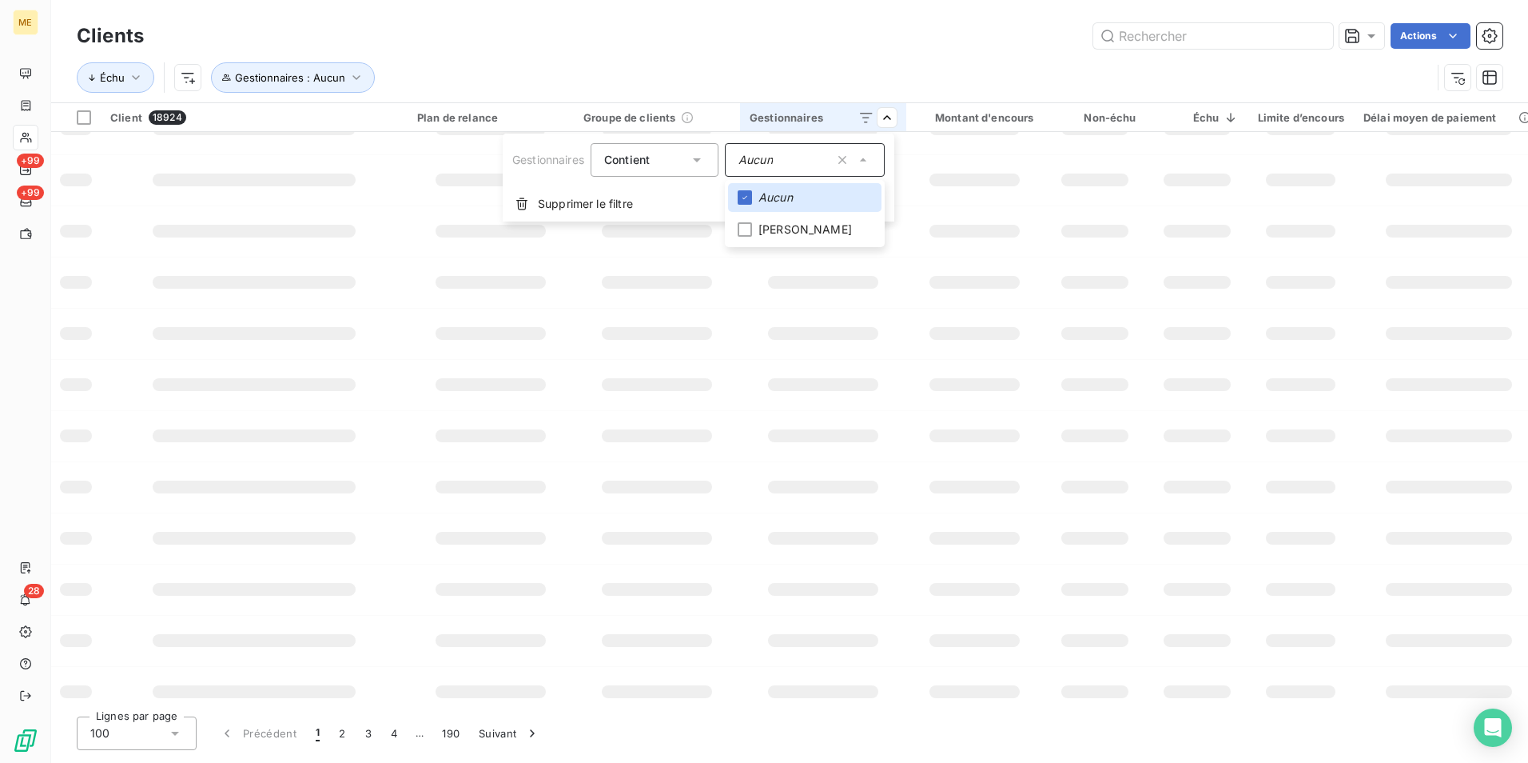
click at [711, 54] on html "ME +99 +99 28 Clients Actions Échu Gestionnaires : Aucun Client 18924 Plan de r…" at bounding box center [764, 381] width 1528 height 763
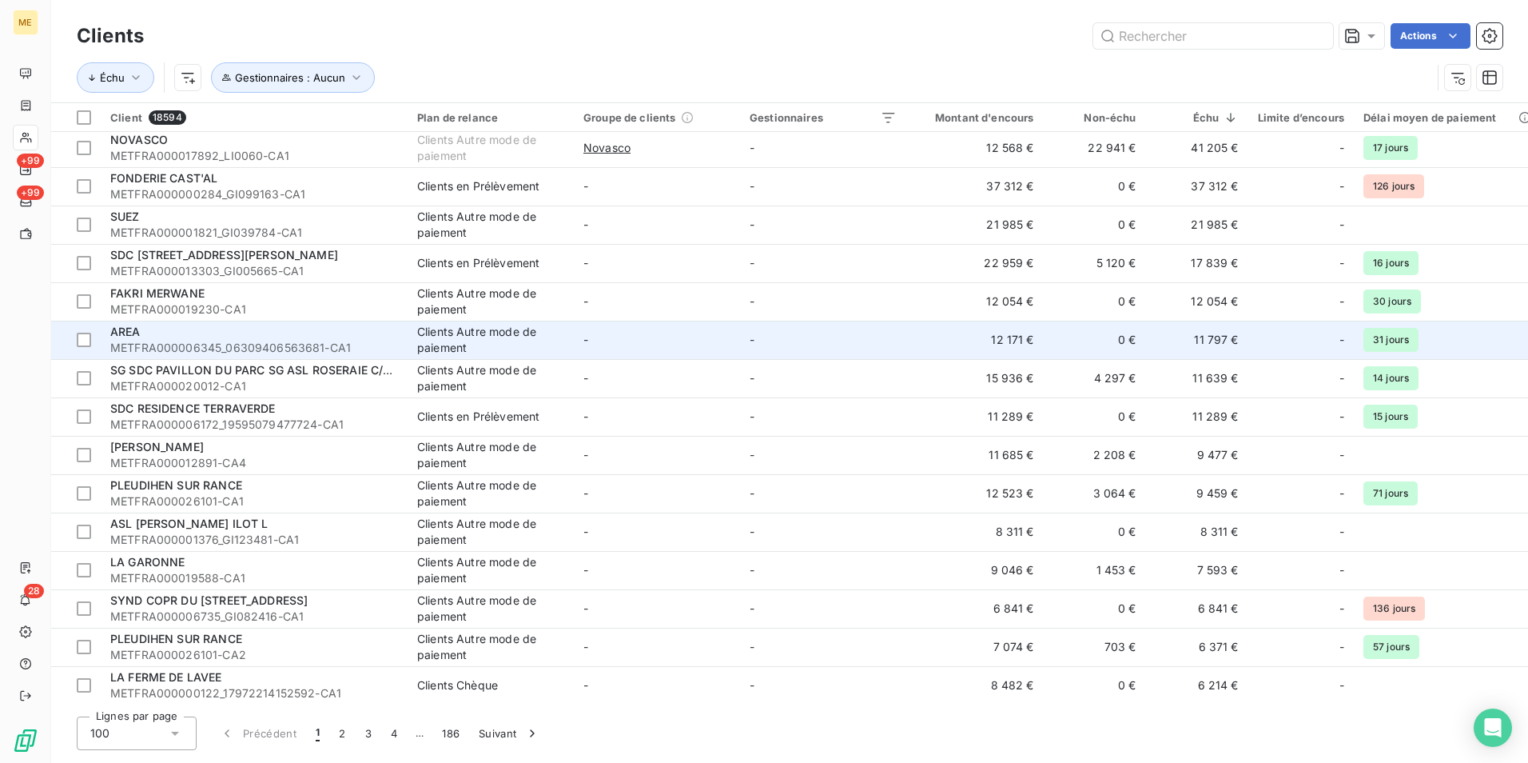
click at [685, 348] on td "-" at bounding box center [657, 340] width 166 height 38
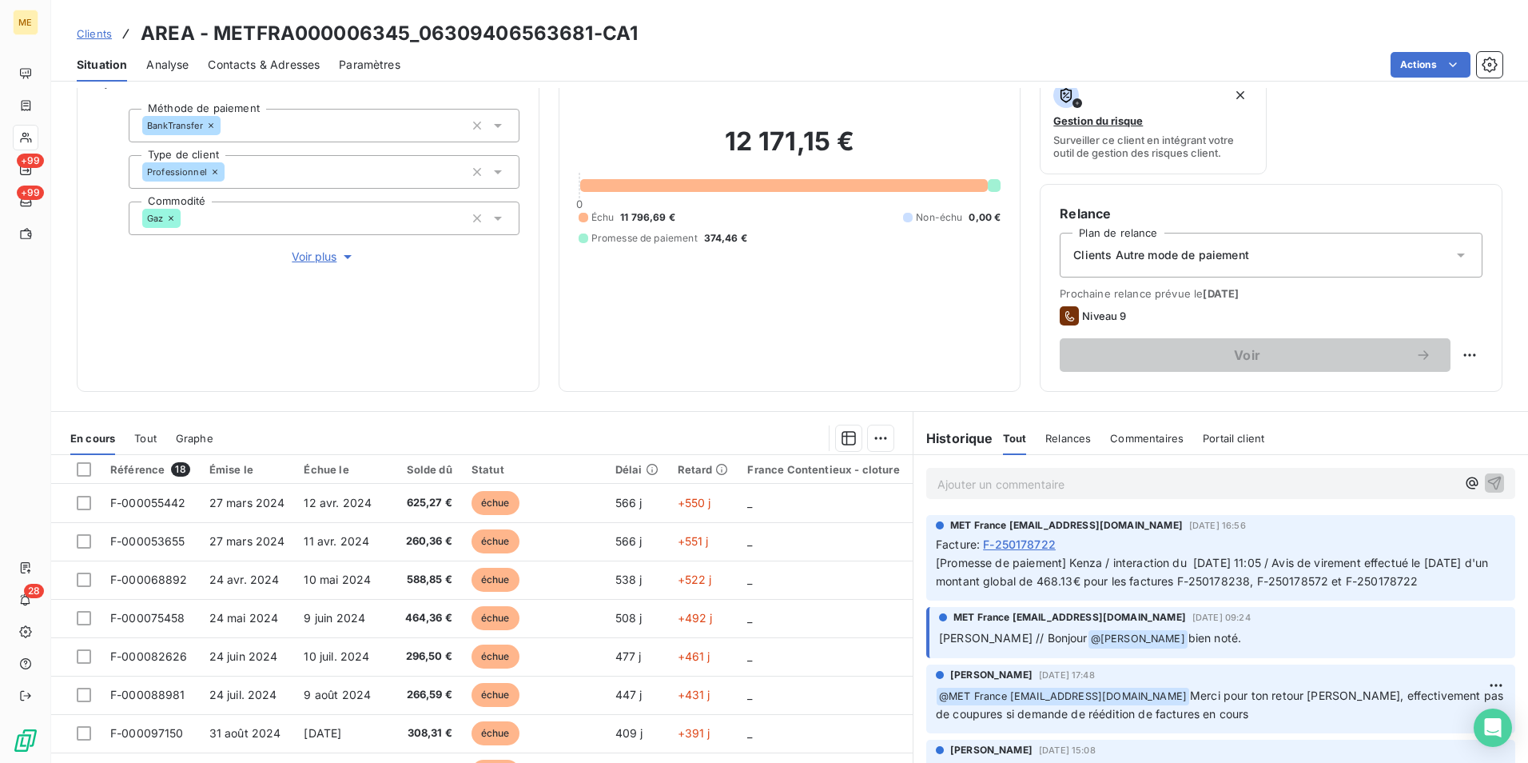
scroll to position [185, 0]
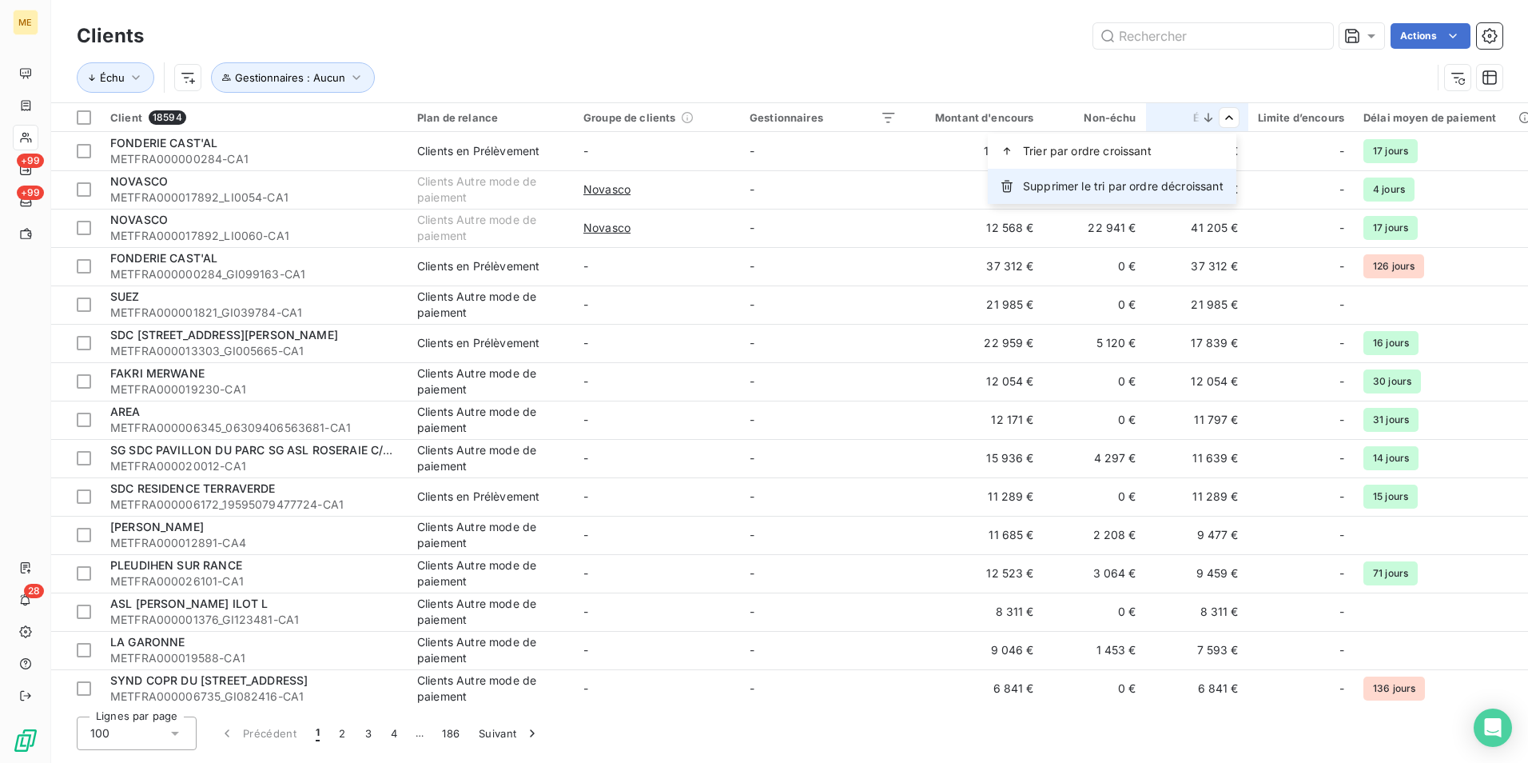
click at [1168, 191] on span "Supprimer le tri par ordre décroissant" at bounding box center [1123, 186] width 201 height 16
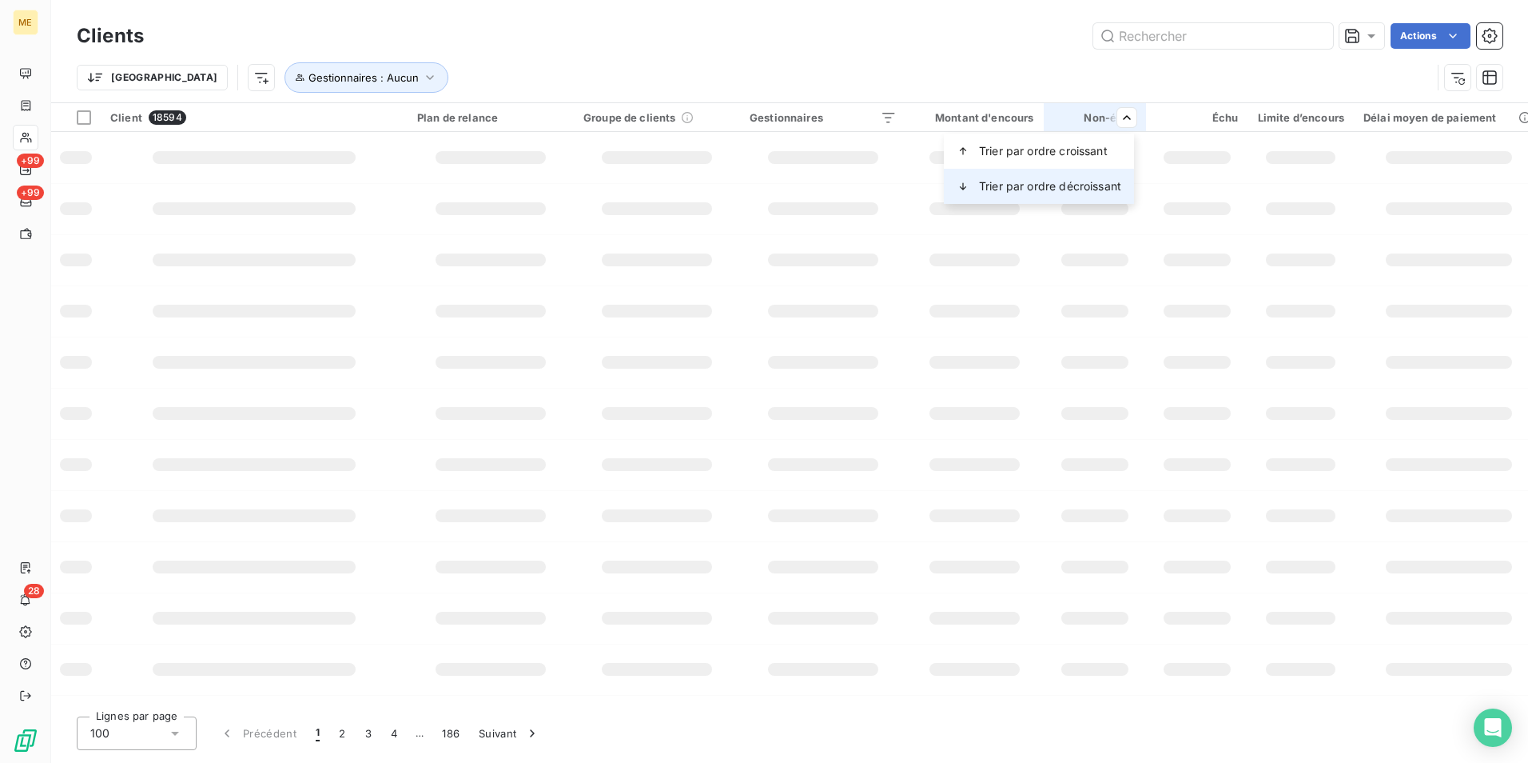
click at [1098, 190] on span "Trier par ordre décroissant" at bounding box center [1050, 186] width 142 height 16
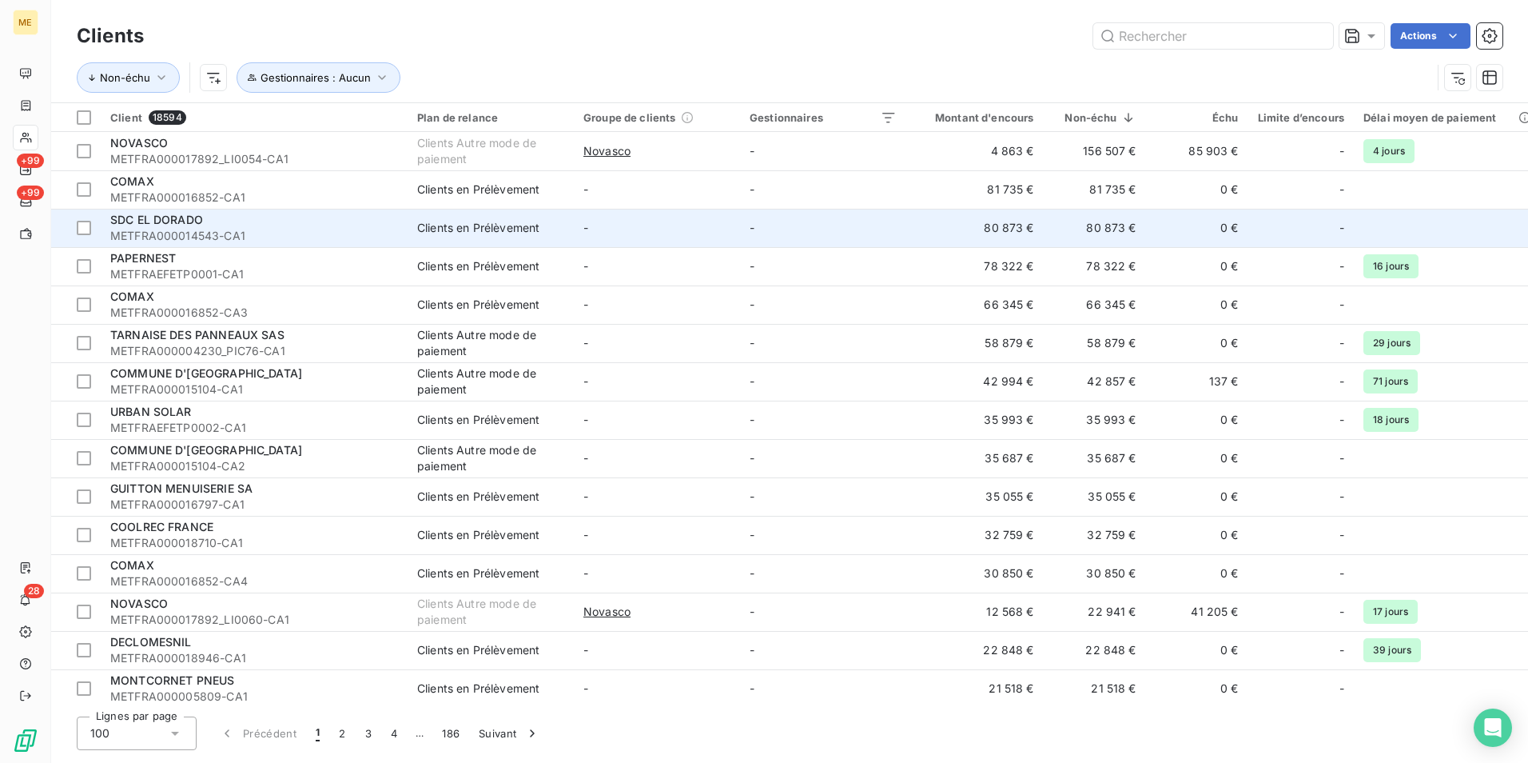
click at [796, 227] on td "-" at bounding box center [823, 228] width 166 height 38
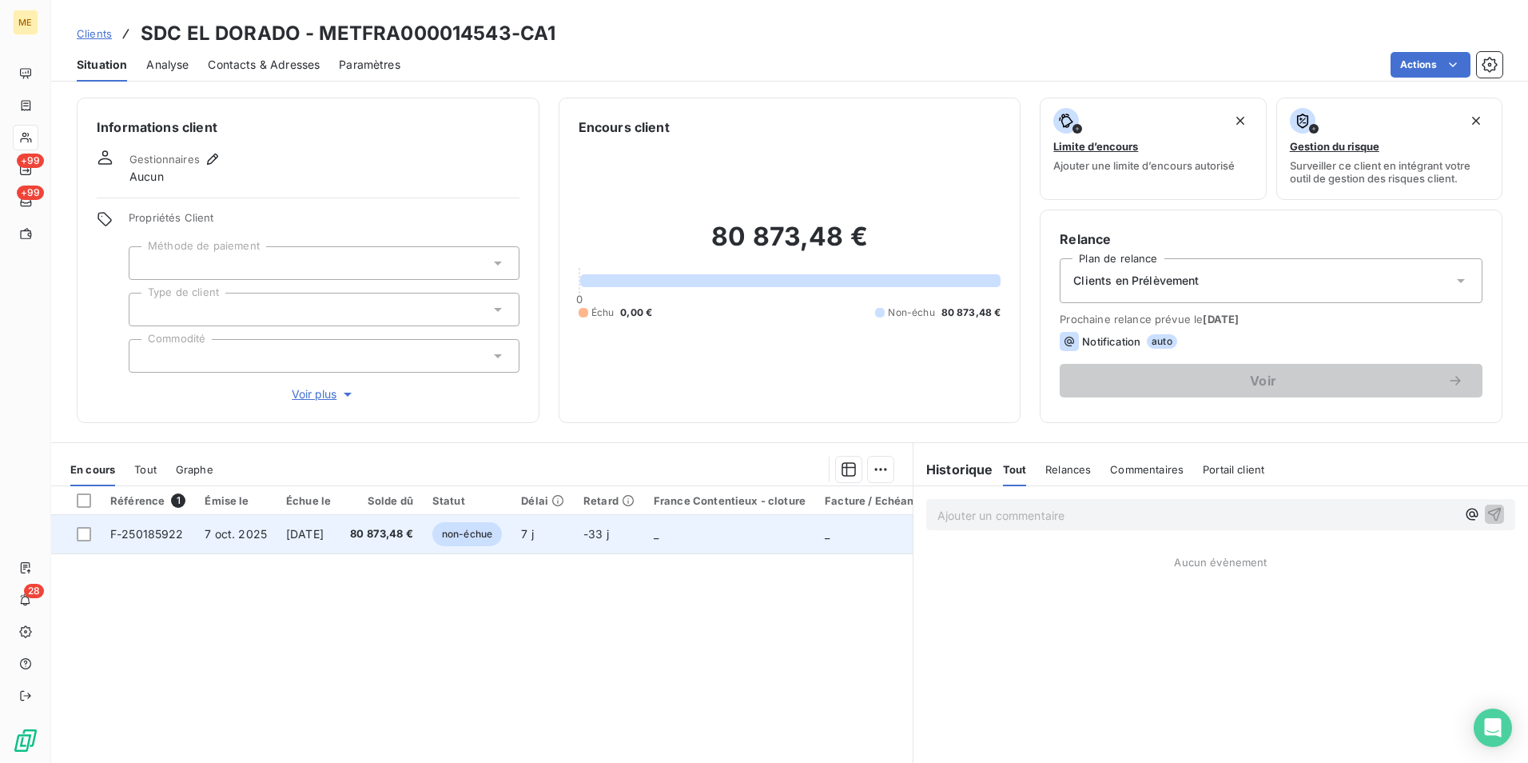
click at [574, 533] on td "7 j" at bounding box center [543, 534] width 62 height 38
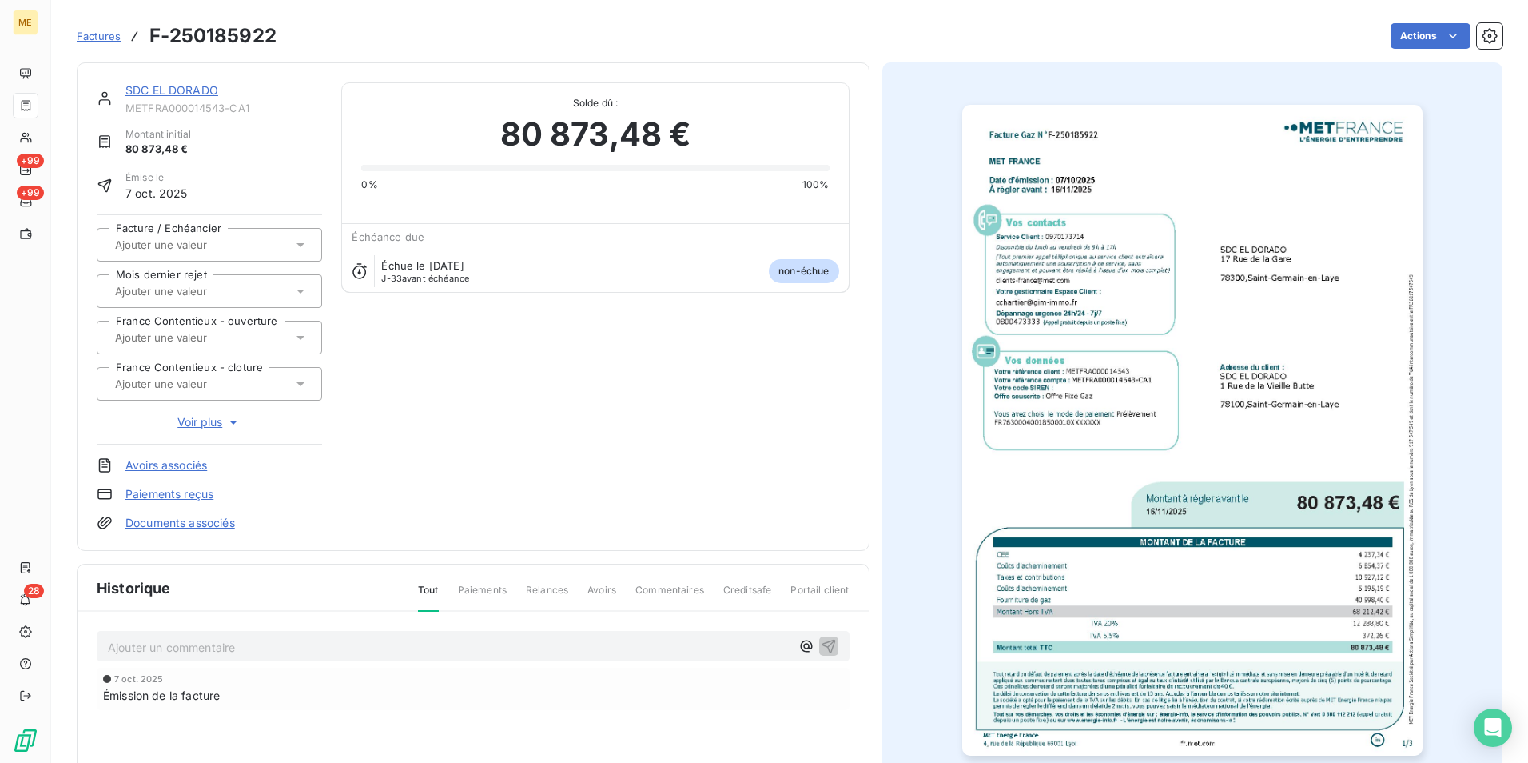
click at [1254, 329] on img "button" at bounding box center [1192, 430] width 460 height 651
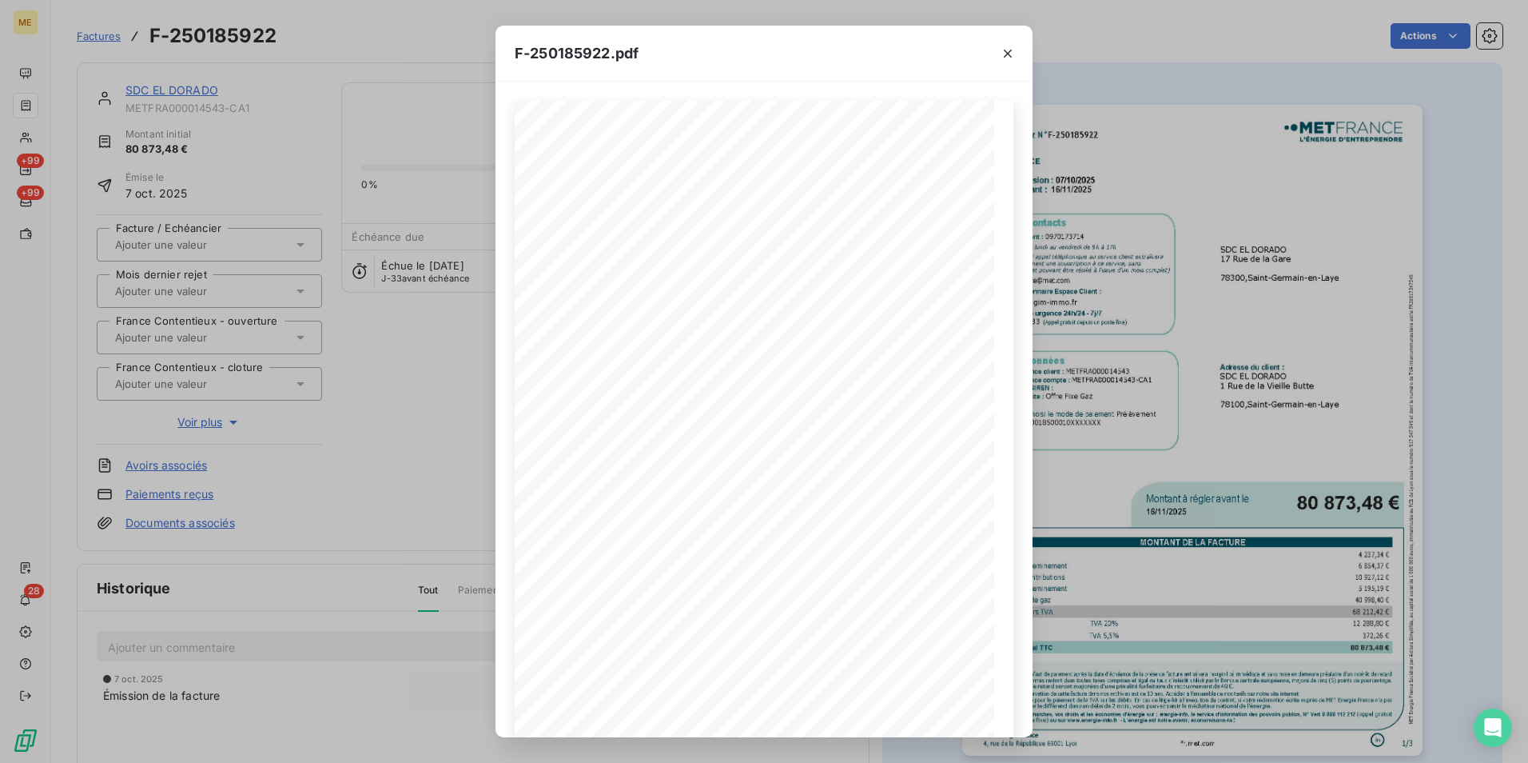
scroll to position [82, 0]
click at [799, 707] on icon "button" at bounding box center [798, 708] width 16 height 16
click at [797, 707] on icon "button" at bounding box center [799, 708] width 16 height 16
click at [733, 709] on icon "button" at bounding box center [729, 708] width 16 height 16
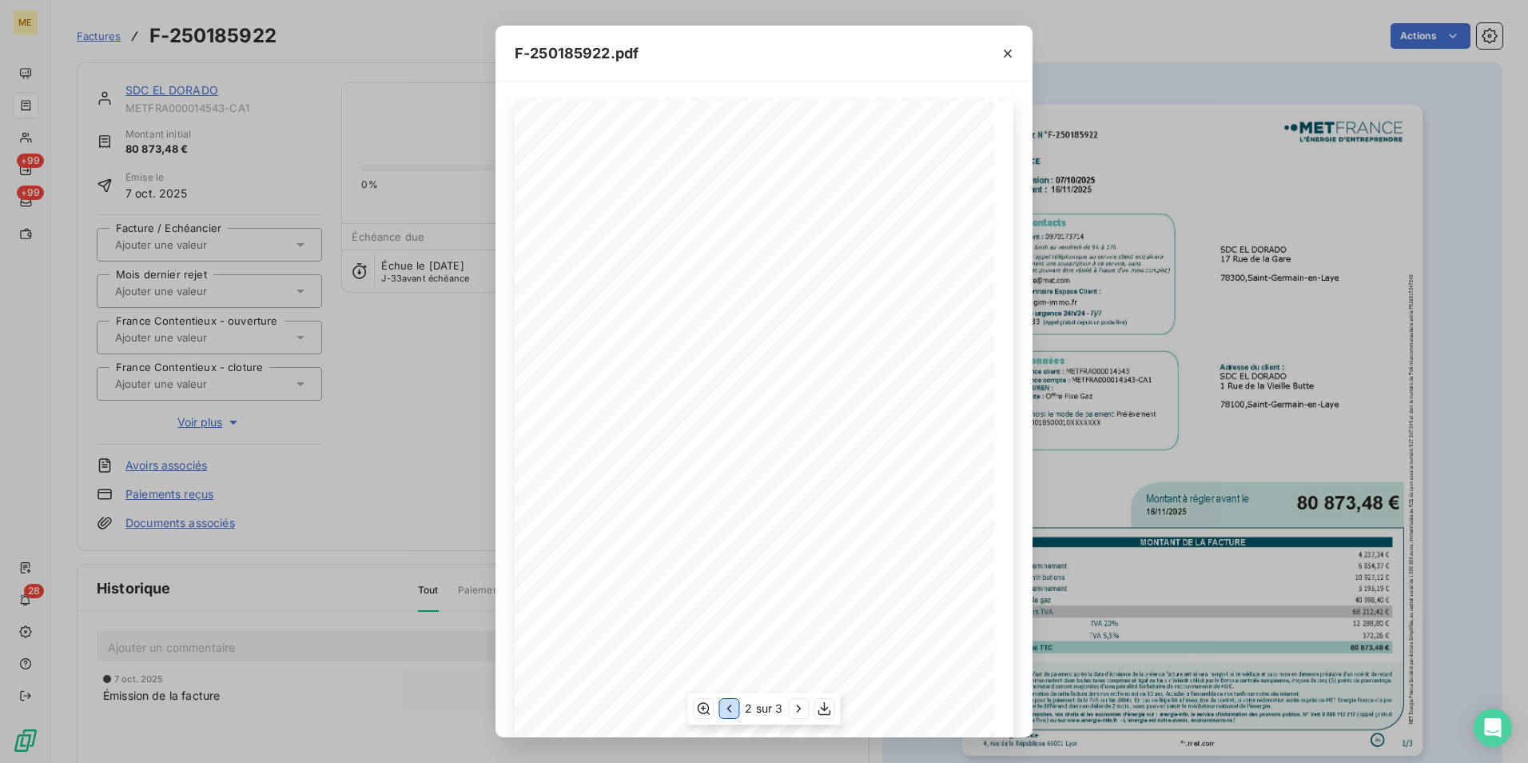
scroll to position [74, 0]
click at [793, 709] on icon "button" at bounding box center [799, 708] width 16 height 16
click at [731, 707] on icon "button" at bounding box center [729, 708] width 16 height 16
click at [1209, 245] on div "F-250185922.pdf 2 sur 3" at bounding box center [764, 381] width 1528 height 763
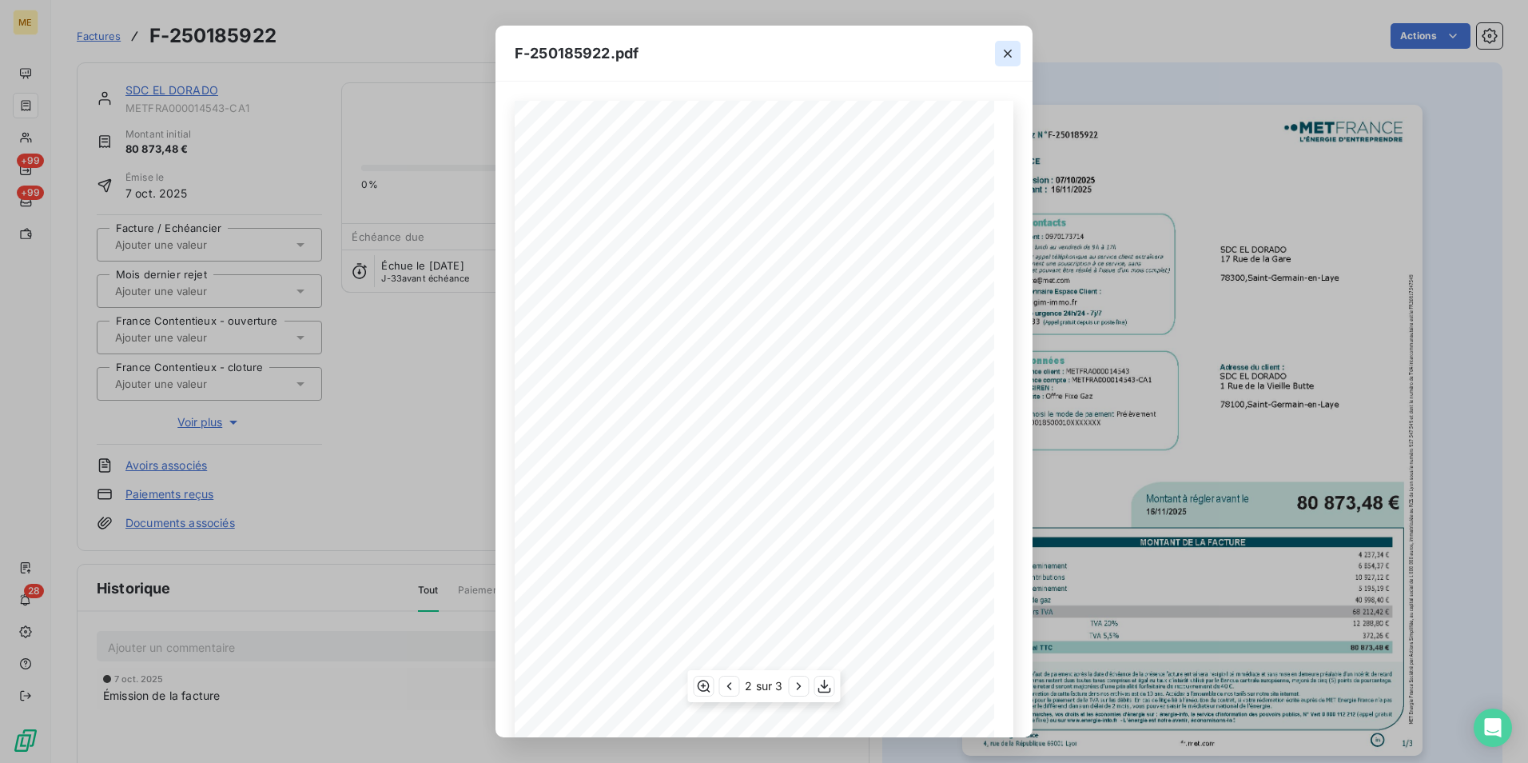
click at [1006, 50] on icon "button" at bounding box center [1008, 54] width 16 height 16
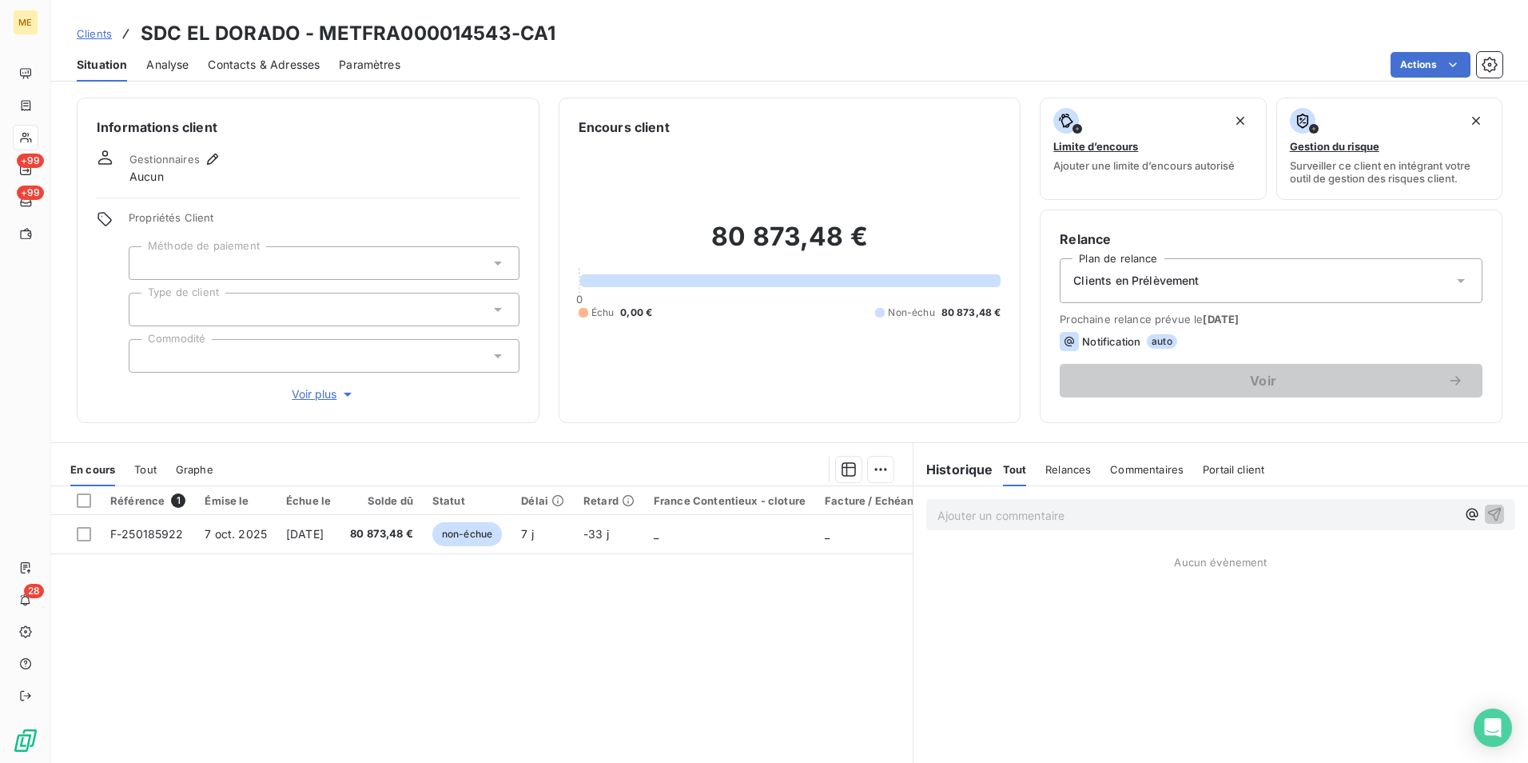
click at [980, 511] on p "Ajouter un commentaire ﻿" at bounding box center [1197, 515] width 519 height 20
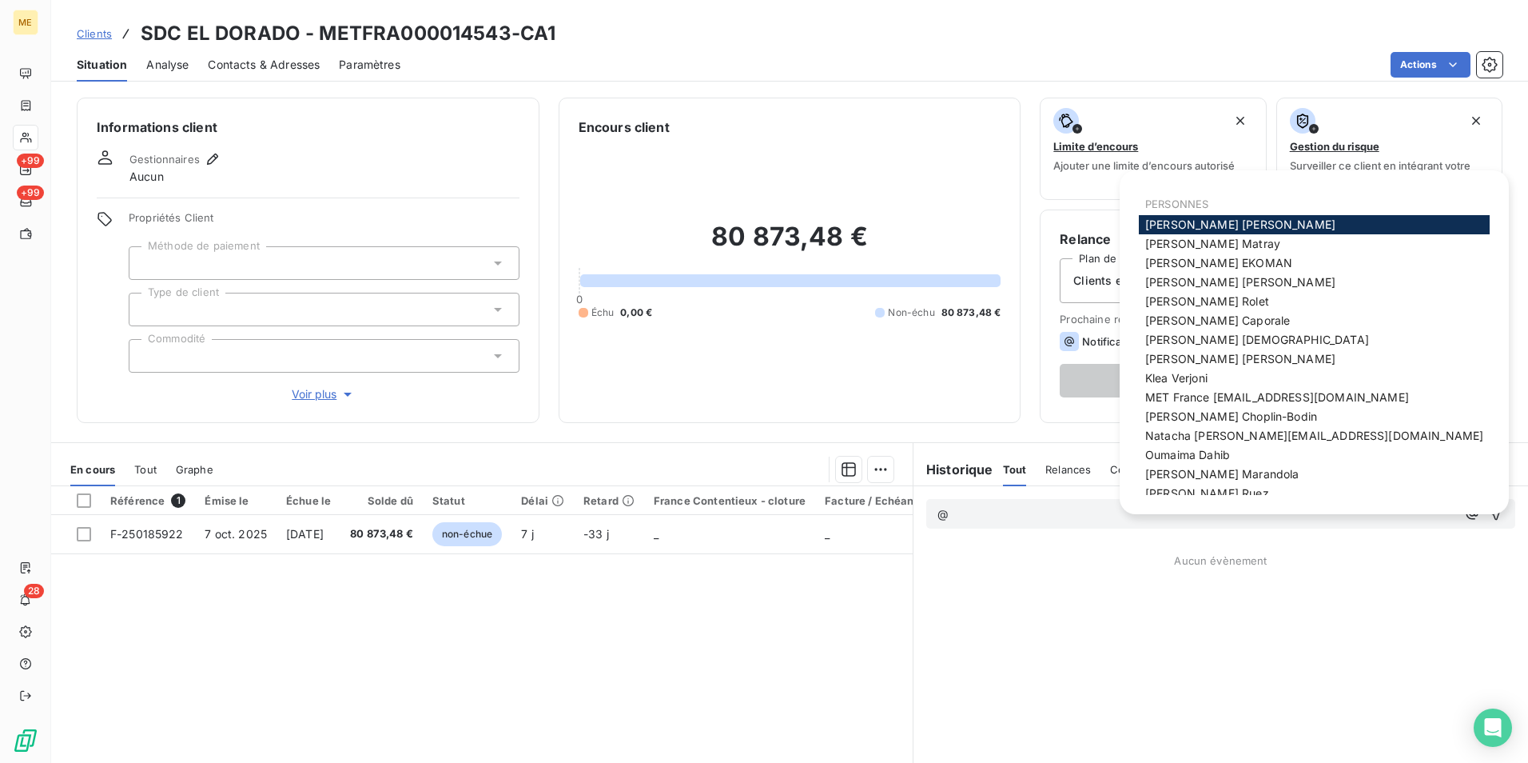
drag, startPoint x: 1193, startPoint y: 395, endPoint x: 1203, endPoint y: 402, distance: 12.0
click at [1193, 393] on span "MET France [EMAIL_ADDRESS][DOMAIN_NAME]" at bounding box center [1278, 397] width 264 height 14
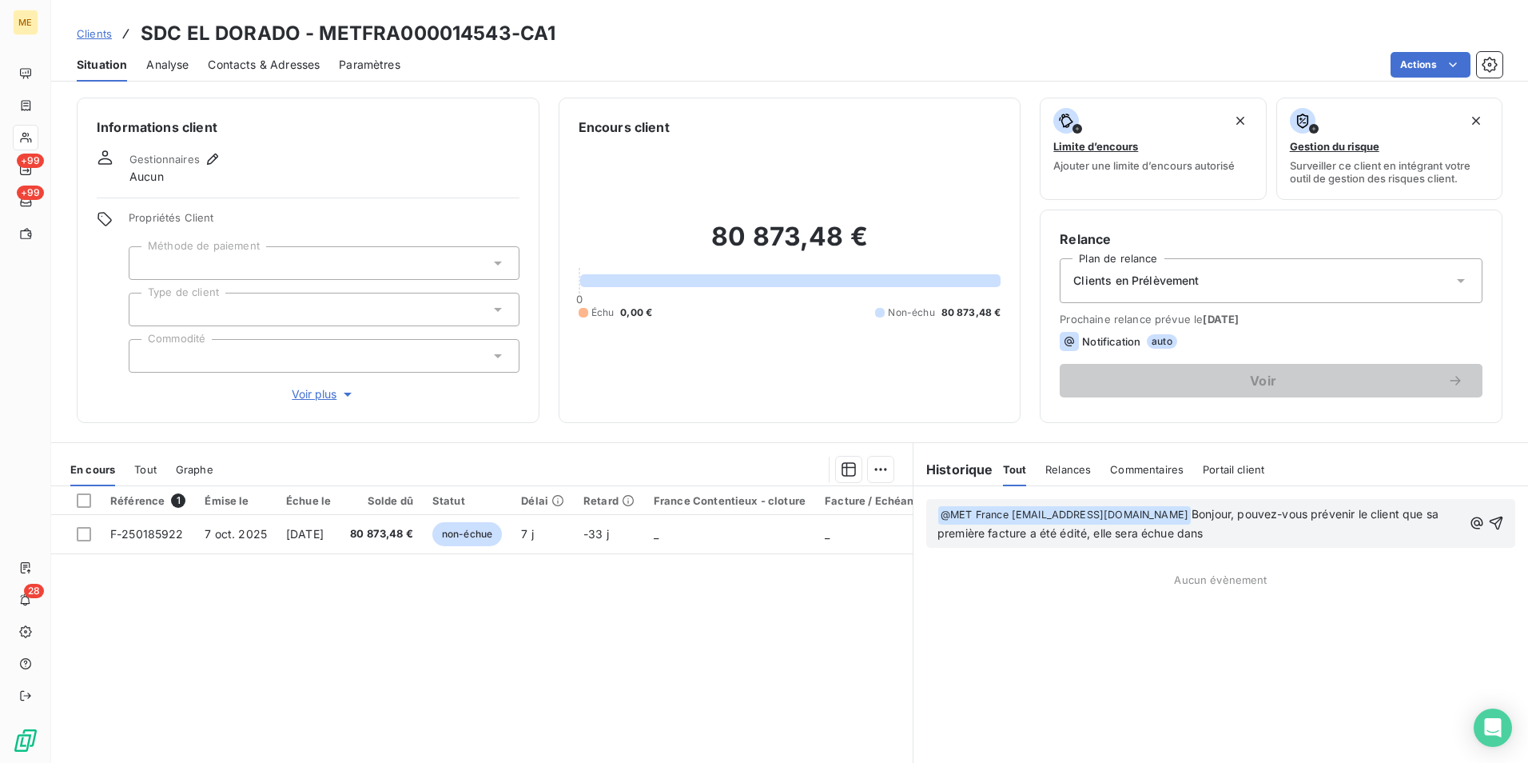
click at [1259, 534] on p "﻿ @ MET France met-france@recouvrement.met.com ﻿ Bonjour, pouvez-vous prévenir …" at bounding box center [1200, 524] width 525 height 38
click at [1078, 533] on span "Bonjour, pouvez-vous prévenir le client que sa première facture a été édité, el…" at bounding box center [1190, 523] width 504 height 33
click at [1332, 532] on p "﻿ @ MET France met-france@recouvrement.met.com ﻿ Bonjour, pouvez-vous prévenir …" at bounding box center [1200, 524] width 525 height 38
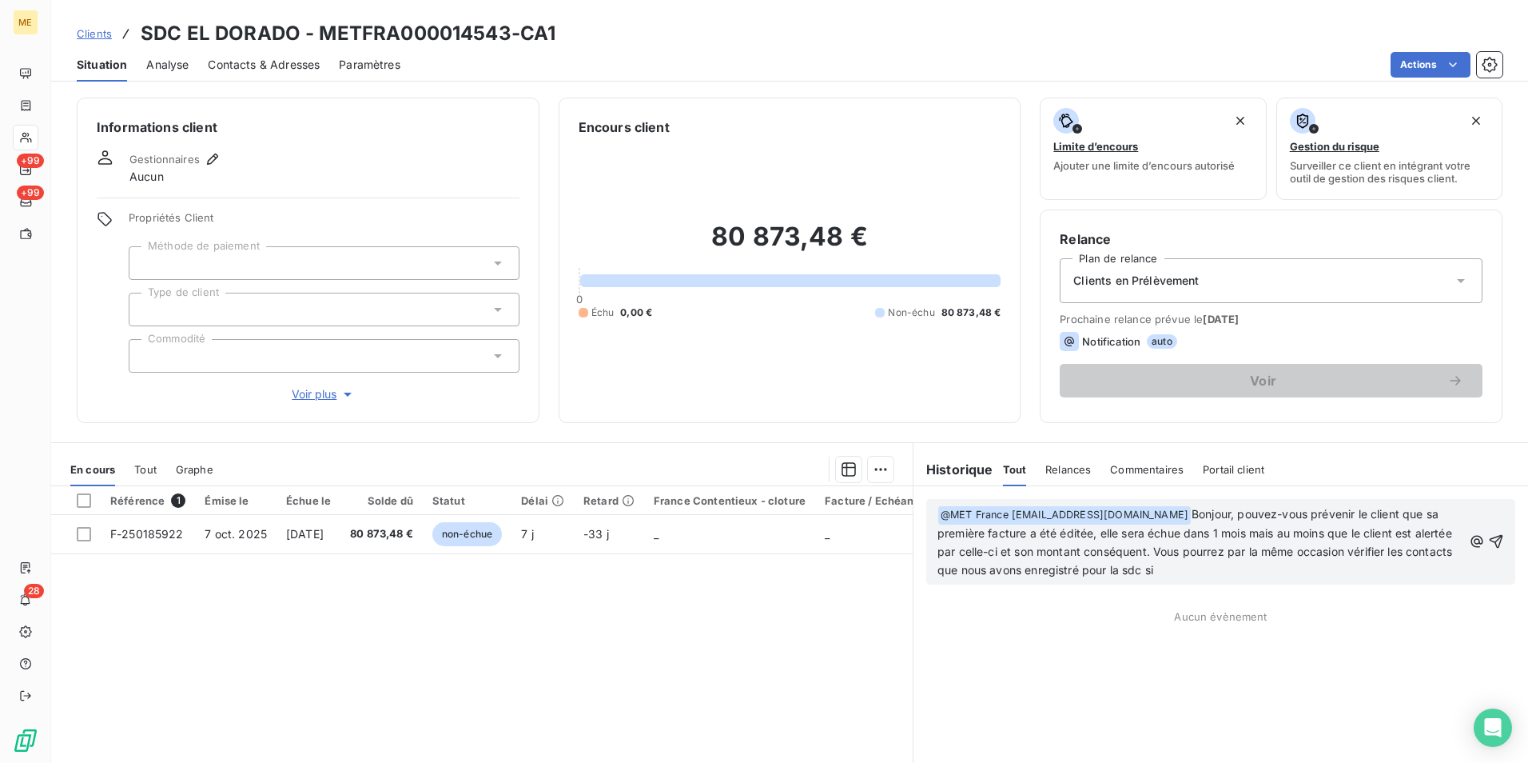
click at [981, 564] on span "Bonjour, pouvez-vous prévenir le client que sa première facture a été éditée, e…" at bounding box center [1197, 542] width 518 height 70
click at [1166, 549] on span "Bonjour, pouvez-vous prévenir le client que sa première facture a été éditée, e…" at bounding box center [1197, 542] width 518 height 70
drag, startPoint x: 981, startPoint y: 569, endPoint x: 1042, endPoint y: 570, distance: 61.6
click at [1042, 570] on span "Bonjour, pouvez-vous prévenir le client que sa première facture a été éditée, e…" at bounding box center [1197, 542] width 518 height 70
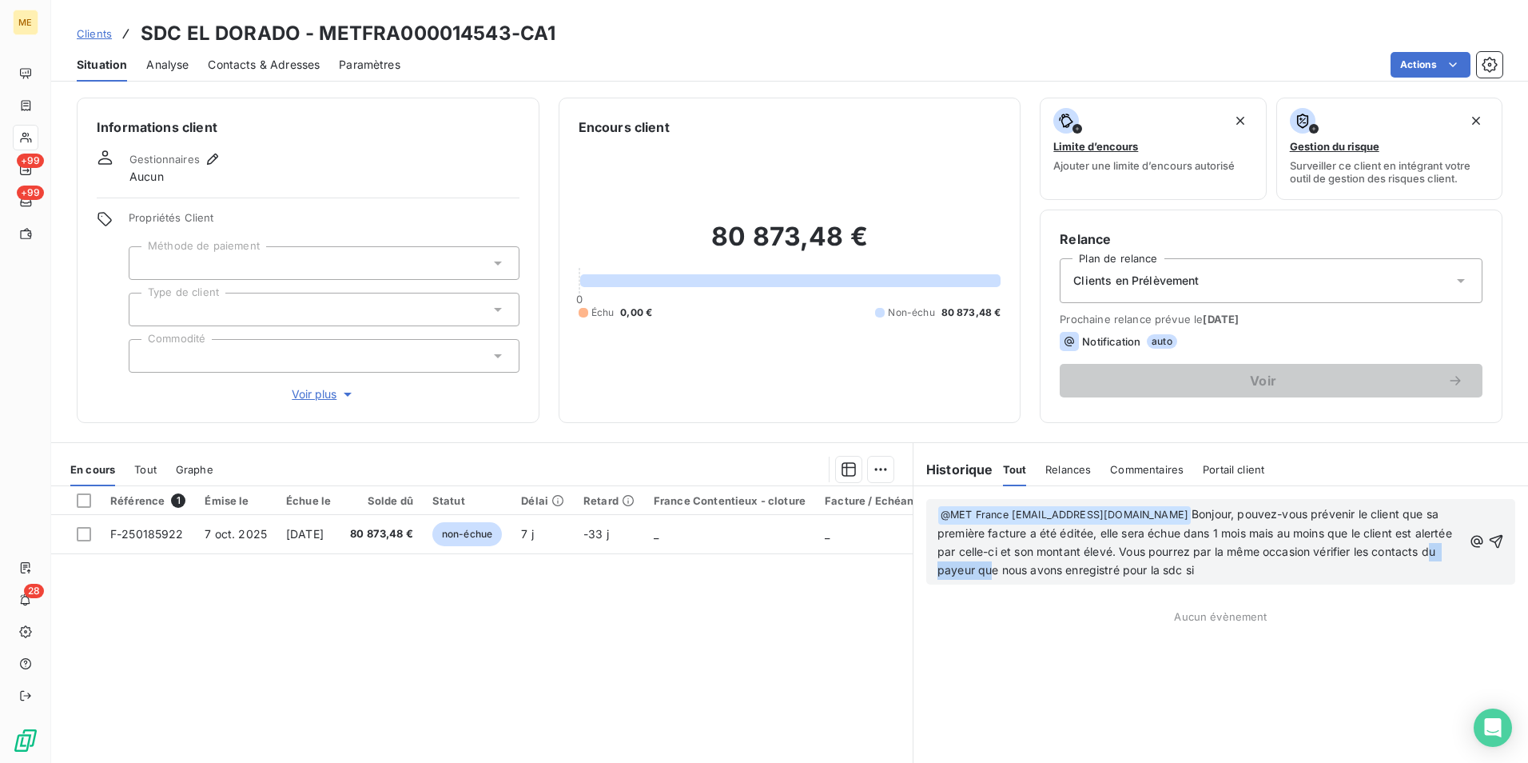
click at [1042, 570] on span "Bonjour, pouvez-vous prévenir le client que sa première facture a été éditée, e…" at bounding box center [1197, 542] width 518 height 70
click at [1035, 570] on span "Bonjour, pouvez-vous prévenir le client que sa première facture a été éditée, e…" at bounding box center [1197, 542] width 518 height 70
drag, startPoint x: 1039, startPoint y: 572, endPoint x: 1279, endPoint y: 572, distance: 239.8
click at [1279, 572] on p "﻿ @ MET France met-france@recouvrement.met.com ﻿ Bonjour, pouvez-vous prévenir …" at bounding box center [1200, 542] width 525 height 74
click at [1393, 552] on span "Bonjour, pouvez-vous prévenir le client que sa première facture a été éditée, e…" at bounding box center [1197, 542] width 518 height 70
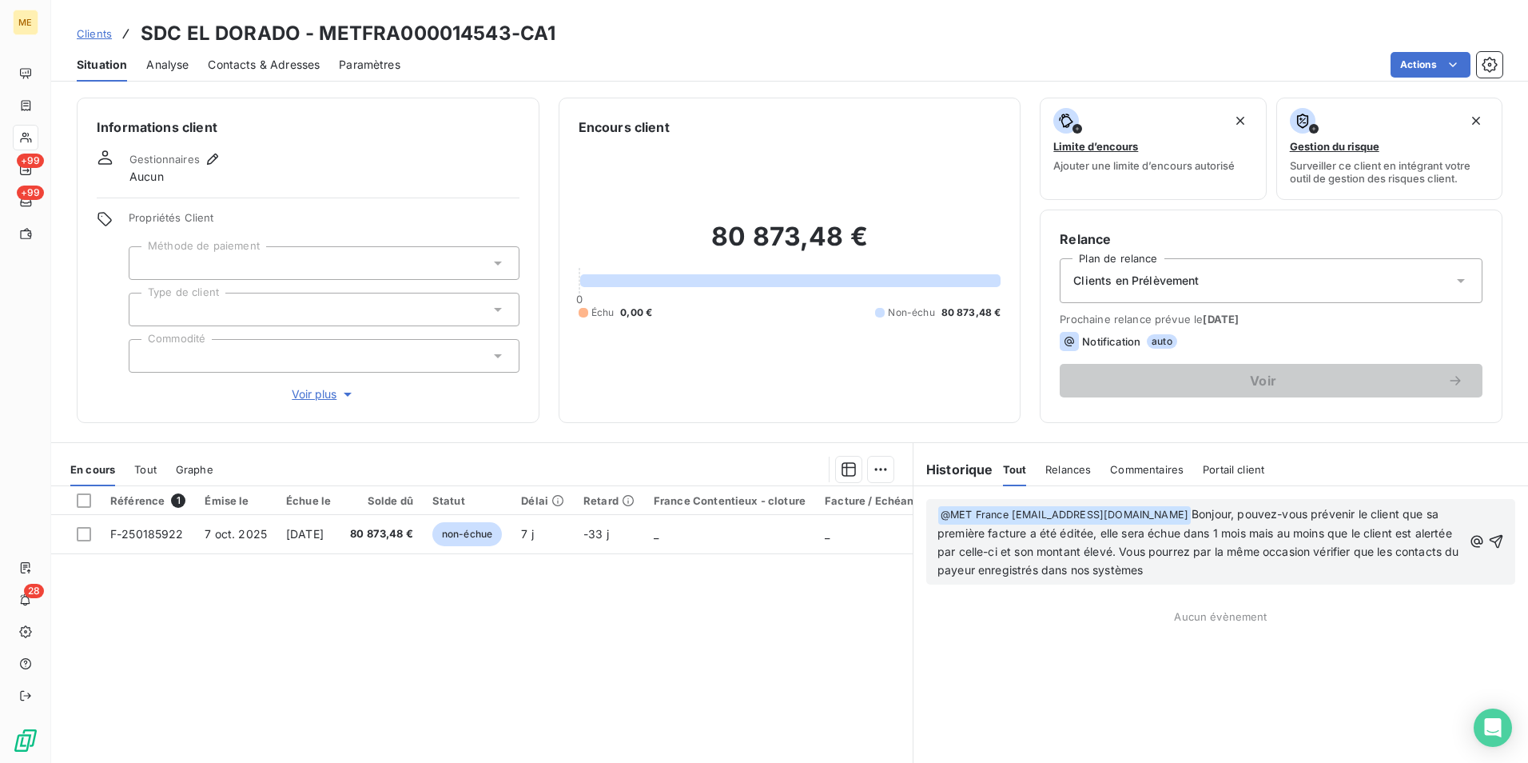
click at [1220, 570] on p "﻿ @ MET France met-france@recouvrement.met.com ﻿ Bonjour, pouvez-vous prévenir …" at bounding box center [1200, 542] width 525 height 74
drag, startPoint x: 1035, startPoint y: 571, endPoint x: 982, endPoint y: 567, distance: 53.7
click at [982, 567] on span "Bonjour, pouvez-vous prévenir le client que sa première facture a été éditée, e…" at bounding box center [1200, 542] width 525 height 70
click at [1250, 570] on p "﻿ @ MET France met-france@recouvrement.met.com ﻿ Bonjour, pouvez-vous prévenir …" at bounding box center [1200, 542] width 525 height 74
drag, startPoint x: 1372, startPoint y: 569, endPoint x: 1189, endPoint y: 510, distance: 192.4
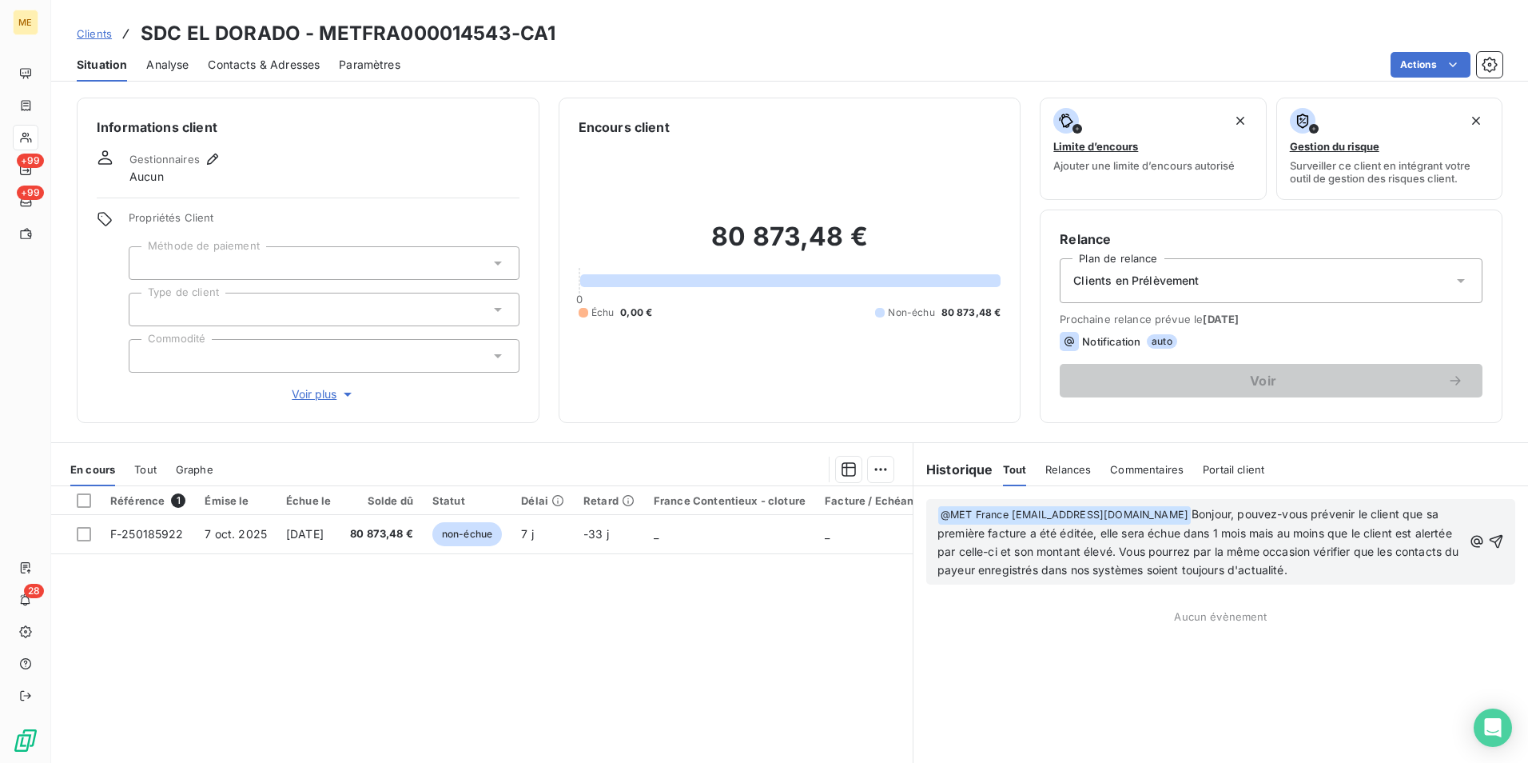
click at [1189, 510] on p "﻿ @ MET France met-france@recouvrement.met.com ﻿ Bonjour, pouvez-vous prévenir …" at bounding box center [1200, 542] width 525 height 74
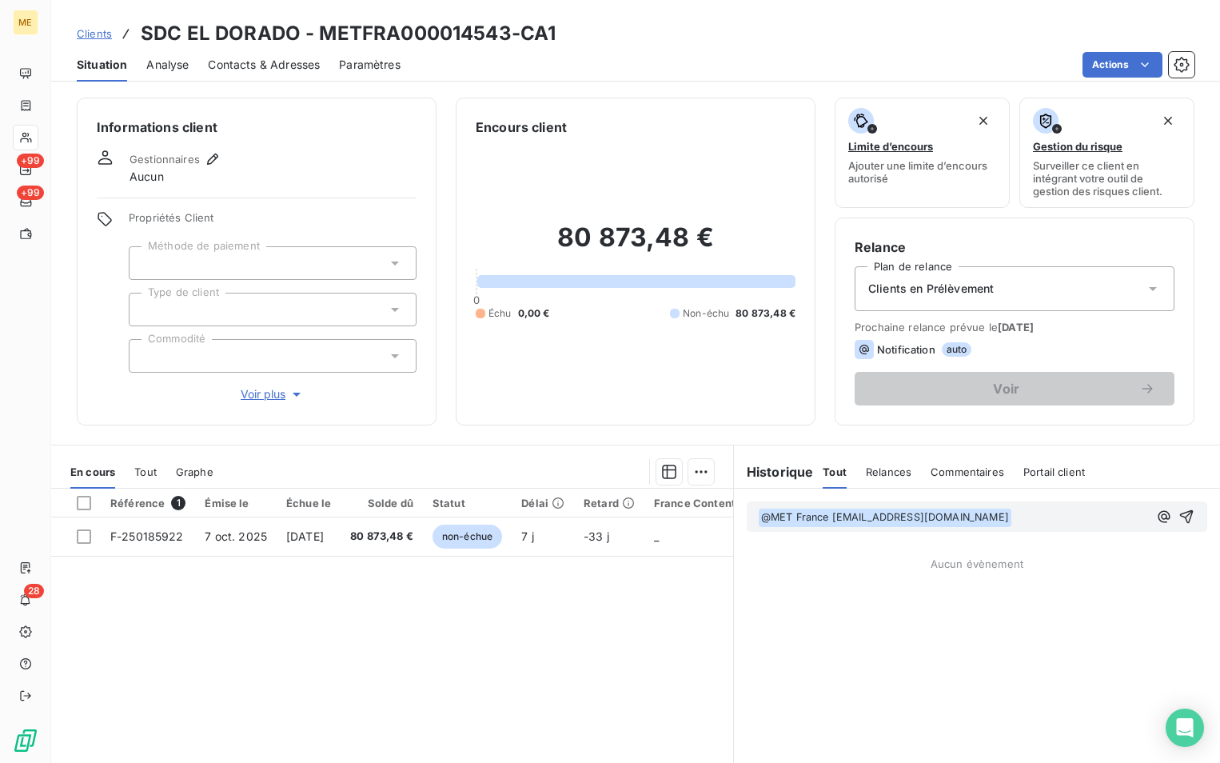
click at [1069, 521] on p "﻿ @ MET [GEOGRAPHIC_DATA] [EMAIL_ADDRESS][DOMAIN_NAME] ﻿" at bounding box center [953, 517] width 390 height 19
click at [1070, 521] on p "﻿ @ MET [GEOGRAPHIC_DATA] [EMAIL_ADDRESS][DOMAIN_NAME] ﻿" at bounding box center [953, 517] width 390 height 19
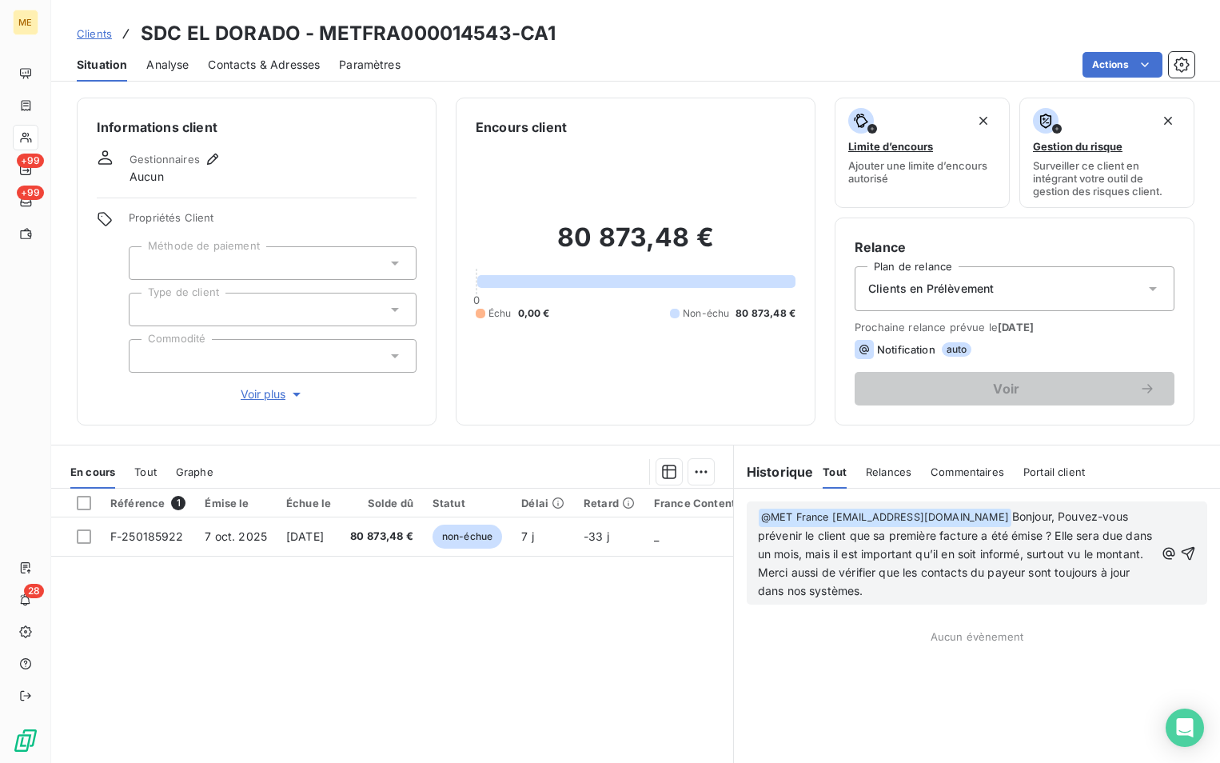
click at [1062, 510] on span "Bonjour, Pouvez-vous prévenir le client que sa première facture a été émise ? E…" at bounding box center [956, 534] width 397 height 51
click at [826, 552] on span "Bonjour, pouvez-vous prévenir le client que sa première facture a été émise ? E…" at bounding box center [956, 534] width 397 height 51
drag, startPoint x: 852, startPoint y: 554, endPoint x: 1044, endPoint y: 550, distance: 191.9
click at [1044, 550] on span "Bonjour, pouvez-vous prévenir le client que sa première facture a été émise ? E…" at bounding box center [956, 534] width 397 height 51
click at [995, 549] on span "Bonjour, pouvez-vous prévenir le client que sa première facture a été émise ? E…" at bounding box center [956, 534] width 397 height 51
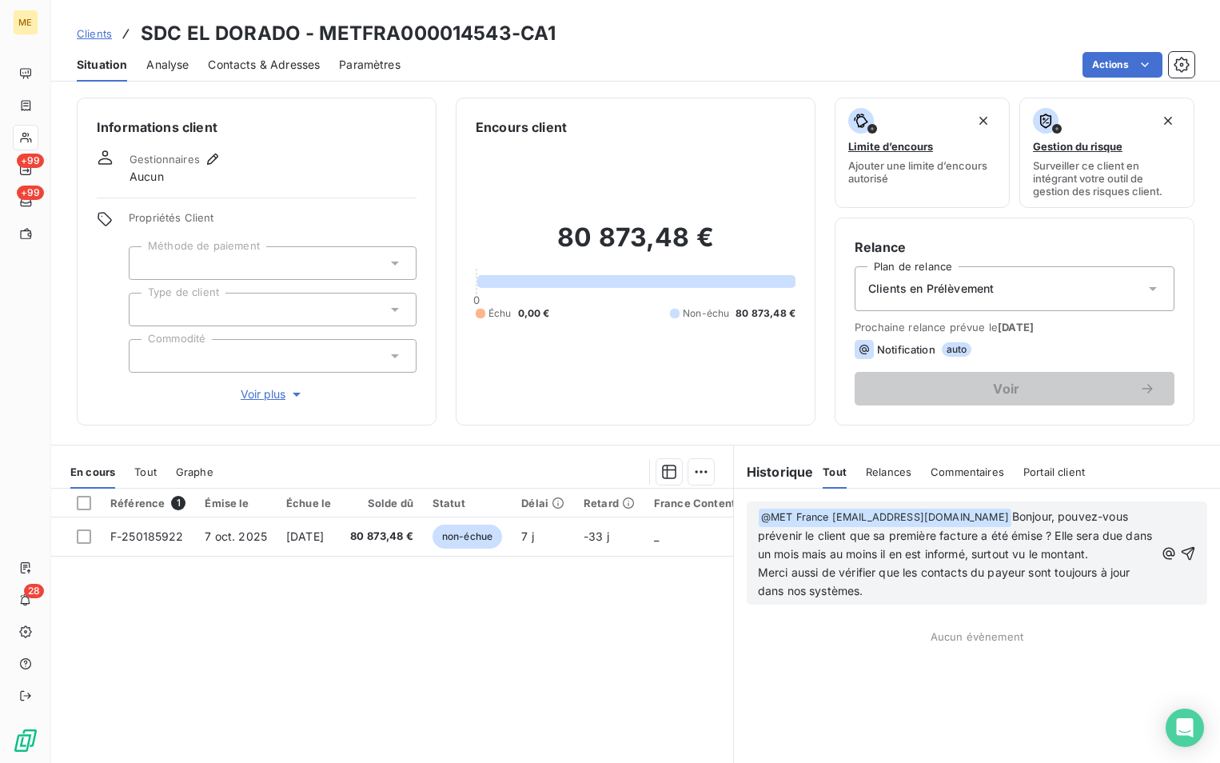
click at [758, 570] on span "Merci aussi de vérifier que les contacts du payeur sont toujours à jour dans no…" at bounding box center [946, 581] width 376 height 32
drag, startPoint x: 989, startPoint y: 568, endPoint x: 1106, endPoint y: 567, distance: 117.5
click at [1106, 567] on span "Bonjour, pouvez-vous prévenir le client que sa première facture a été émise ? E…" at bounding box center [956, 553] width 397 height 88
click at [992, 571] on span "Bonjour, pouvez-vous prévenir le client que sa première facture a été émise ? E…" at bounding box center [956, 553] width 397 height 88
drag, startPoint x: 855, startPoint y: 593, endPoint x: 802, endPoint y: 588, distance: 53.0
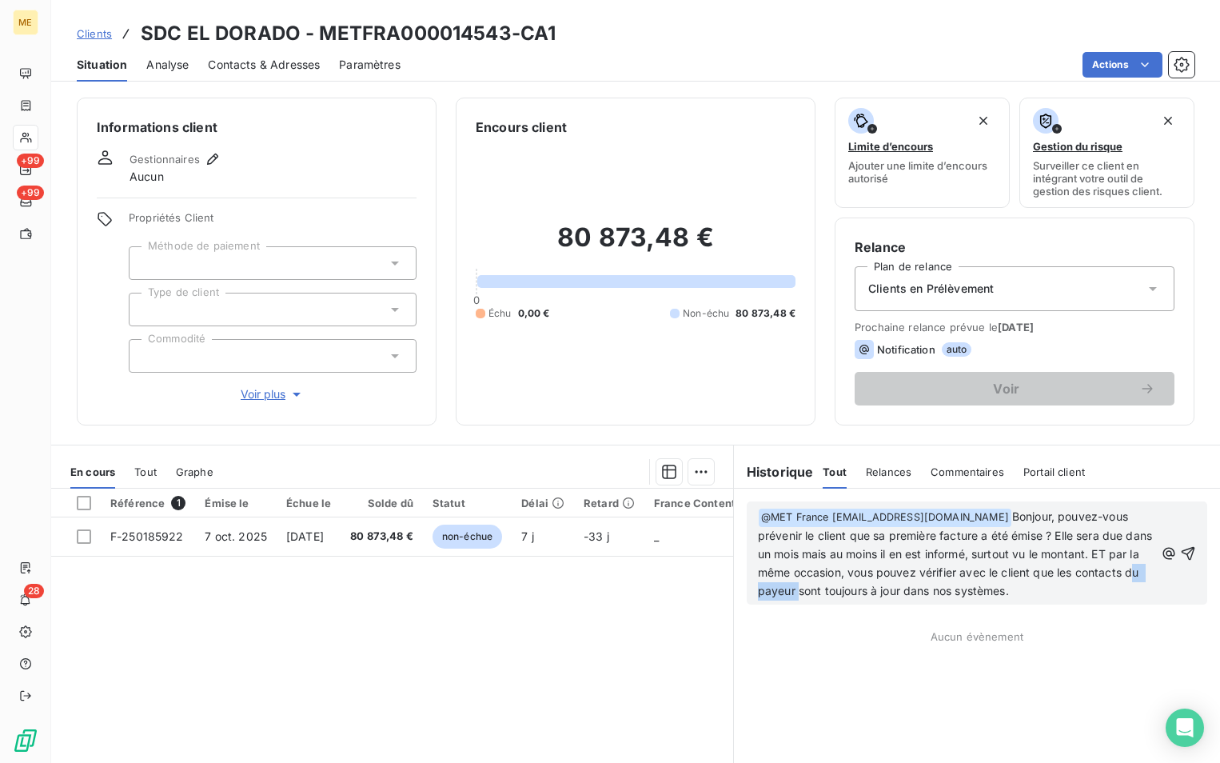
click at [802, 588] on span "Bonjour, pouvez-vous prévenir le client que sa première facture a été émise ? E…" at bounding box center [956, 553] width 397 height 88
drag, startPoint x: 932, startPoint y: 590, endPoint x: 1069, endPoint y: 590, distance: 136.7
click at [1069, 590] on span "Bonjour, pouvez-vous prévenir le client que sa première facture a été émise ? E…" at bounding box center [956, 553] width 397 height 88
click at [1136, 550] on span "Bonjour, pouvez-vous prévenir le client que sa première facture a été émise ? E…" at bounding box center [956, 553] width 397 height 88
click at [1018, 596] on p "﻿ @ MET France met-france@recouvrement.met.com ﻿ Bonjour, pouvez-vous prévenir …" at bounding box center [956, 554] width 396 height 92
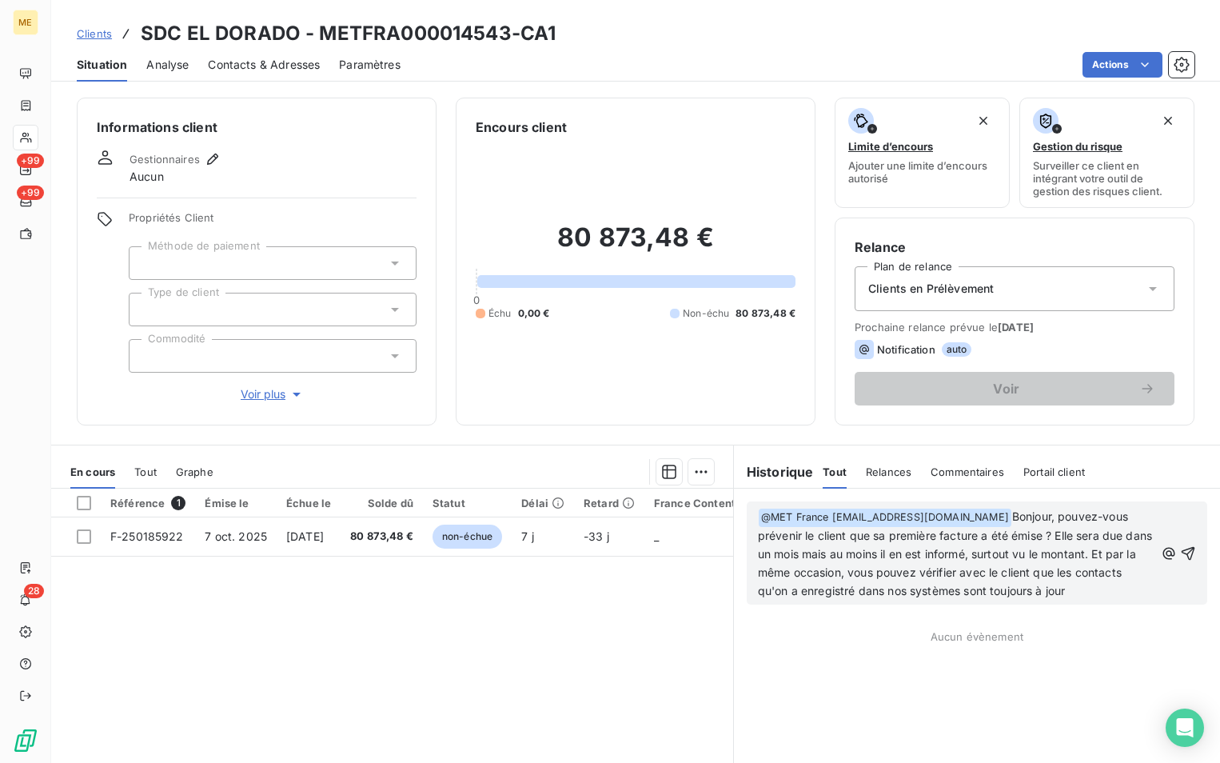
drag, startPoint x: 1126, startPoint y: 593, endPoint x: 1010, endPoint y: 518, distance: 138.1
click at [1010, 518] on p "﻿ @ MET France met-france@recouvrement.met.com ﻿ Bonjour, pouvez-vous prévenir …" at bounding box center [956, 554] width 396 height 92
copy span "Bonjour, pouvez-vous prévenir le client que sa première facture a été émise ? E…"
click at [1121, 589] on p "﻿ @ MET France met-france@recouvrement.met.com ﻿ Bonjour, pouvez-vous prévenir …" at bounding box center [956, 554] width 396 height 92
click at [1052, 589] on span "Bonjour, pouvez-vous prévenir le client que sa première facture a été émise ? E…" at bounding box center [956, 553] width 397 height 88
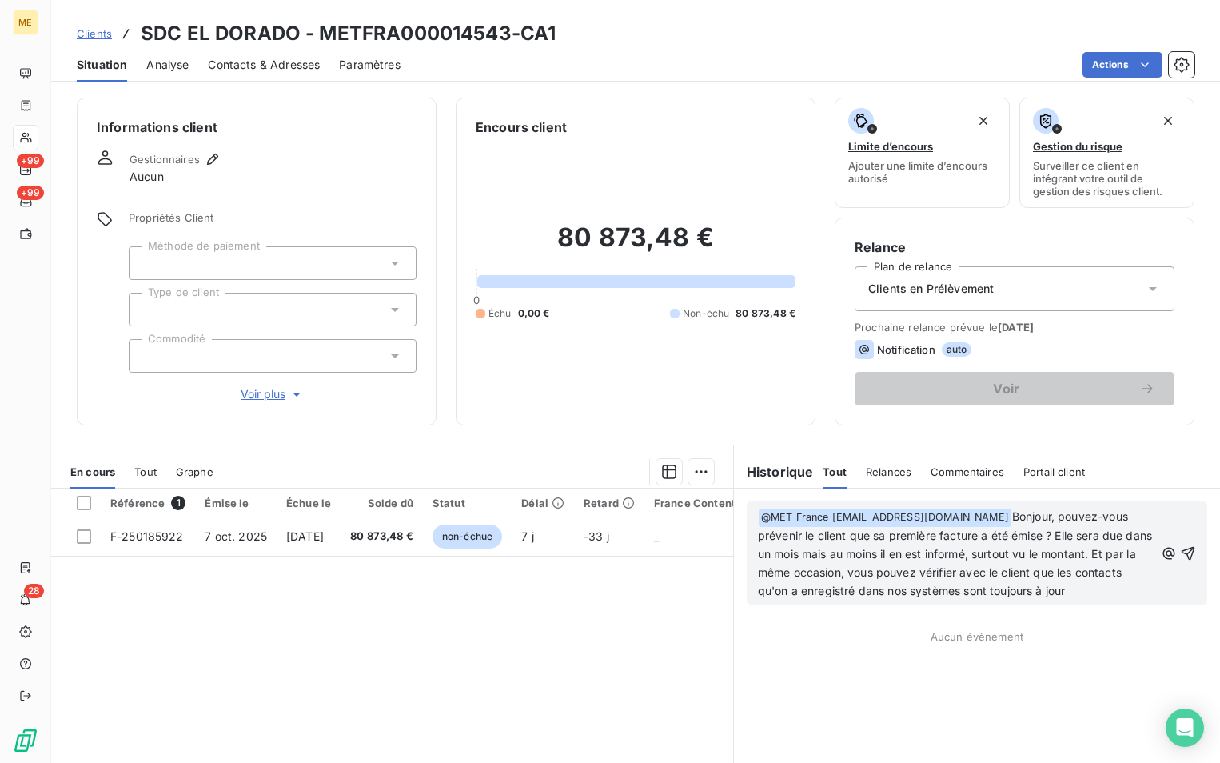
click at [1074, 587] on span "Bonjour, pouvez-vous prévenir le client que sa première facture a été émise ? E…" at bounding box center [956, 553] width 397 height 88
click at [1129, 593] on p "﻿ @ MET France met-france@recouvrement.met.com ﻿ Bonjour, pouvez-vous prévenir …" at bounding box center [956, 554] width 396 height 92
drag, startPoint x: 1123, startPoint y: 593, endPoint x: 1082, endPoint y: 587, distance: 42.1
click at [1082, 587] on p "﻿ @ MET France met-france@recouvrement.met.com ﻿ Bonjour, pouvez-vous prévenir …" at bounding box center [956, 554] width 396 height 92
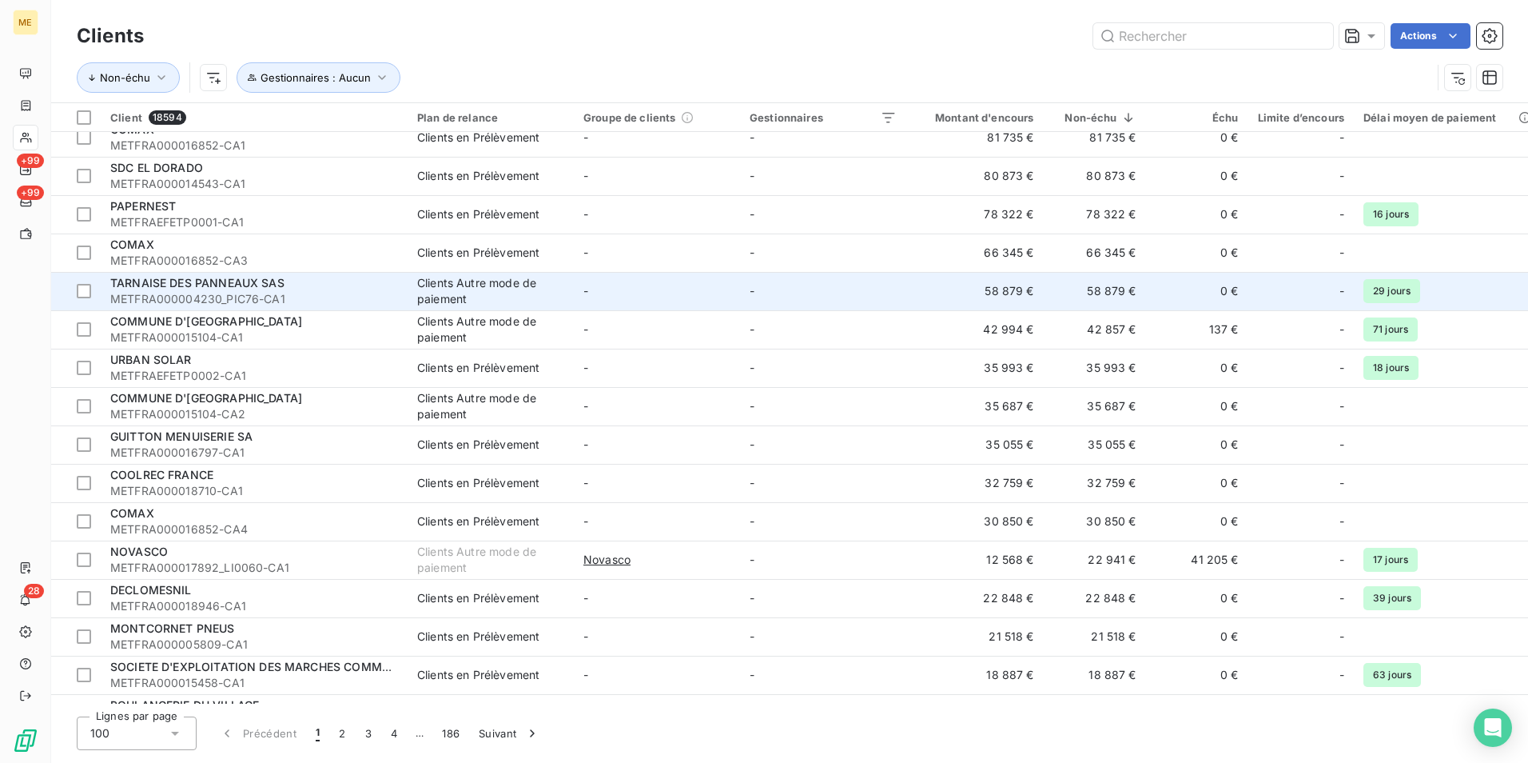
scroll to position [80, 0]
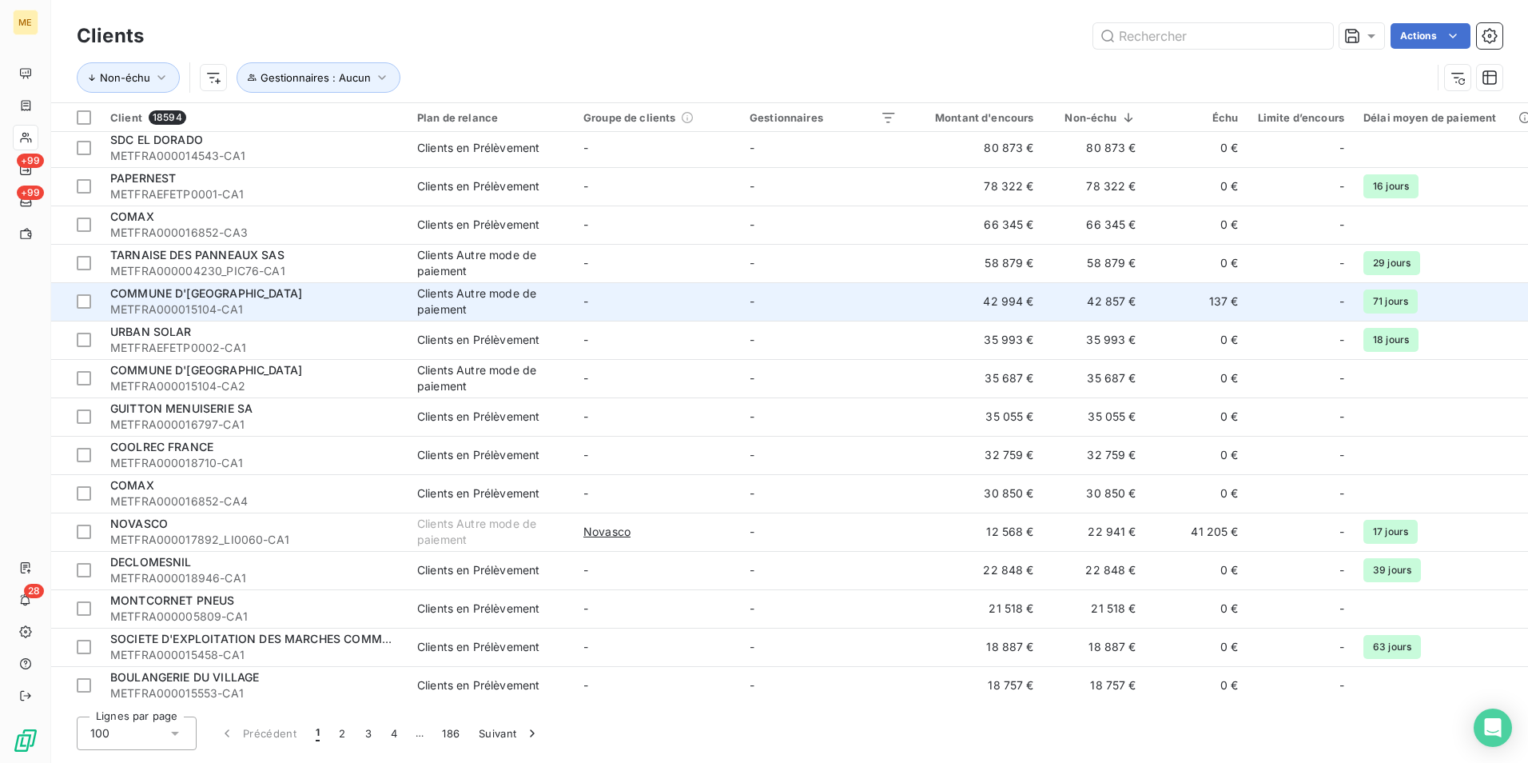
click at [340, 313] on span "METFRA000015104-CA1" at bounding box center [254, 309] width 288 height 16
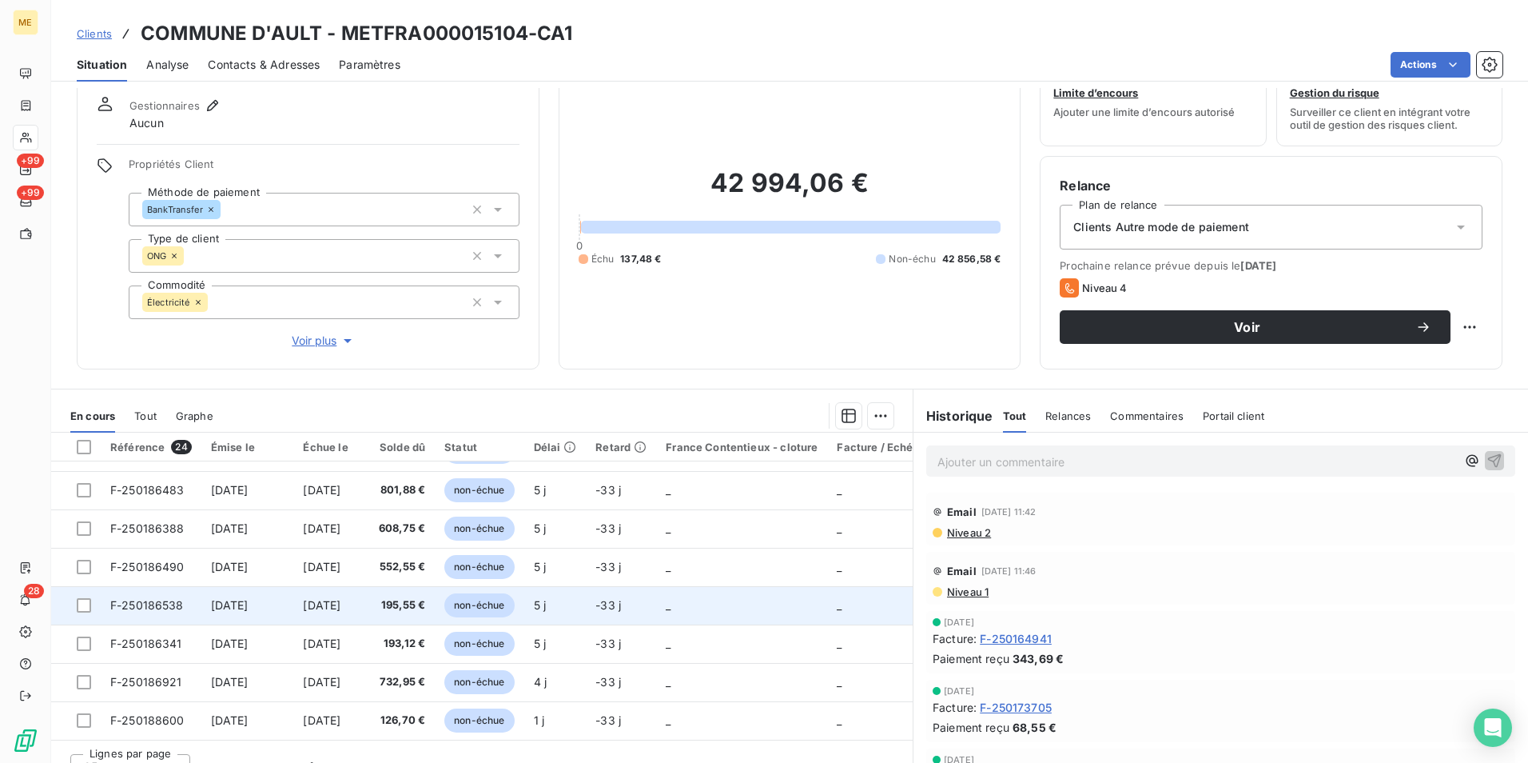
scroll to position [79, 0]
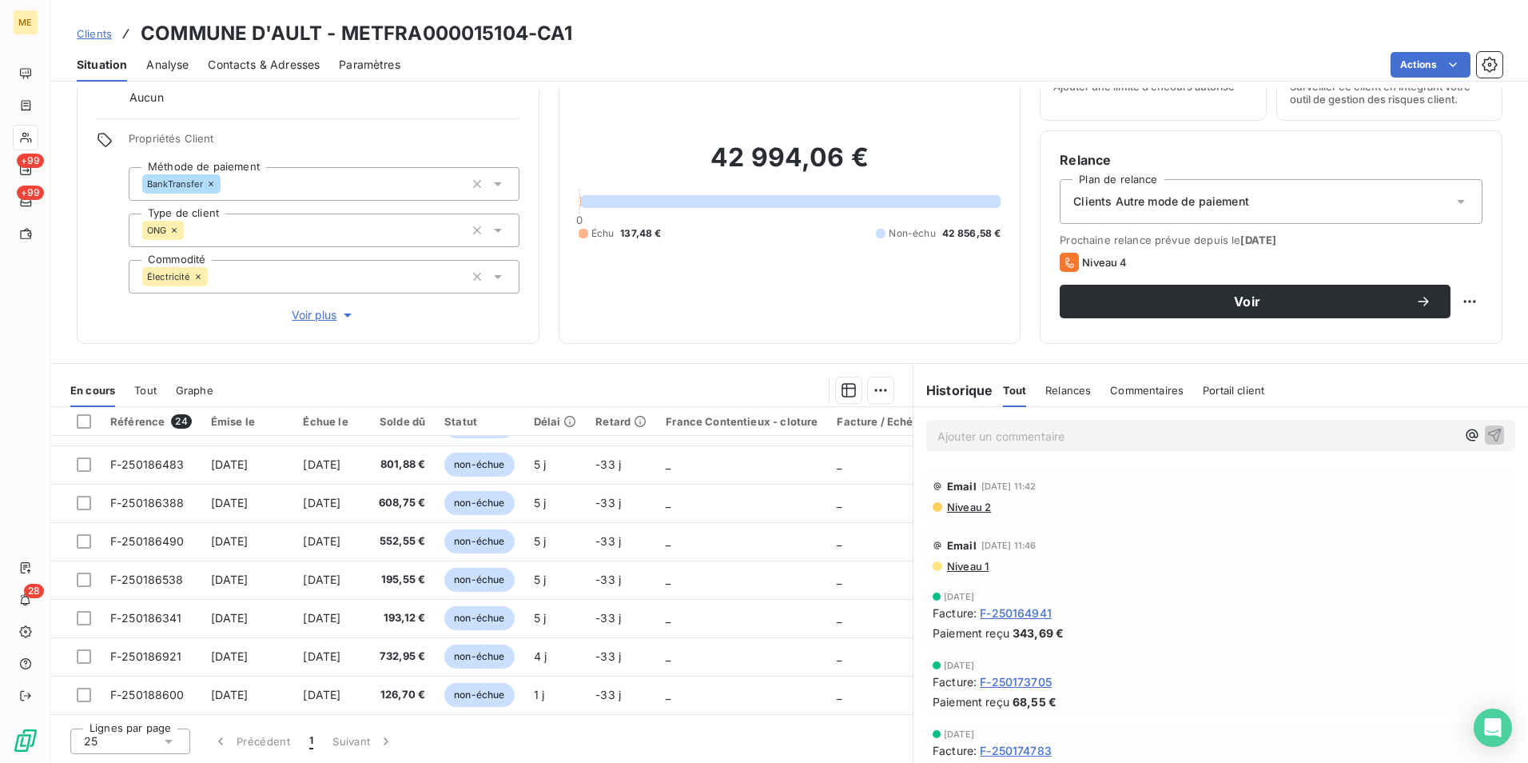
click at [1048, 436] on p "Ajouter un commentaire ﻿" at bounding box center [1197, 436] width 519 height 20
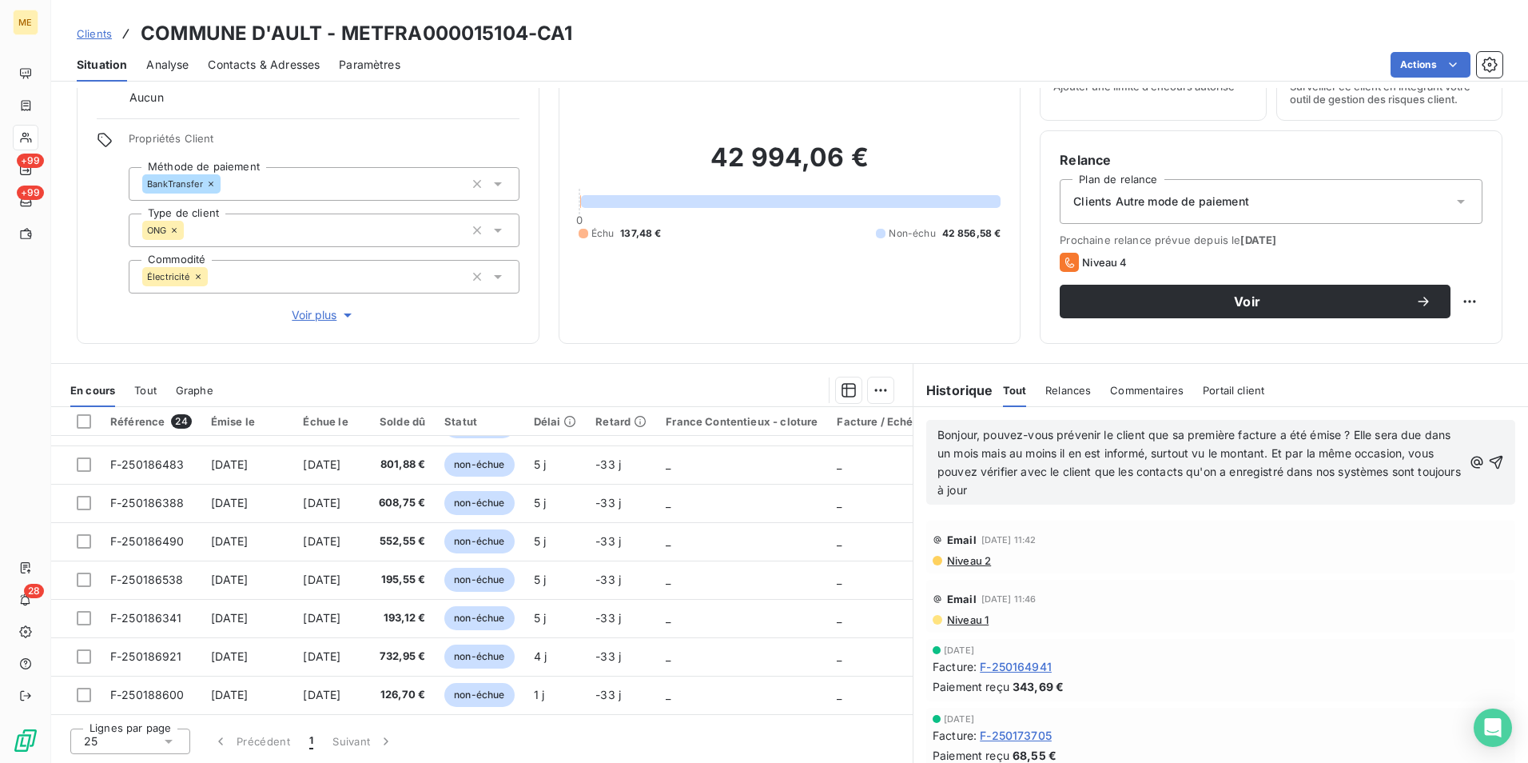
click at [938, 430] on span "Bonjour, pouvez-vous prévenir le client que sa première facture a été émise ? E…" at bounding box center [1201, 462] width 527 height 69
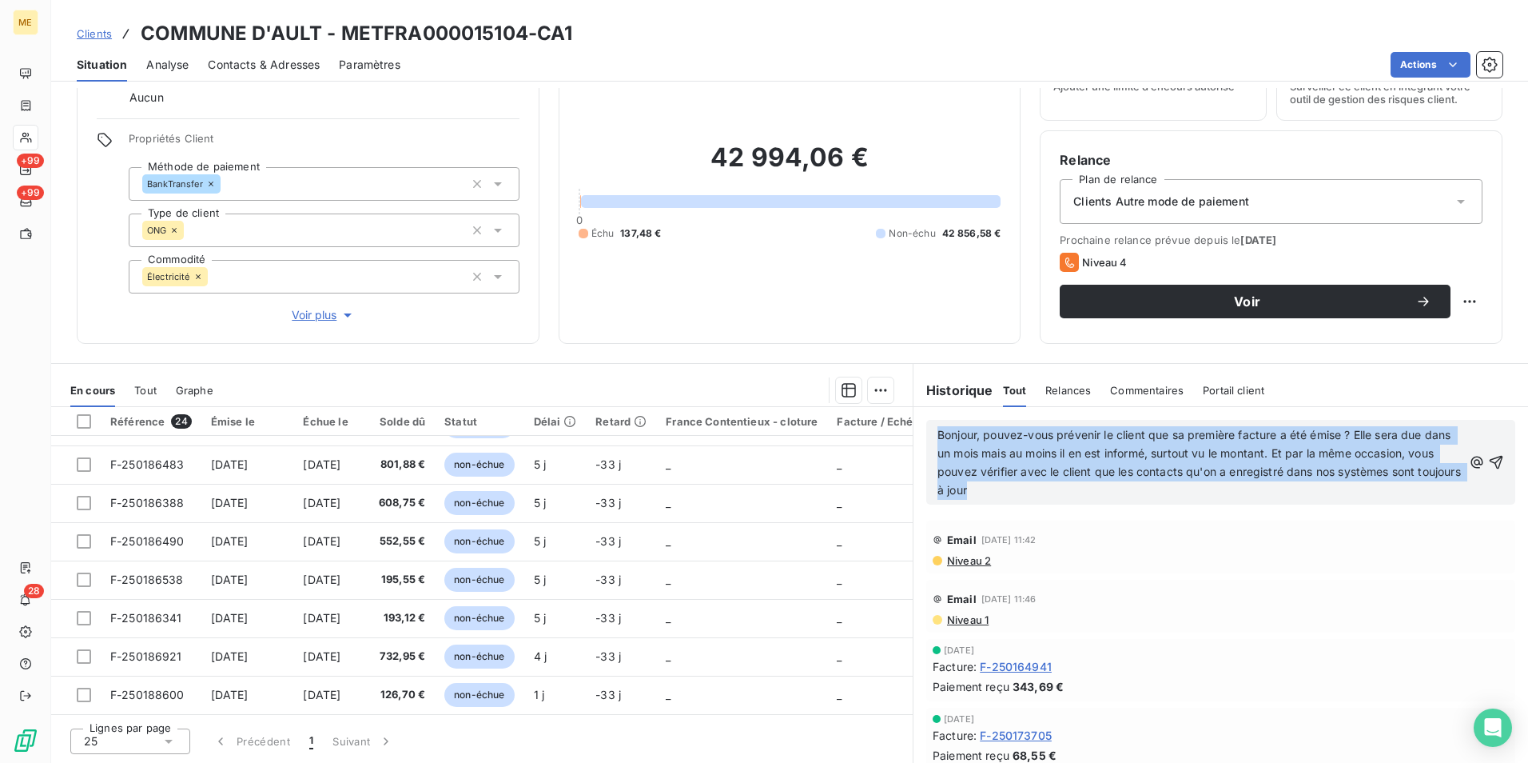
drag, startPoint x: 1069, startPoint y: 491, endPoint x: 921, endPoint y: 435, distance: 158.1
click at [926, 435] on div "Bonjour, pouvez-vous prévenir le client que sa première facture a été émise ? E…" at bounding box center [1220, 462] width 589 height 85
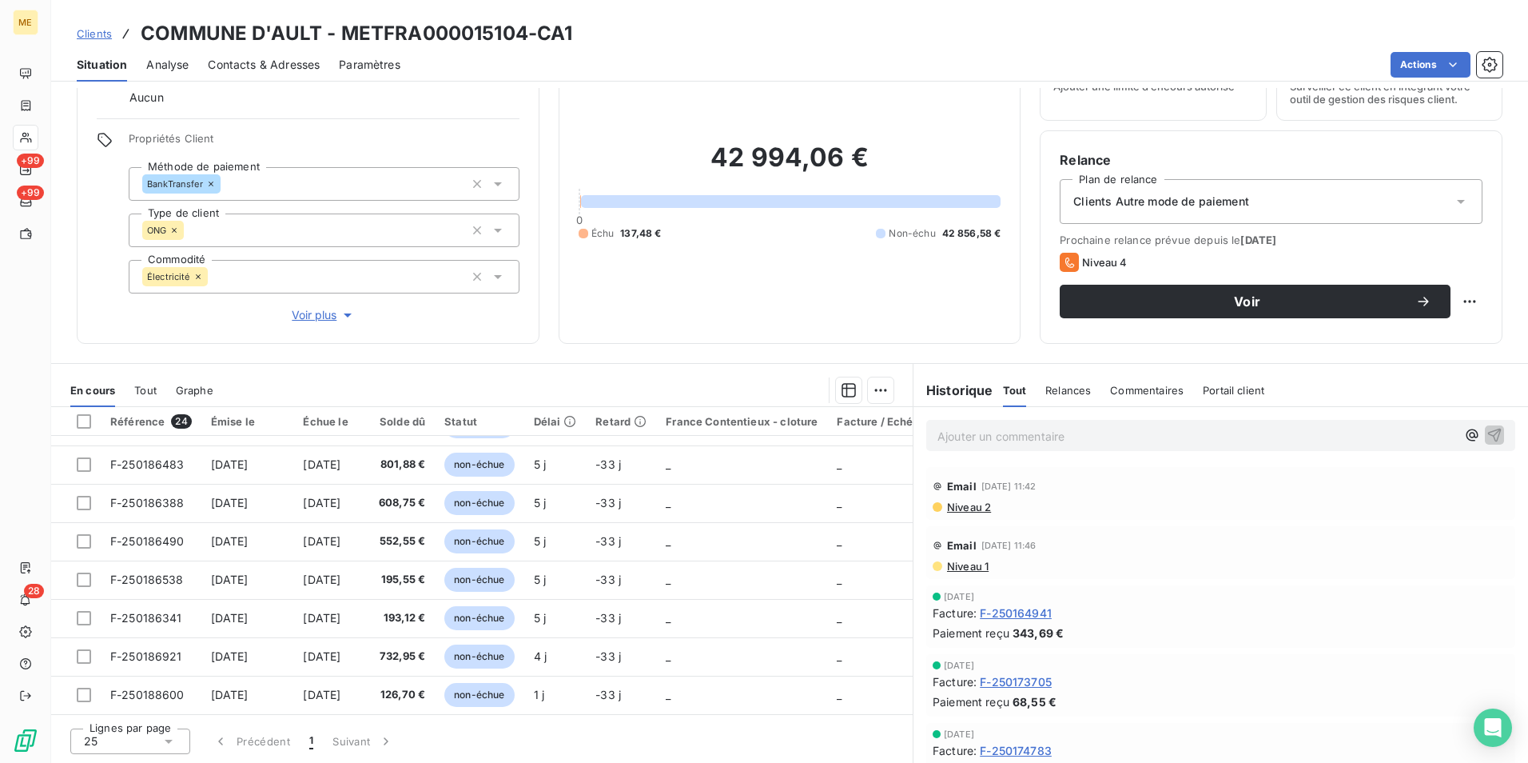
scroll to position [649, 0]
click at [953, 439] on p "Ajouter un commentaire ﻿" at bounding box center [1197, 436] width 519 height 20
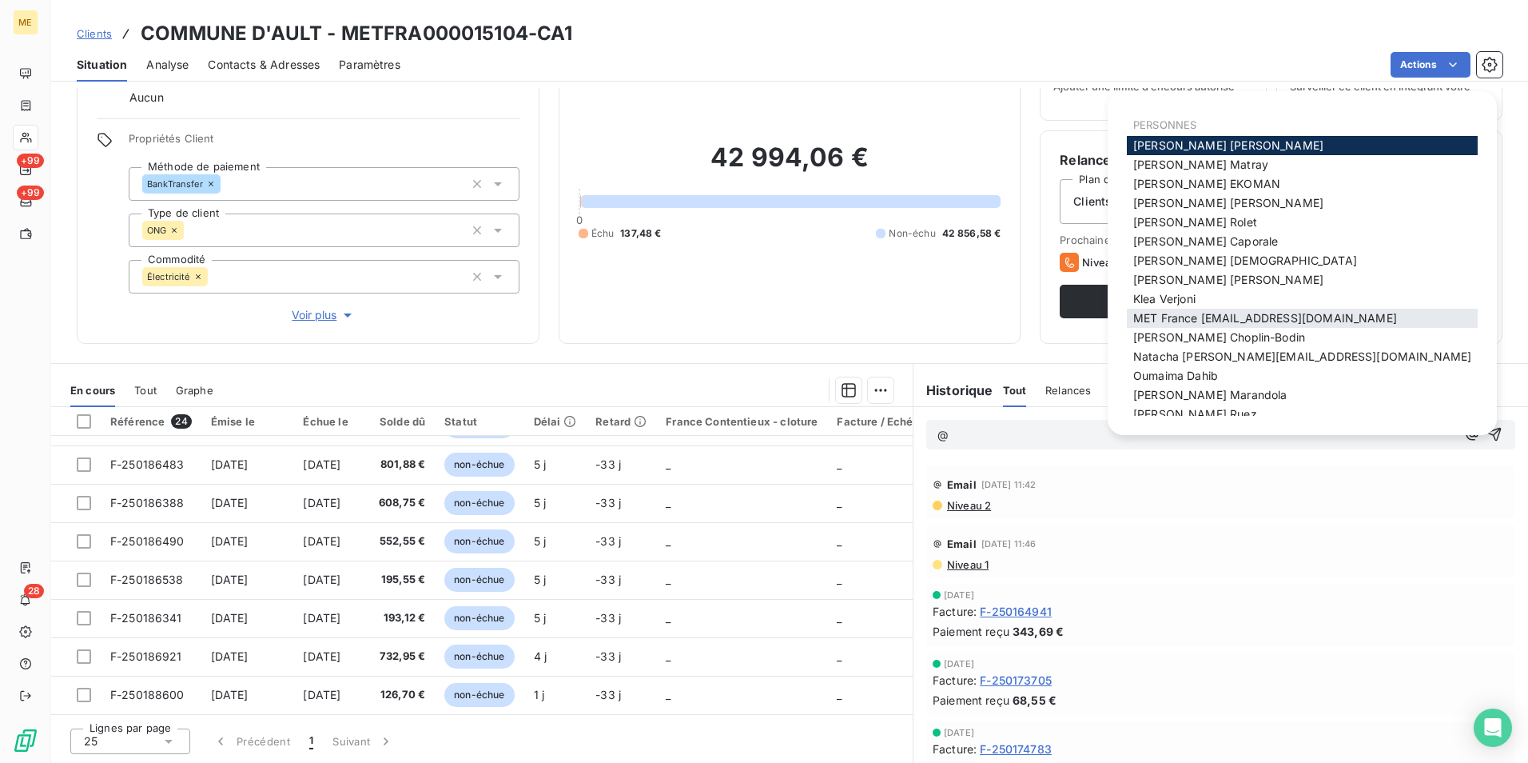
click at [1225, 317] on span "MET France [EMAIL_ADDRESS][DOMAIN_NAME]" at bounding box center [1266, 318] width 264 height 14
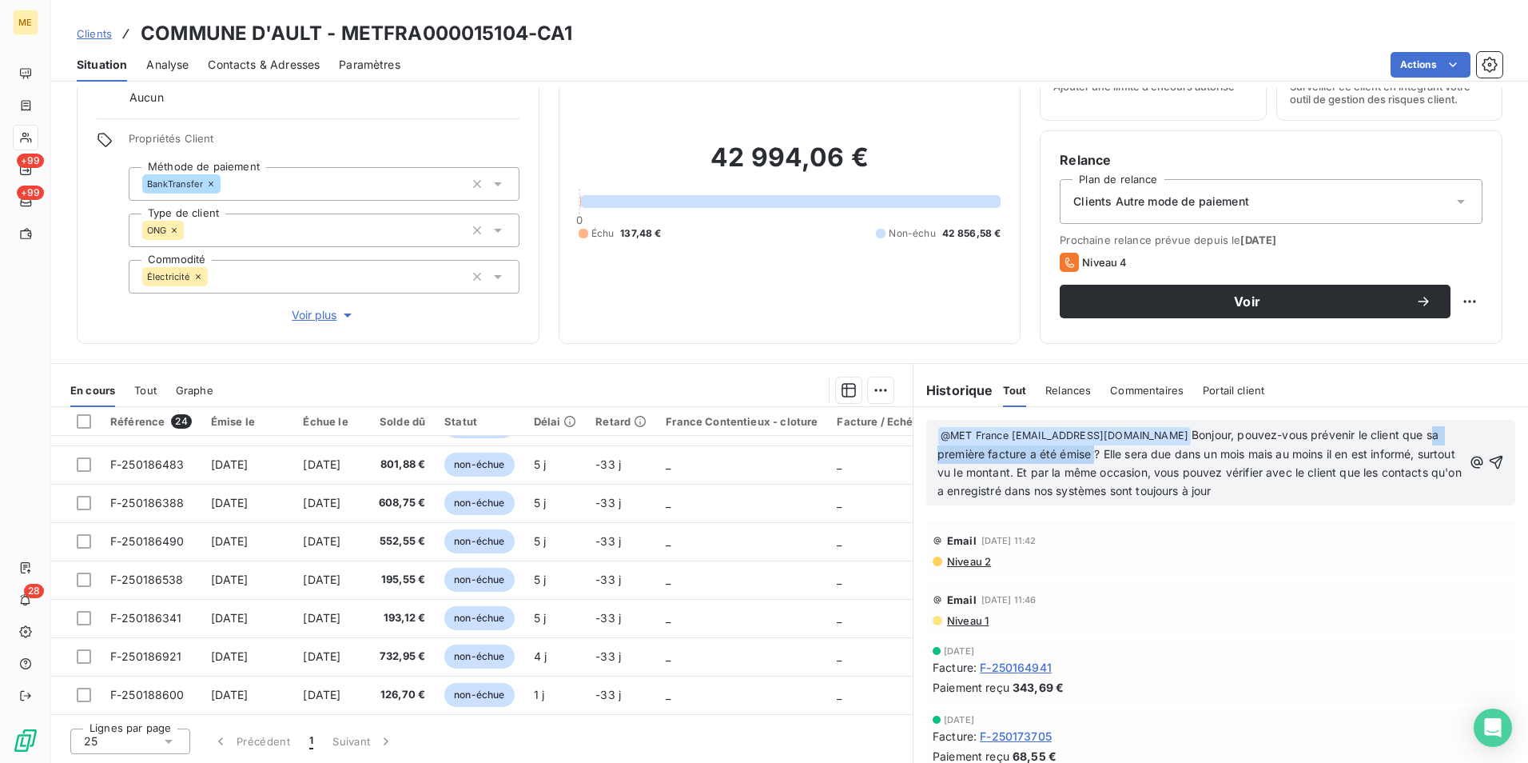
drag, startPoint x: 1100, startPoint y: 455, endPoint x: 931, endPoint y: 450, distance: 168.7
click at [938, 450] on span "Bonjour, pouvez-vous prévenir le client que sa première facture a été émise ? E…" at bounding box center [1202, 463] width 528 height 70
click at [1260, 455] on span "Bonjour, pouvez-vous prévenir le client que nous avons pu facturer ses facturat…" at bounding box center [1202, 463] width 528 height 70
drag, startPoint x: 1401, startPoint y: 436, endPoint x: 1362, endPoint y: 435, distance: 38.4
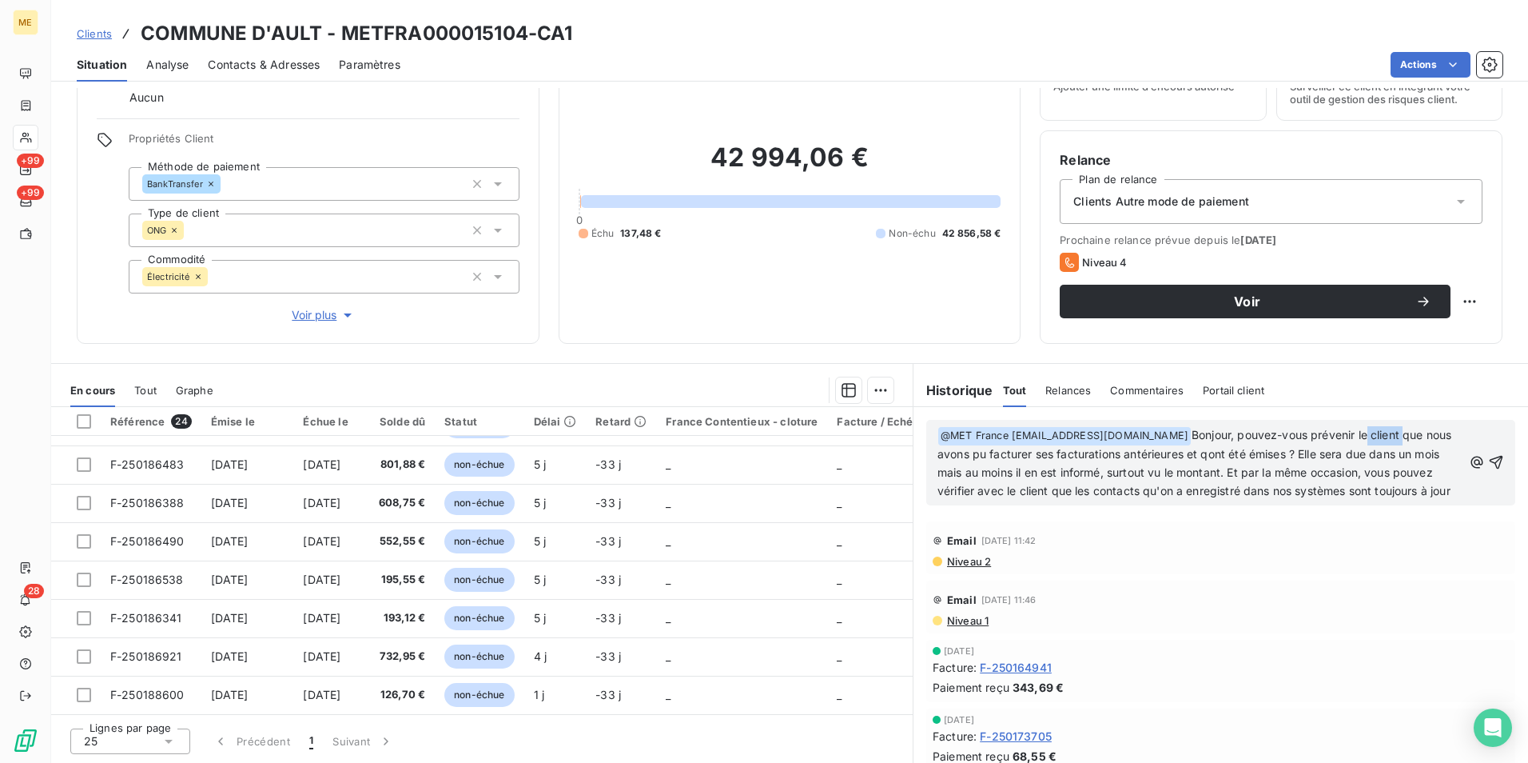
click at [1362, 435] on span "Bonjour, pouvez-vous prévenir le client que nous avons pu facturer ses facturat…" at bounding box center [1196, 463] width 517 height 70
click at [1057, 456] on span "Bonjour, pouvez-vous prévenir le client que nous avons pu facturer ses facturat…" at bounding box center [1196, 463] width 517 height 70
drag, startPoint x: 1059, startPoint y: 457, endPoint x: 1313, endPoint y: 456, distance: 254.2
click at [1313, 456] on span "Bonjour, pouvez-vous prévenir le client que nous avons pu facturer ses facturat…" at bounding box center [1196, 463] width 517 height 70
click at [1325, 455] on span "Bonjour, pouvez-vous prévenir le client que pleins de factures ont été émises (…" at bounding box center [1201, 463] width 526 height 70
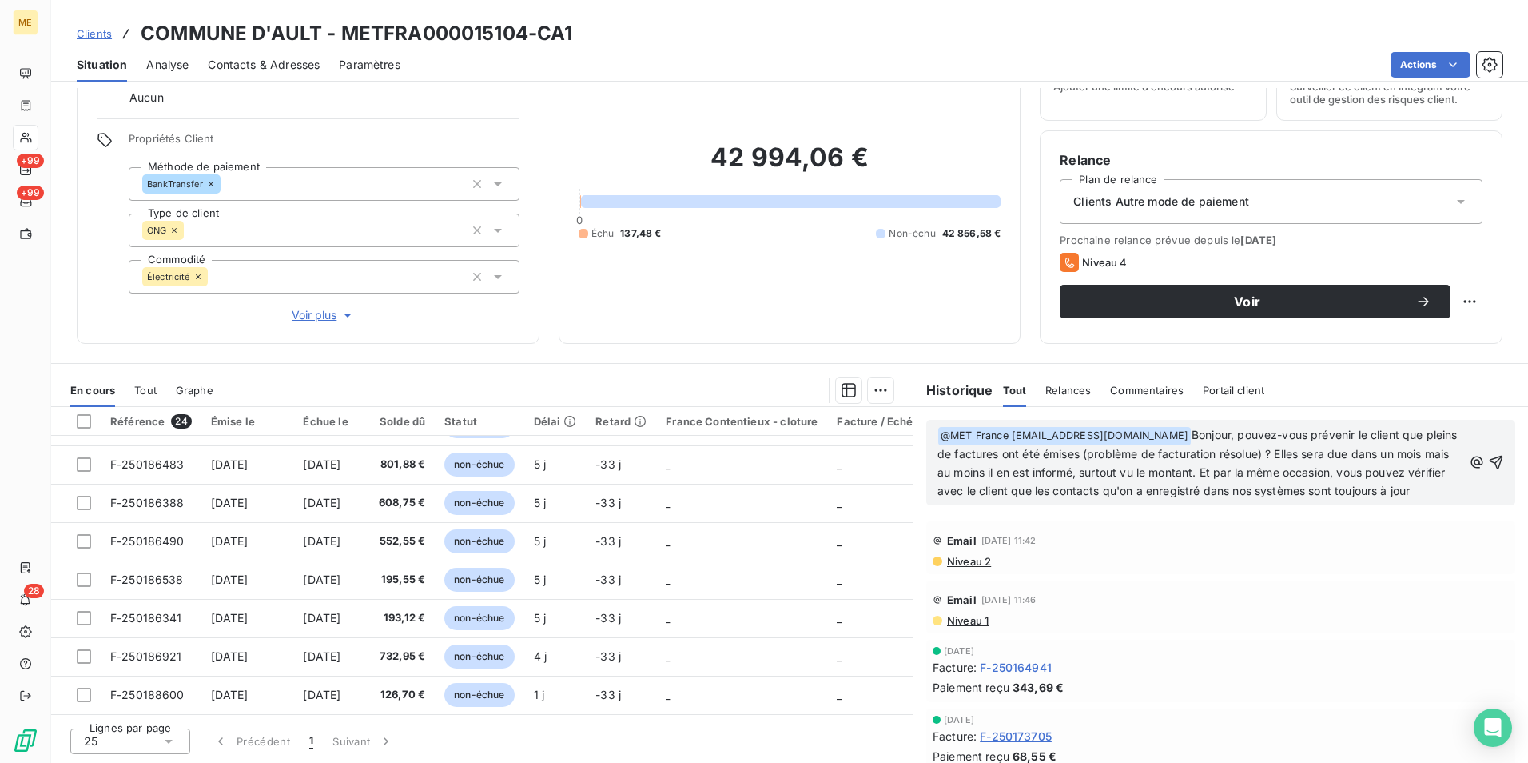
click at [1357, 452] on span "Bonjour, pouvez-vous prévenir le client que pleins de factures ont été émises (…" at bounding box center [1200, 463] width 524 height 70
click at [1389, 452] on span "Bonjour, pouvez-vous prévenir le client que pleins de factures ont été émises (…" at bounding box center [1201, 463] width 526 height 70
click at [1099, 500] on p "﻿ @ MET France met-france@recouvrement.met.com ﻿ Bonjour, pouvez-vous prévenir …" at bounding box center [1200, 463] width 525 height 74
click at [1488, 470] on icon "button" at bounding box center [1496, 462] width 16 height 16
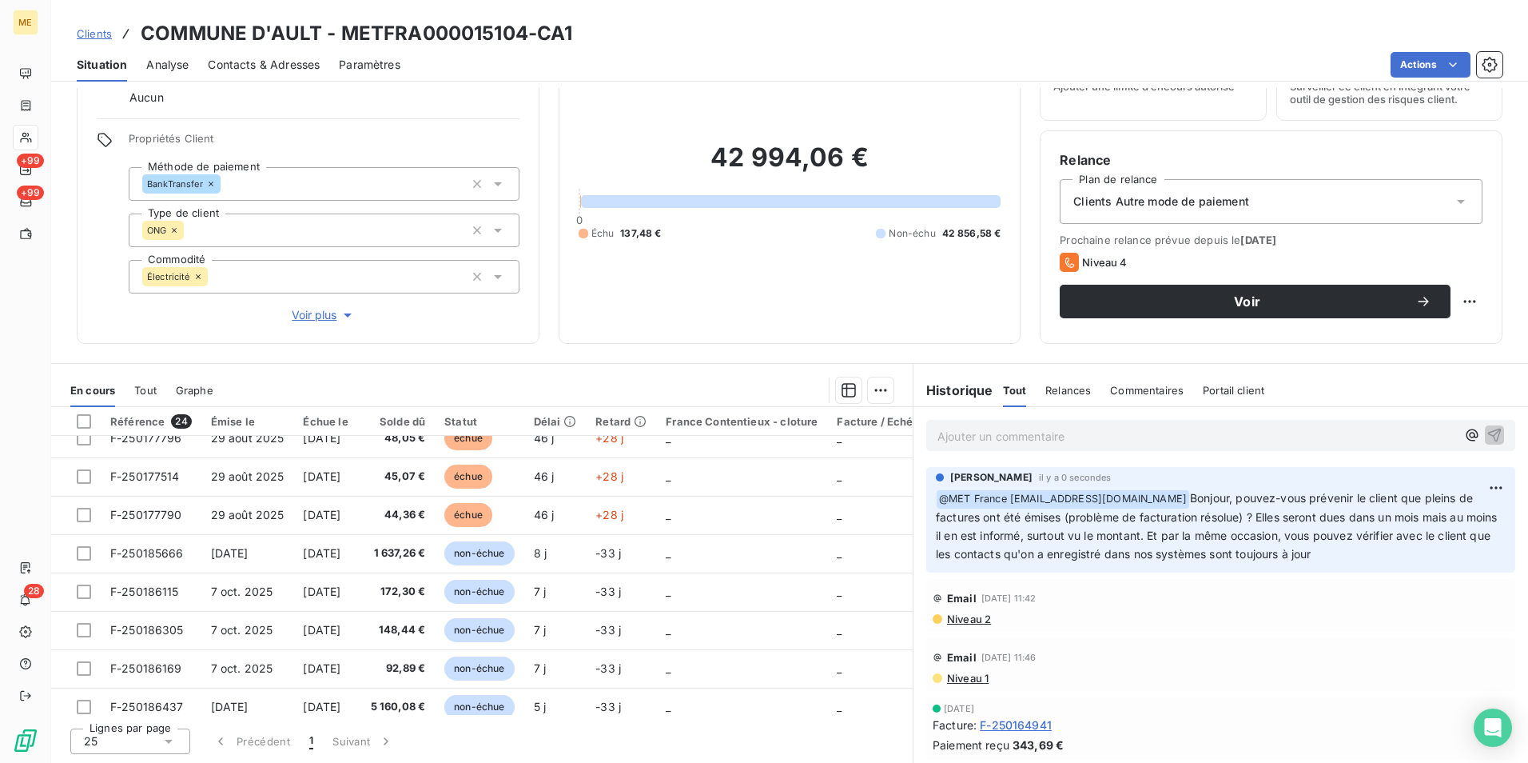
scroll to position [0, 0]
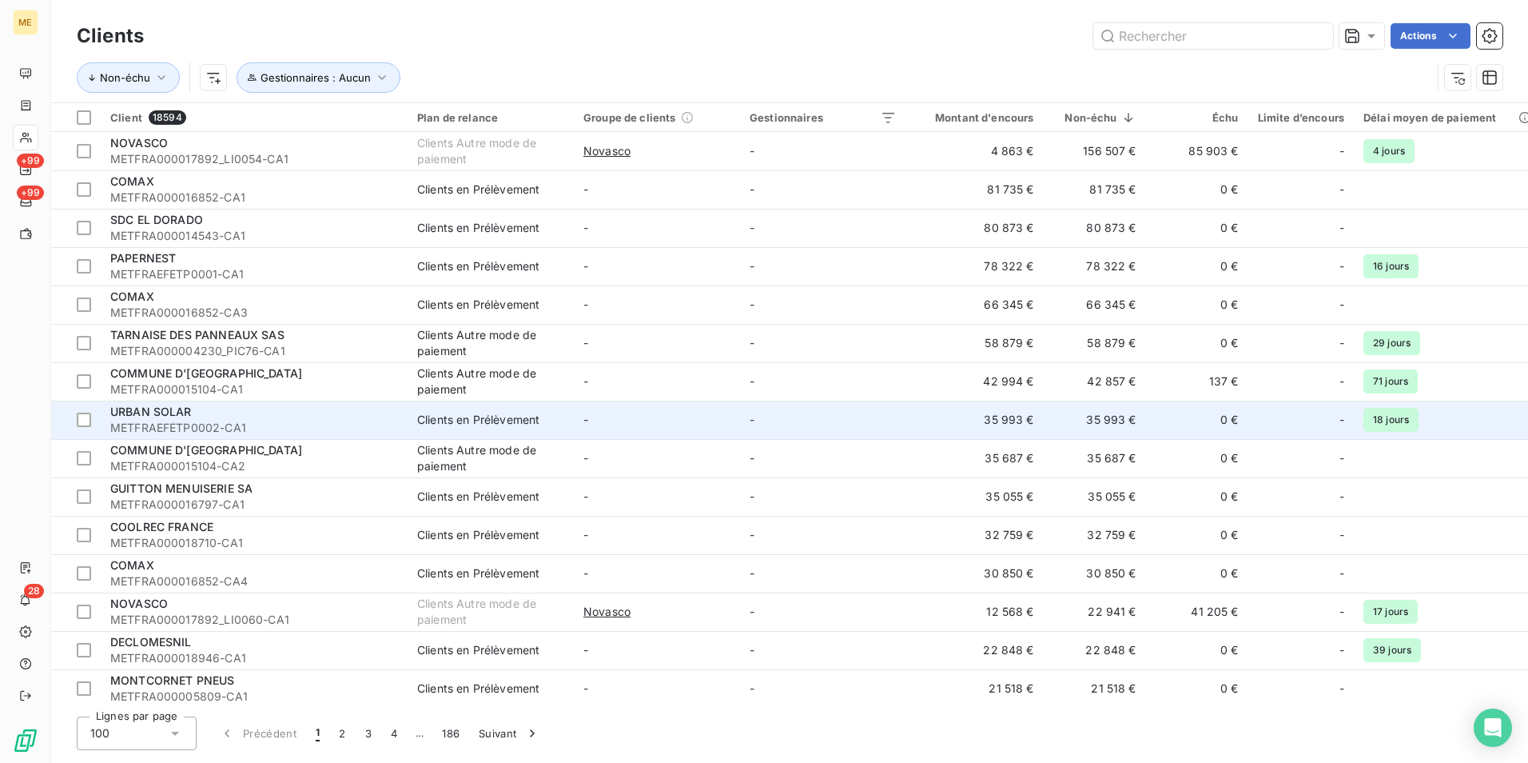
scroll to position [80, 0]
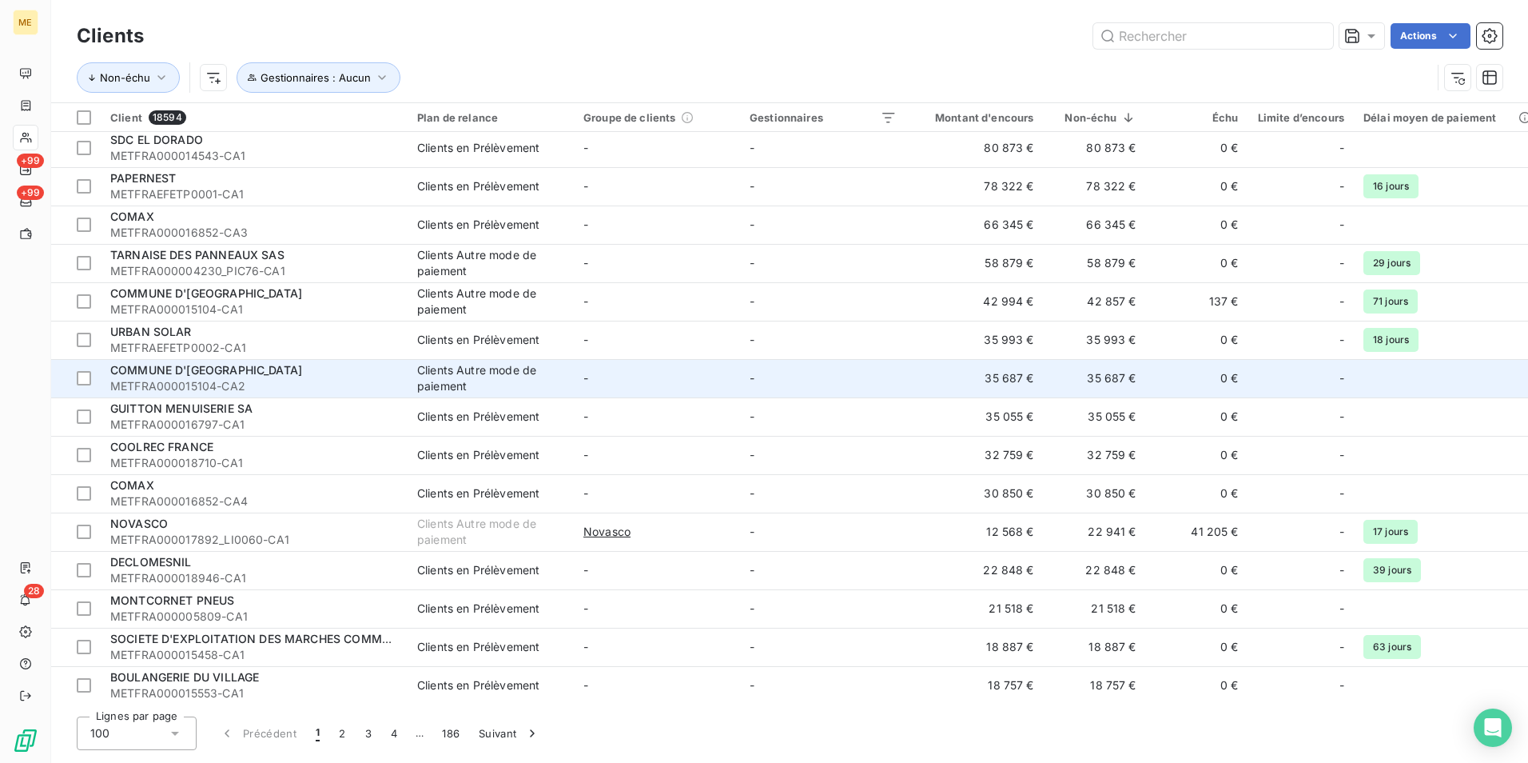
click at [341, 377] on div "COMMUNE D'[GEOGRAPHIC_DATA]" at bounding box center [254, 370] width 288 height 16
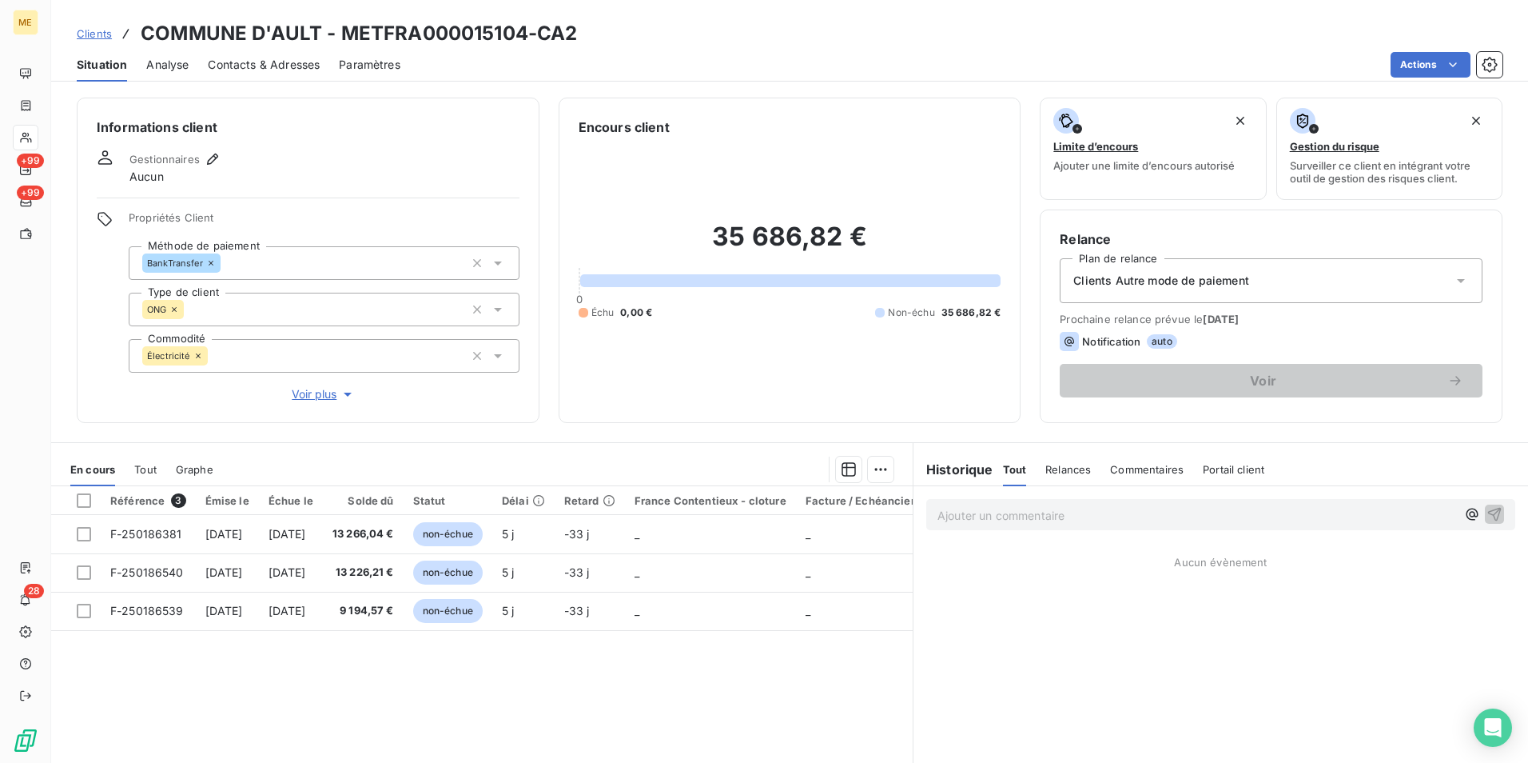
click at [1023, 507] on p "Ajouter un commentaire ﻿" at bounding box center [1197, 515] width 519 height 20
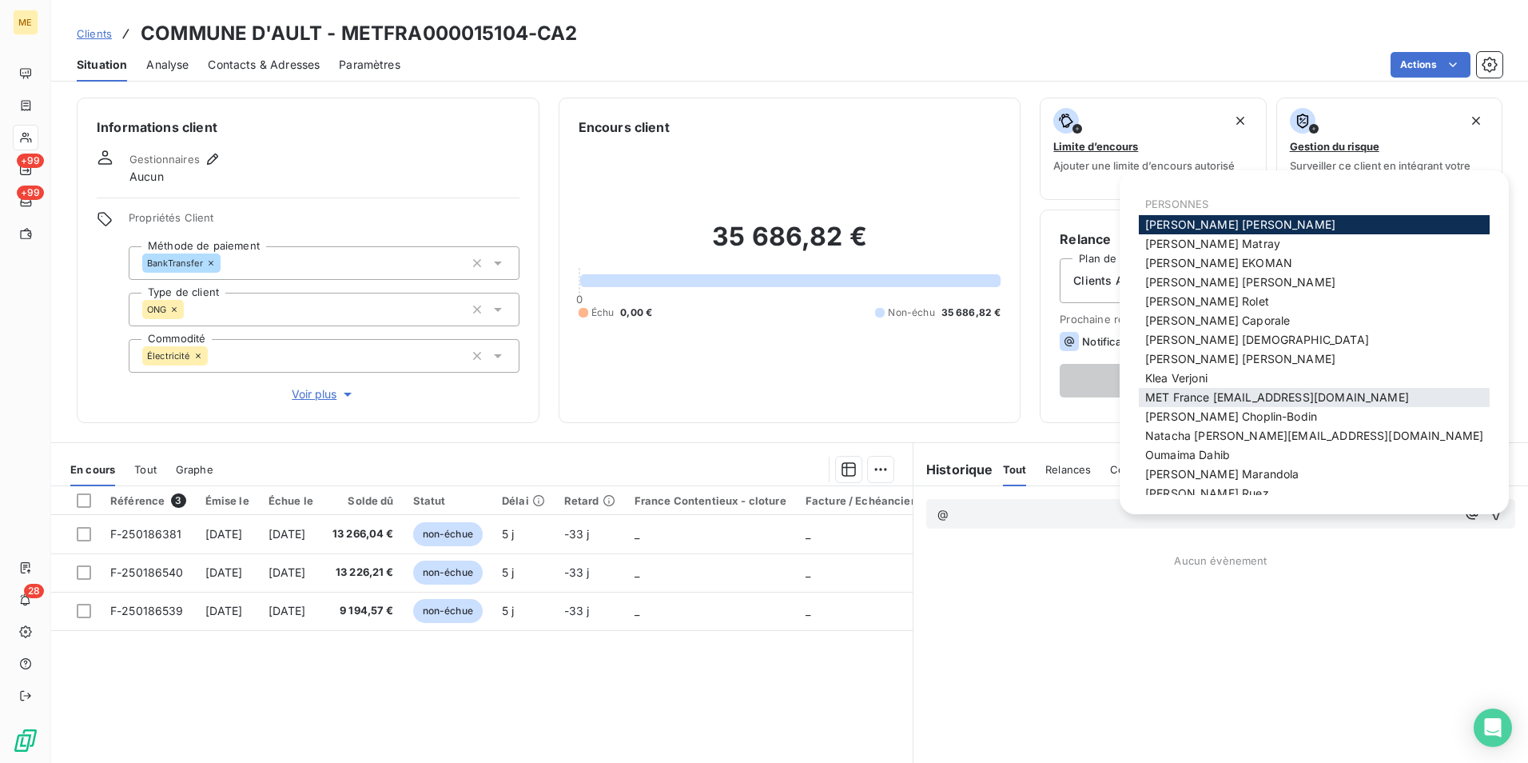
click at [1270, 392] on span "MET France [EMAIL_ADDRESS][DOMAIN_NAME]" at bounding box center [1278, 397] width 264 height 14
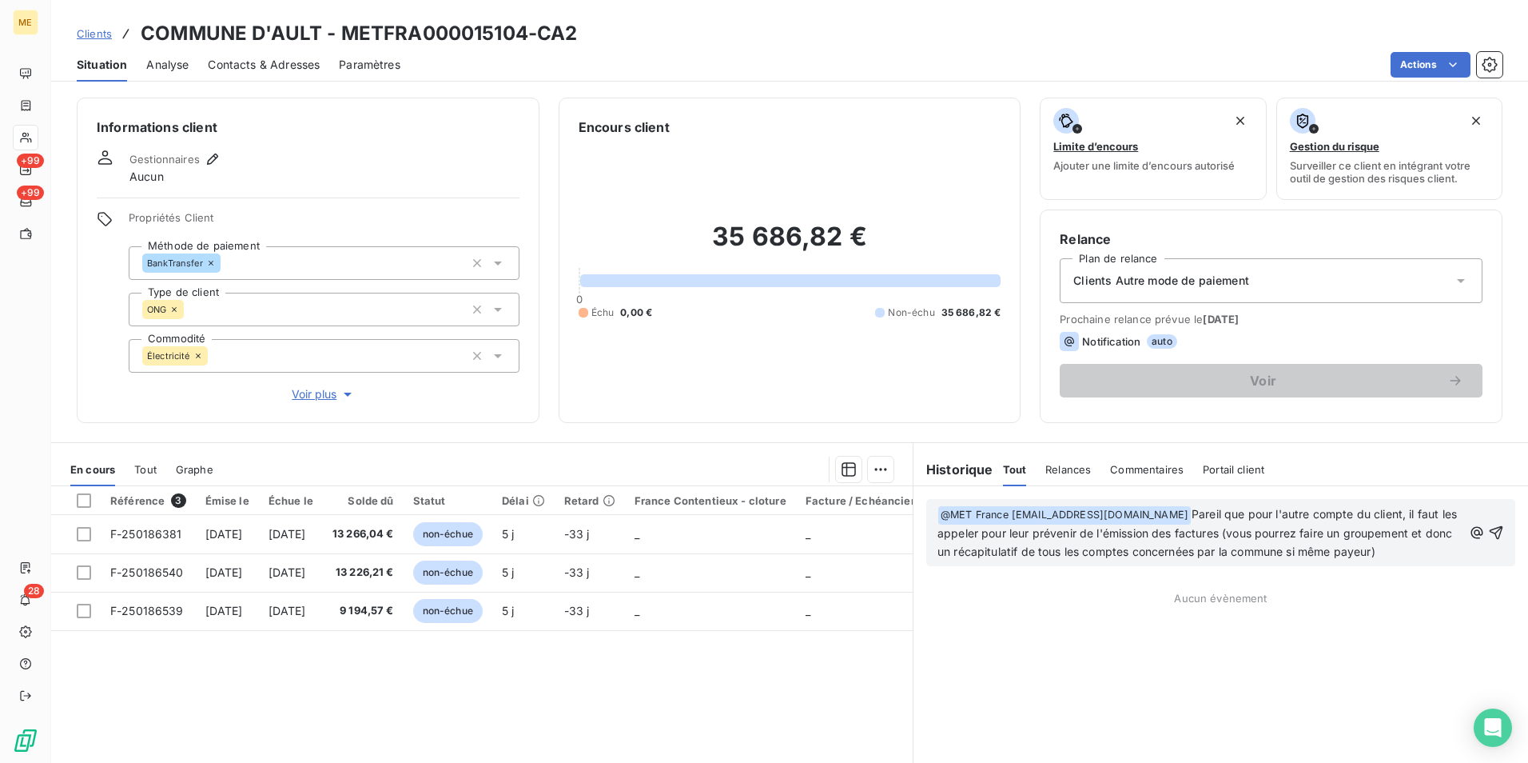
click at [1372, 532] on span "Pareil que pour l'autre compte du client, il faut les appeler pour leur préveni…" at bounding box center [1199, 532] width 523 height 51
click at [1143, 552] on span "Pareil que pour l'autre compte du client, il faut les appeler pour leur préveni…" at bounding box center [1202, 542] width 528 height 70
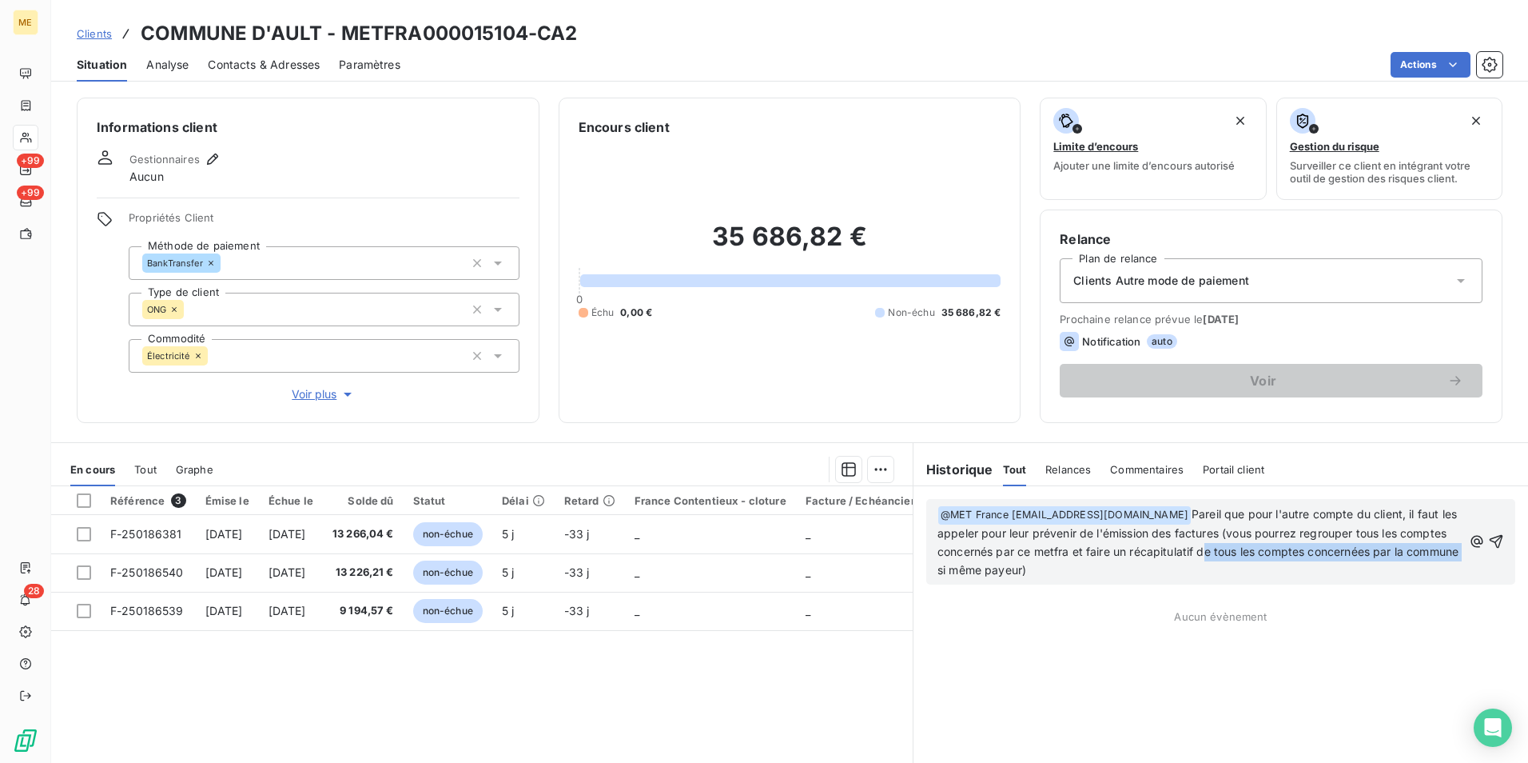
drag, startPoint x: 996, startPoint y: 572, endPoint x: 1243, endPoint y: 557, distance: 247.4
click at [1243, 557] on span "Pareil que pour l'autre compte du client, il faut les appeler pour leur préveni…" at bounding box center [1200, 542] width 524 height 70
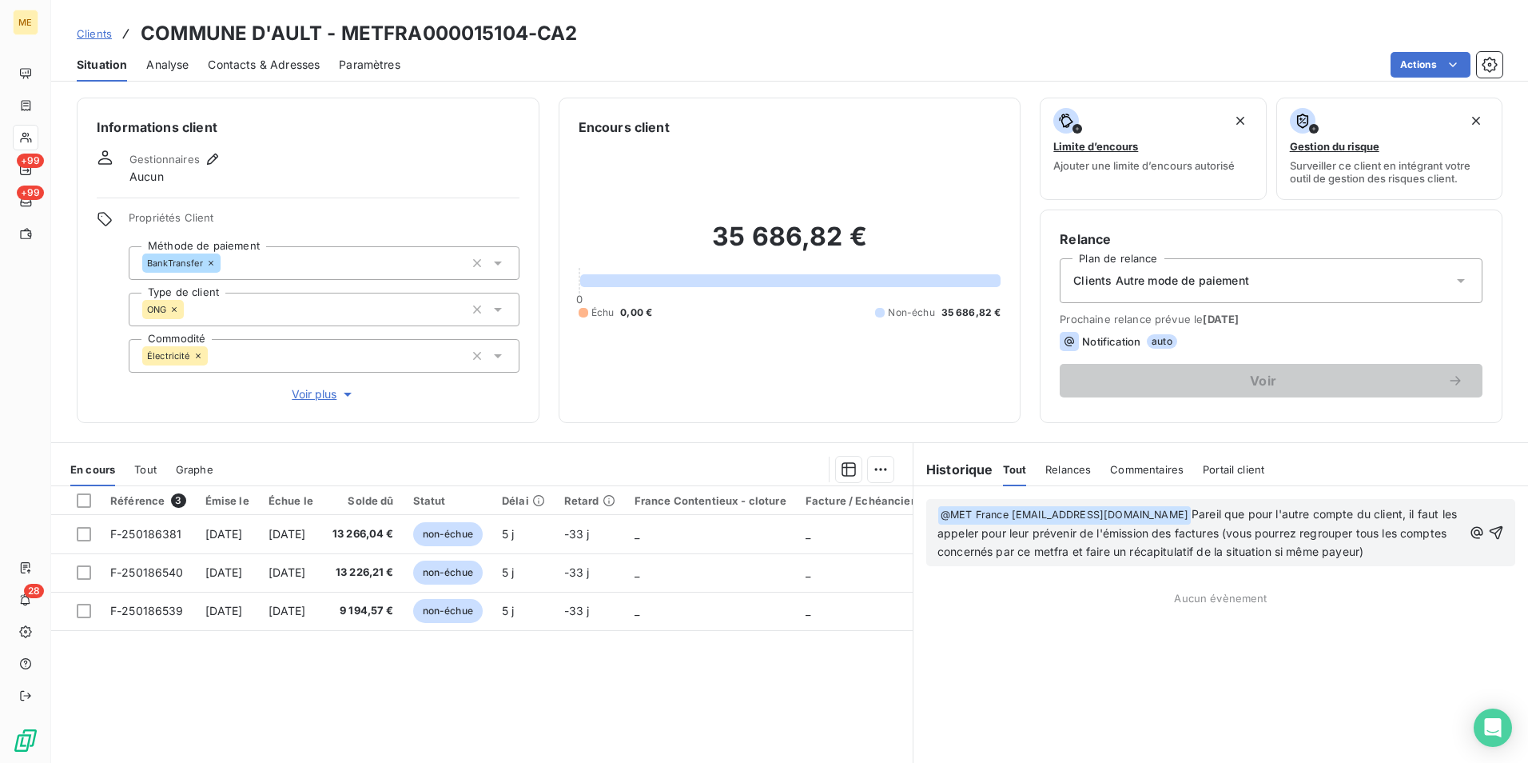
click at [1425, 550] on p "﻿ @ MET France met-france@recouvrement.met.com ﻿ Pareil que pour l'autre compte…" at bounding box center [1200, 533] width 525 height 56
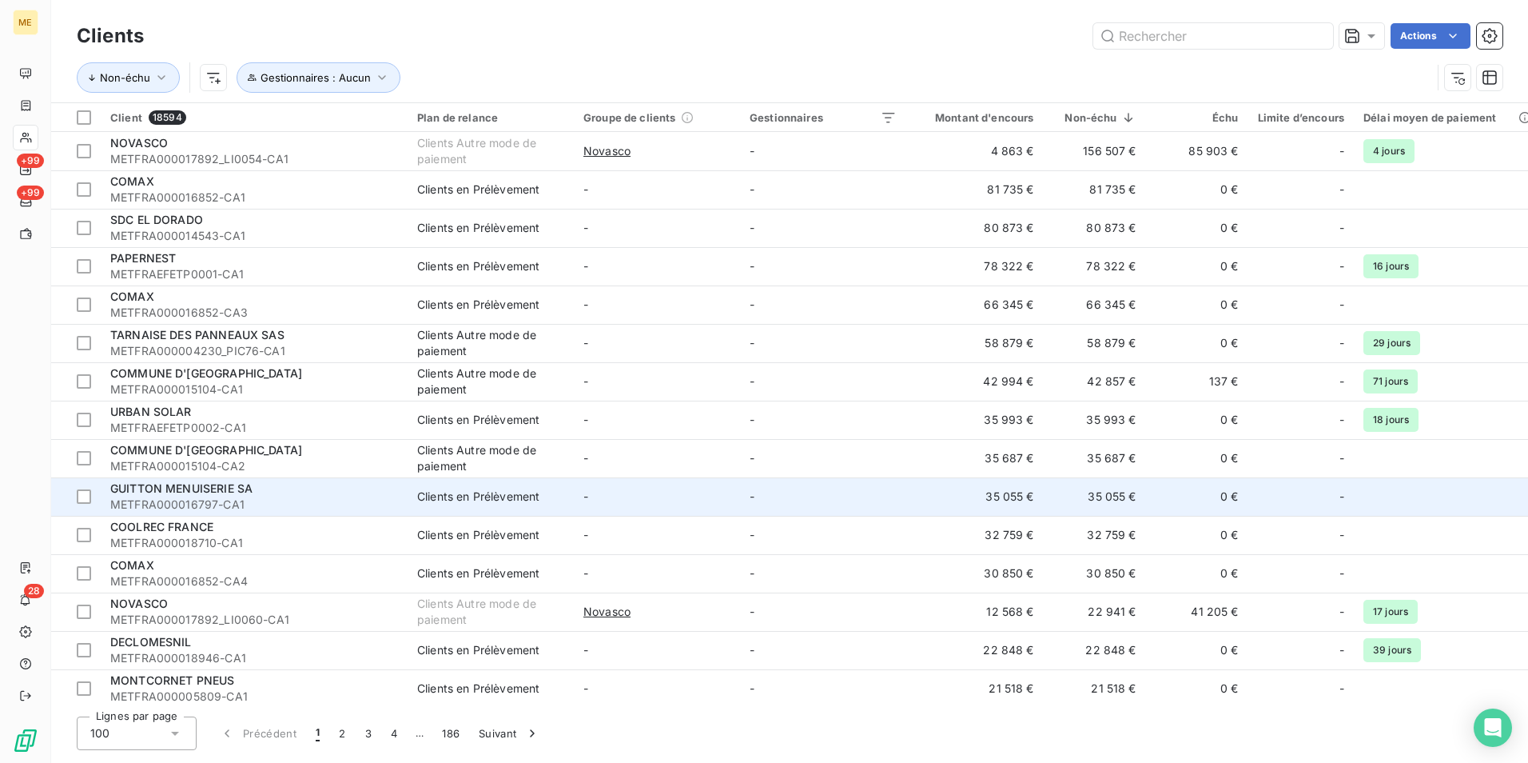
click at [318, 496] on span "METFRA000016797-CA1" at bounding box center [254, 504] width 288 height 16
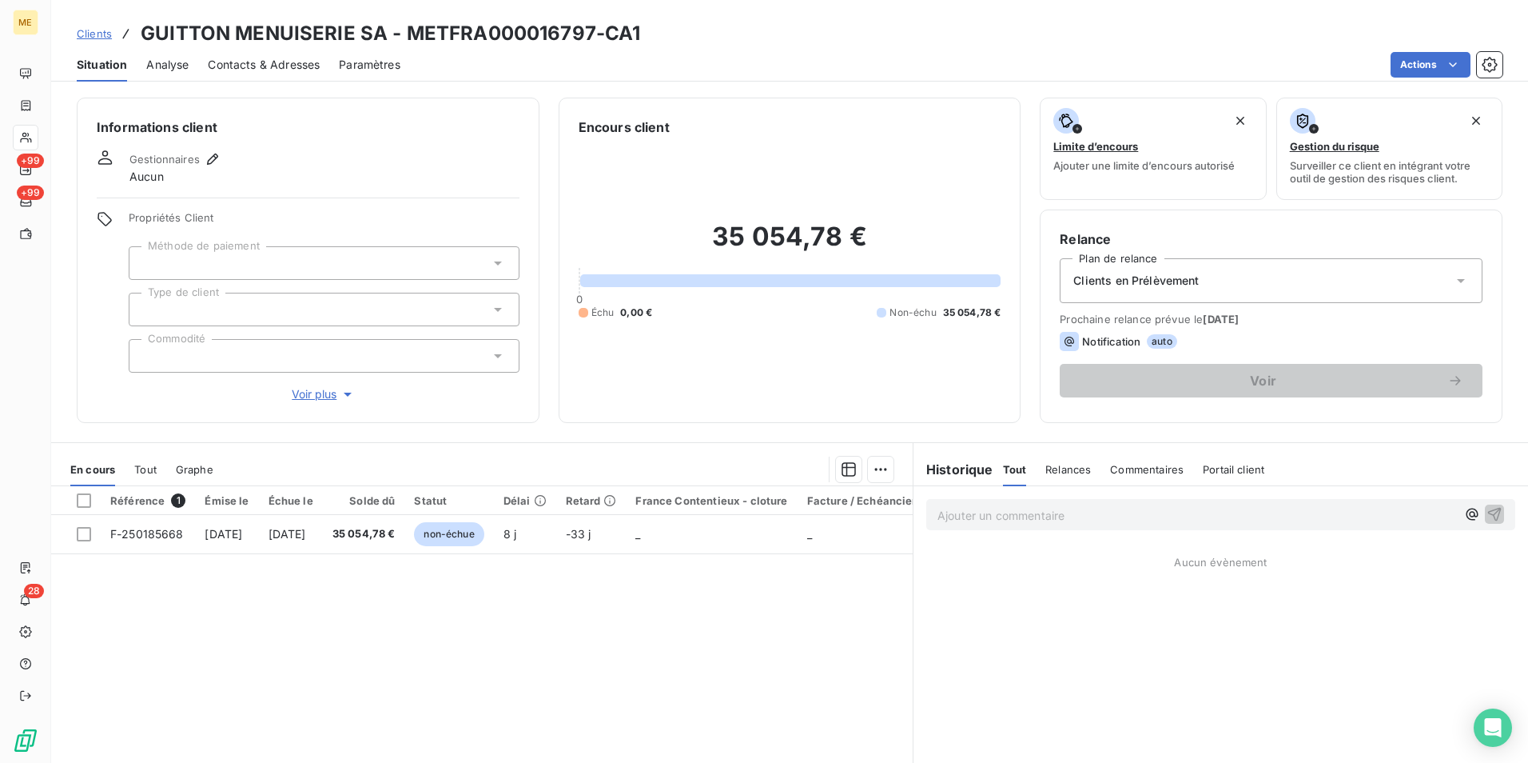
click at [985, 513] on p "Ajouter un commentaire ﻿" at bounding box center [1197, 515] width 519 height 20
click at [1075, 515] on p "Ajouter un commentaire ﻿" at bounding box center [1197, 515] width 519 height 20
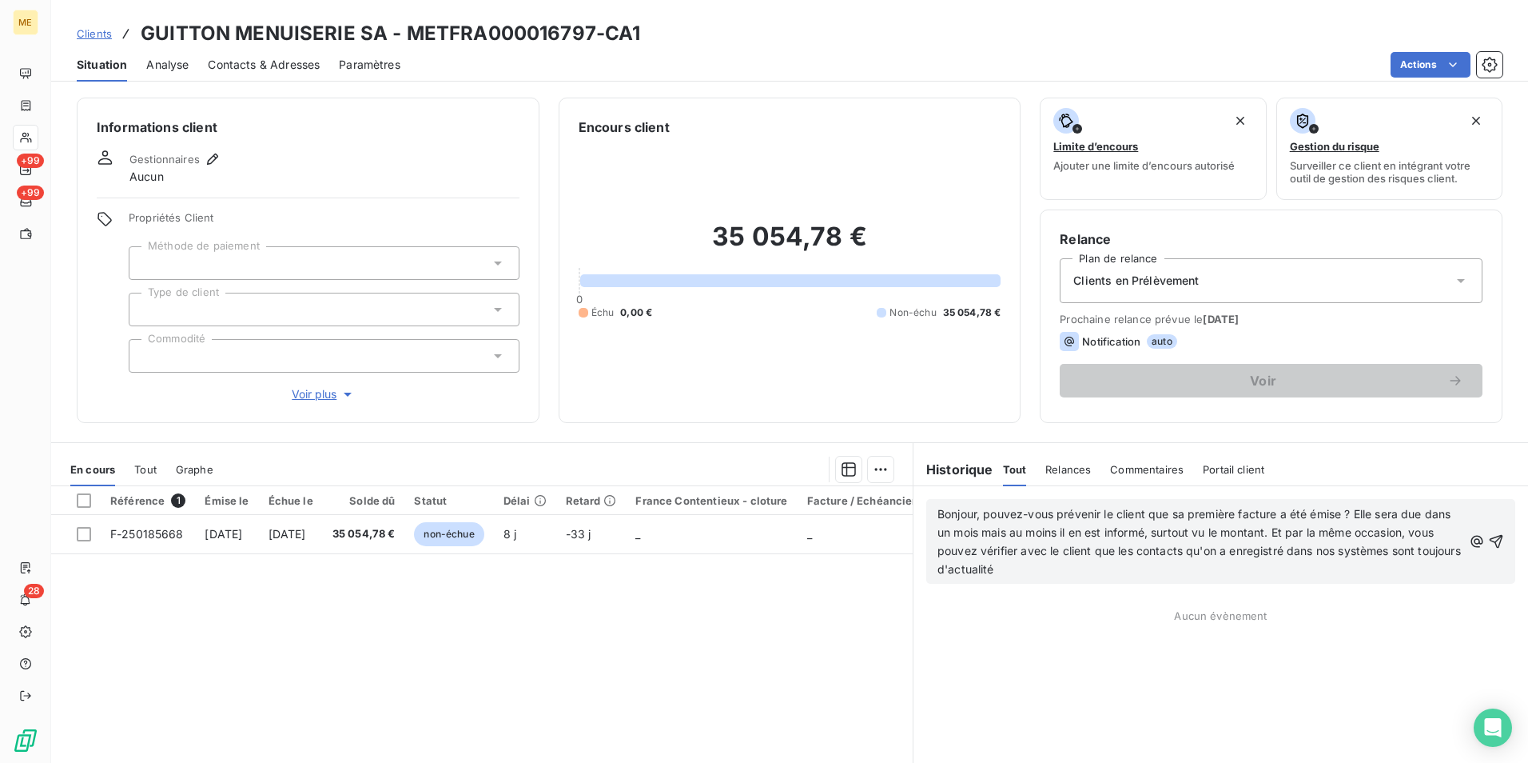
click at [927, 515] on div "Bonjour, pouvez-vous prévenir le client que sa première facture a été émise ? E…" at bounding box center [1220, 541] width 589 height 85
click at [938, 513] on span "Bonjour, pouvez-vous prévenir le client que sa première facture a été émise ? E…" at bounding box center [1201, 541] width 527 height 69
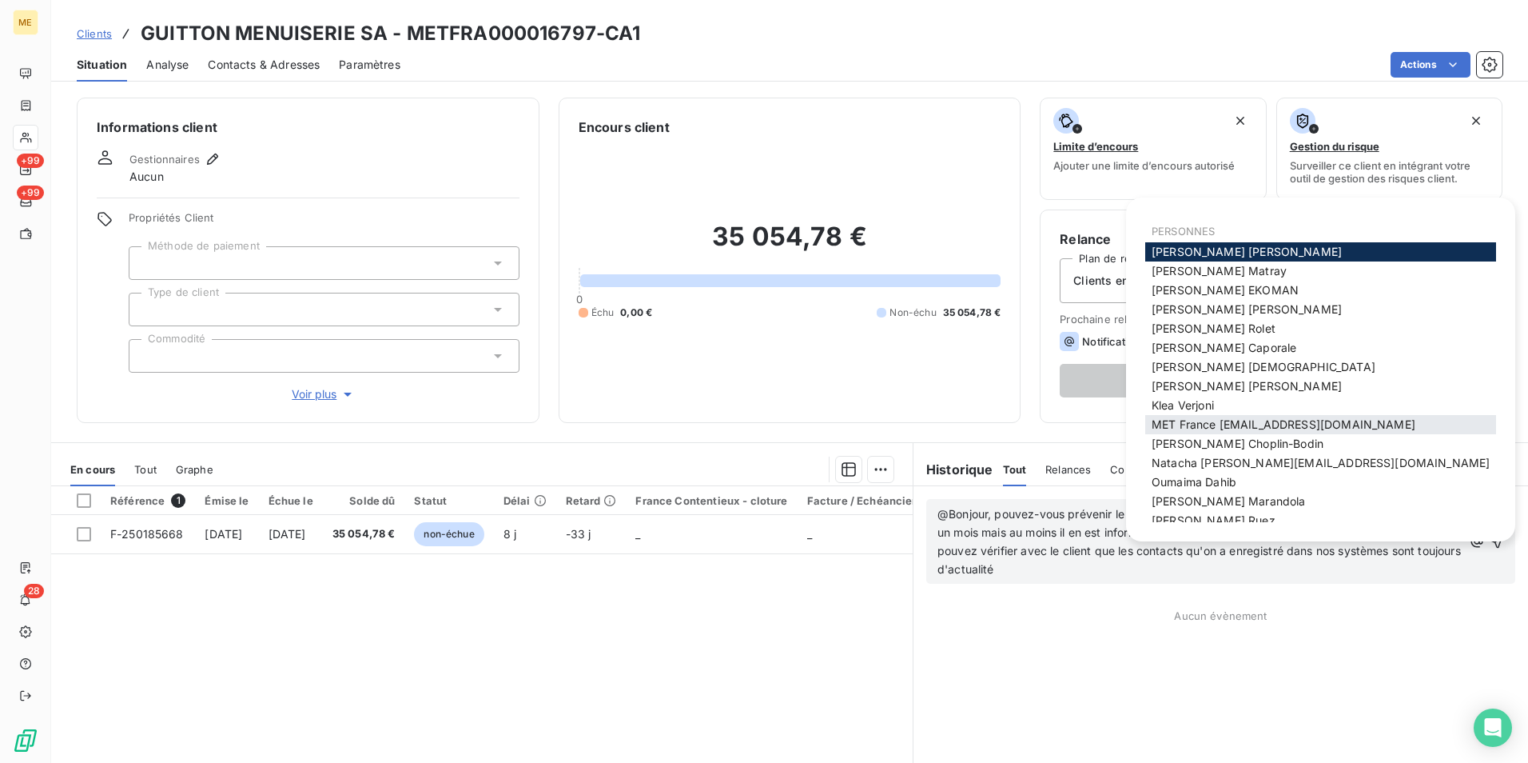
click at [1297, 424] on span "MET France [EMAIL_ADDRESS][DOMAIN_NAME]" at bounding box center [1284, 424] width 264 height 14
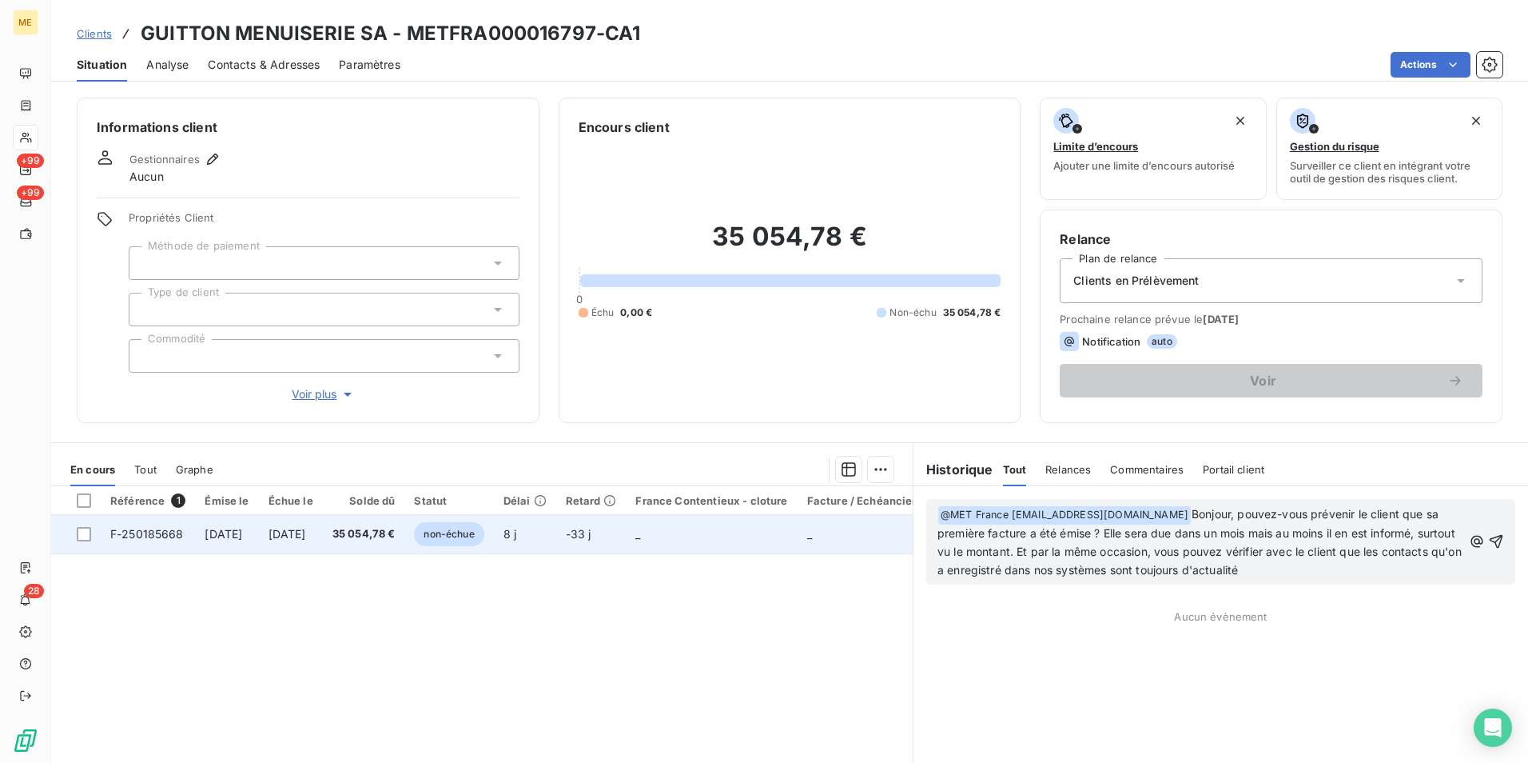
click at [592, 540] on span "-33 j" at bounding box center [579, 534] width 26 height 14
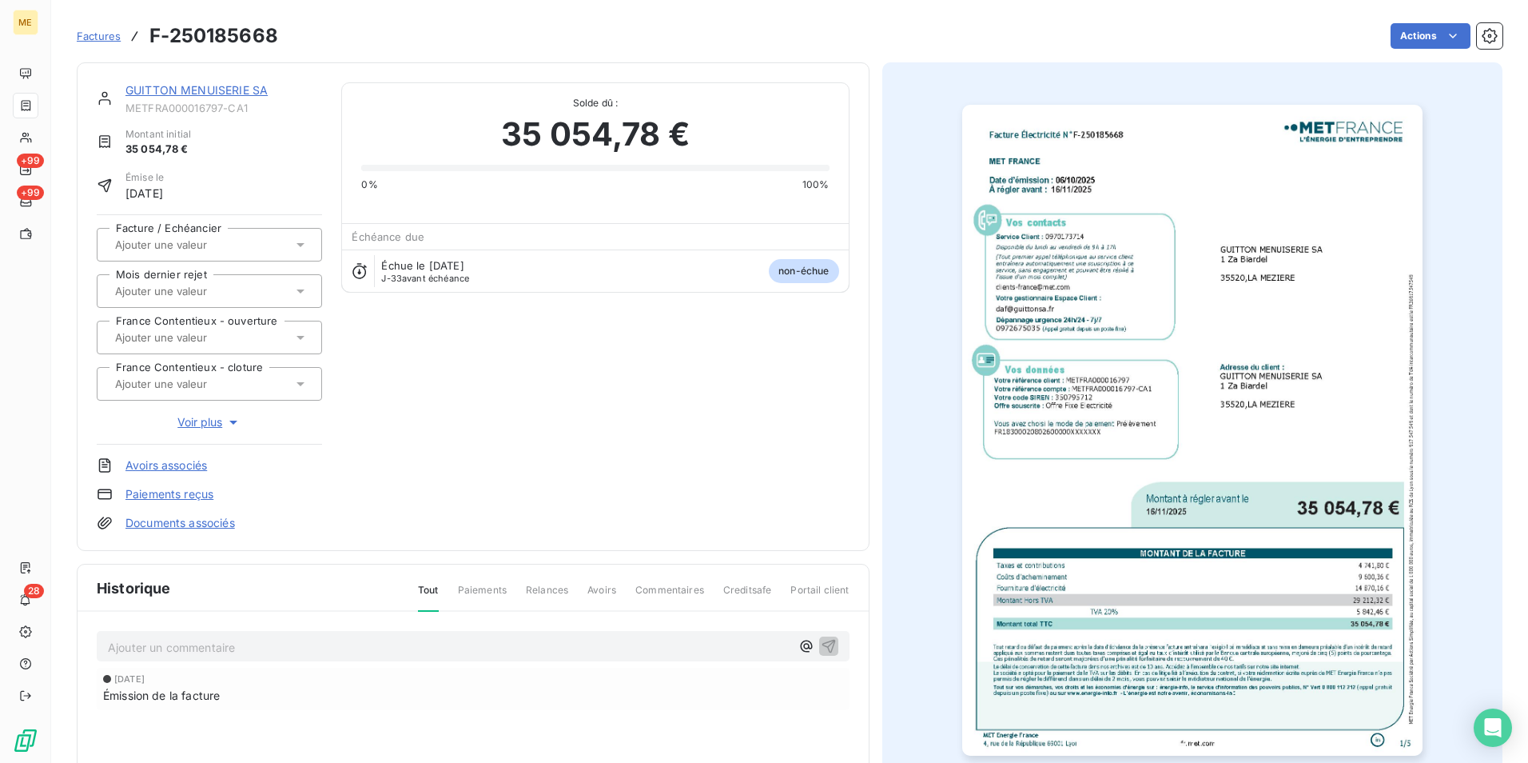
click at [1079, 413] on img "button" at bounding box center [1192, 430] width 460 height 651
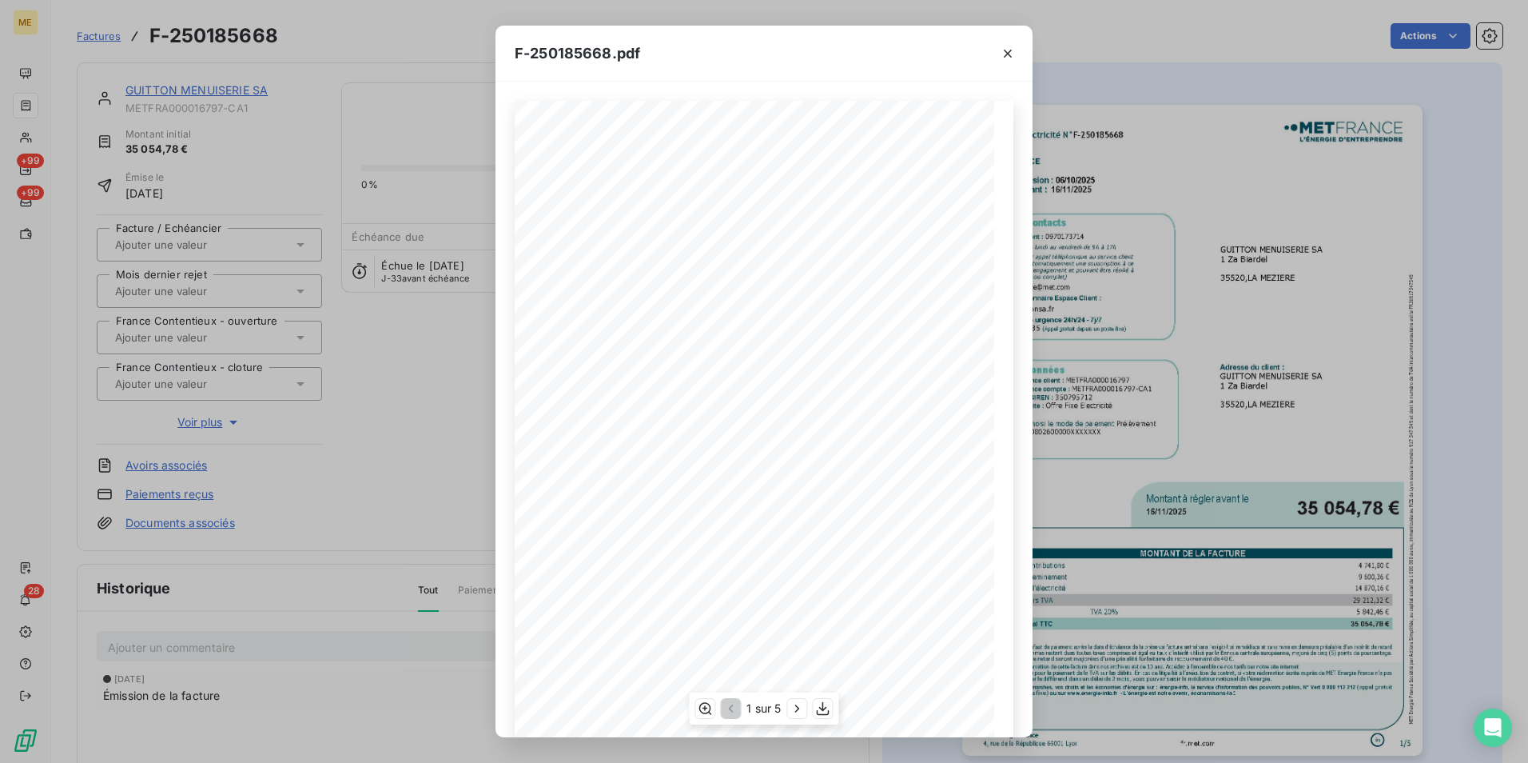
scroll to position [82, 0]
click at [1093, 320] on div "F-250185668.pdf Facture Électricité N° F-250185668 MET Energie France [STREET_A…" at bounding box center [764, 381] width 1528 height 763
click at [1009, 53] on icon "button" at bounding box center [1008, 54] width 8 height 8
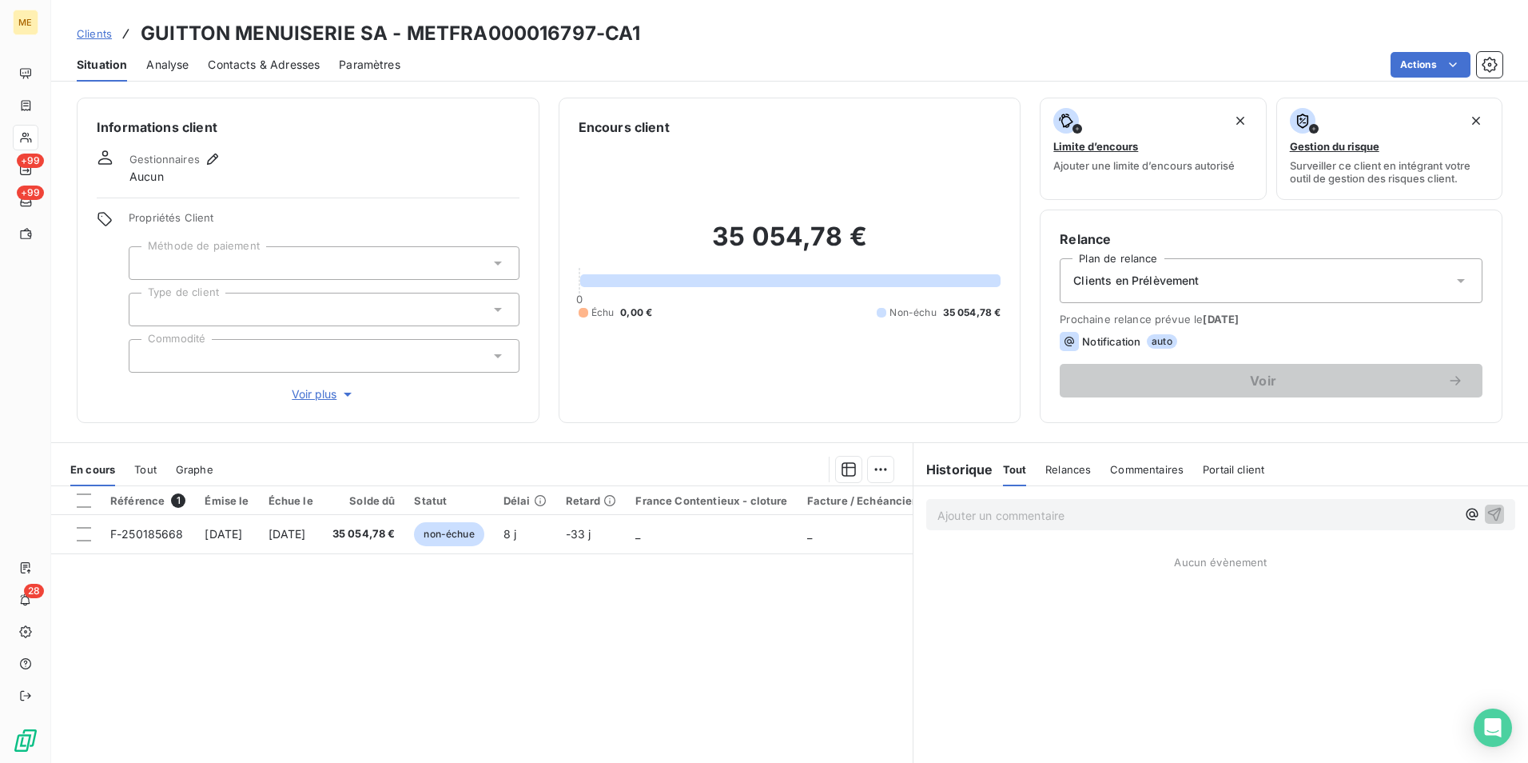
click at [977, 517] on p "Ajouter un commentaire ﻿" at bounding box center [1197, 515] width 519 height 20
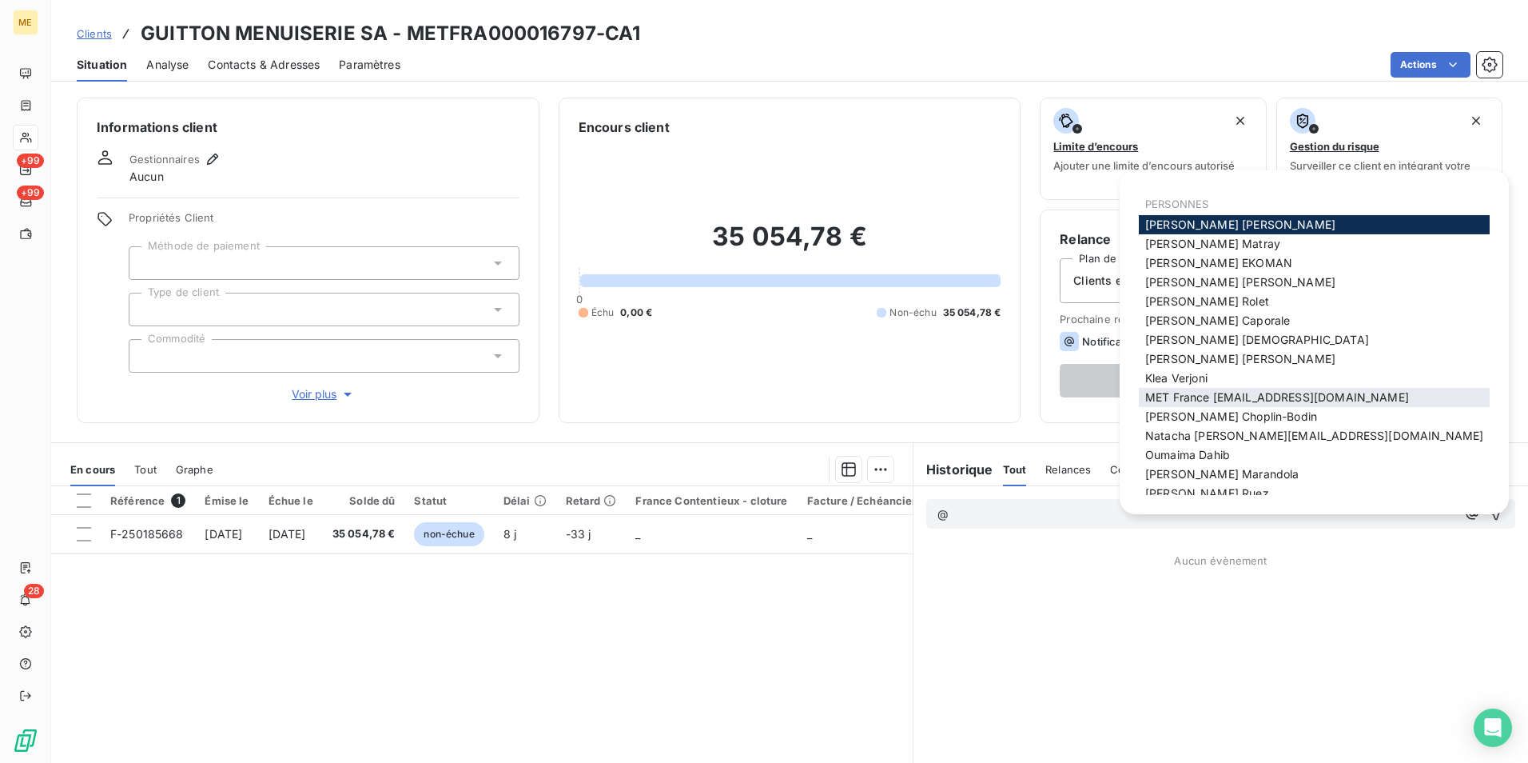
click at [1188, 397] on span "MET France [EMAIL_ADDRESS][DOMAIN_NAME]" at bounding box center [1278, 397] width 264 height 14
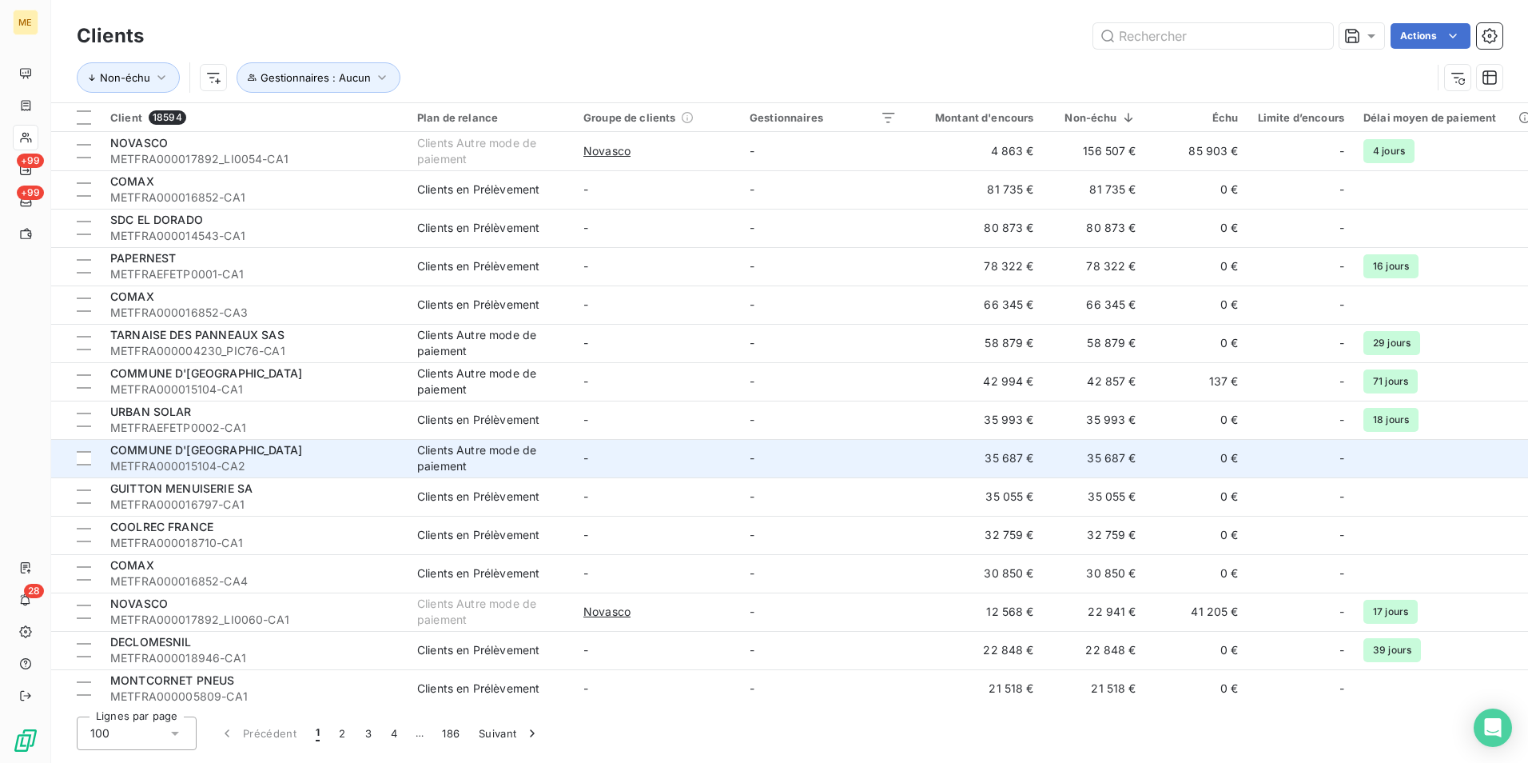
scroll to position [80, 0]
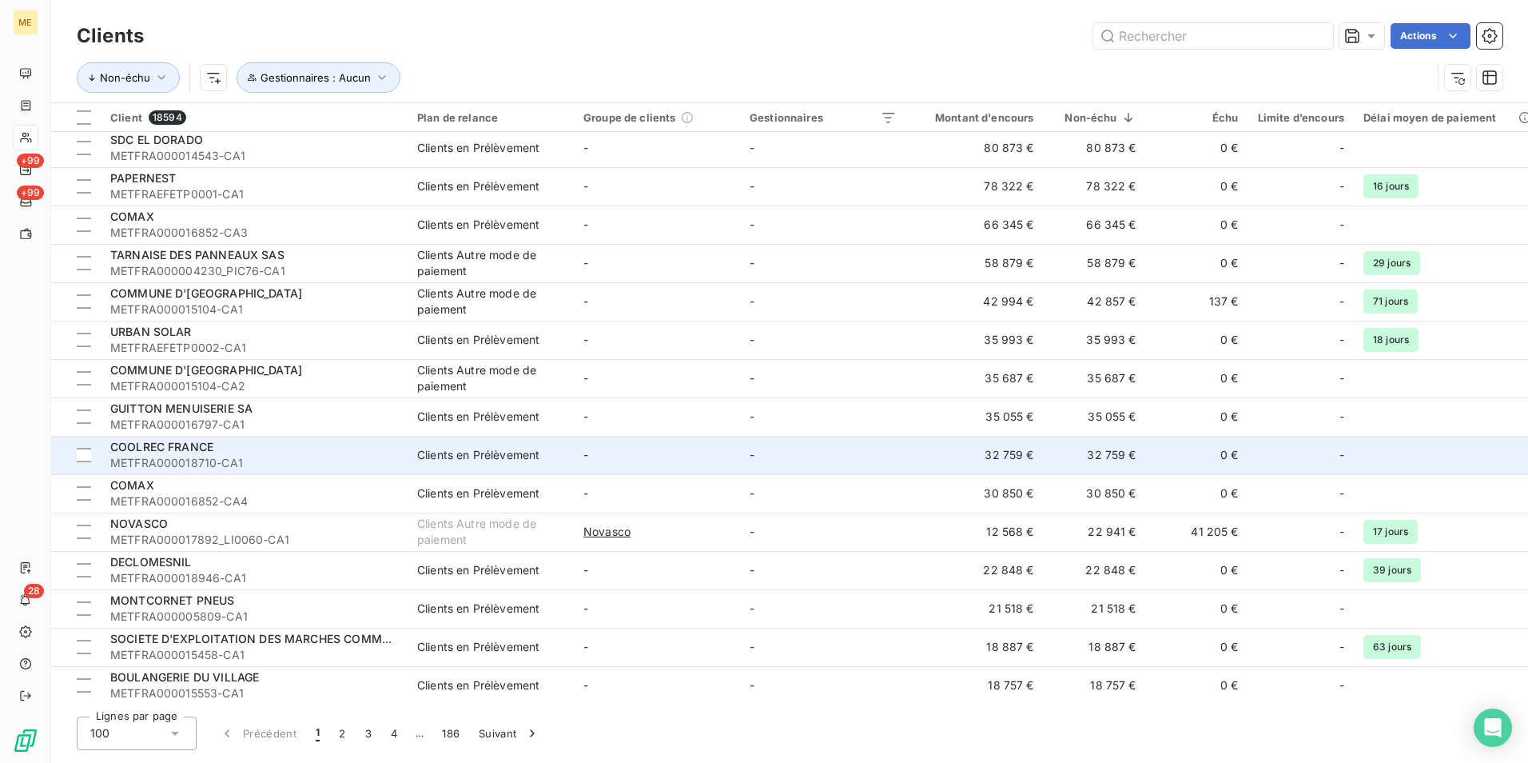
click at [302, 459] on span "METFRA000018710-CA1" at bounding box center [254, 463] width 288 height 16
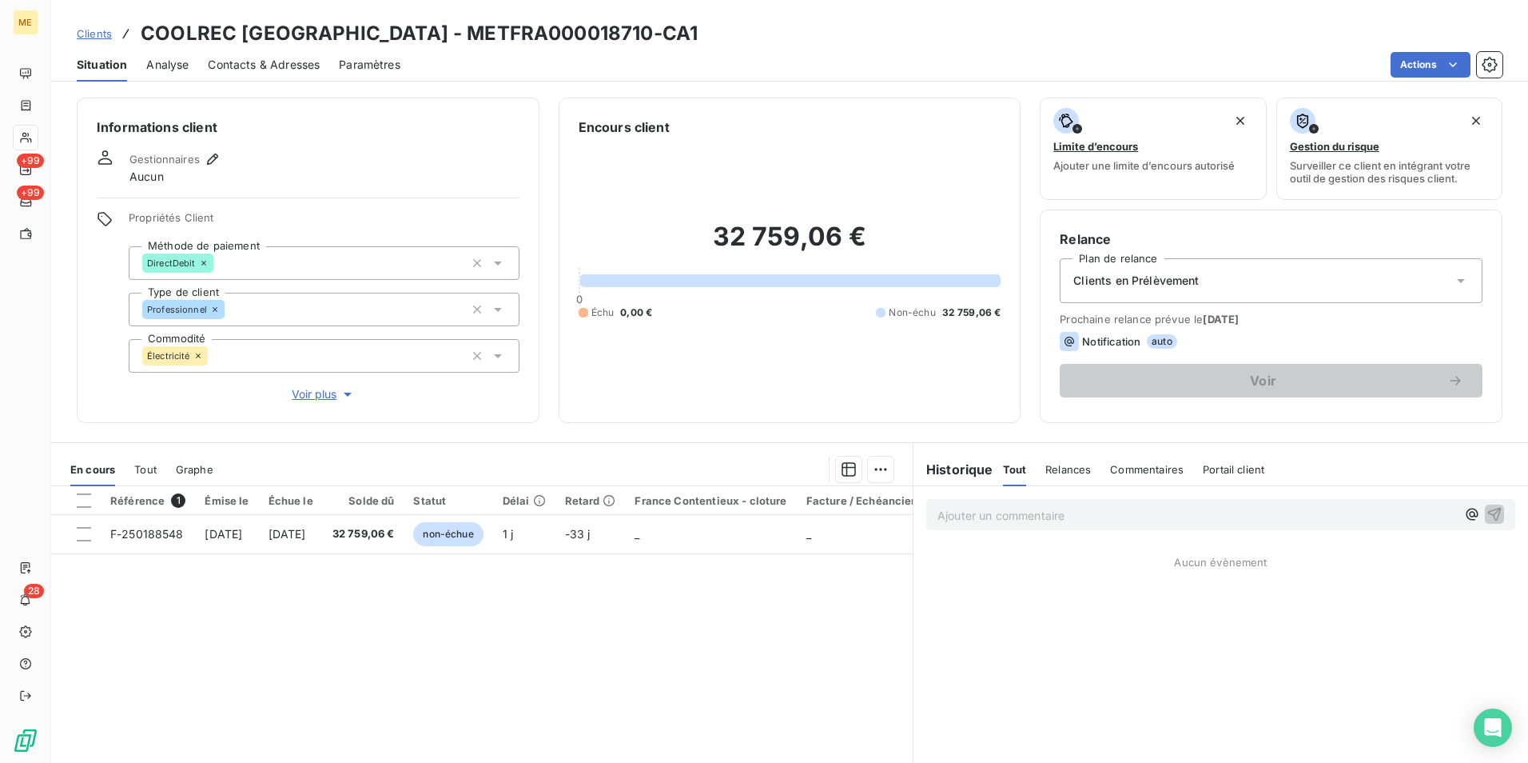
click at [1053, 522] on p "Ajouter un commentaire ﻿" at bounding box center [1197, 515] width 519 height 20
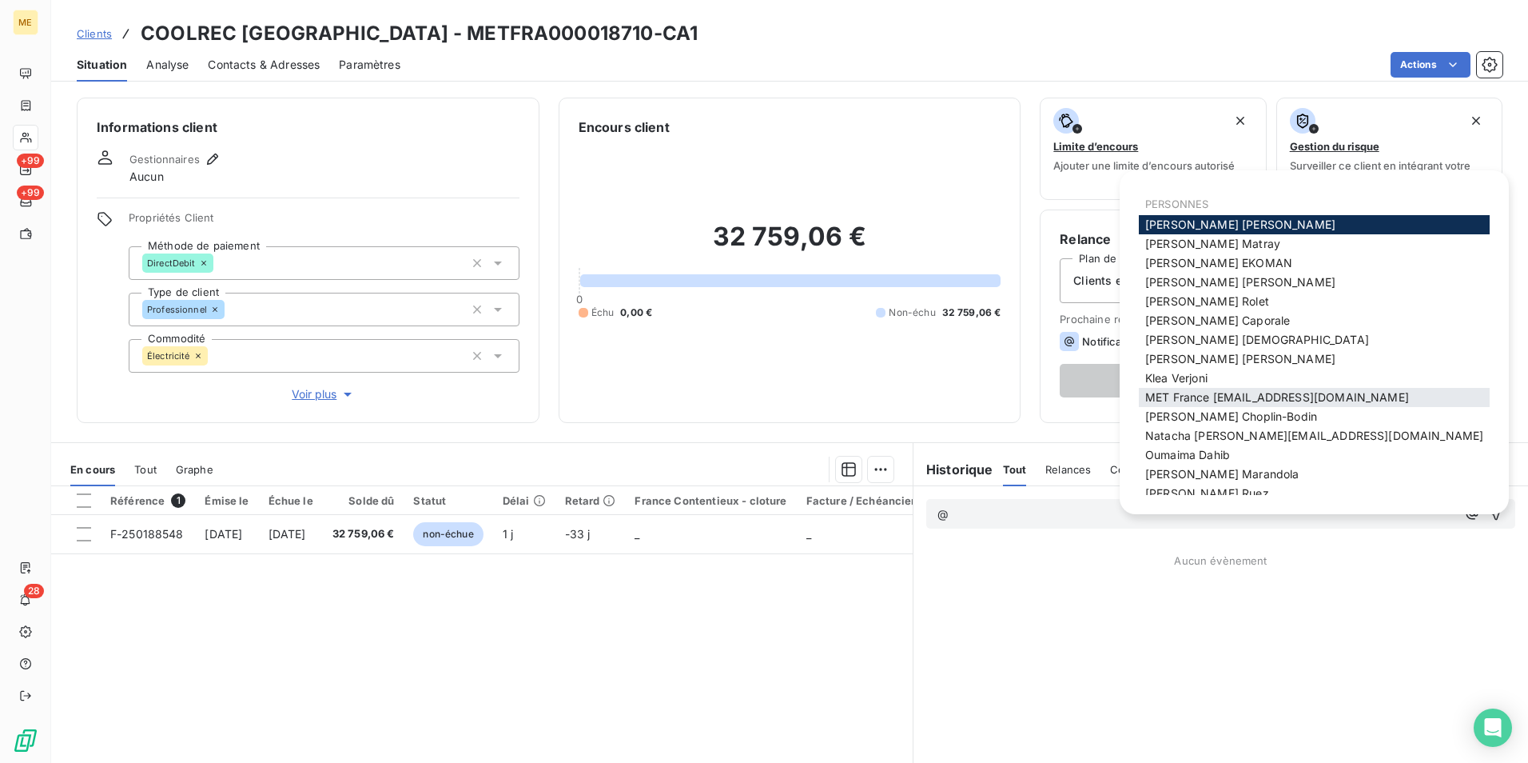
click at [1243, 396] on span "MET France [EMAIL_ADDRESS][DOMAIN_NAME]" at bounding box center [1278, 397] width 264 height 14
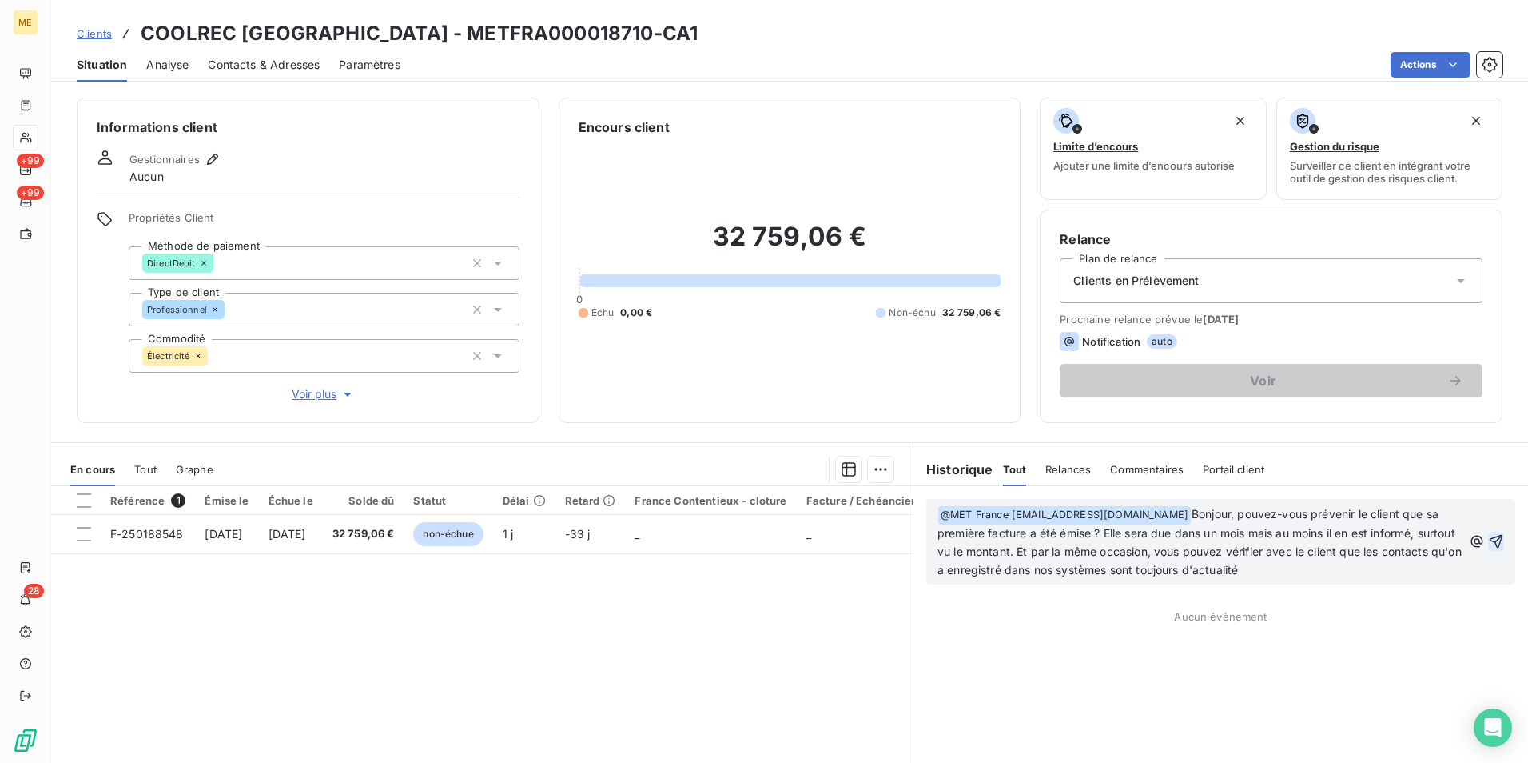
click at [1490, 546] on icon "button" at bounding box center [1497, 542] width 14 height 14
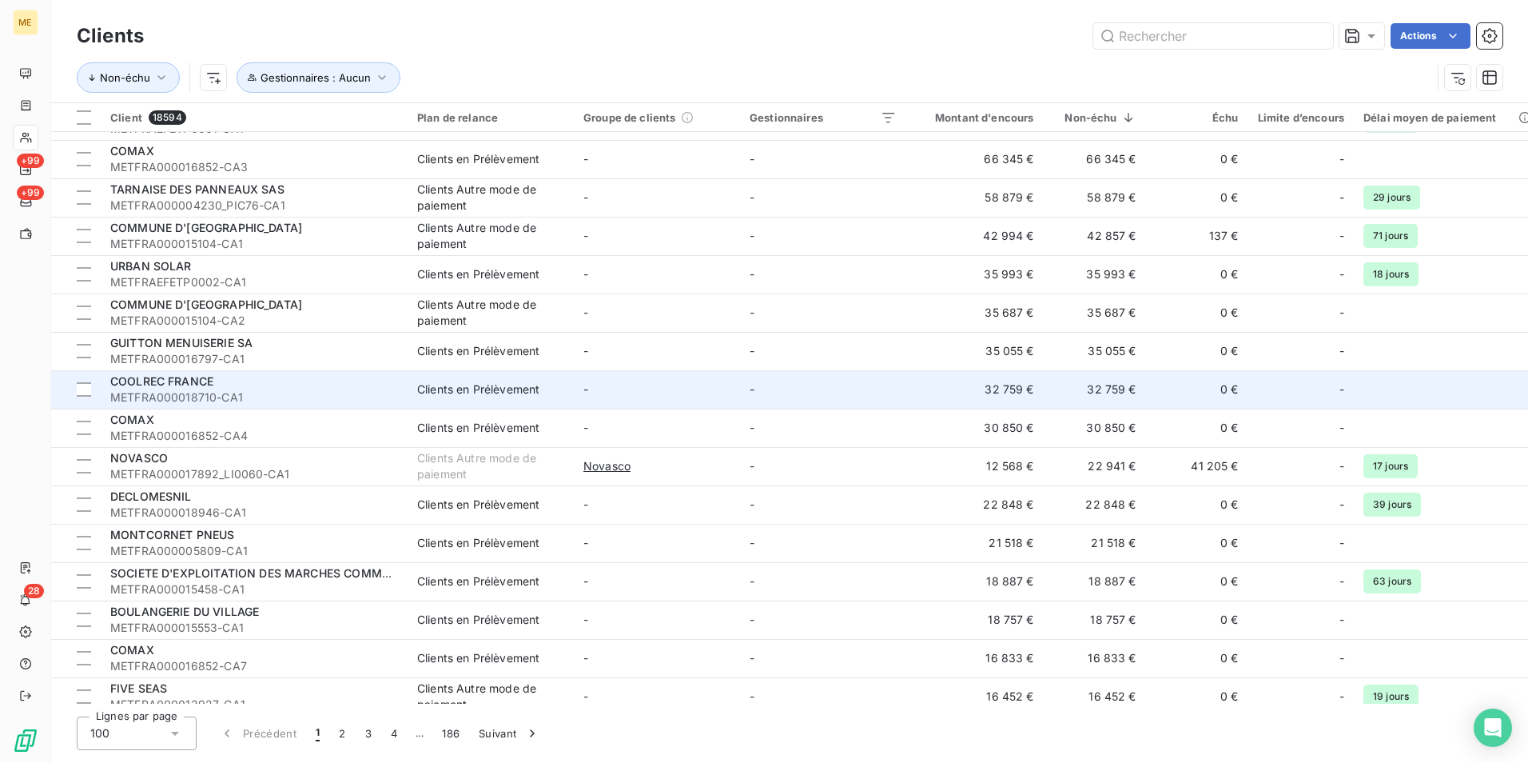
scroll to position [160, 0]
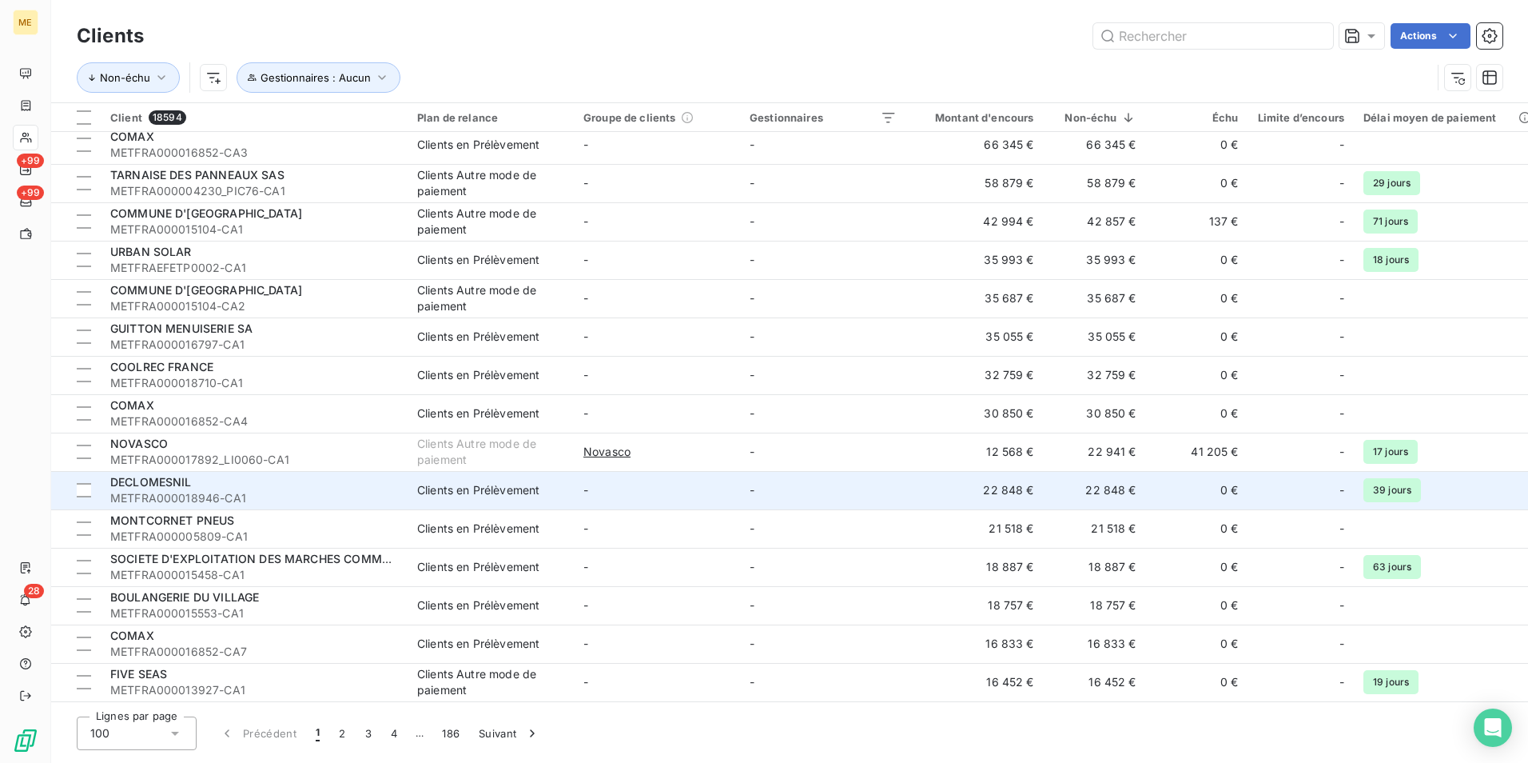
click at [349, 488] on div "DECLOMESNIL" at bounding box center [254, 482] width 288 height 16
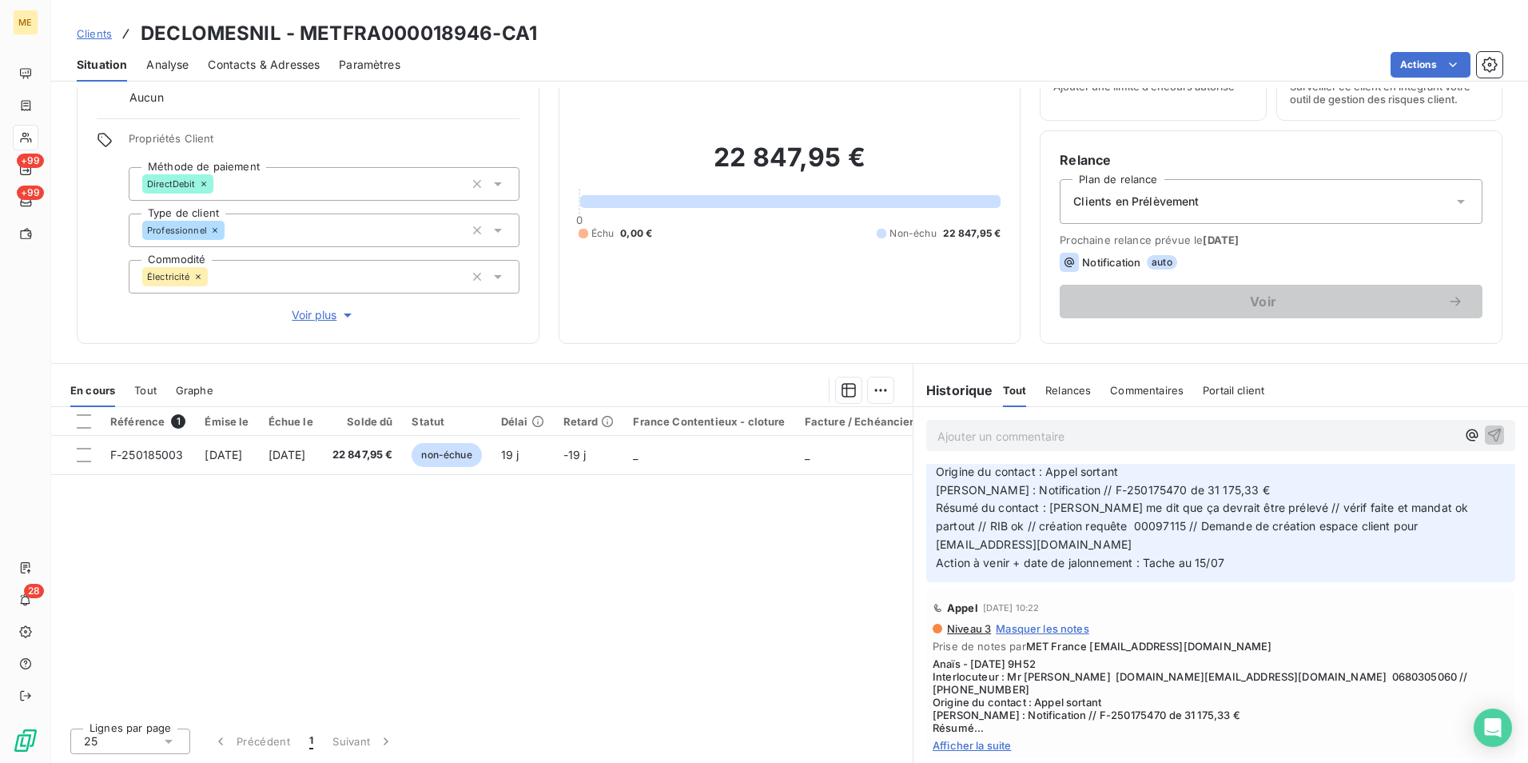
scroll to position [340, 0]
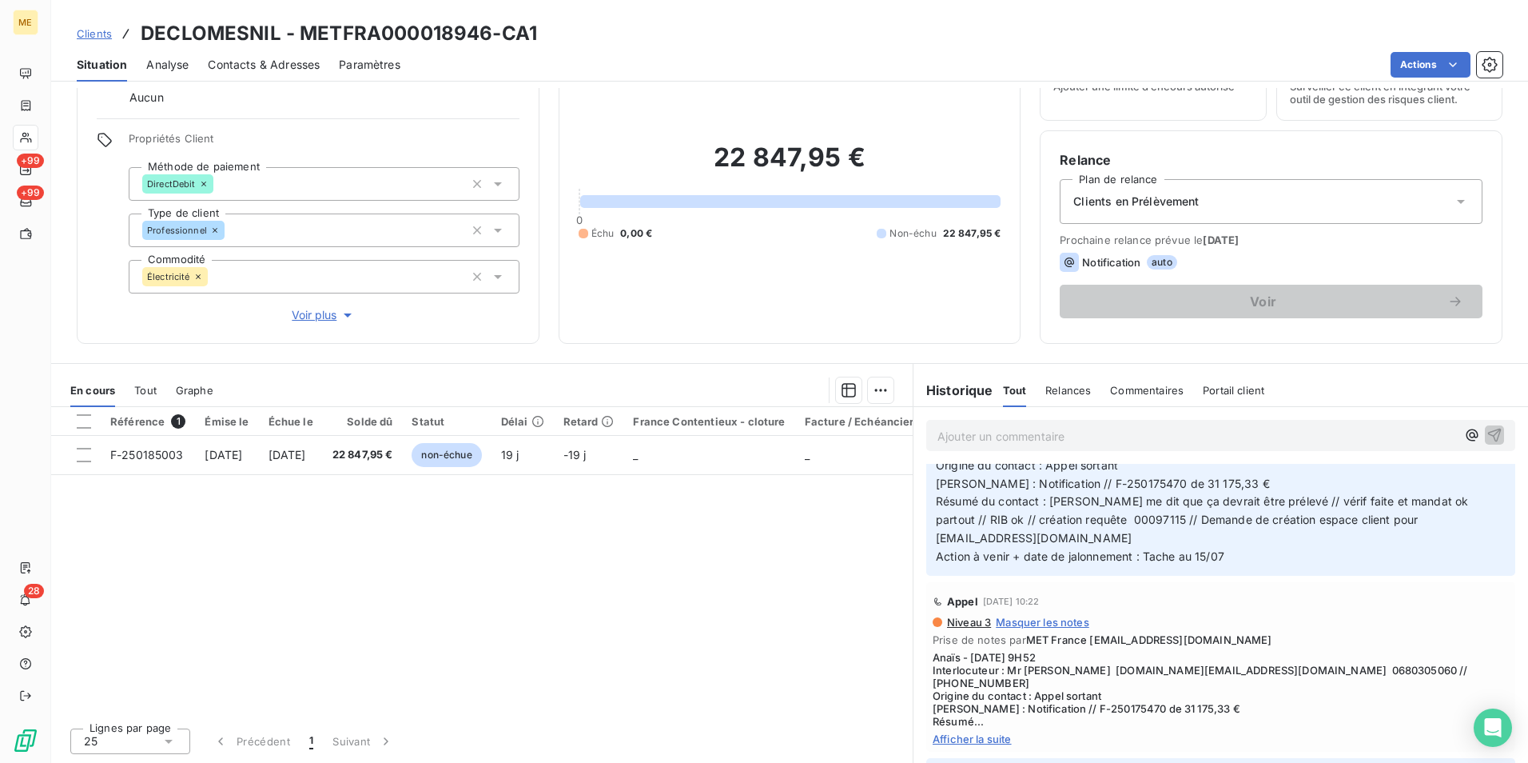
click at [960, 732] on span "Afficher la suite" at bounding box center [1221, 738] width 576 height 13
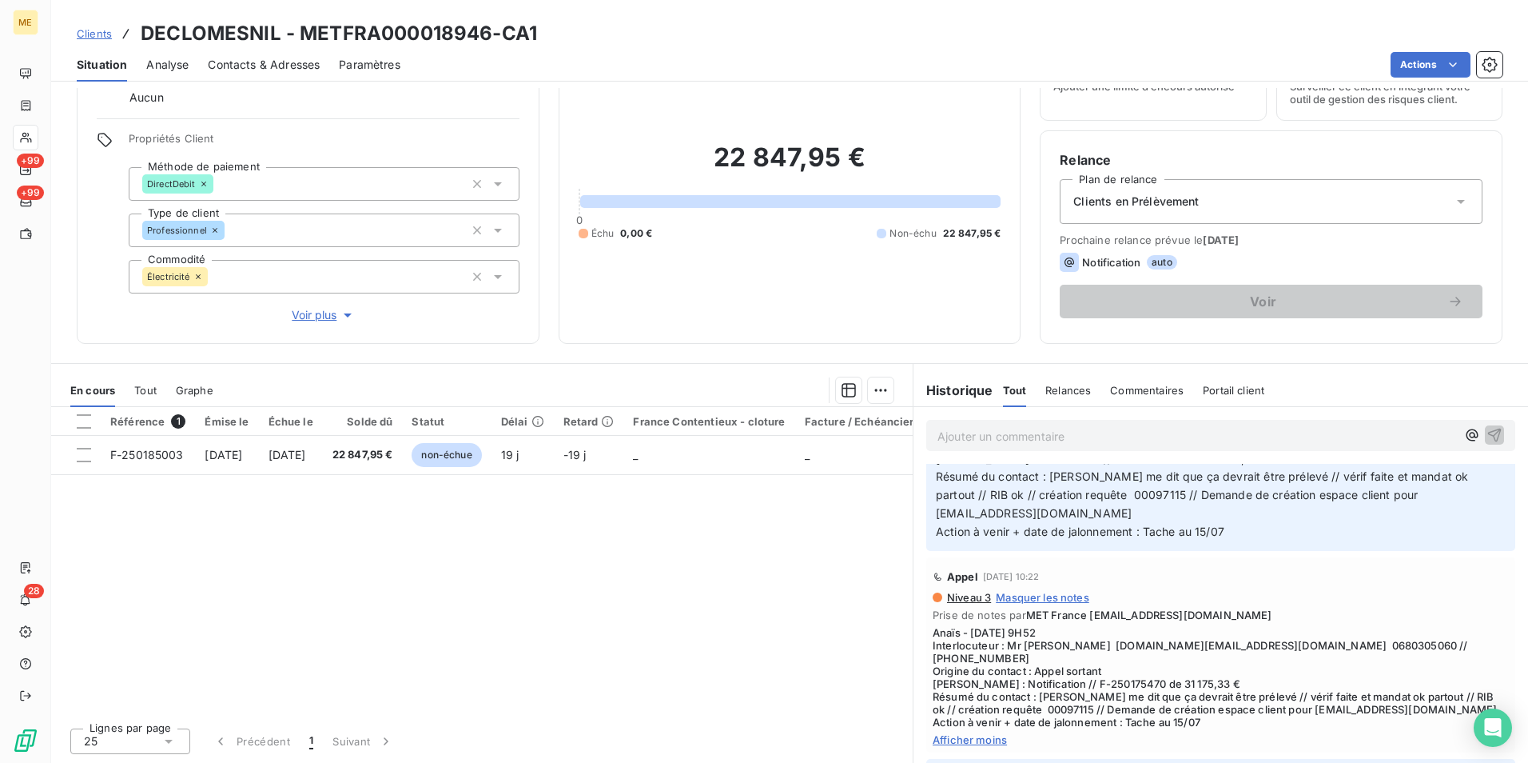
scroll to position [378, 0]
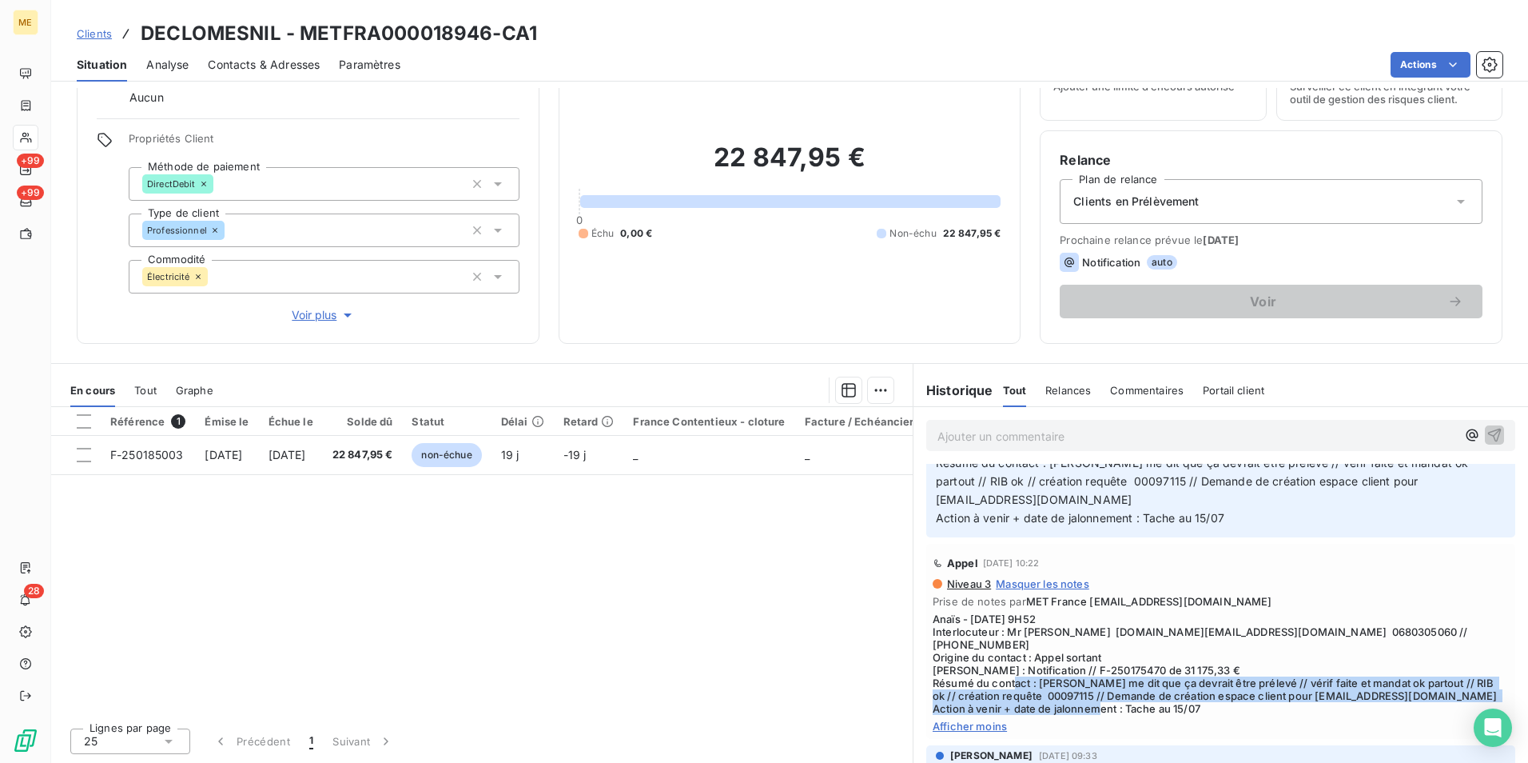
drag, startPoint x: 1161, startPoint y: 635, endPoint x: 1377, endPoint y: 670, distance: 217.9
click at [1377, 670] on span "Anaïs - [DATE] 9H52 Interlocuteur : Mr [PERSON_NAME] [DOMAIN_NAME][EMAIL_ADDRES…" at bounding box center [1221, 663] width 576 height 102
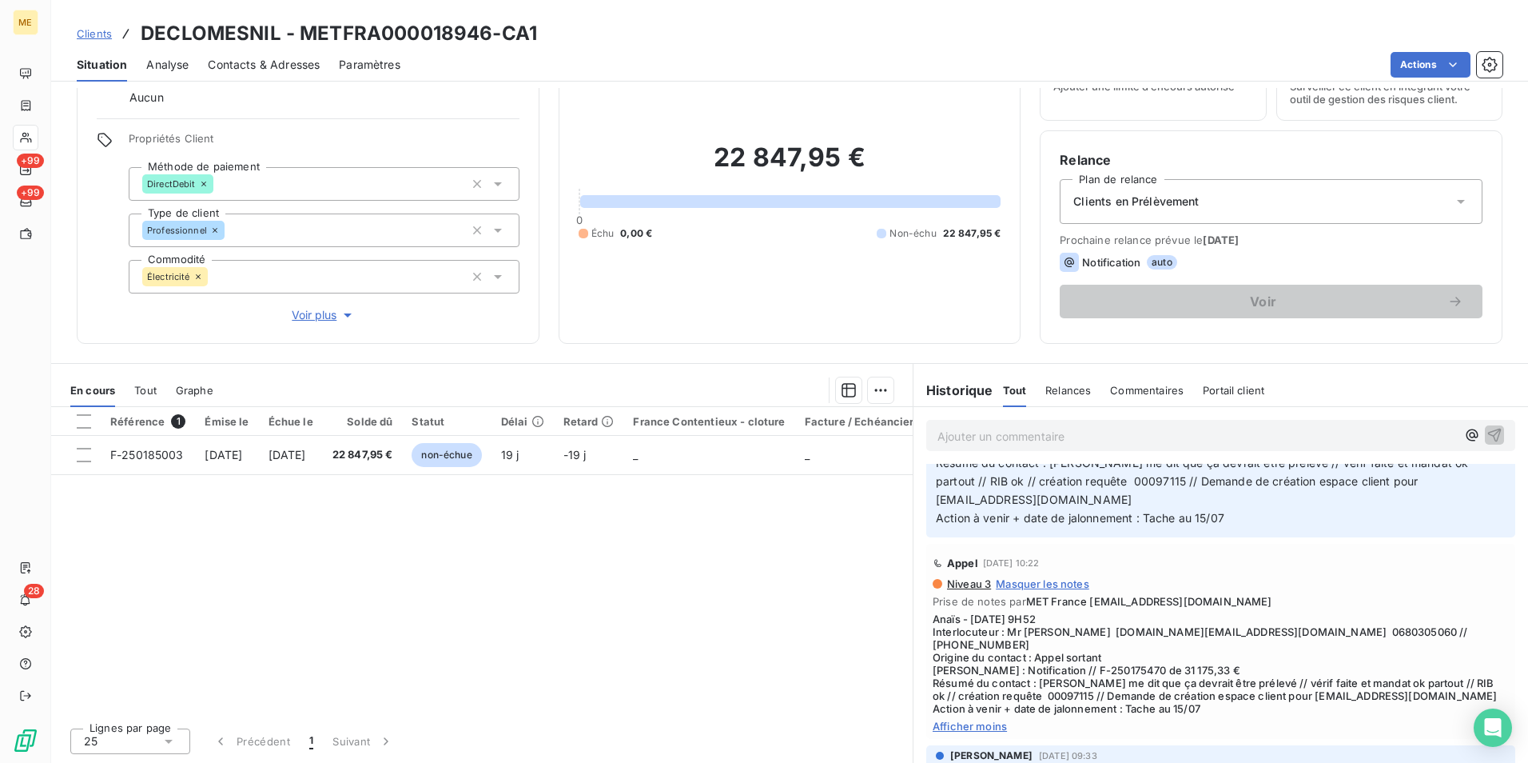
click at [1190, 500] on div "MET [GEOGRAPHIC_DATA] [EMAIL_ADDRESS][DOMAIN_NAME] [DATE] 10:23 Facture : F-250…" at bounding box center [1220, 430] width 589 height 213
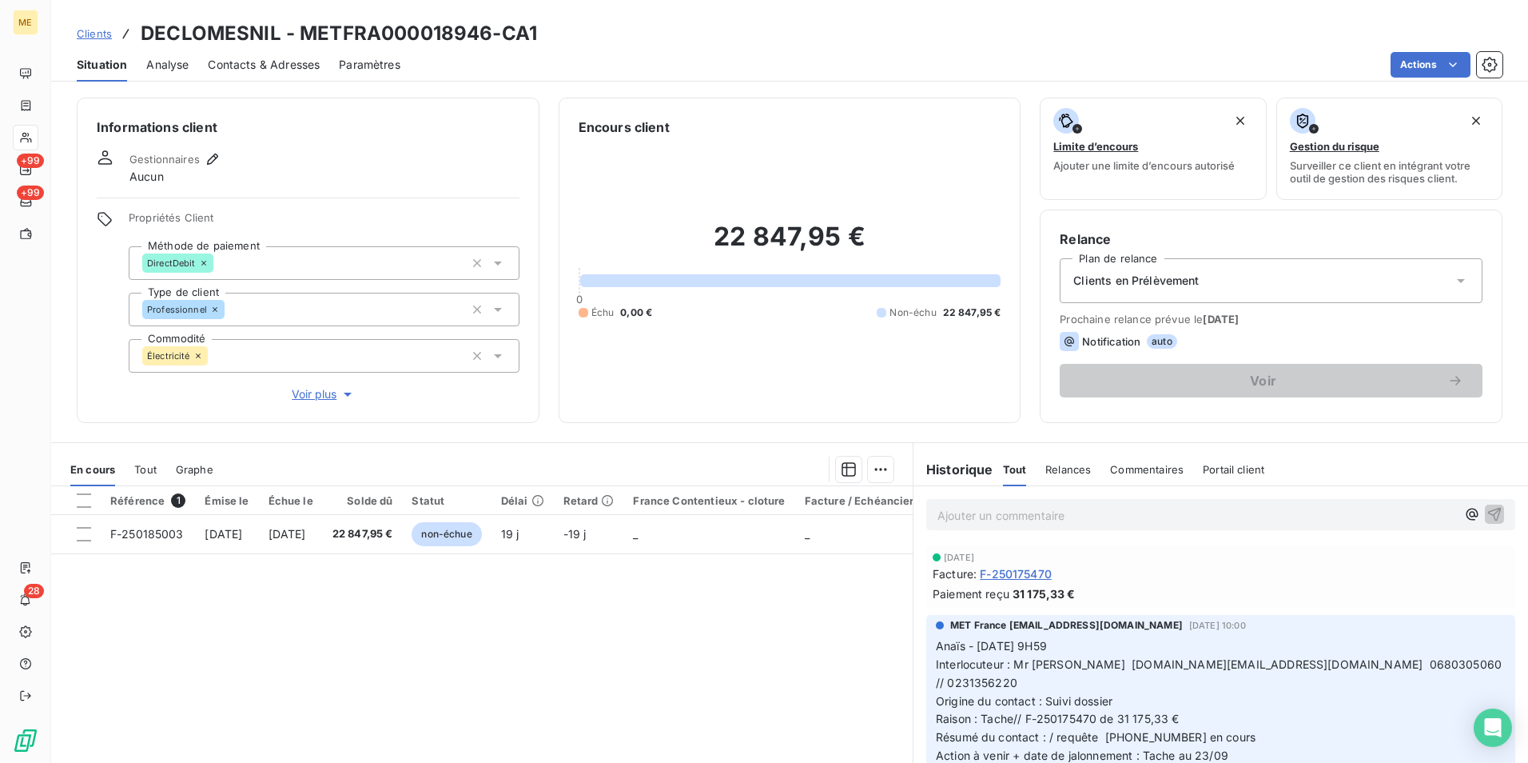
scroll to position [79, 0]
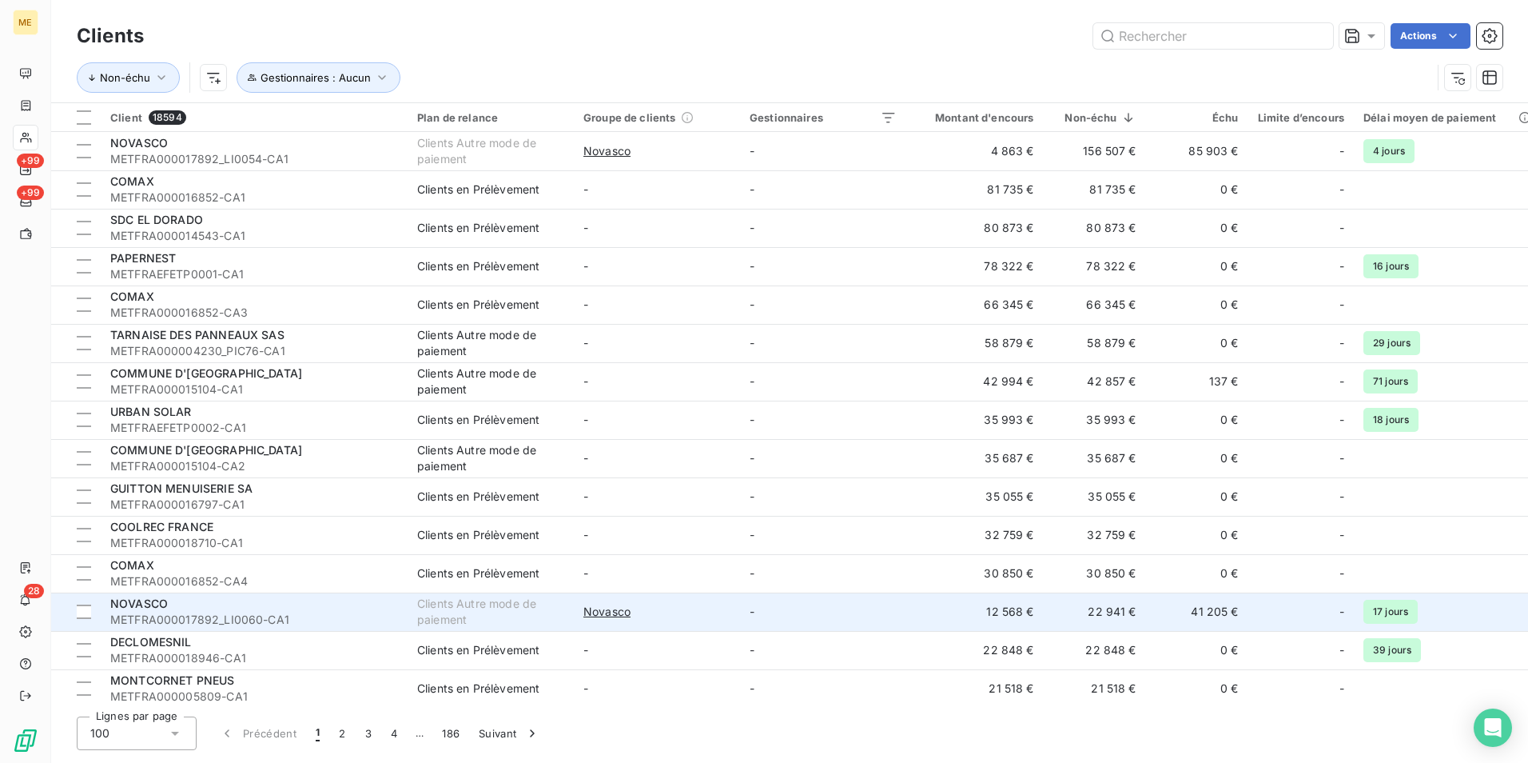
scroll to position [80, 0]
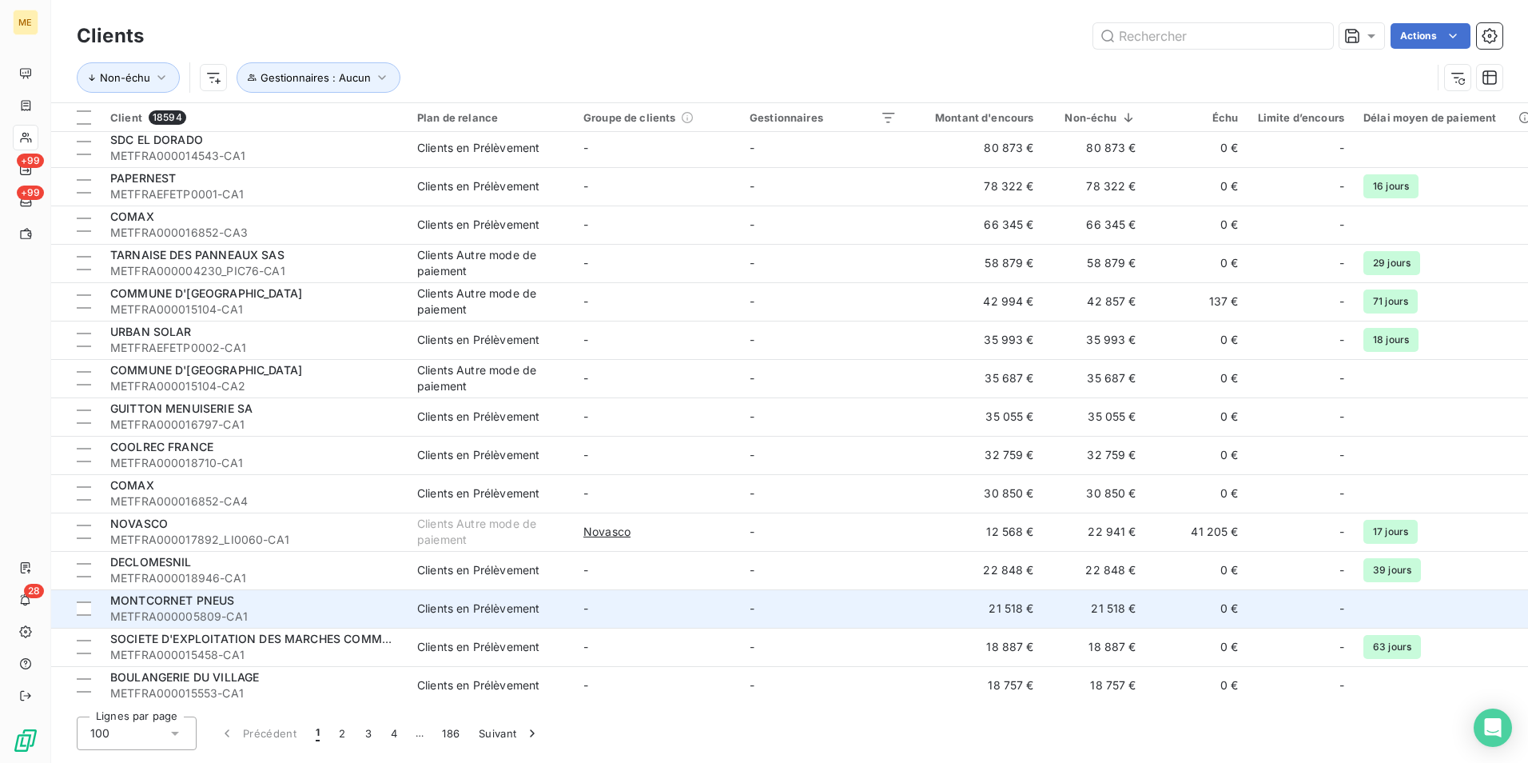
click at [863, 610] on td "-" at bounding box center [823, 608] width 166 height 38
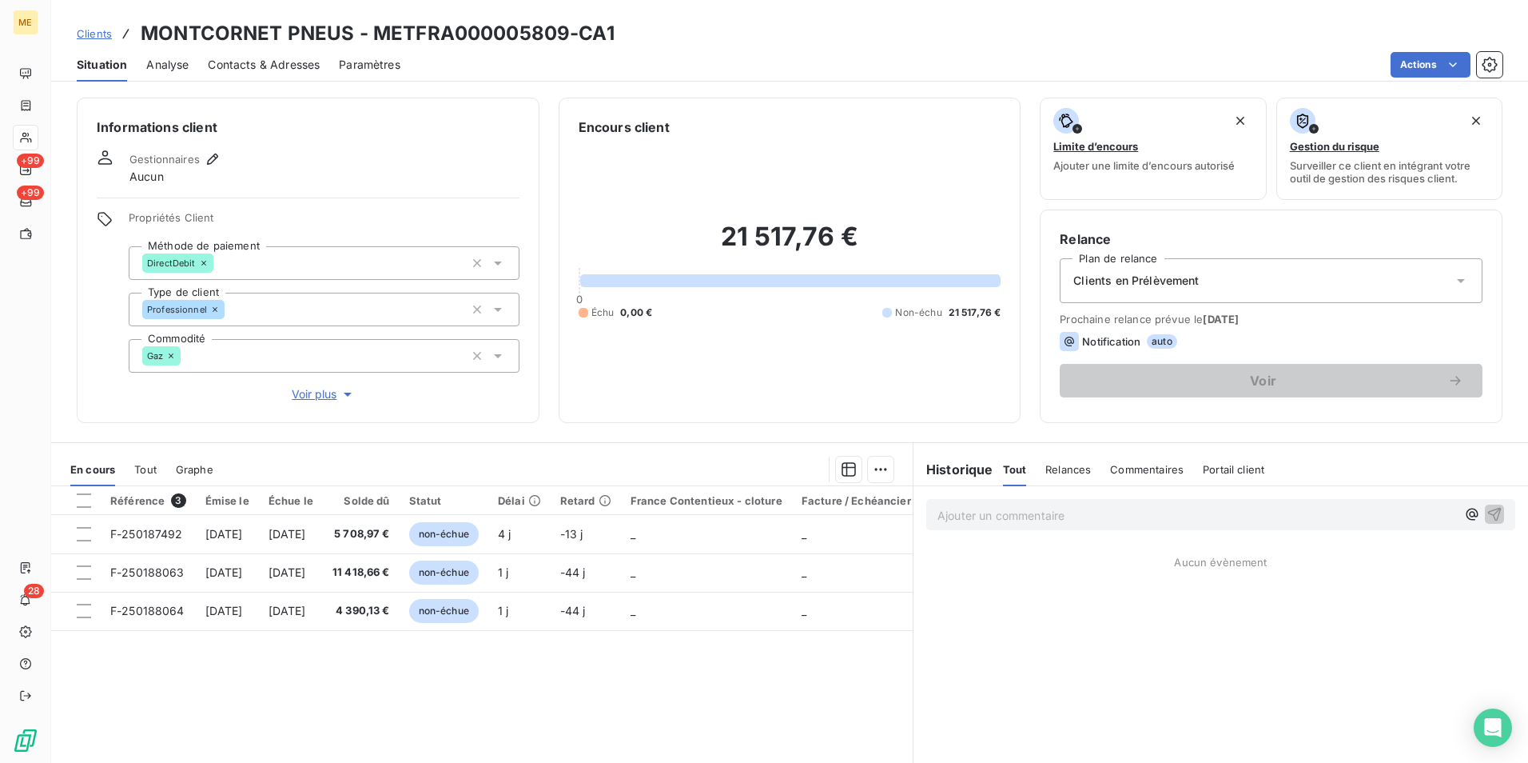
click at [1168, 513] on p "Ajouter un commentaire ﻿" at bounding box center [1197, 515] width 519 height 20
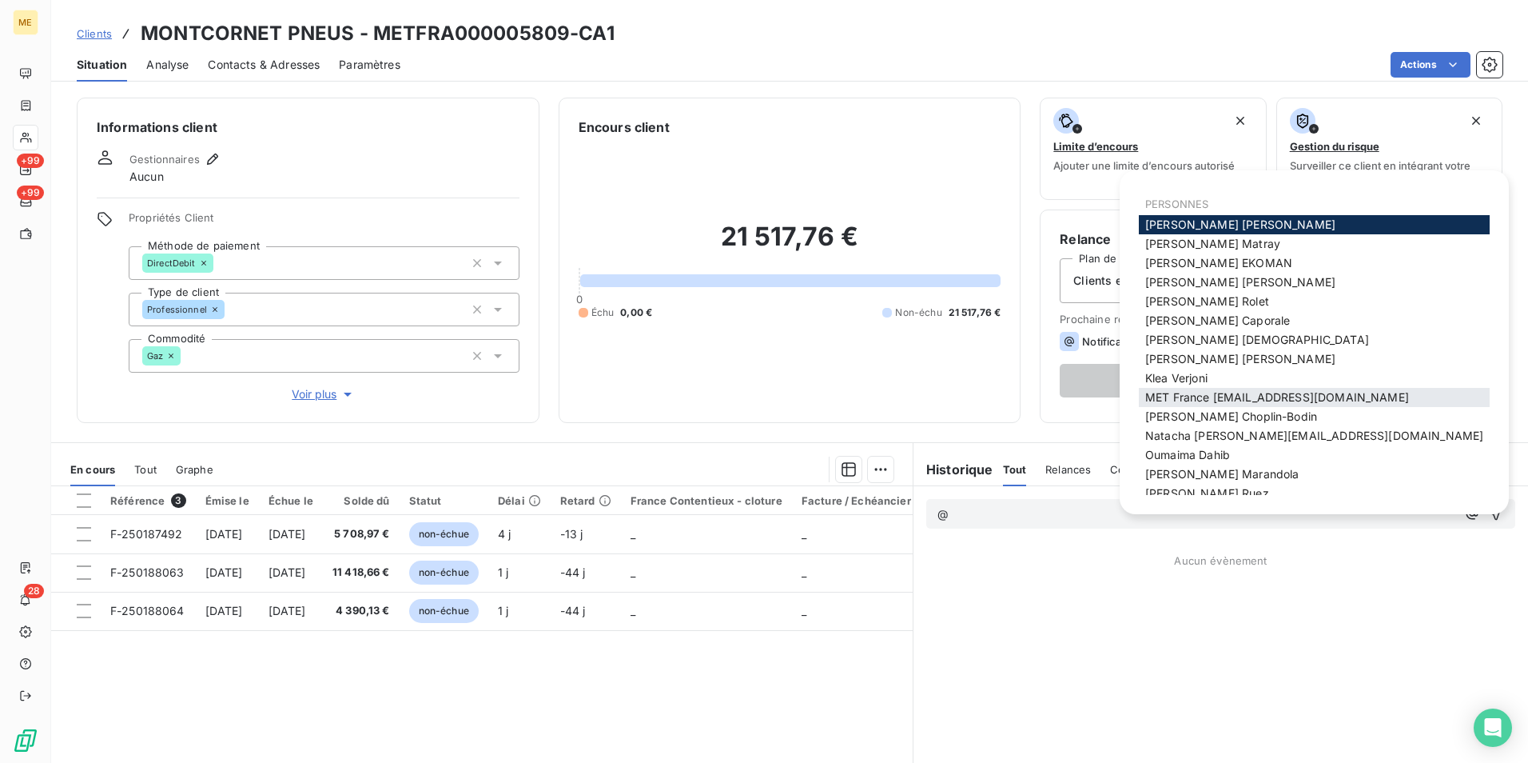
click at [1272, 388] on div "MET France [EMAIL_ADDRESS][DOMAIN_NAME]" at bounding box center [1314, 397] width 351 height 19
click at [1252, 400] on span "MET France [EMAIL_ADDRESS][DOMAIN_NAME]" at bounding box center [1278, 397] width 264 height 14
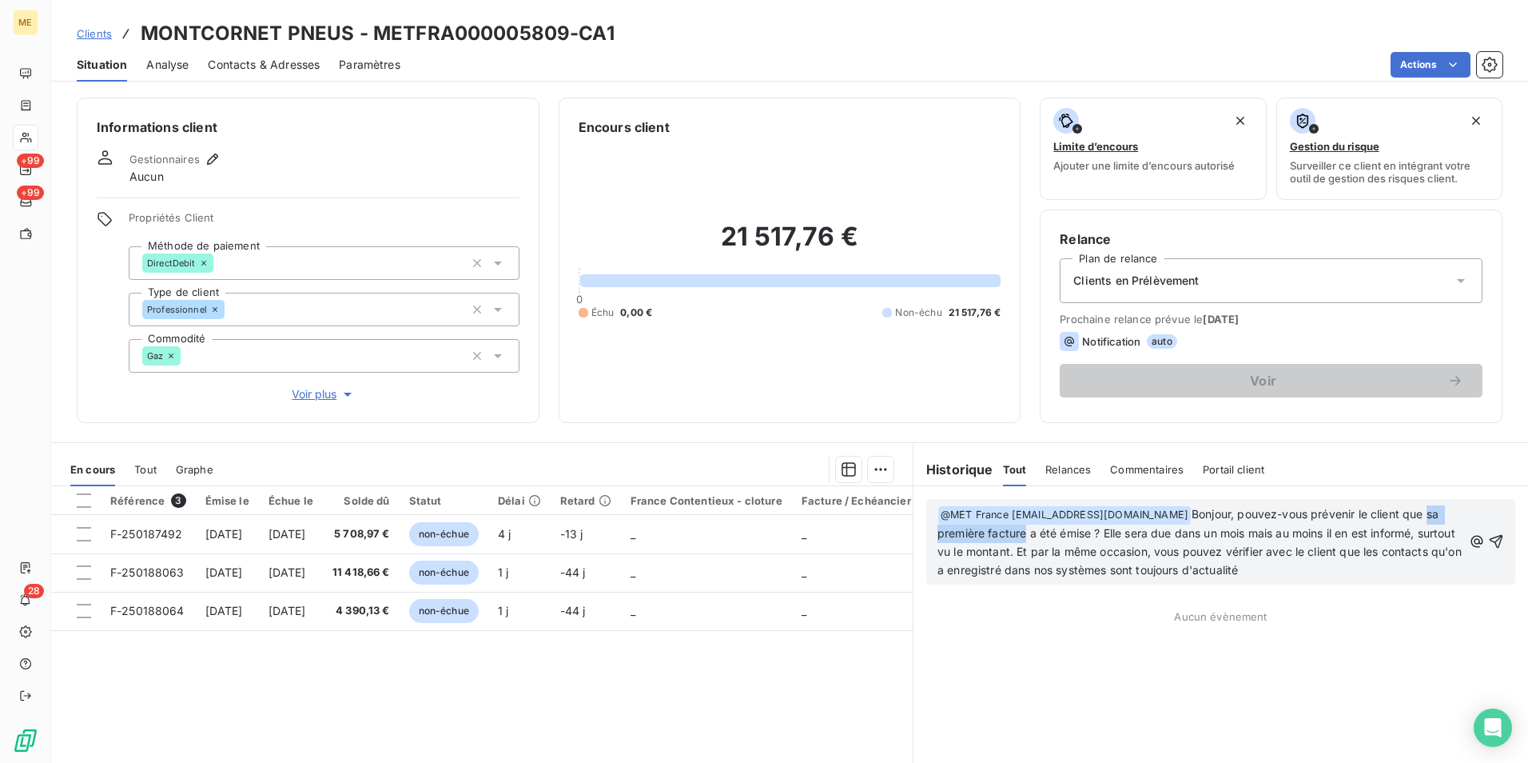
drag, startPoint x: 1019, startPoint y: 533, endPoint x: 1426, endPoint y: 505, distance: 407.8
click at [1426, 505] on p "﻿ @ MET [GEOGRAPHIC_DATA] [EMAIL_ADDRESS][DOMAIN_NAME] ﻿ Bonjour, pouvez-vous p…" at bounding box center [1200, 542] width 525 height 74
click at [985, 536] on span "Bonjour, pouvez-vous prévenir le client que des factures a été émise ? Elle ser…" at bounding box center [1194, 542] width 512 height 70
click at [1049, 530] on span "Bonjour, pouvez-vous prévenir le client que des factures ont été émise ? Elle s…" at bounding box center [1196, 542] width 516 height 70
click at [1089, 528] on span "Bonjour, pouvez-vous prévenir le client que des factures ont été émises ? Elle …" at bounding box center [1198, 542] width 521 height 70
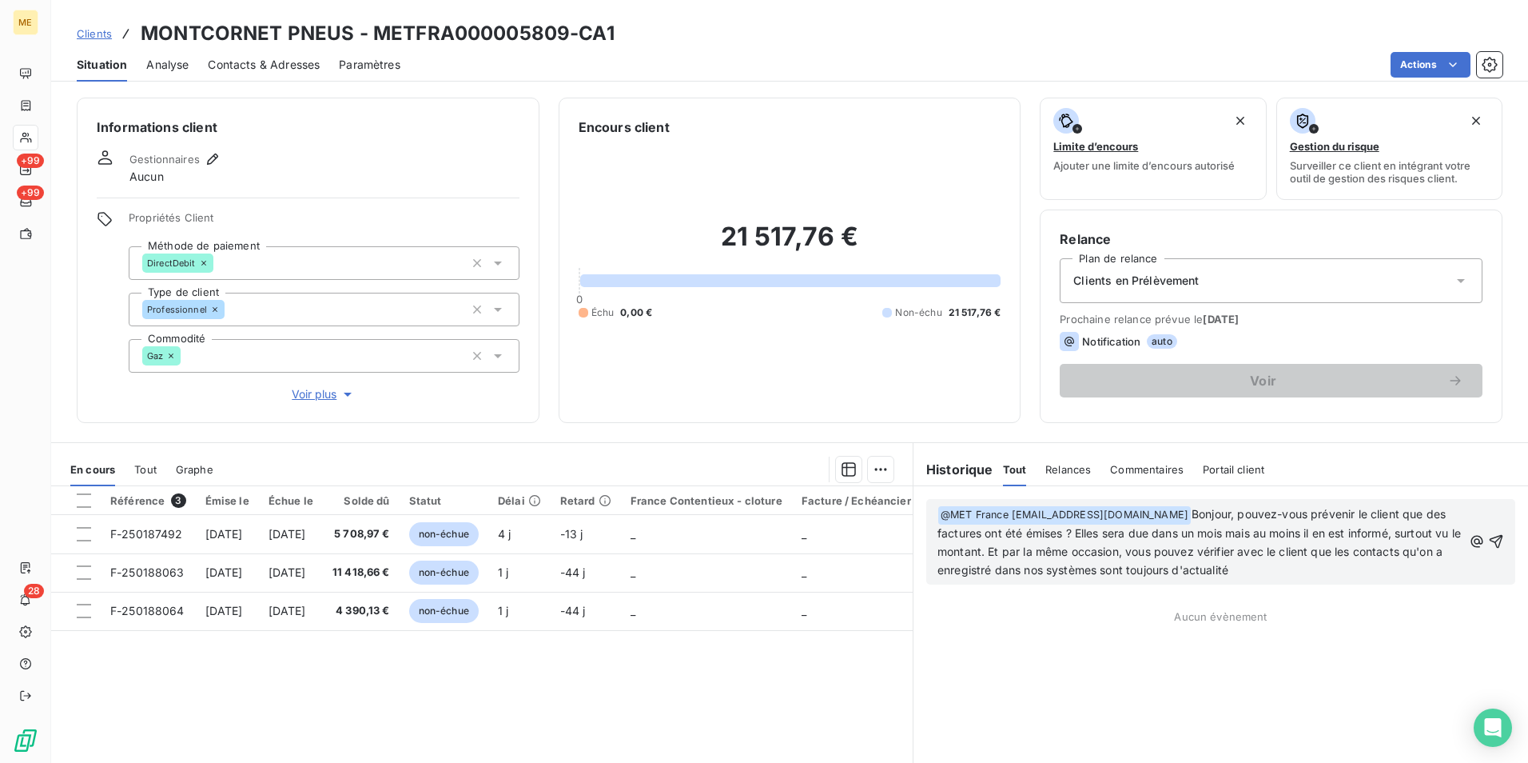
click at [1120, 534] on span "Bonjour, pouvez-vous prévenir le client que des factures ont été émises ? Elles…" at bounding box center [1201, 542] width 527 height 70
click at [1154, 536] on span "Bonjour, pouvez-vous prévenir le client que des factures ont été émises ? Elles…" at bounding box center [1200, 542] width 525 height 70
click at [1488, 540] on icon "button" at bounding box center [1496, 541] width 16 height 16
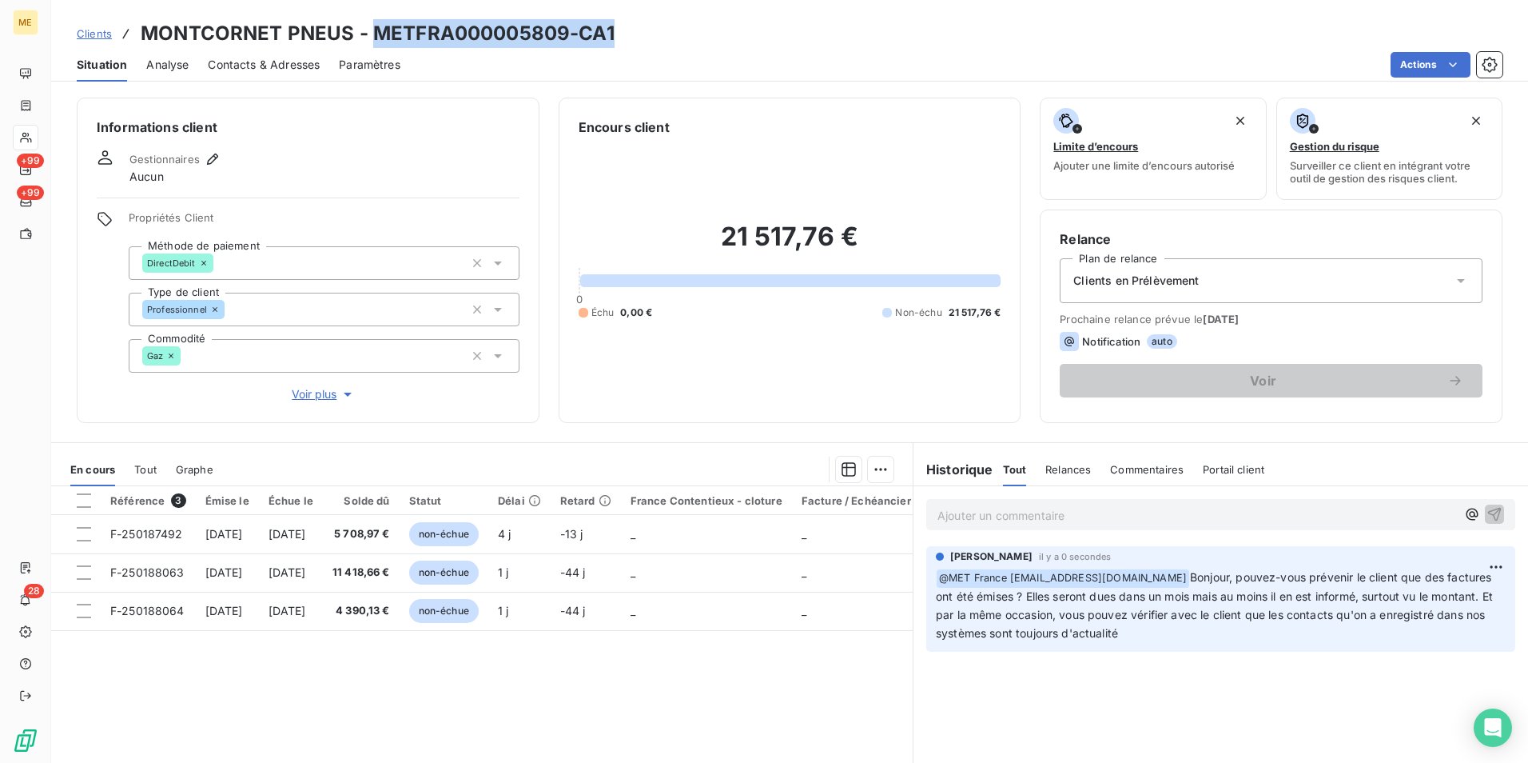
drag, startPoint x: 543, startPoint y: 28, endPoint x: 377, endPoint y: 26, distance: 166.3
click at [377, 26] on div "Clients MONTCORNET PNEUS - METFRA000005809-CA1" at bounding box center [789, 33] width 1477 height 29
copy h3 "METFRA000005809-CA1"
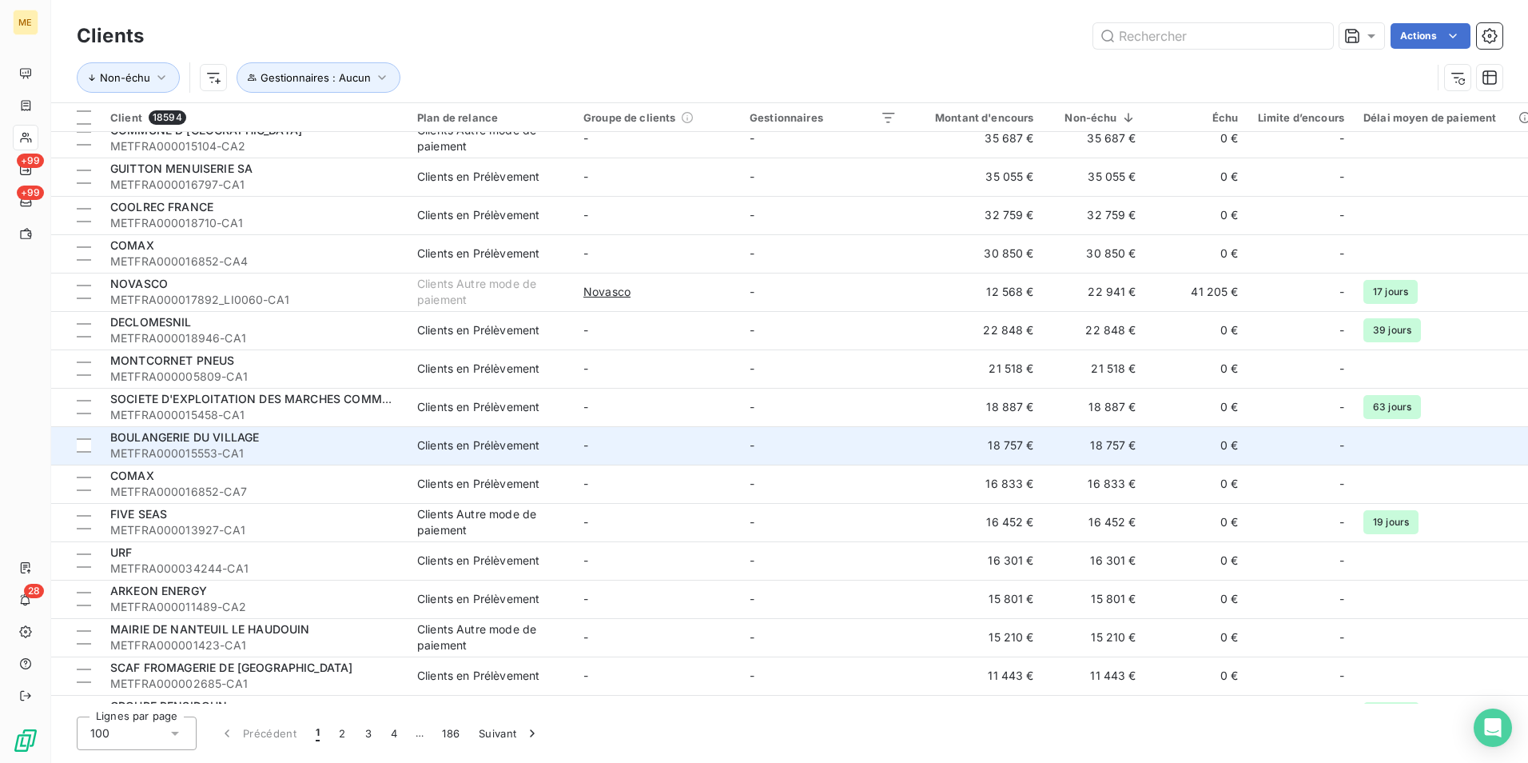
scroll to position [400, 0]
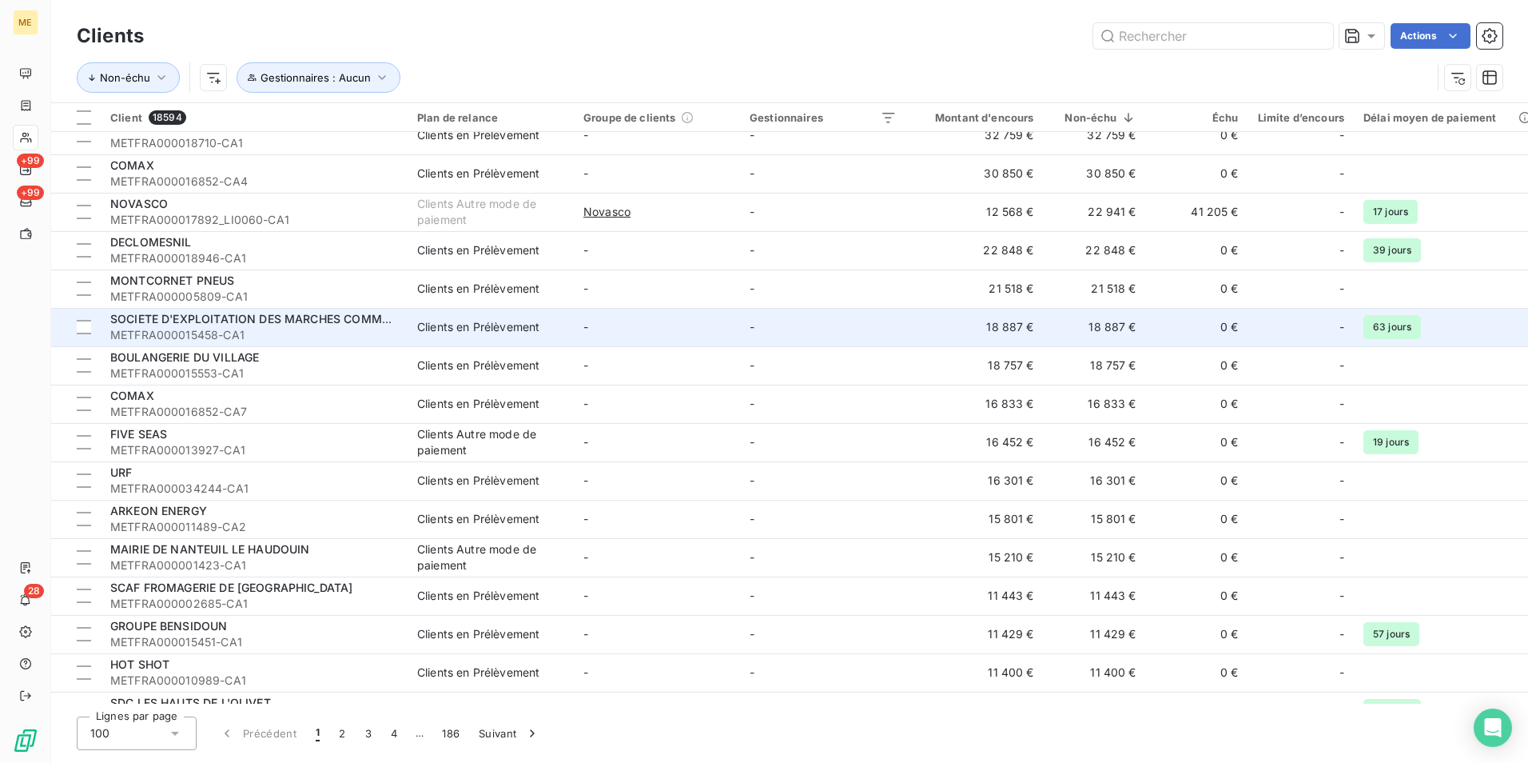
click at [348, 336] on span "METFRA000015458-CA1" at bounding box center [254, 335] width 288 height 16
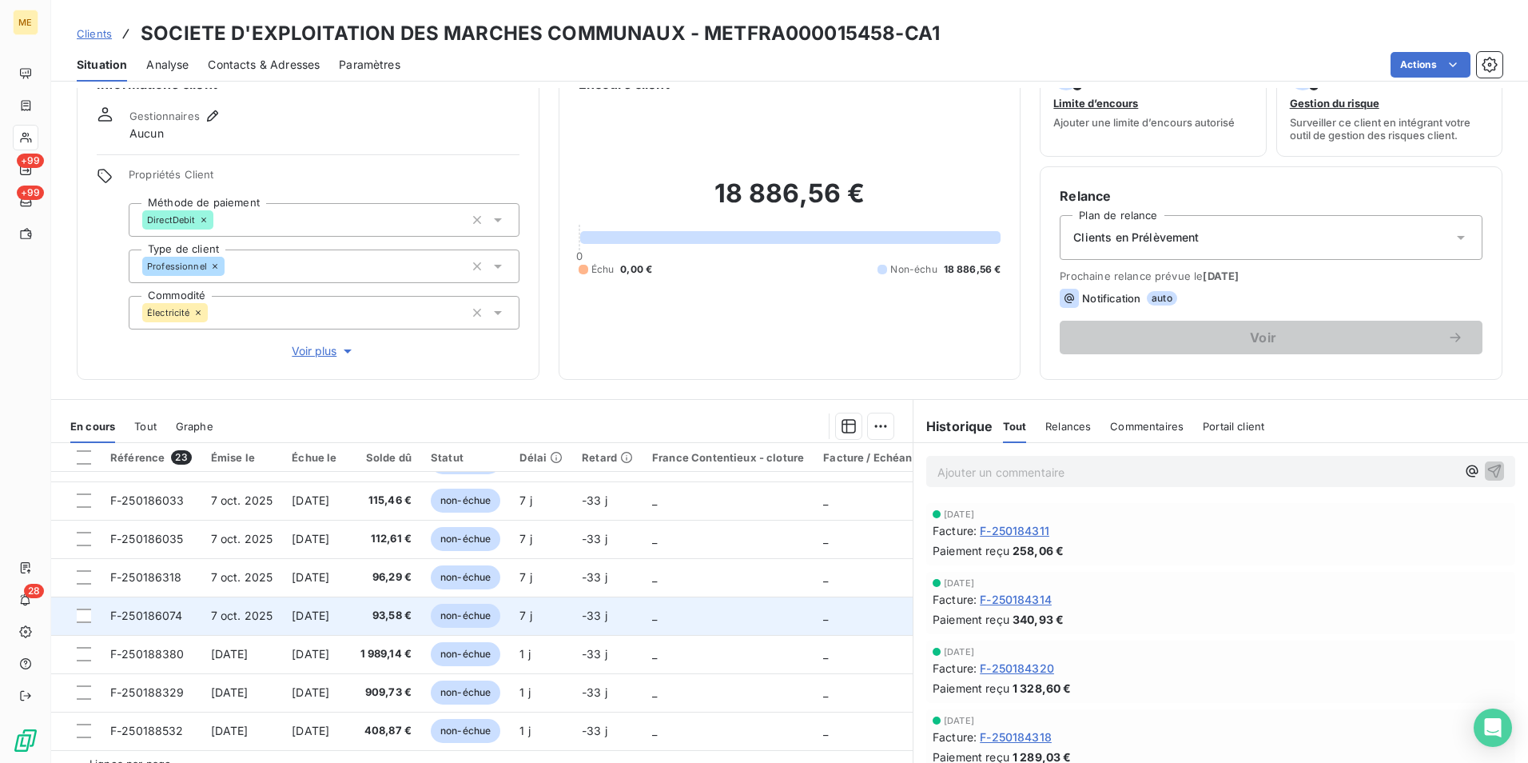
scroll to position [79, 0]
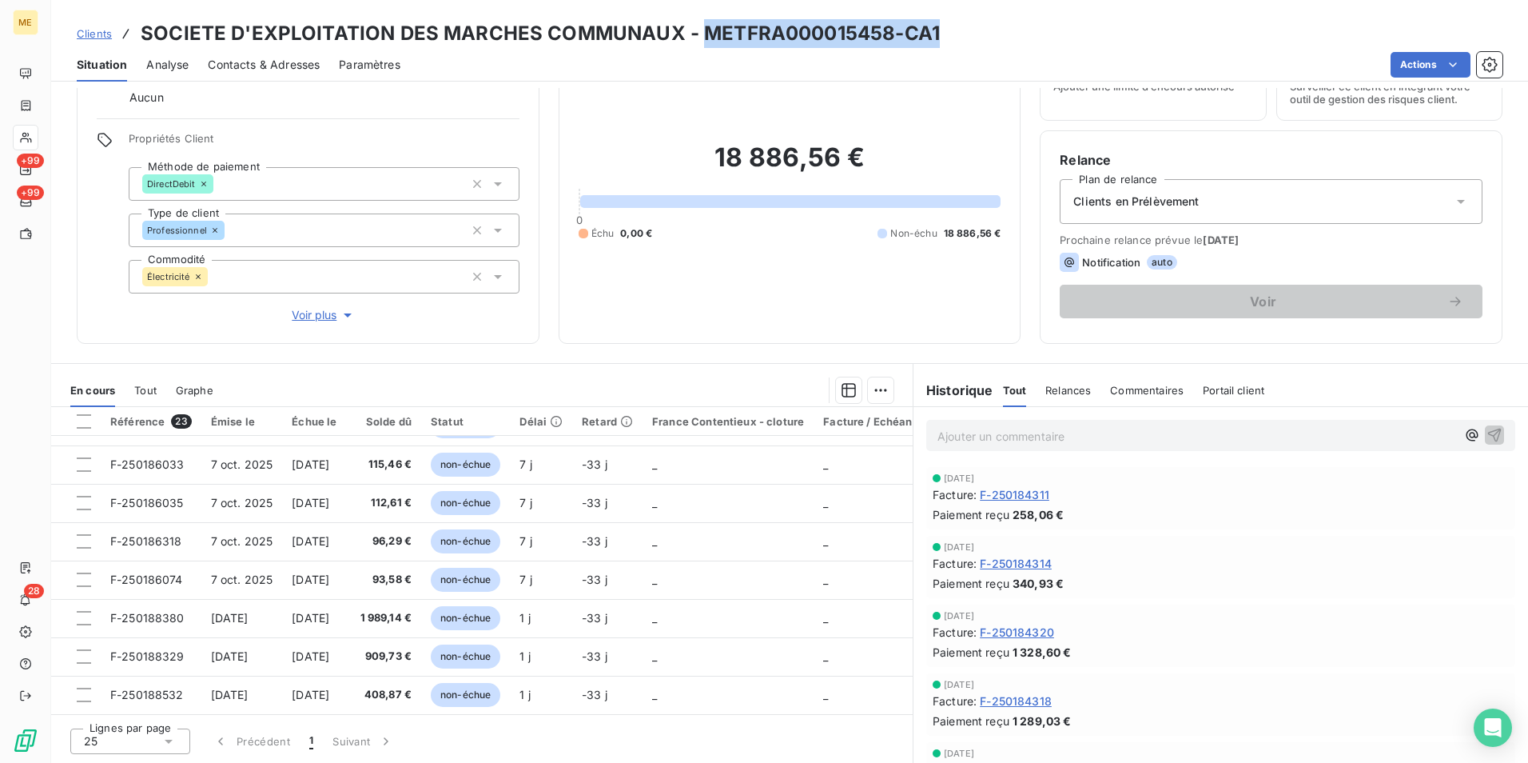
drag, startPoint x: 975, startPoint y: 19, endPoint x: 703, endPoint y: 34, distance: 272.2
click at [703, 34] on div "Clients SOCIETE D'EXPLOITATION DES MARCHES COMMUNAUX - METFRA000015458-CA1" at bounding box center [789, 33] width 1477 height 29
copy h3 "METFRA000015458-CA1"
click at [309, 313] on span "Voir plus" at bounding box center [324, 315] width 64 height 16
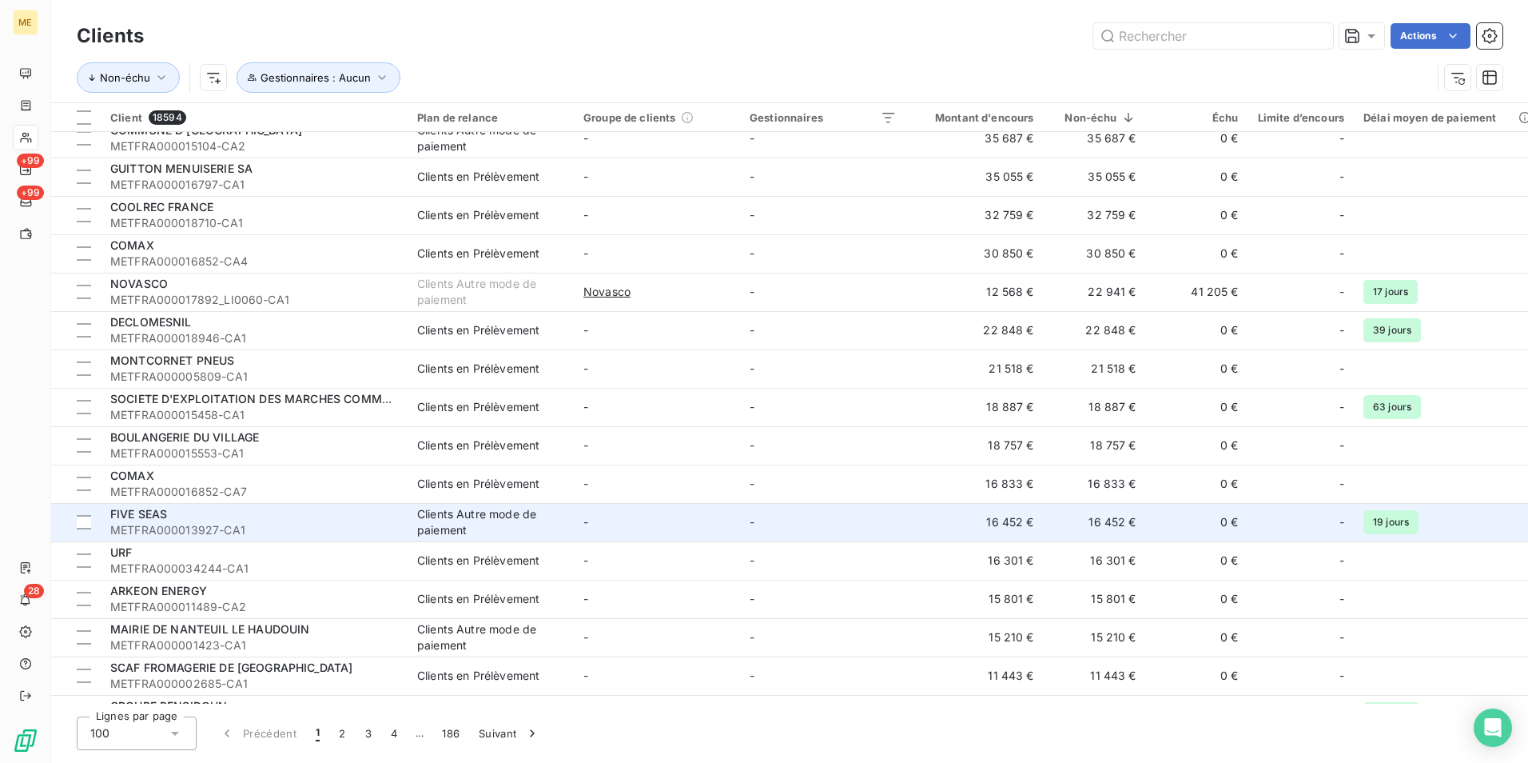
scroll to position [400, 0]
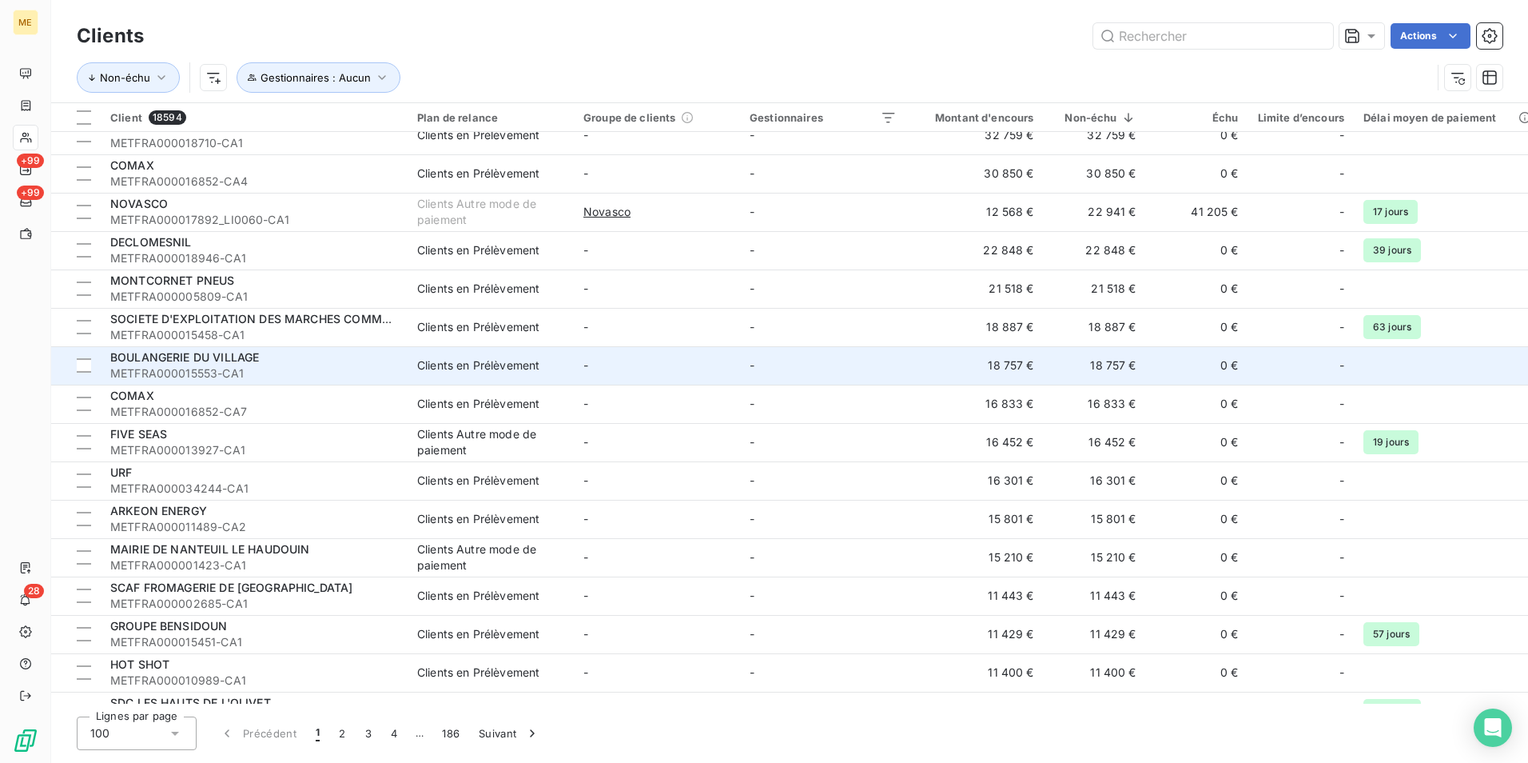
click at [316, 371] on span "METFRA000015553-CA1" at bounding box center [254, 373] width 288 height 16
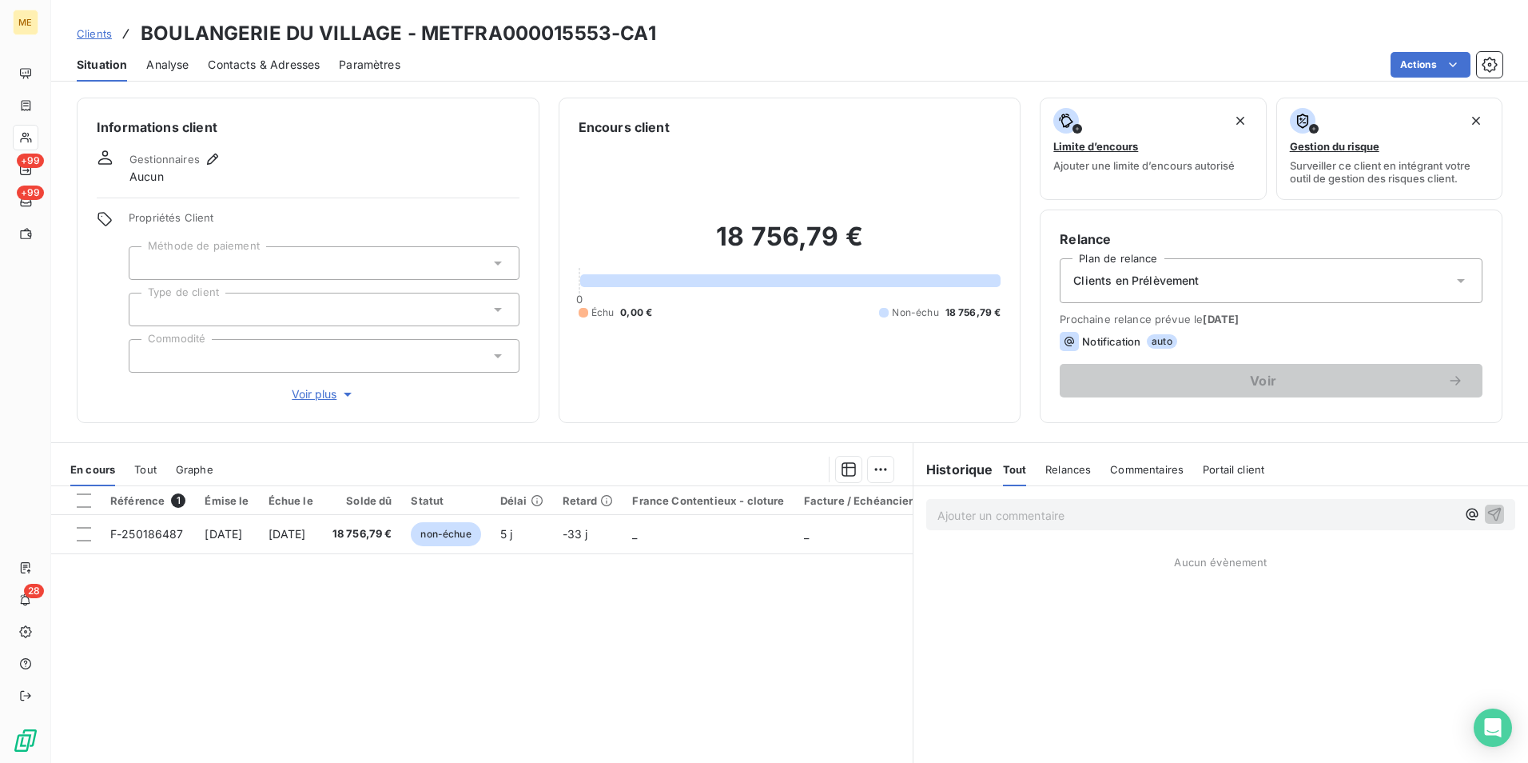
click at [1224, 514] on p "Ajouter un commentaire ﻿" at bounding box center [1197, 515] width 519 height 20
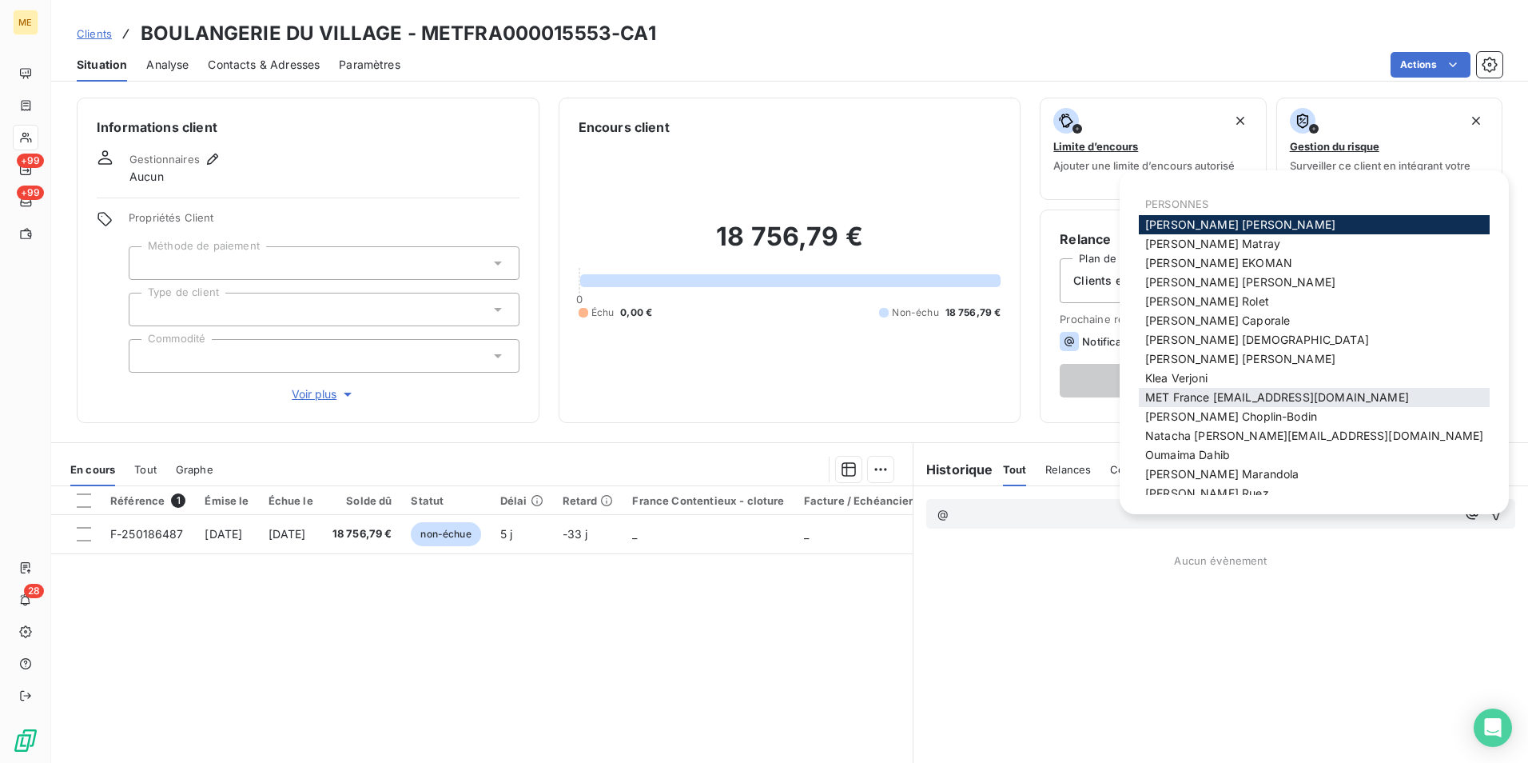
click at [1257, 402] on span "MET France [EMAIL_ADDRESS][DOMAIN_NAME]" at bounding box center [1278, 397] width 264 height 14
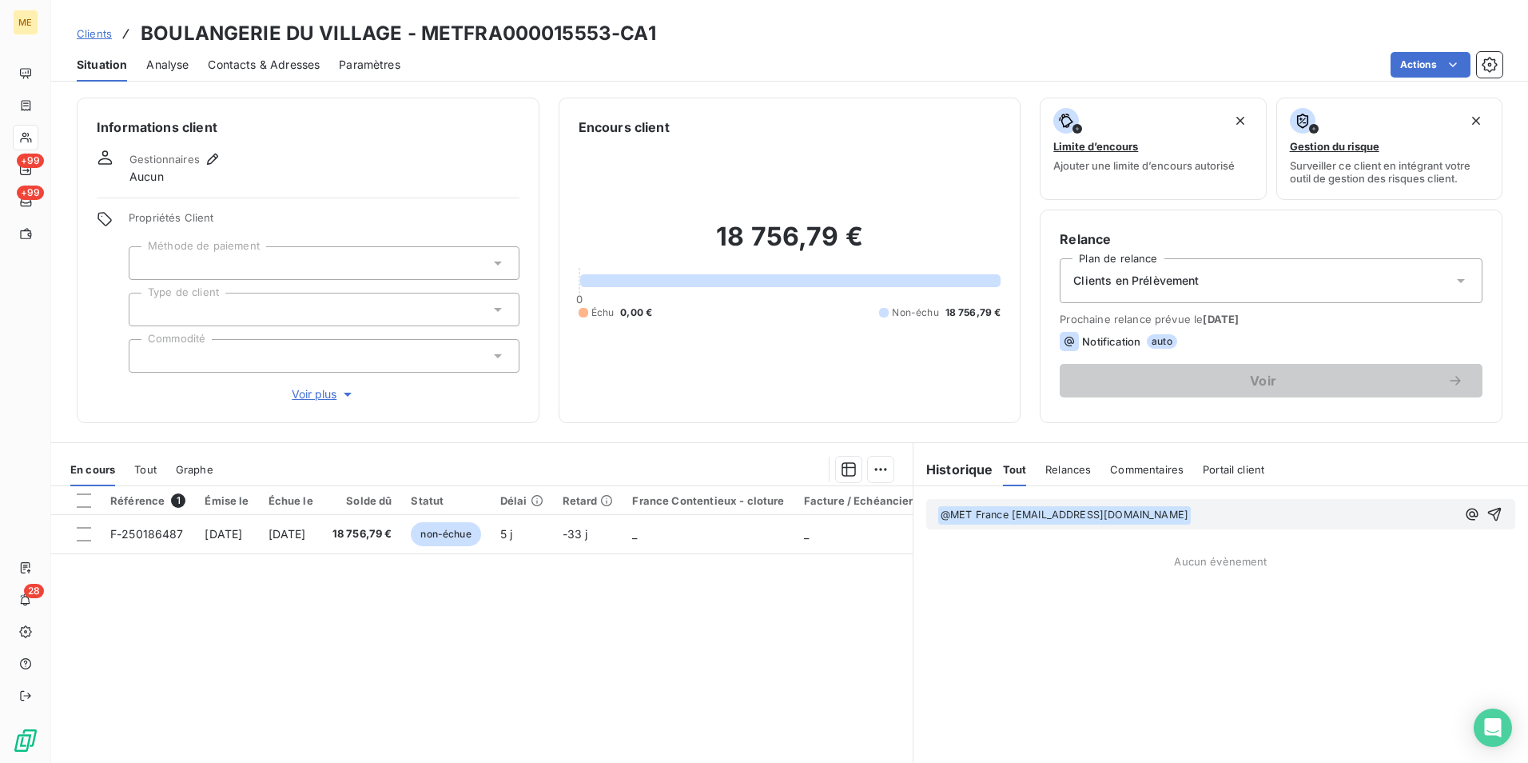
drag, startPoint x: 1253, startPoint y: 527, endPoint x: 1255, endPoint y: 508, distance: 19.3
click at [1253, 527] on div "﻿ @ MET [GEOGRAPHIC_DATA] [EMAIL_ADDRESS][DOMAIN_NAME] ﻿ ﻿" at bounding box center [1220, 514] width 589 height 30
click at [1250, 525] on div "﻿ @ MET [GEOGRAPHIC_DATA] [EMAIL_ADDRESS][DOMAIN_NAME] ﻿ ﻿" at bounding box center [1220, 514] width 589 height 30
click at [1247, 517] on p "﻿ @ MET [GEOGRAPHIC_DATA] [EMAIL_ADDRESS][DOMAIN_NAME] ﻿ ﻿" at bounding box center [1197, 514] width 519 height 19
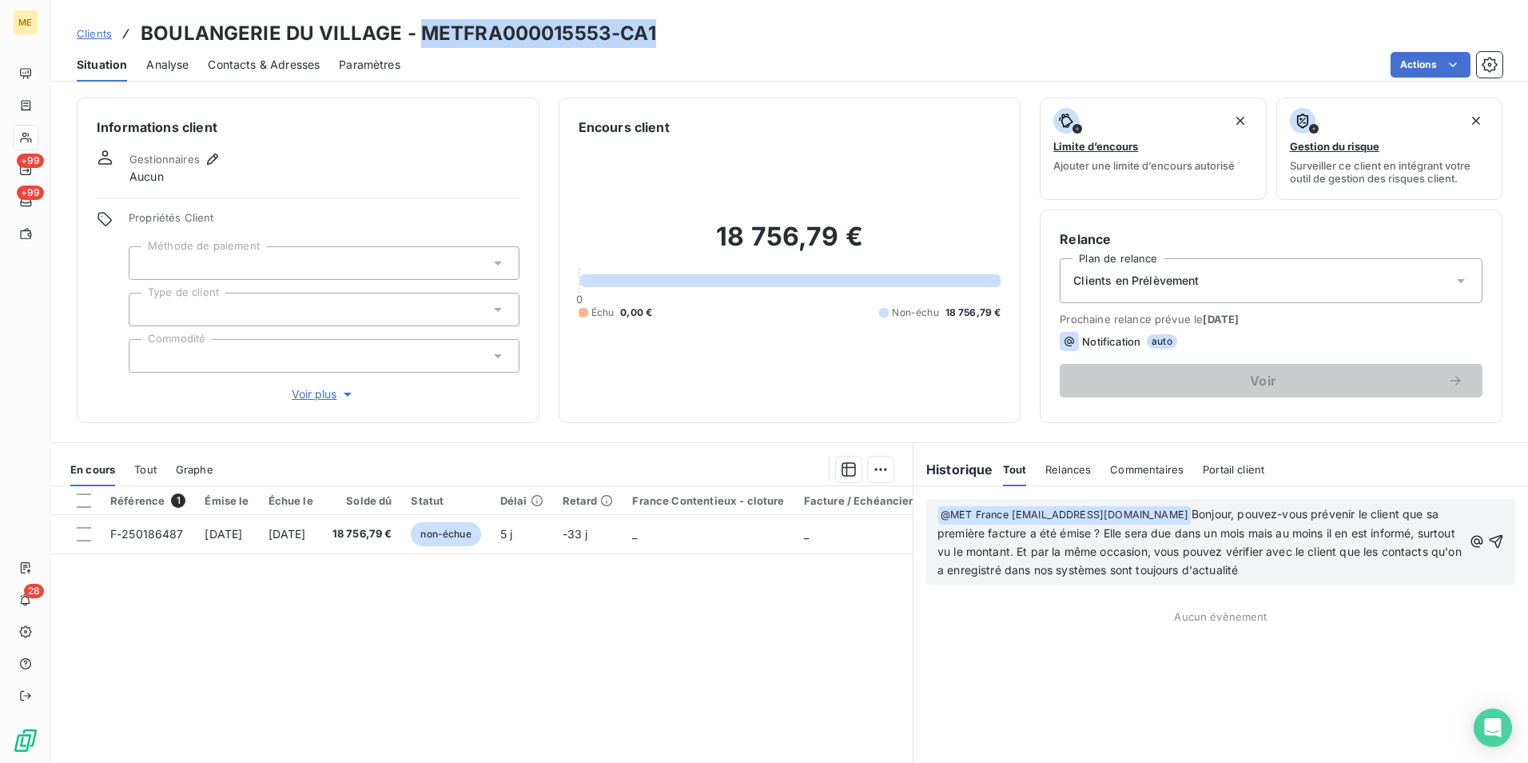
drag, startPoint x: 668, startPoint y: 29, endPoint x: 418, endPoint y: 22, distance: 250.3
click at [418, 22] on div "Clients BOULANGERIE DU VILLAGE - METFRA000015553-CA1" at bounding box center [789, 33] width 1477 height 29
copy h3 "METFRA000015553-CA1"
drag, startPoint x: 1337, startPoint y: 574, endPoint x: 1280, endPoint y: 573, distance: 56.8
click at [1337, 574] on p "﻿ @ MET [GEOGRAPHIC_DATA] [EMAIL_ADDRESS][DOMAIN_NAME] ﻿ Bonjour, pouvez-vous p…" at bounding box center [1200, 542] width 525 height 74
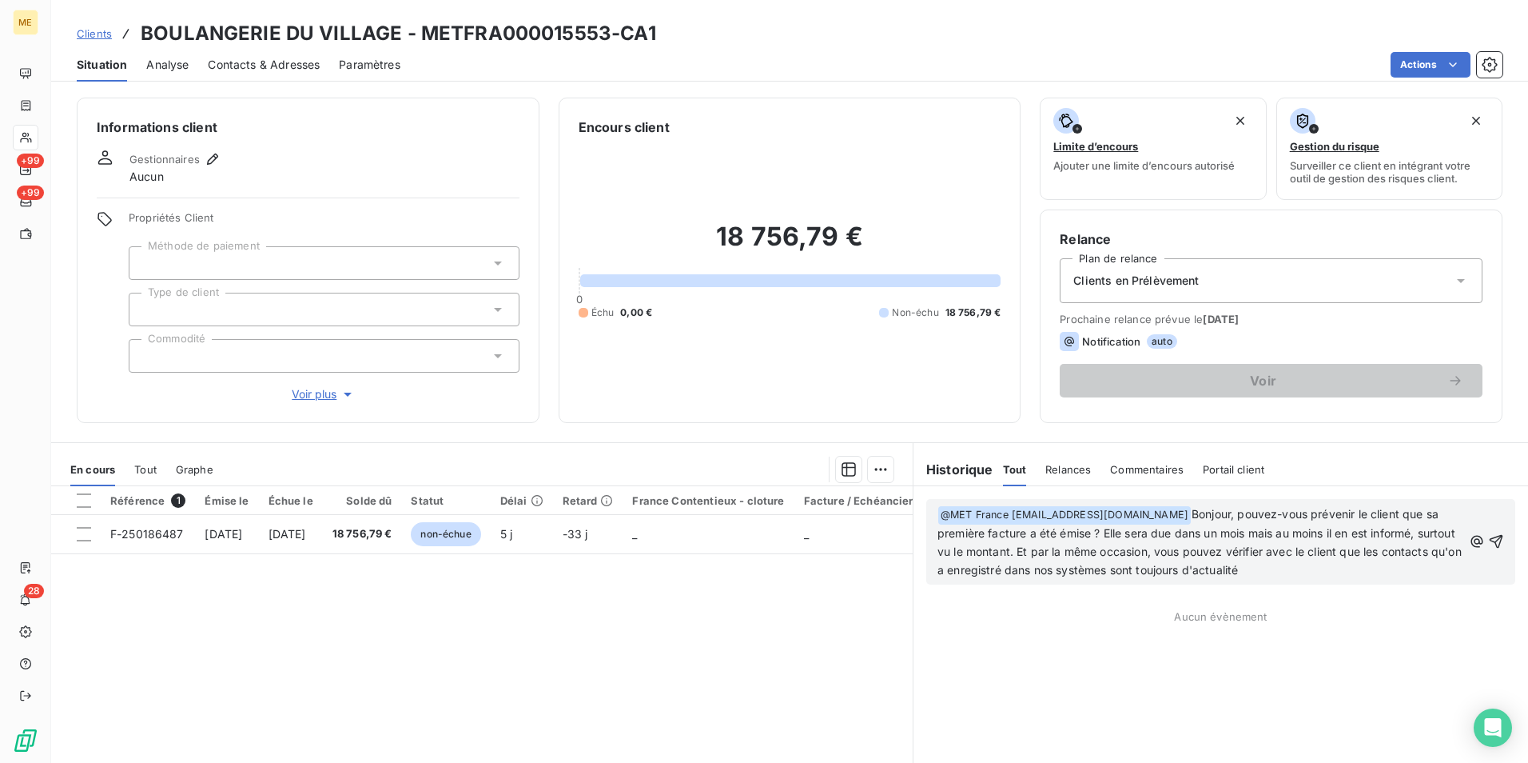
click at [618, 30] on h3 "BOULANGERIE DU VILLAGE - METFRA000015553-CA1" at bounding box center [399, 33] width 516 height 29
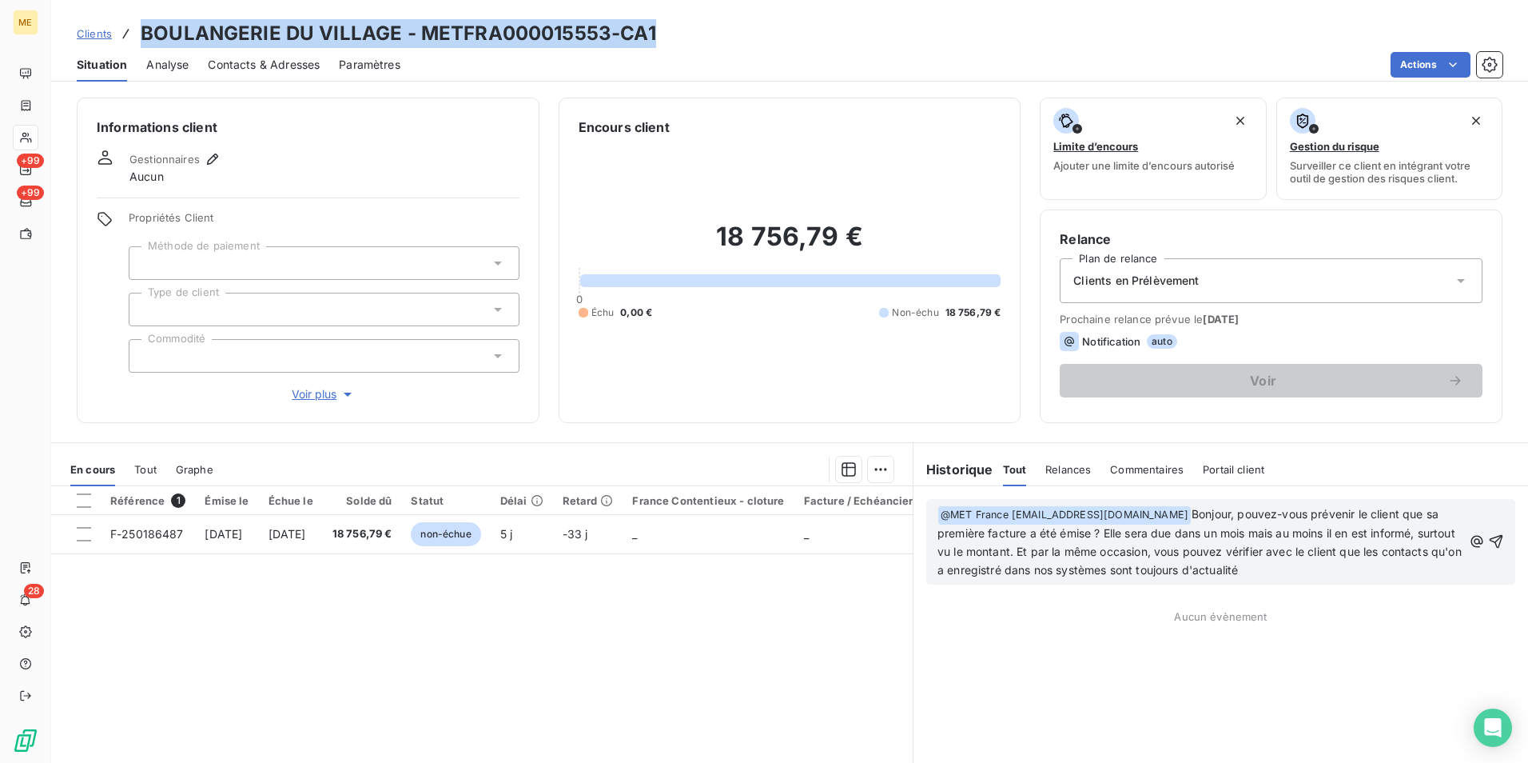
click at [618, 30] on h3 "BOULANGERIE DU VILLAGE - METFRA000015553-CA1" at bounding box center [399, 33] width 516 height 29
drag, startPoint x: 618, startPoint y: 30, endPoint x: 798, endPoint y: 34, distance: 179.9
click at [914, 18] on div "Clients BOULANGERIE DU VILLAGE - METFRA000015553-CA1 Situation Analyse Contacts…" at bounding box center [789, 41] width 1477 height 82
drag, startPoint x: 721, startPoint y: 33, endPoint x: 424, endPoint y: 46, distance: 297.6
click at [424, 46] on div "Clients BOULANGERIE DU VILLAGE - METFRA000015553-CA1" at bounding box center [789, 33] width 1477 height 29
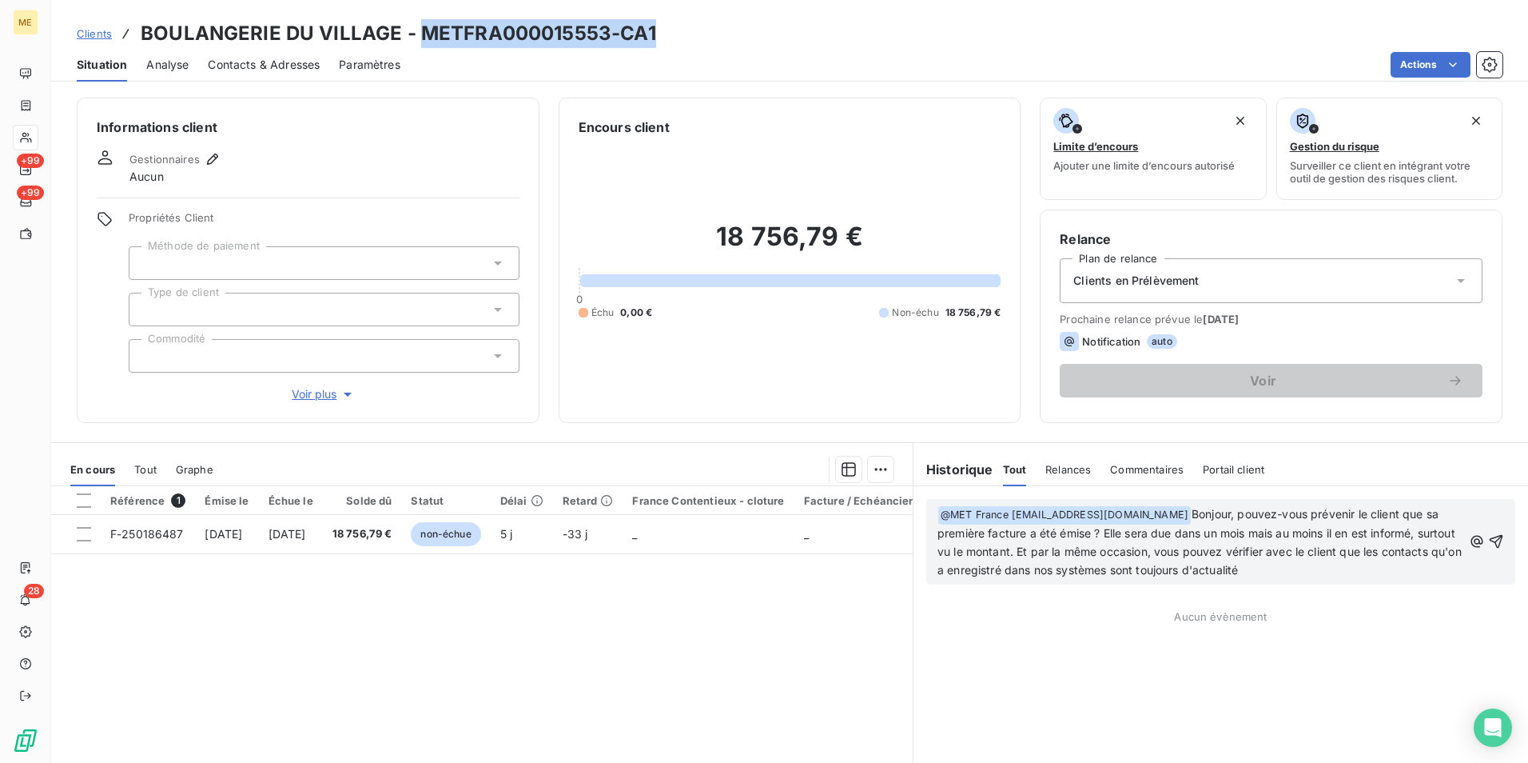
copy h3 "METFRA000015553-CA1"
click at [1349, 570] on p "﻿ @ MET [GEOGRAPHIC_DATA] [EMAIL_ADDRESS][DOMAIN_NAME] ﻿ Bonjour, pouvez-vous p…" at bounding box center [1200, 542] width 525 height 74
click at [1488, 542] on icon "button" at bounding box center [1496, 541] width 16 height 16
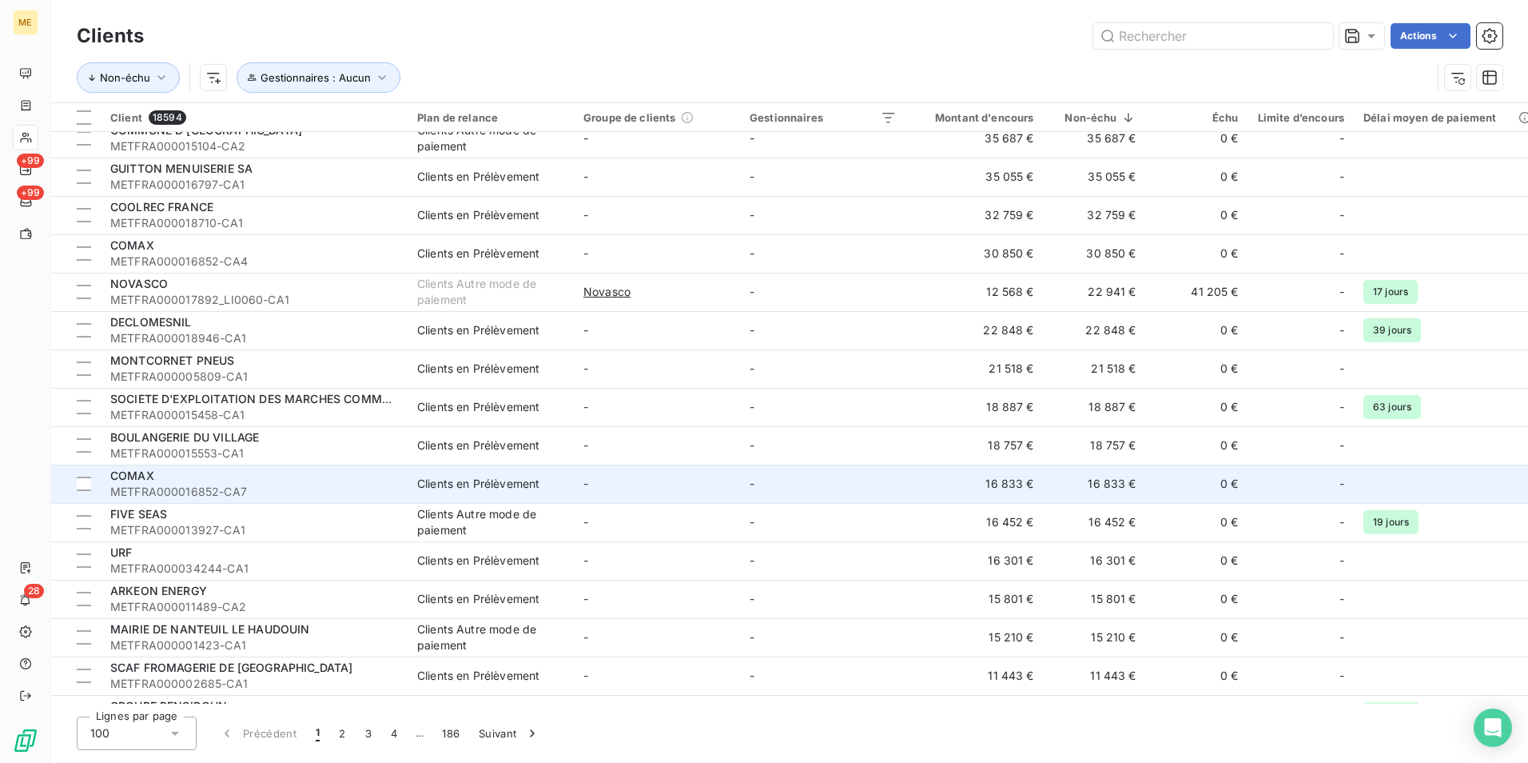
scroll to position [400, 0]
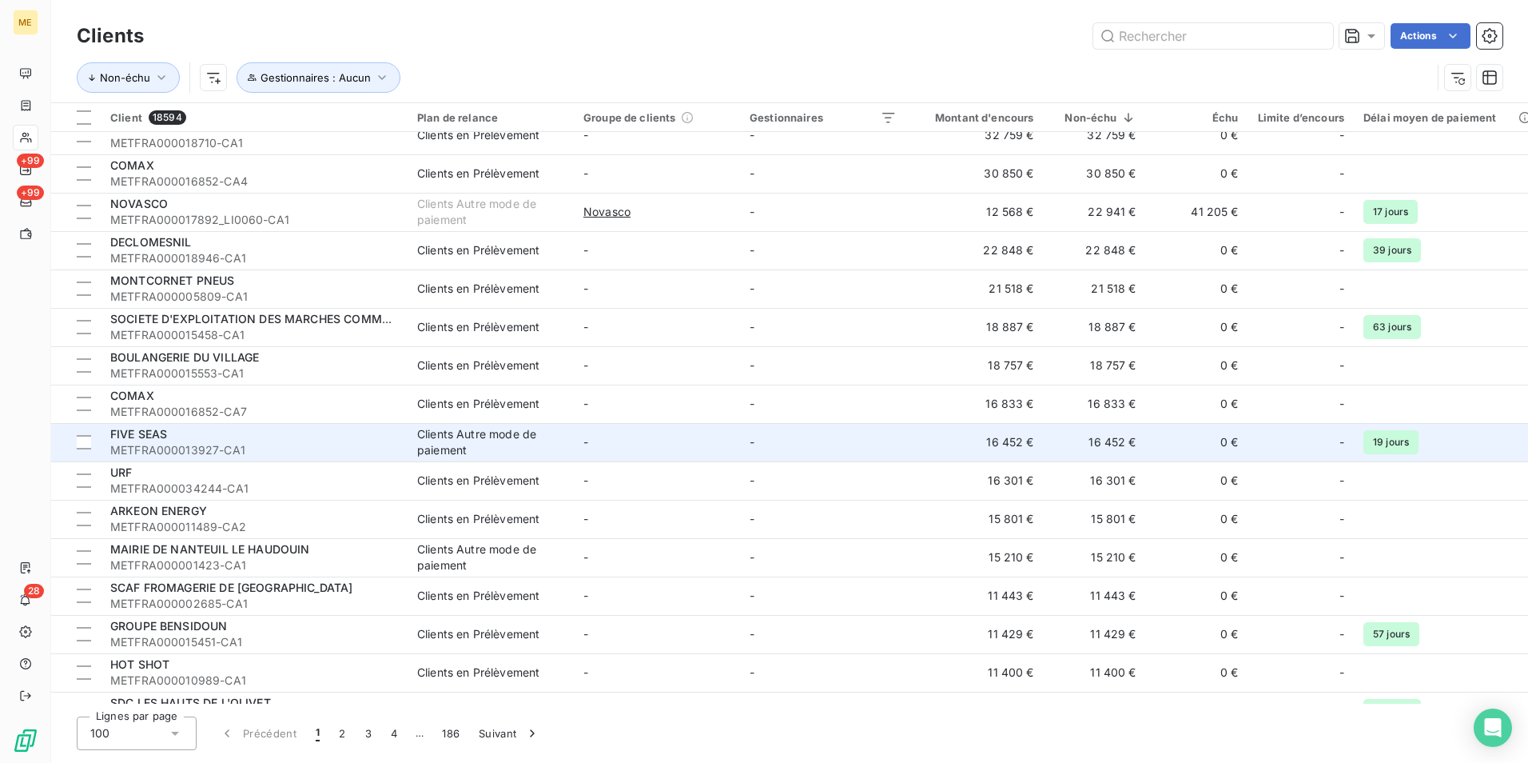
click at [327, 437] on div "FIVE SEAS" at bounding box center [254, 434] width 288 height 16
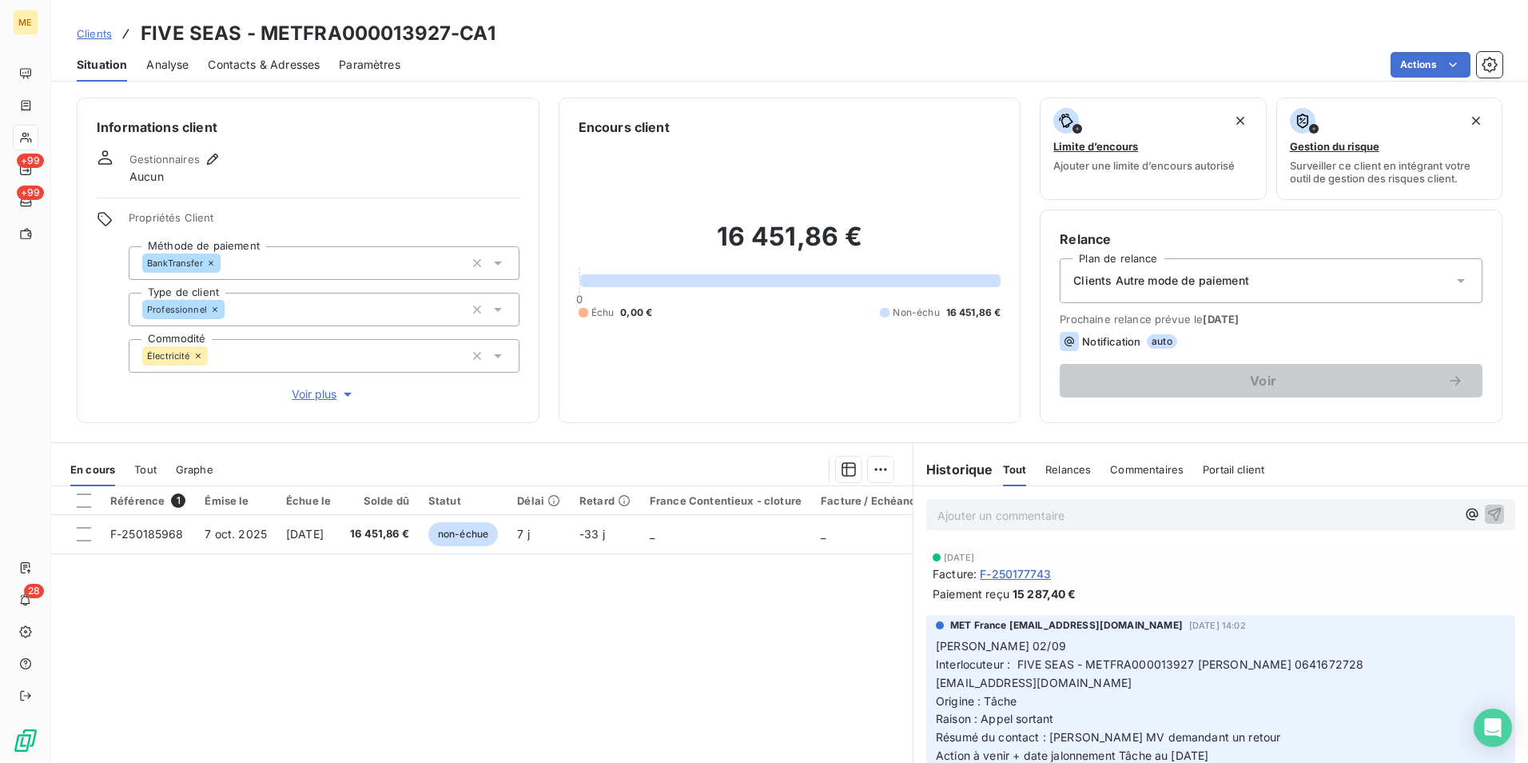
scroll to position [79, 0]
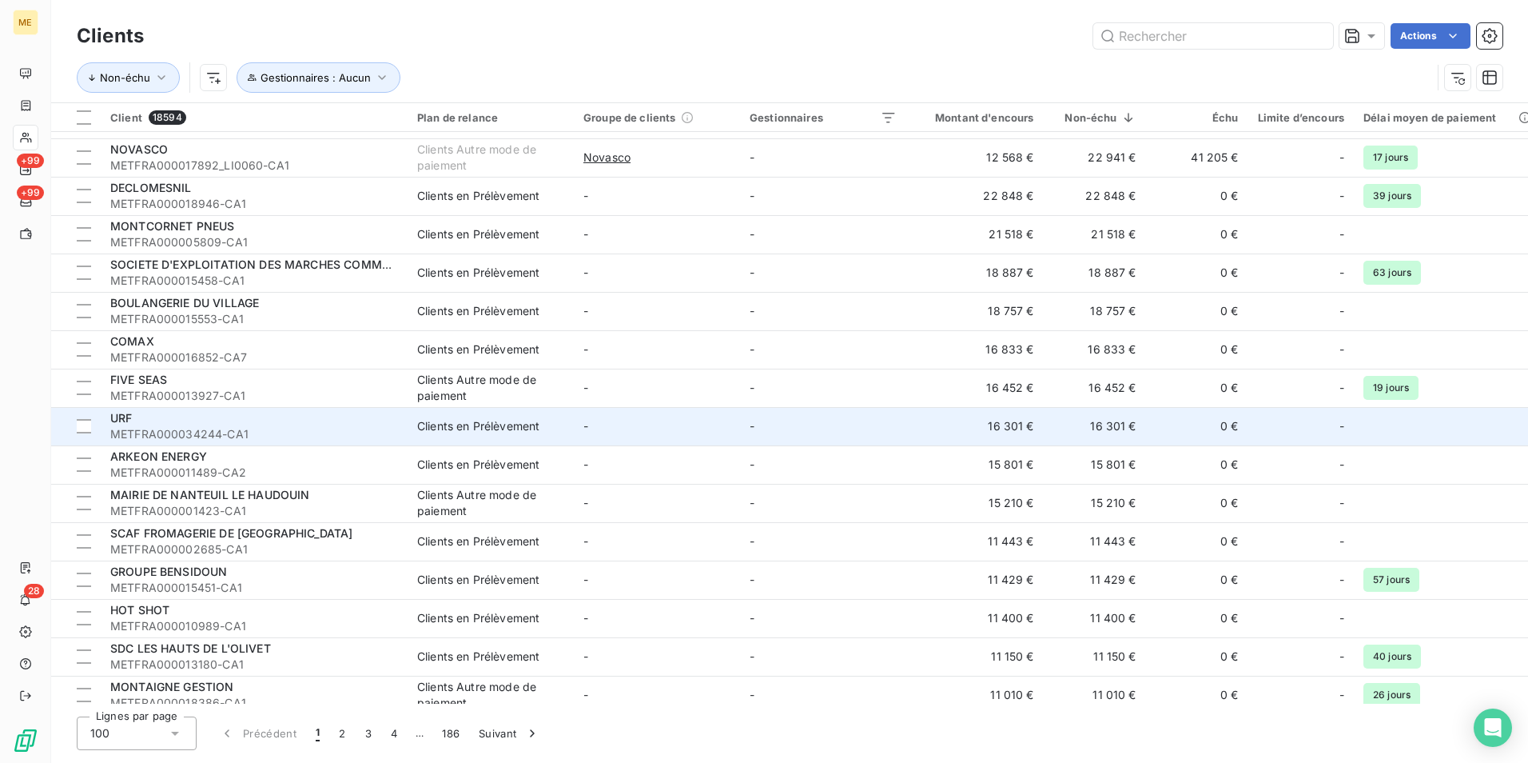
scroll to position [480, 0]
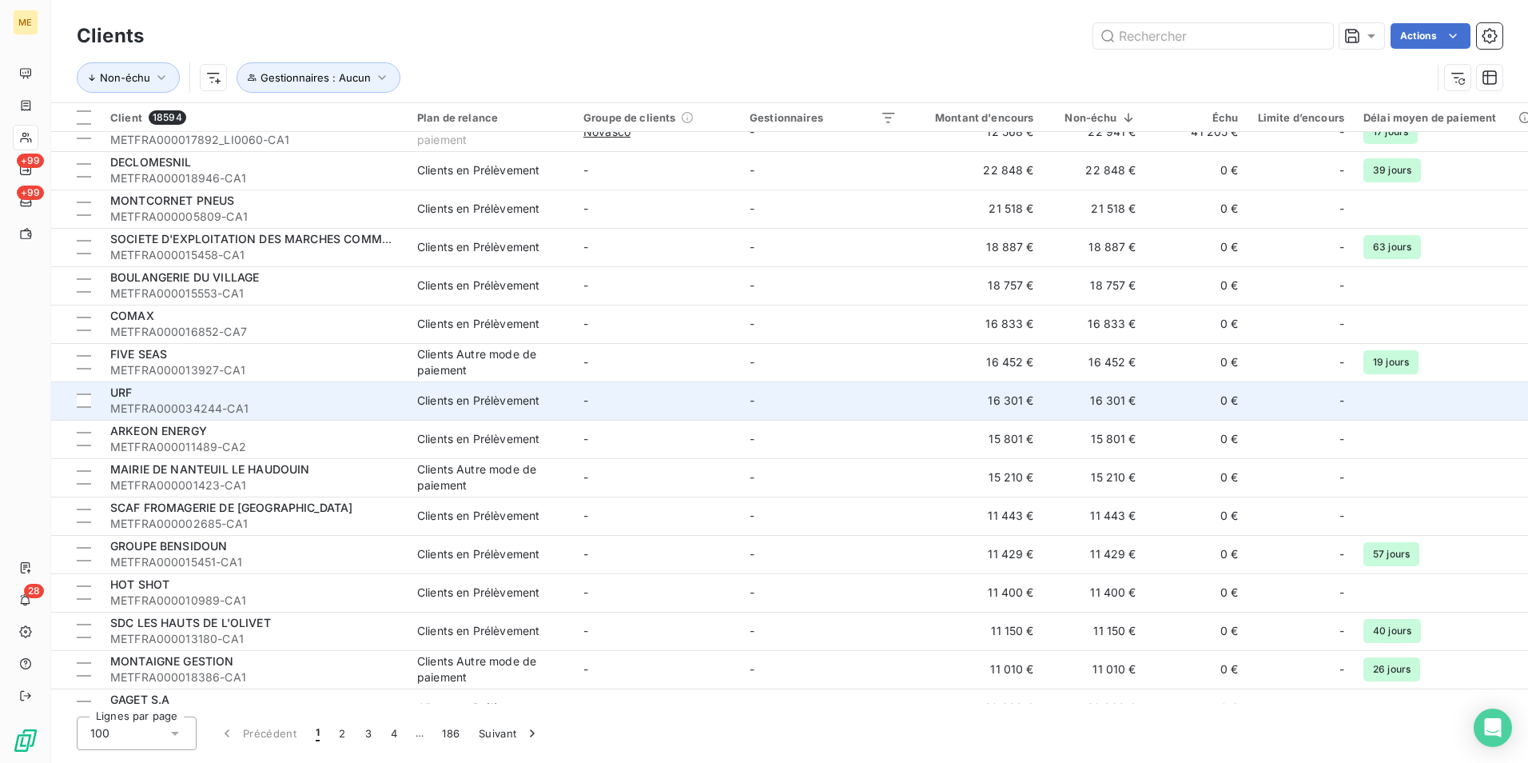
click at [289, 406] on span "METFRA000034244-CA1" at bounding box center [254, 408] width 288 height 16
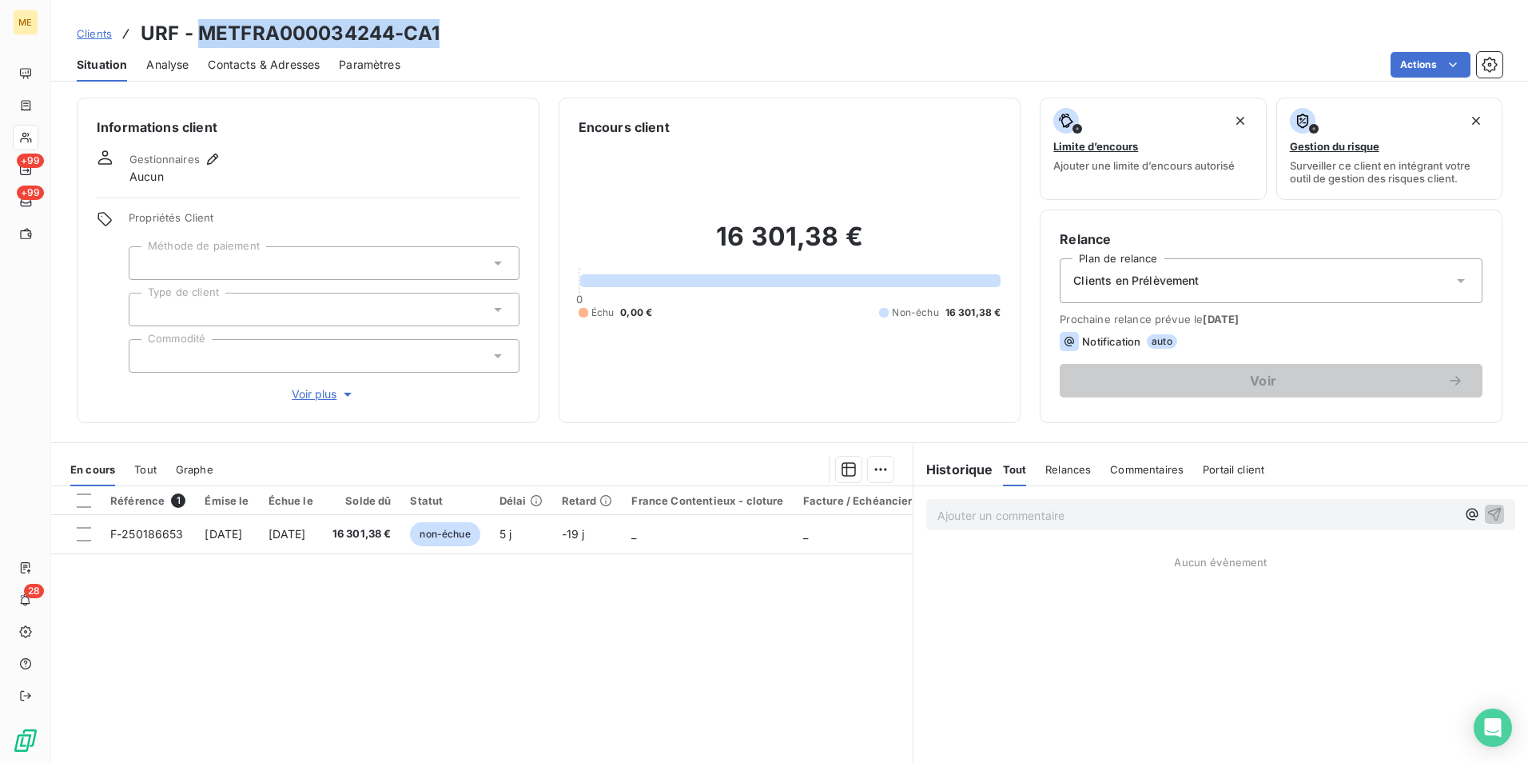
drag, startPoint x: 445, startPoint y: 31, endPoint x: 200, endPoint y: 16, distance: 245.9
click at [200, 16] on div "Clients URF - METFRA000034244-CA1 Situation Analyse Contacts & Adresses Paramèt…" at bounding box center [789, 41] width 1477 height 82
copy h3 "METFRA000034244-CA1"
click at [1100, 525] on div "Ajouter un commentaire ﻿" at bounding box center [1220, 514] width 589 height 31
click at [1098, 516] on p "Ajouter un commentaire ﻿" at bounding box center [1197, 515] width 519 height 20
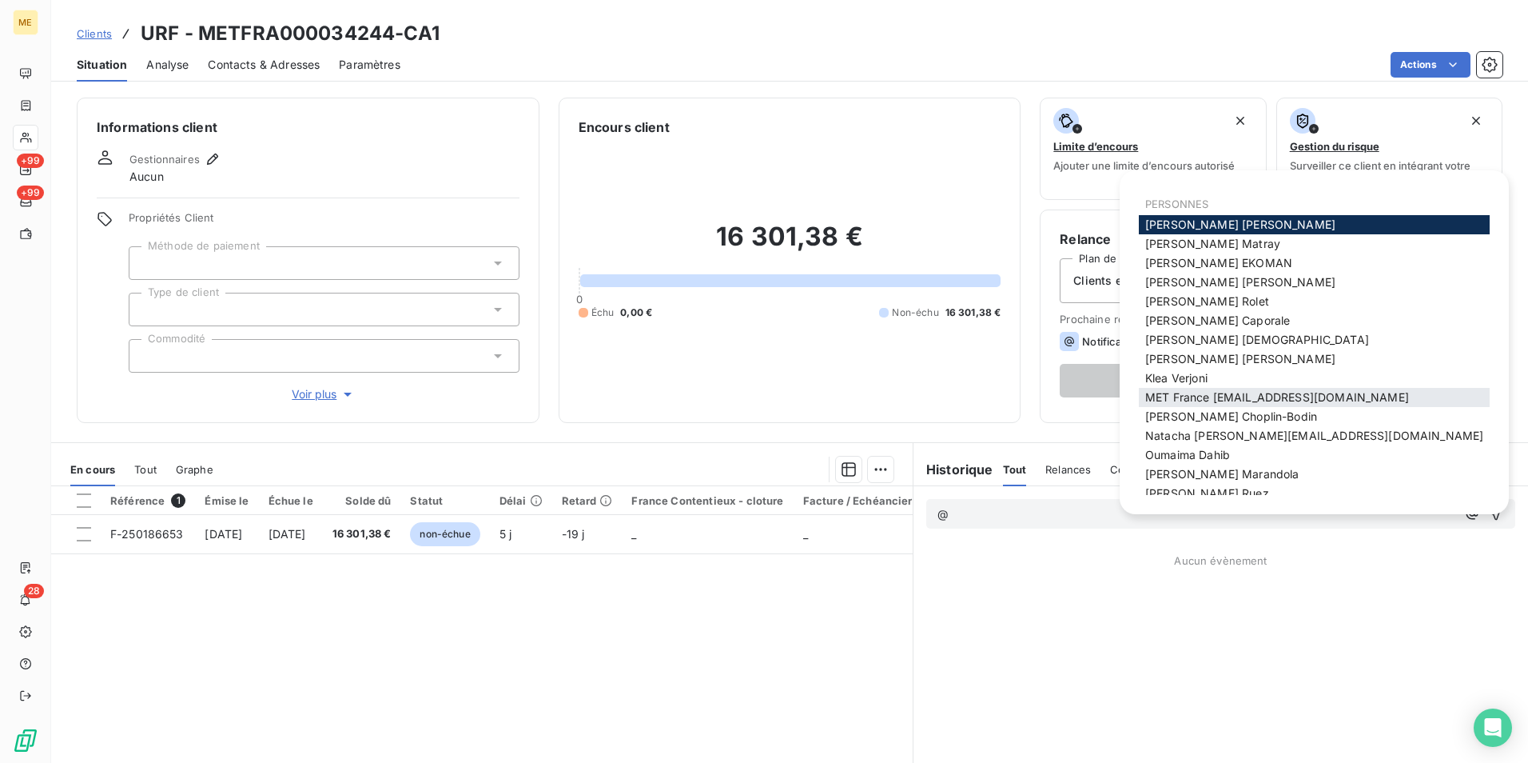
click at [1205, 396] on span "MET France [EMAIL_ADDRESS][DOMAIN_NAME]" at bounding box center [1278, 397] width 264 height 14
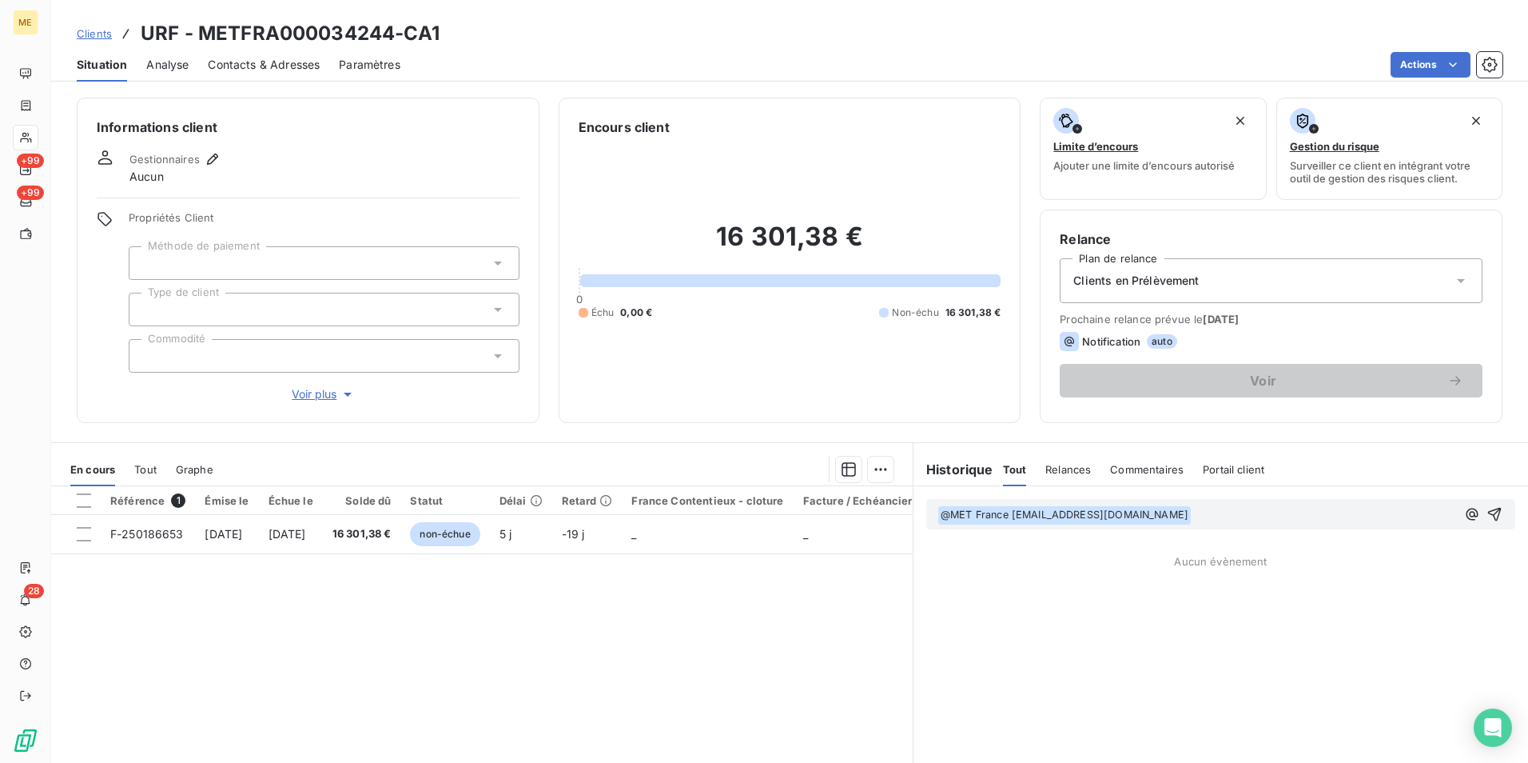
click at [1209, 518] on p "﻿ @ MET [GEOGRAPHIC_DATA] [EMAIL_ADDRESS][DOMAIN_NAME] ﻿ ﻿" at bounding box center [1197, 514] width 519 height 19
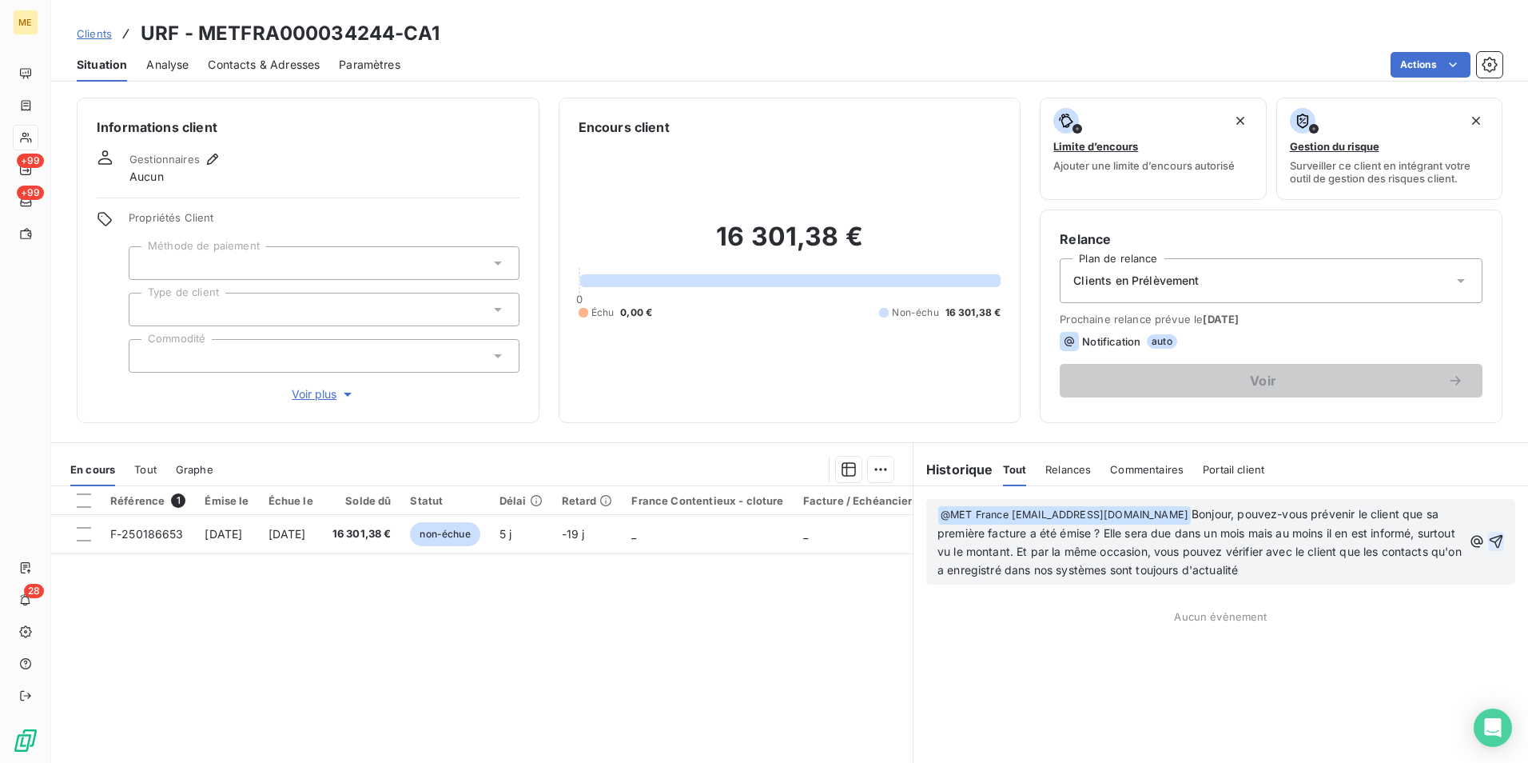
click at [1488, 544] on icon "button" at bounding box center [1496, 541] width 16 height 16
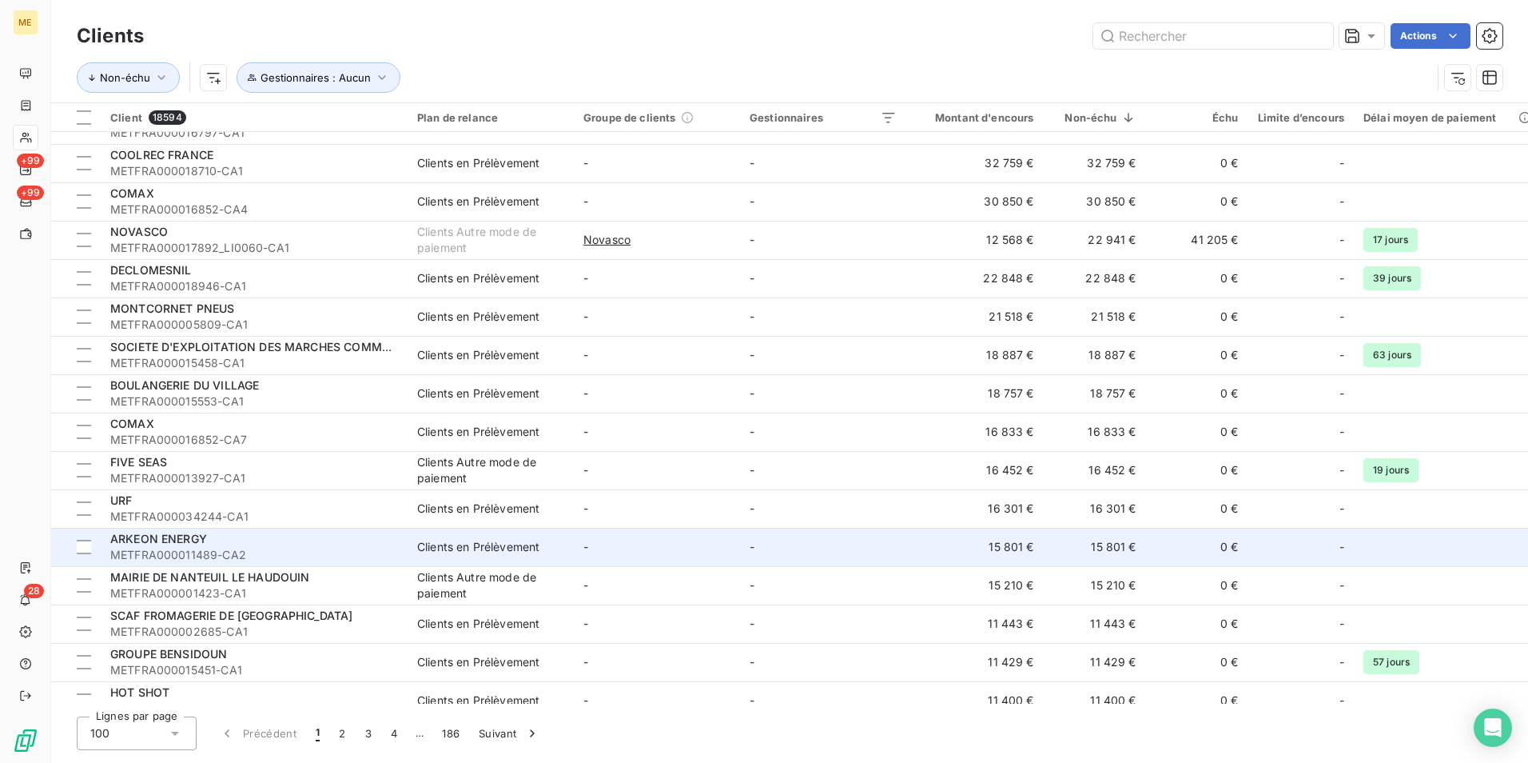
scroll to position [400, 0]
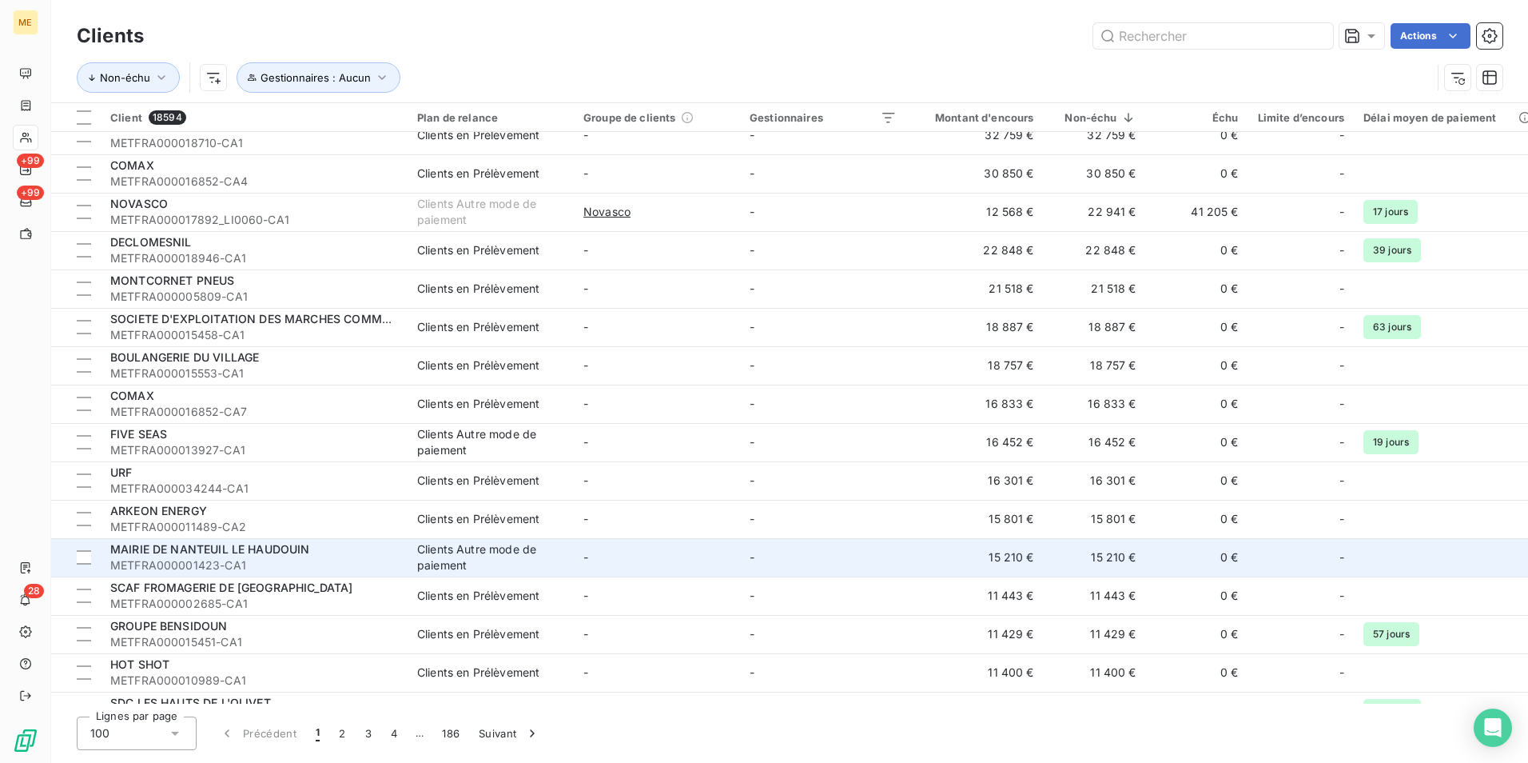
click at [363, 559] on span "METFRA000001423-CA1" at bounding box center [254, 565] width 288 height 16
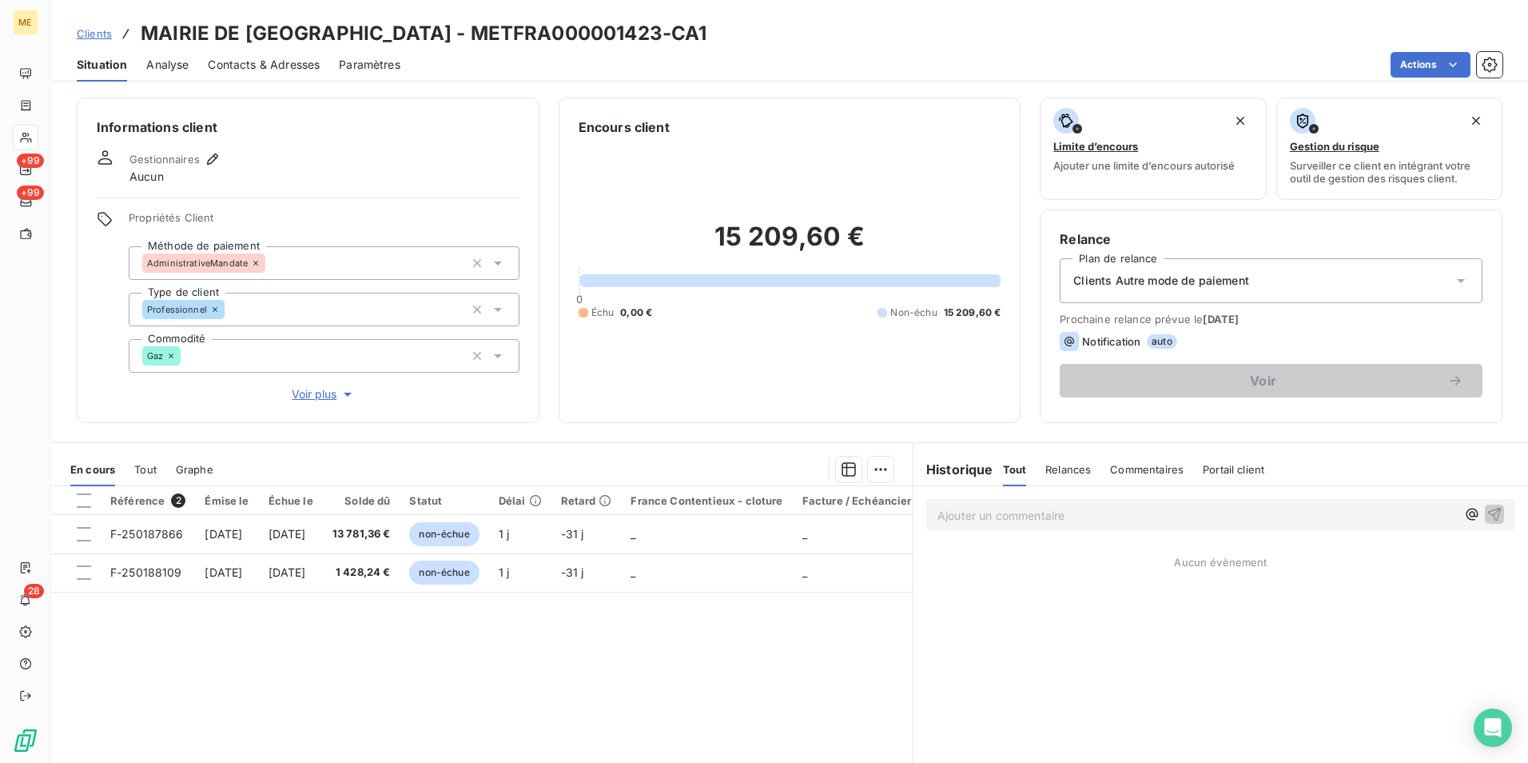
drag, startPoint x: 757, startPoint y: 42, endPoint x: 499, endPoint y: 46, distance: 258.2
click at [499, 46] on div "Clients MAIRIE DE NANTEUIL LE HAUDOUIN - METFRA000001423-CA1" at bounding box center [789, 33] width 1477 height 29
copy h3 "METFRA000001423-CA1"
click at [1027, 522] on p "Ajouter un commentaire ﻿" at bounding box center [1197, 515] width 519 height 20
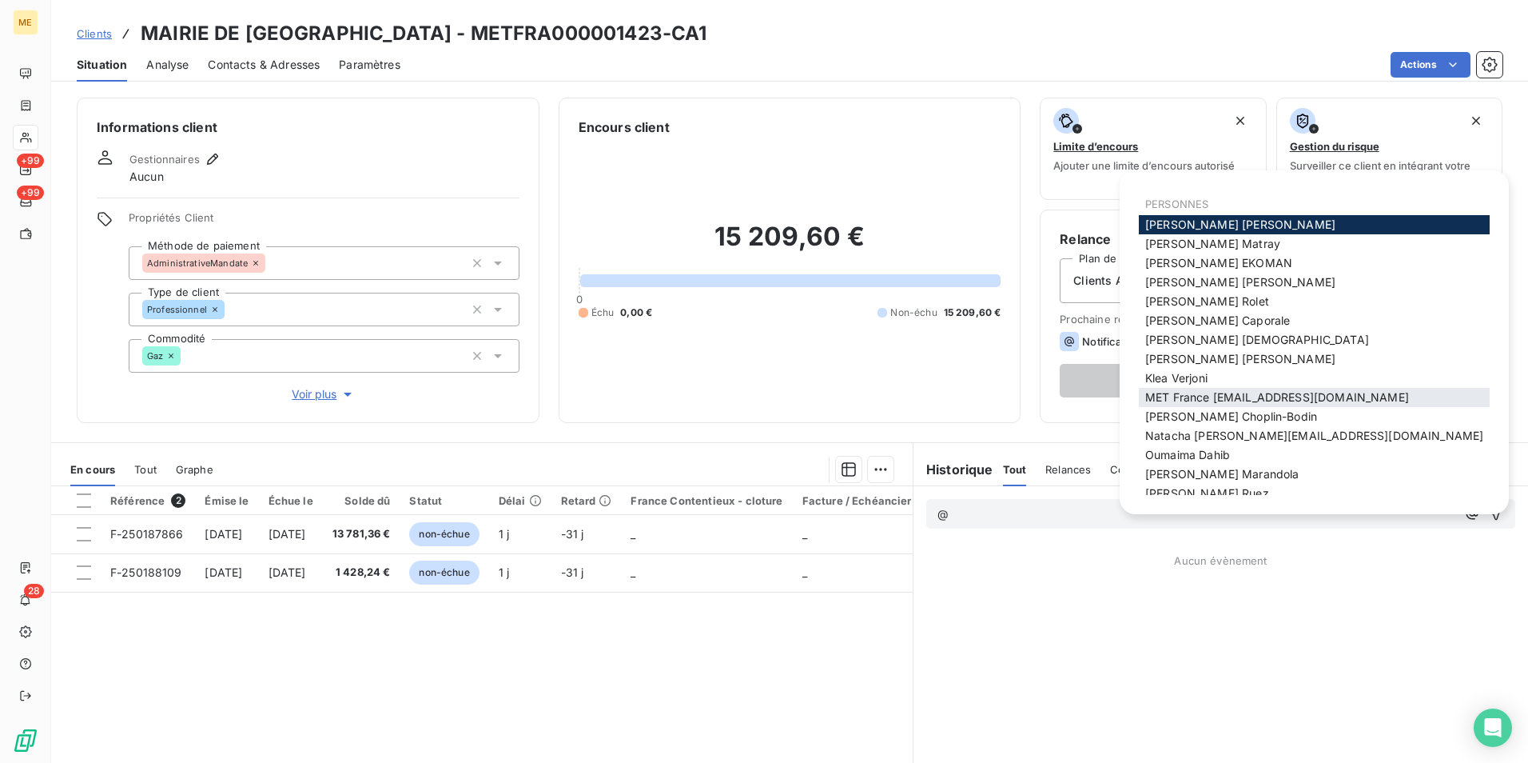
click at [1302, 399] on span "MET France [EMAIL_ADDRESS][DOMAIN_NAME]" at bounding box center [1278, 397] width 264 height 14
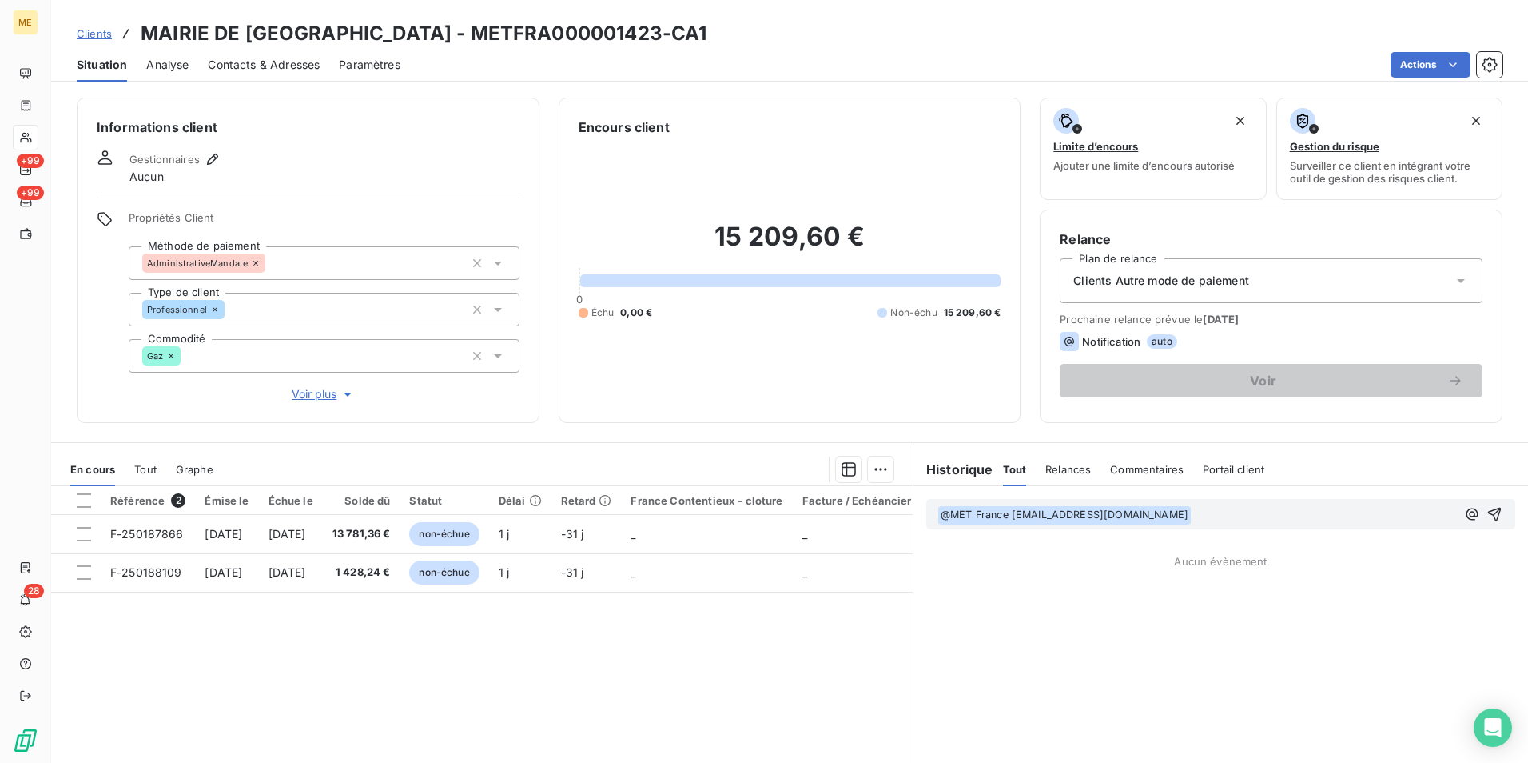
click at [1225, 520] on p "﻿ @ MET [GEOGRAPHIC_DATA] [EMAIL_ADDRESS][DOMAIN_NAME] ﻿ ﻿" at bounding box center [1197, 514] width 519 height 19
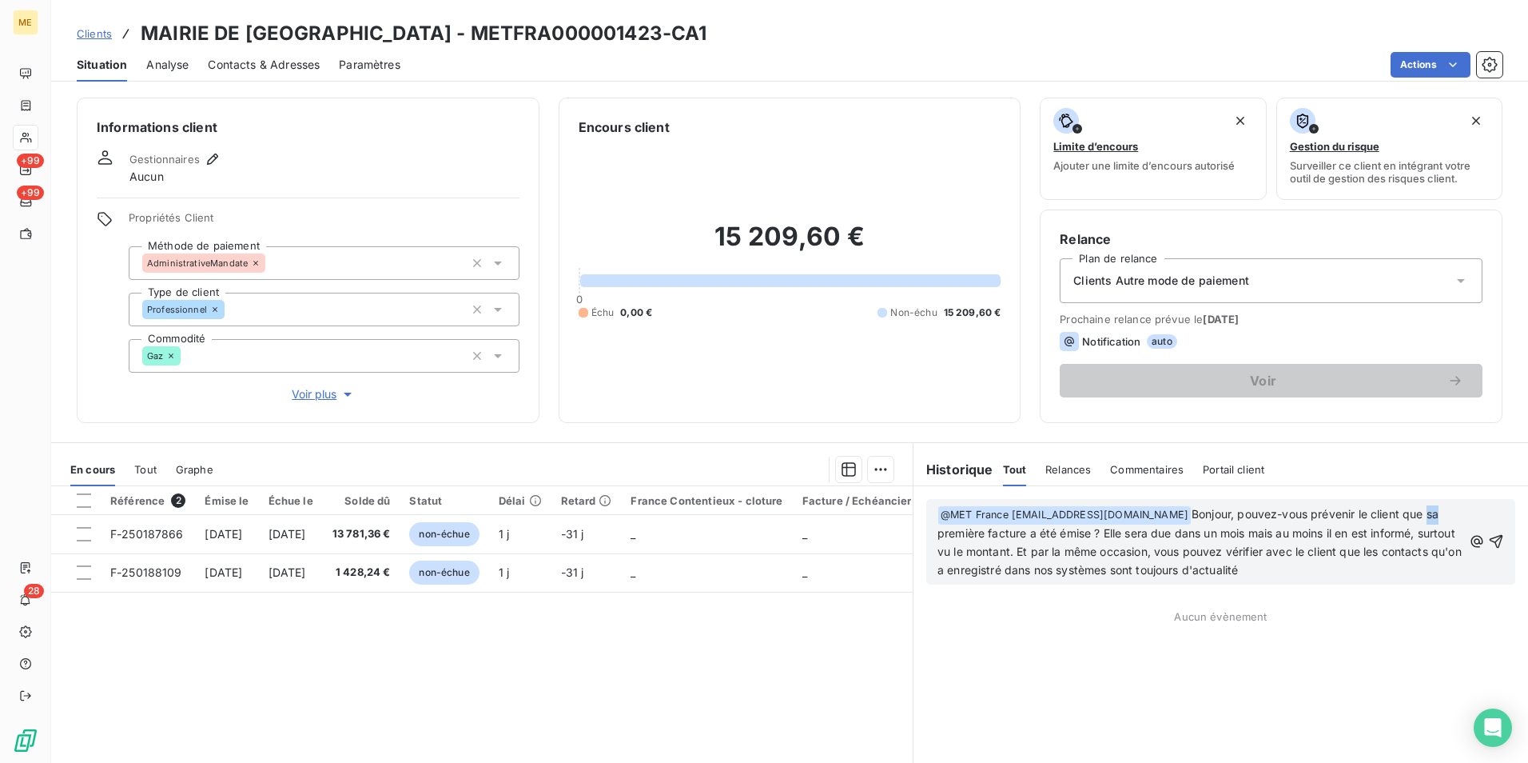
drag, startPoint x: 1436, startPoint y: 512, endPoint x: 1423, endPoint y: 512, distance: 12.8
click at [1423, 512] on span "Bonjour, pouvez-vous prévenir le client que sa première facture a été émise ? E…" at bounding box center [1202, 542] width 528 height 70
click at [977, 533] on span "Bonjour, pouvez-vous prévenir le client que les première facture a été émise ? …" at bounding box center [1202, 542] width 528 height 70
click at [1024, 532] on span "Bonjour, pouvez-vous prévenir le client que les premières facture a été émise ?…" at bounding box center [1202, 542] width 528 height 70
click at [1042, 536] on span "Bonjour, pouvez-vous prévenir le client que les premières factures a été émise …" at bounding box center [1191, 542] width 507 height 70
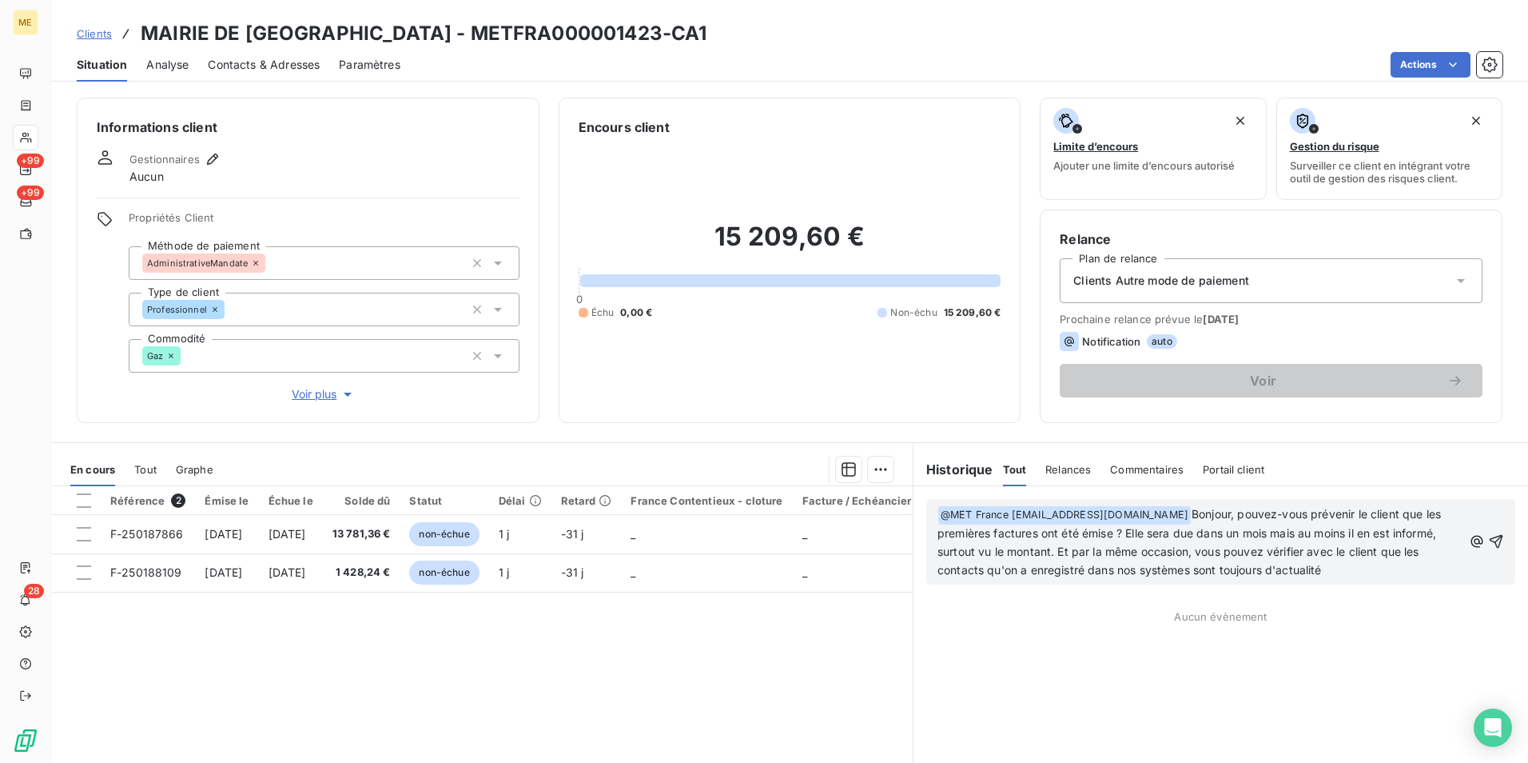
click at [1107, 532] on span "Bonjour, pouvez-vous prévenir le client que les premières factures ont été émis…" at bounding box center [1191, 542] width 507 height 70
click at [1142, 532] on span "Bonjour, pouvez-vous prévenir le client que les premières factures ont été émis…" at bounding box center [1192, 542] width 508 height 70
click at [1144, 531] on span "Bonjour, pouvez-vous prévenir le client que les premières factures ont été émis…" at bounding box center [1192, 542] width 508 height 70
click at [1178, 537] on span "Bonjour, pouvez-vous prévenir le client que les premières factures ont été émis…" at bounding box center [1195, 542] width 514 height 70
click at [1211, 533] on span "Bonjour, pouvez-vous prévenir le client que les premières factures ont été émis…" at bounding box center [1200, 542] width 524 height 70
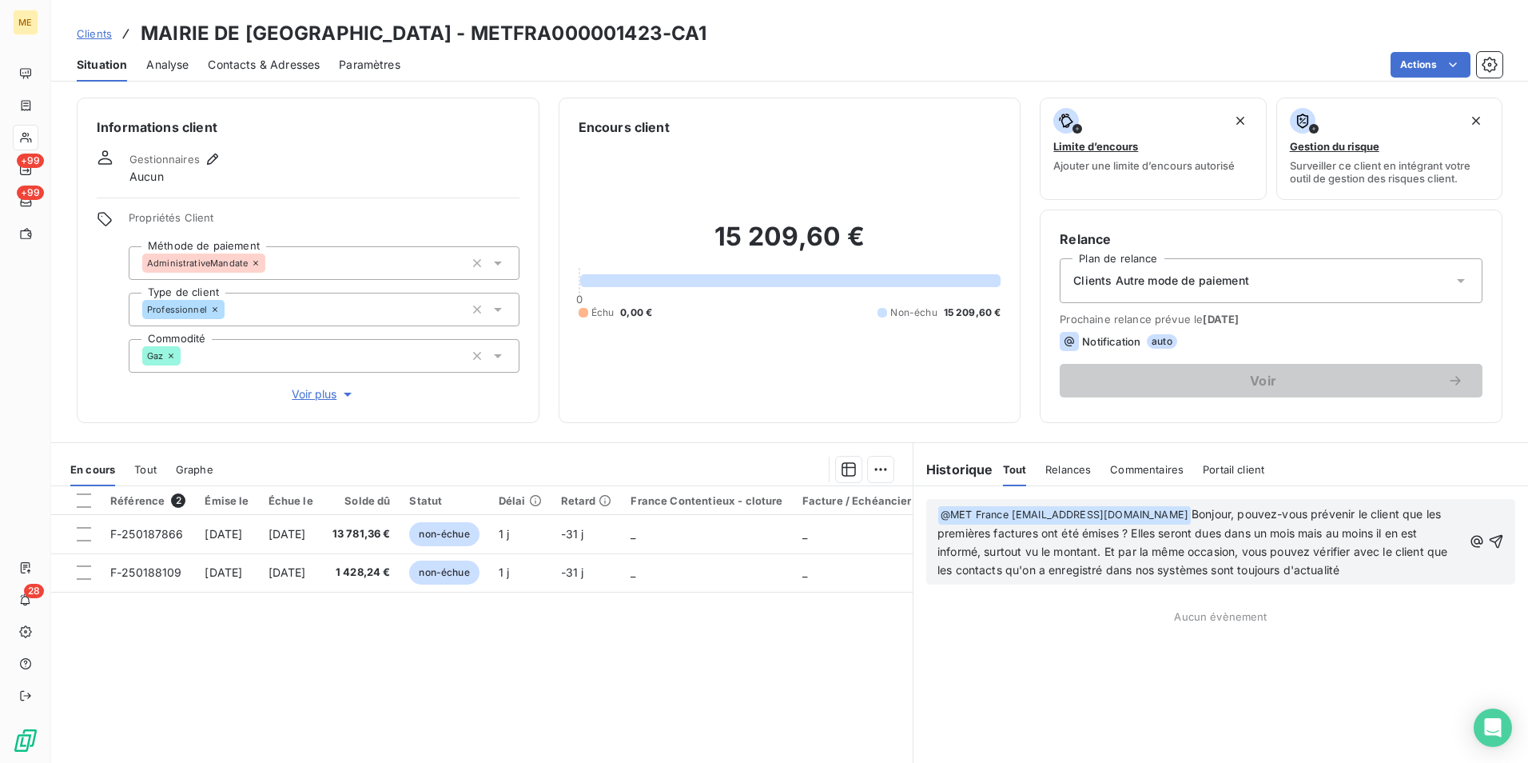
click at [1364, 575] on p "﻿ @ MET [GEOGRAPHIC_DATA] [EMAIL_ADDRESS][DOMAIN_NAME] ﻿ Bonjour, pouvez-vous p…" at bounding box center [1200, 542] width 525 height 74
click at [1490, 539] on icon "button" at bounding box center [1497, 542] width 14 height 14
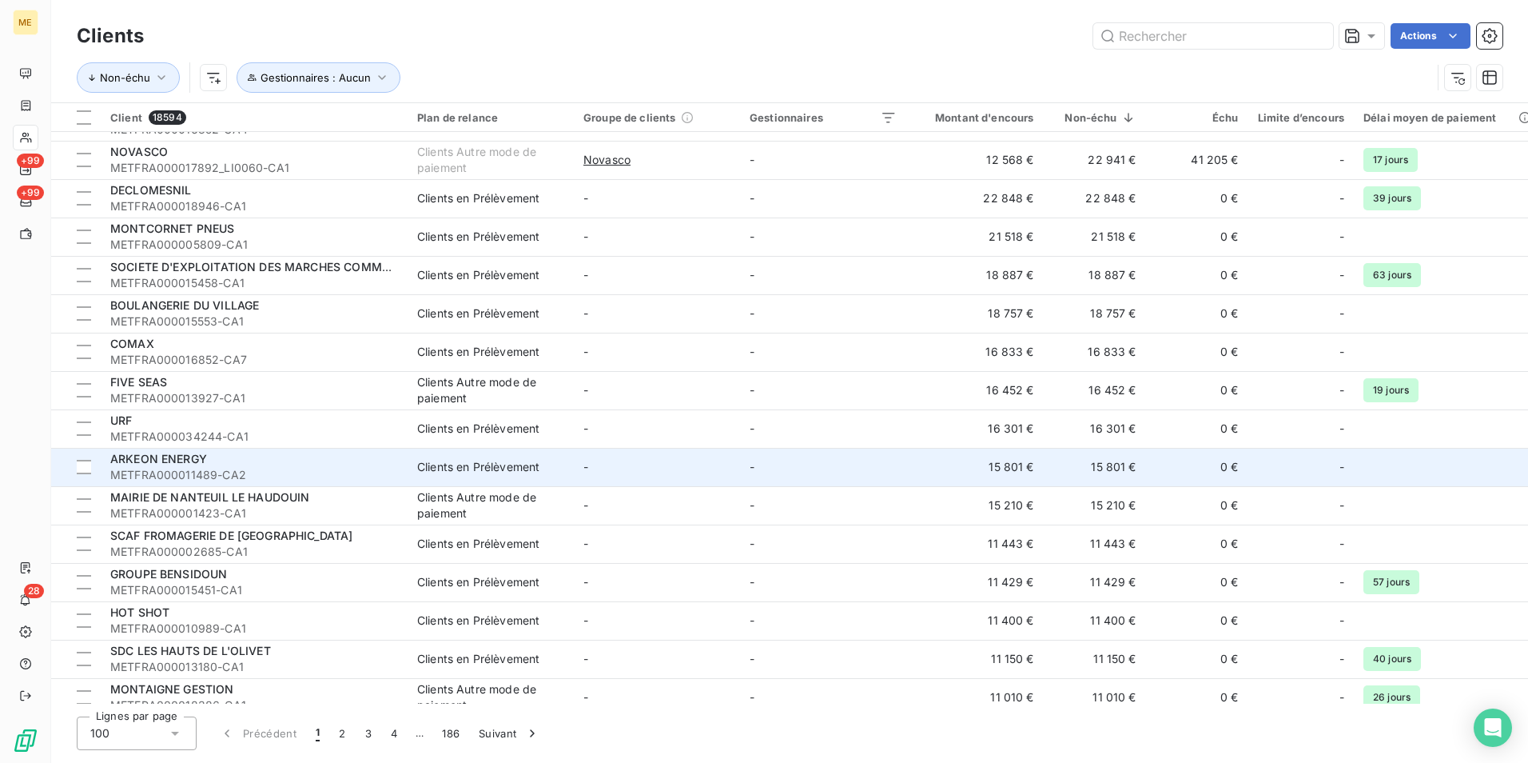
scroll to position [480, 0]
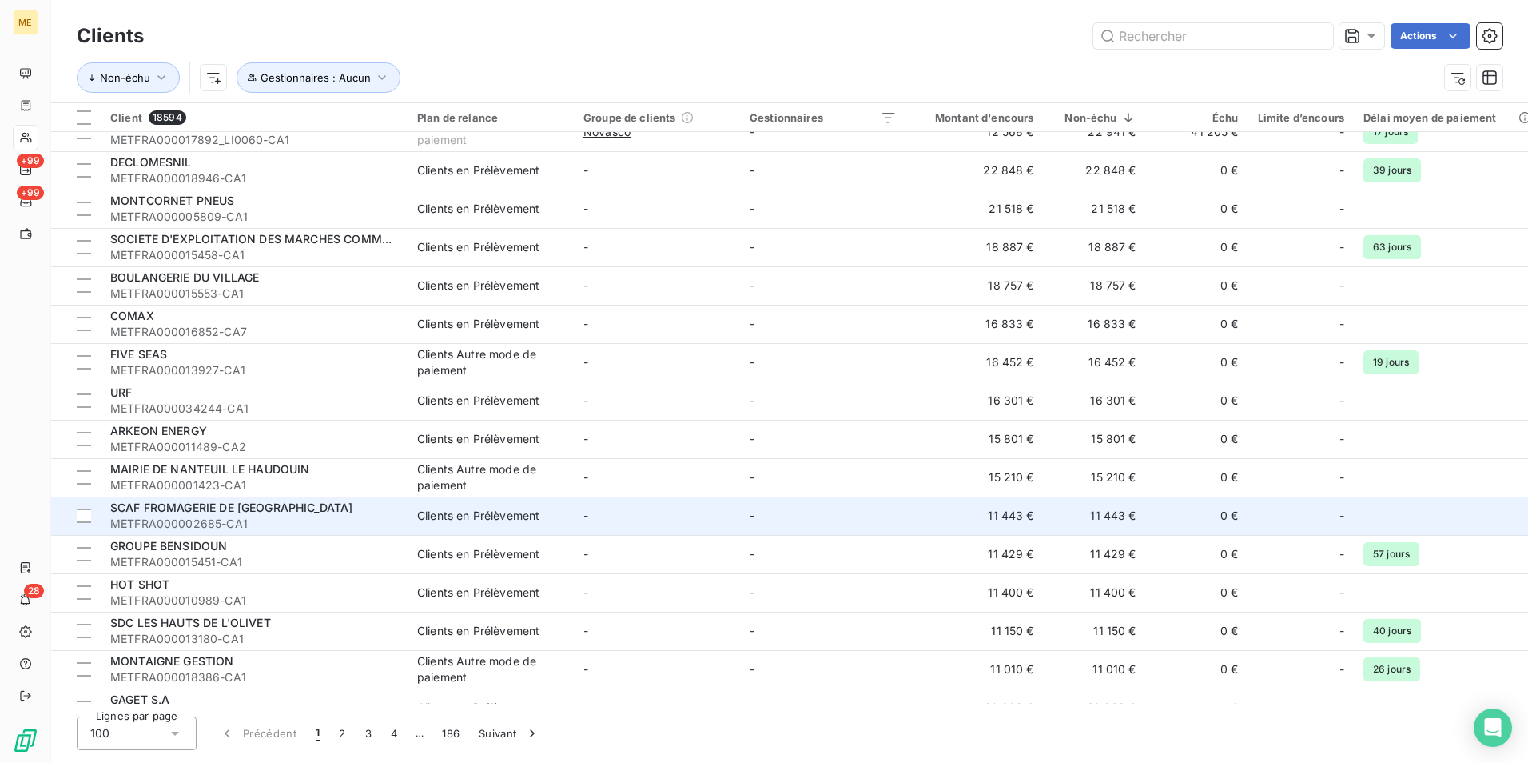
click at [349, 518] on span "METFRA000002685-CA1" at bounding box center [254, 524] width 288 height 16
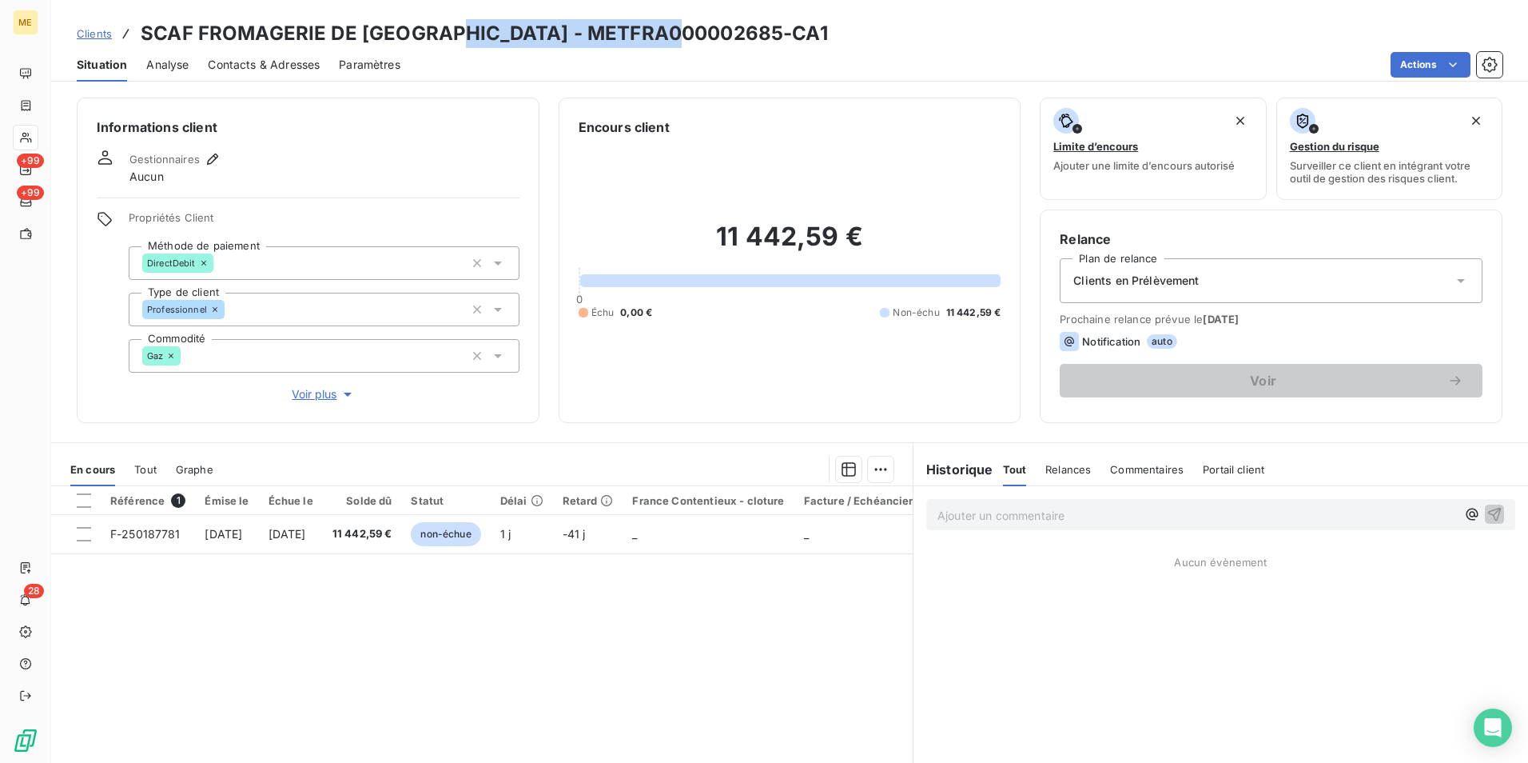
drag, startPoint x: 734, startPoint y: 23, endPoint x: 452, endPoint y: 36, distance: 281.7
click at [452, 36] on div "Clients SCAF FROMAGERIE DE [GEOGRAPHIC_DATA] - METFRA000002685-CA1" at bounding box center [789, 33] width 1477 height 29
copy h3 "METFRA000002685-CA1"
click at [313, 389] on span "Voir plus" at bounding box center [324, 394] width 64 height 16
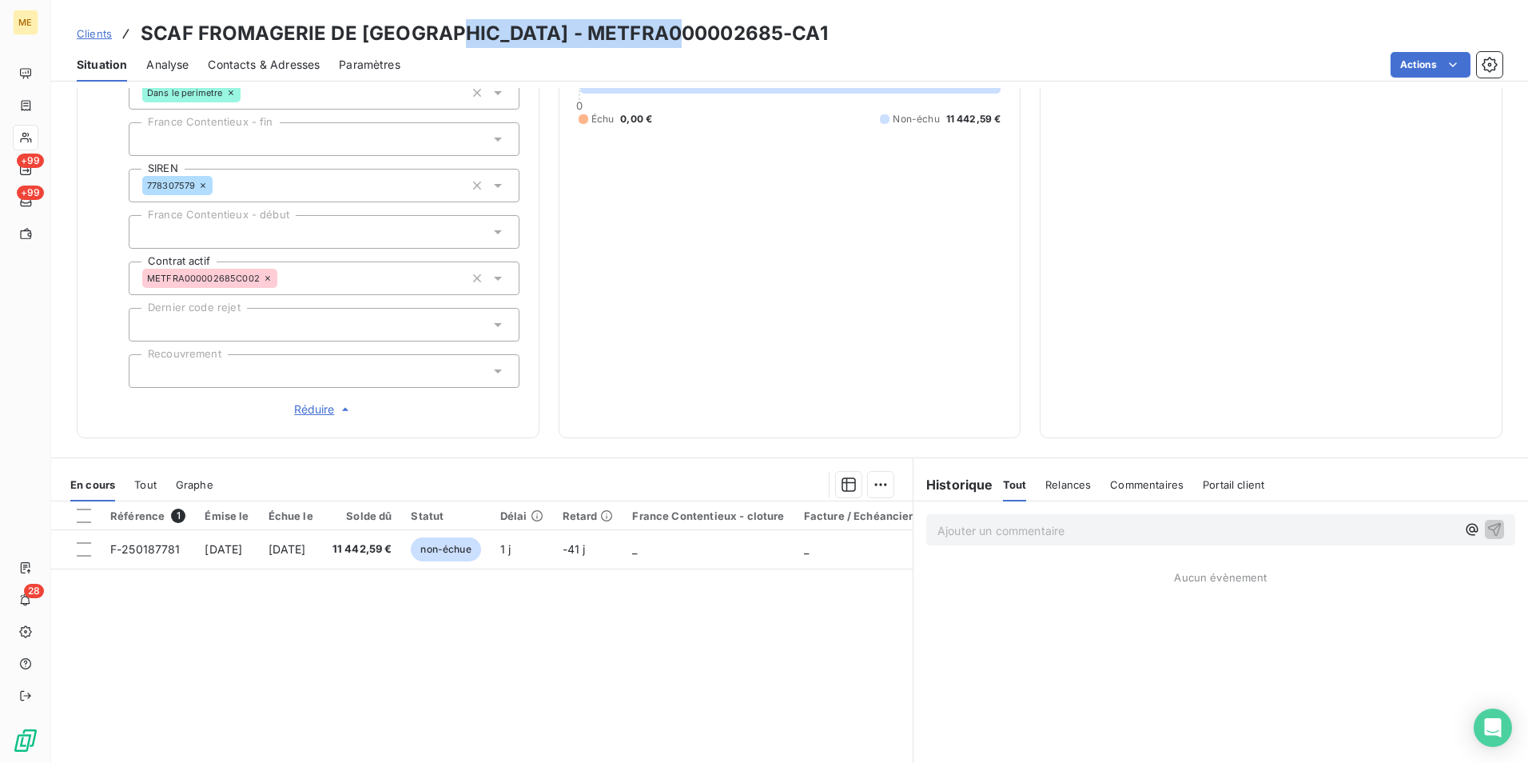
scroll to position [480, 0]
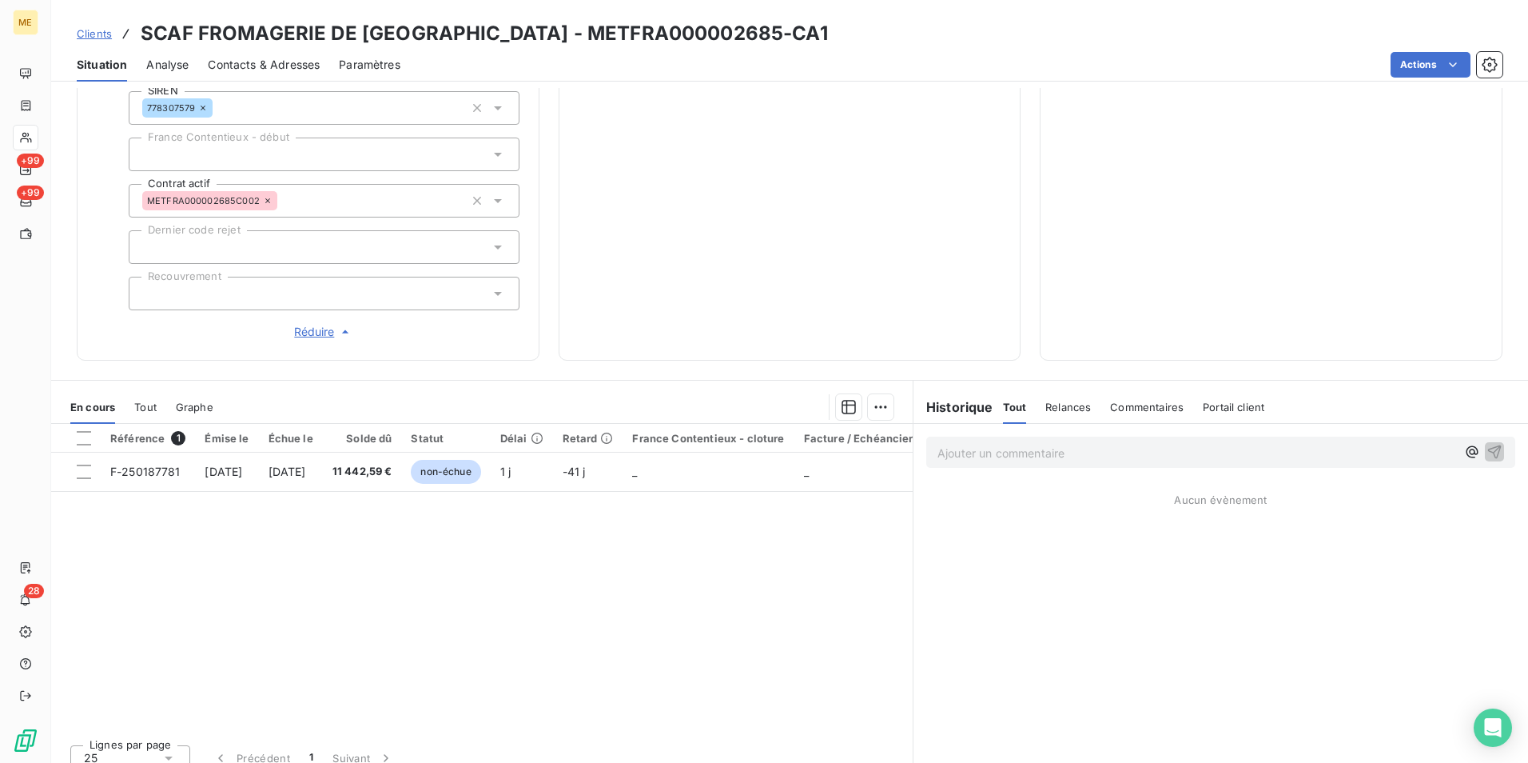
click at [1113, 451] on p "Ajouter un commentaire ﻿" at bounding box center [1197, 453] width 519 height 20
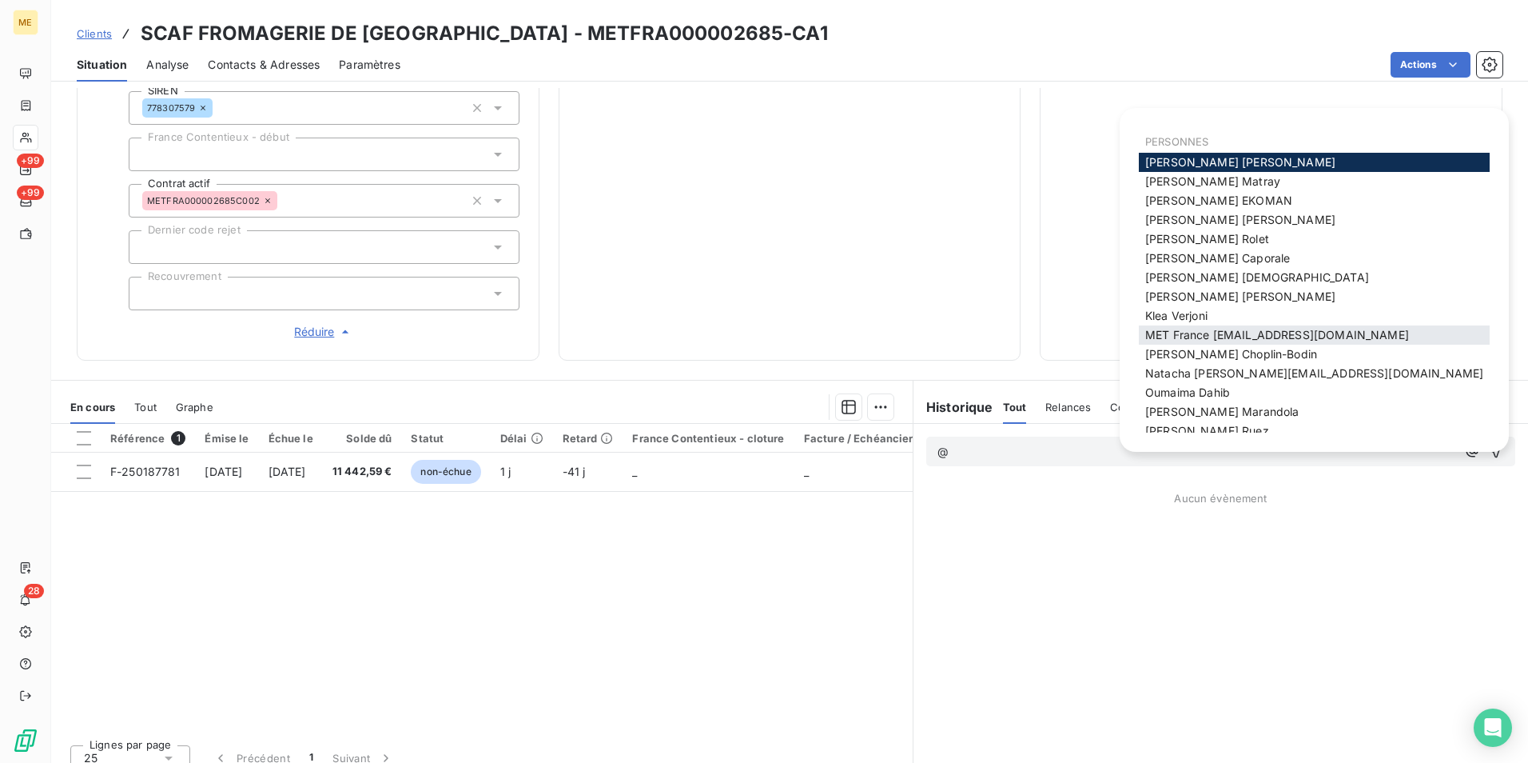
click at [1197, 326] on div "MET France [EMAIL_ADDRESS][DOMAIN_NAME]" at bounding box center [1314, 334] width 351 height 19
click at [1194, 338] on span "MET France [EMAIL_ADDRESS][DOMAIN_NAME]" at bounding box center [1278, 335] width 264 height 14
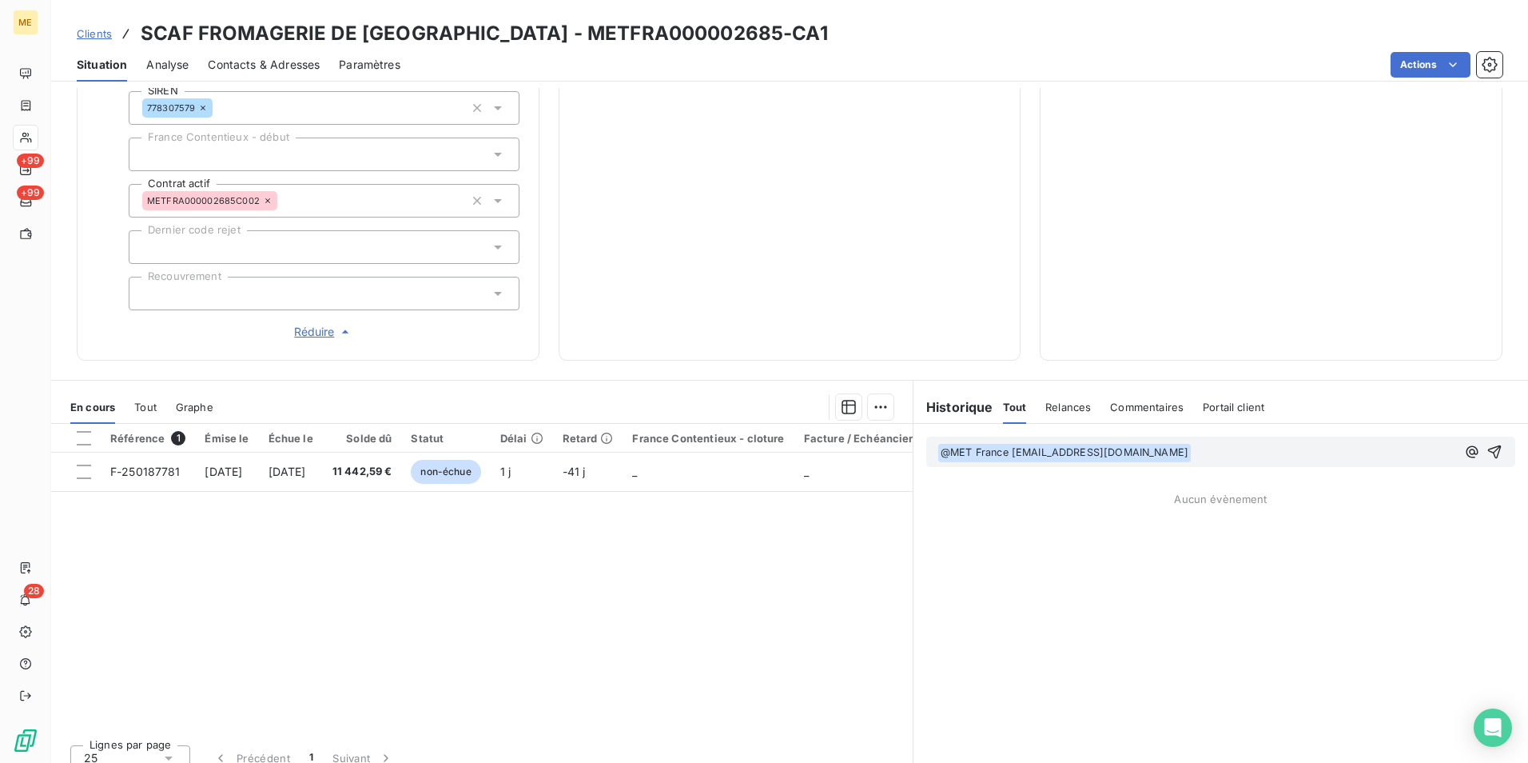
click at [1219, 456] on p "﻿ @ MET [GEOGRAPHIC_DATA] [EMAIL_ADDRESS][DOMAIN_NAME] ﻿" at bounding box center [1197, 452] width 519 height 19
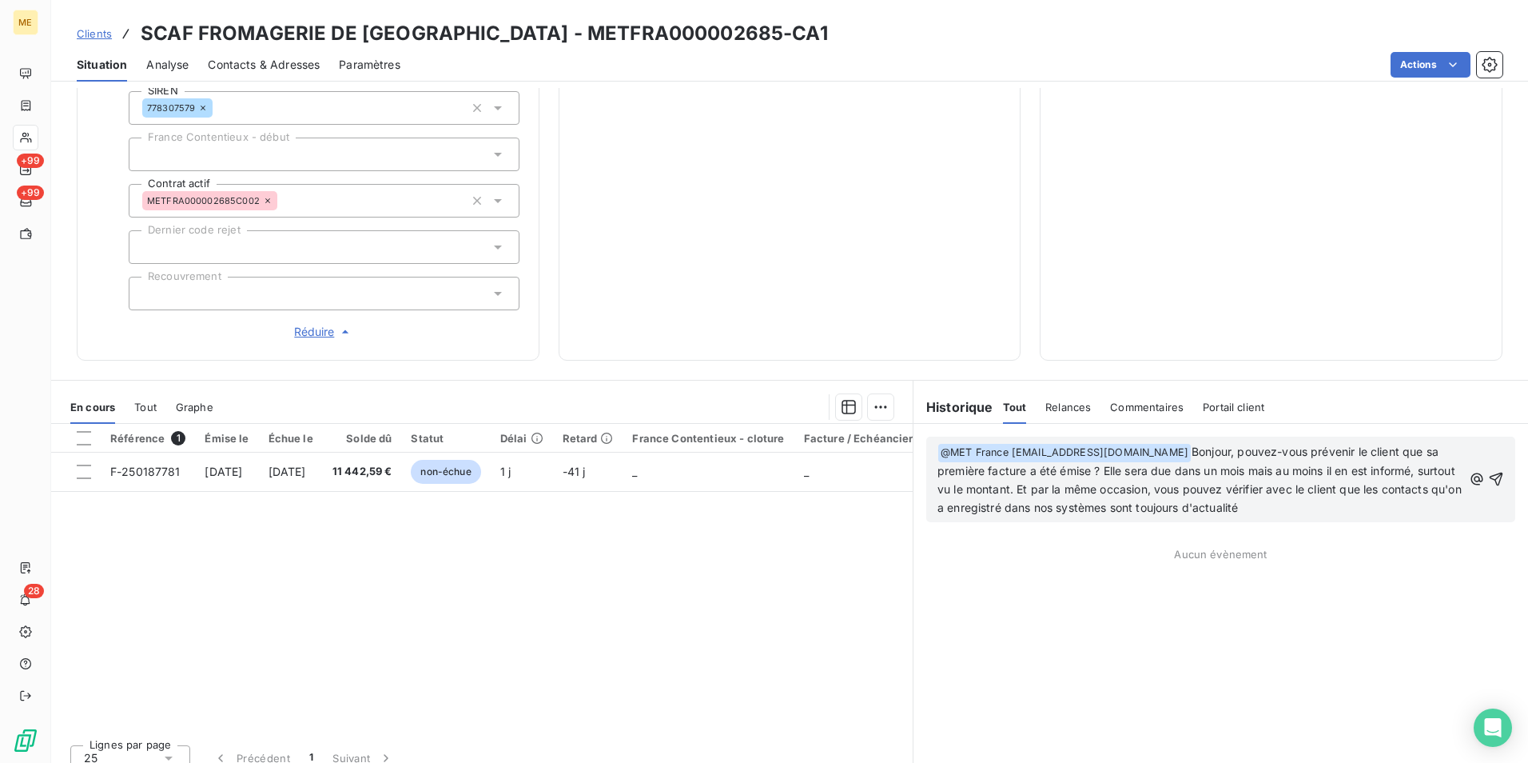
click at [1339, 507] on p "﻿ @ MET [GEOGRAPHIC_DATA] [EMAIL_ADDRESS][DOMAIN_NAME] ﻿ Bonjour, pouvez-vous p…" at bounding box center [1200, 480] width 525 height 74
click at [1217, 466] on span "Bonjour, pouvez-vous prévenir le client que sa première facture a été émise ? E…" at bounding box center [1202, 479] width 528 height 70
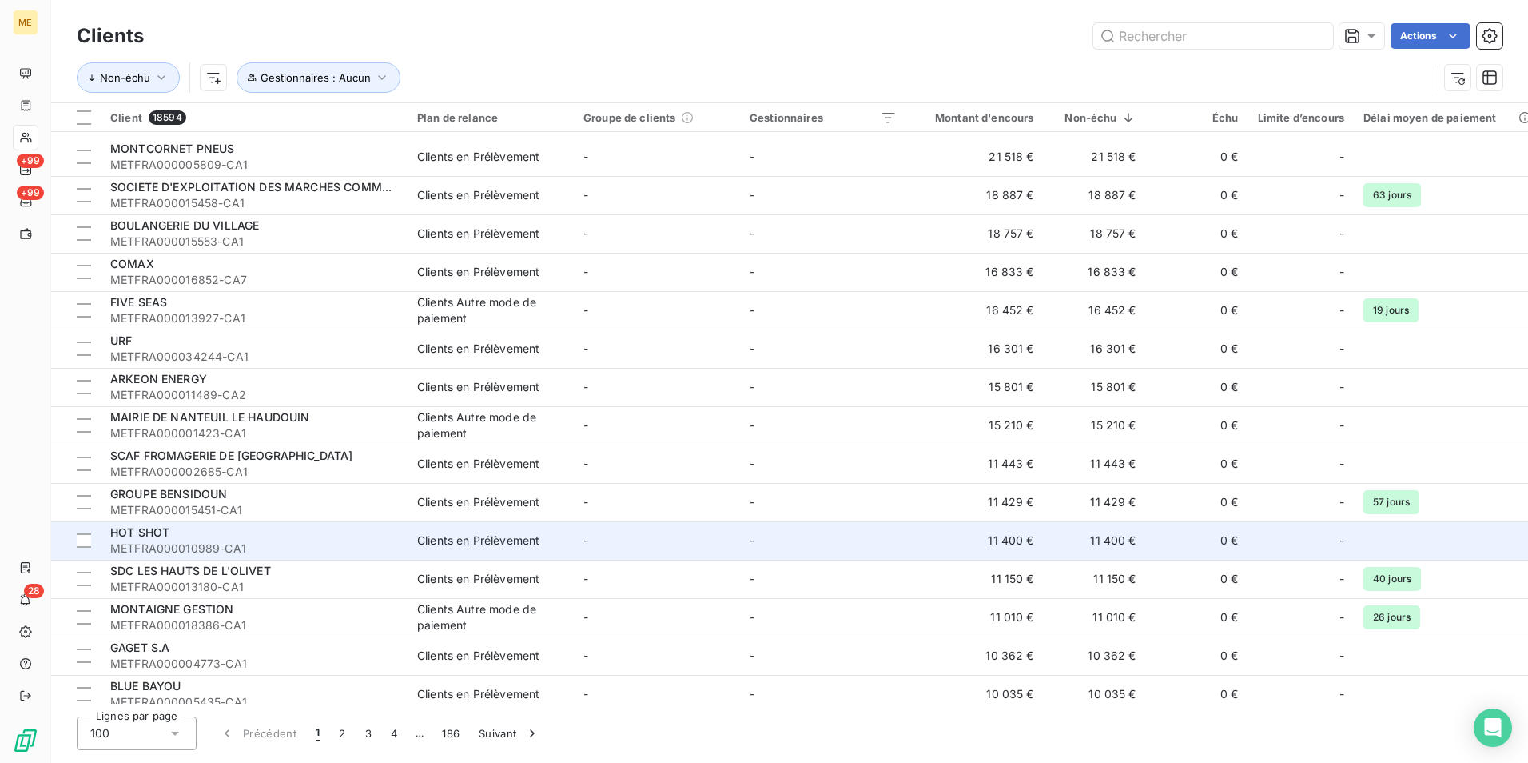
scroll to position [560, 0]
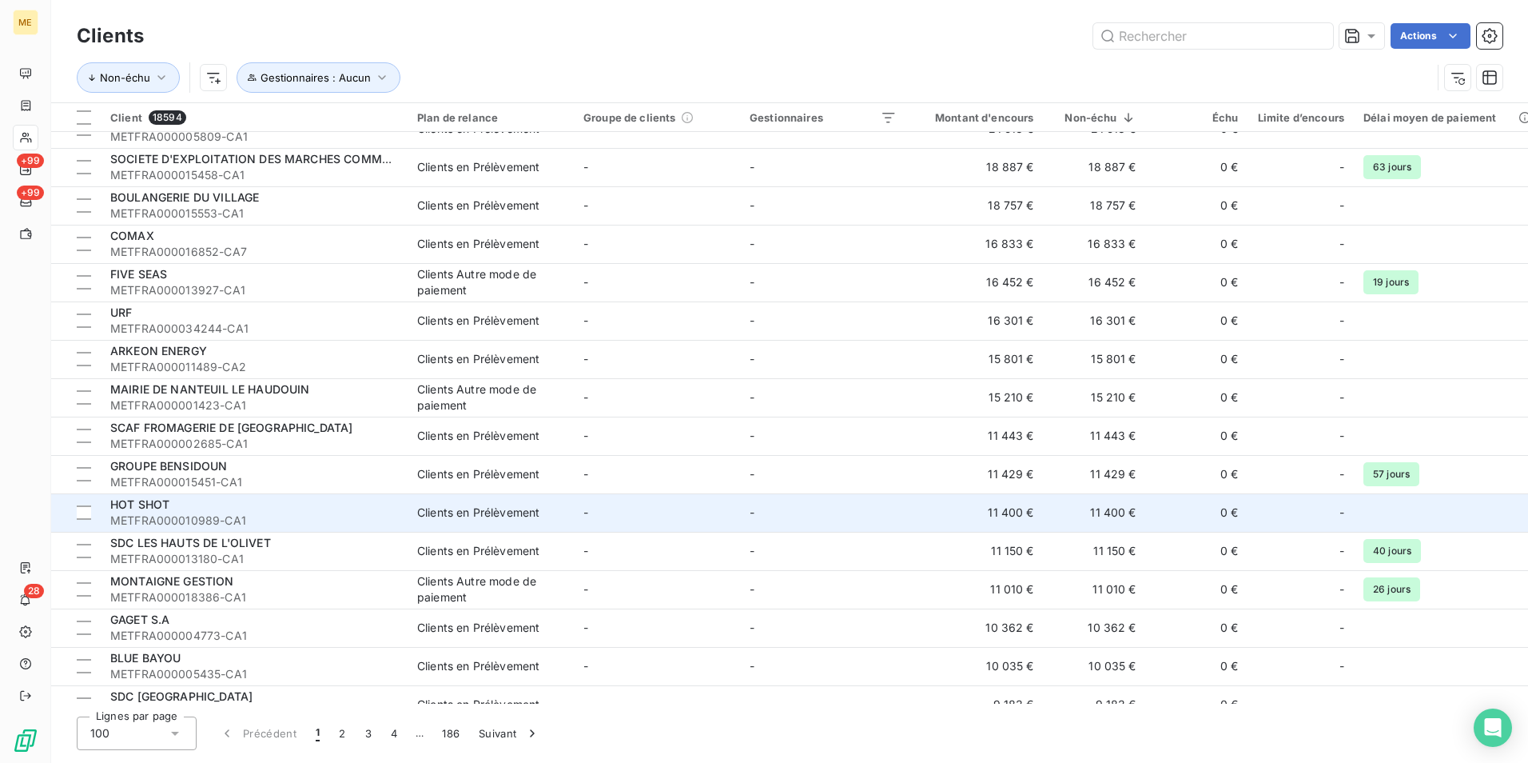
click at [667, 523] on td "-" at bounding box center [657, 512] width 166 height 38
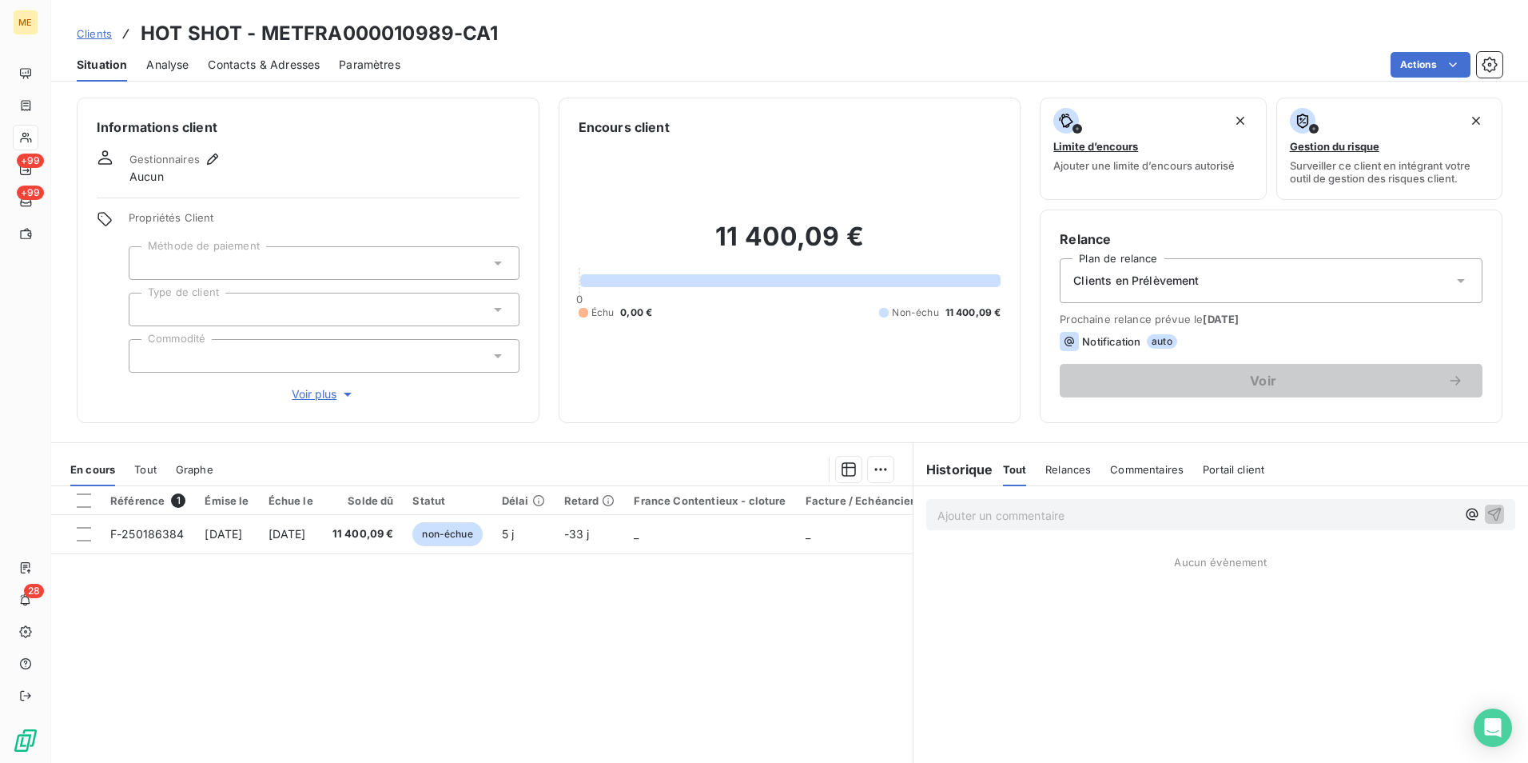
click at [1017, 507] on p "Ajouter un commentaire ﻿" at bounding box center [1197, 515] width 519 height 20
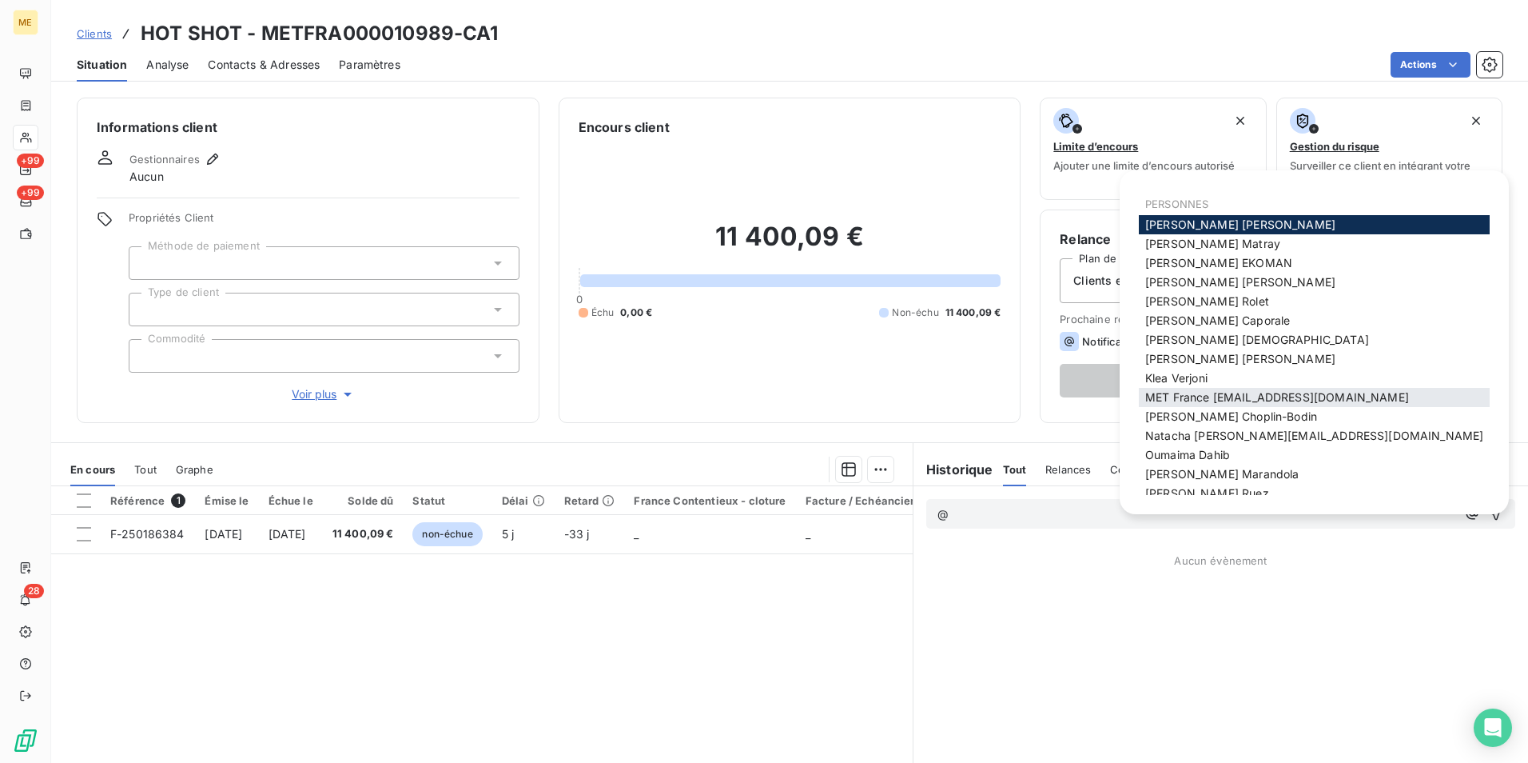
click at [1386, 388] on div "MET France [EMAIL_ADDRESS][DOMAIN_NAME]" at bounding box center [1314, 397] width 351 height 19
click at [1268, 397] on span "MET France [EMAIL_ADDRESS][DOMAIN_NAME]" at bounding box center [1278, 397] width 264 height 14
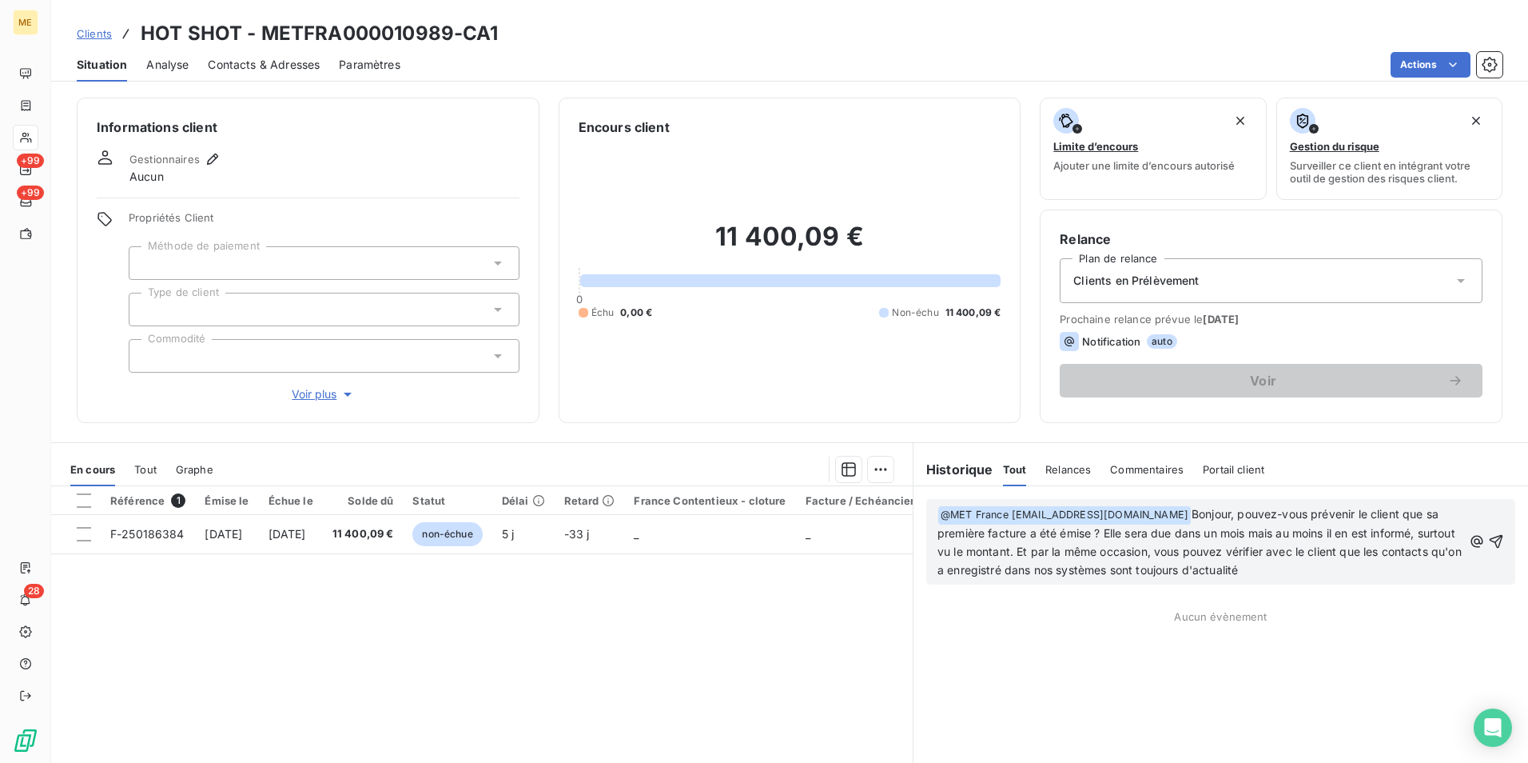
click at [403, 27] on h3 "HOT SHOT - METFRA000010989-CA1" at bounding box center [320, 33] width 358 height 29
copy h3 "METFRA000010989"
click at [1488, 544] on icon "button" at bounding box center [1496, 541] width 16 height 16
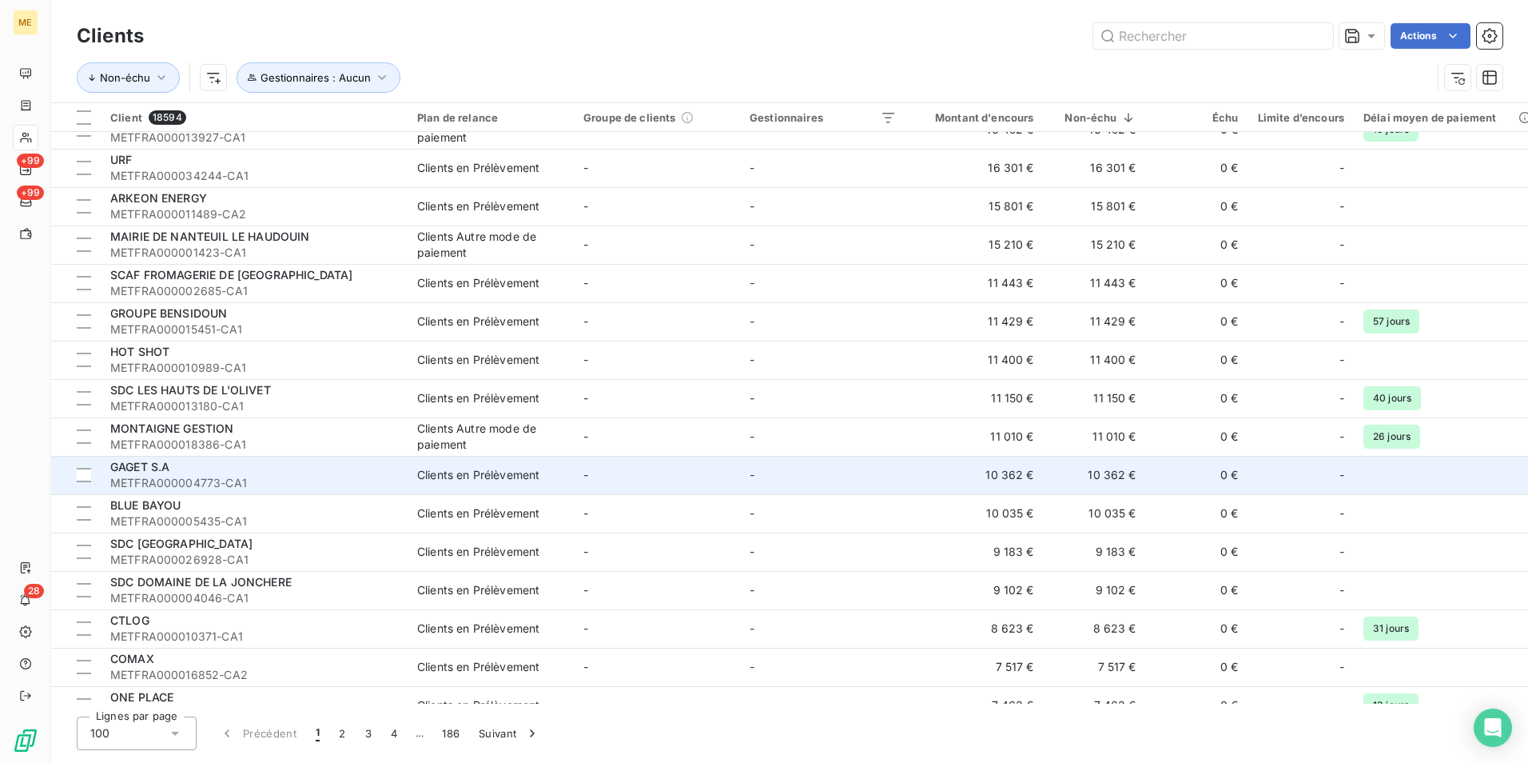
scroll to position [719, 0]
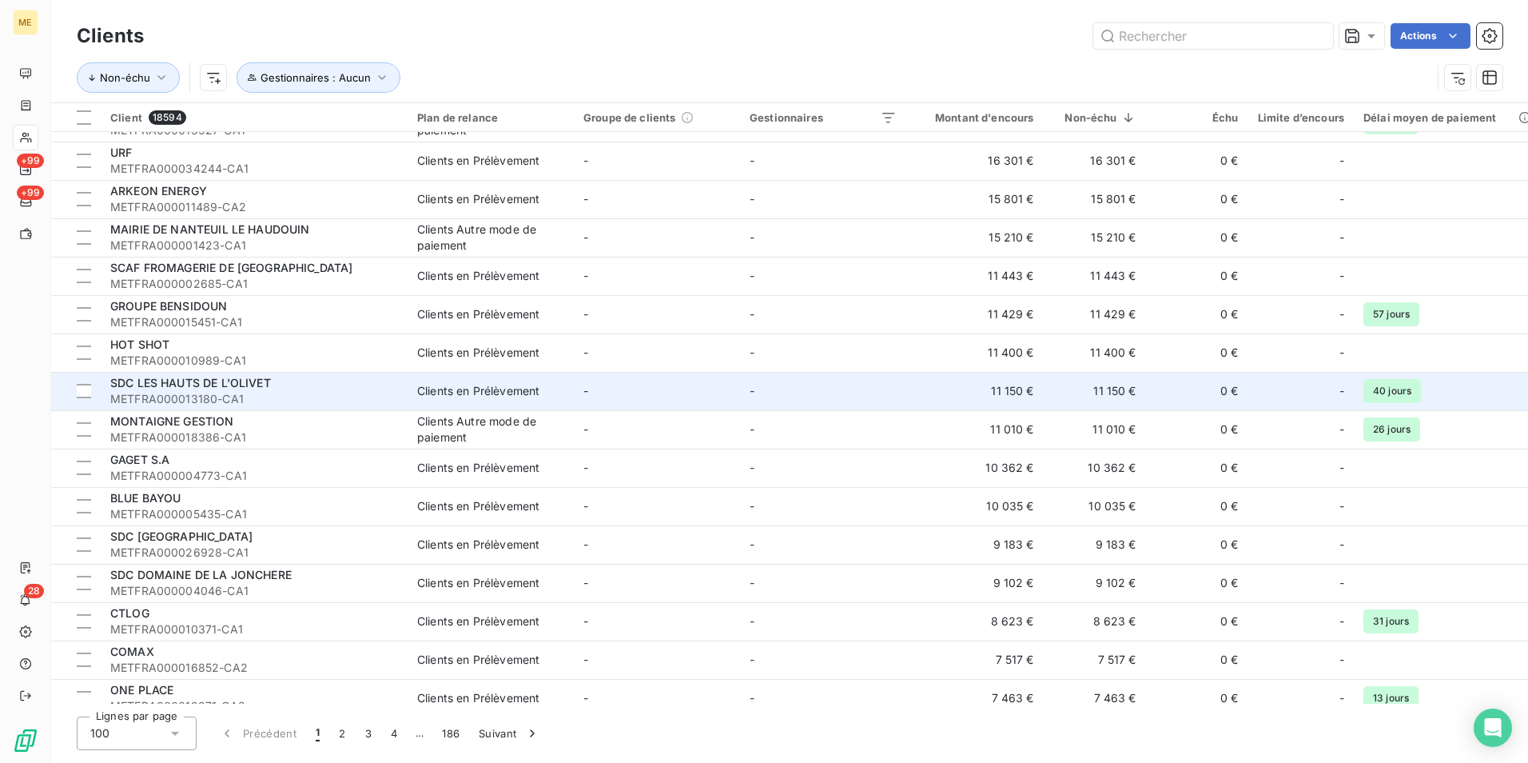
click at [361, 396] on span "METFRA000013180-CA1" at bounding box center [254, 399] width 288 height 16
